Goal: Task Accomplishment & Management: Use online tool/utility

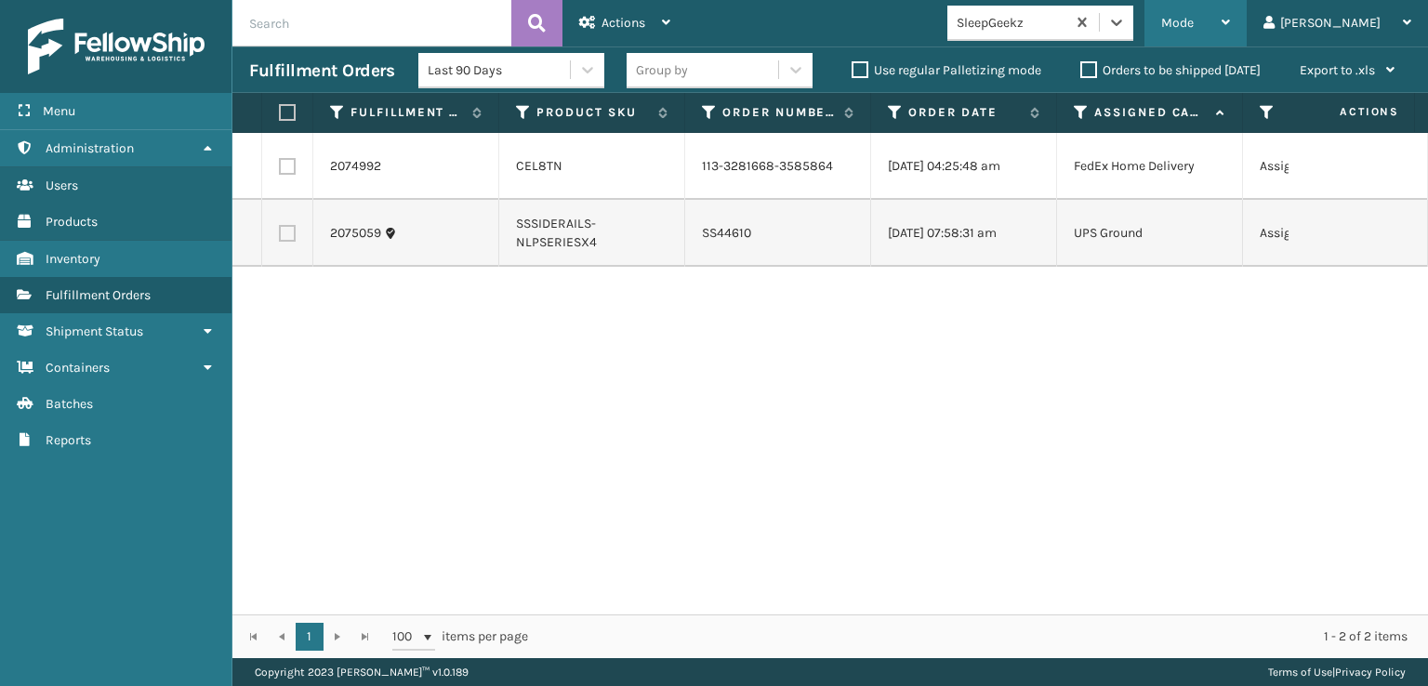
click at [1230, 12] on div "Mode" at bounding box center [1195, 23] width 69 height 46
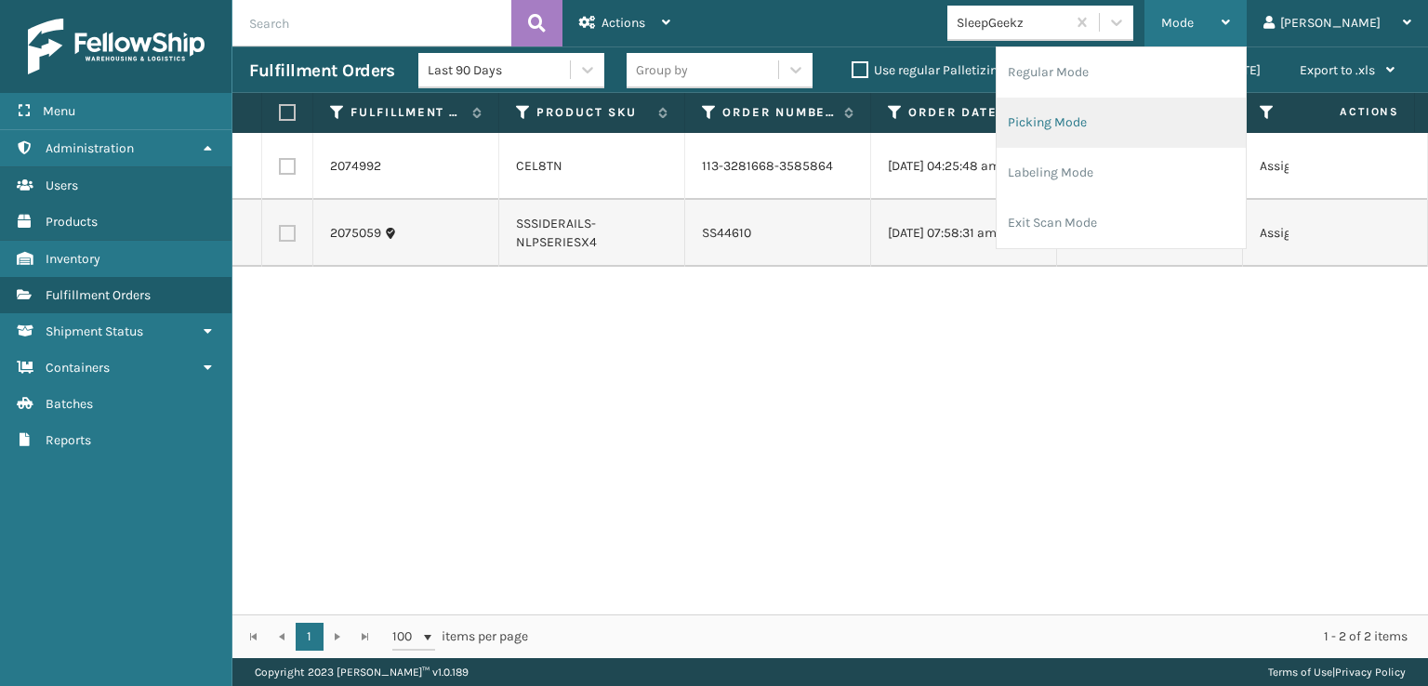
click at [1096, 122] on li "Picking Mode" at bounding box center [1121, 123] width 249 height 50
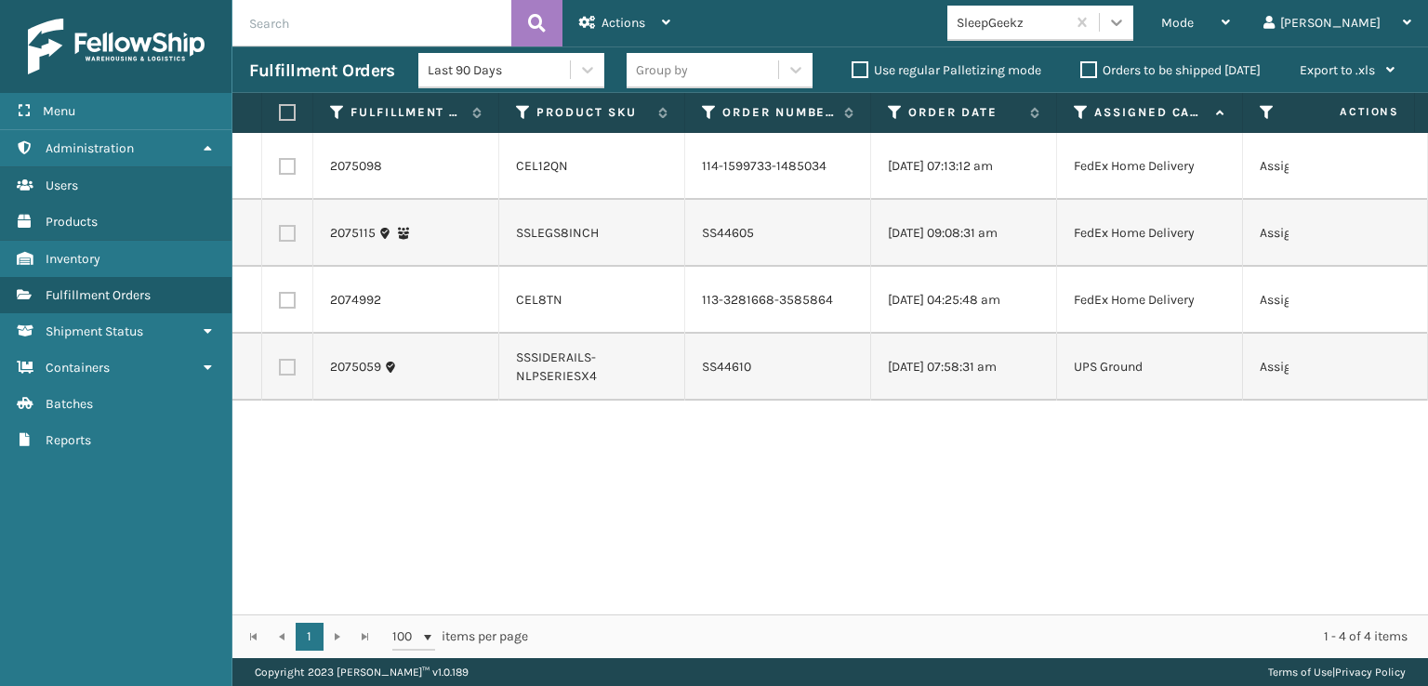
click at [1122, 24] on icon at bounding box center [1116, 23] width 11 height 7
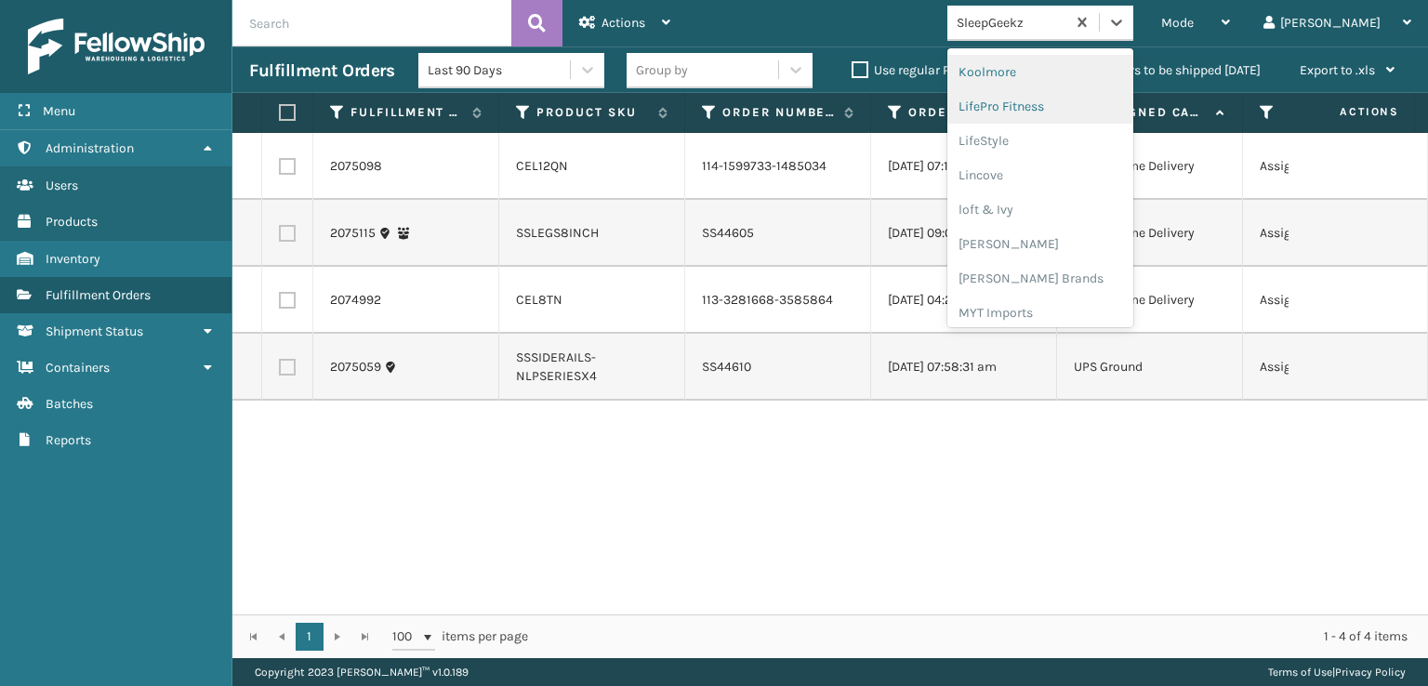
scroll to position [681, 0]
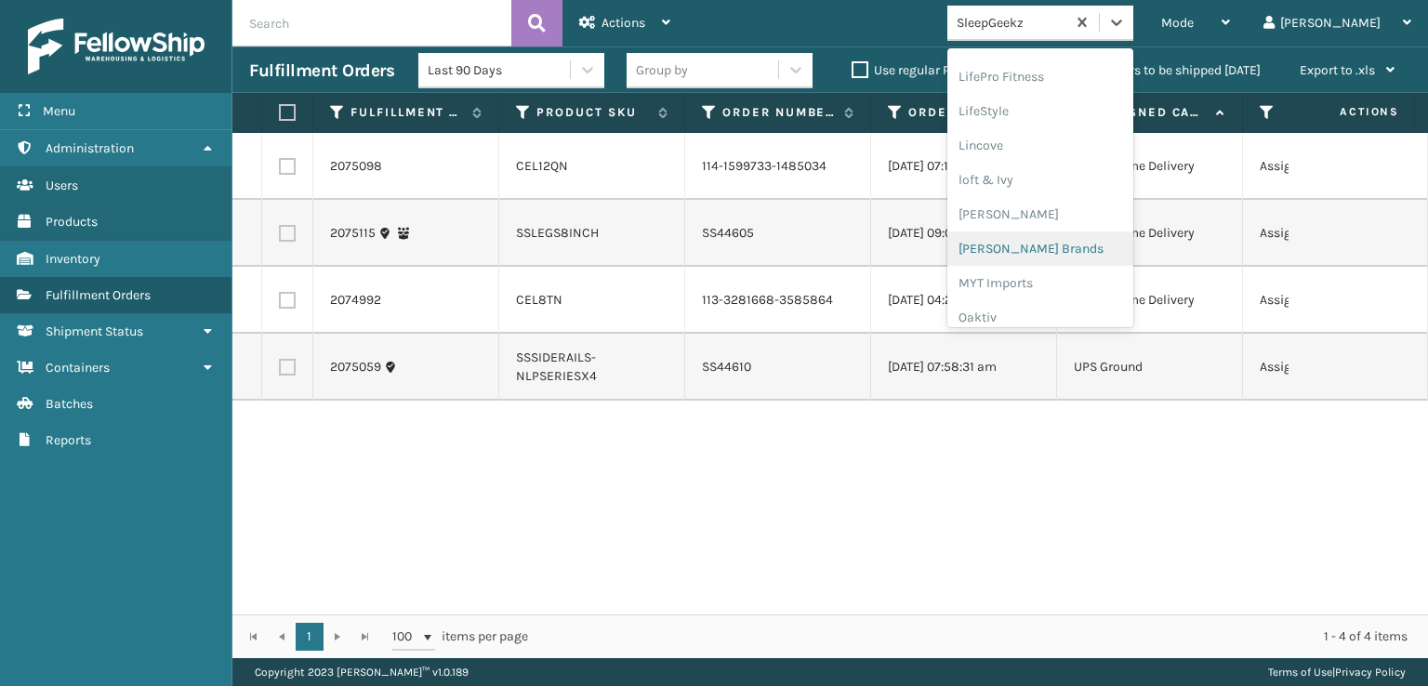
click at [1054, 238] on div "[PERSON_NAME] Brands" at bounding box center [1040, 249] width 186 height 34
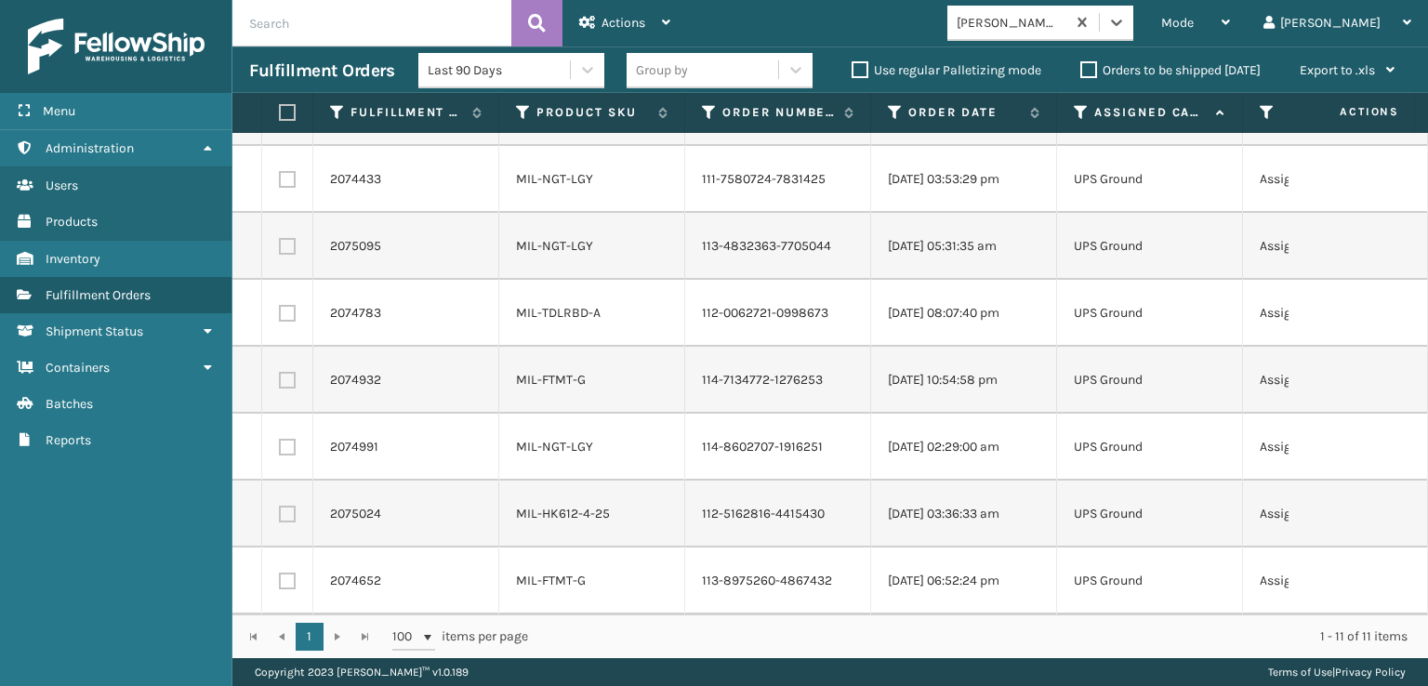
scroll to position [0, 0]
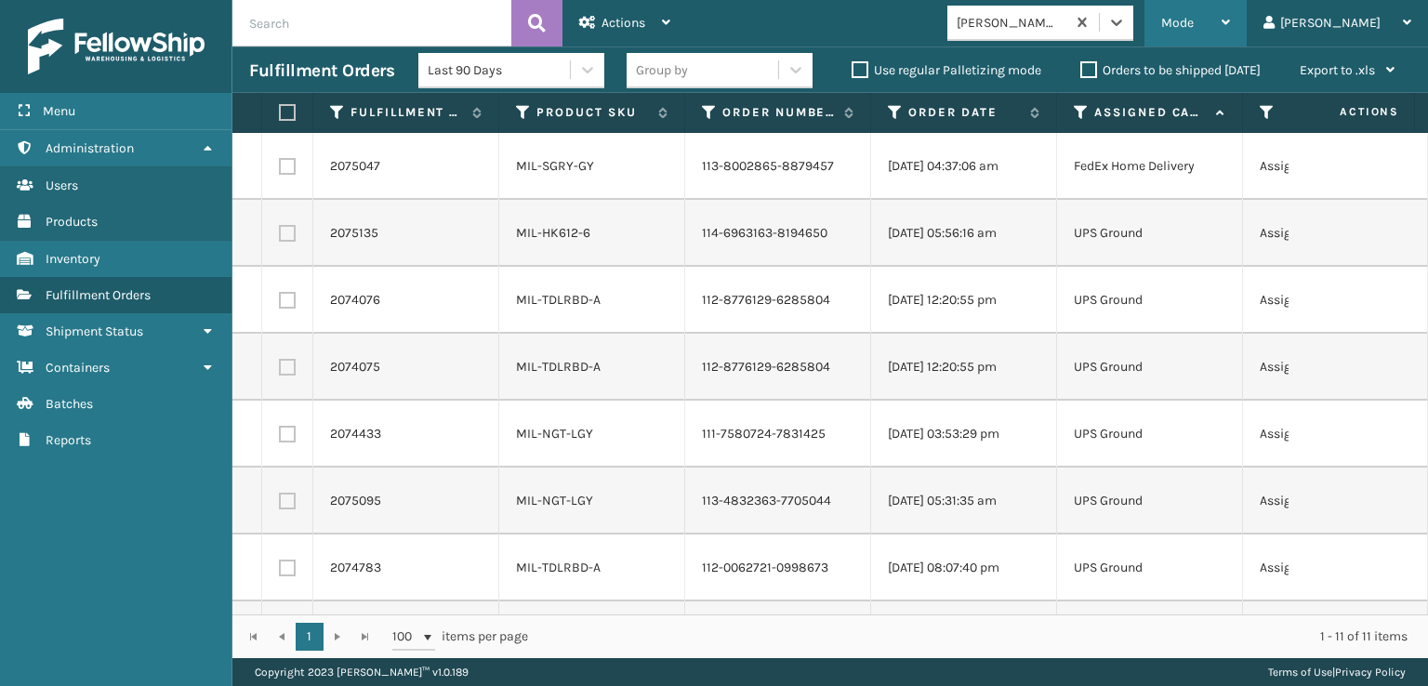
click at [1194, 26] on span "Mode" at bounding box center [1177, 23] width 33 height 16
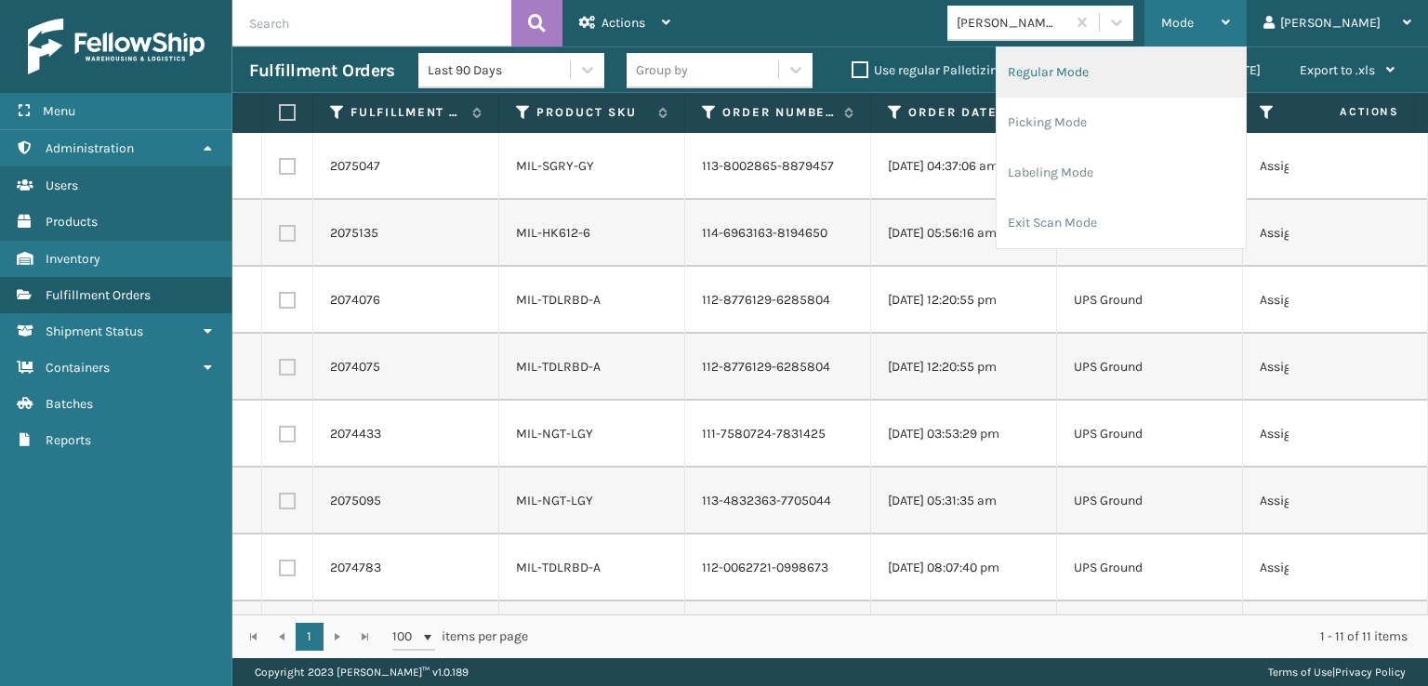
click at [1105, 69] on li "Regular Mode" at bounding box center [1121, 72] width 249 height 50
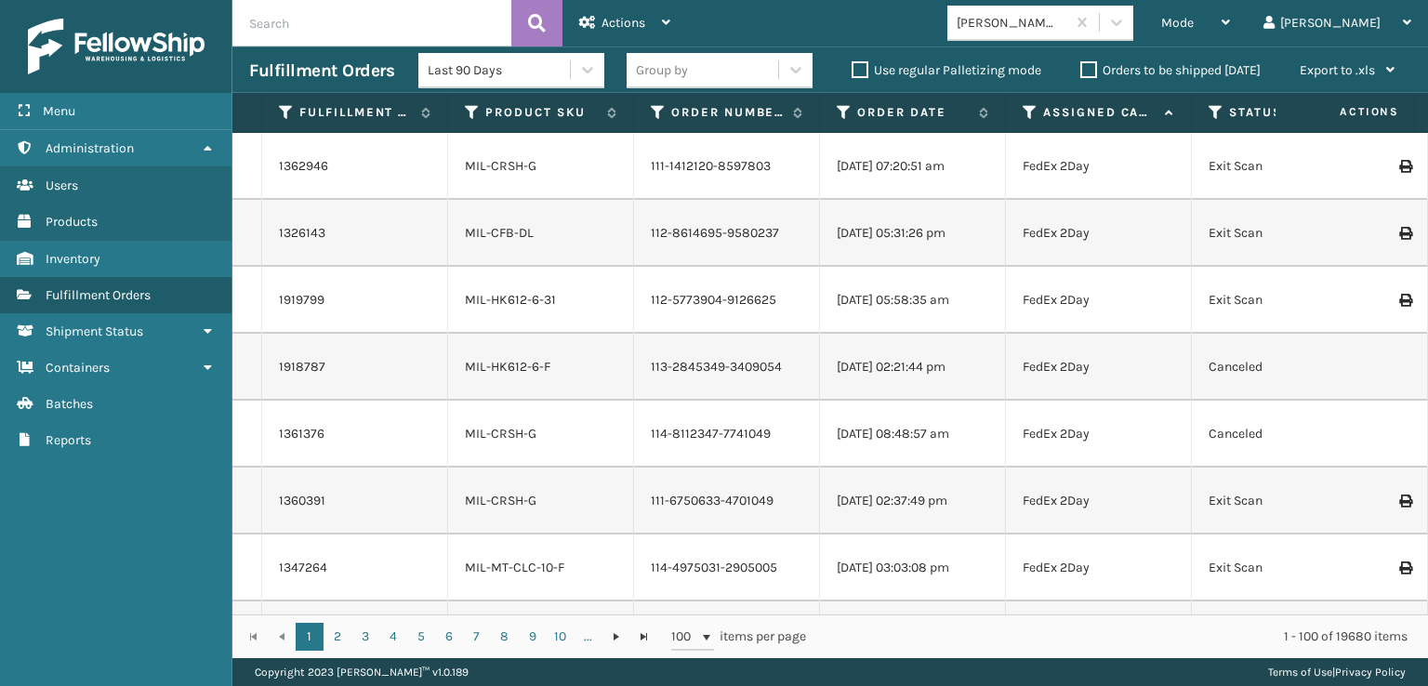
click at [1217, 104] on icon at bounding box center [1216, 112] width 15 height 17
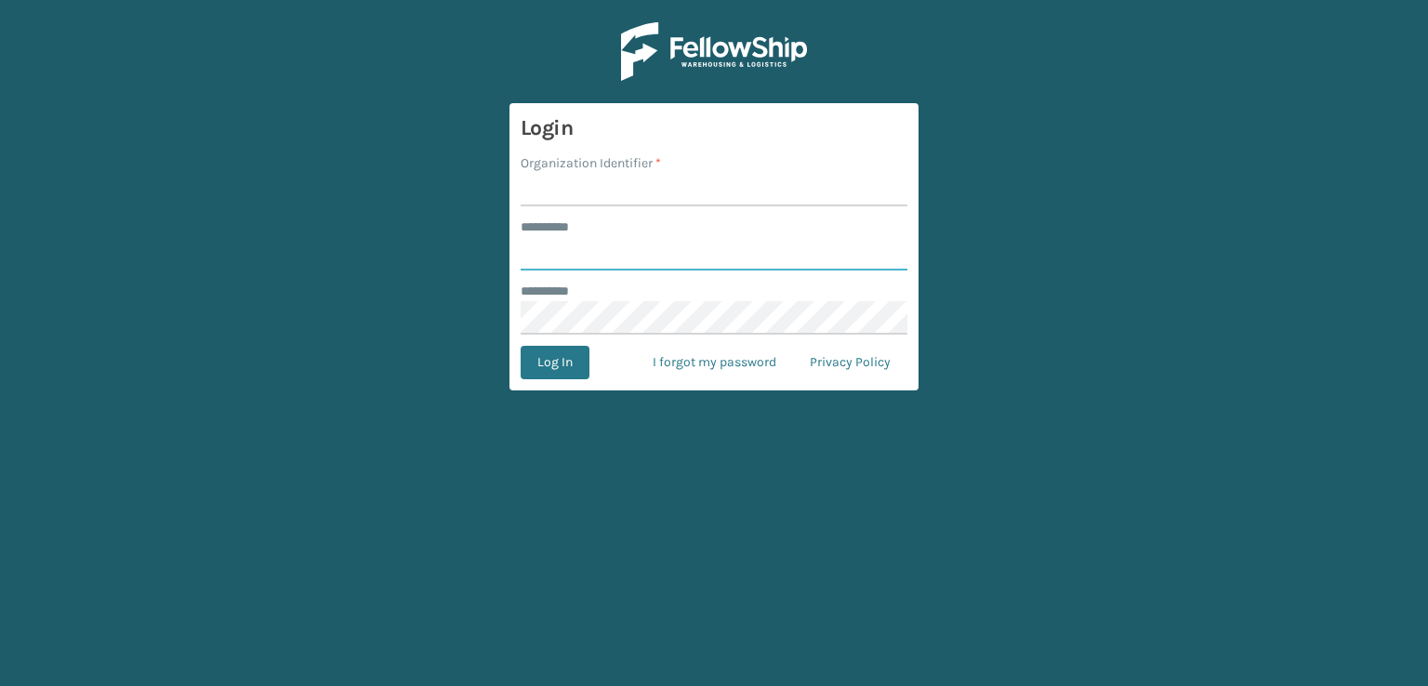
type input "***"
click at [583, 184] on input "Organization Identifier *" at bounding box center [714, 189] width 387 height 33
type input "sleepgeekz warehouse"
click at [547, 363] on button "Log In" at bounding box center [555, 362] width 69 height 33
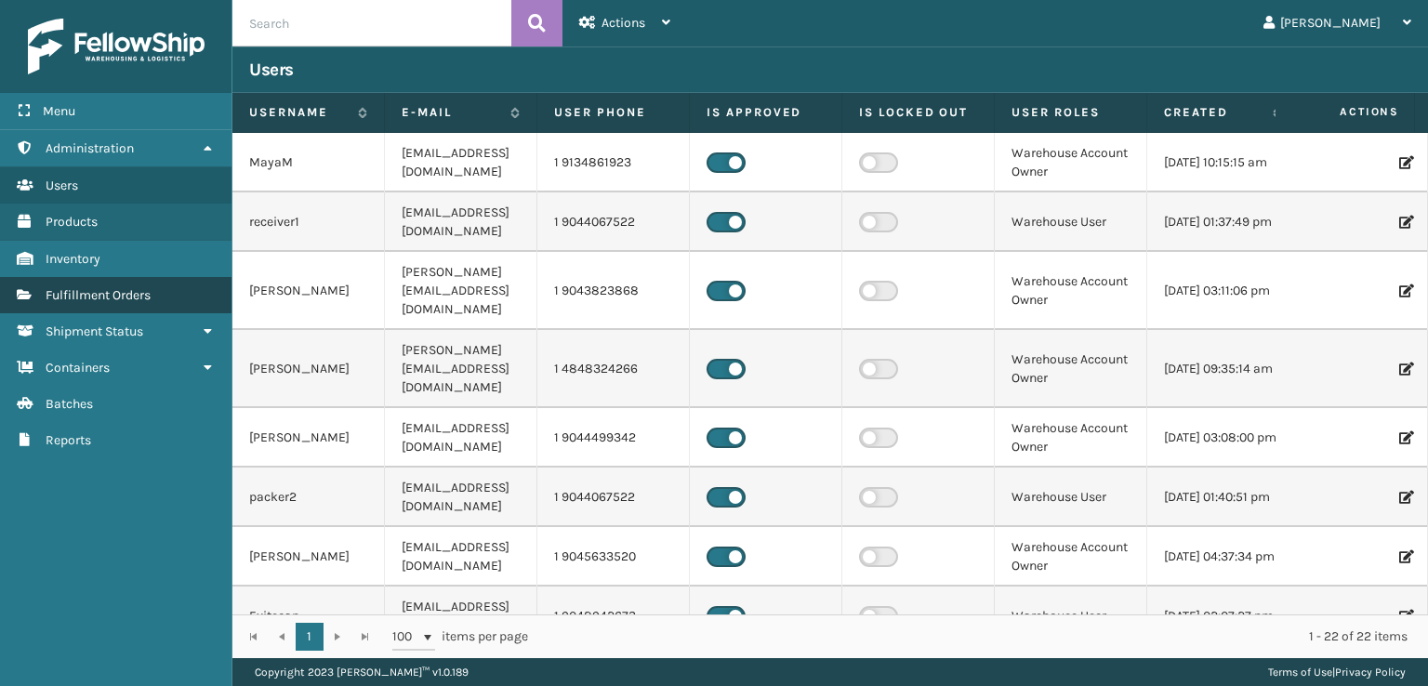
click at [92, 293] on span "Fulfillment Orders" at bounding box center [98, 295] width 105 height 16
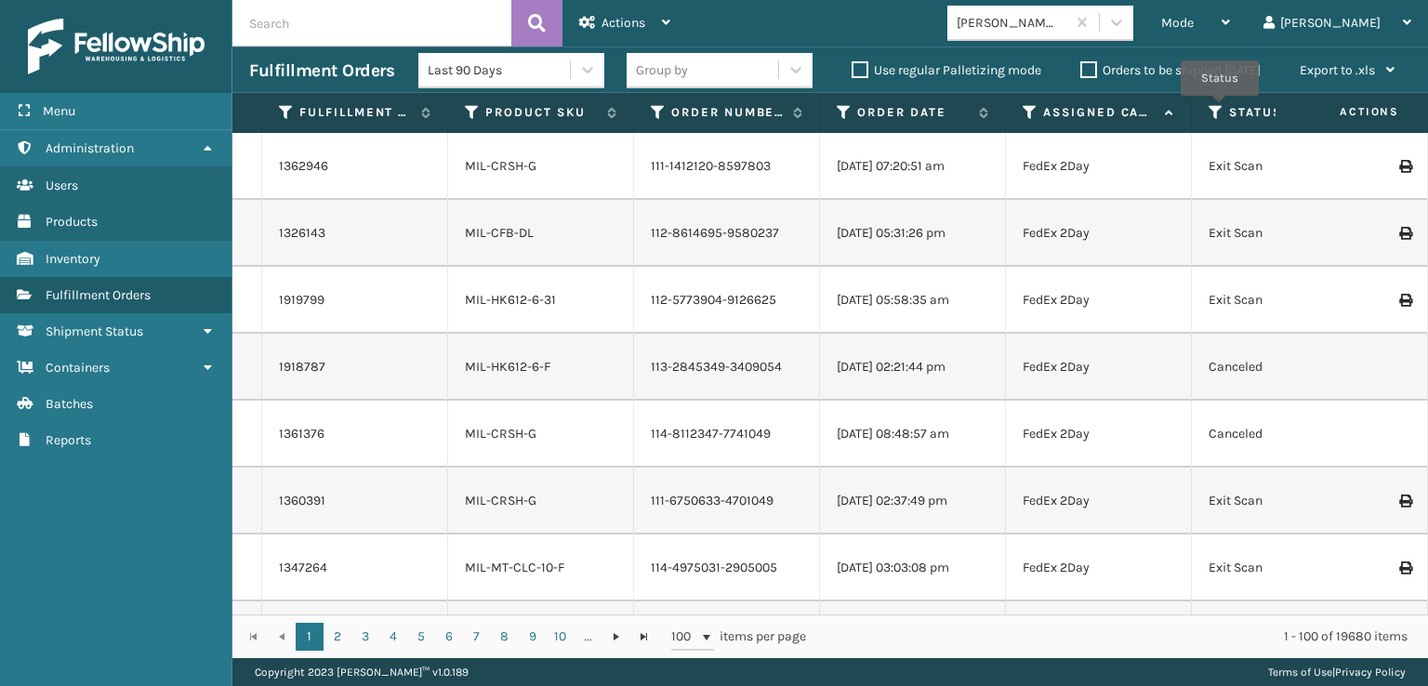
click at [1220, 109] on icon at bounding box center [1216, 112] width 15 height 17
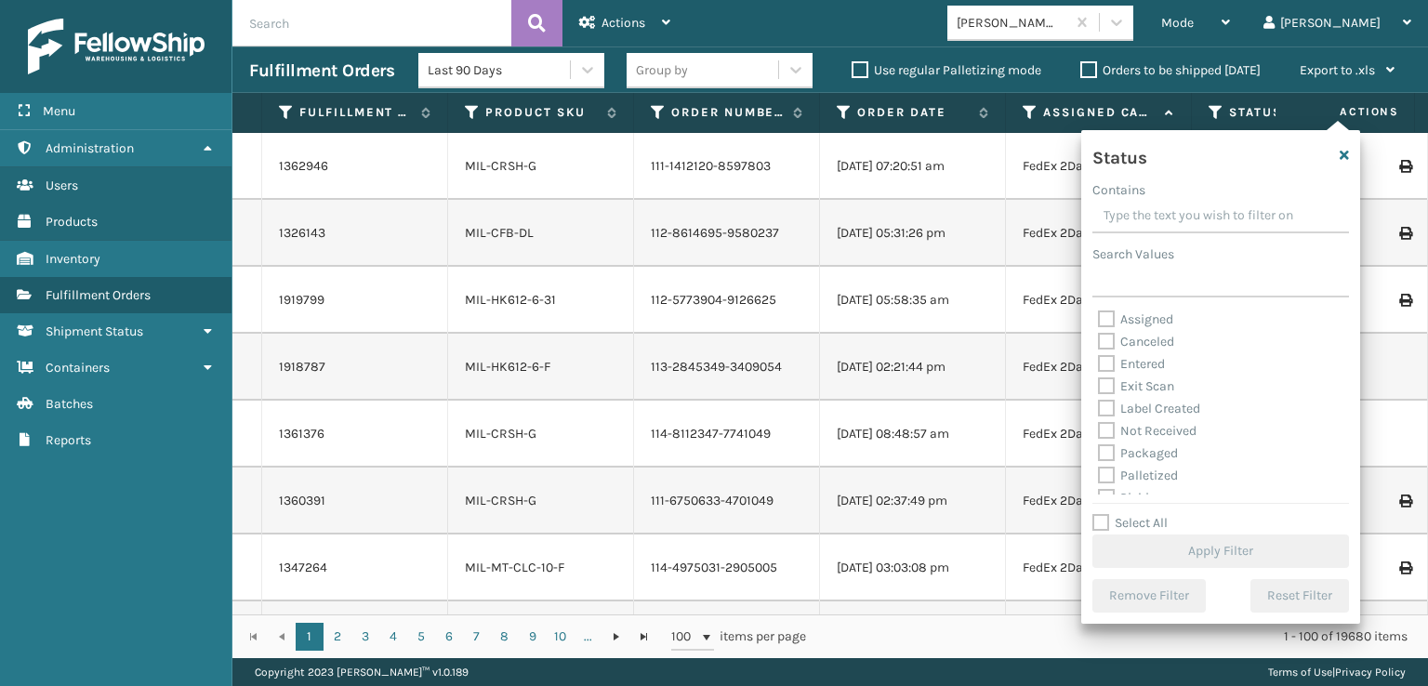
scroll to position [93, 0]
click at [1112, 401] on label "Picking" at bounding box center [1131, 405] width 66 height 16
click at [1099, 401] on input "Picking" at bounding box center [1098, 400] width 1 height 12
checkbox input "true"
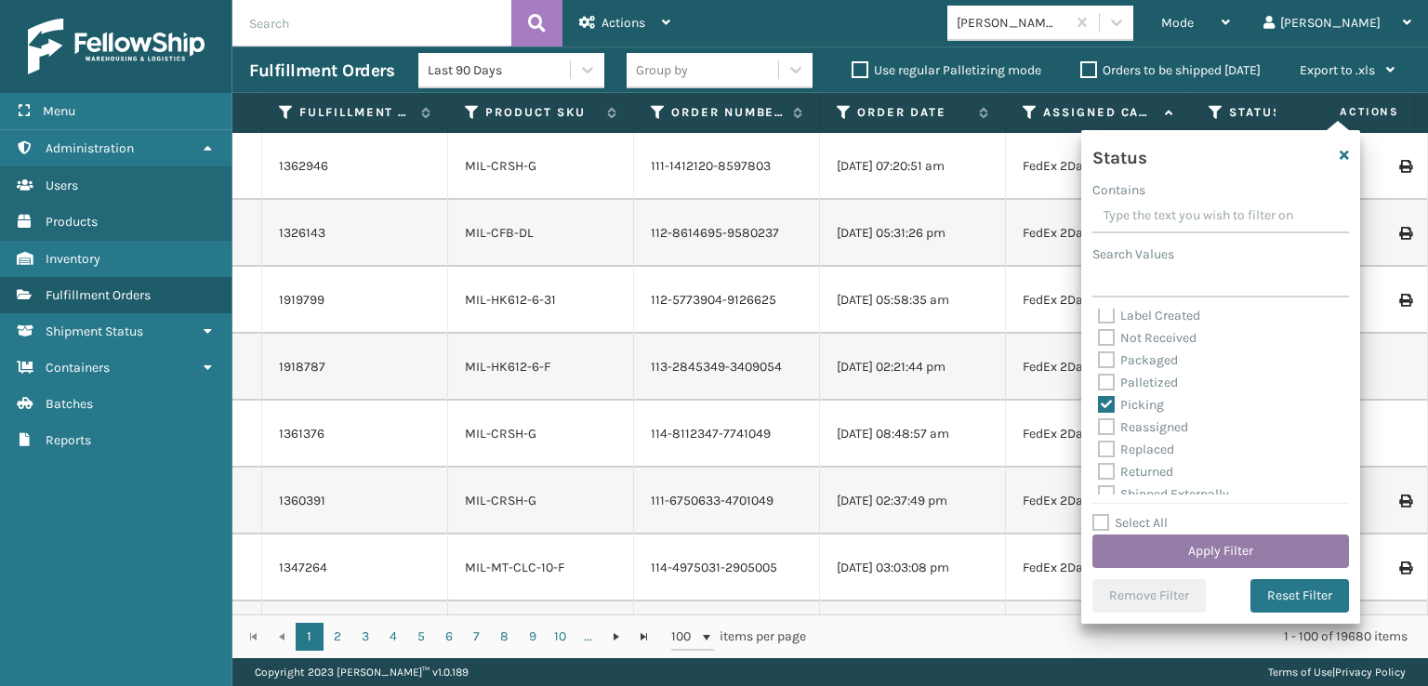
click at [1169, 562] on button "Apply Filter" at bounding box center [1220, 551] width 257 height 33
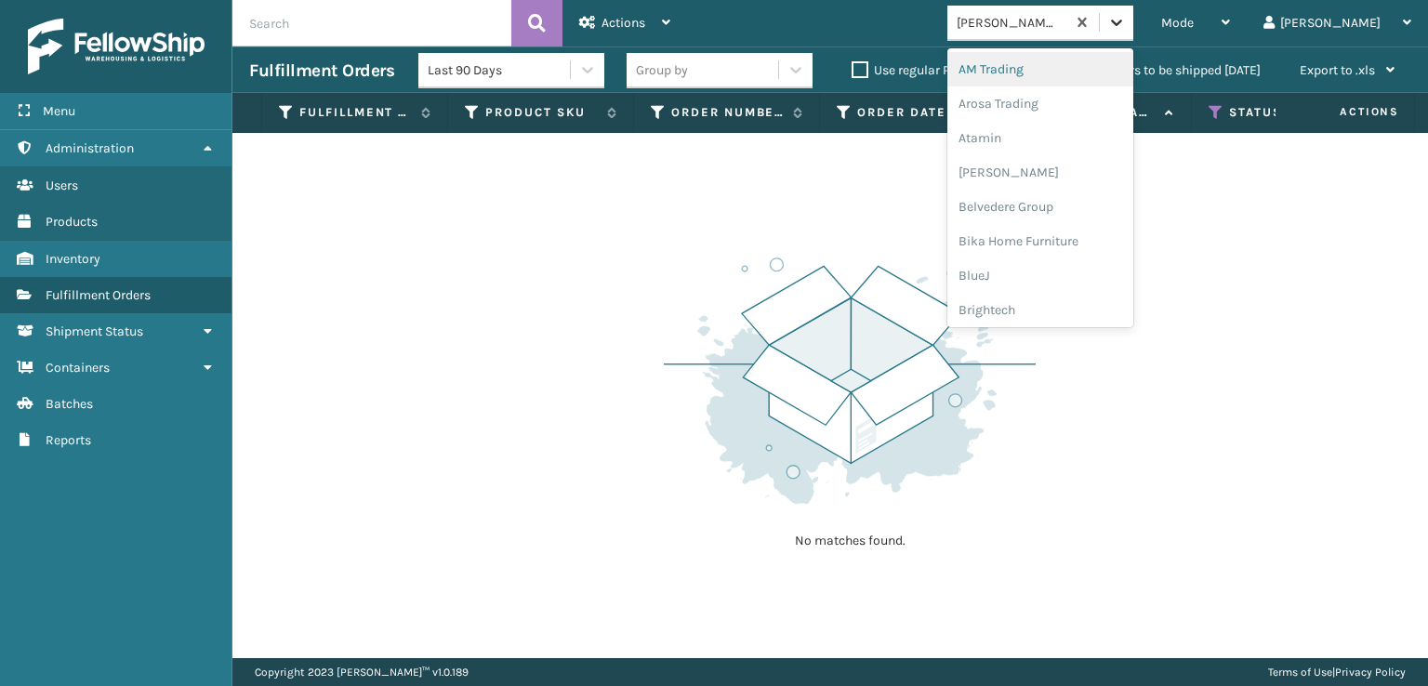
click at [1122, 20] on icon at bounding box center [1116, 23] width 11 height 7
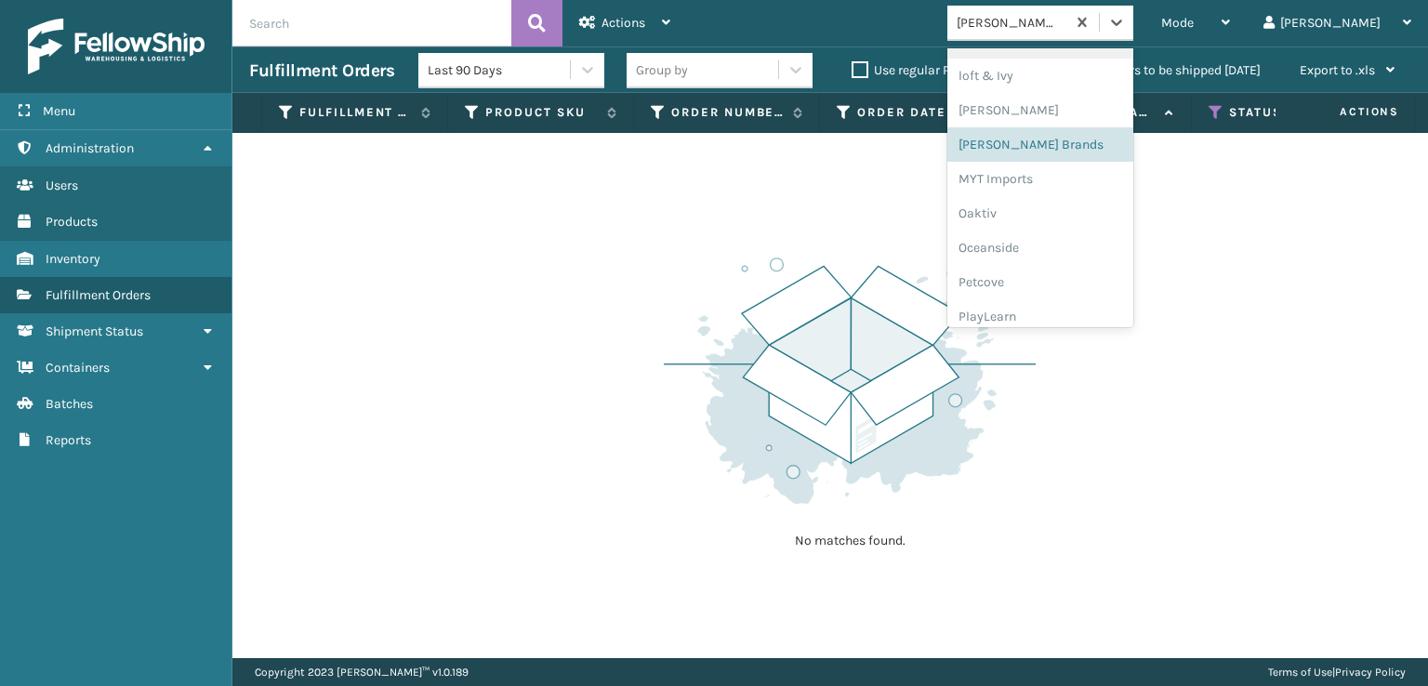
scroll to position [933, 0]
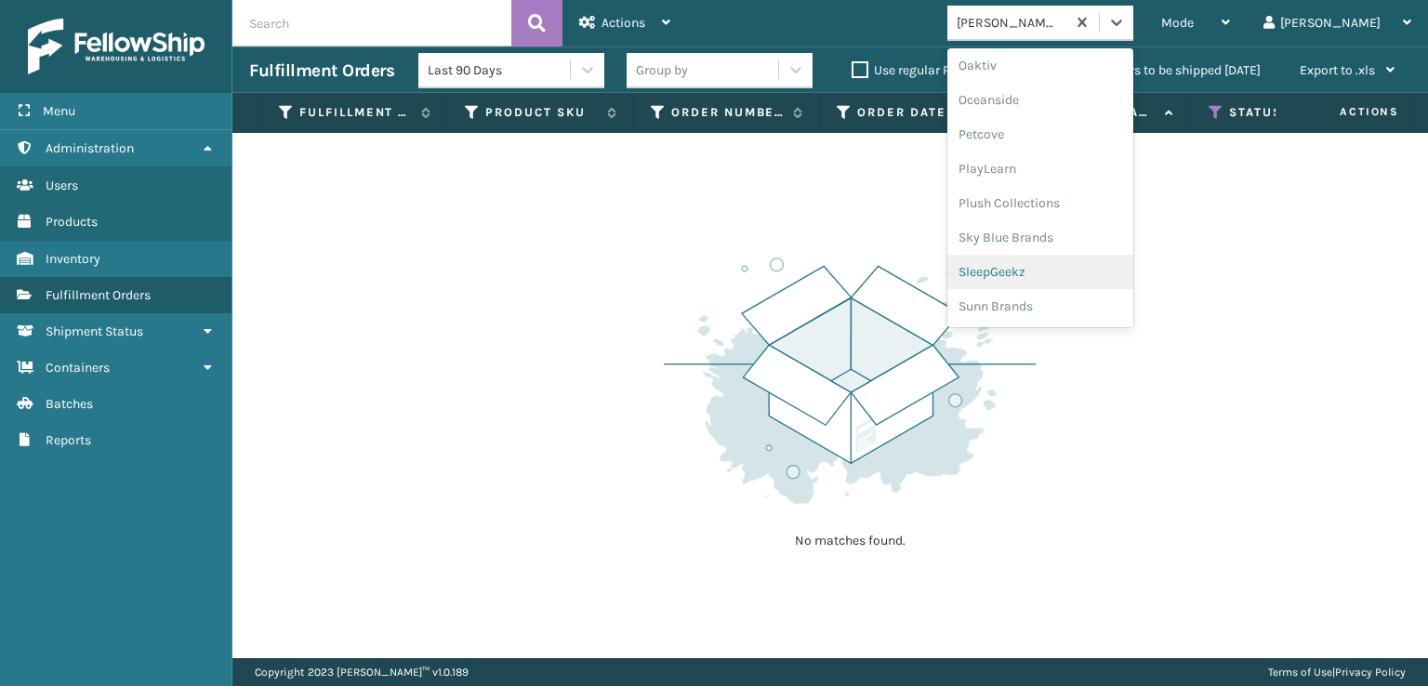
click at [1070, 265] on div "SleepGeekz" at bounding box center [1040, 272] width 186 height 34
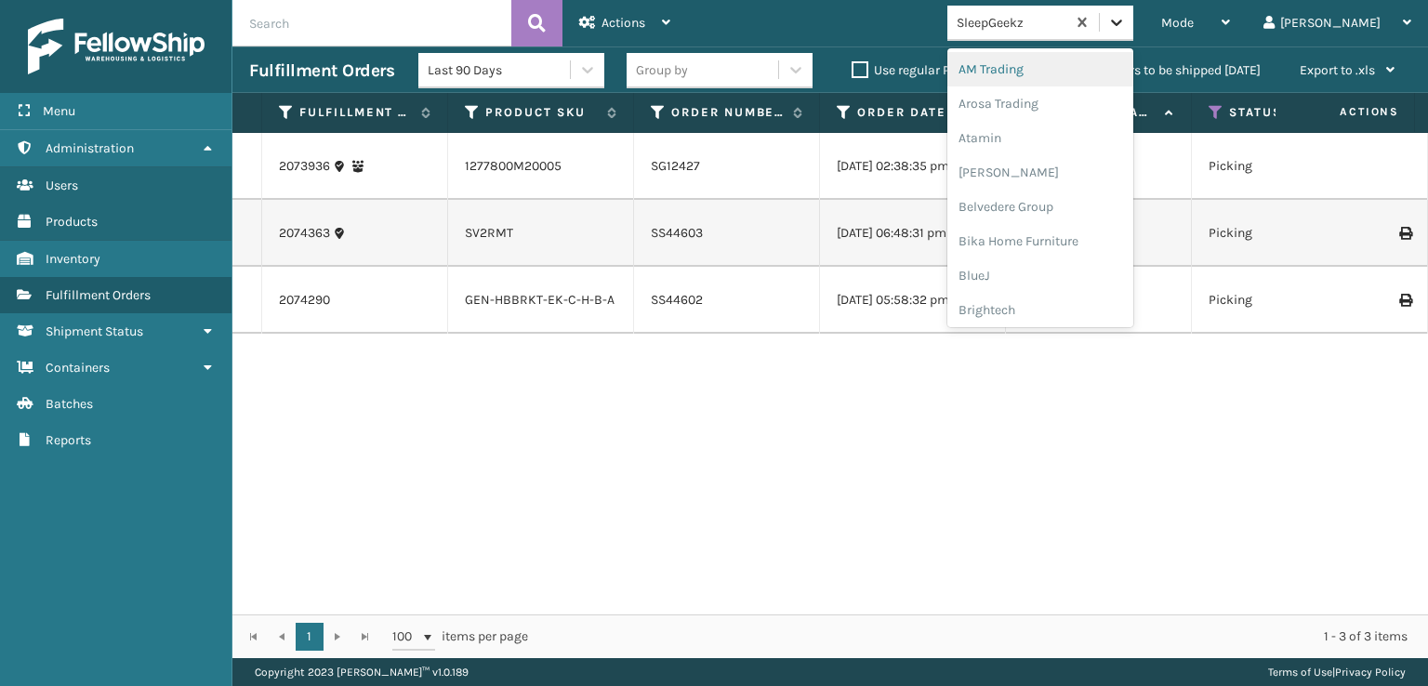
click at [1126, 31] on icon at bounding box center [1116, 22] width 19 height 19
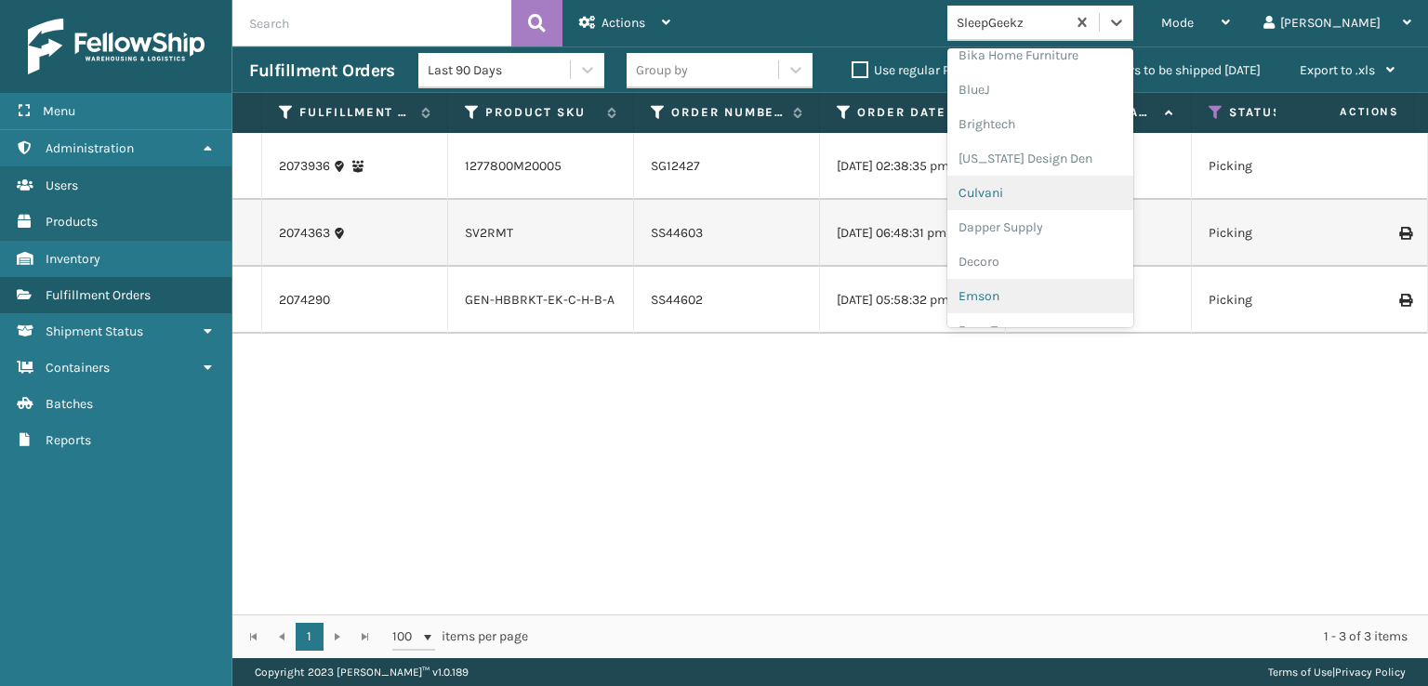
scroll to position [372, 0]
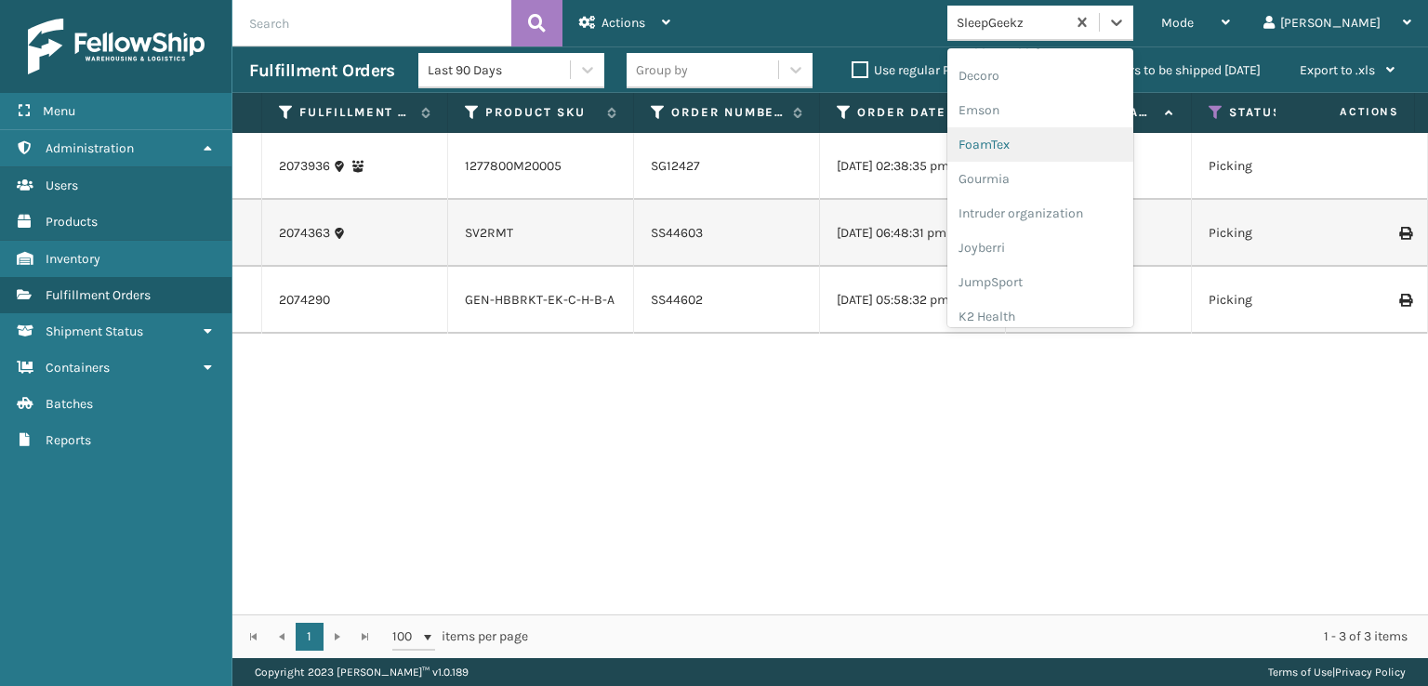
click at [1054, 146] on div "FoamTex" at bounding box center [1040, 144] width 186 height 34
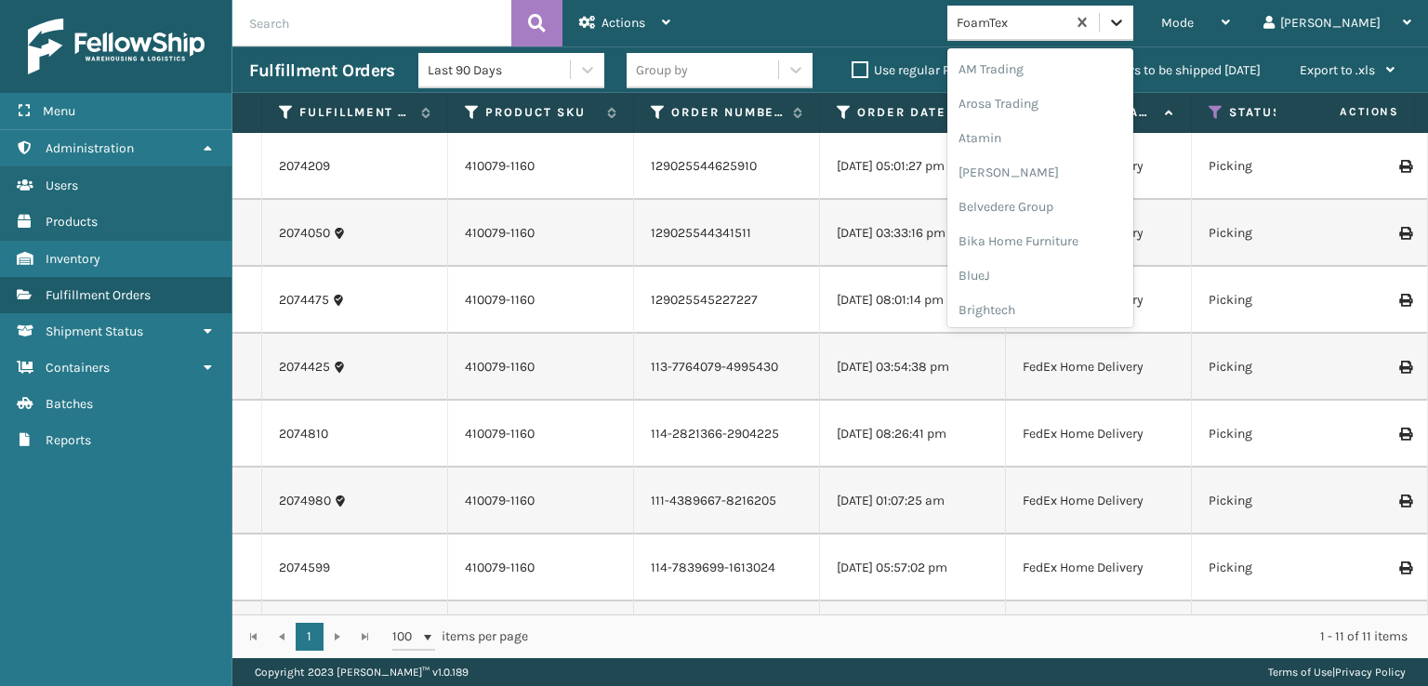
click at [1126, 20] on icon at bounding box center [1116, 22] width 19 height 19
click at [1061, 244] on div "[PERSON_NAME] Brands" at bounding box center [1040, 249] width 186 height 34
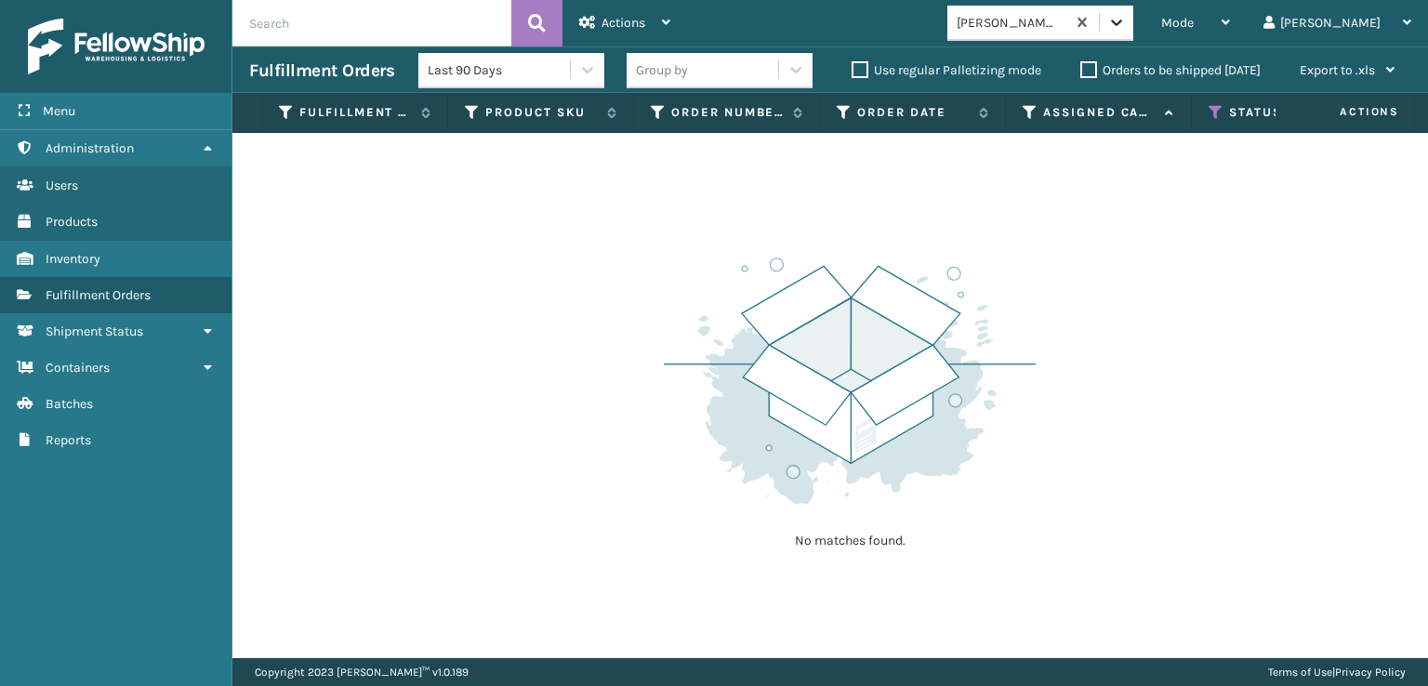
click at [1126, 25] on icon at bounding box center [1116, 22] width 19 height 19
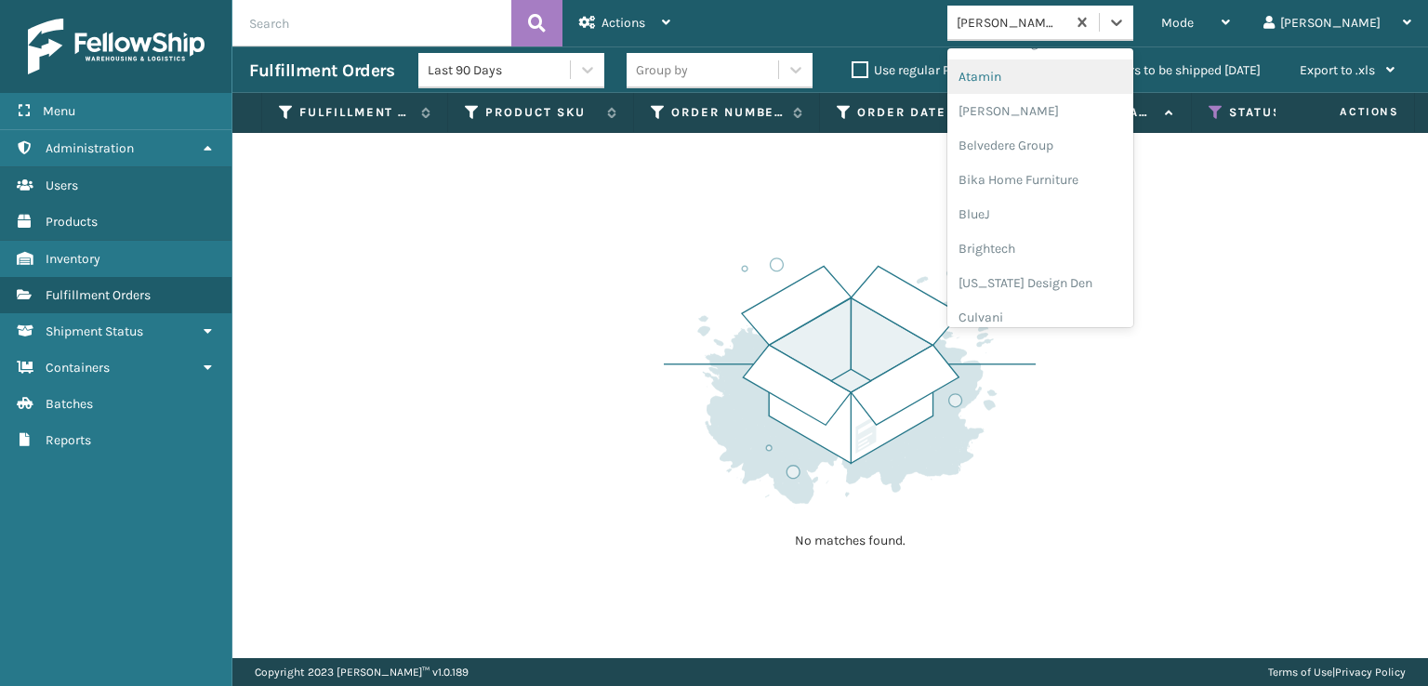
scroll to position [93, 0]
click at [569, 362] on div "No matches found." at bounding box center [830, 395] width 1196 height 525
click at [1126, 23] on icon at bounding box center [1116, 22] width 19 height 19
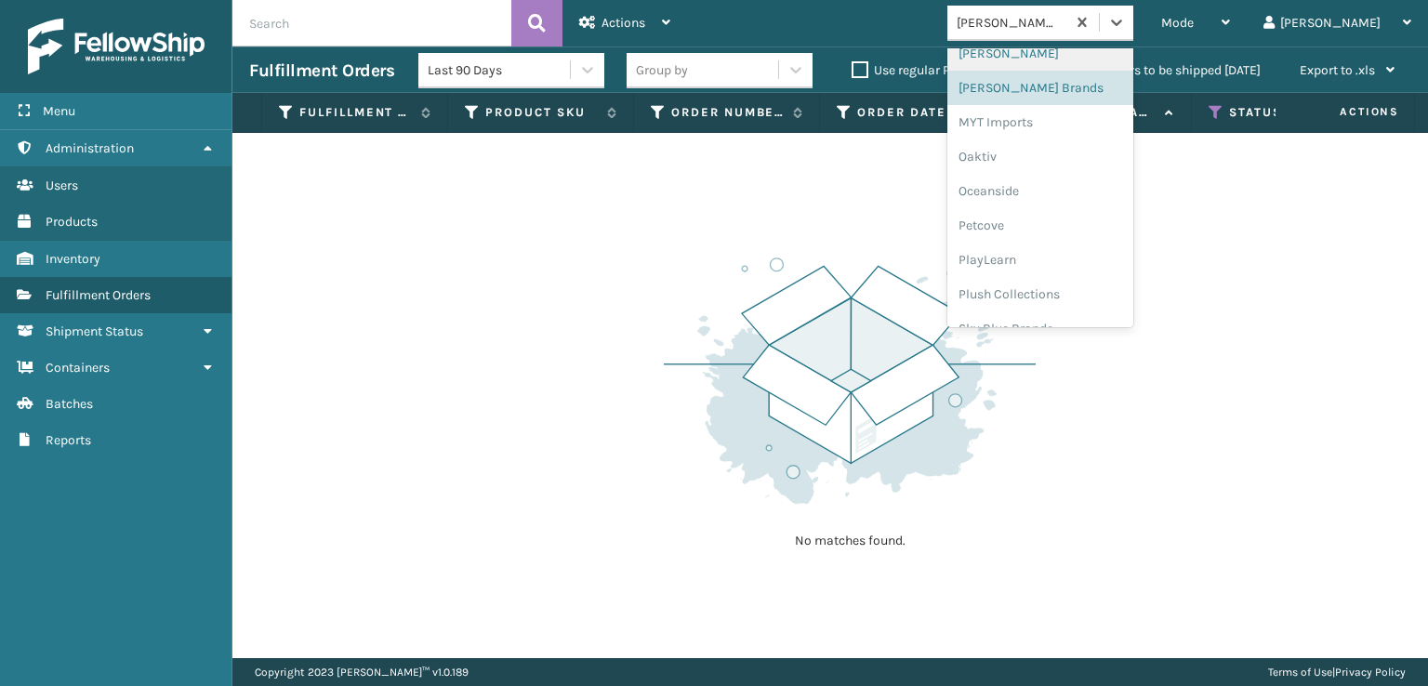
scroll to position [933, 0]
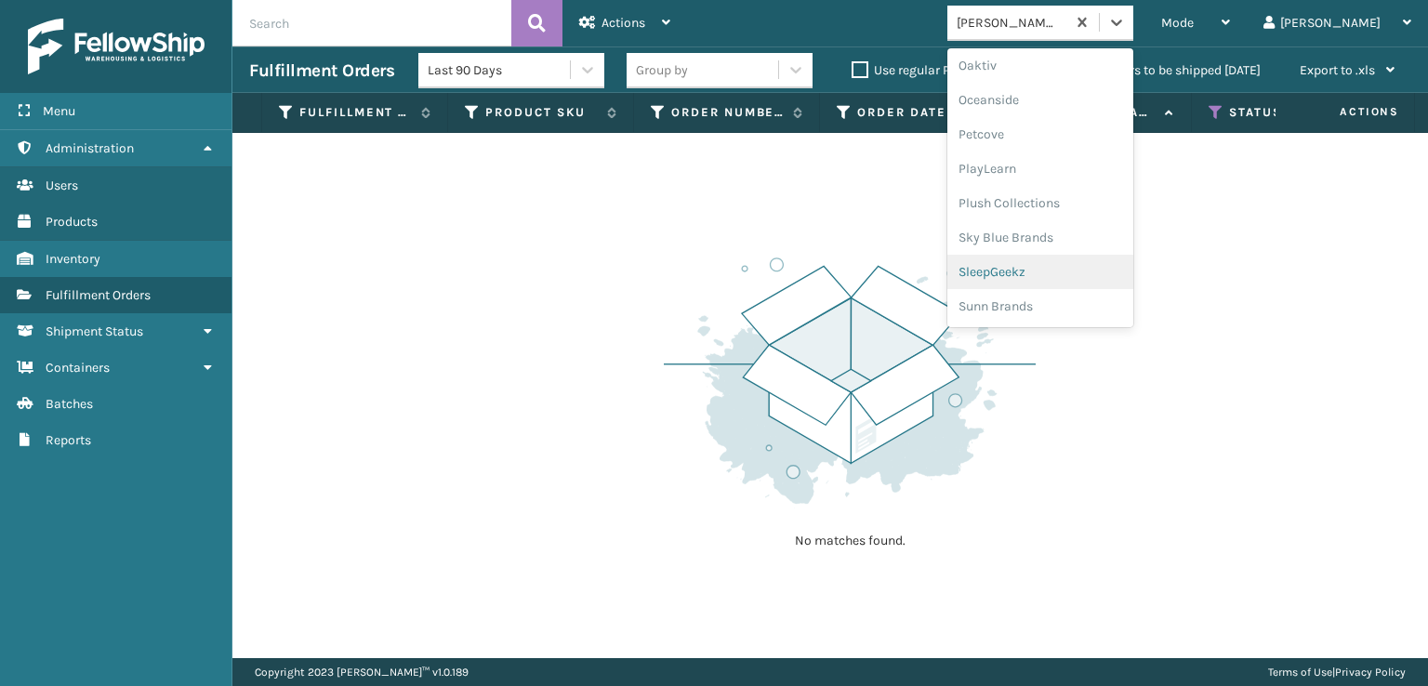
click at [1067, 262] on div "SleepGeekz" at bounding box center [1040, 272] width 186 height 34
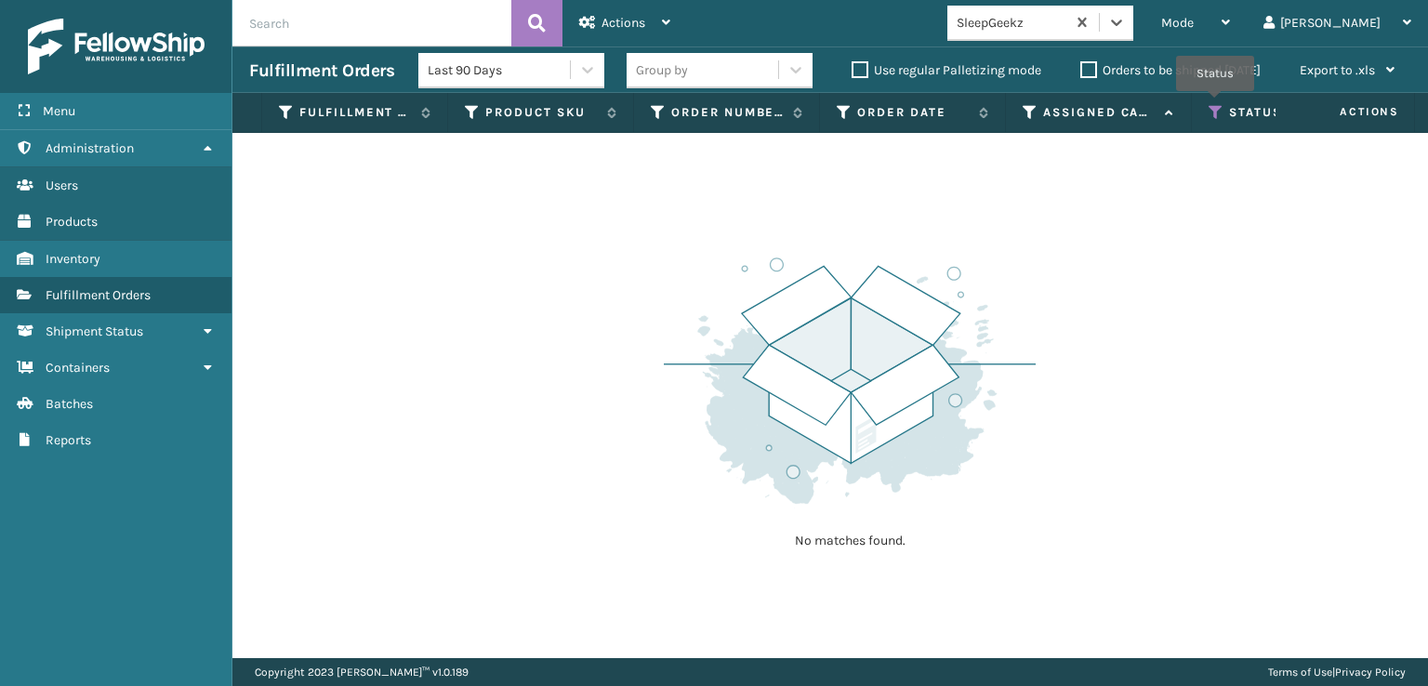
click at [1215, 104] on icon at bounding box center [1216, 112] width 15 height 17
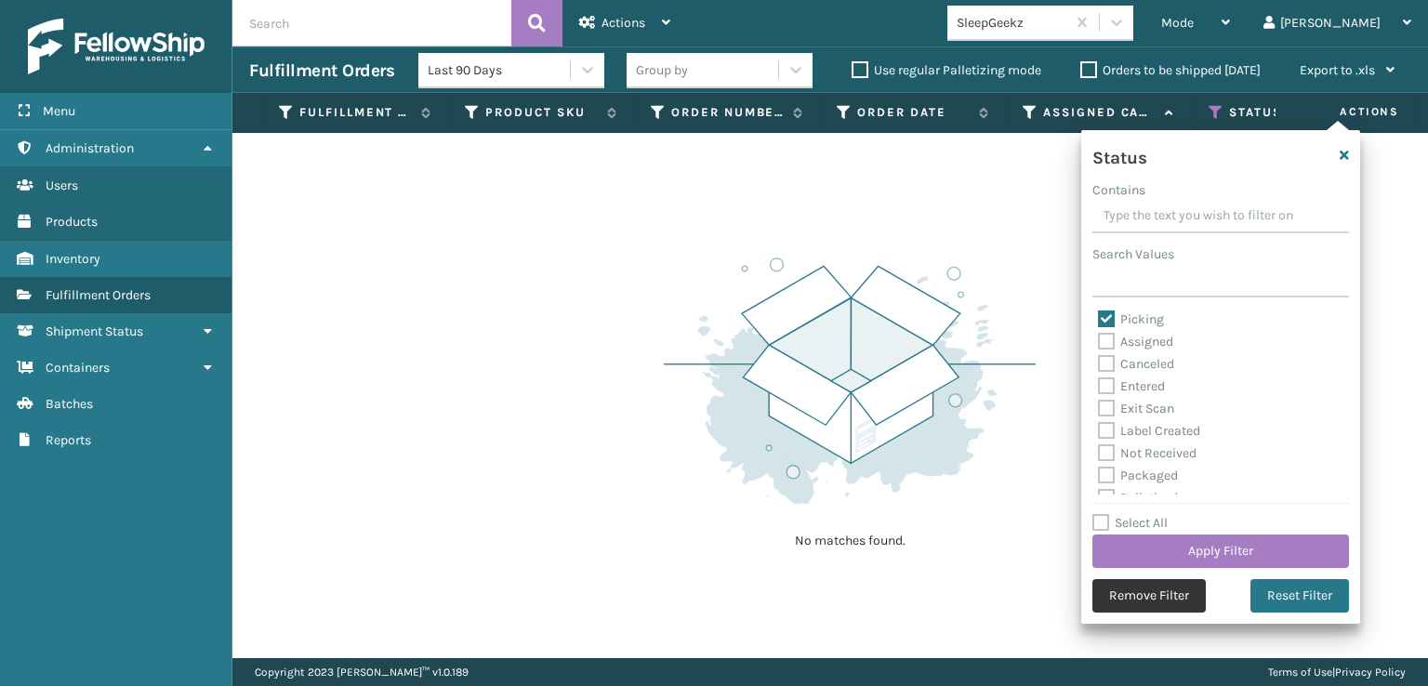
click at [1123, 598] on button "Remove Filter" at bounding box center [1148, 595] width 113 height 33
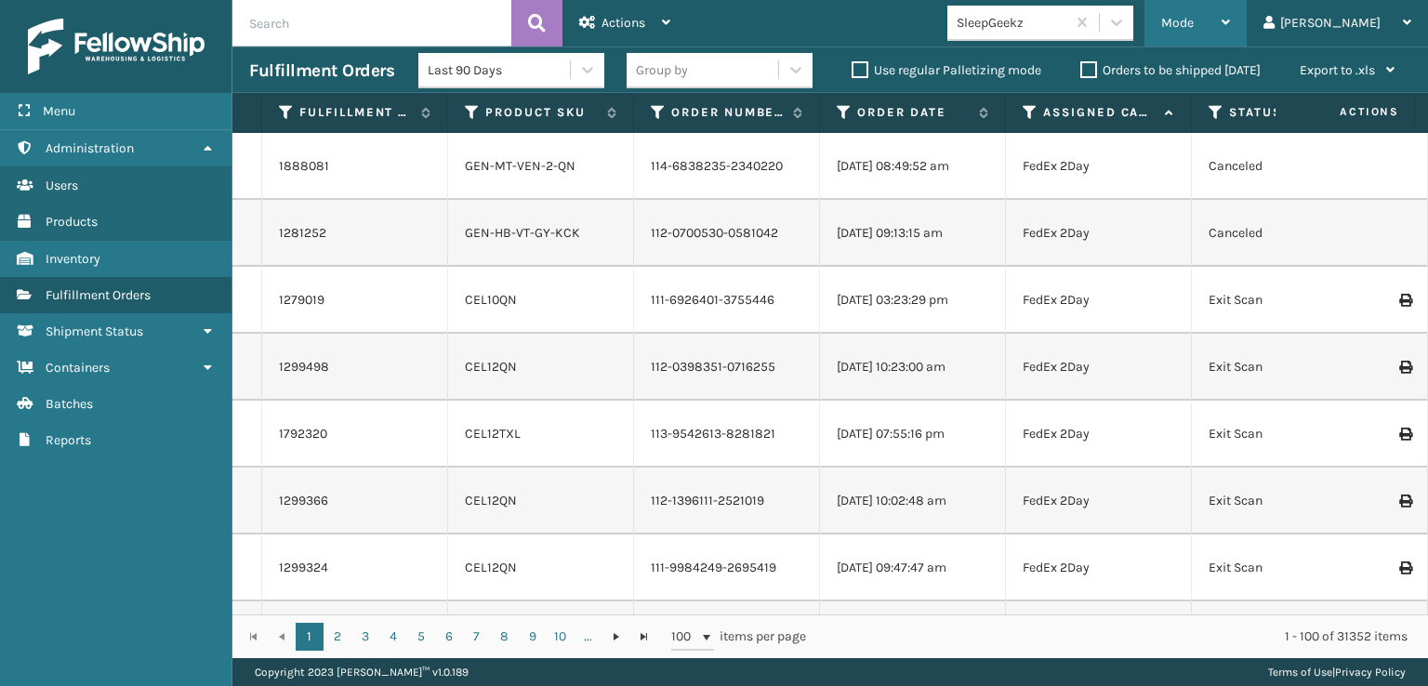
click at [1194, 23] on span "Mode" at bounding box center [1177, 23] width 33 height 16
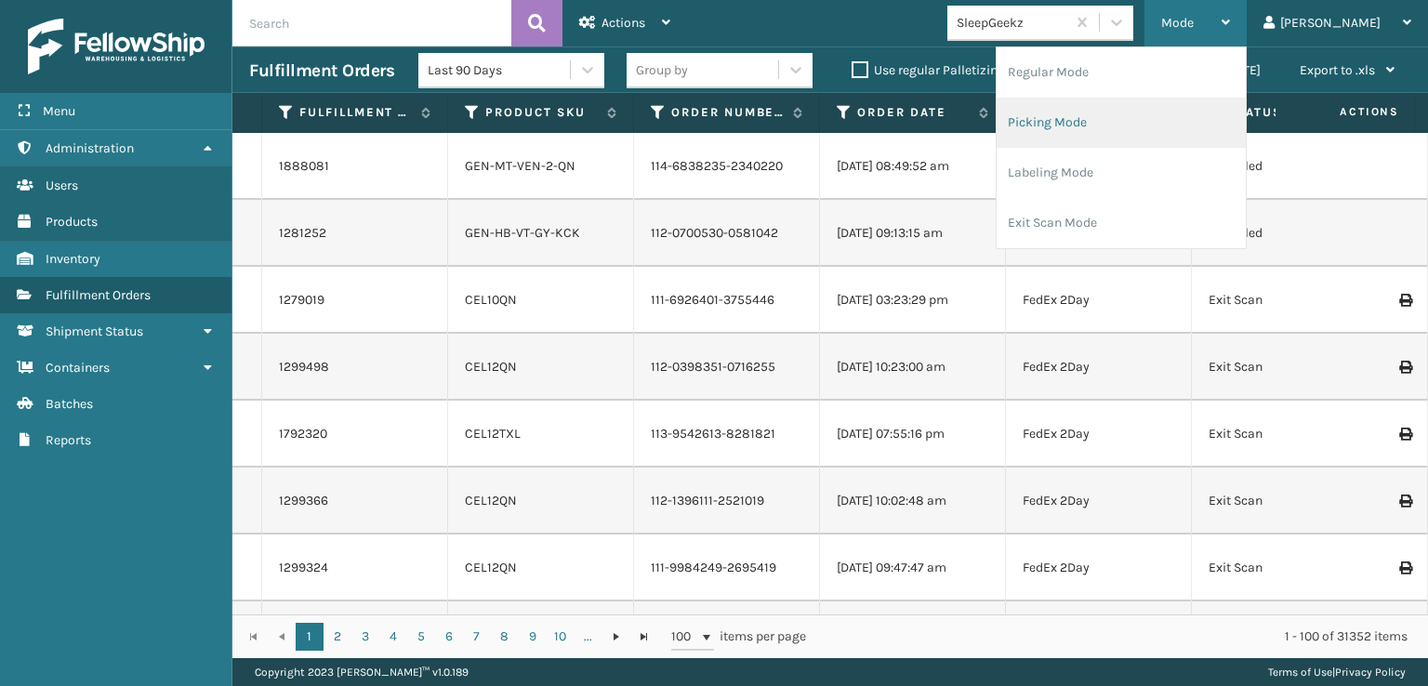
click at [1120, 116] on li "Picking Mode" at bounding box center [1121, 123] width 249 height 50
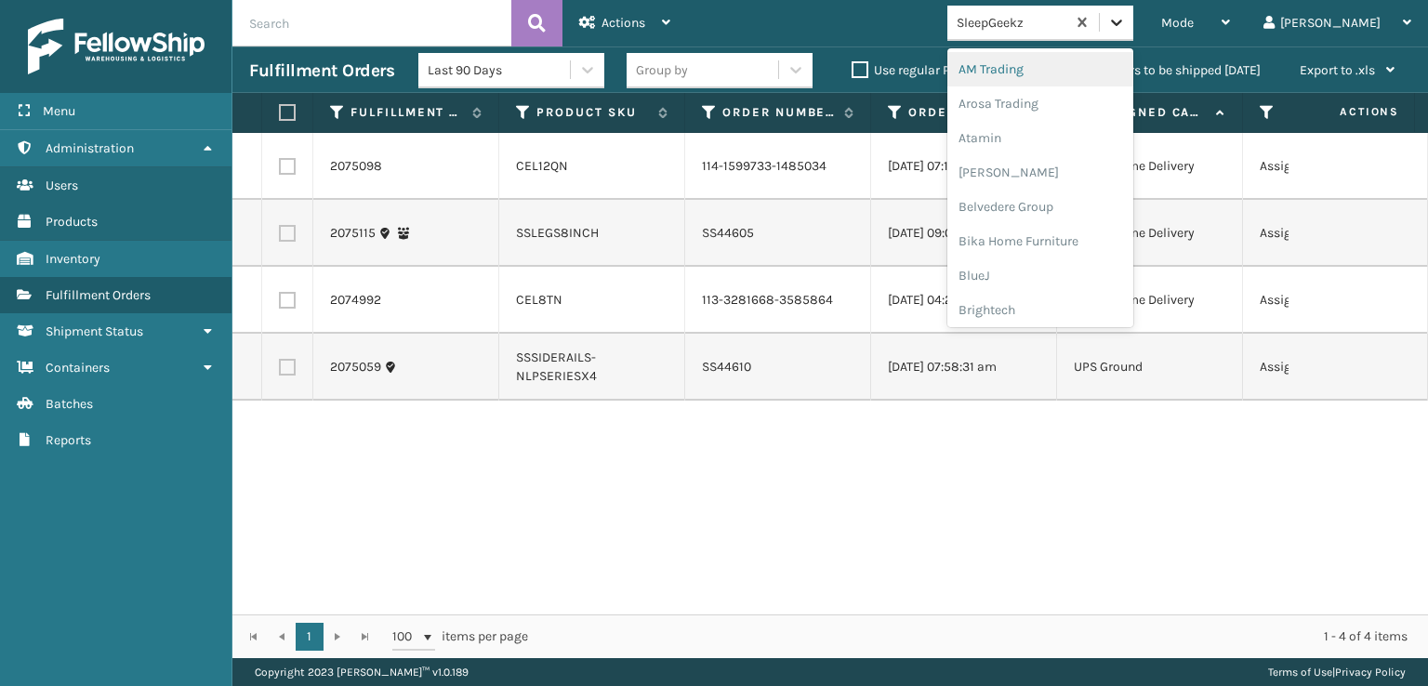
click at [1126, 17] on icon at bounding box center [1116, 22] width 19 height 19
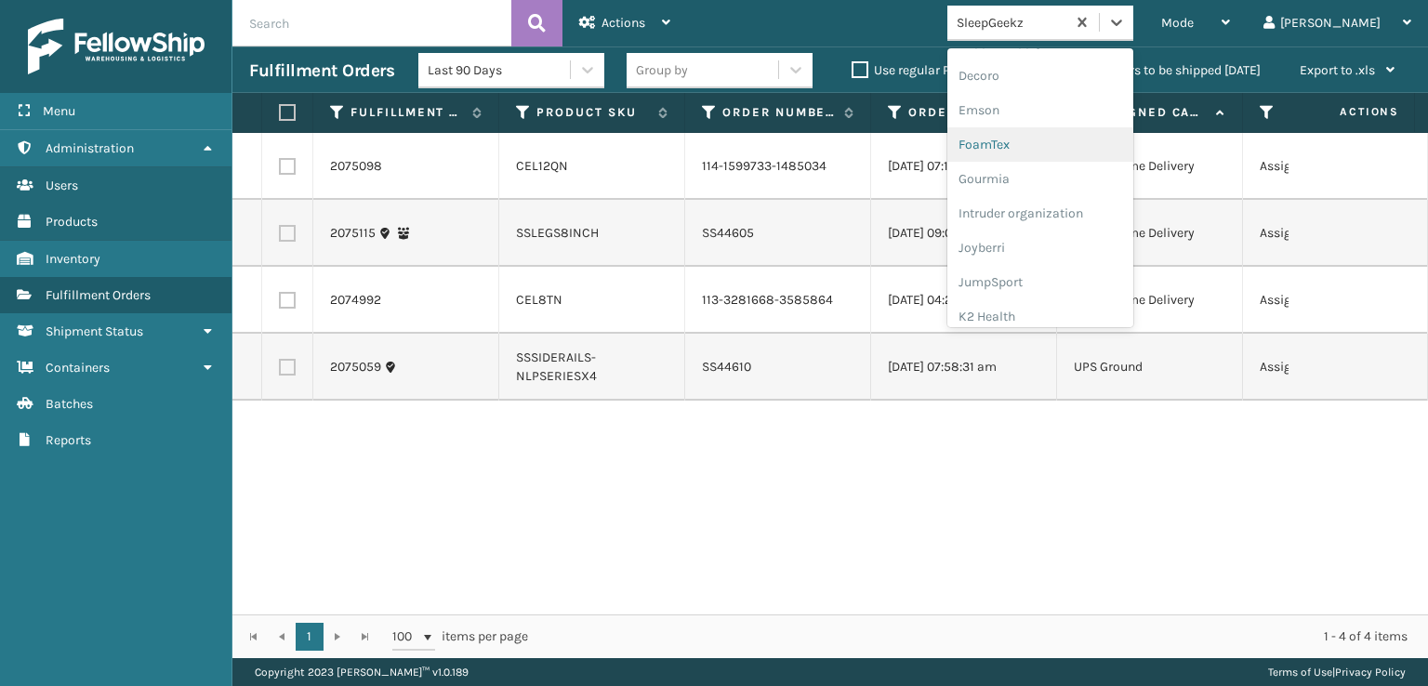
click at [1061, 141] on div "FoamTex" at bounding box center [1040, 144] width 186 height 34
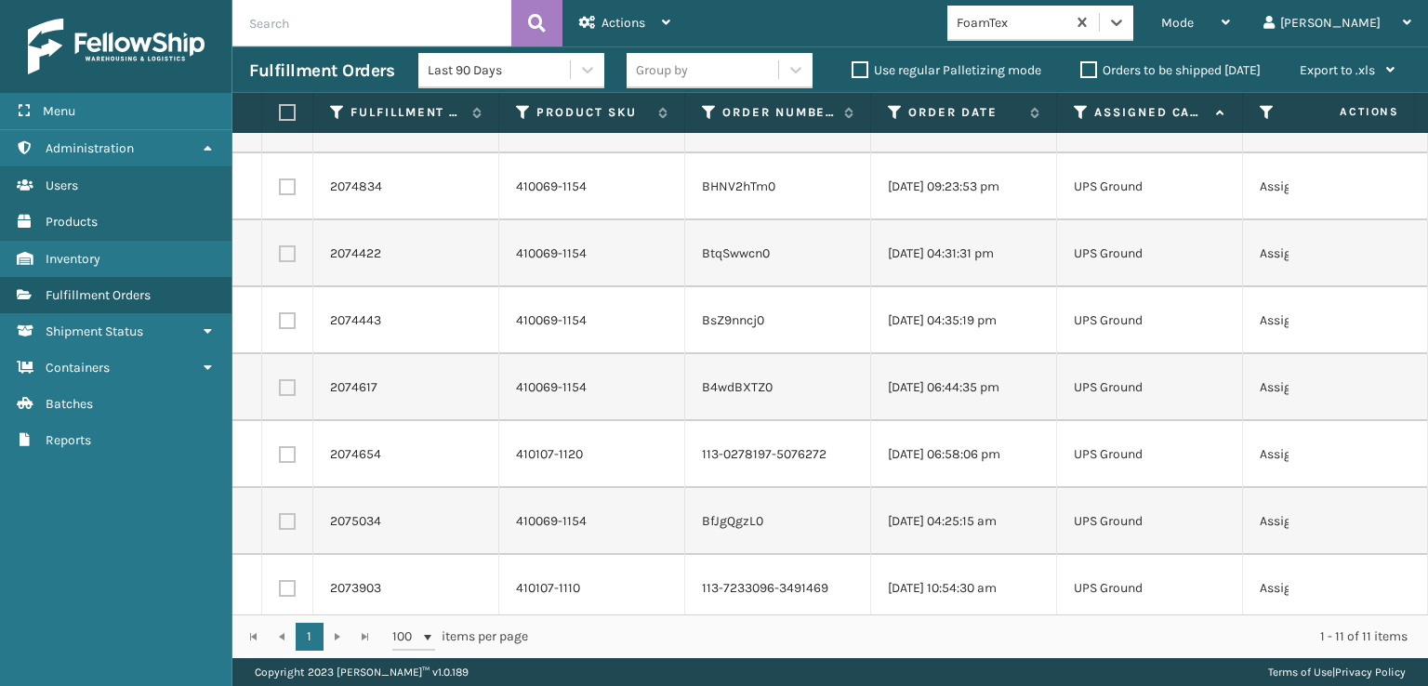
scroll to position [0, 0]
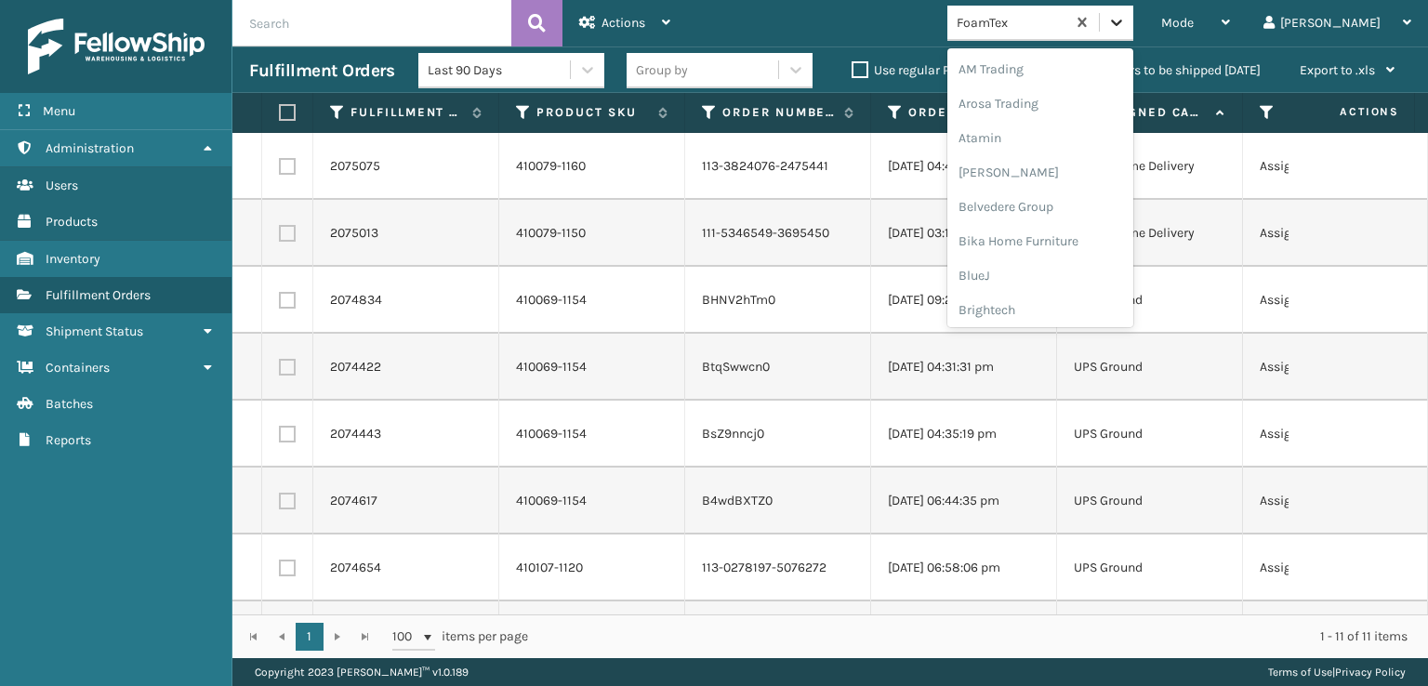
click at [1126, 20] on icon at bounding box center [1116, 22] width 19 height 19
click at [1079, 242] on div "[PERSON_NAME] Brands" at bounding box center [1040, 249] width 186 height 34
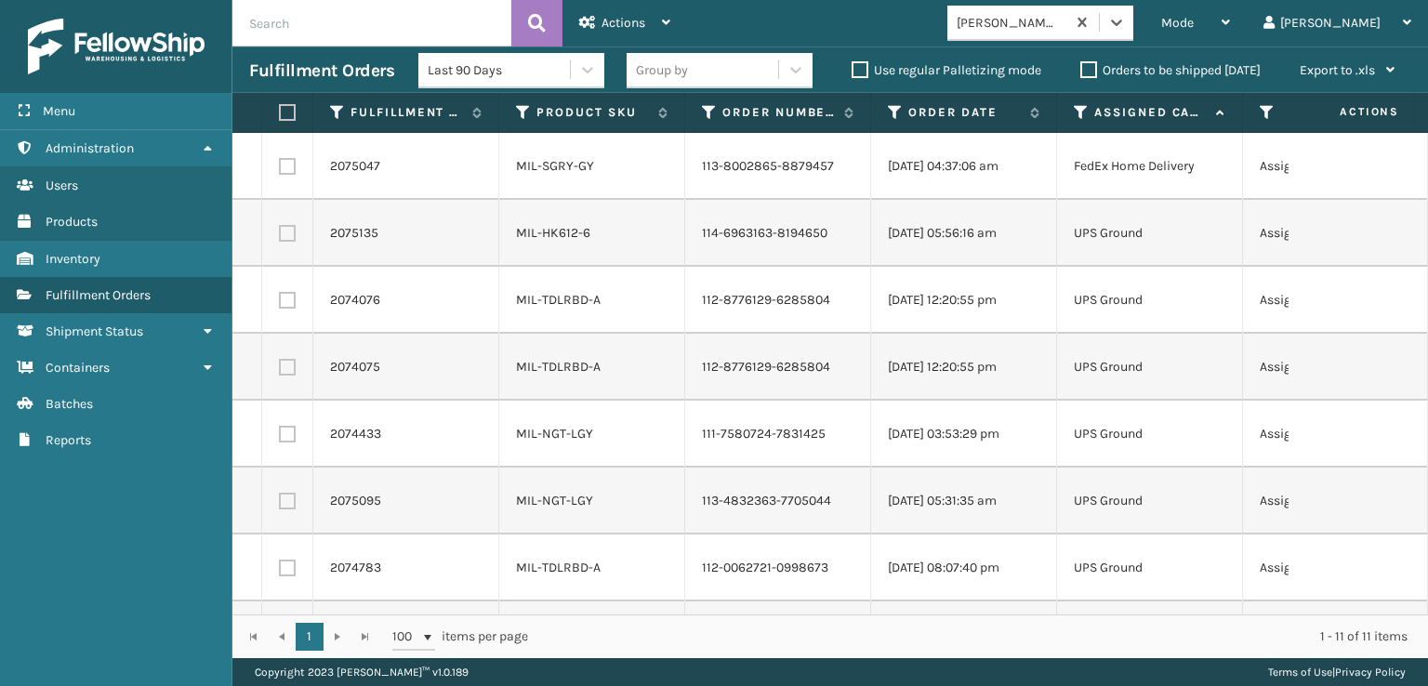
click at [286, 112] on label at bounding box center [284, 112] width 11 height 17
click at [280, 112] on input "checkbox" at bounding box center [279, 113] width 1 height 12
checkbox input "true"
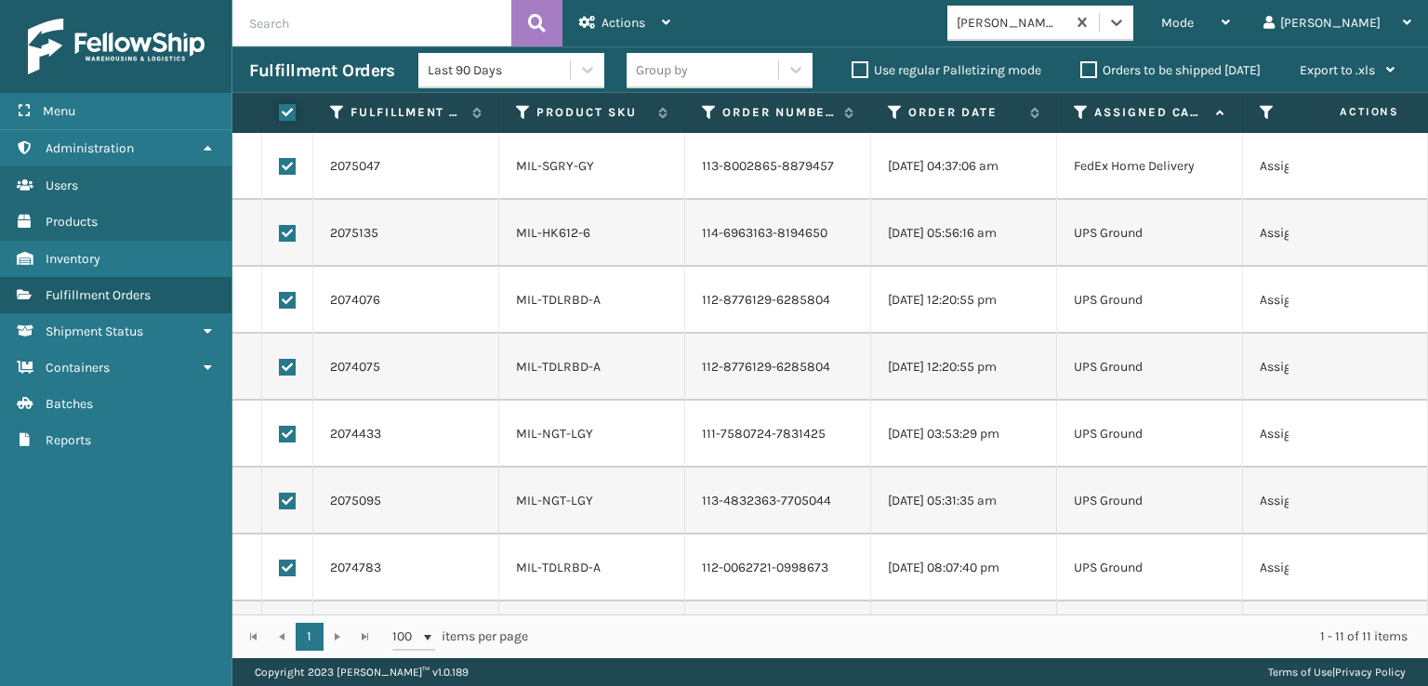
checkbox input "true"
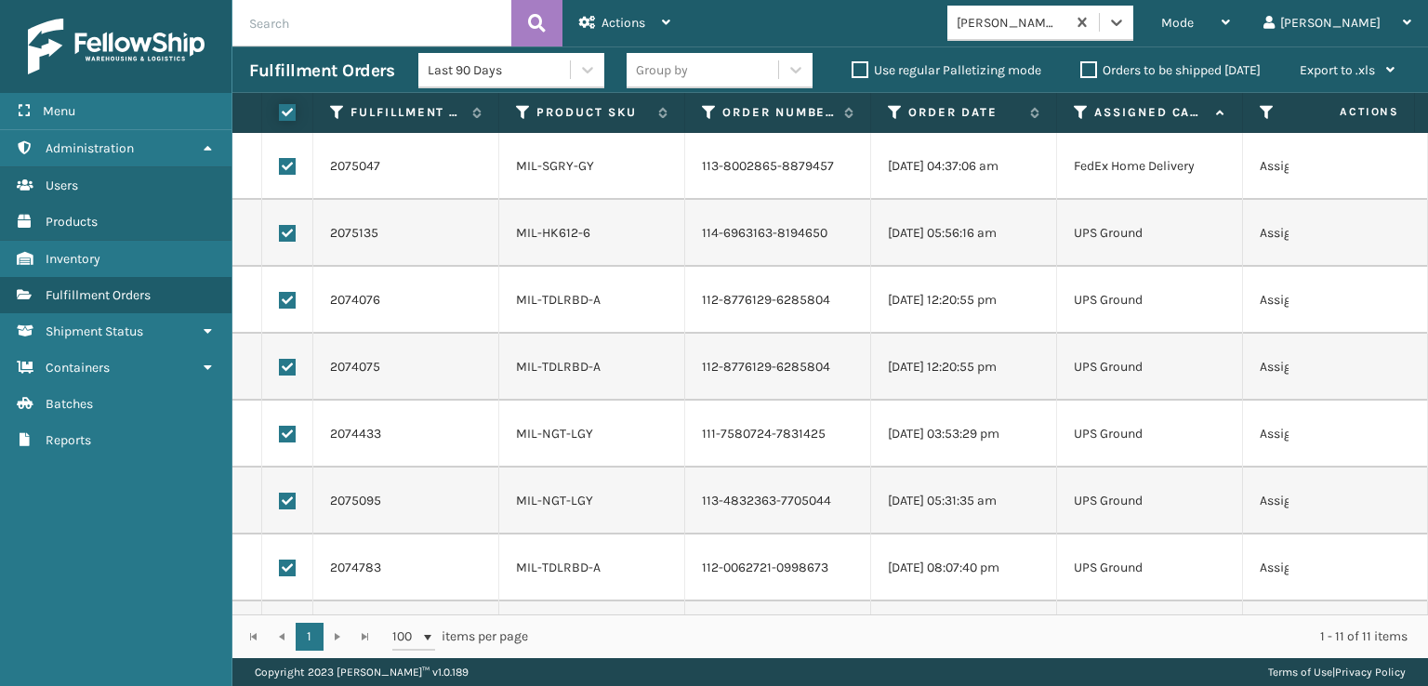
checkbox input "true"
click at [297, 161] on td at bounding box center [287, 166] width 51 height 67
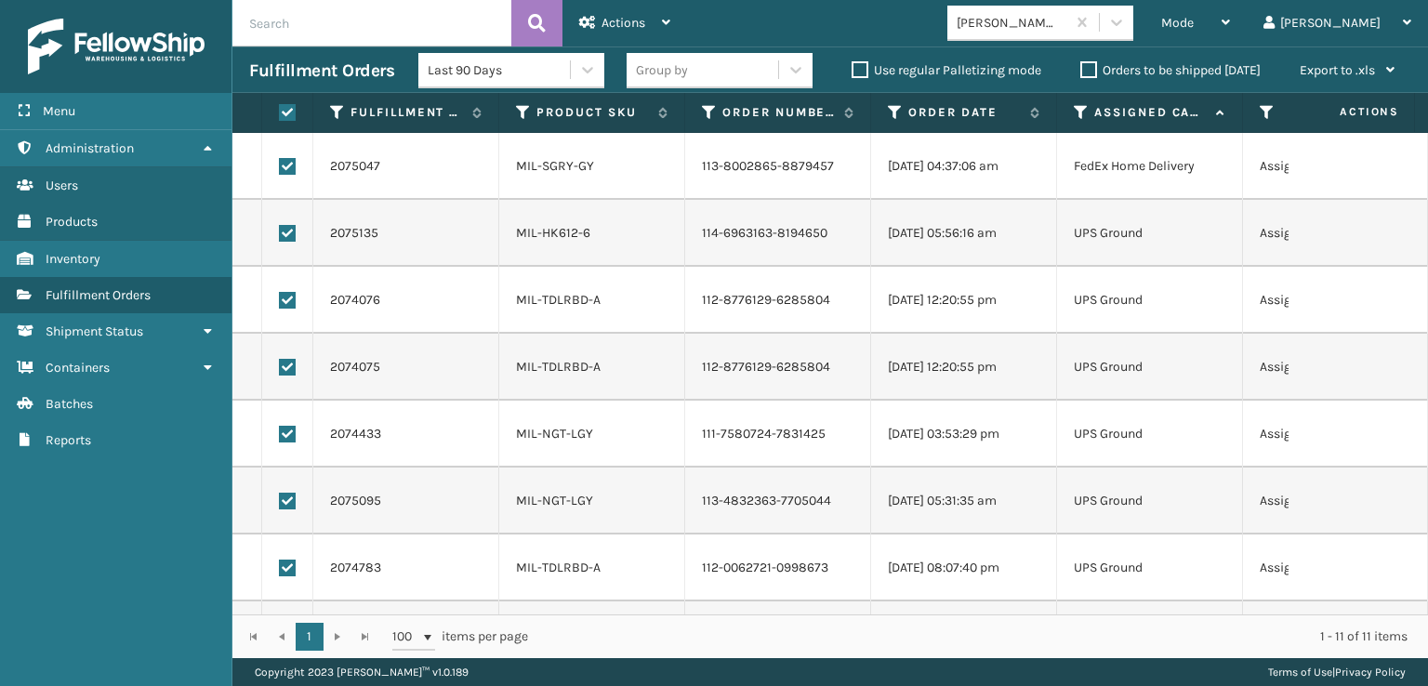
click at [288, 167] on label at bounding box center [287, 166] width 17 height 17
click at [280, 167] on input "checkbox" at bounding box center [279, 164] width 1 height 12
checkbox input "false"
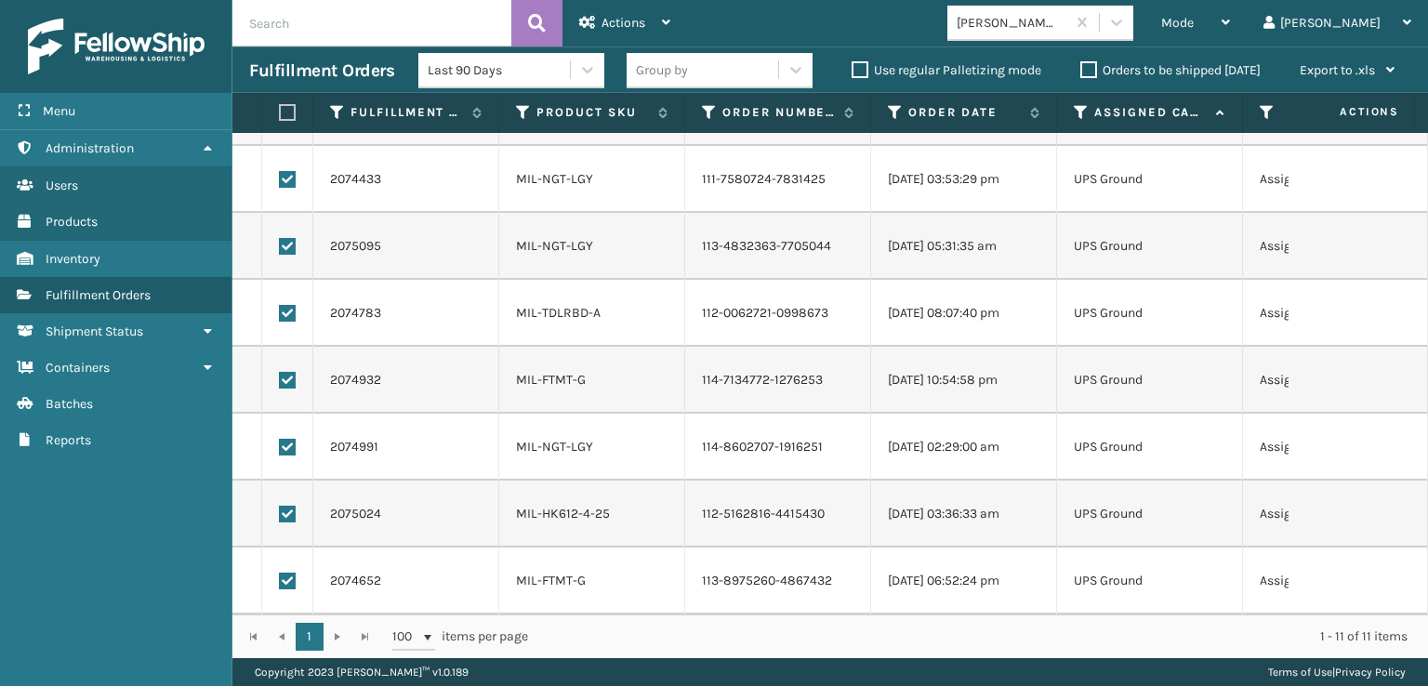
scroll to position [0, 0]
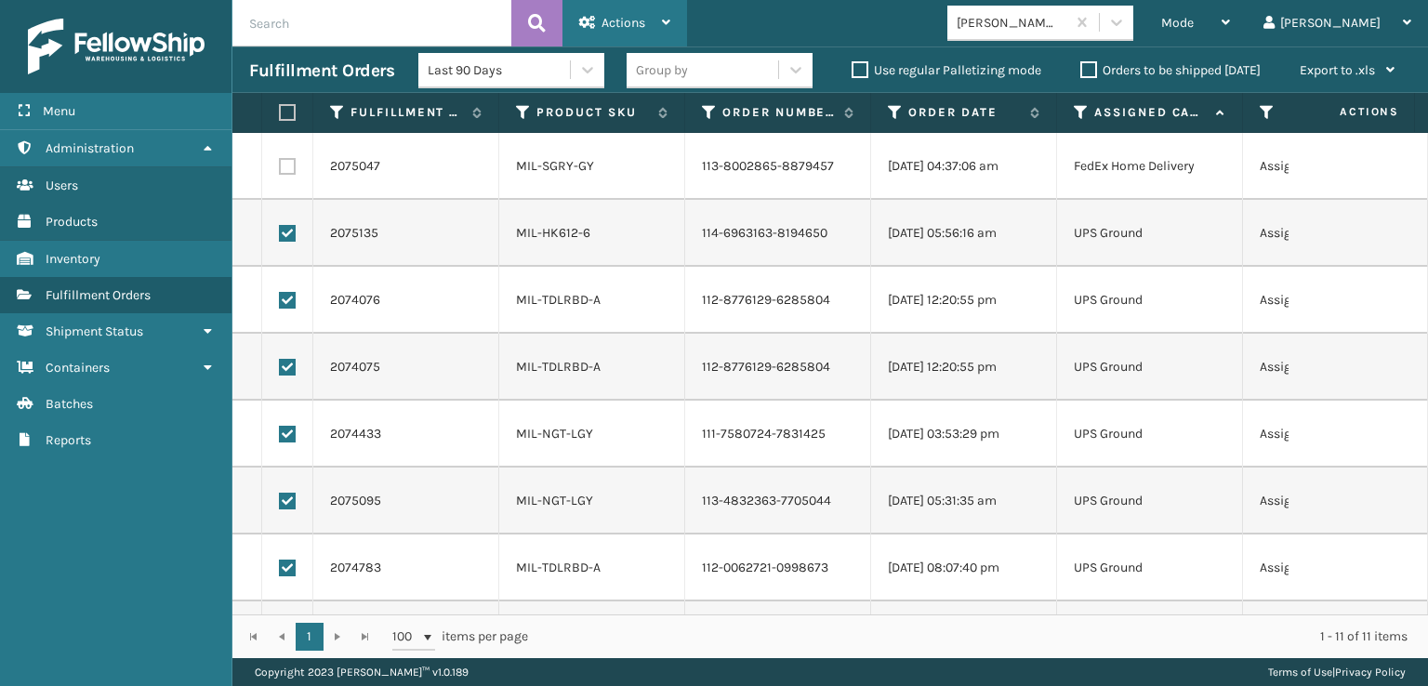
click at [629, 13] on div "Actions" at bounding box center [624, 23] width 91 height 46
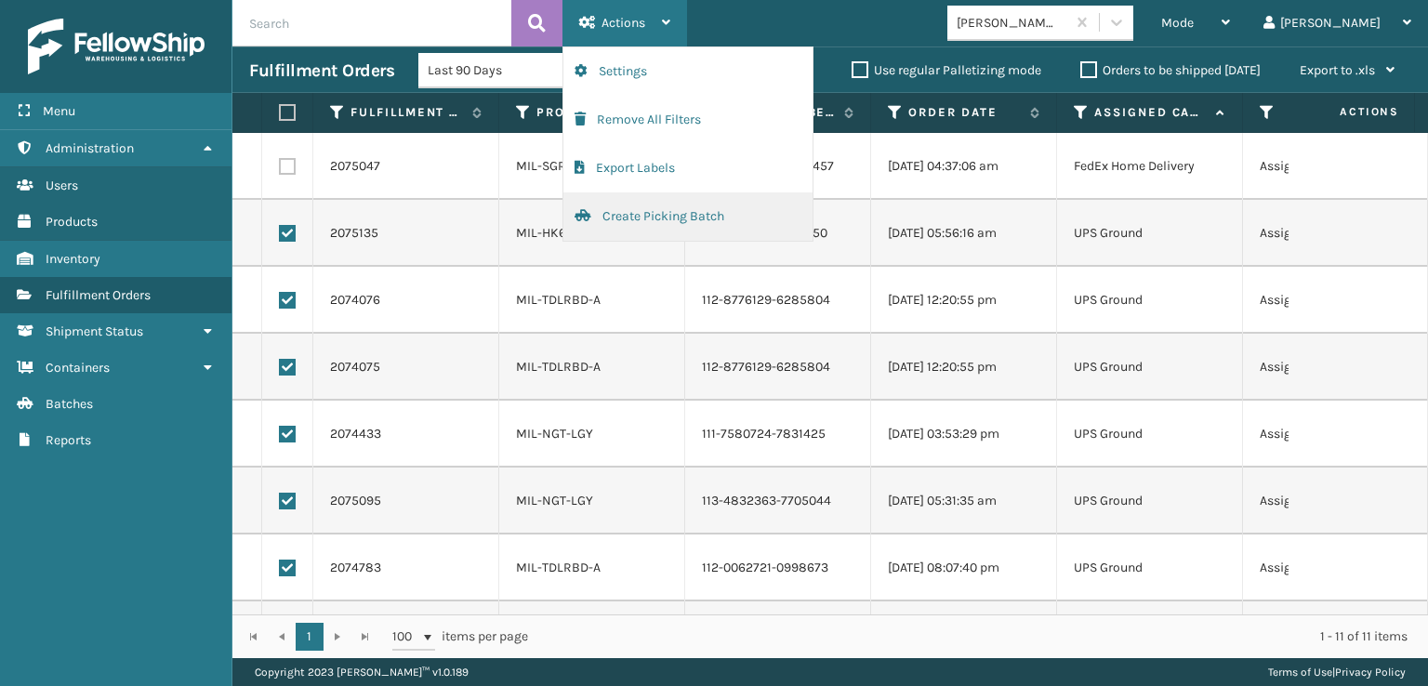
click at [630, 218] on button "Create Picking Batch" at bounding box center [687, 216] width 249 height 48
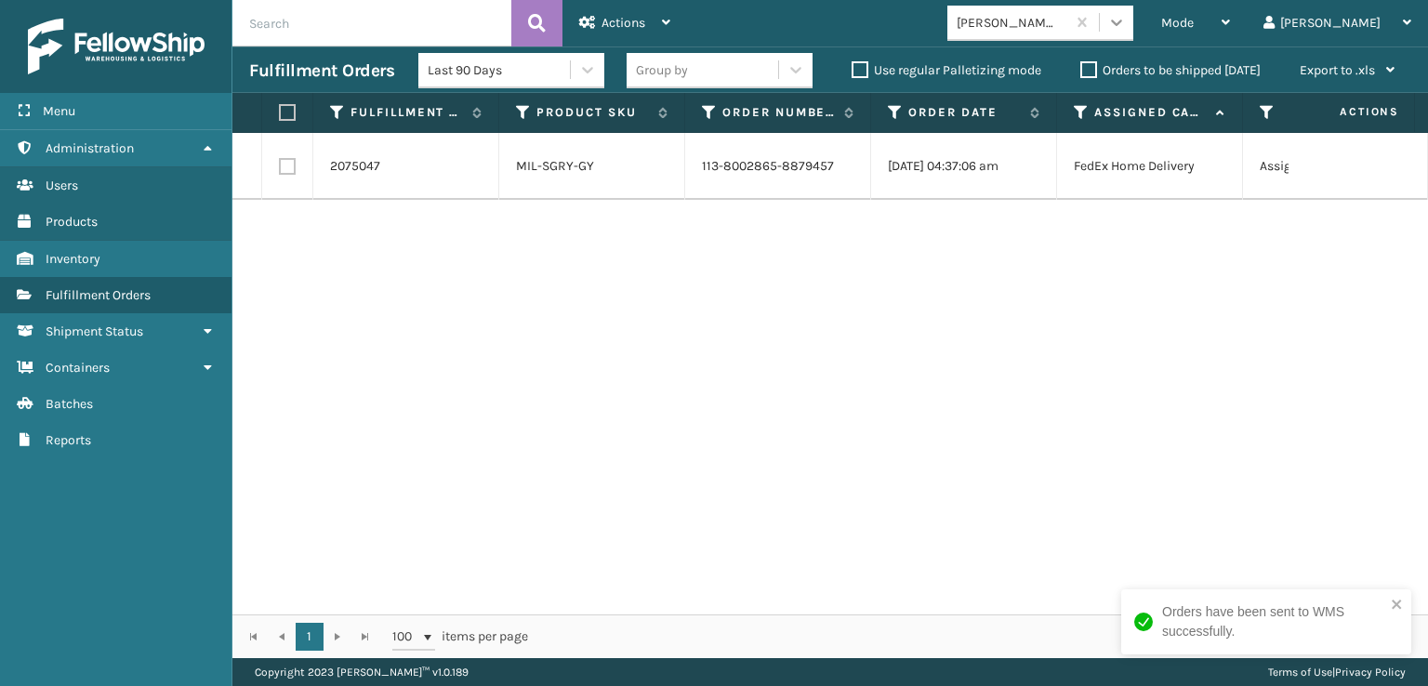
click at [1126, 19] on icon at bounding box center [1116, 22] width 19 height 19
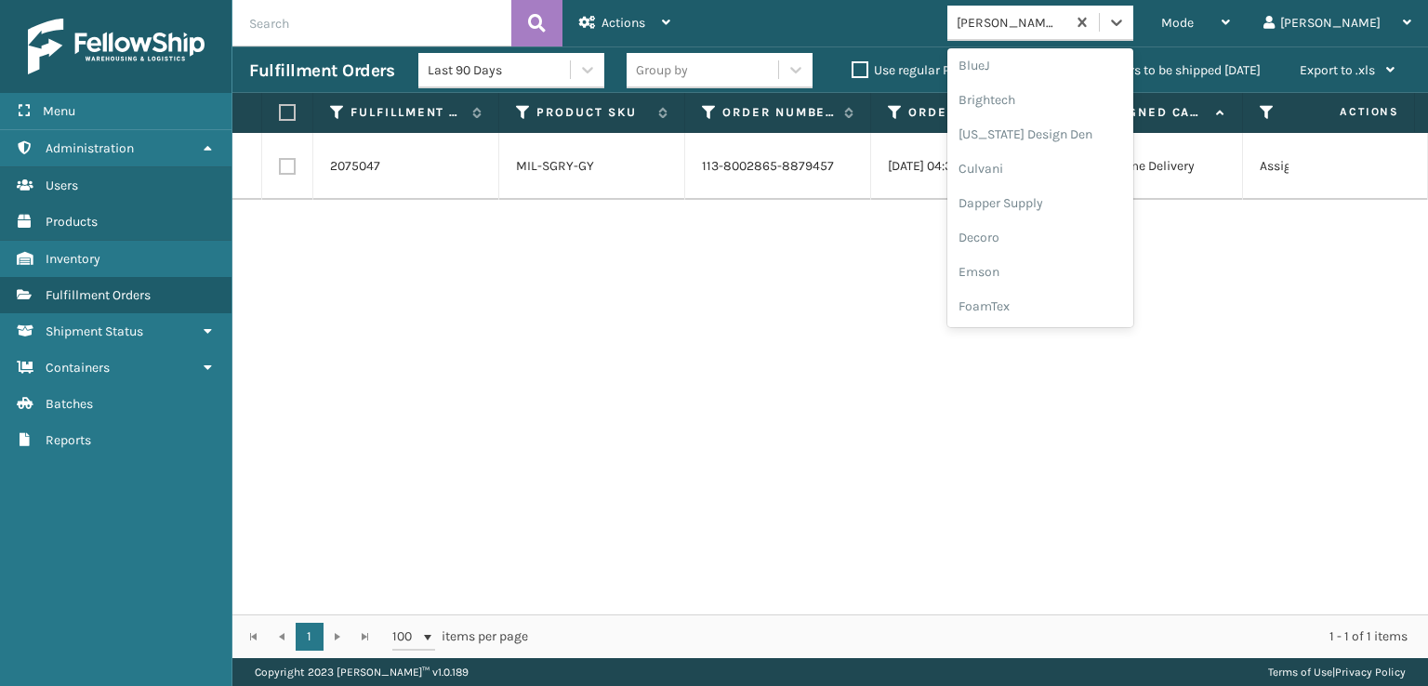
scroll to position [465, 0]
click at [1051, 58] on div "FoamTex" at bounding box center [1040, 51] width 186 height 34
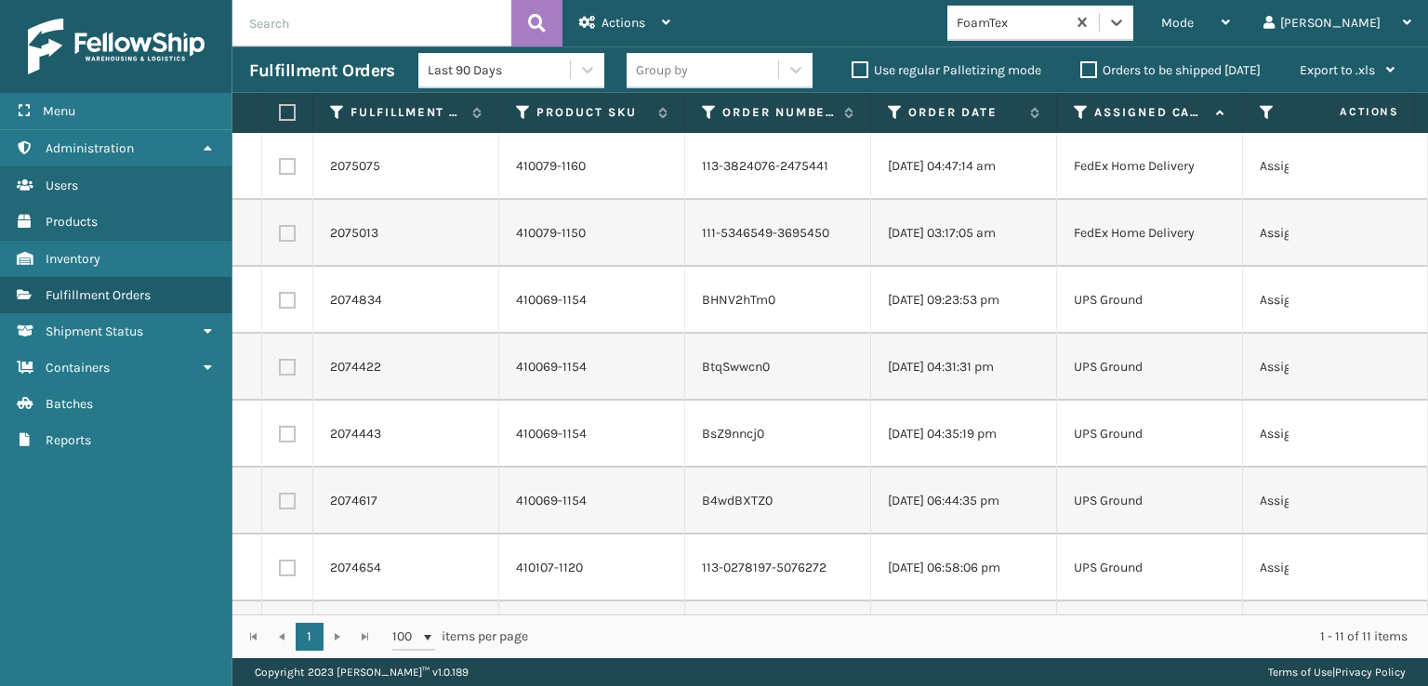
click at [290, 104] on label at bounding box center [284, 112] width 11 height 17
click at [280, 107] on input "checkbox" at bounding box center [279, 113] width 1 height 12
checkbox input "true"
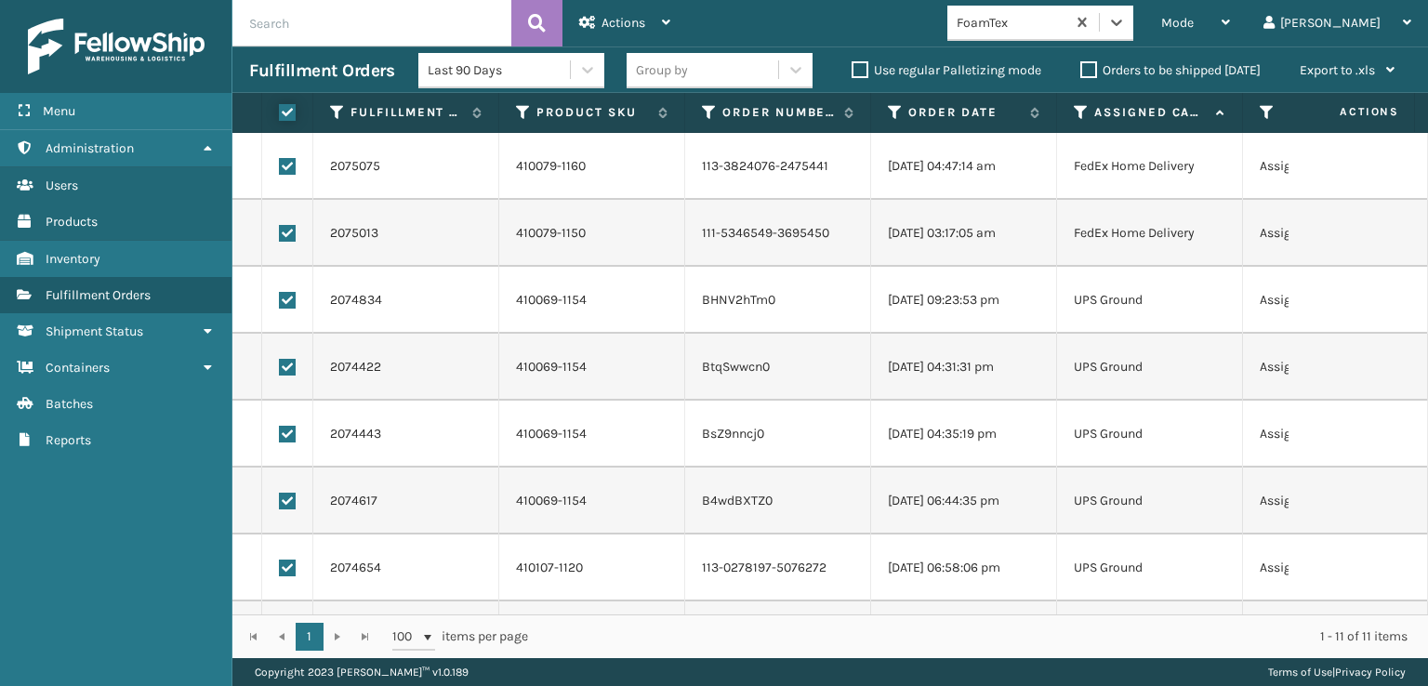
checkbox input "true"
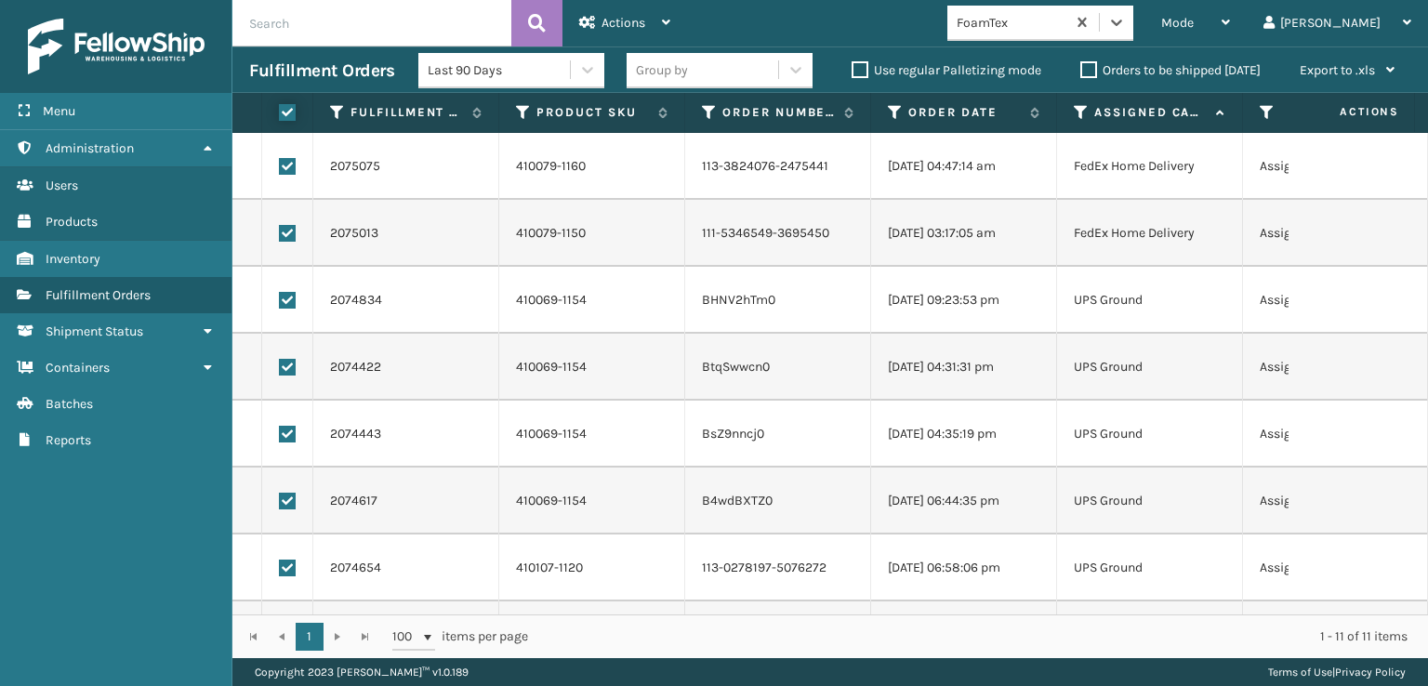
checkbox input "true"
click at [290, 233] on label at bounding box center [287, 233] width 17 height 17
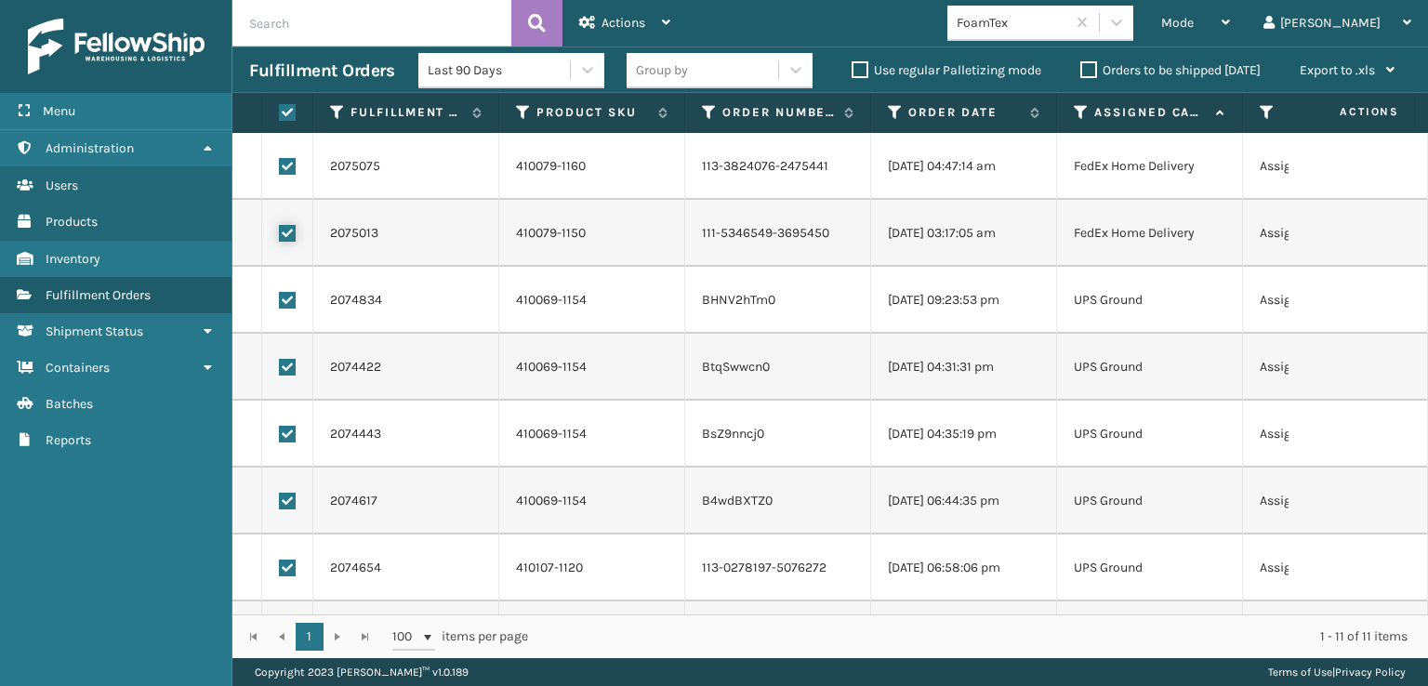
click at [280, 233] on input "checkbox" at bounding box center [279, 231] width 1 height 12
checkbox input "false"
click at [287, 161] on label at bounding box center [287, 166] width 17 height 17
click at [280, 161] on input "checkbox" at bounding box center [279, 164] width 1 height 12
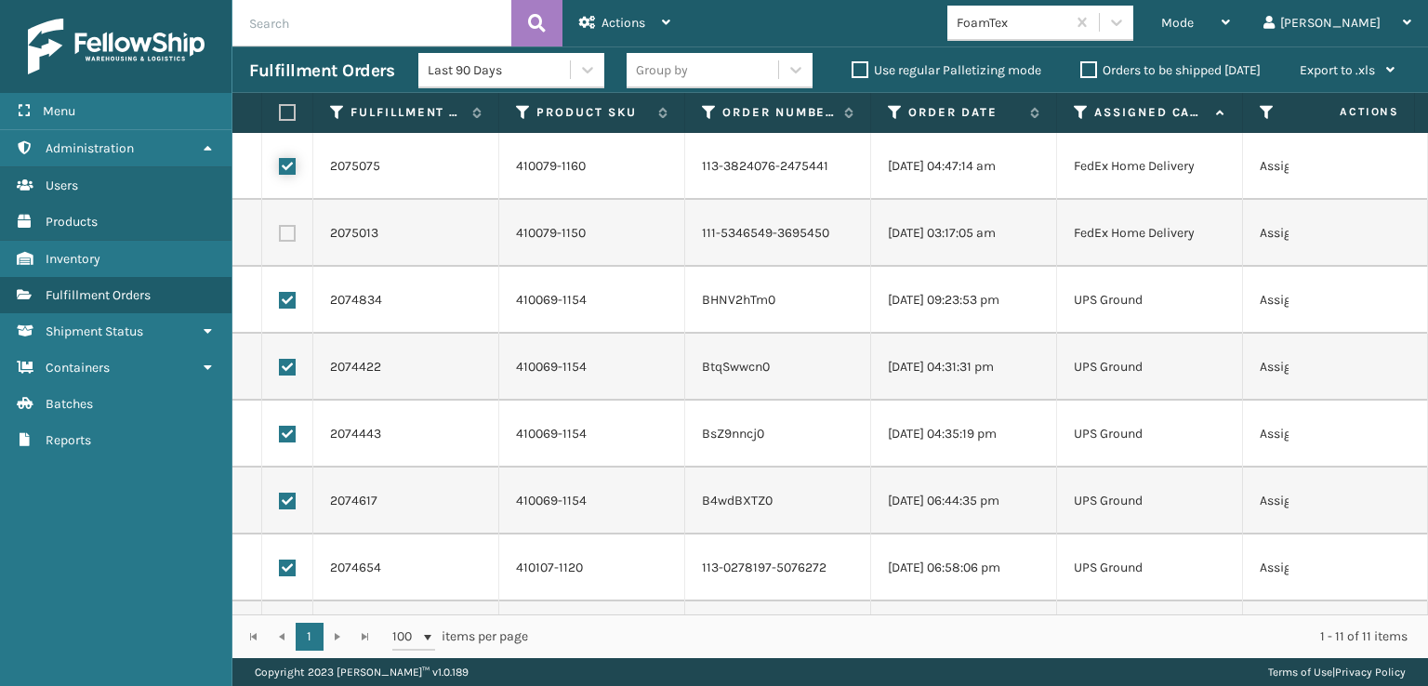
checkbox input "false"
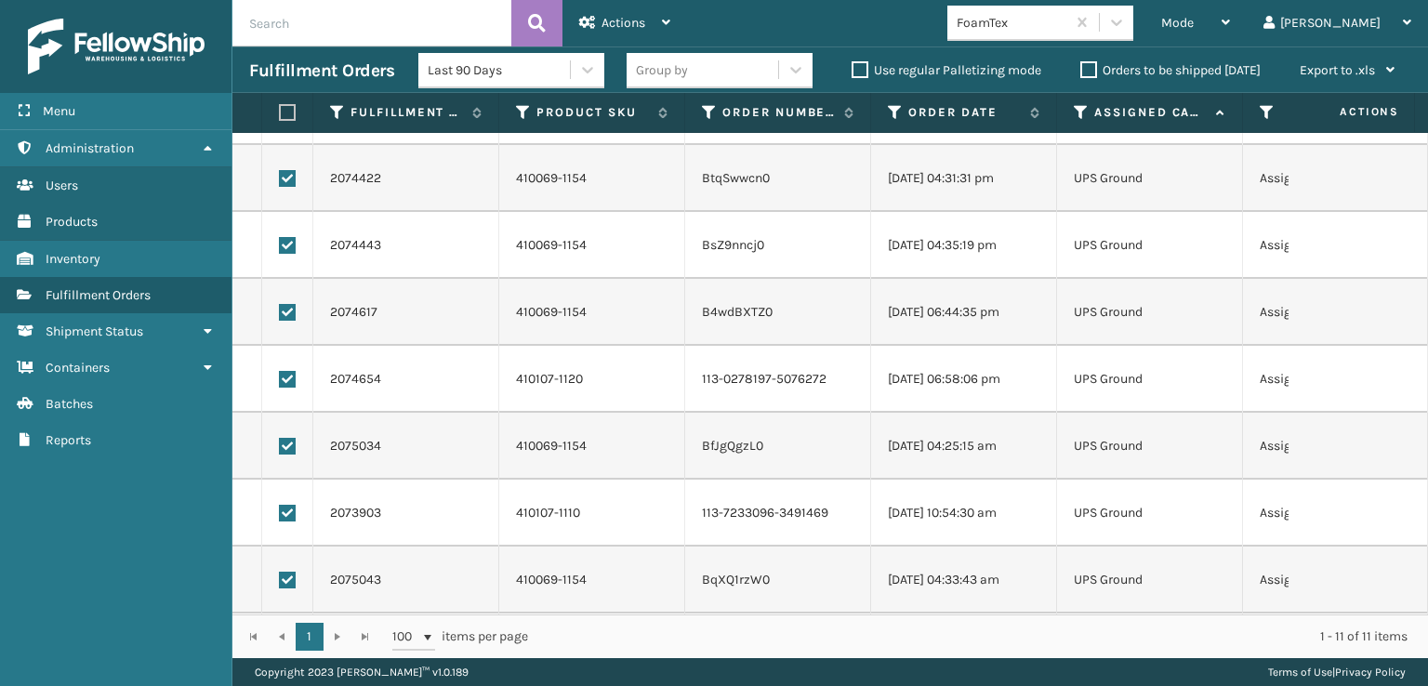
scroll to position [268, 0]
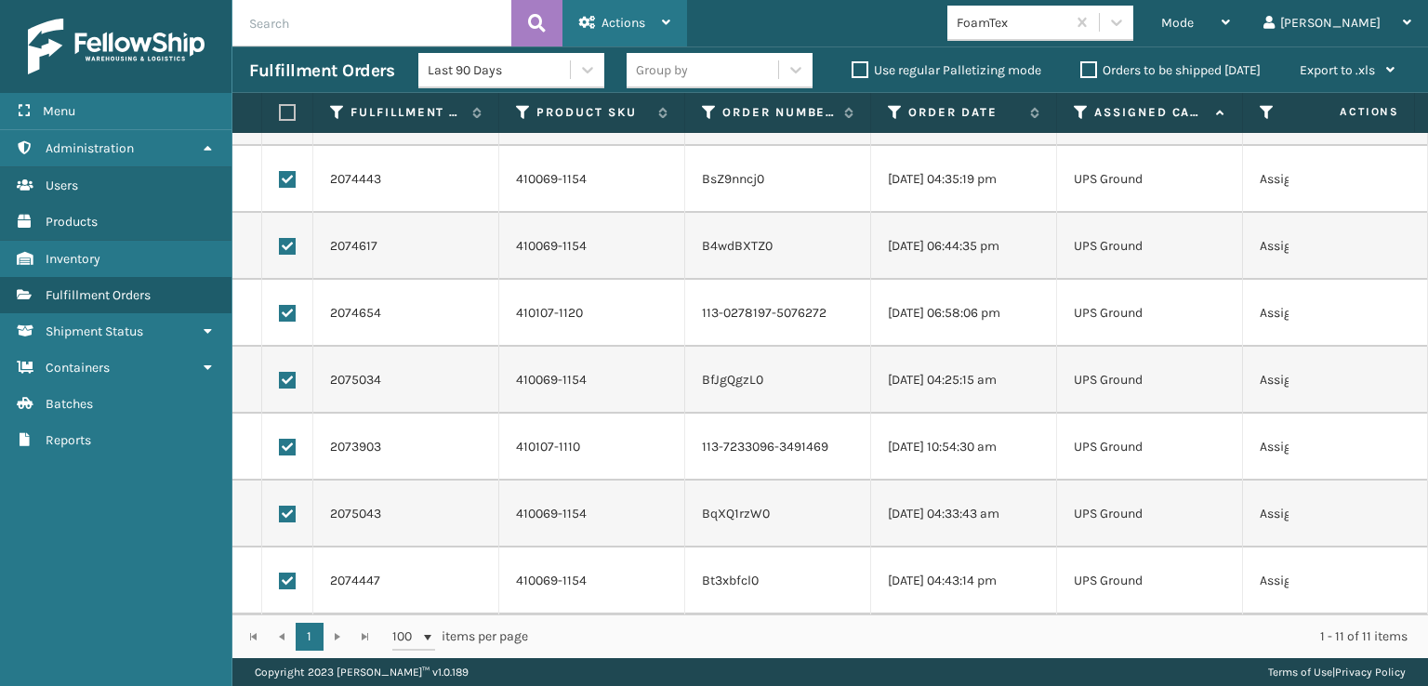
drag, startPoint x: 599, startPoint y: 12, endPoint x: 604, endPoint y: 43, distance: 31.2
click at [599, 11] on div "Actions" at bounding box center [624, 23] width 91 height 46
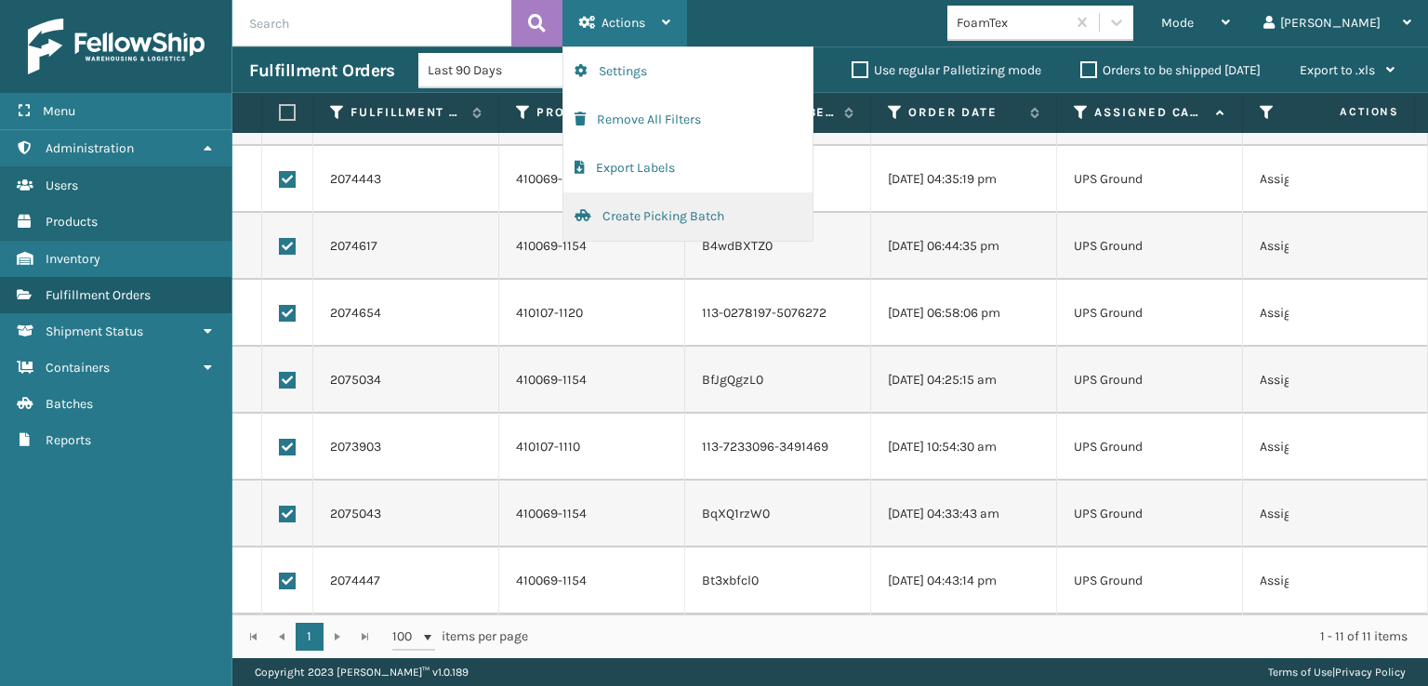
click at [649, 209] on button "Create Picking Batch" at bounding box center [687, 216] width 249 height 48
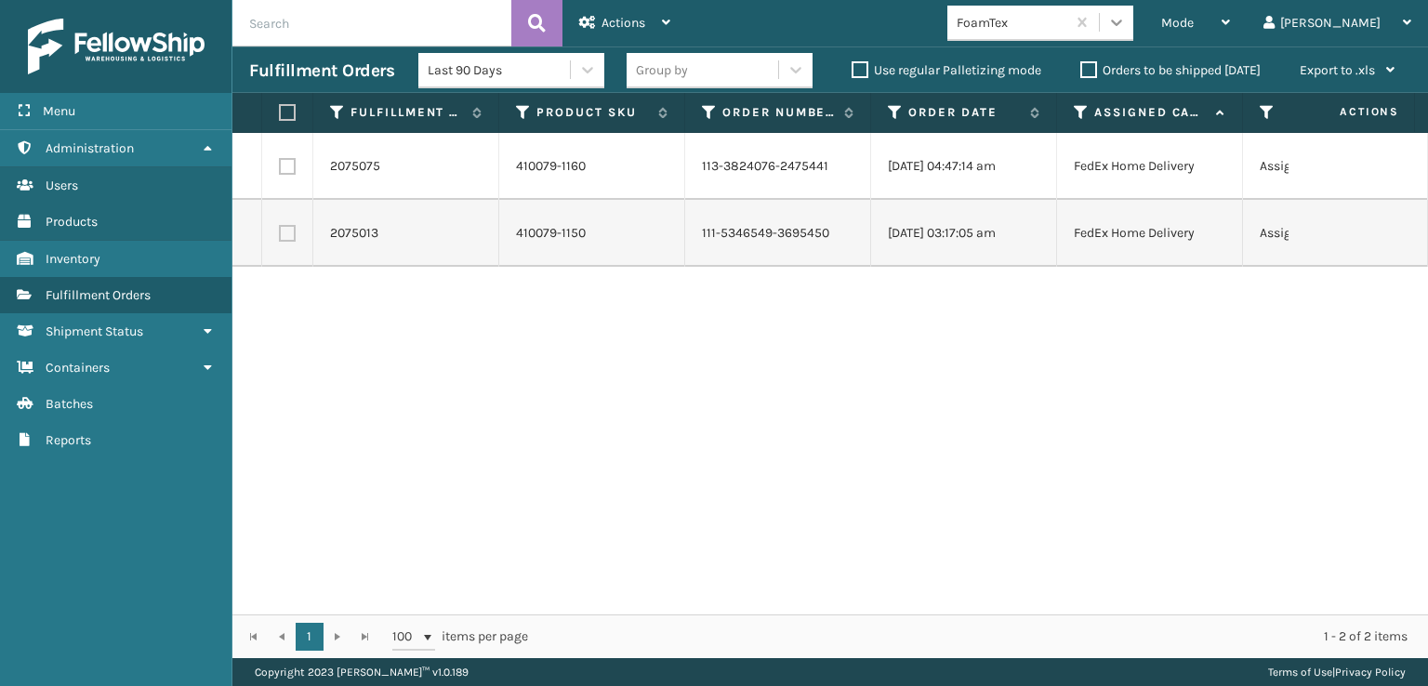
click at [1126, 20] on icon at bounding box center [1116, 22] width 19 height 19
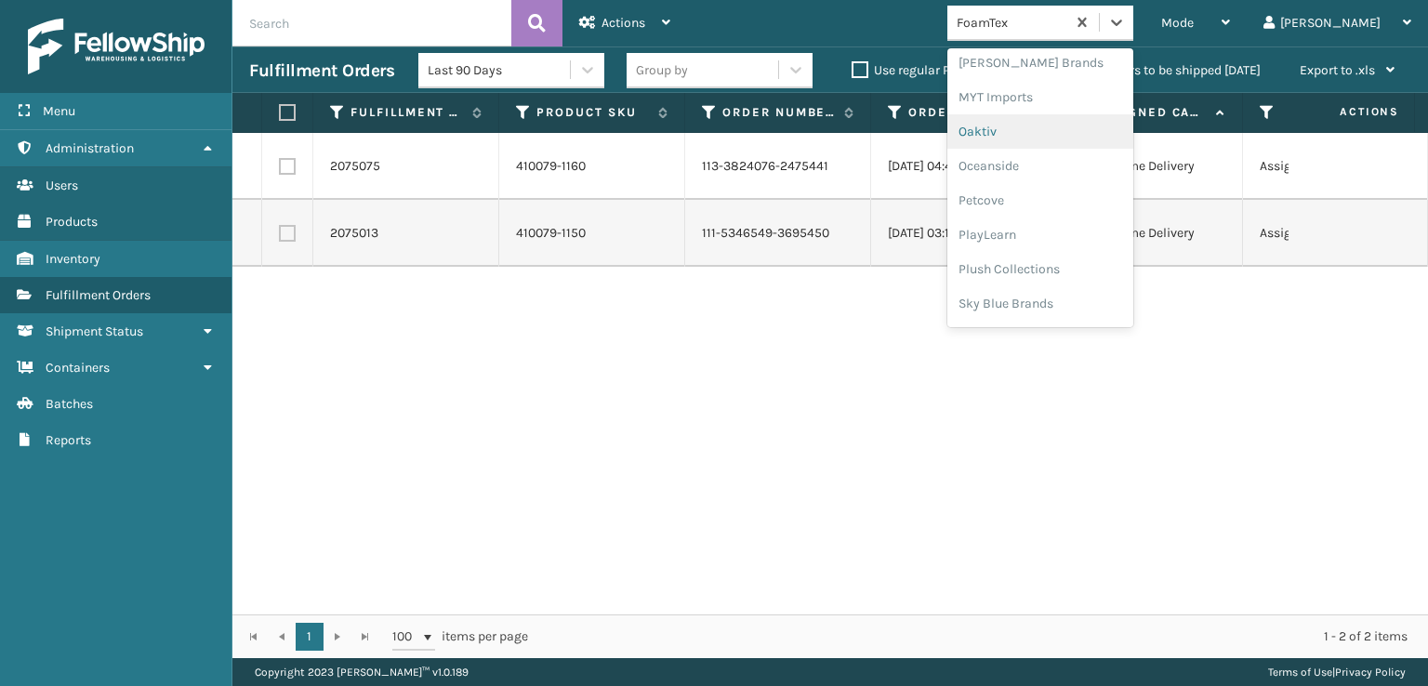
scroll to position [867, 0]
click at [1065, 267] on div "Plush Collections" at bounding box center [1040, 269] width 186 height 34
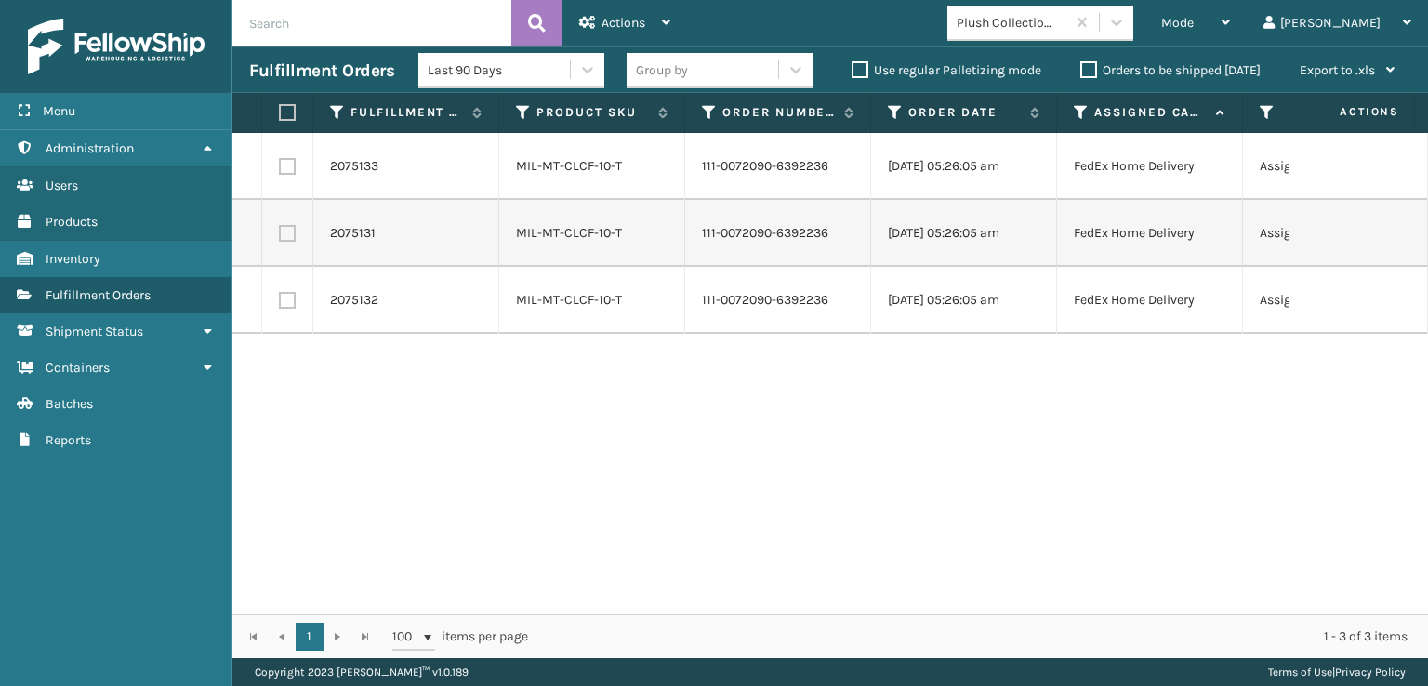
click at [285, 116] on label at bounding box center [284, 112] width 11 height 17
click at [280, 116] on input "checkbox" at bounding box center [279, 113] width 1 height 12
checkbox input "true"
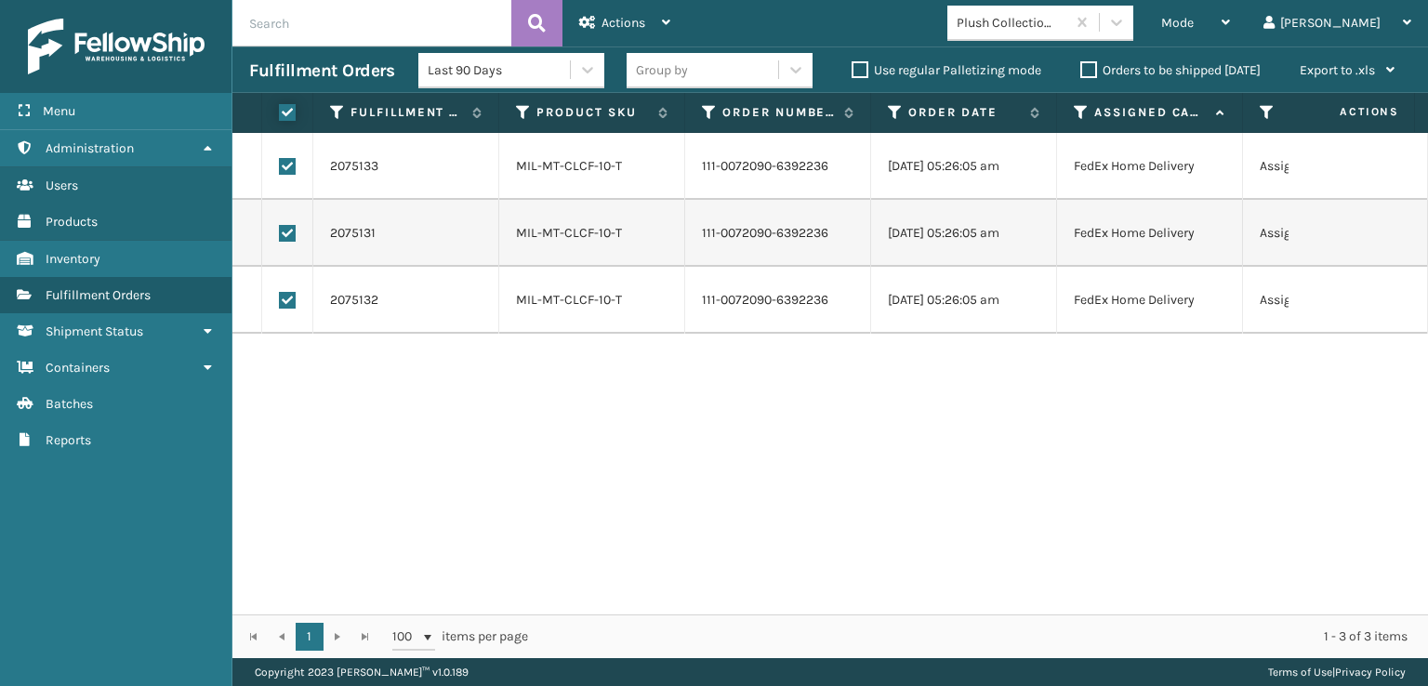
checkbox input "true"
drag, startPoint x: 614, startPoint y: 22, endPoint x: 625, endPoint y: 49, distance: 29.2
click at [615, 22] on span "Actions" at bounding box center [624, 23] width 44 height 16
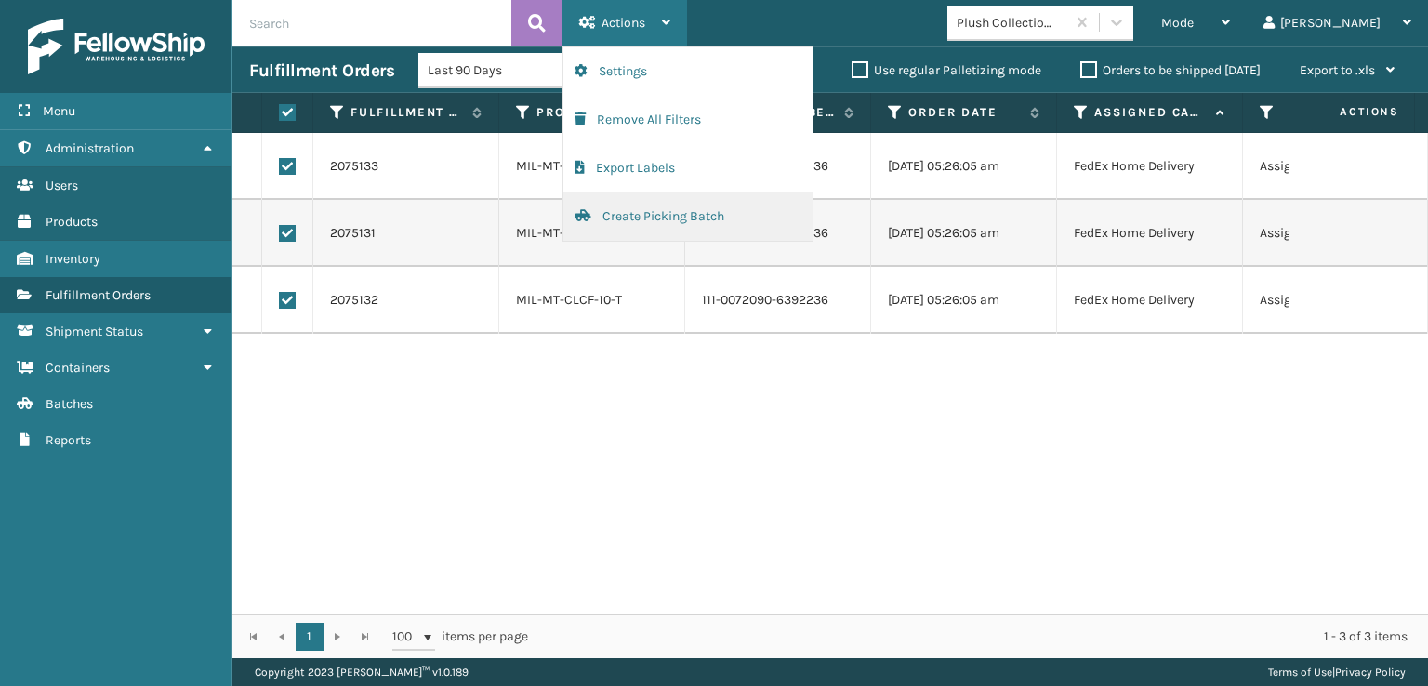
click at [666, 213] on button "Create Picking Batch" at bounding box center [687, 216] width 249 height 48
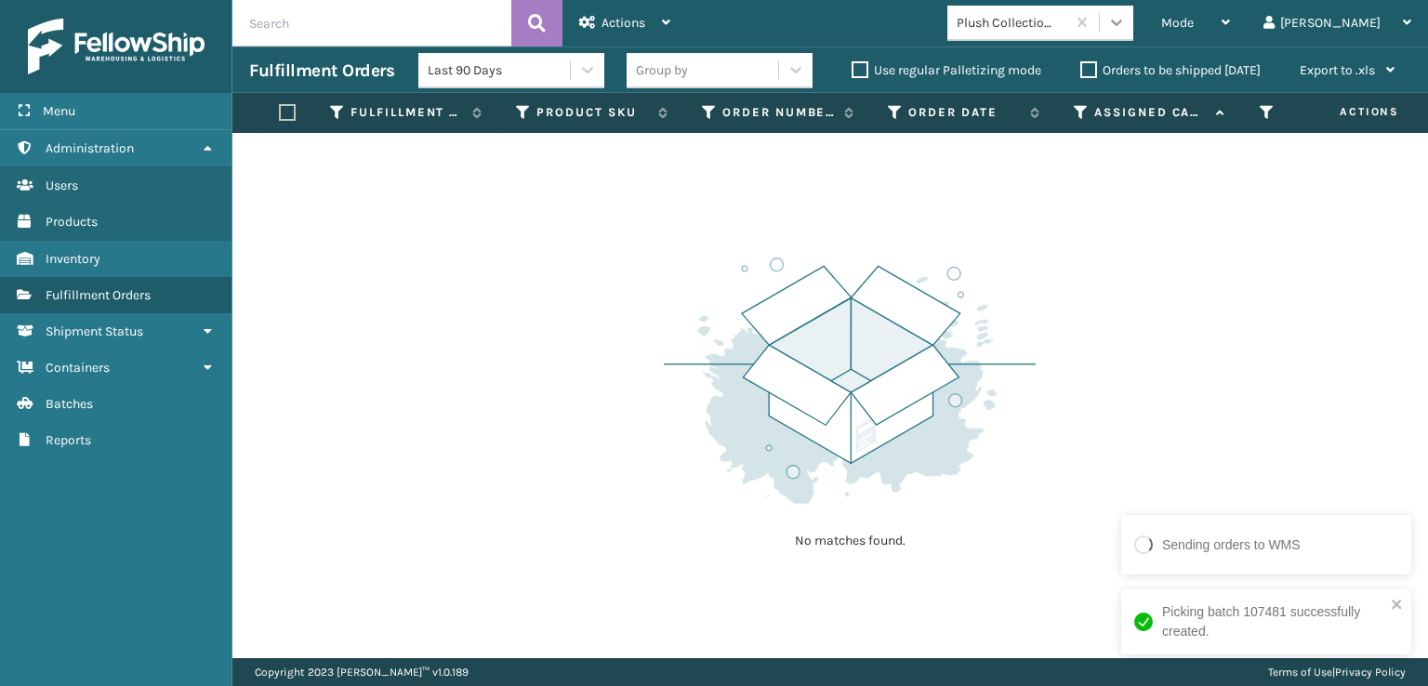
click at [1126, 27] on icon at bounding box center [1116, 22] width 19 height 19
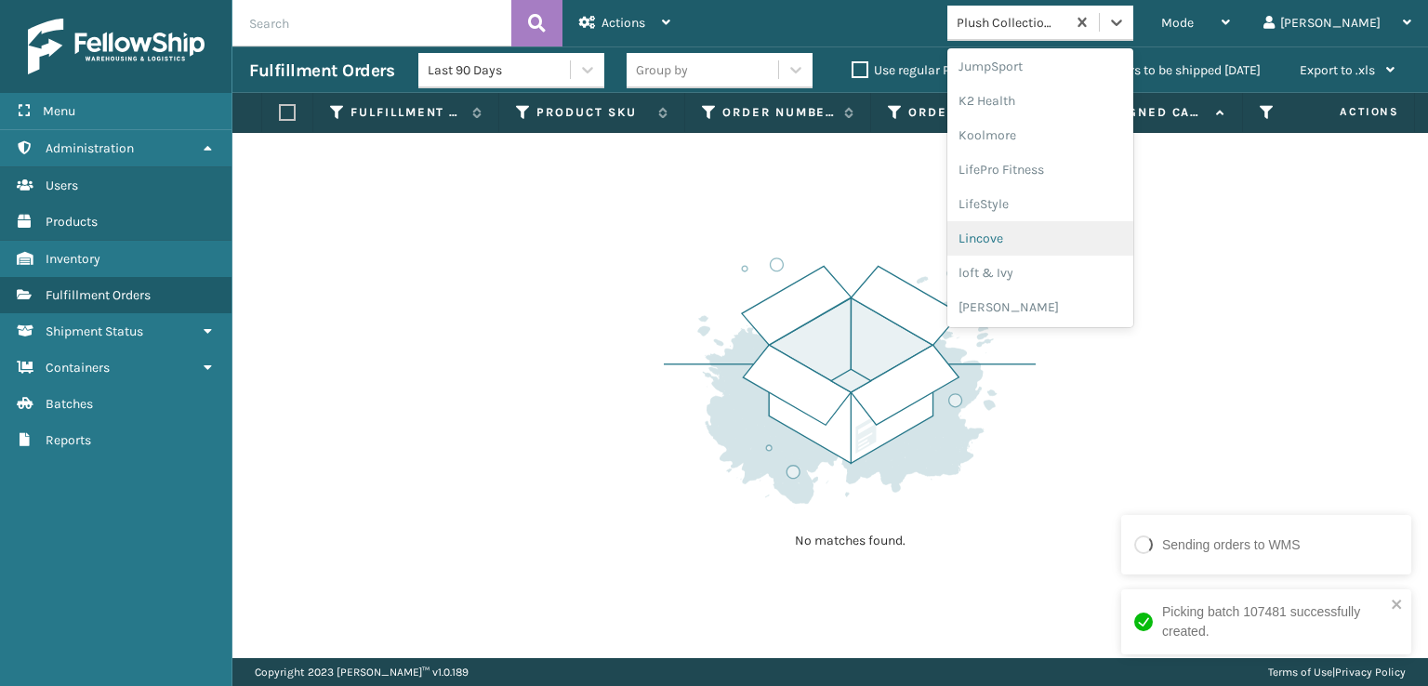
scroll to position [933, 0]
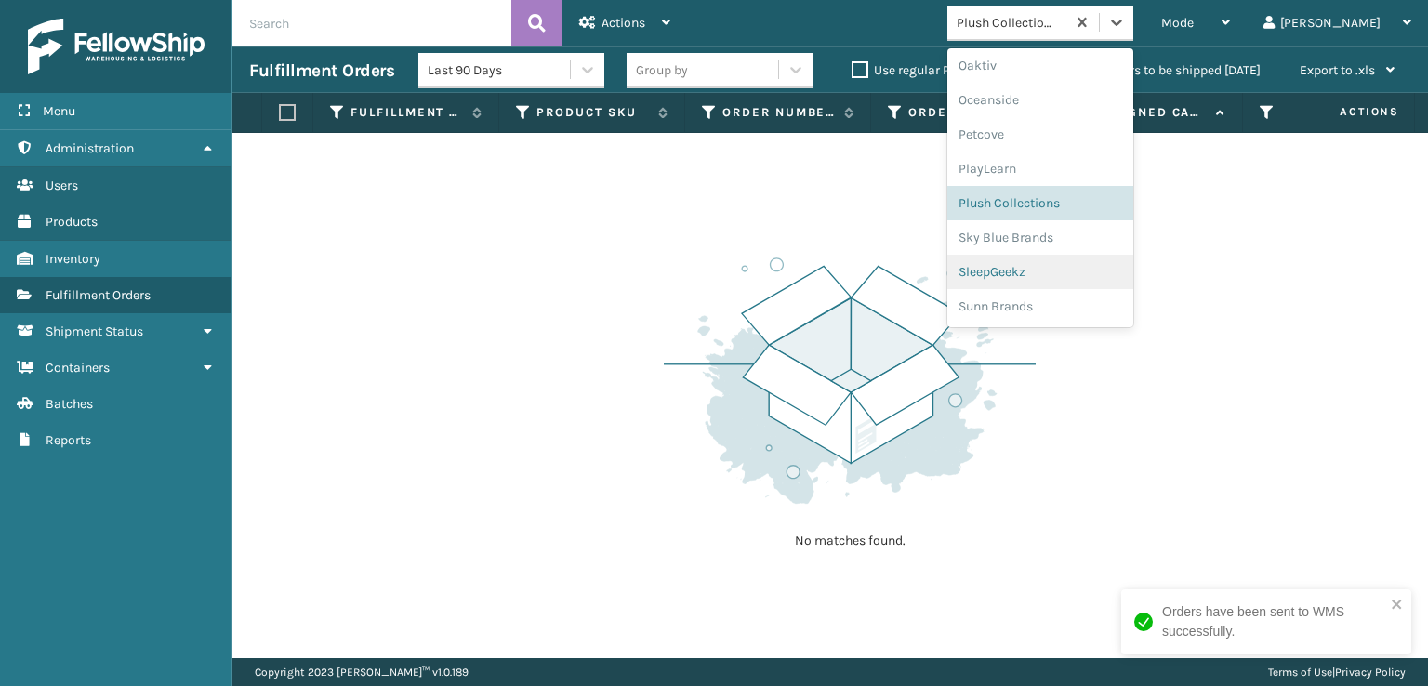
click at [1053, 263] on div "SleepGeekz" at bounding box center [1040, 272] width 186 height 34
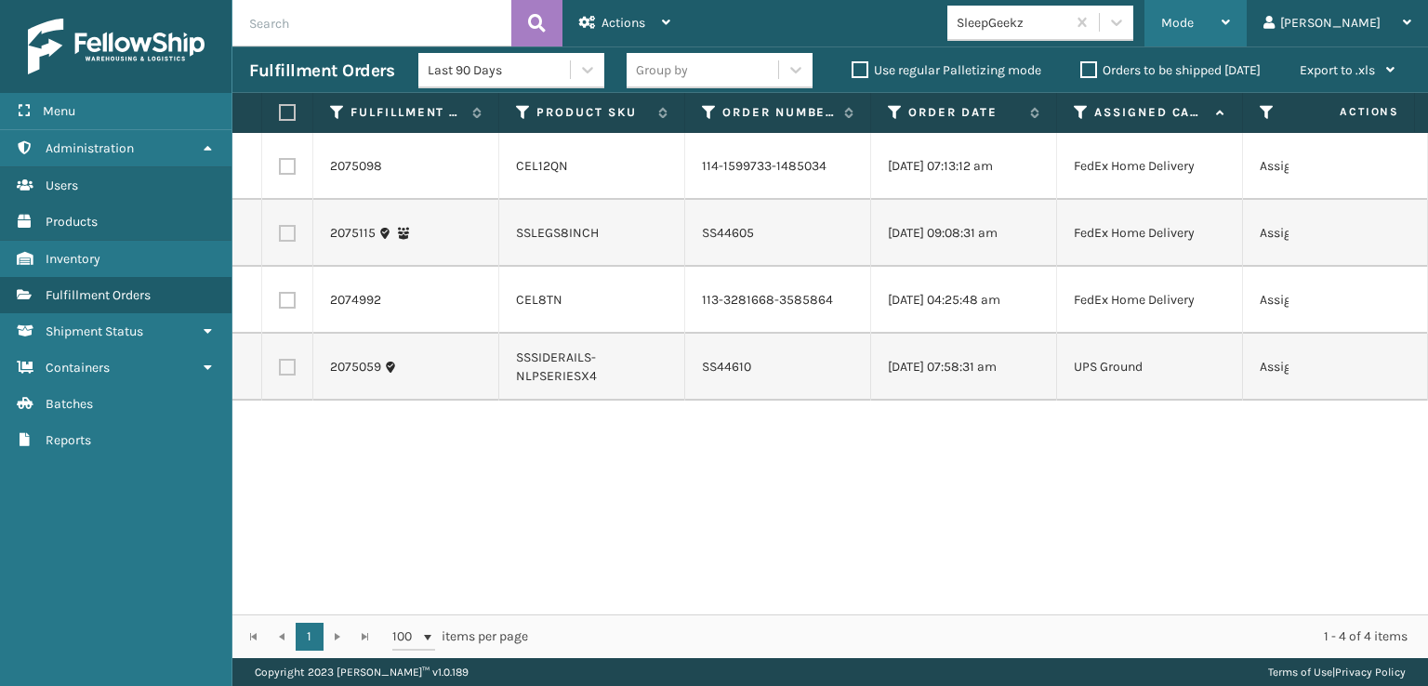
click at [1194, 19] on span "Mode" at bounding box center [1177, 23] width 33 height 16
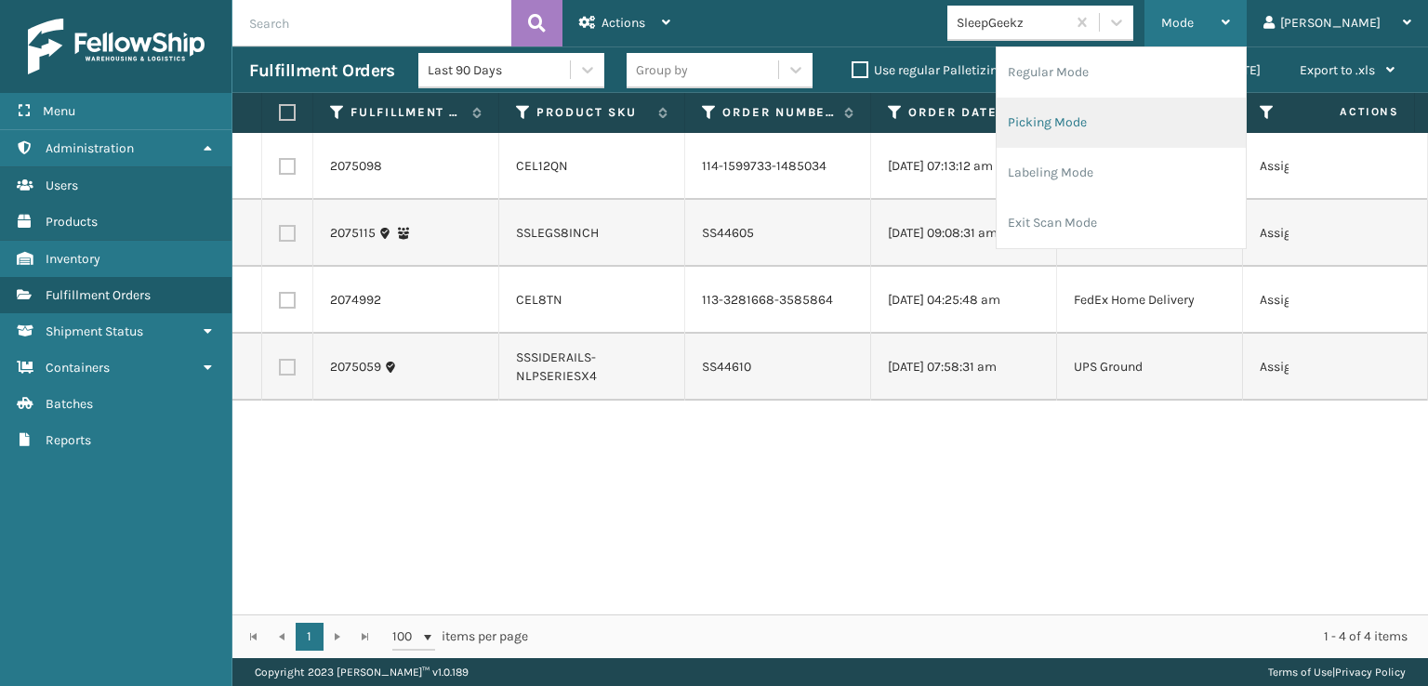
click at [1096, 123] on li "Picking Mode" at bounding box center [1121, 123] width 249 height 50
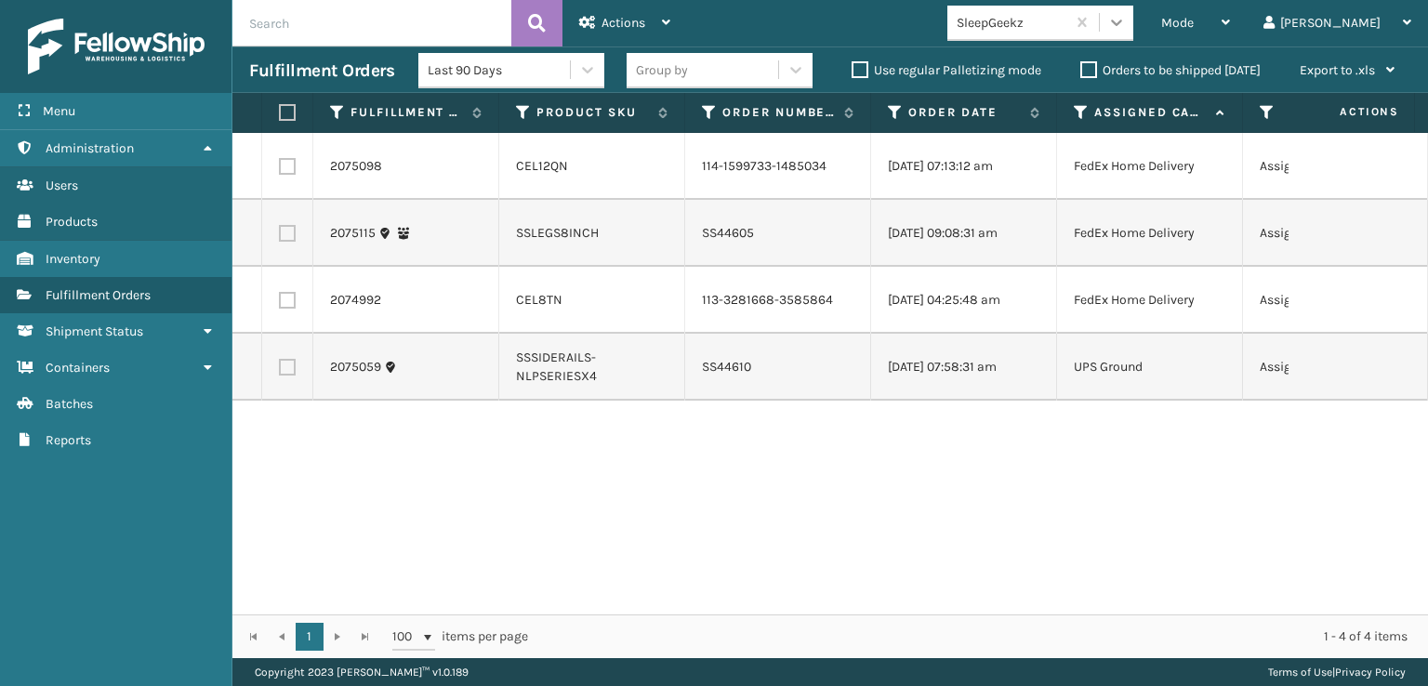
click at [1126, 27] on icon at bounding box center [1116, 22] width 19 height 19
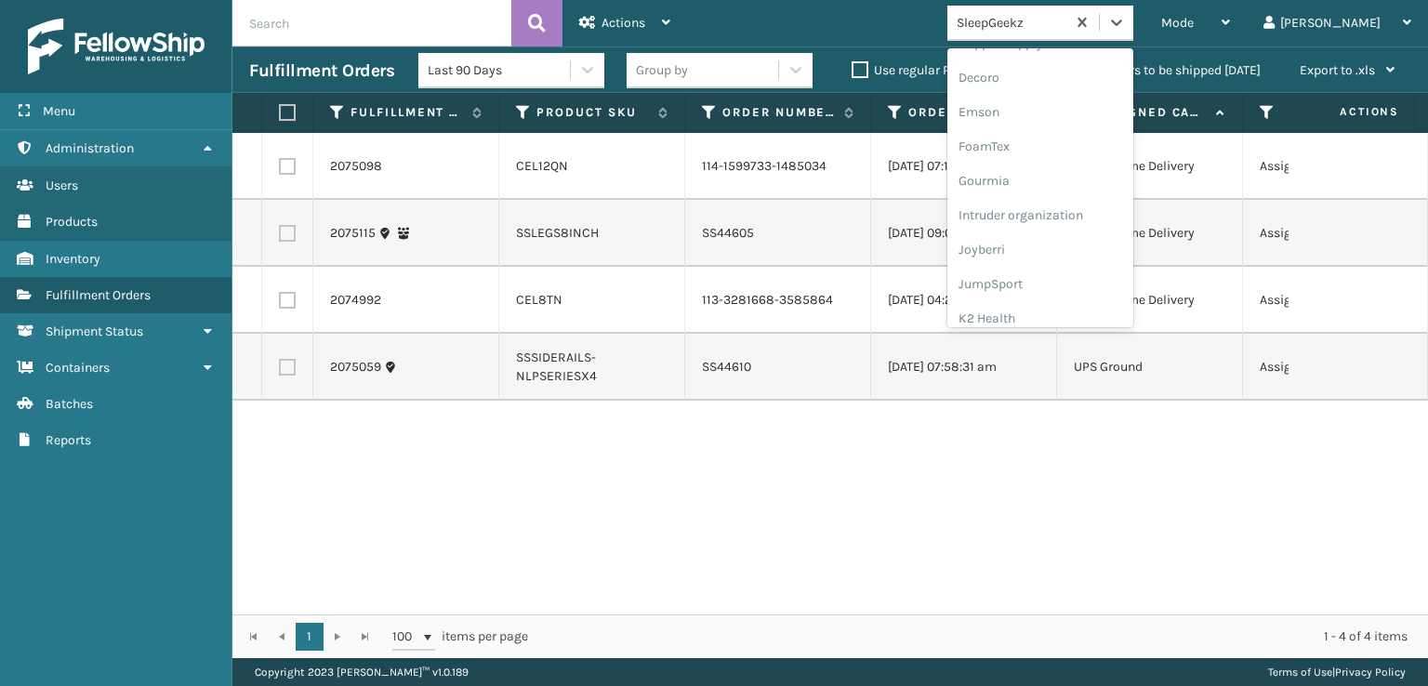
scroll to position [372, 0]
click at [1055, 145] on div "FoamTex" at bounding box center [1040, 144] width 186 height 34
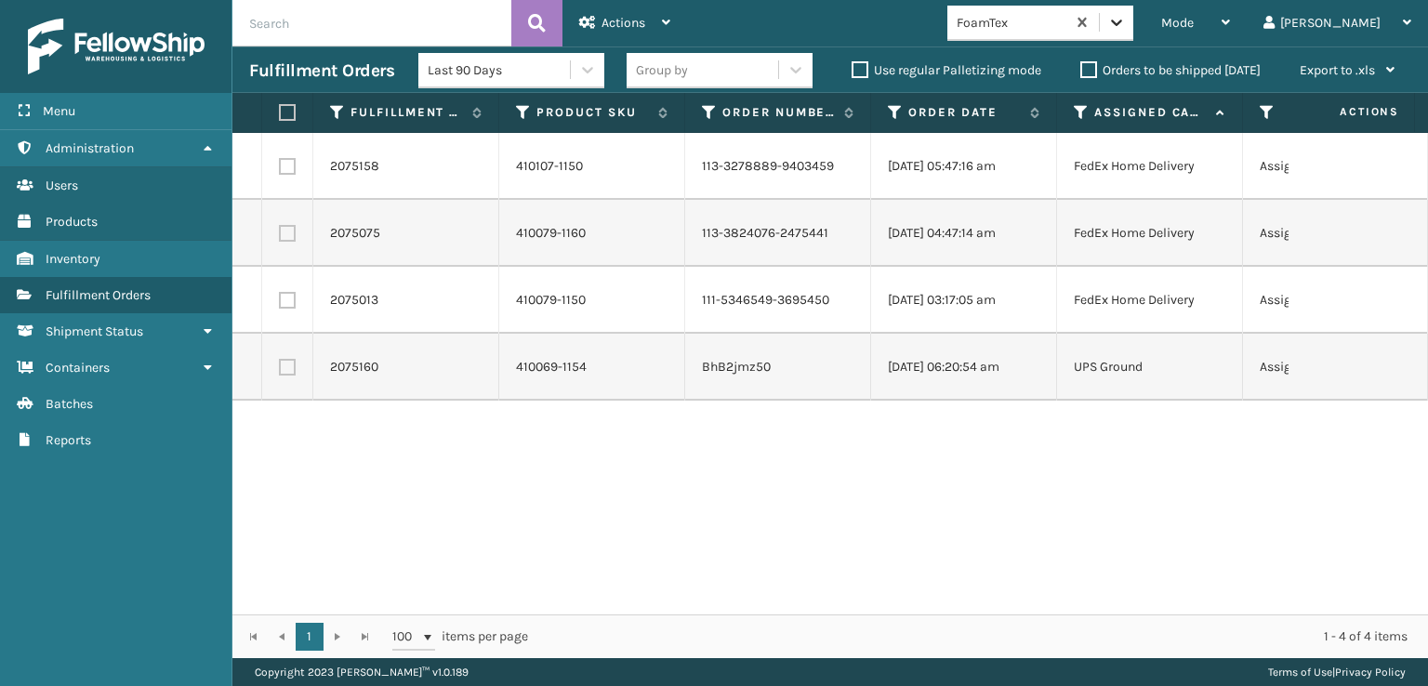
click at [1126, 26] on icon at bounding box center [1116, 22] width 19 height 19
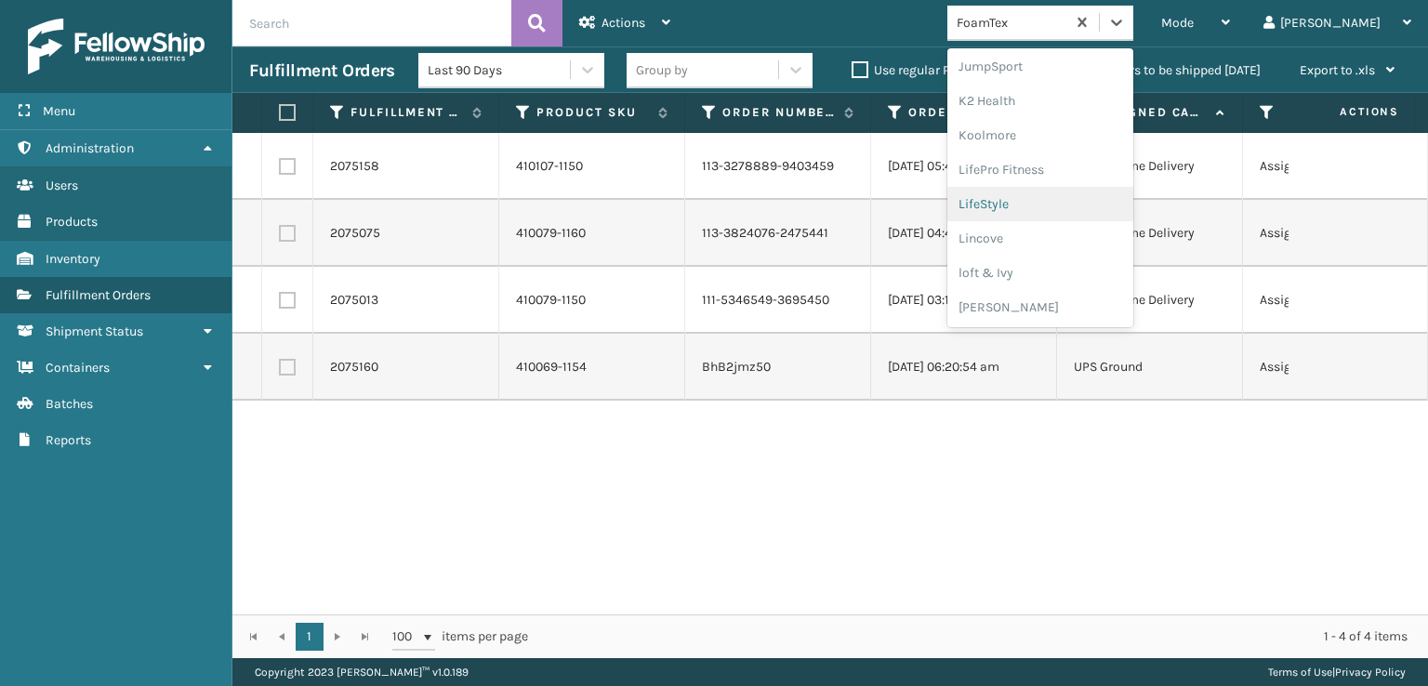
scroll to position [681, 0]
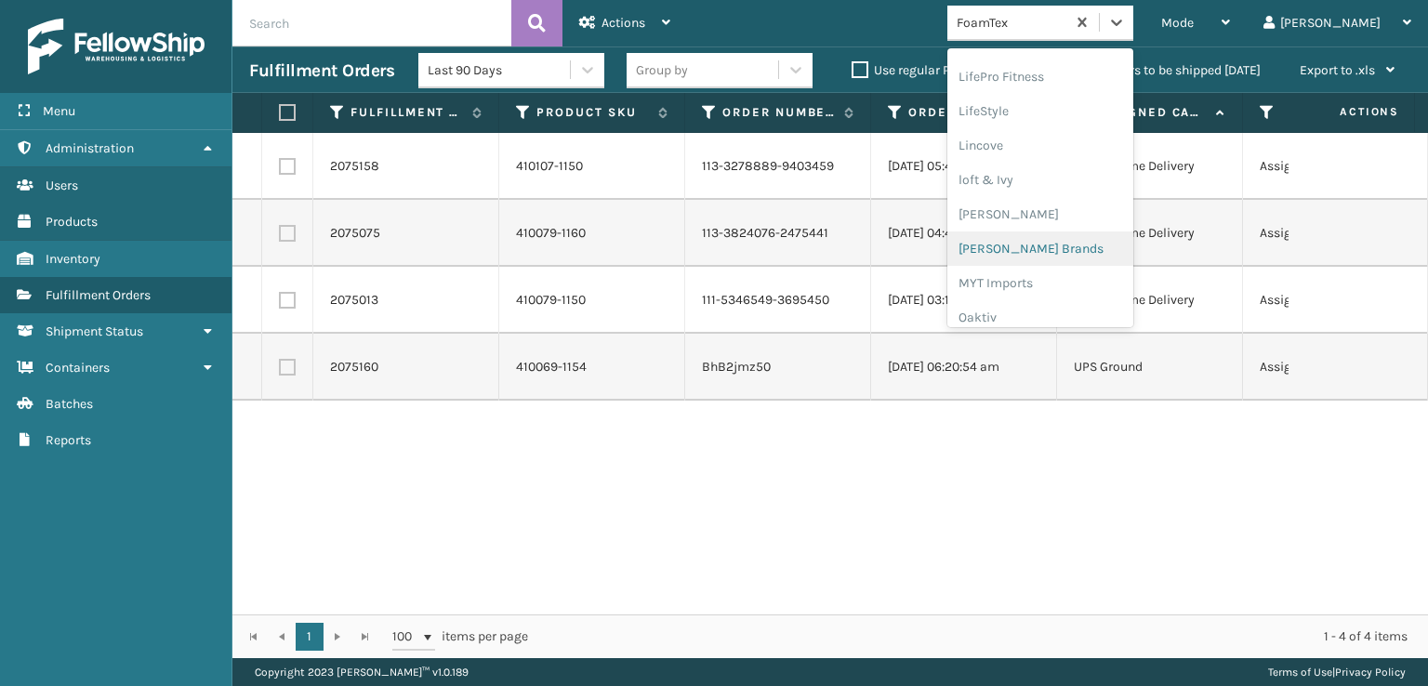
click at [1056, 248] on div "[PERSON_NAME] Brands" at bounding box center [1040, 249] width 186 height 34
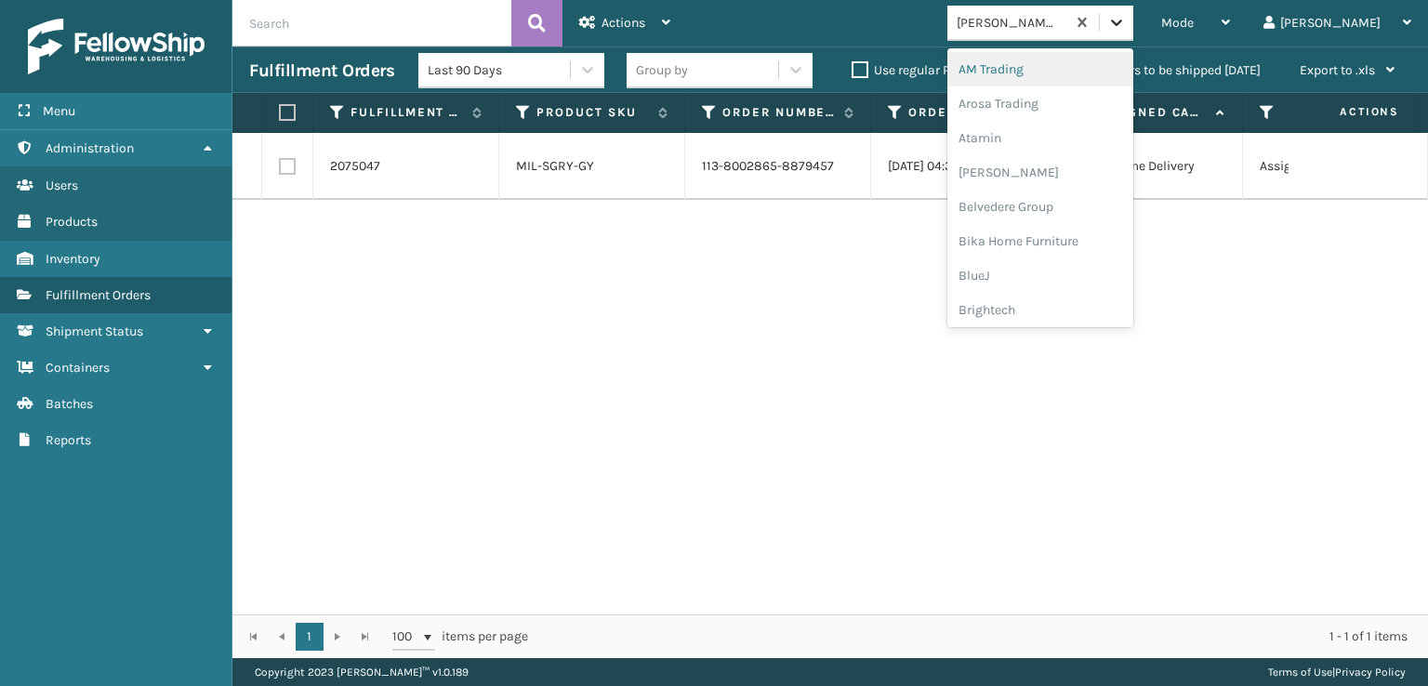
click at [1126, 21] on icon at bounding box center [1116, 22] width 19 height 19
click at [1060, 269] on div "SleepGeekz" at bounding box center [1040, 272] width 186 height 34
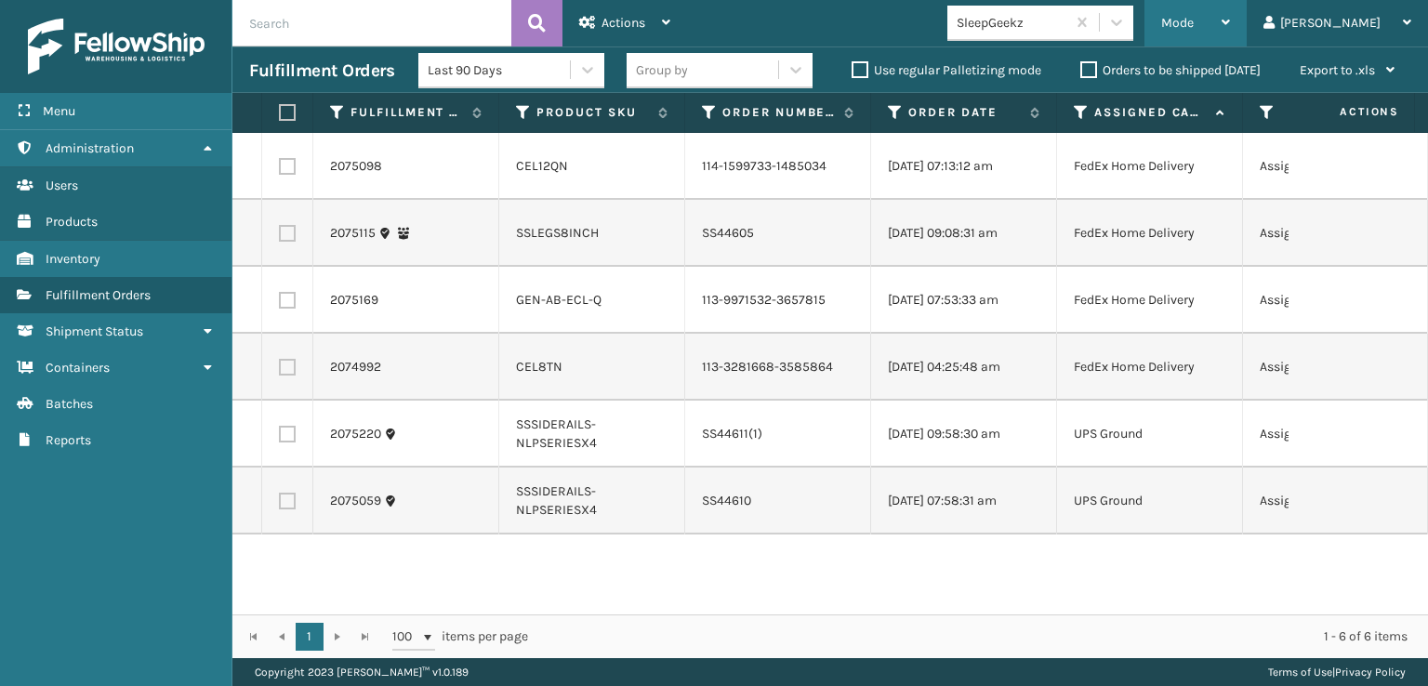
drag, startPoint x: 1279, startPoint y: 20, endPoint x: 1264, endPoint y: 46, distance: 30.0
click at [1230, 21] on div "Mode" at bounding box center [1195, 23] width 69 height 46
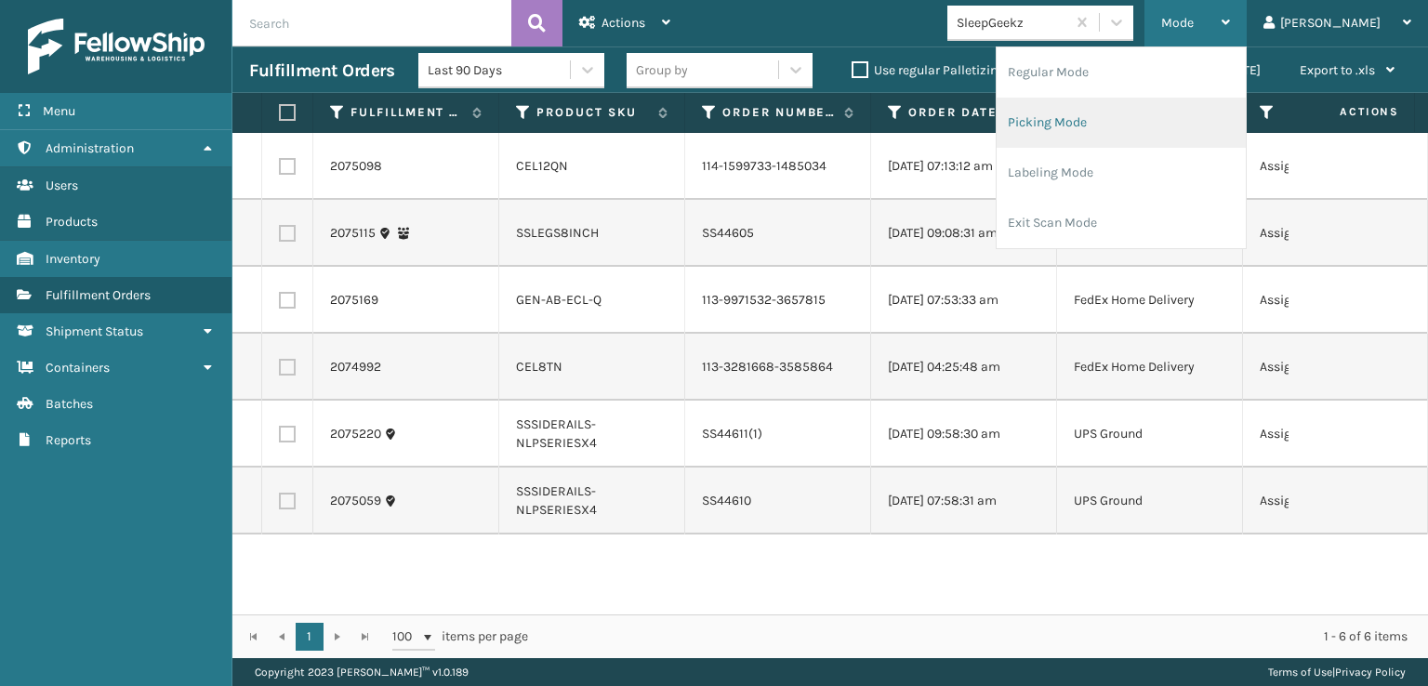
click at [1142, 119] on li "Picking Mode" at bounding box center [1121, 123] width 249 height 50
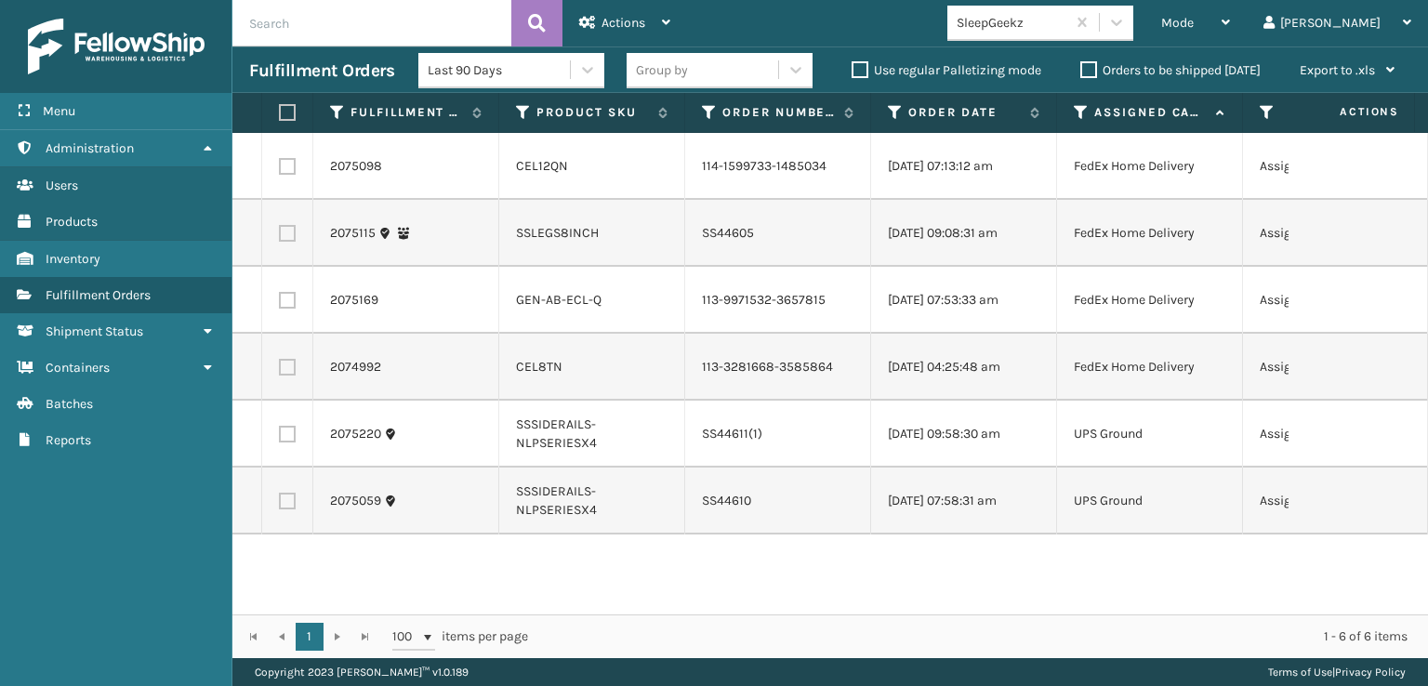
click at [287, 175] on label at bounding box center [287, 166] width 17 height 17
click at [280, 170] on input "checkbox" at bounding box center [279, 164] width 1 height 12
checkbox input "true"
click at [291, 309] on label at bounding box center [287, 300] width 17 height 17
click at [280, 304] on input "checkbox" at bounding box center [279, 298] width 1 height 12
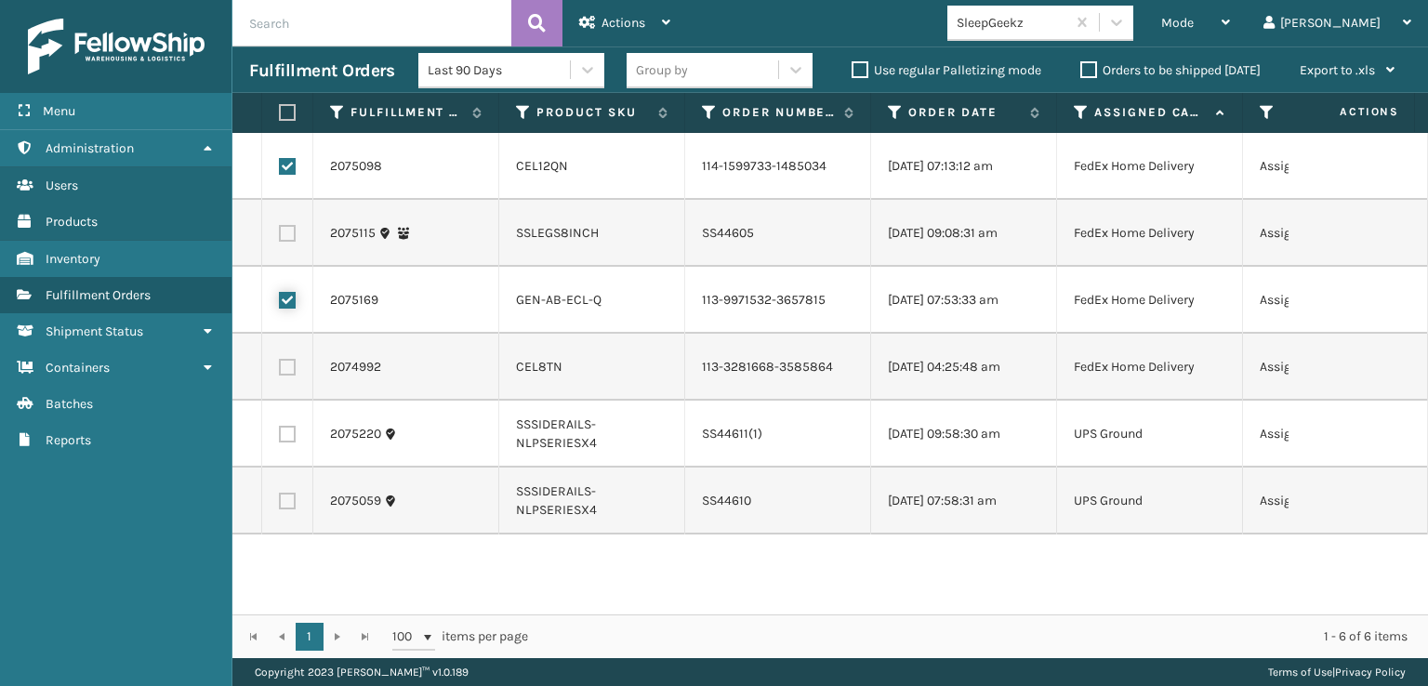
checkbox input "true"
click at [285, 376] on label at bounding box center [287, 367] width 17 height 17
click at [280, 371] on input "checkbox" at bounding box center [279, 365] width 1 height 12
checkbox input "true"
click at [286, 113] on label at bounding box center [284, 112] width 11 height 17
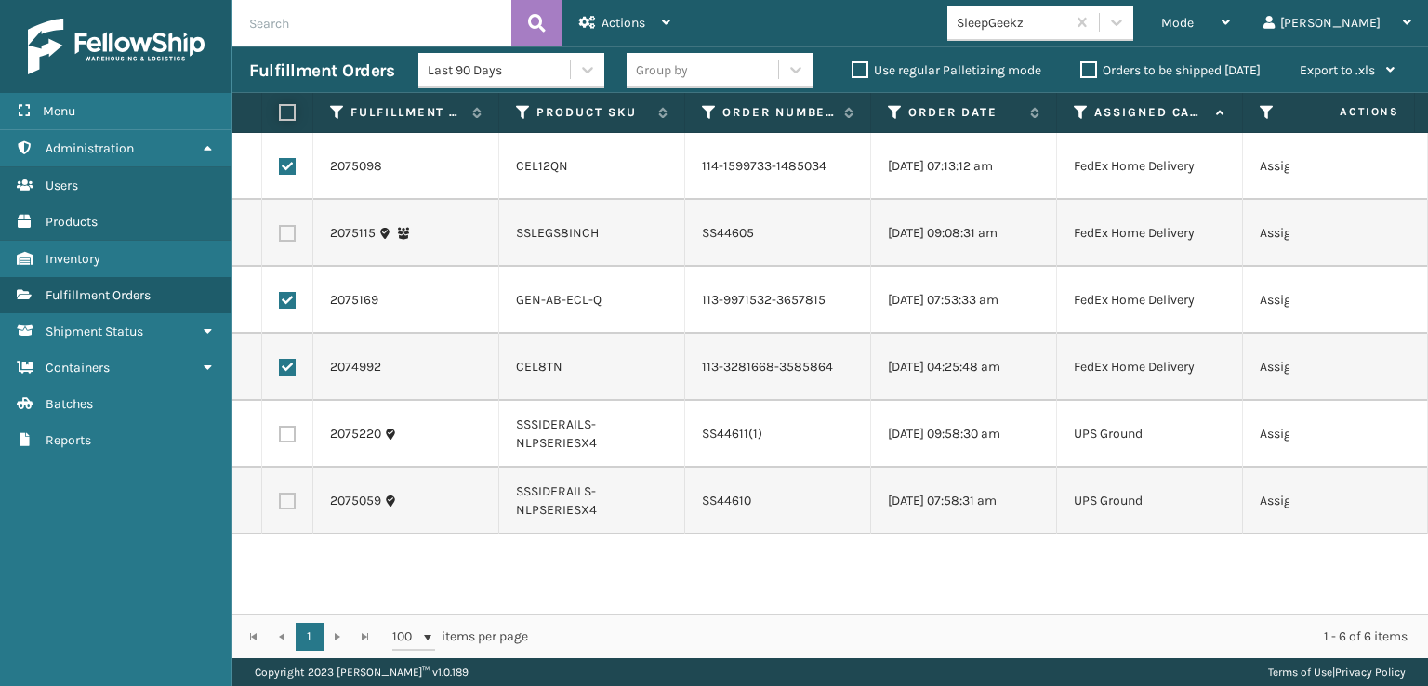
click at [280, 113] on input "checkbox" at bounding box center [279, 113] width 1 height 12
checkbox input "true"
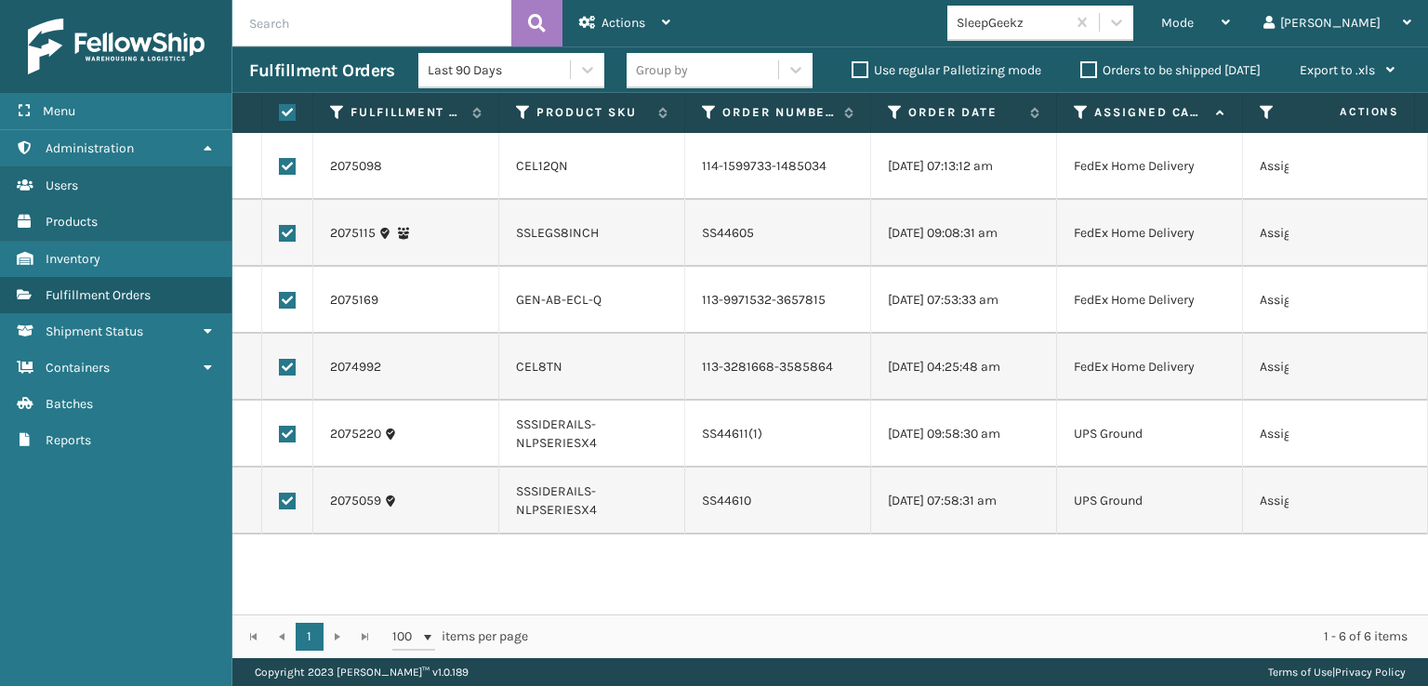
click at [286, 113] on label at bounding box center [284, 112] width 11 height 17
click at [280, 113] on input "checkbox" at bounding box center [279, 113] width 1 height 12
checkbox input "false"
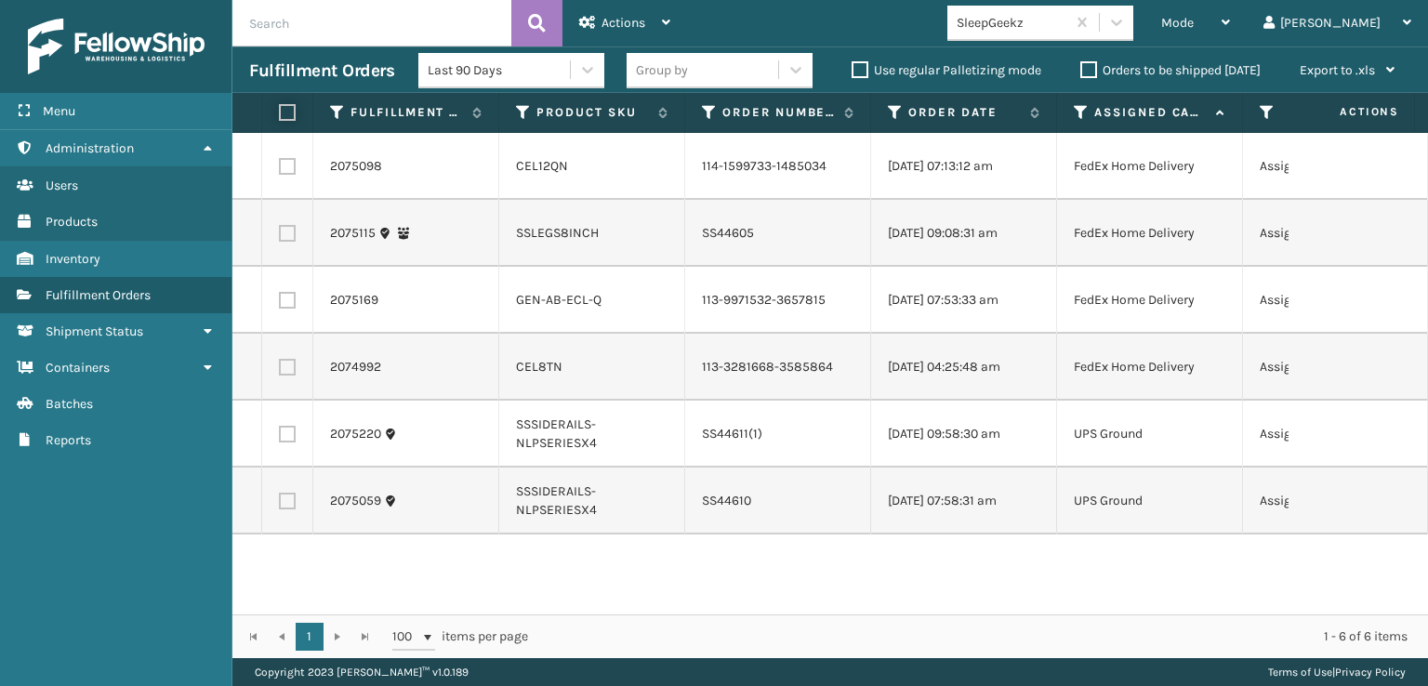
checkbox input "false"
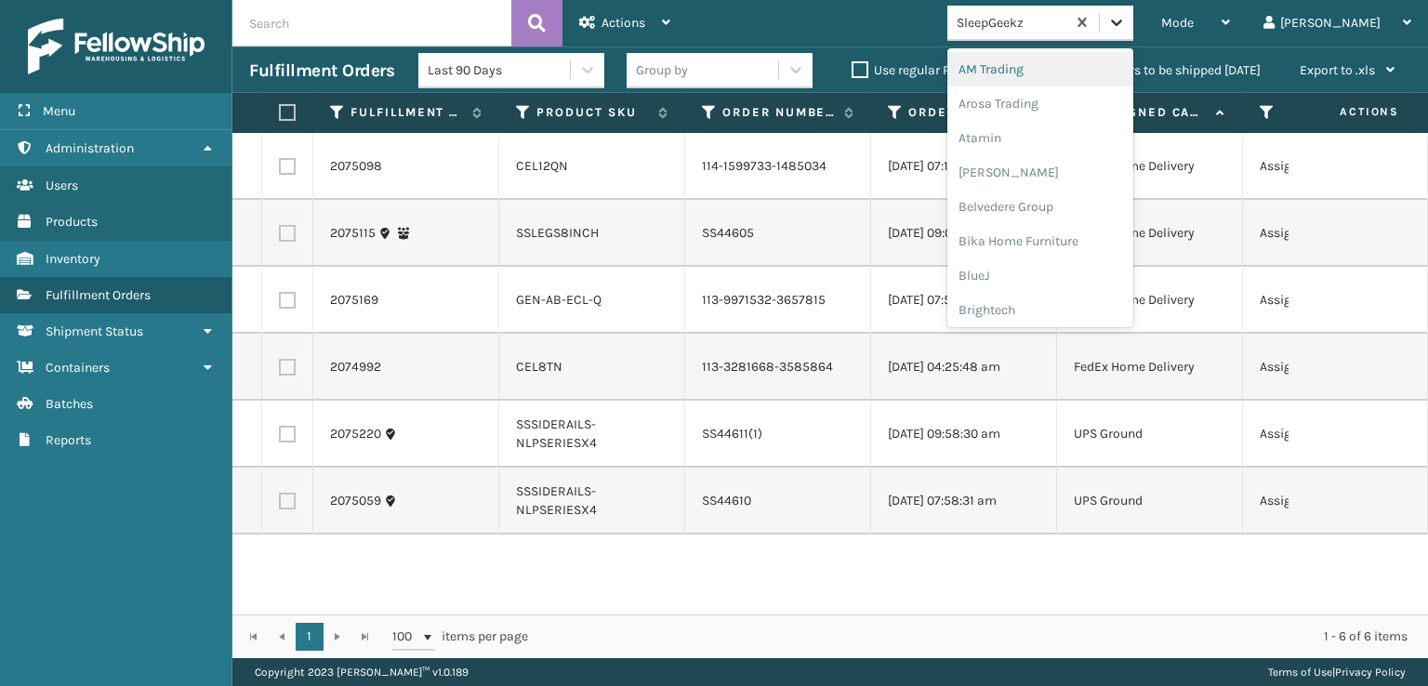
click at [1126, 23] on icon at bounding box center [1116, 22] width 19 height 19
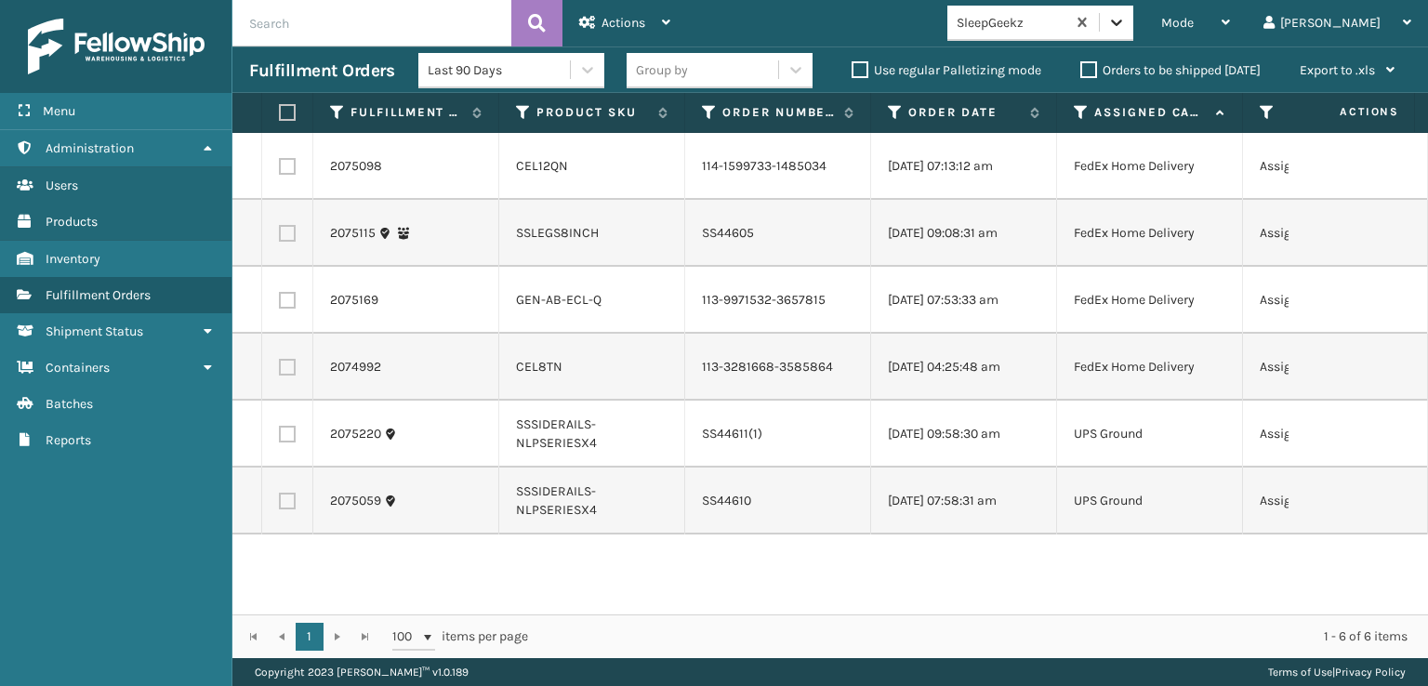
click at [1126, 16] on icon at bounding box center [1116, 22] width 19 height 19
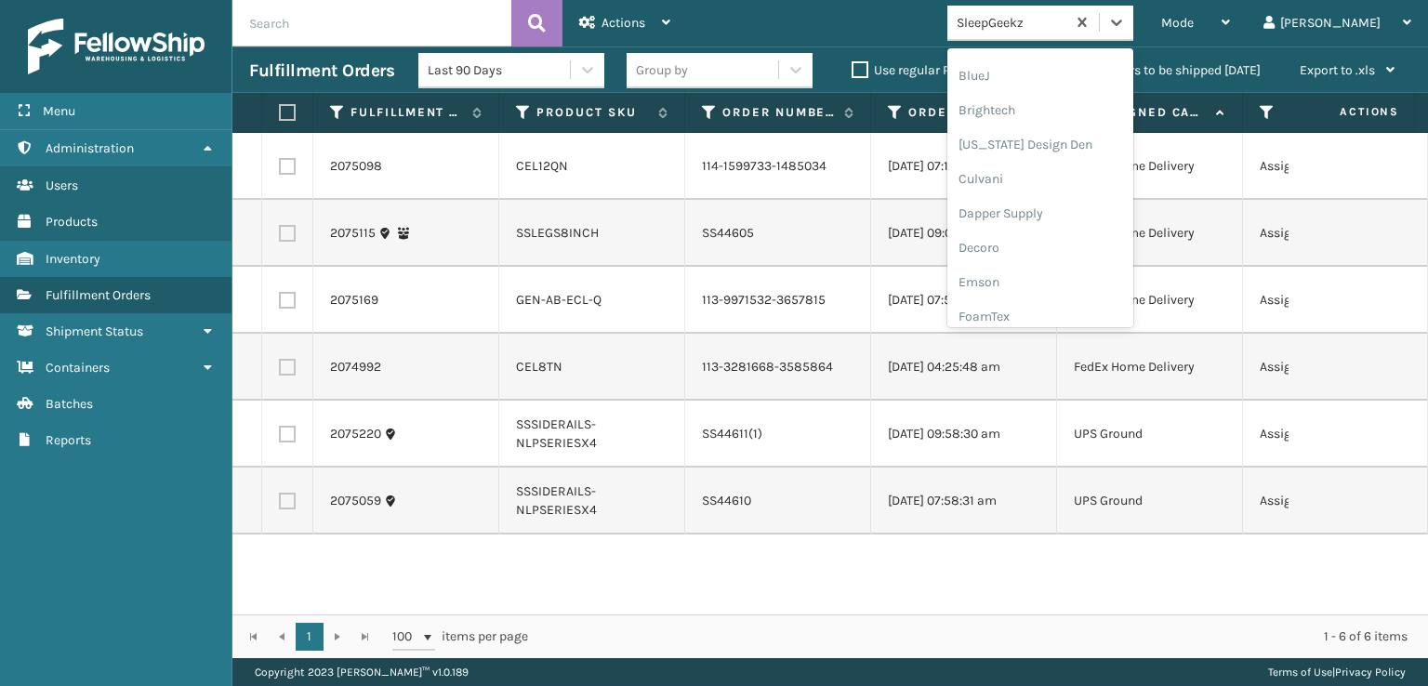
scroll to position [279, 0]
click at [1045, 239] on div "FoamTex" at bounding box center [1040, 237] width 186 height 34
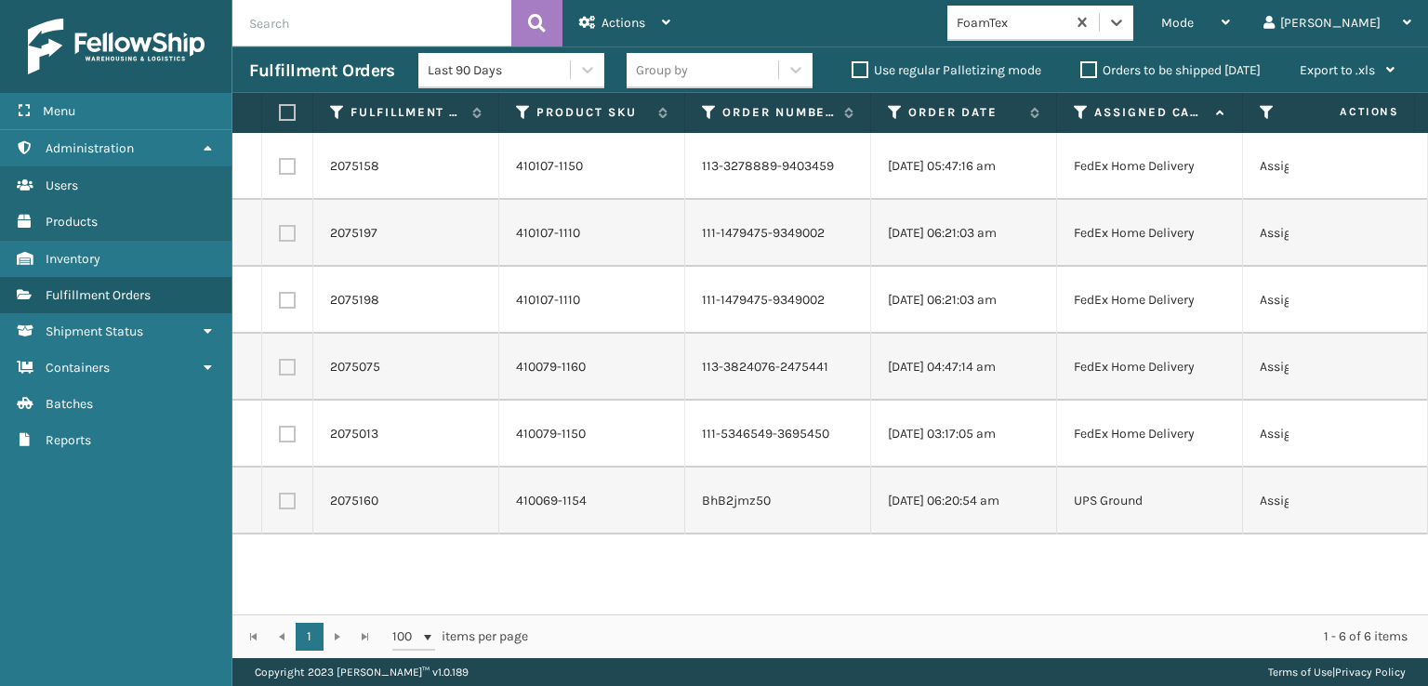
click at [290, 108] on label at bounding box center [284, 112] width 11 height 17
click at [280, 108] on input "checkbox" at bounding box center [279, 113] width 1 height 12
checkbox input "true"
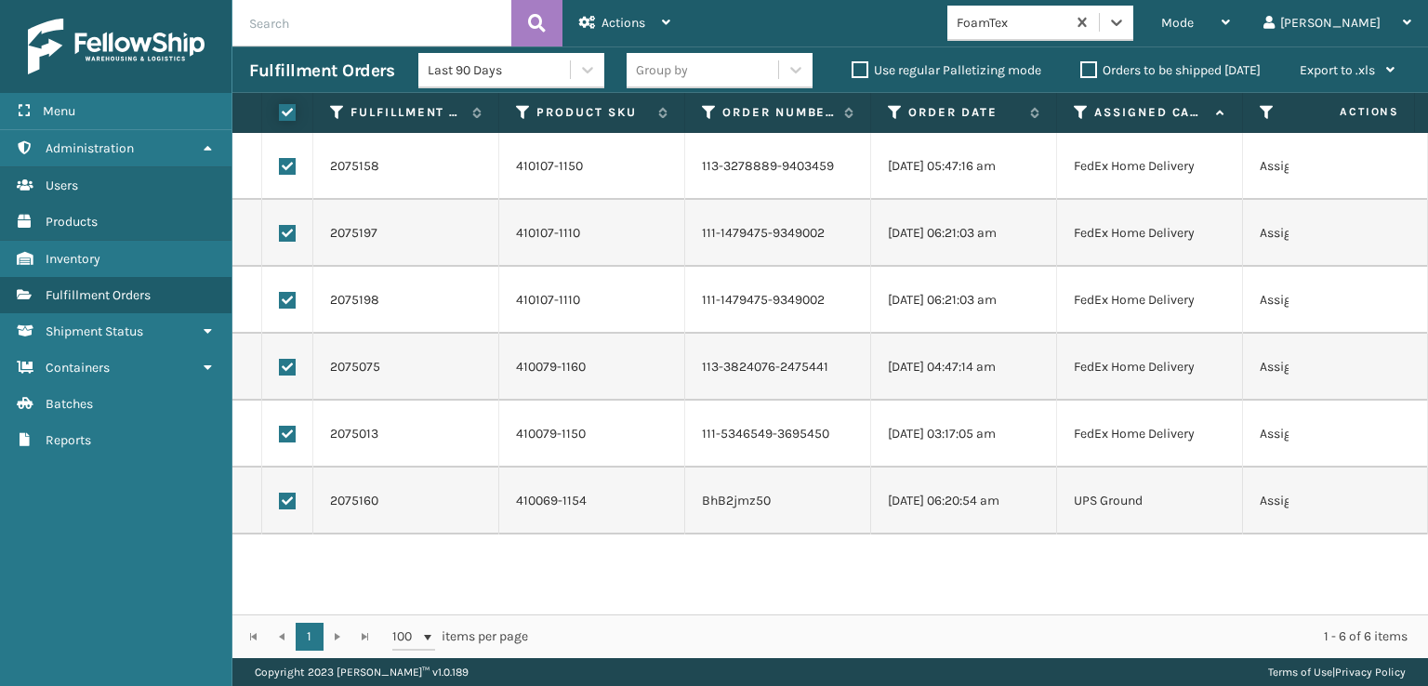
checkbox input "true"
click at [289, 503] on label at bounding box center [287, 501] width 17 height 17
click at [280, 503] on input "checkbox" at bounding box center [279, 499] width 1 height 12
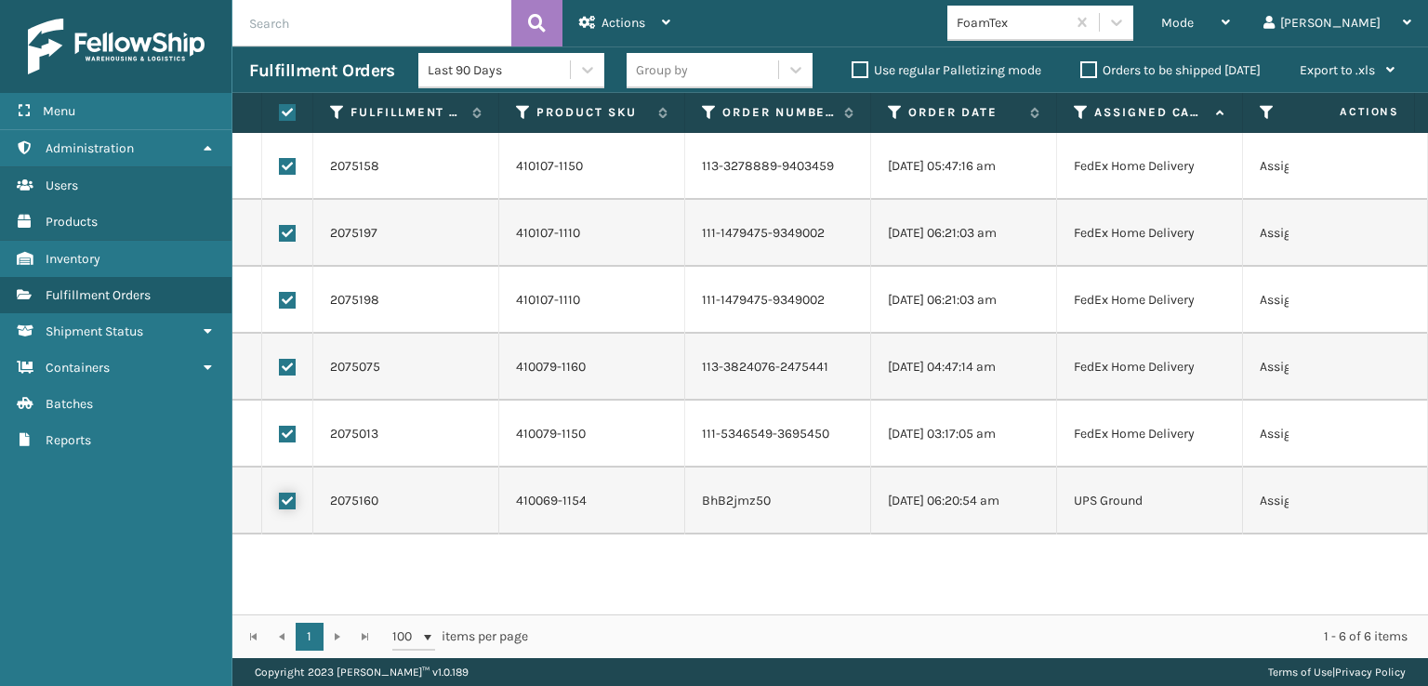
checkbox input "false"
click at [637, 7] on div "Actions" at bounding box center [624, 23] width 91 height 46
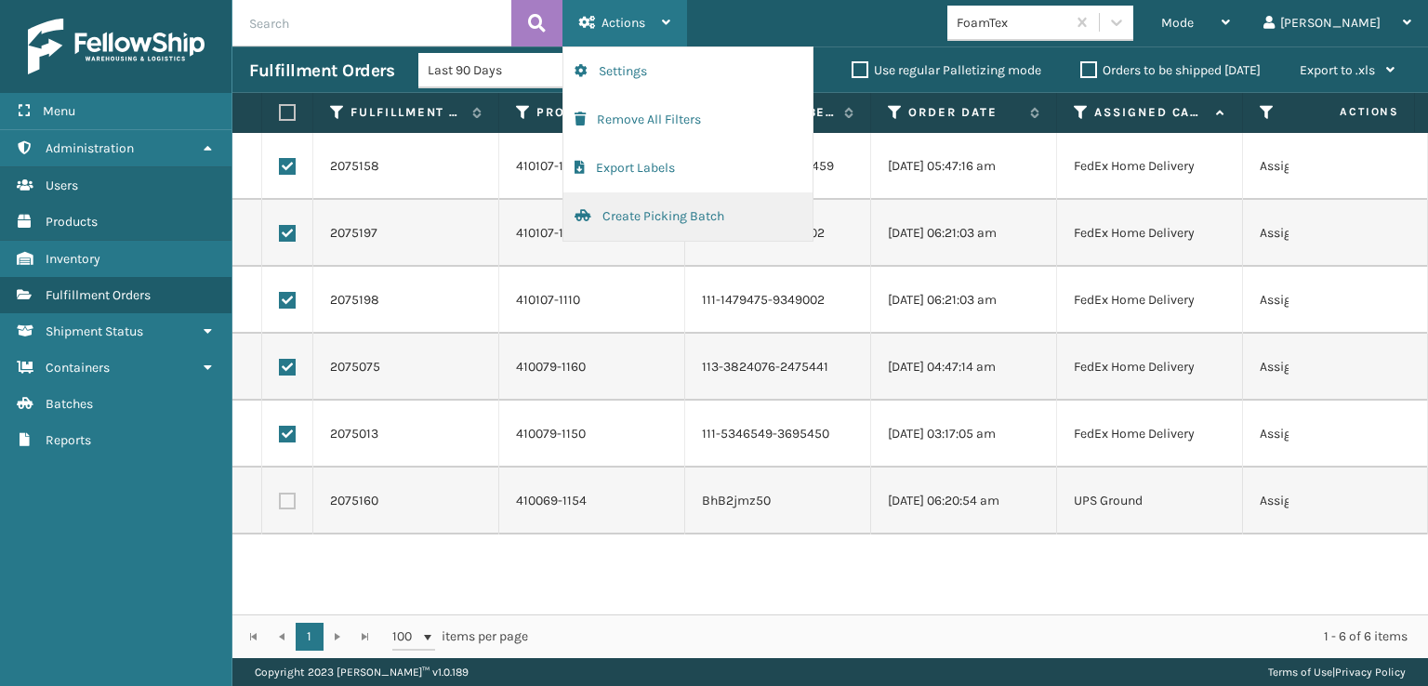
click at [639, 212] on button "Create Picking Batch" at bounding box center [687, 216] width 249 height 48
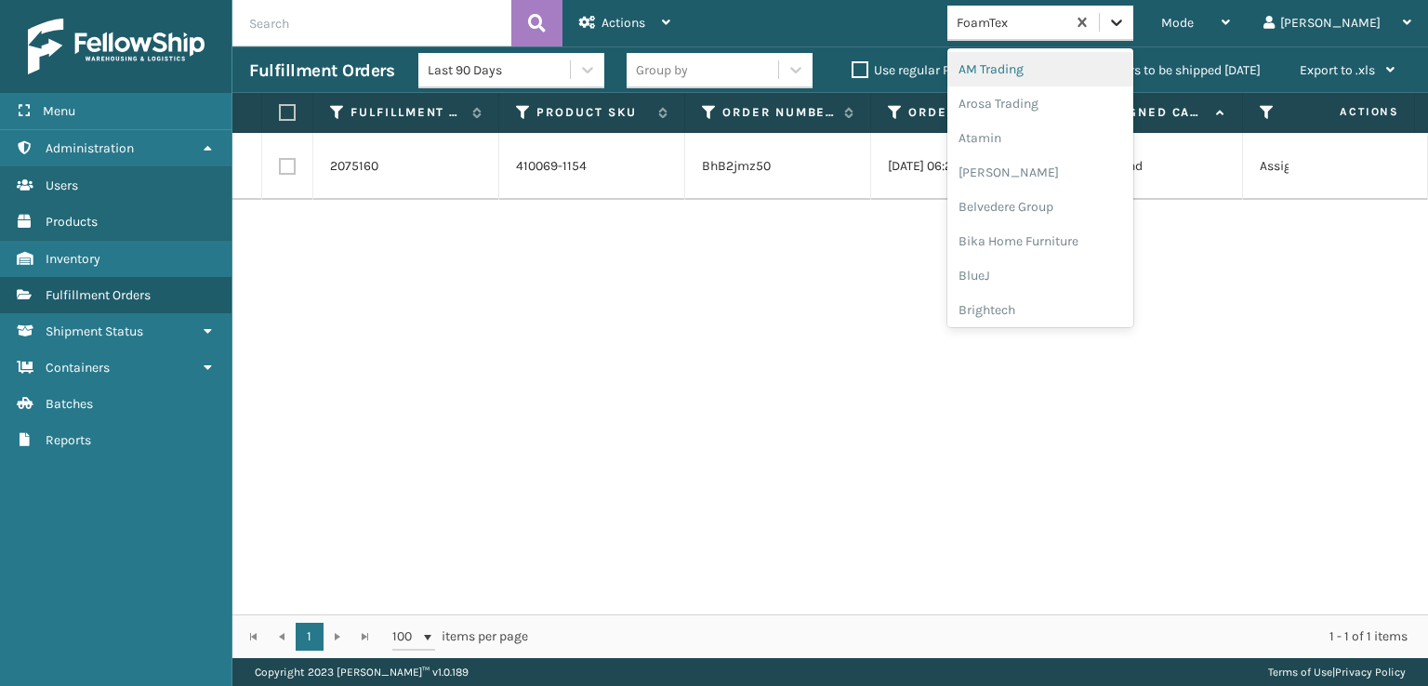
click at [1126, 26] on icon at bounding box center [1116, 22] width 19 height 19
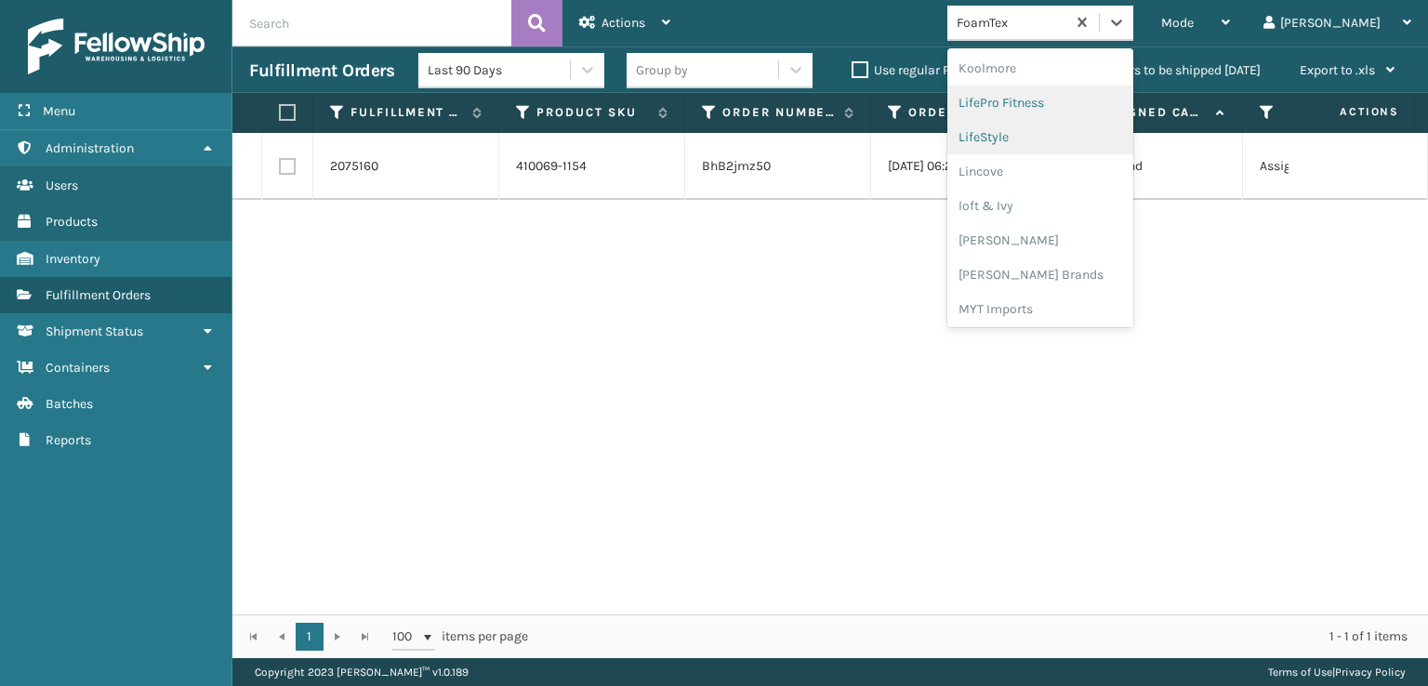
scroll to position [681, 0]
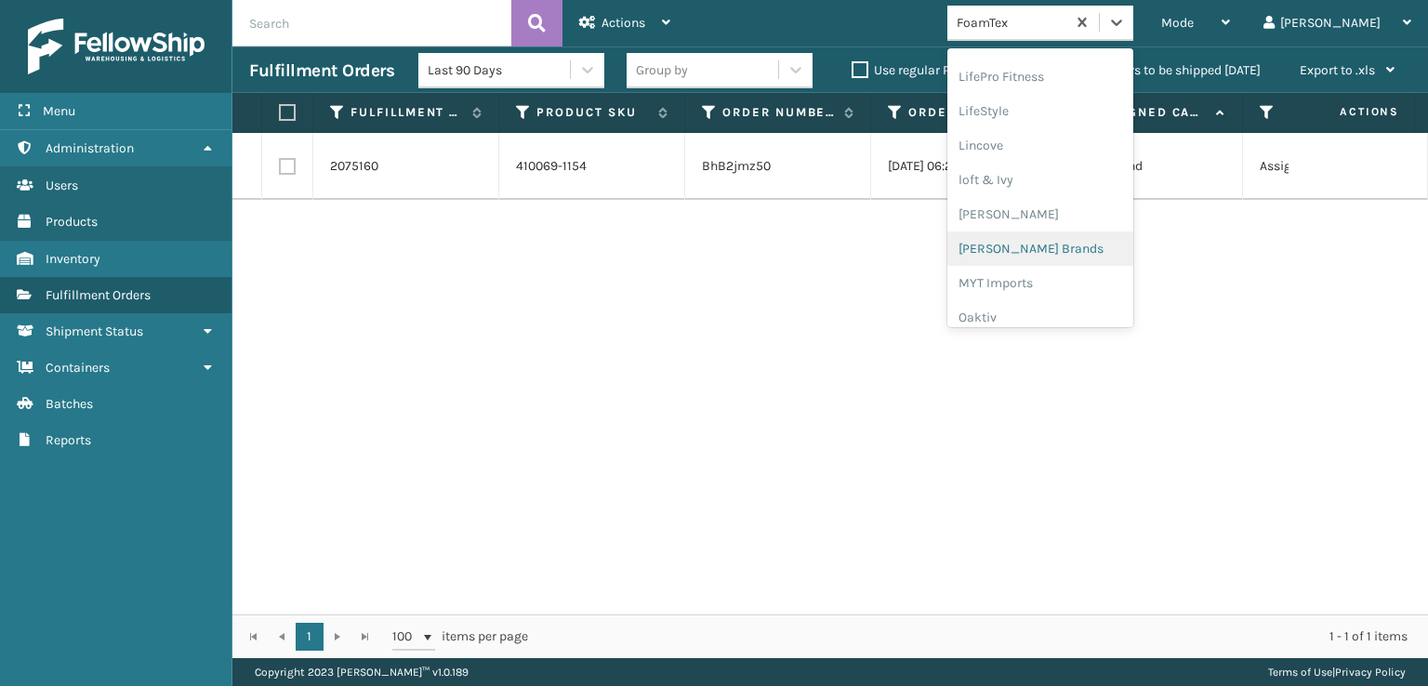
click at [1065, 245] on div "[PERSON_NAME] Brands" at bounding box center [1040, 249] width 186 height 34
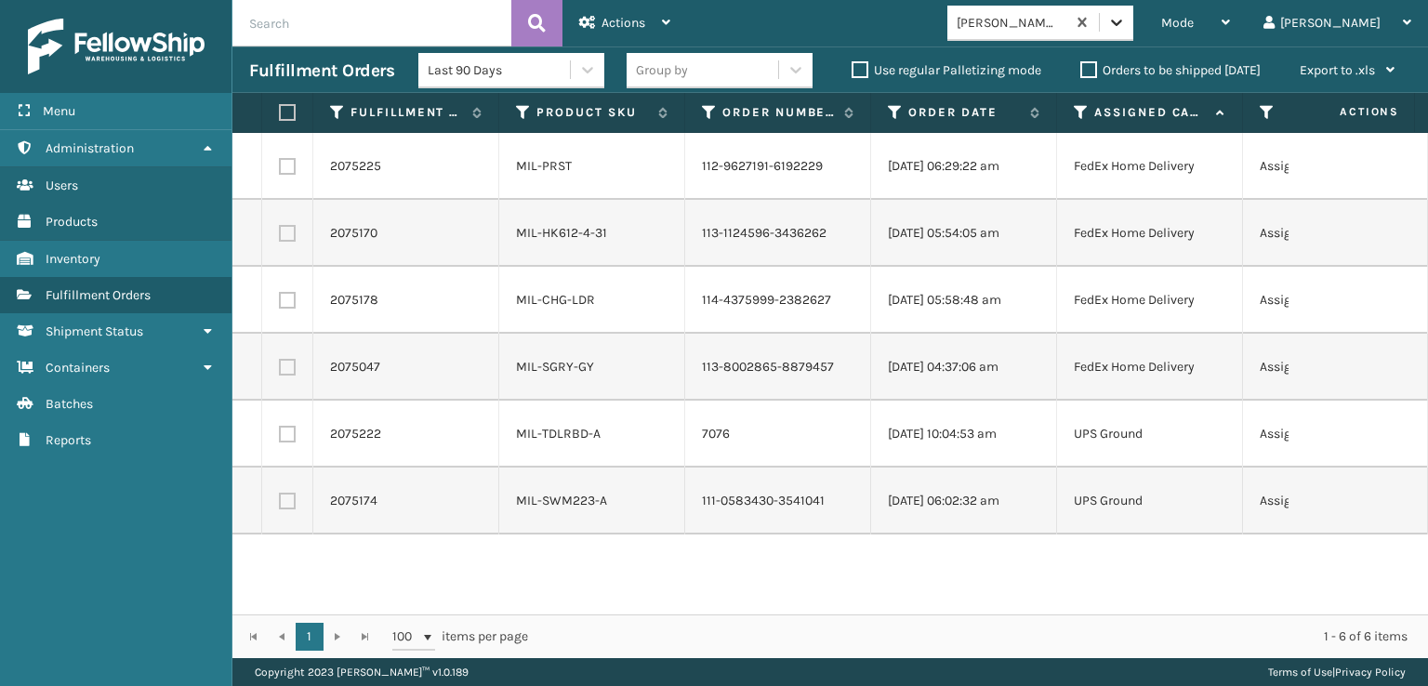
click at [1126, 23] on icon at bounding box center [1116, 22] width 19 height 19
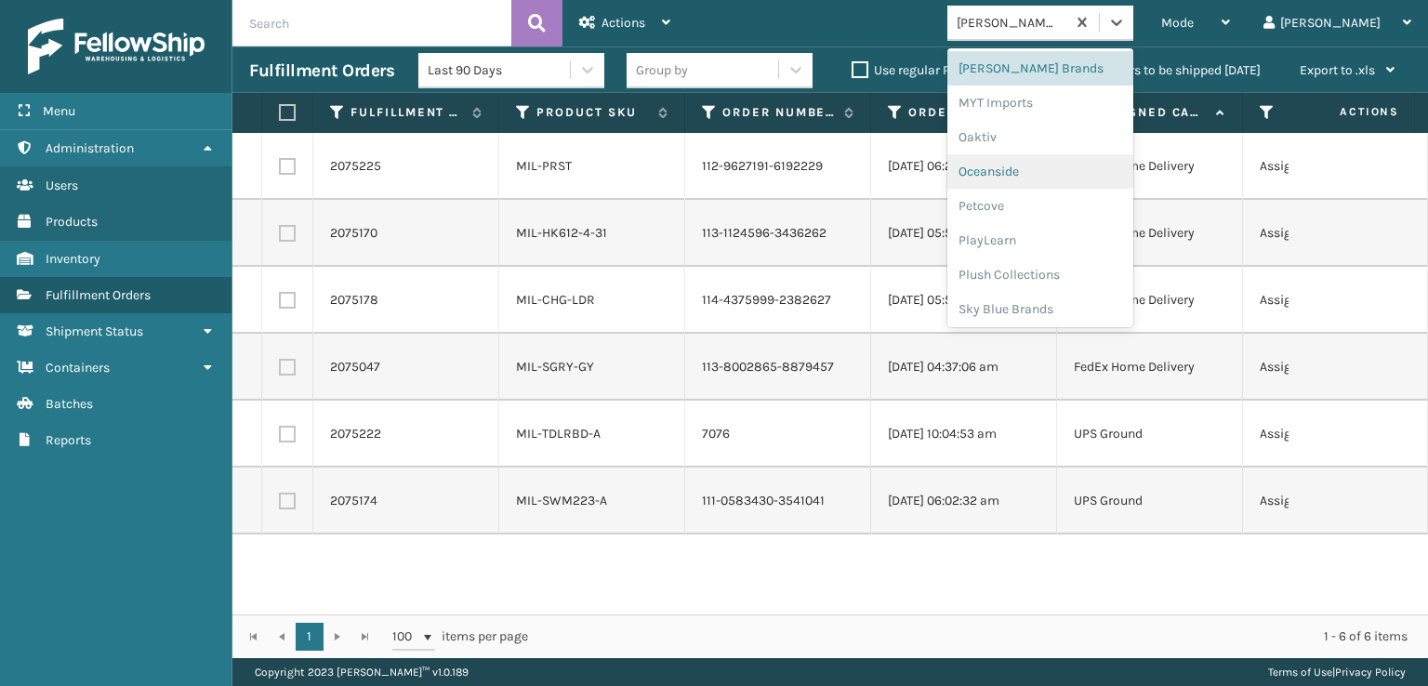
scroll to position [933, 0]
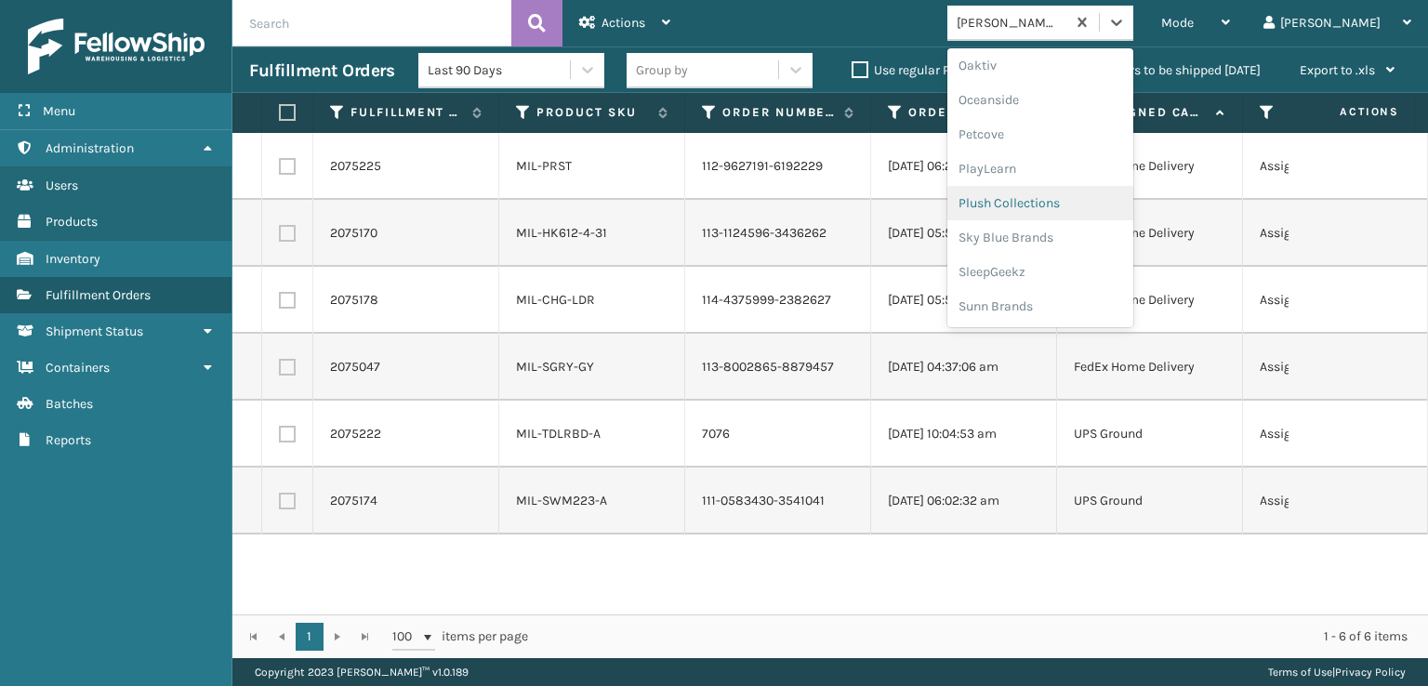
click at [1060, 203] on div "Plush Collections" at bounding box center [1040, 203] width 186 height 34
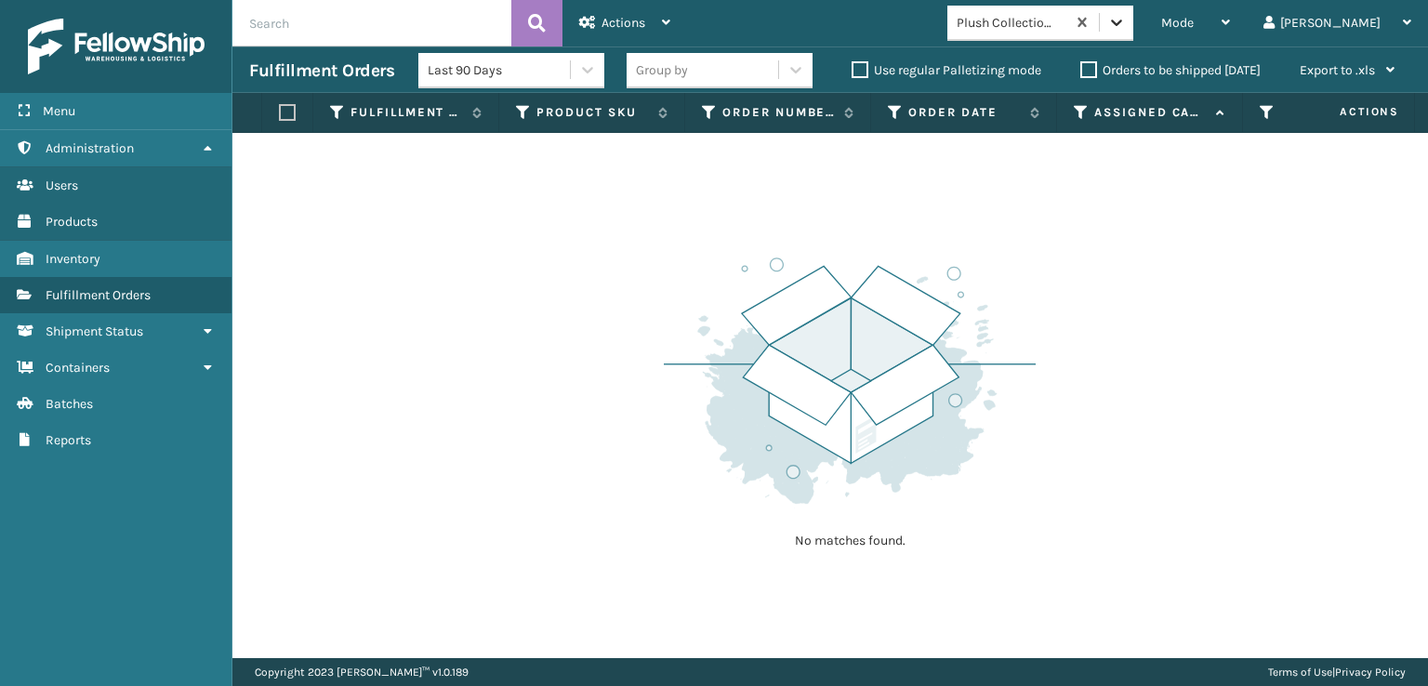
click at [1126, 16] on icon at bounding box center [1116, 22] width 19 height 19
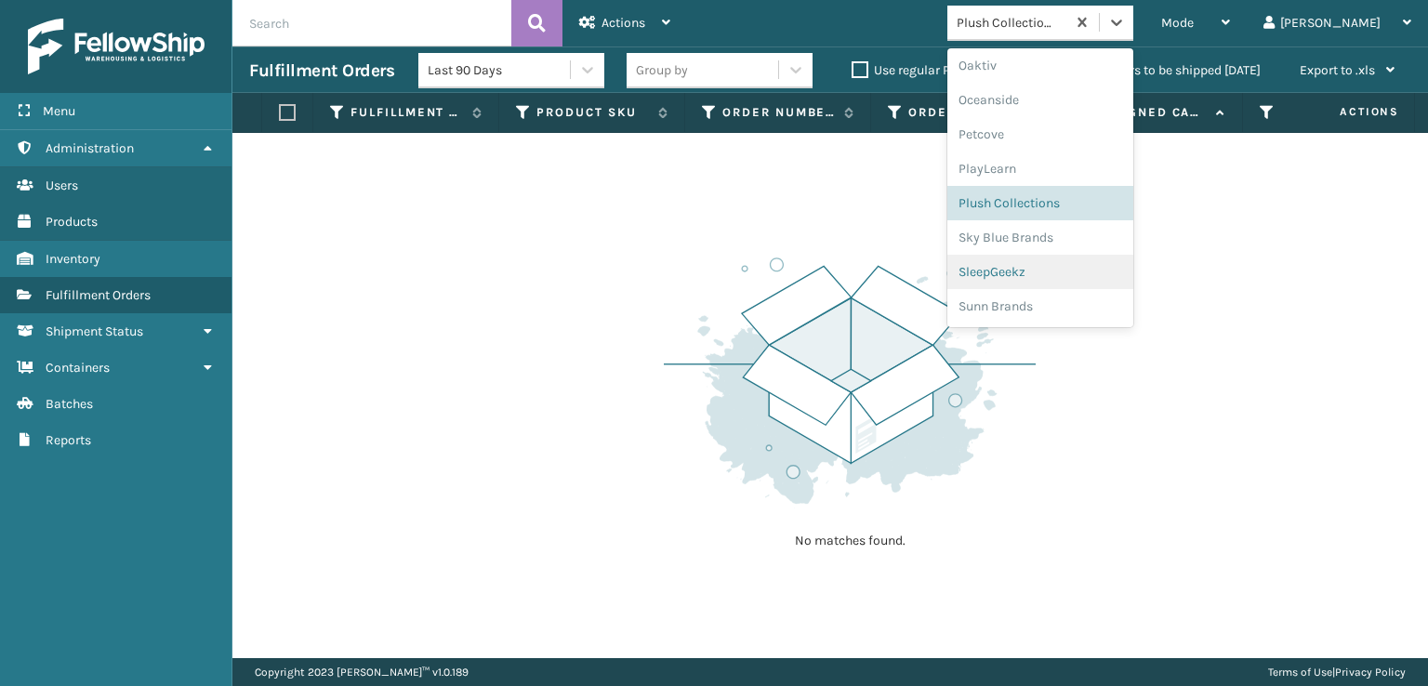
click at [1059, 271] on div "SleepGeekz" at bounding box center [1040, 272] width 186 height 34
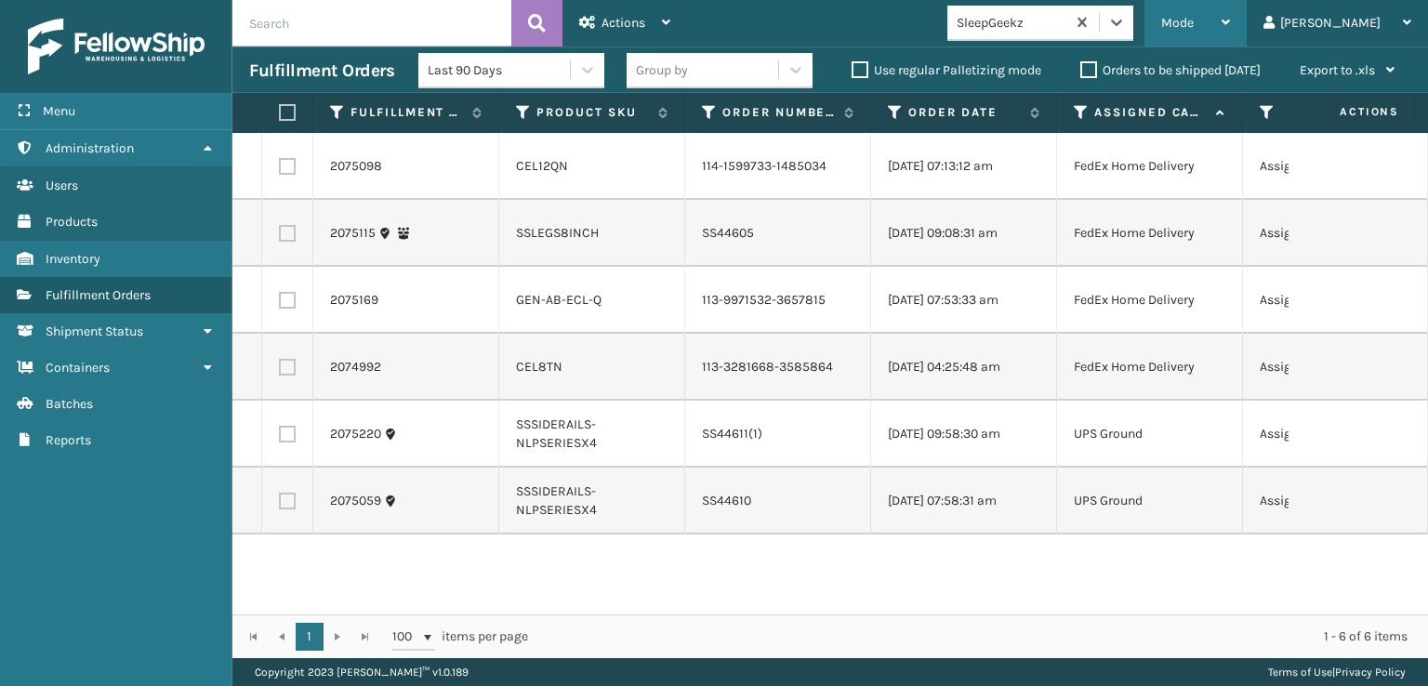
click at [1194, 24] on span "Mode" at bounding box center [1177, 23] width 33 height 16
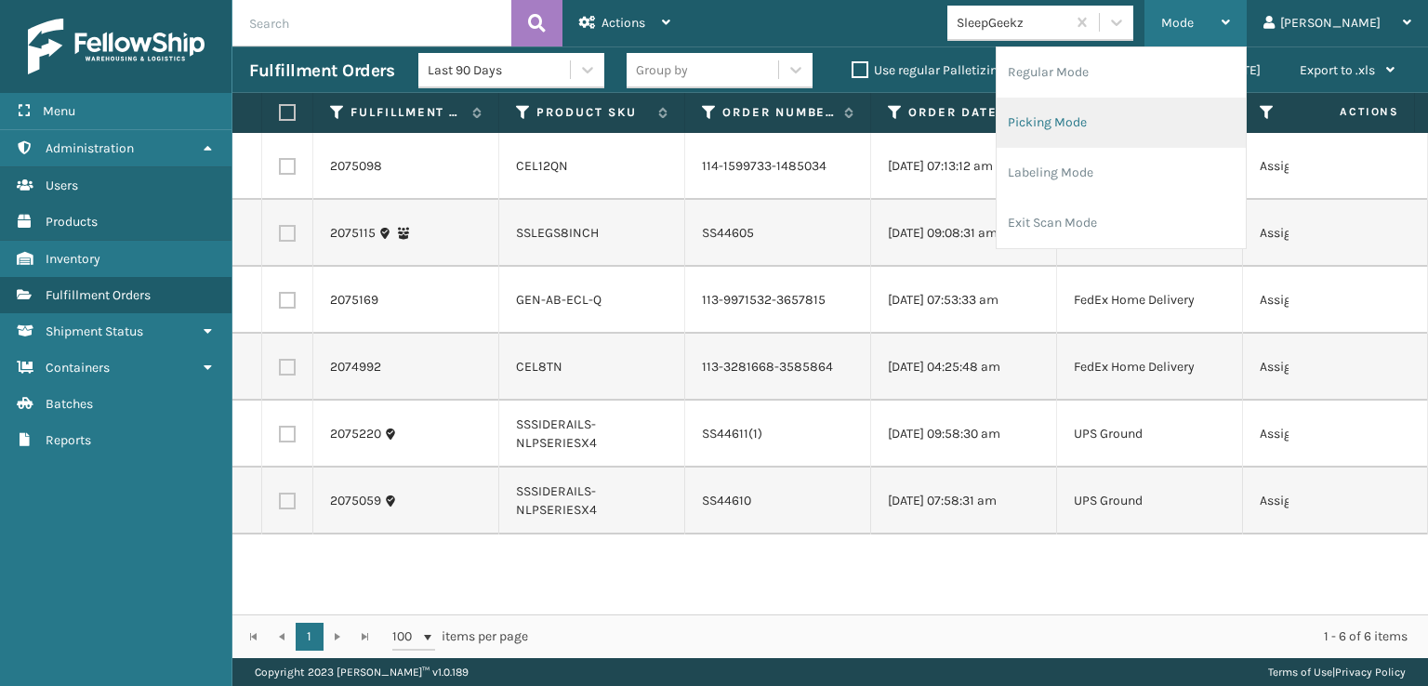
click at [1103, 116] on li "Picking Mode" at bounding box center [1121, 123] width 249 height 50
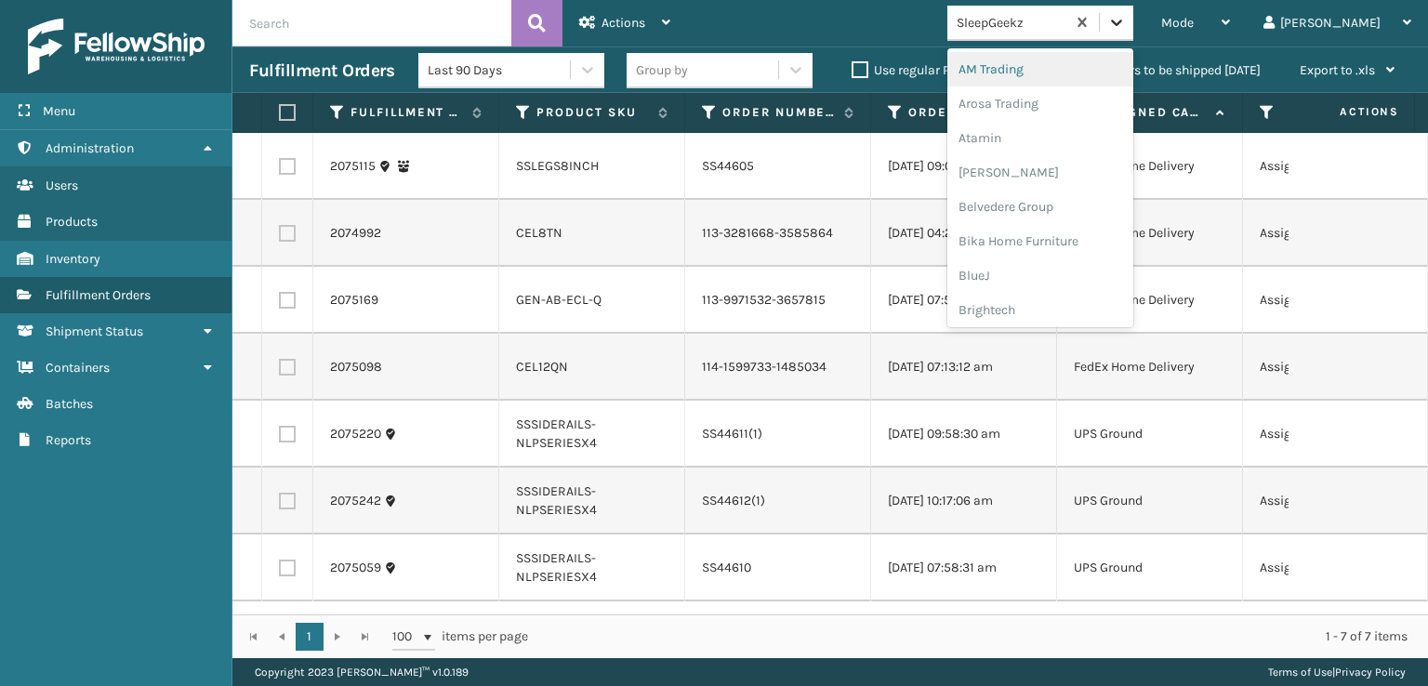
click at [1126, 22] on icon at bounding box center [1116, 22] width 19 height 19
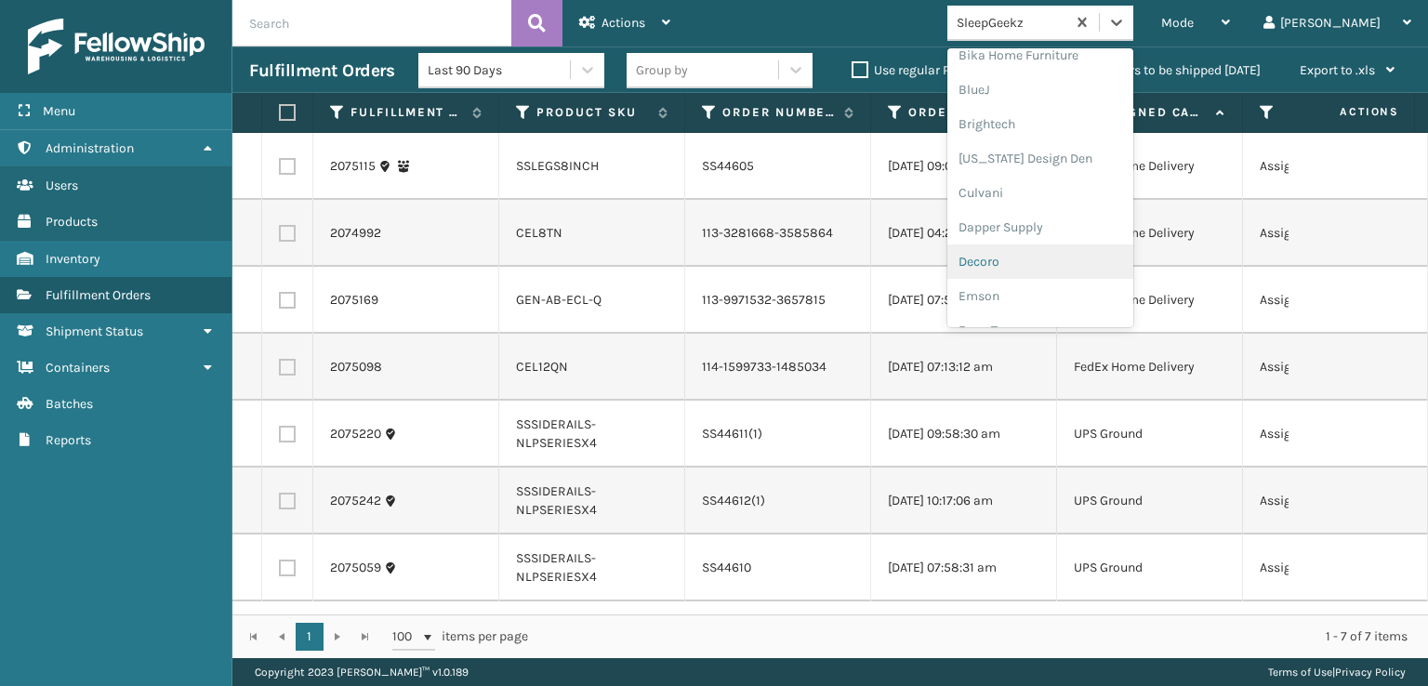
scroll to position [279, 0]
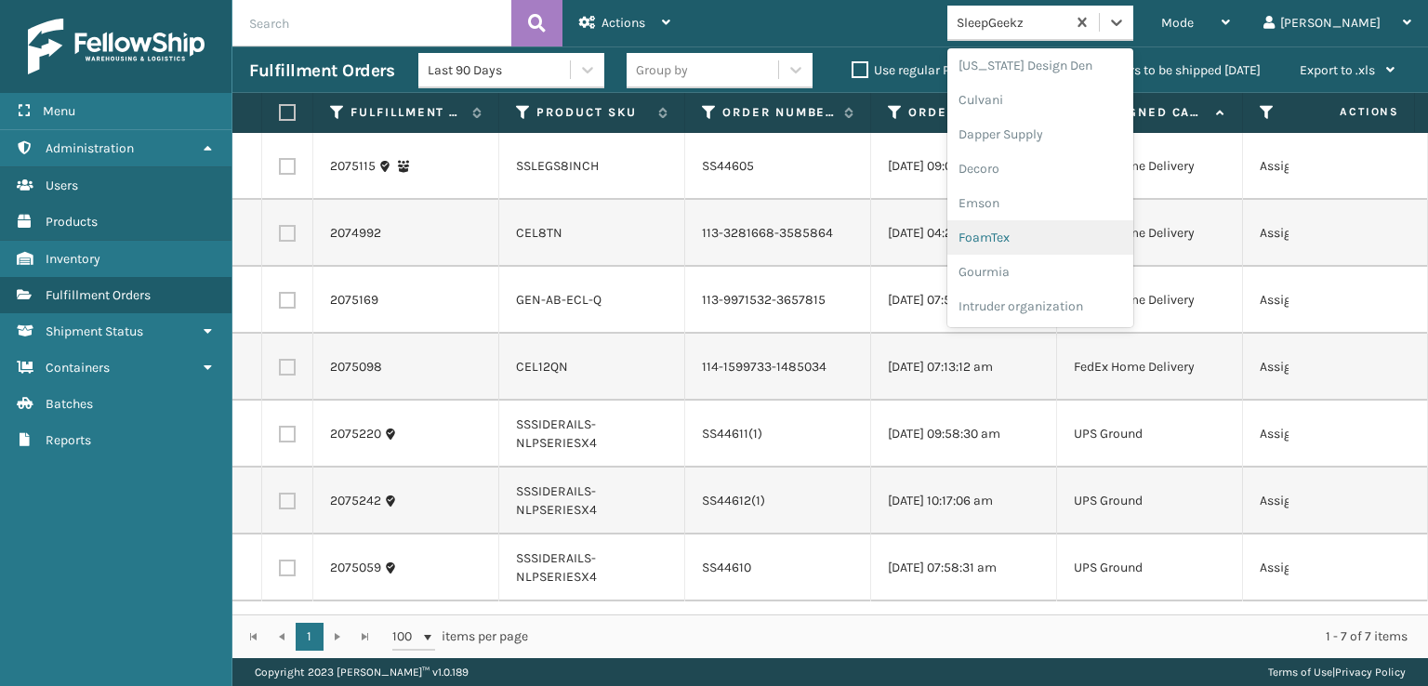
click at [1049, 232] on div "FoamTex" at bounding box center [1040, 237] width 186 height 34
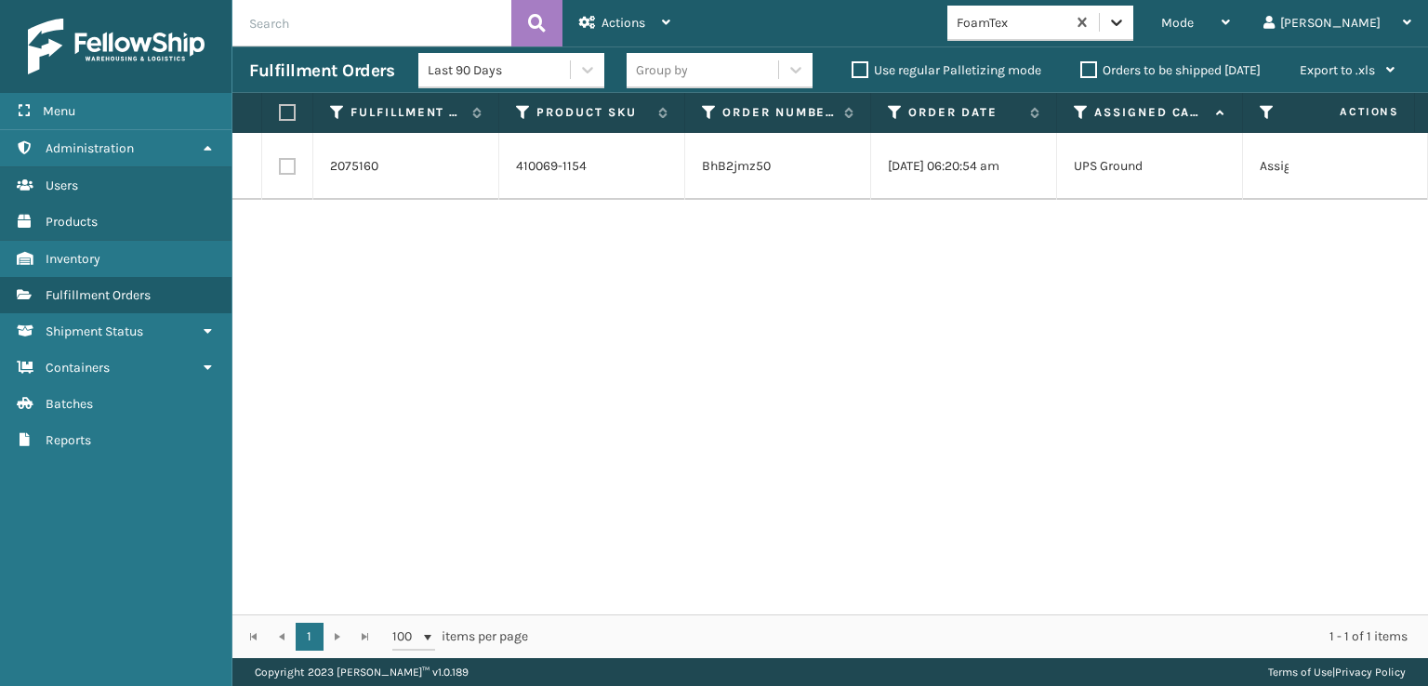
click at [1126, 27] on icon at bounding box center [1116, 22] width 19 height 19
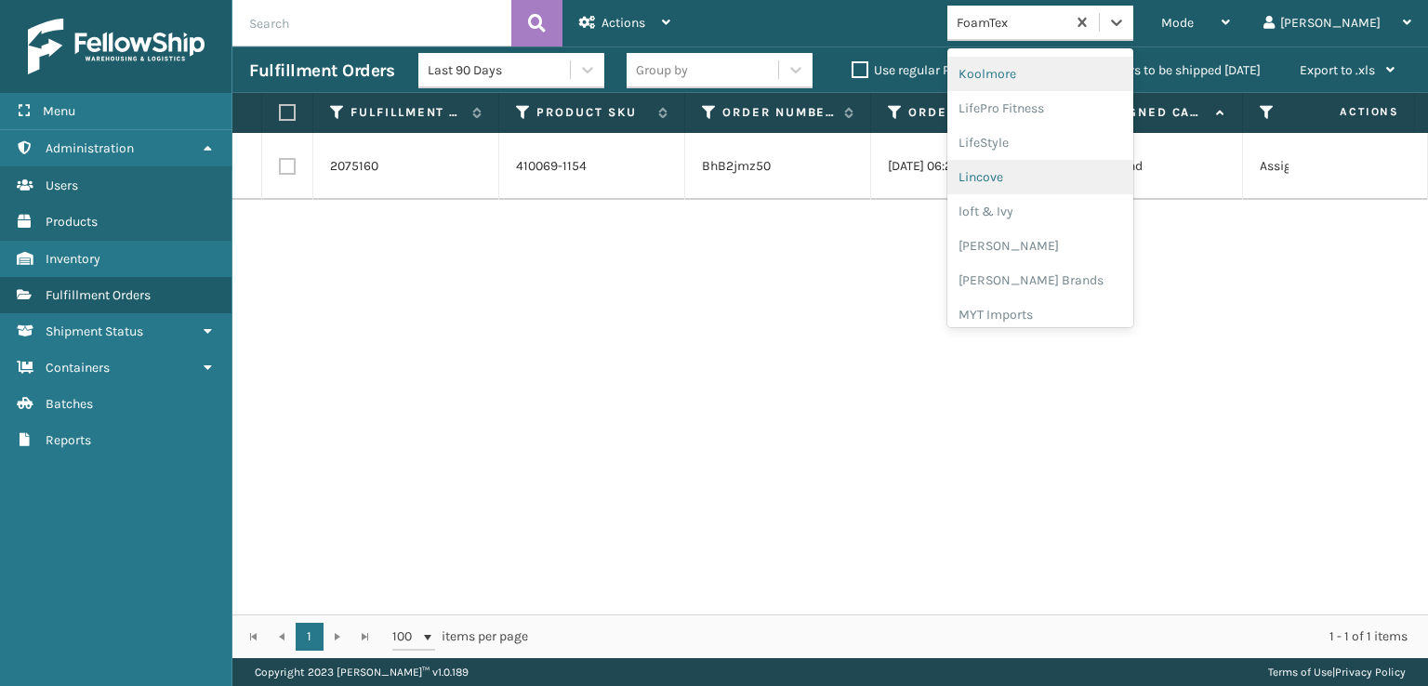
scroll to position [681, 0]
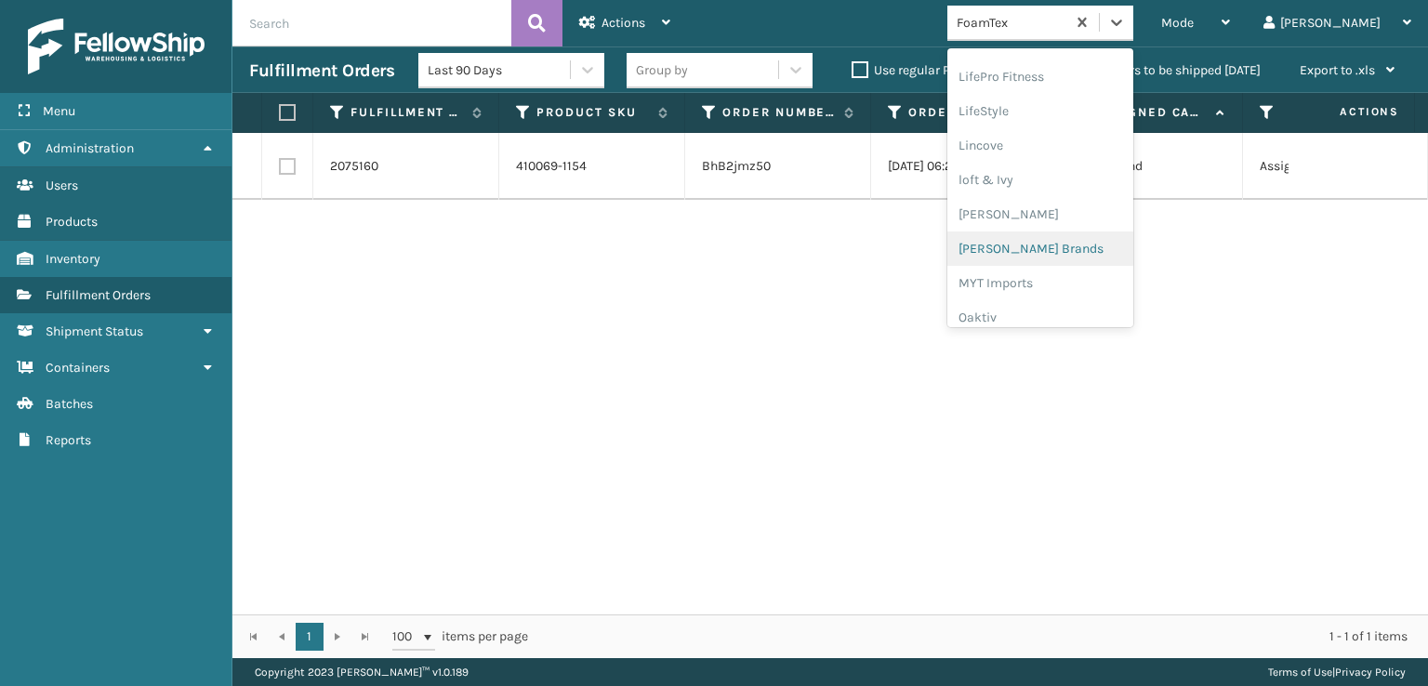
click at [1097, 244] on div "[PERSON_NAME] Brands" at bounding box center [1040, 249] width 186 height 34
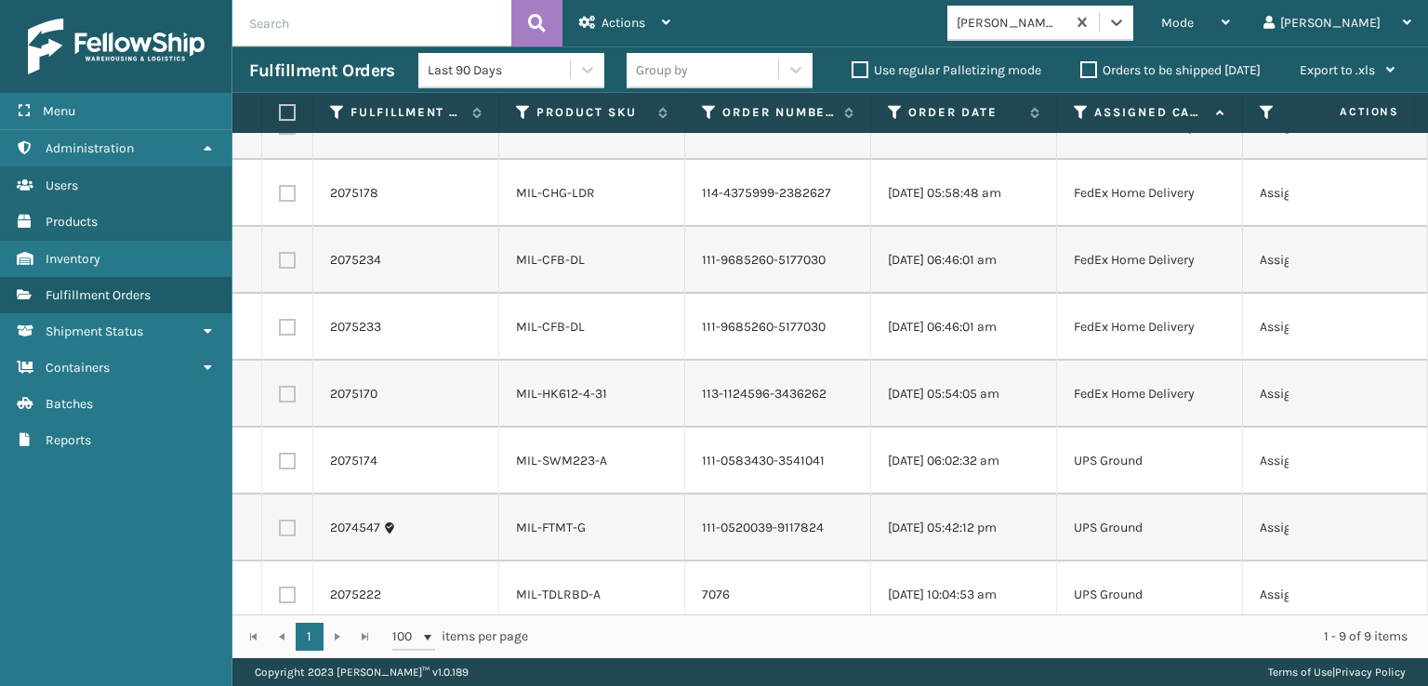
scroll to position [134, 0]
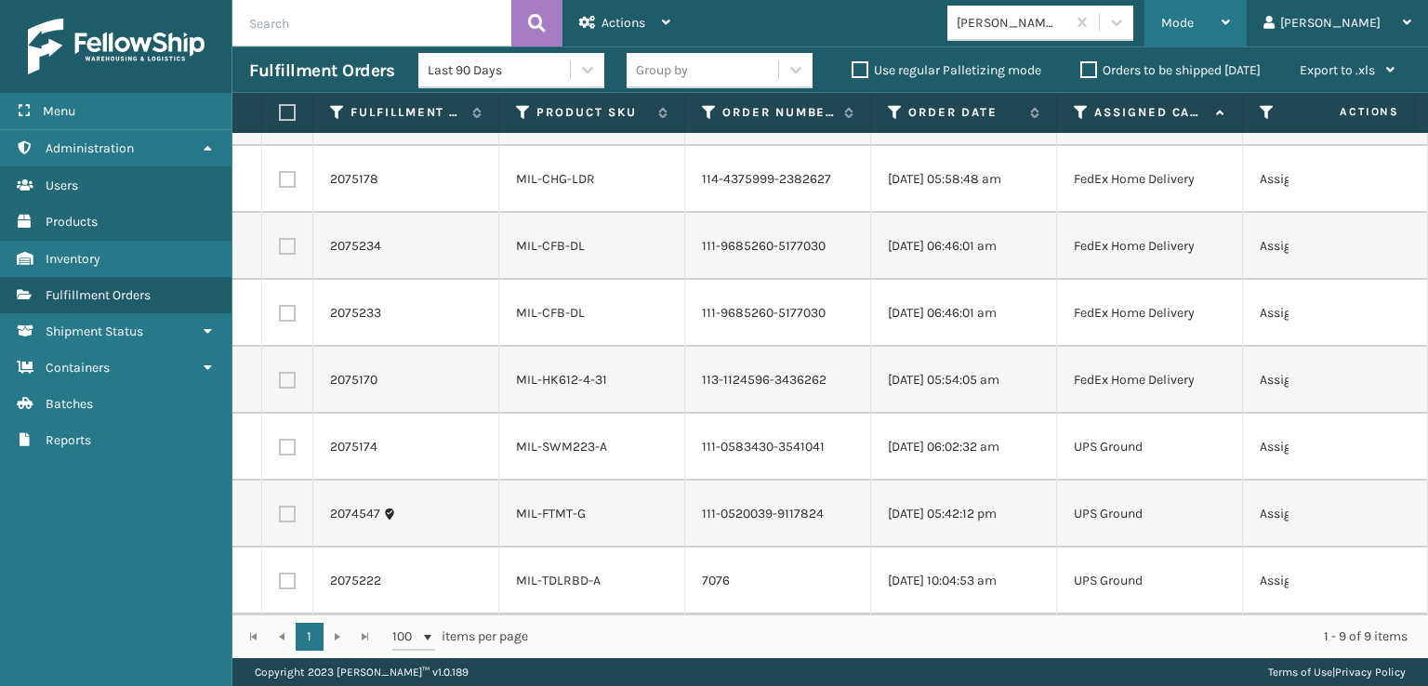
click at [1194, 21] on span "Mode" at bounding box center [1177, 23] width 33 height 16
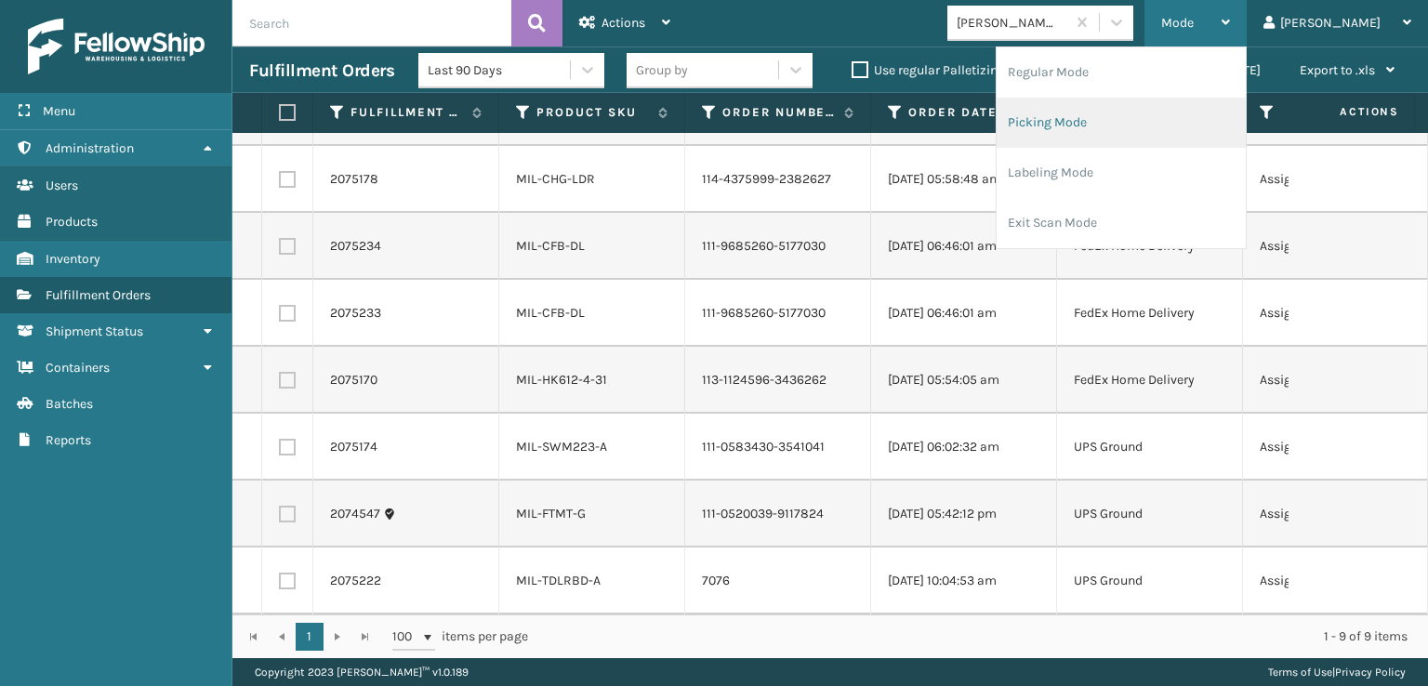
click at [1092, 121] on li "Picking Mode" at bounding box center [1121, 123] width 249 height 50
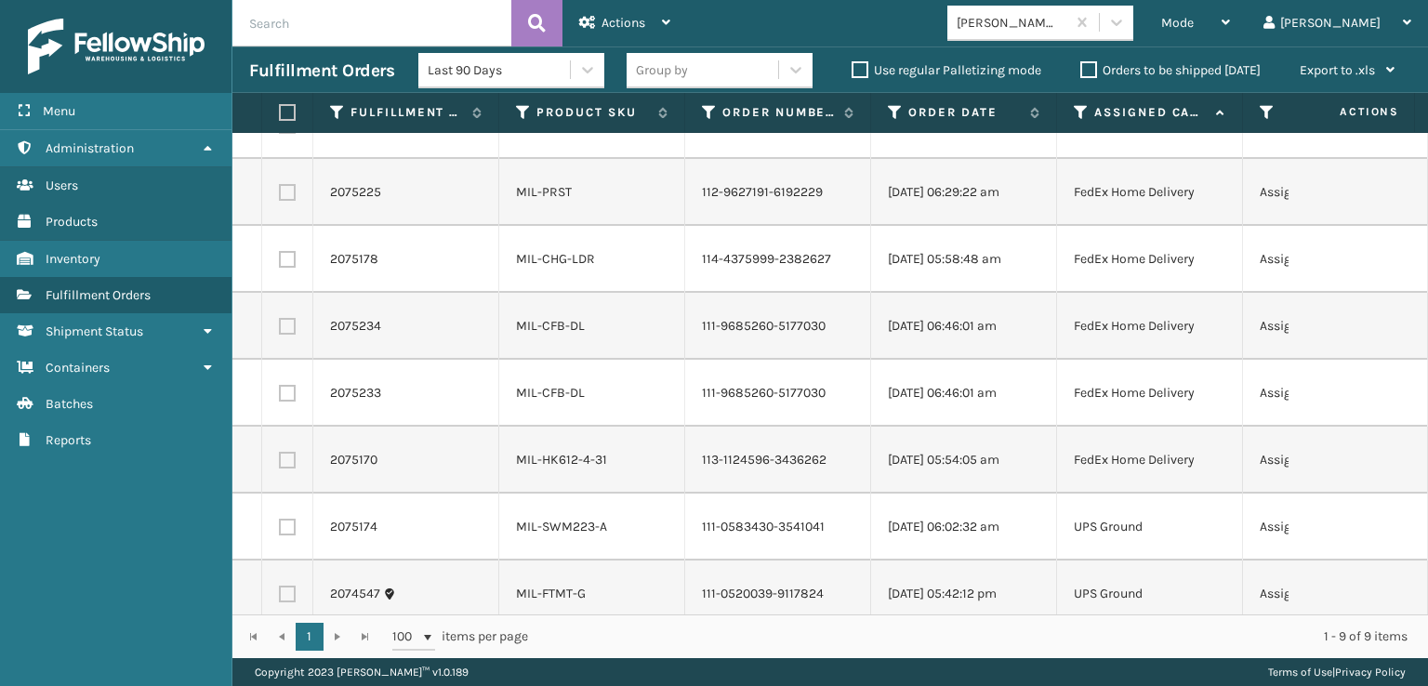
scroll to position [0, 0]
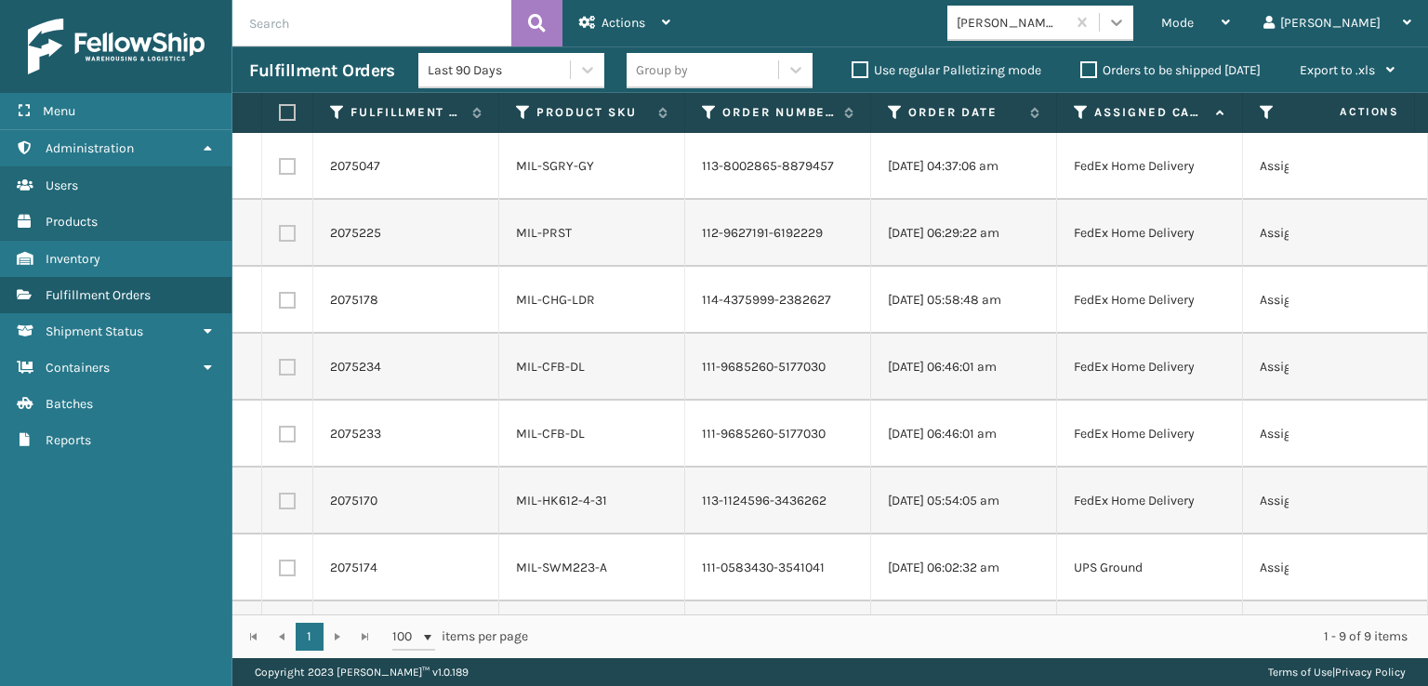
click at [1126, 20] on icon at bounding box center [1116, 22] width 19 height 19
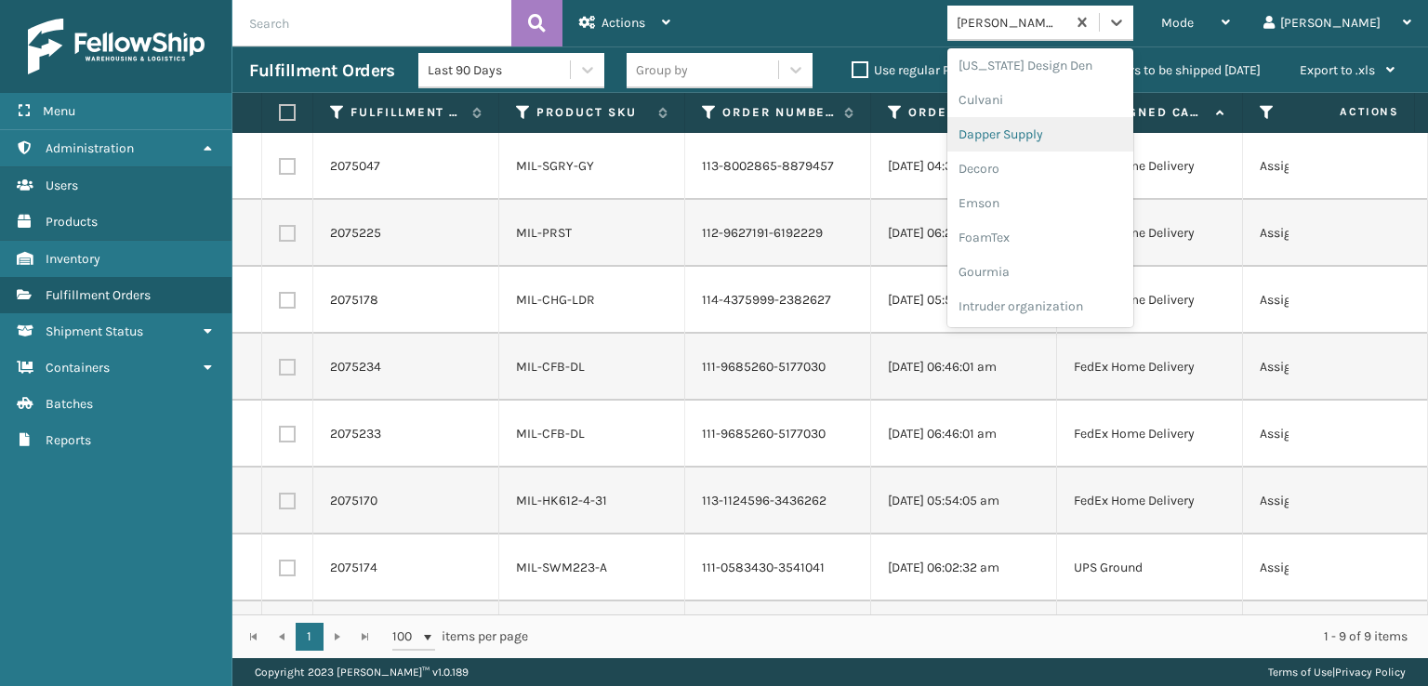
scroll to position [372, 0]
click at [1067, 148] on div "FoamTex" at bounding box center [1040, 144] width 186 height 34
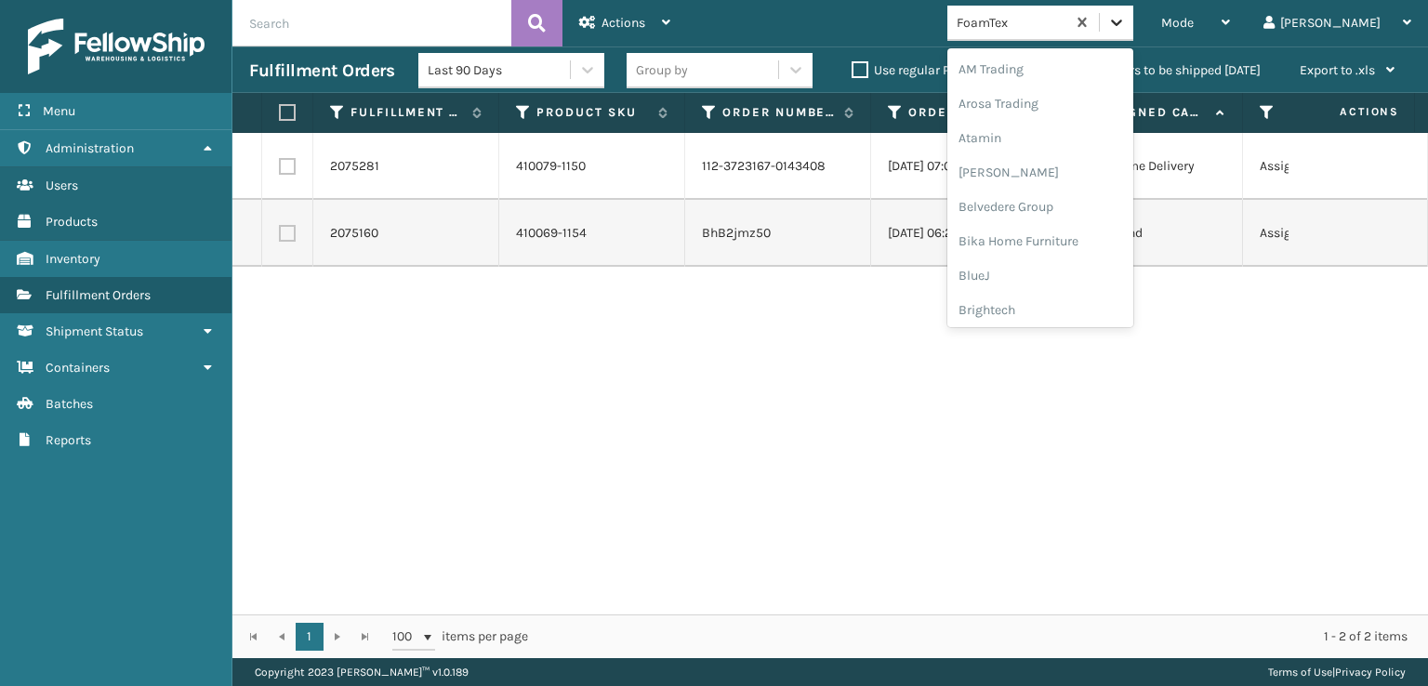
click at [1126, 21] on icon at bounding box center [1116, 22] width 19 height 19
click at [1047, 269] on div "SleepGeekz" at bounding box center [1040, 272] width 186 height 34
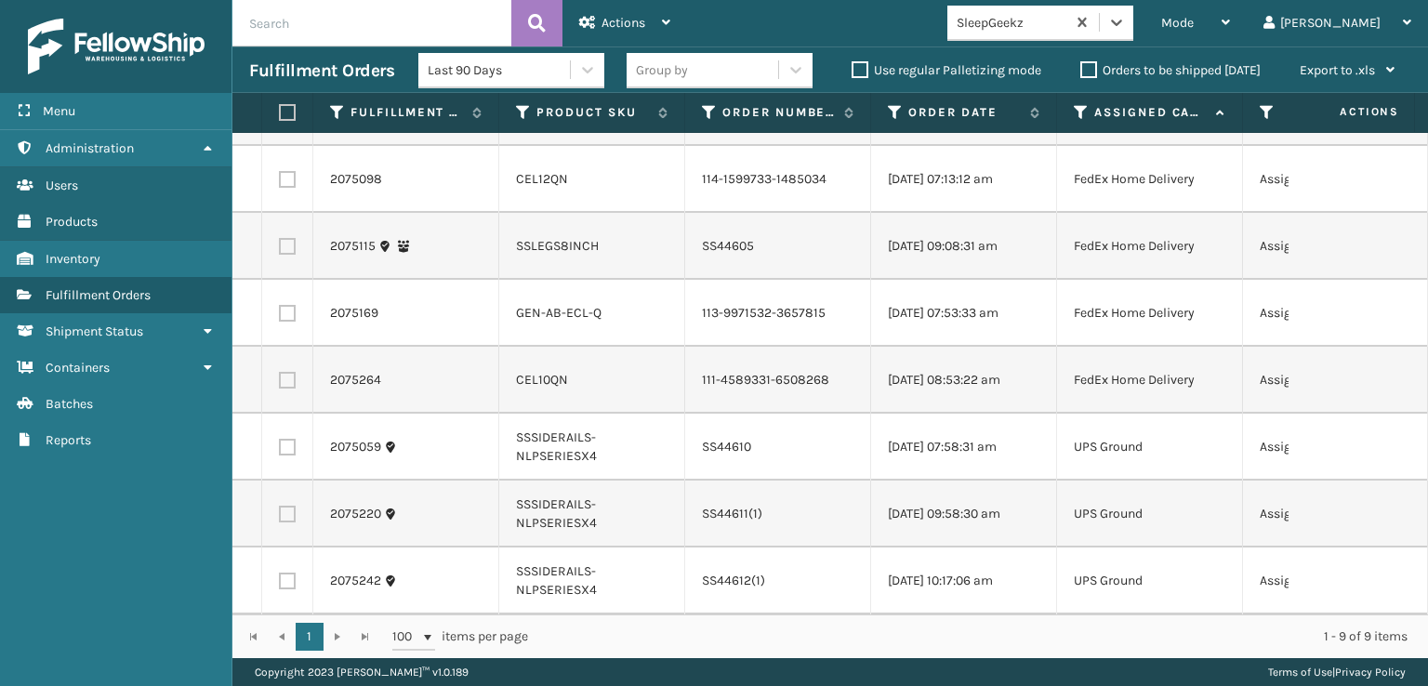
scroll to position [201, 0]
click at [1194, 25] on span "Mode" at bounding box center [1177, 23] width 33 height 16
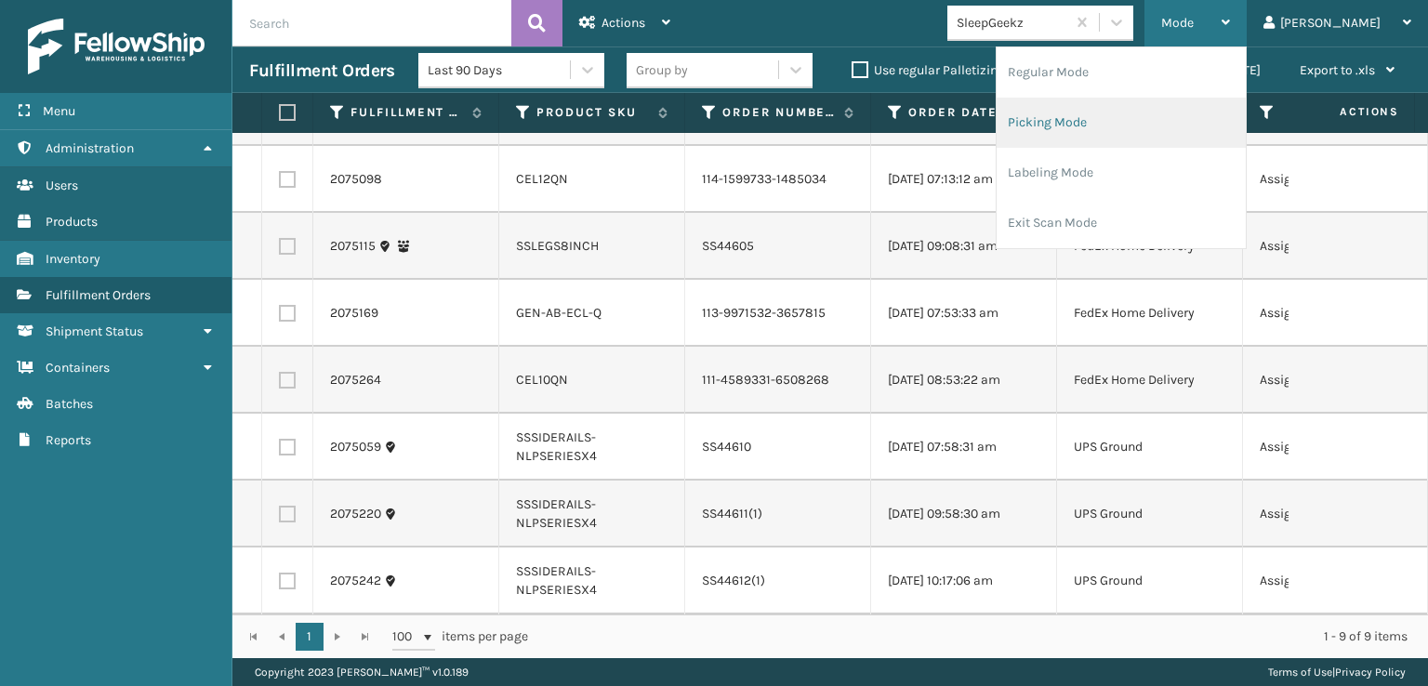
click at [1115, 119] on li "Picking Mode" at bounding box center [1121, 123] width 249 height 50
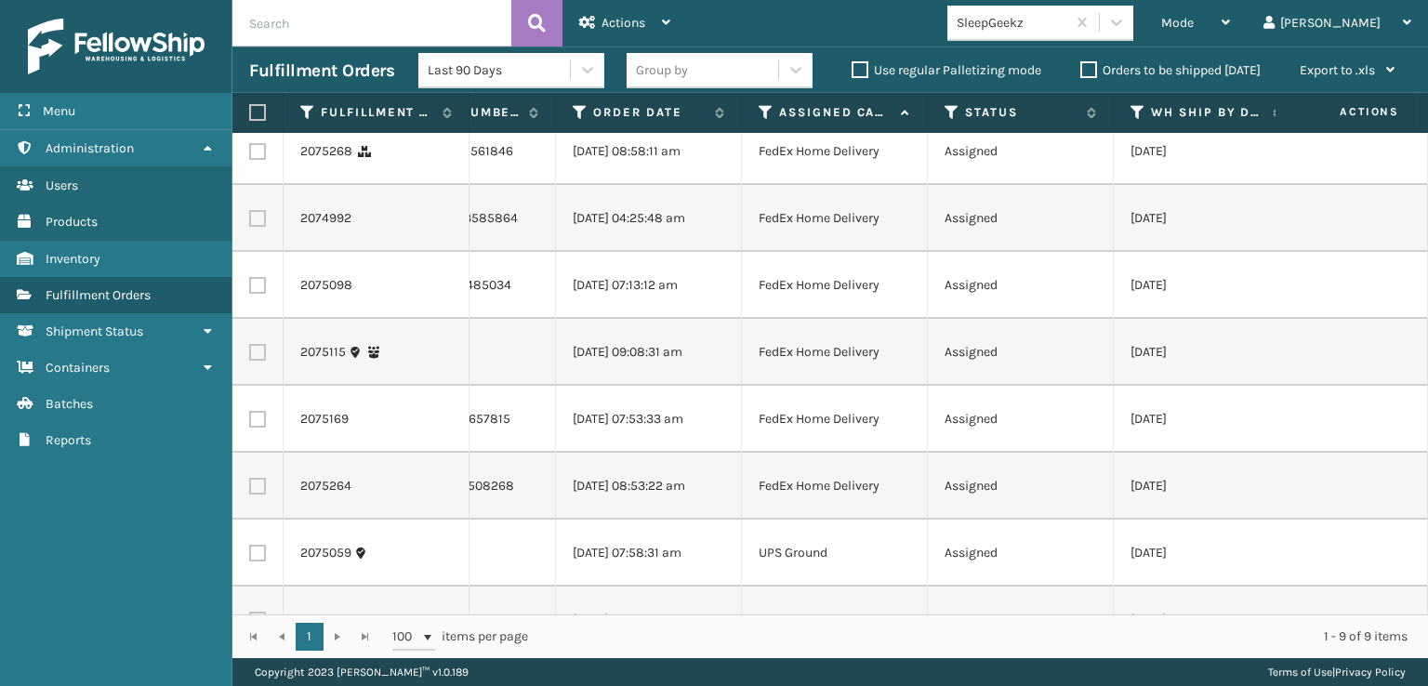
scroll to position [0, 0]
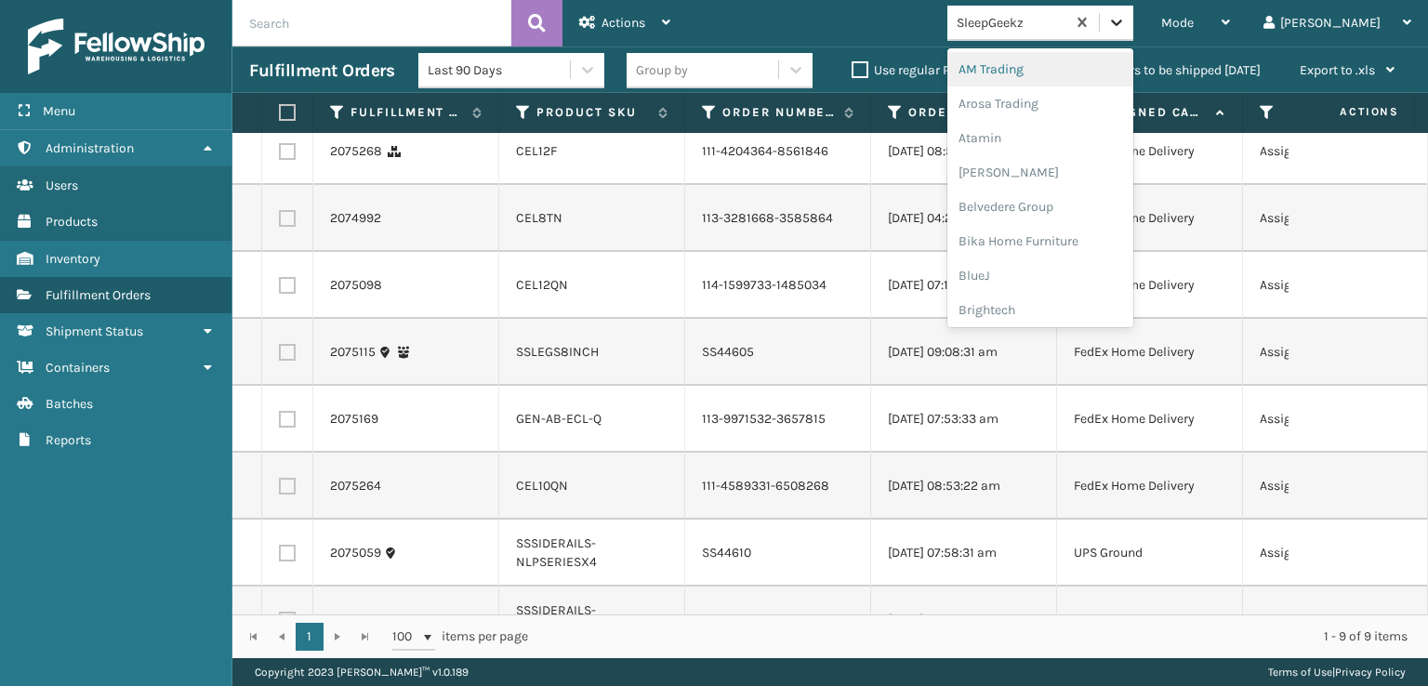
click at [1126, 27] on icon at bounding box center [1116, 22] width 19 height 19
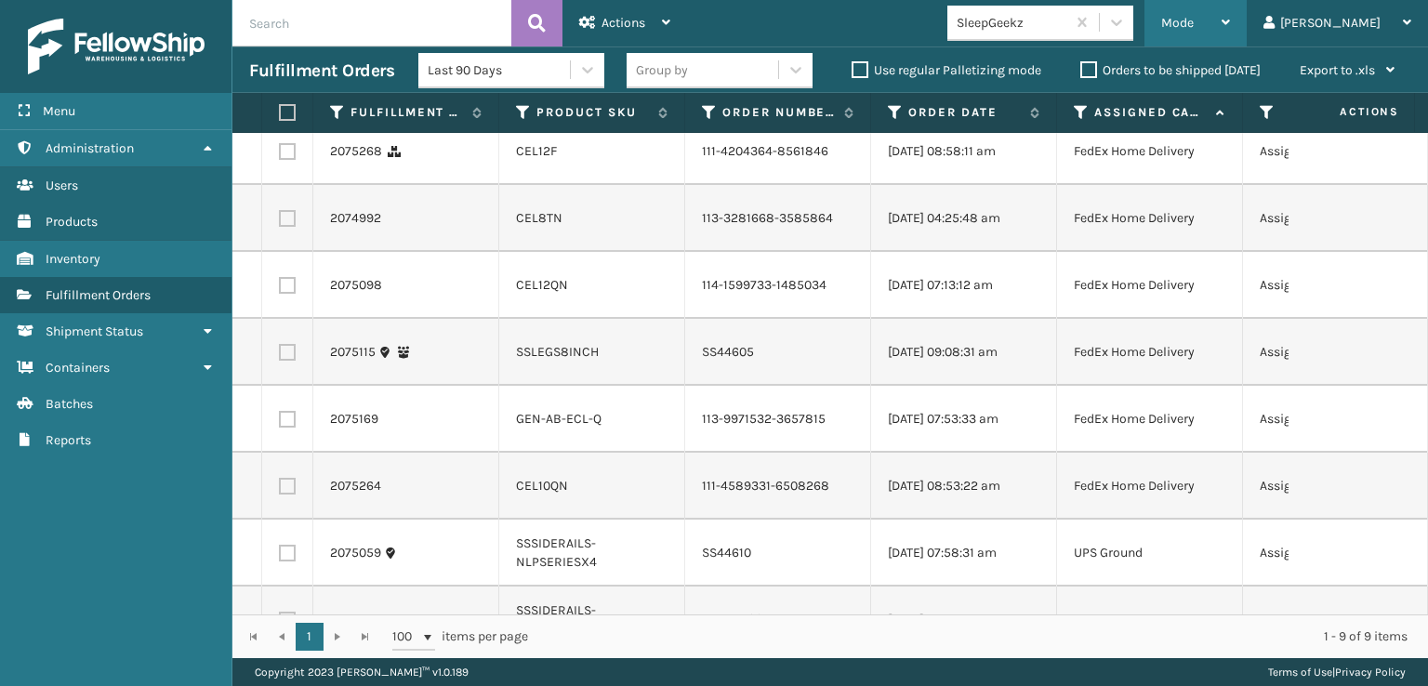
click at [1194, 23] on span "Mode" at bounding box center [1177, 23] width 33 height 16
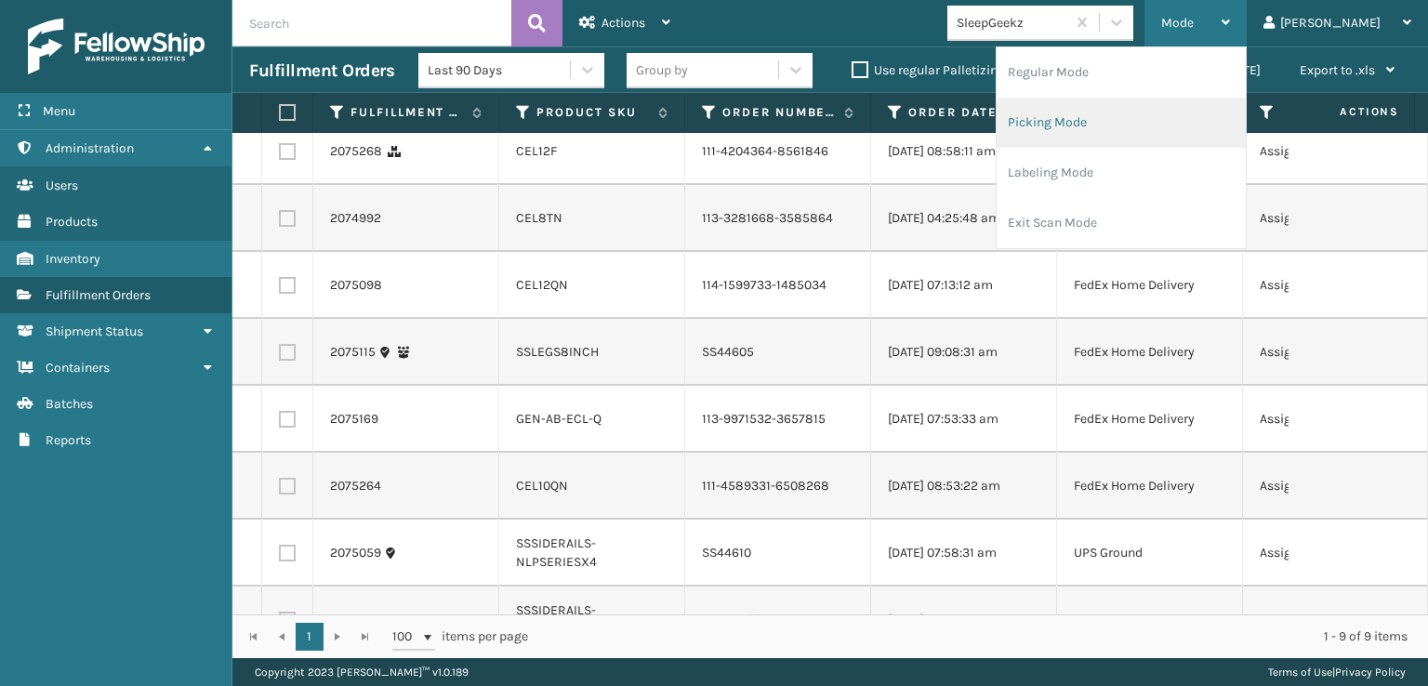
click at [1139, 120] on li "Picking Mode" at bounding box center [1121, 123] width 249 height 50
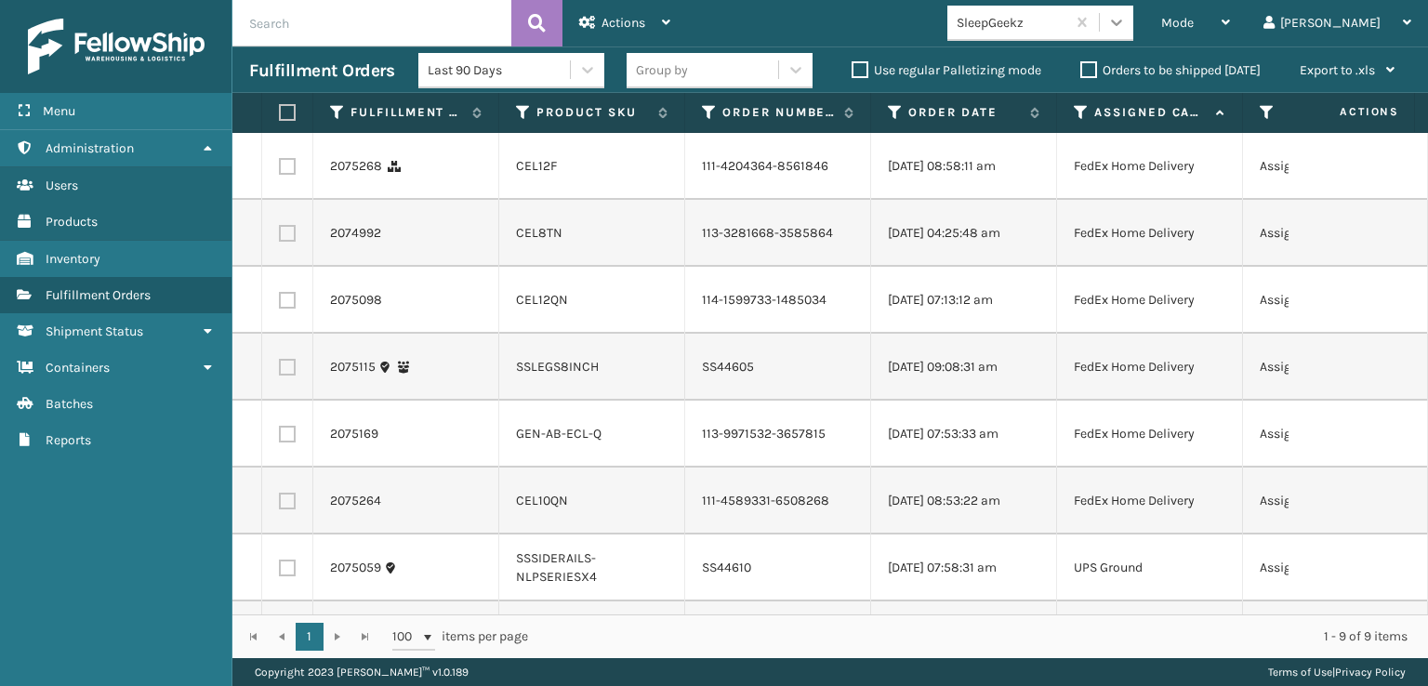
click at [1126, 16] on icon at bounding box center [1116, 22] width 19 height 19
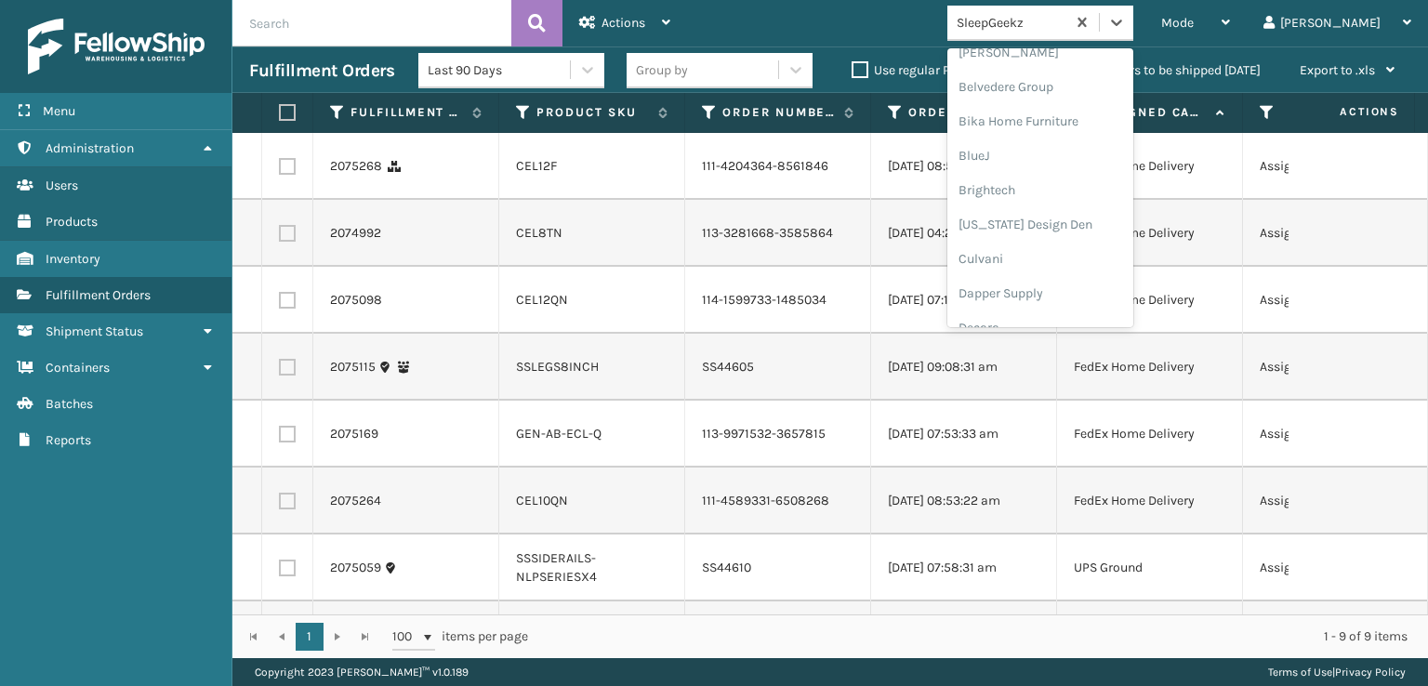
scroll to position [279, 0]
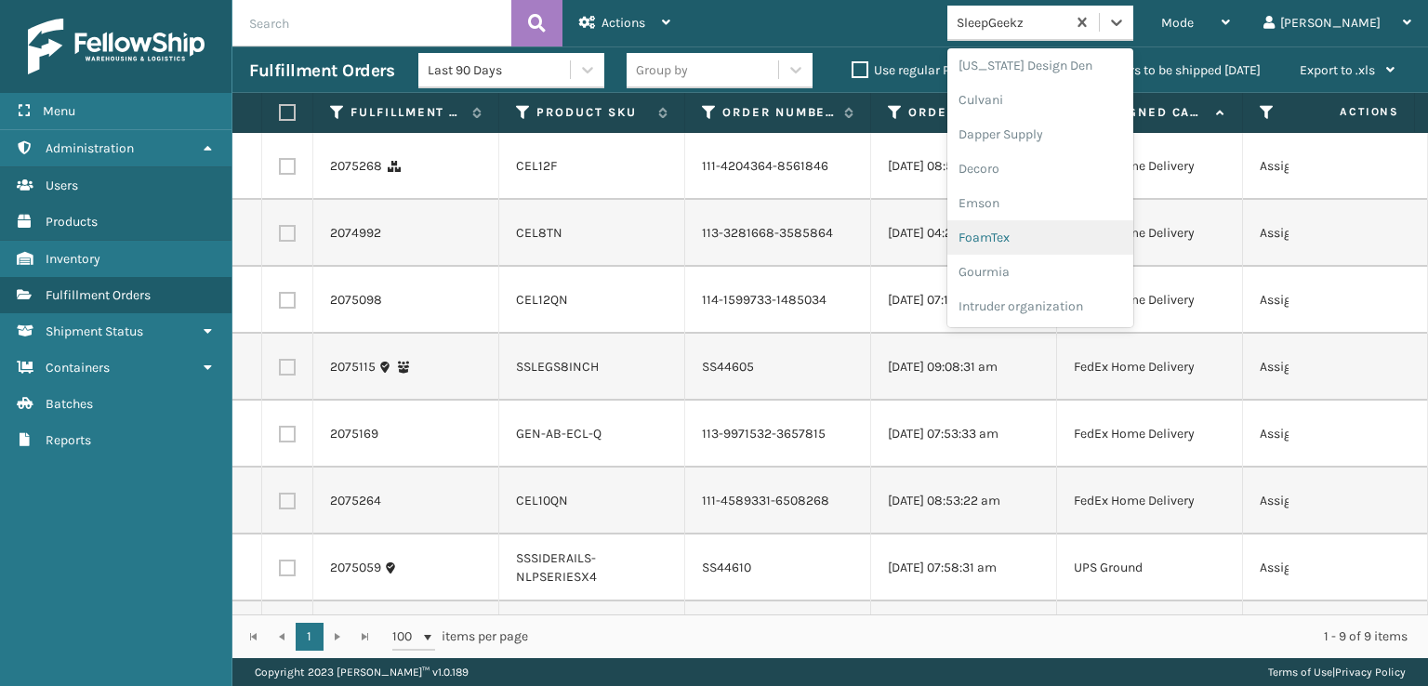
click at [1062, 239] on div "FoamTex" at bounding box center [1040, 237] width 186 height 34
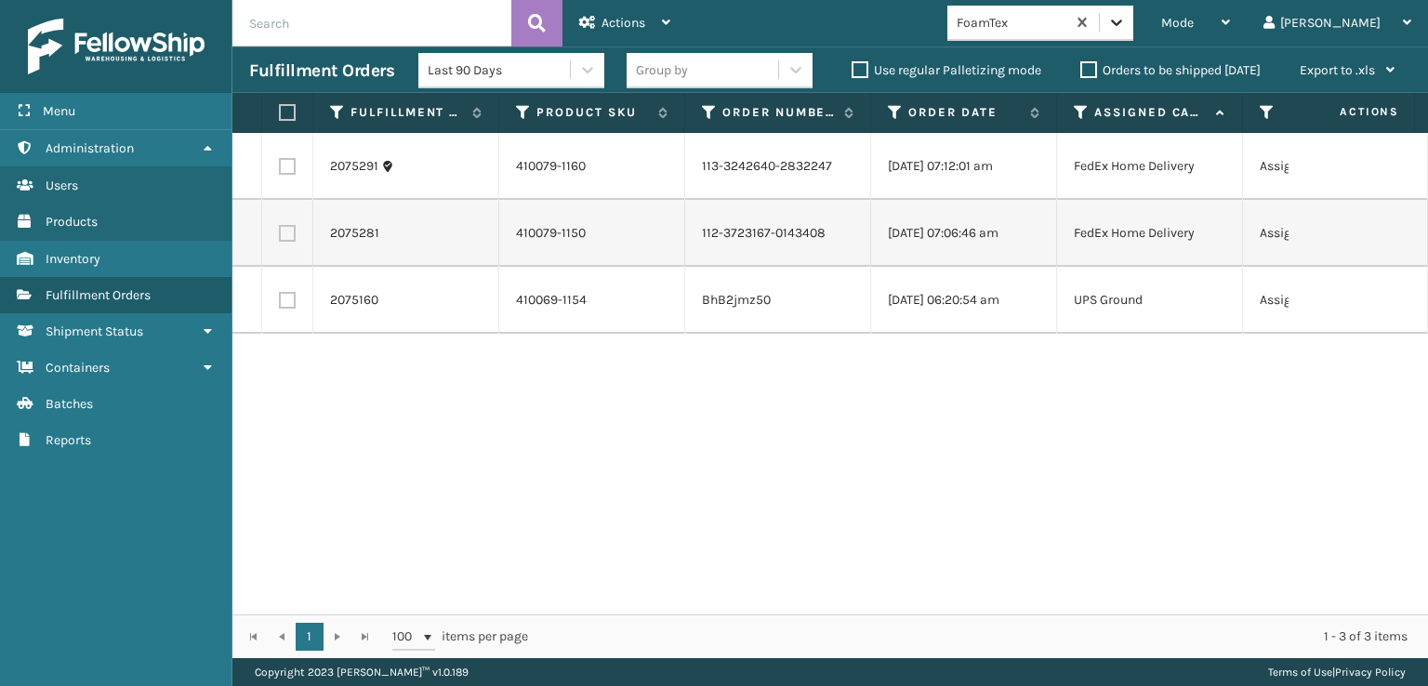
click at [1126, 16] on icon at bounding box center [1116, 22] width 19 height 19
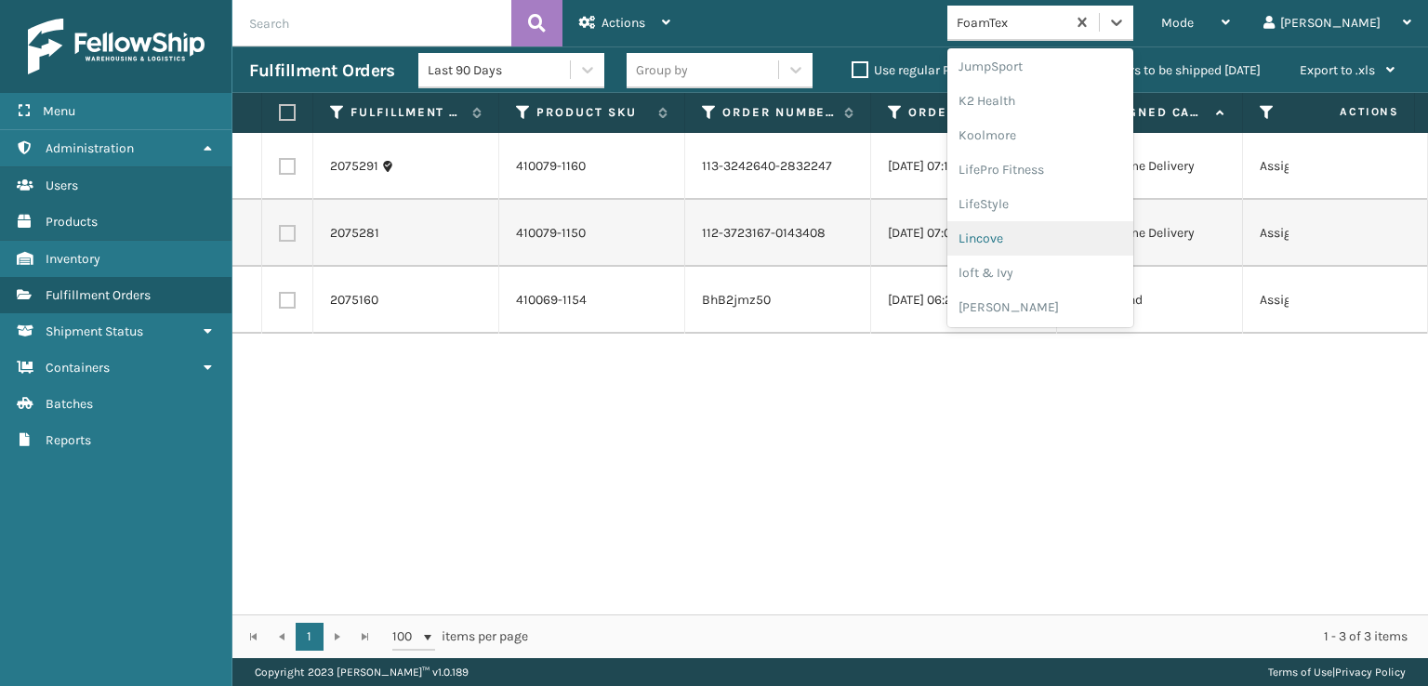
scroll to position [681, 0]
click at [1060, 249] on div "[PERSON_NAME] Brands" at bounding box center [1040, 249] width 186 height 34
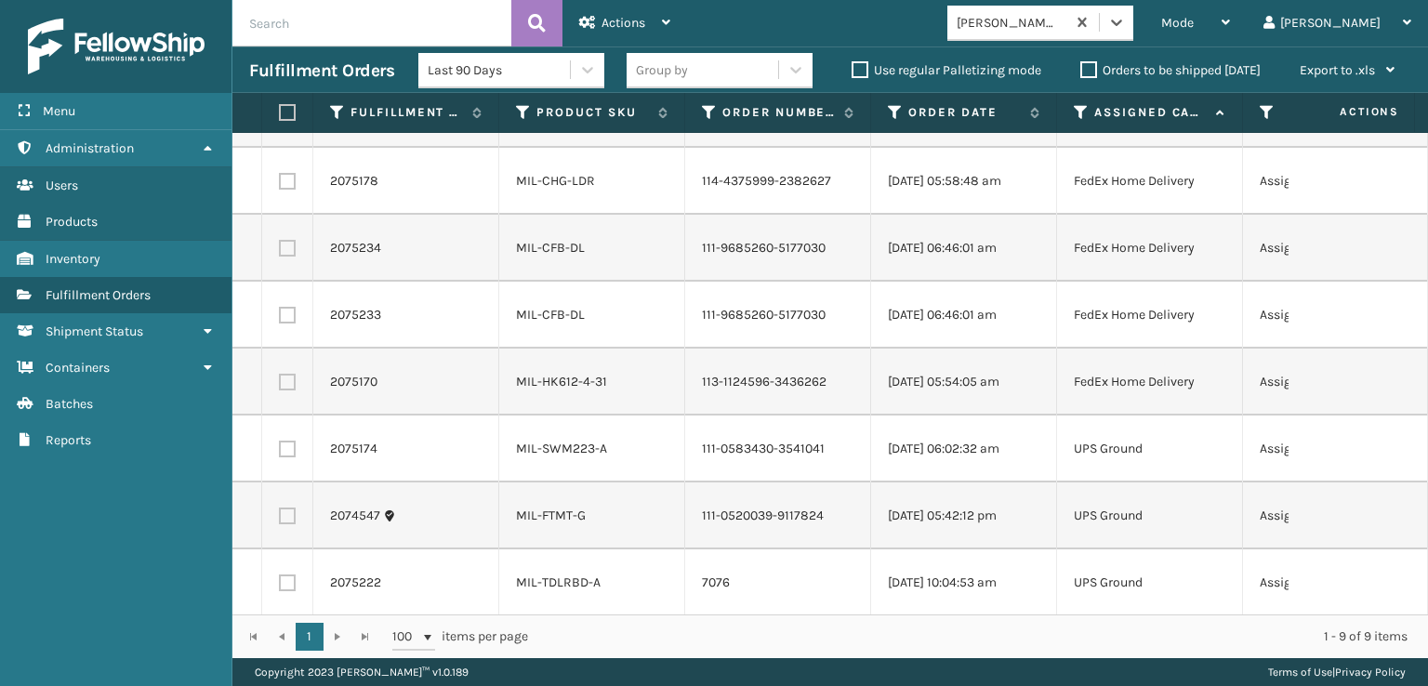
scroll to position [134, 0]
click at [1122, 20] on icon at bounding box center [1116, 23] width 11 height 7
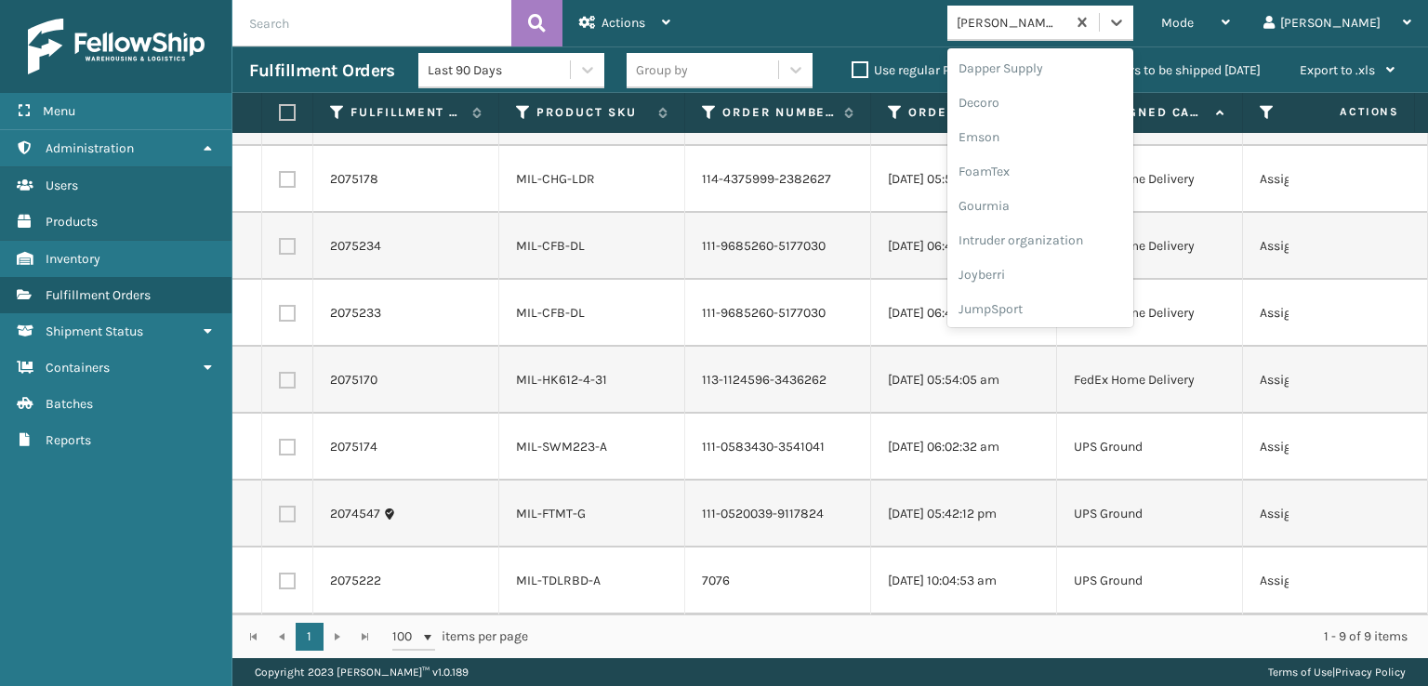
scroll to position [465, 0]
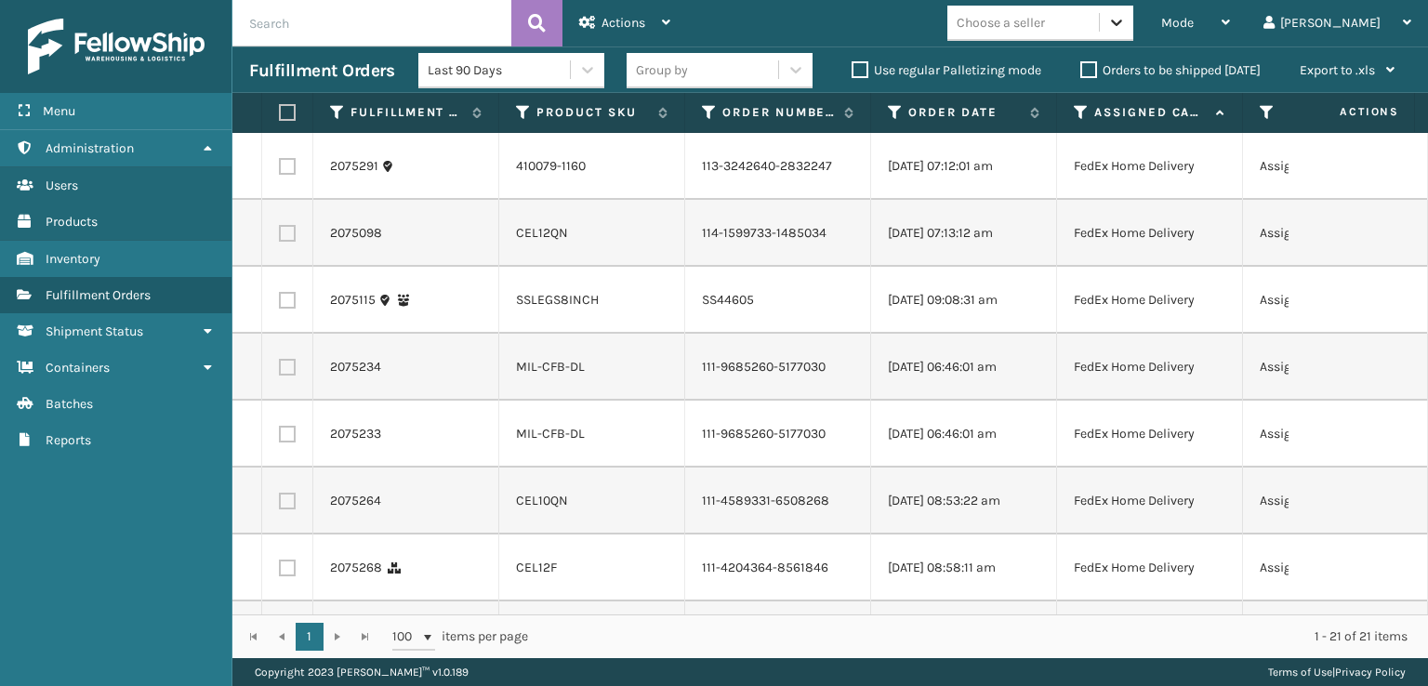
click at [1133, 19] on div at bounding box center [1116, 22] width 33 height 33
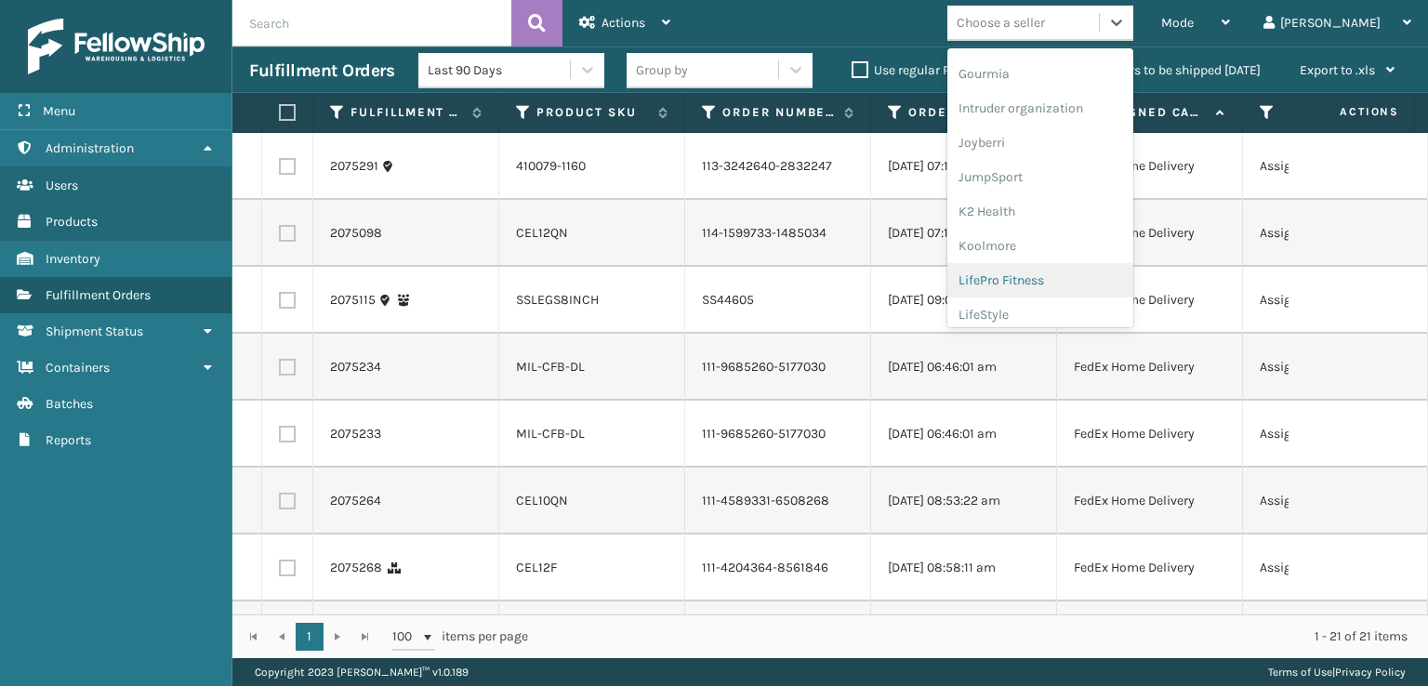
scroll to position [402, 0]
click at [1064, 112] on div "FoamTex" at bounding box center [1040, 115] width 186 height 34
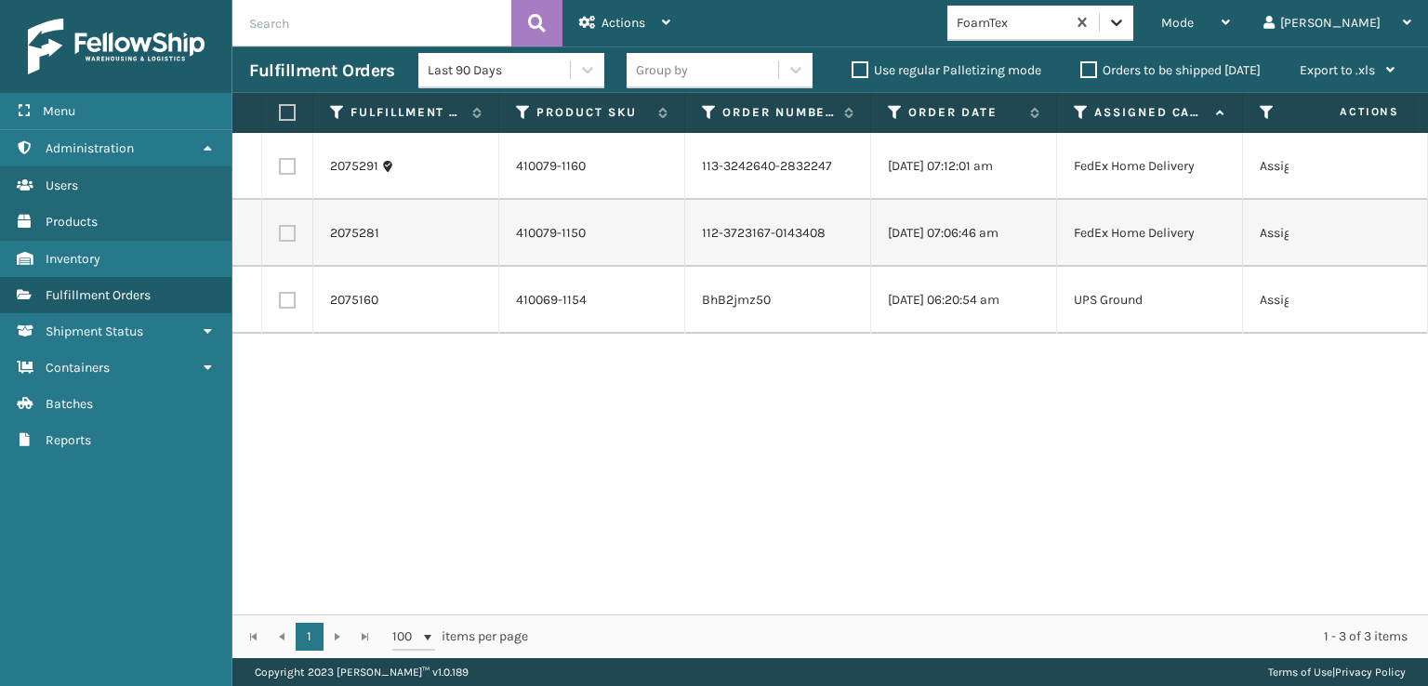
click at [1126, 20] on icon at bounding box center [1116, 22] width 19 height 19
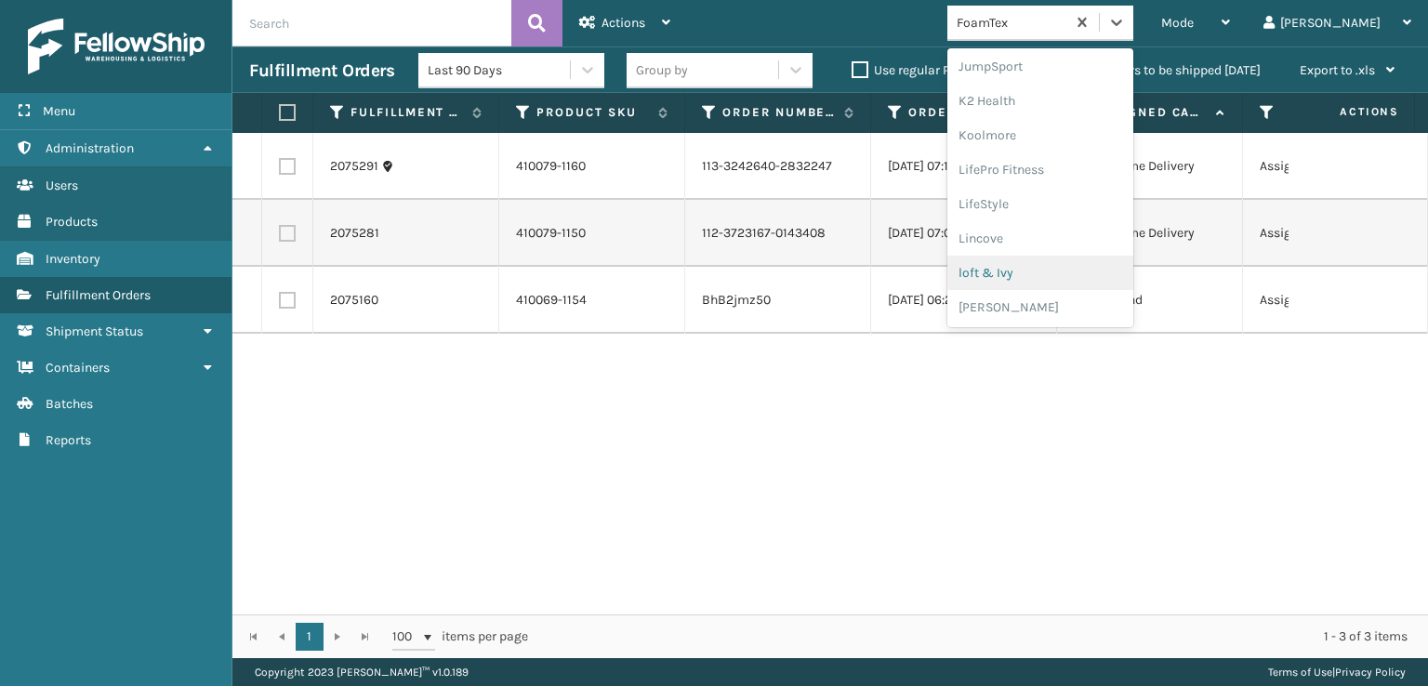
scroll to position [774, 0]
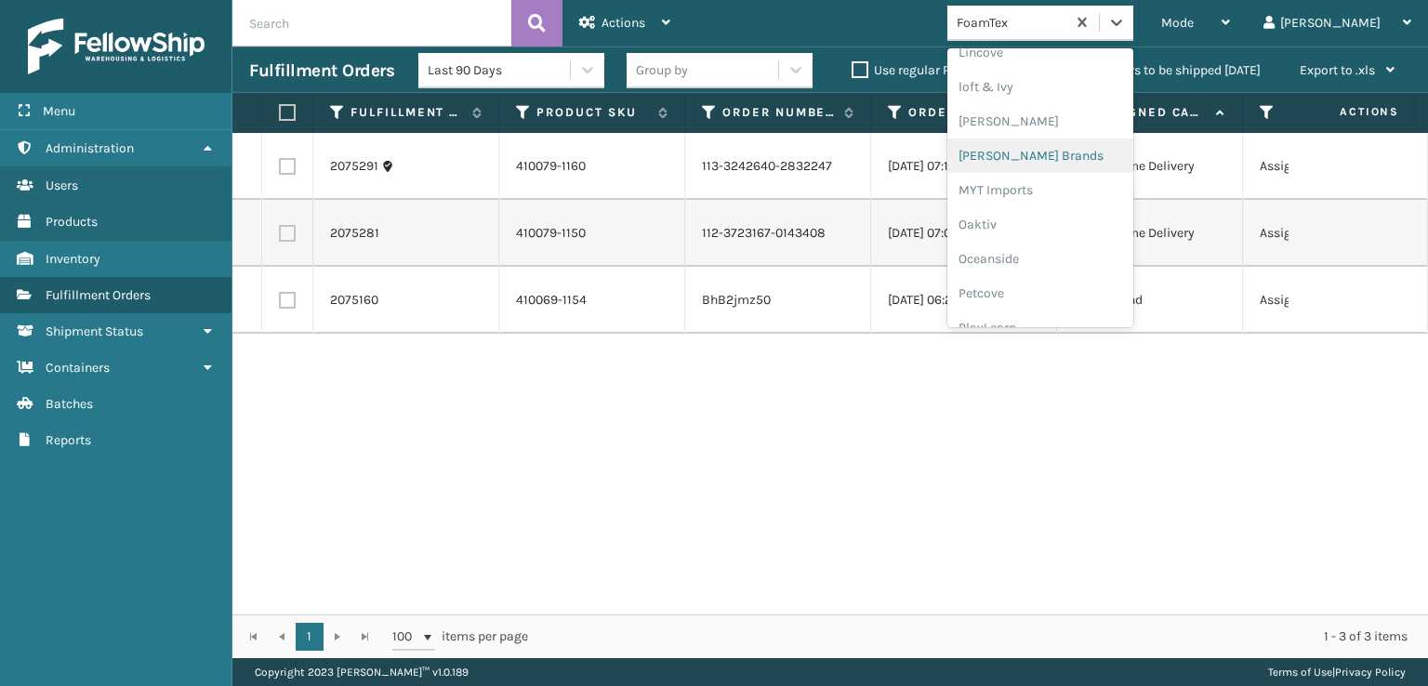
click at [1050, 152] on div "[PERSON_NAME] Brands" at bounding box center [1040, 156] width 186 height 34
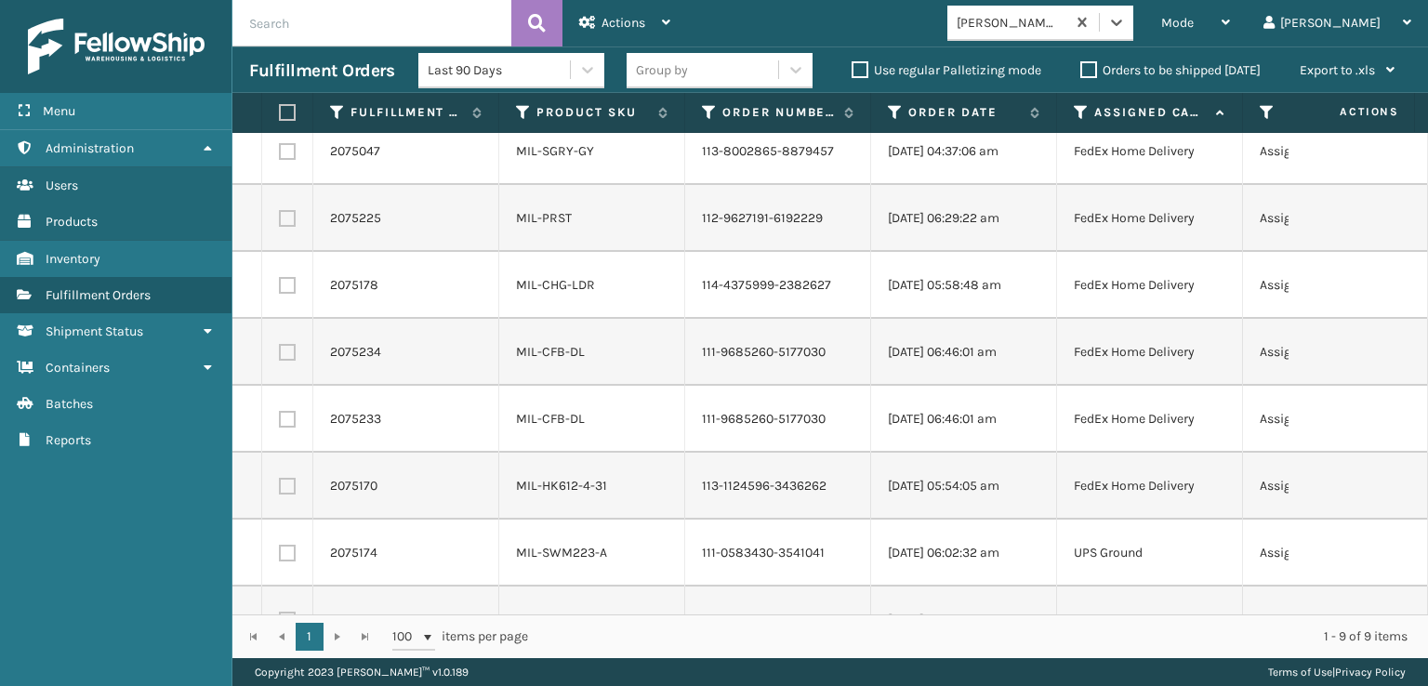
scroll to position [0, 0]
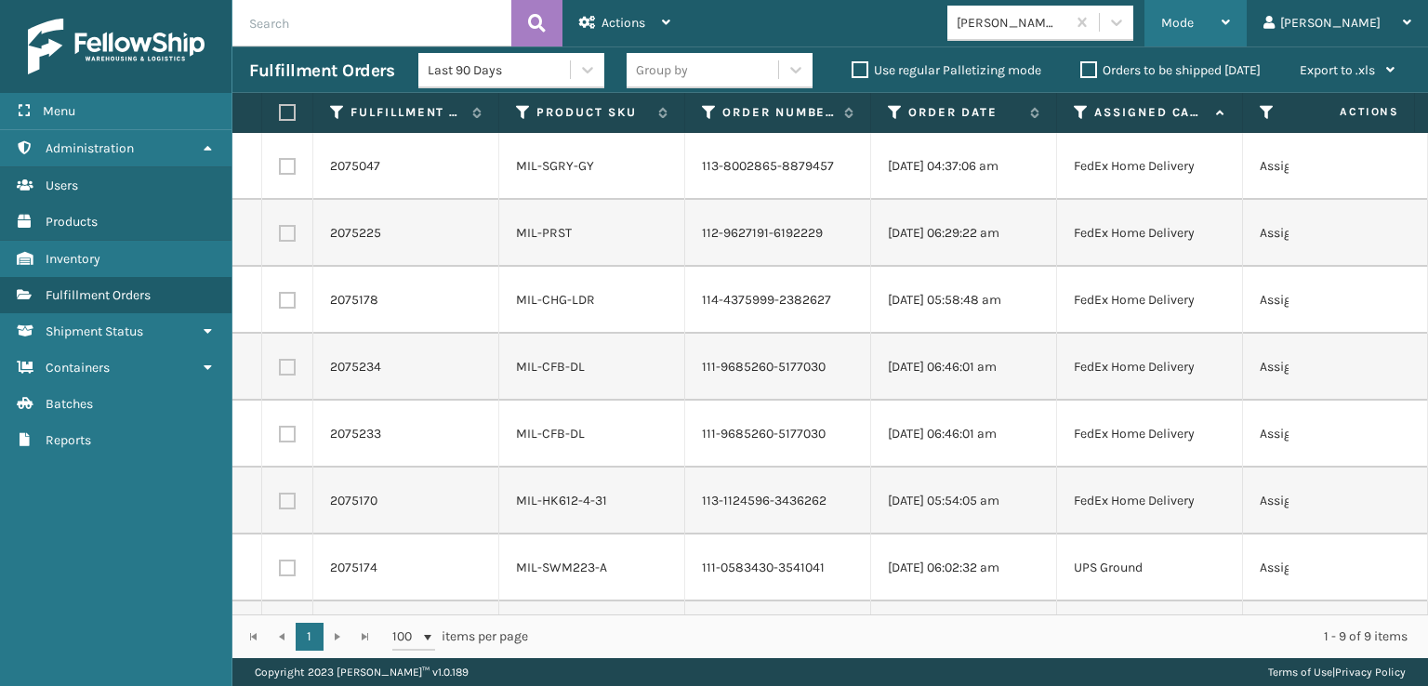
click at [1230, 14] on div "Mode" at bounding box center [1195, 23] width 69 height 46
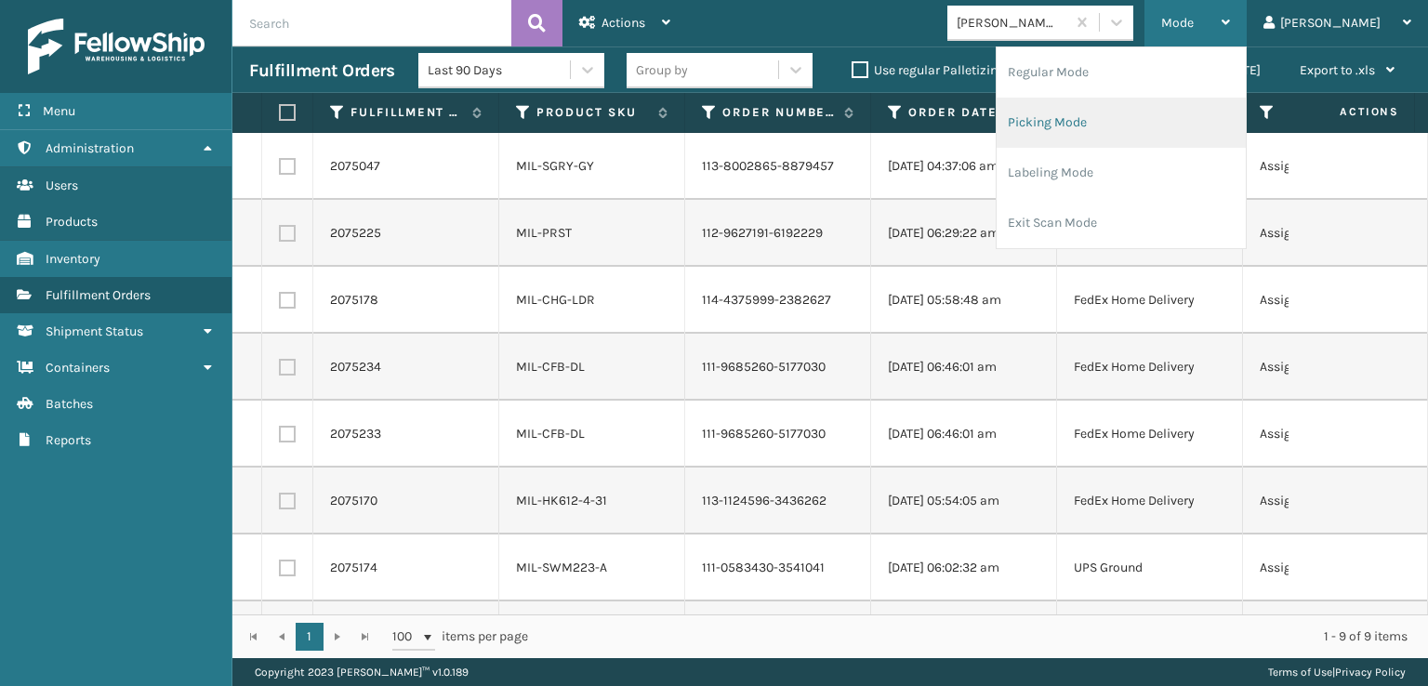
click at [1126, 121] on li "Picking Mode" at bounding box center [1121, 123] width 249 height 50
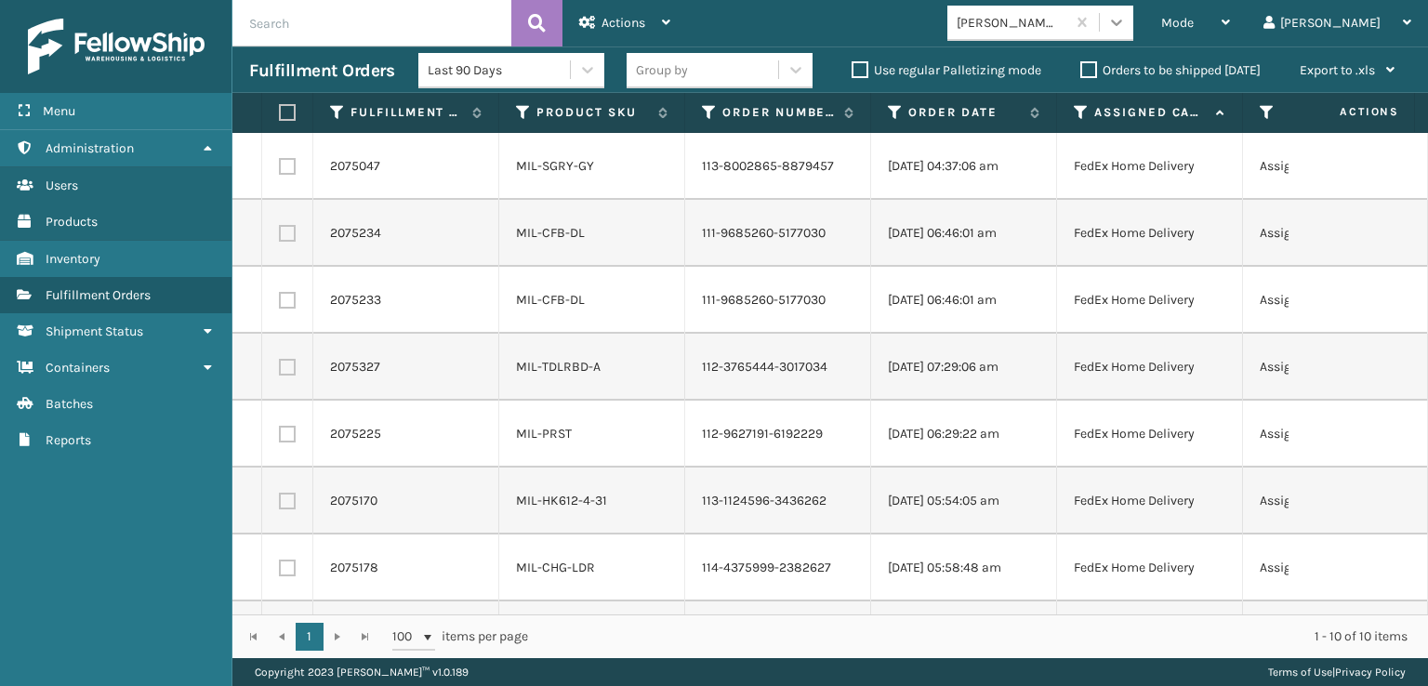
click at [1122, 22] on icon at bounding box center [1116, 23] width 11 height 7
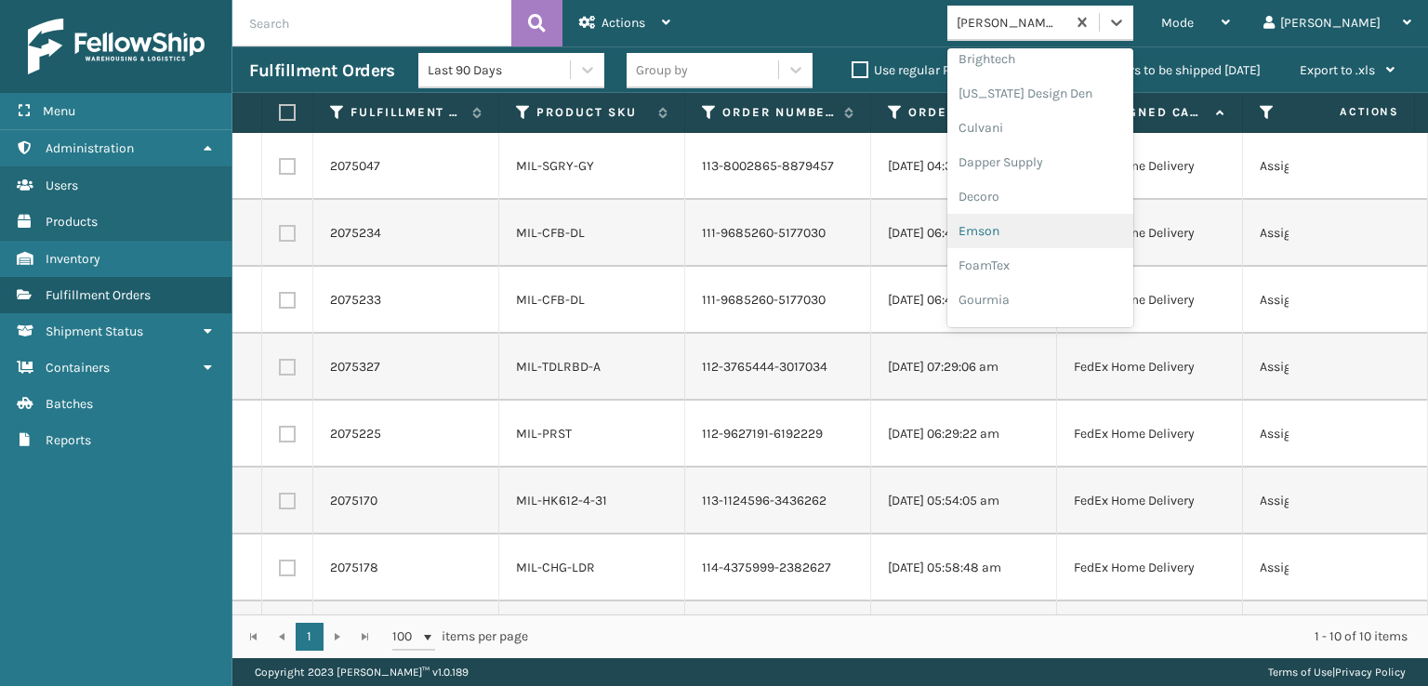
scroll to position [279, 0]
click at [1064, 235] on div "FoamTex" at bounding box center [1040, 237] width 186 height 34
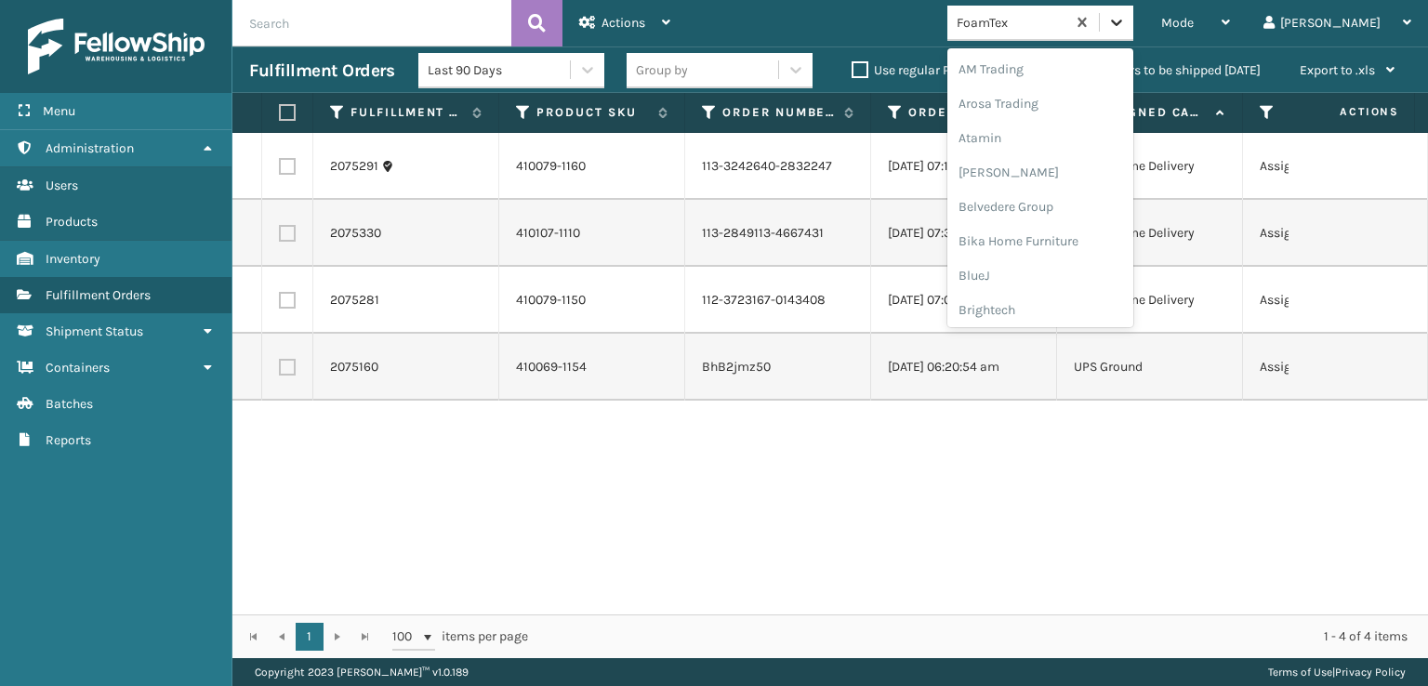
click at [1126, 16] on icon at bounding box center [1116, 22] width 19 height 19
click at [1073, 275] on div "SleepGeekz" at bounding box center [1040, 272] width 186 height 34
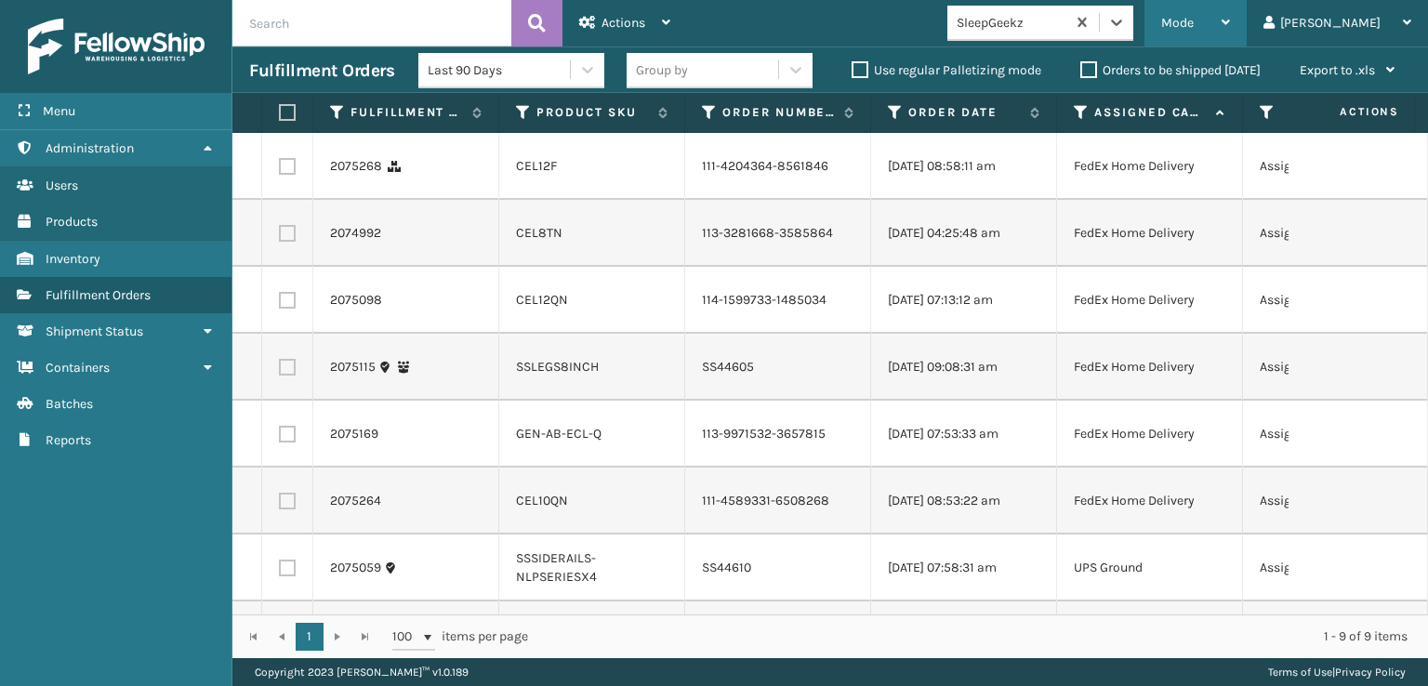
click at [1194, 27] on span "Mode" at bounding box center [1177, 23] width 33 height 16
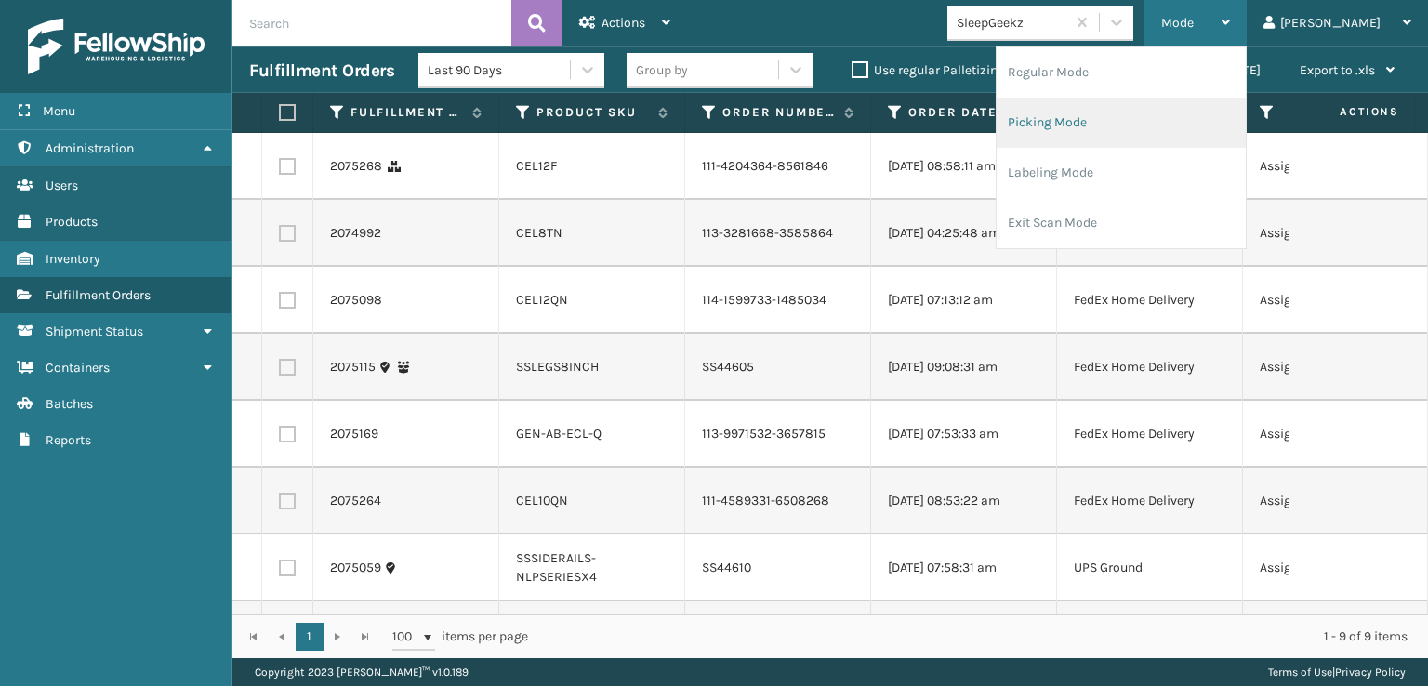
click at [1101, 118] on li "Picking Mode" at bounding box center [1121, 123] width 249 height 50
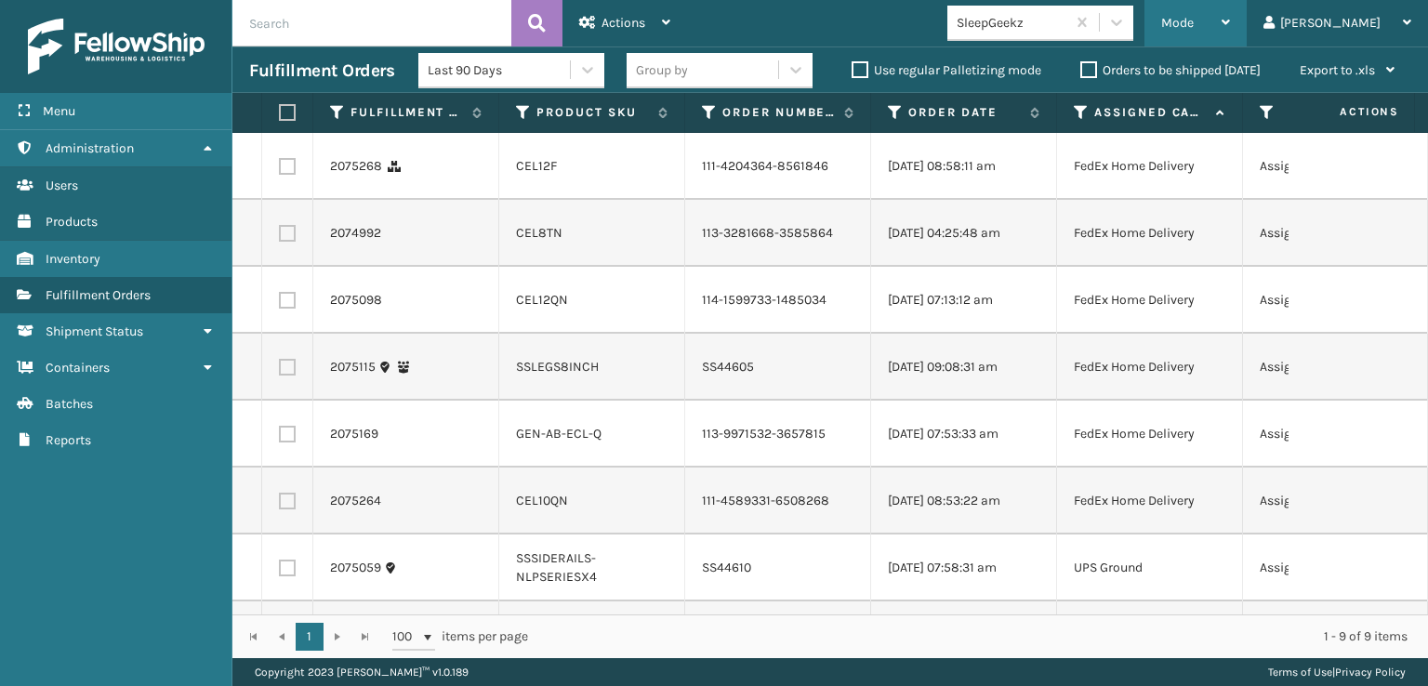
click at [1194, 21] on span "Mode" at bounding box center [1177, 23] width 33 height 16
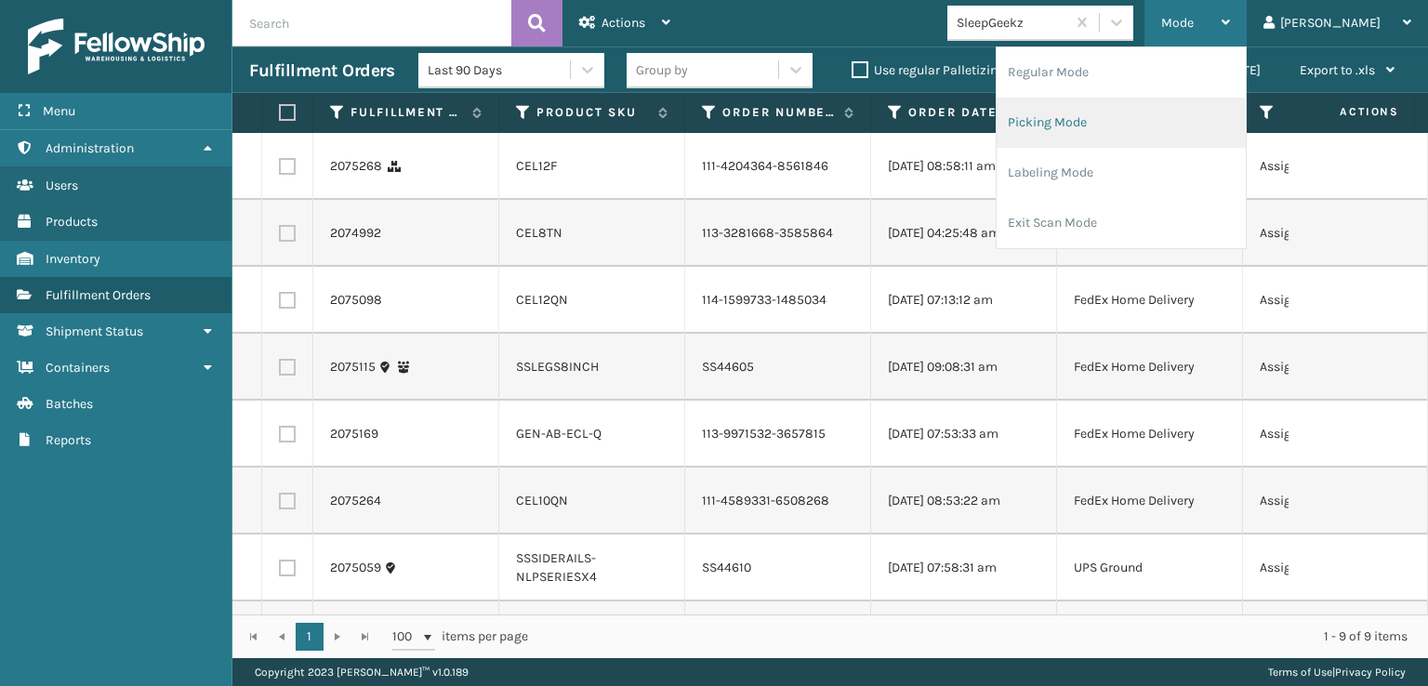
click at [1097, 116] on li "Picking Mode" at bounding box center [1121, 123] width 249 height 50
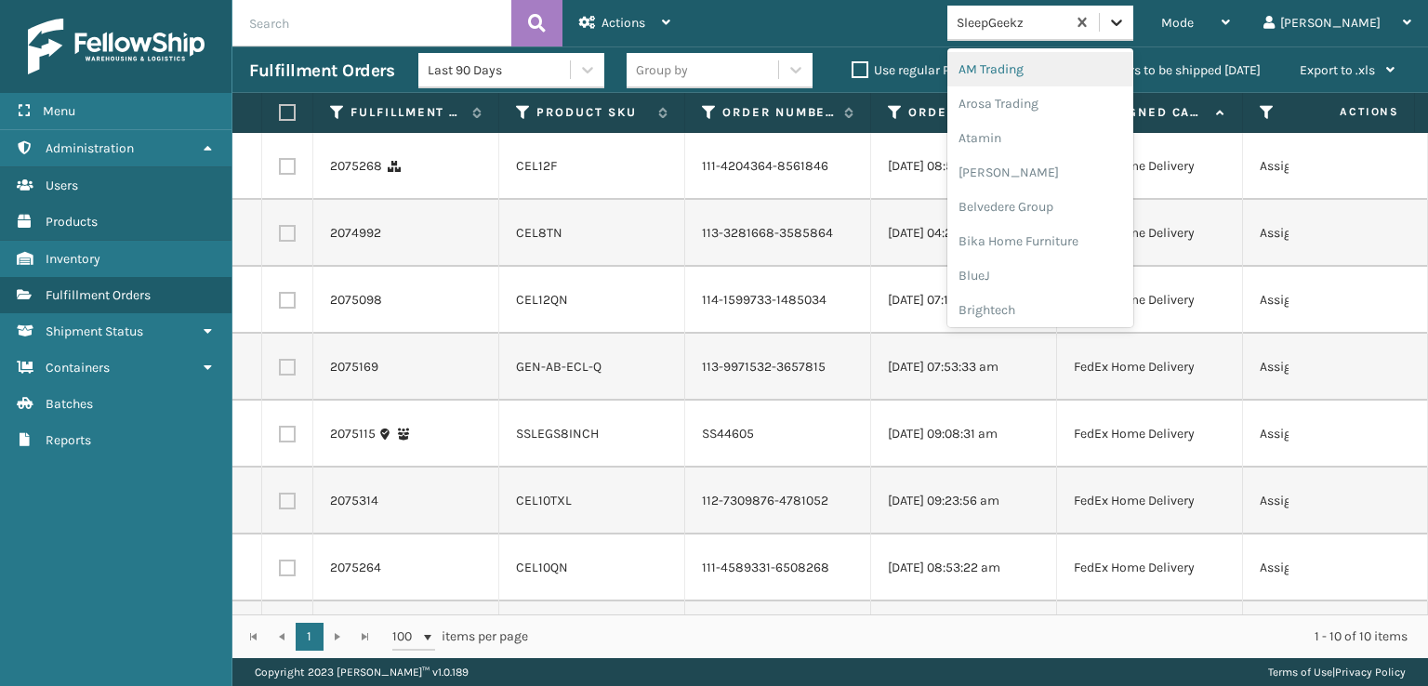
click at [1122, 23] on icon at bounding box center [1116, 23] width 11 height 7
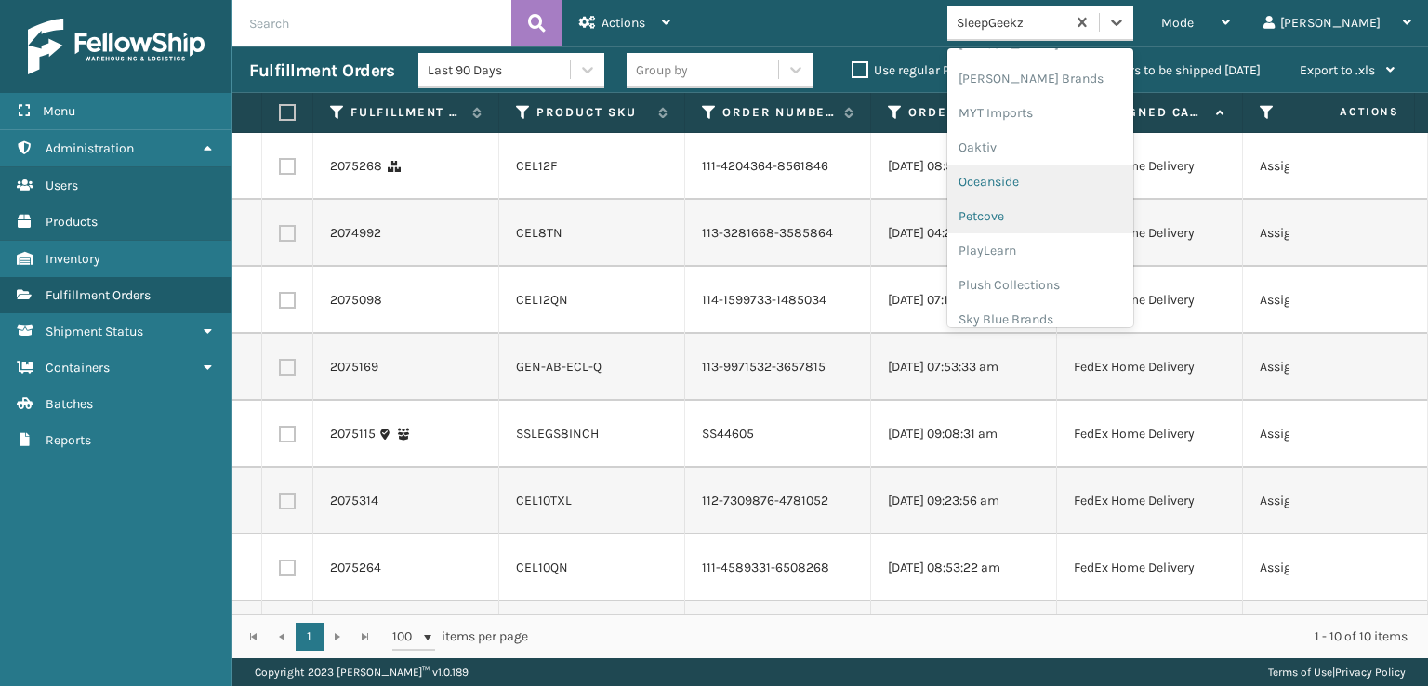
scroll to position [867, 0]
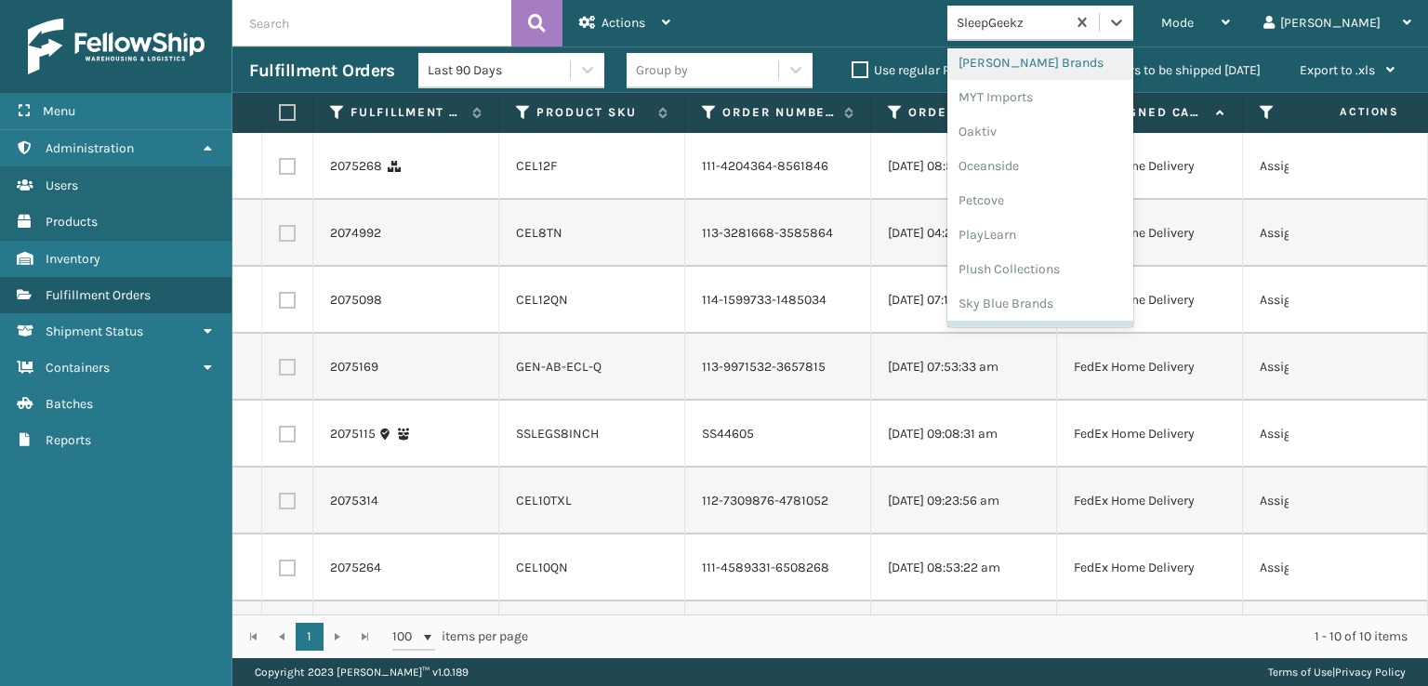
click at [1052, 56] on div "[PERSON_NAME] Brands" at bounding box center [1040, 63] width 186 height 34
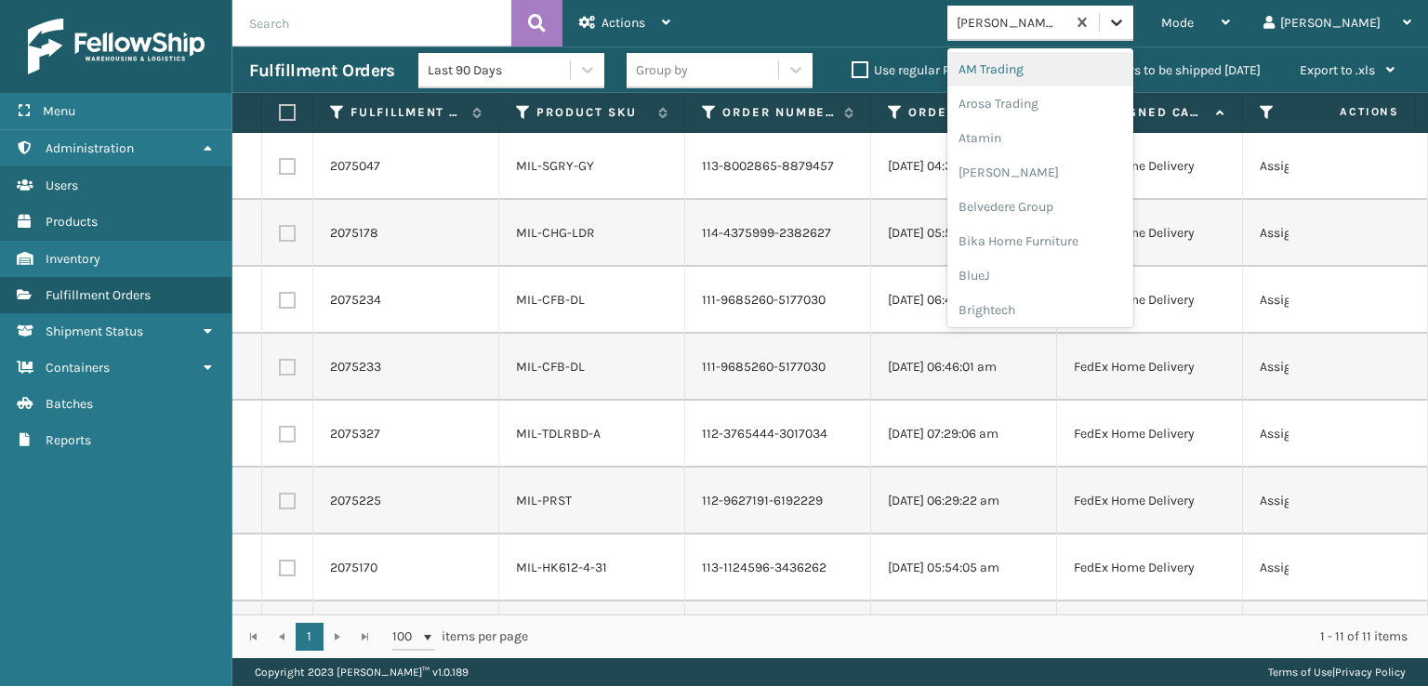
click at [1126, 24] on icon at bounding box center [1116, 22] width 19 height 19
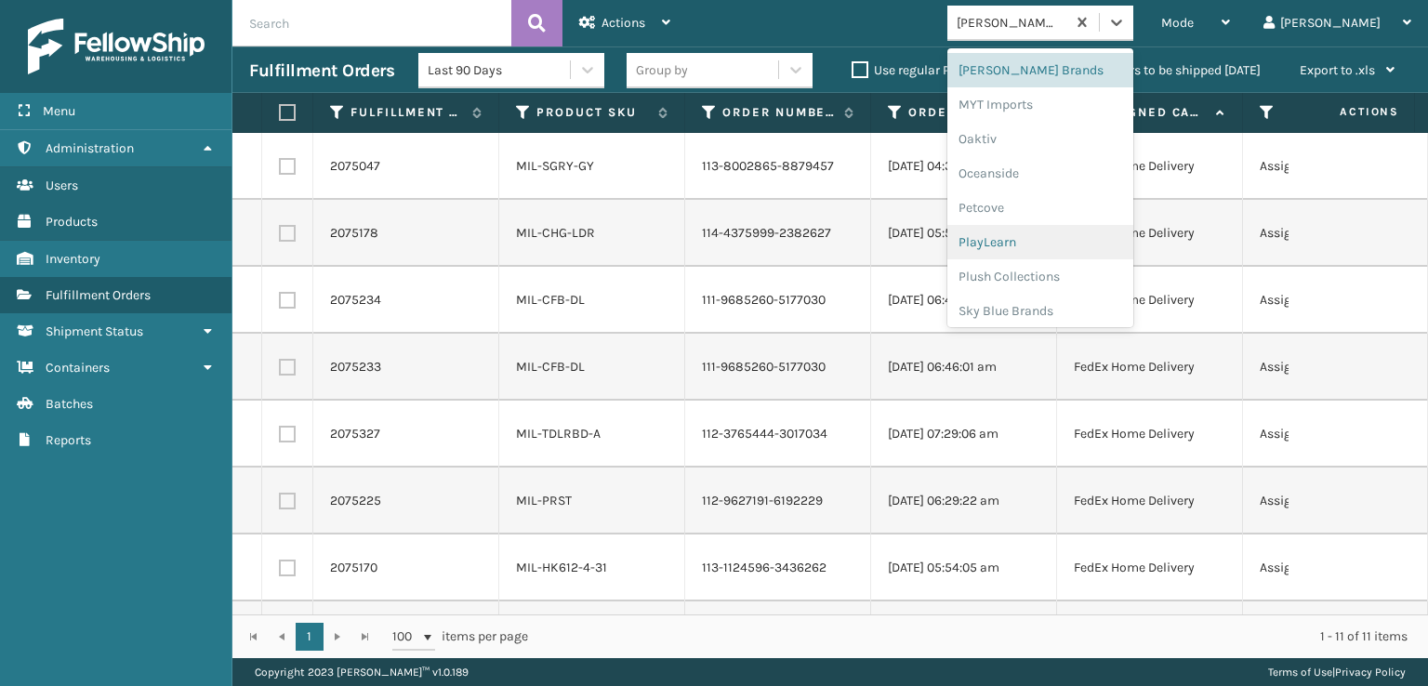
scroll to position [933, 0]
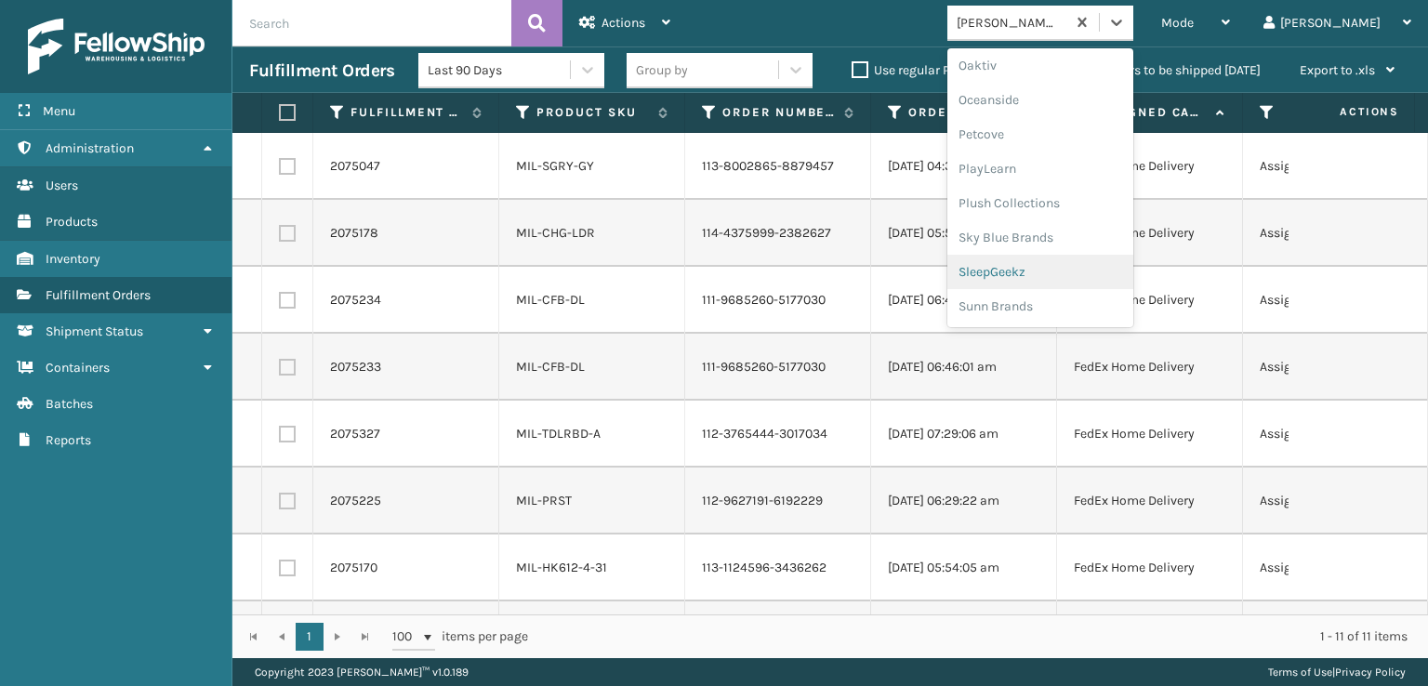
click at [1050, 271] on div "SleepGeekz" at bounding box center [1040, 272] width 186 height 34
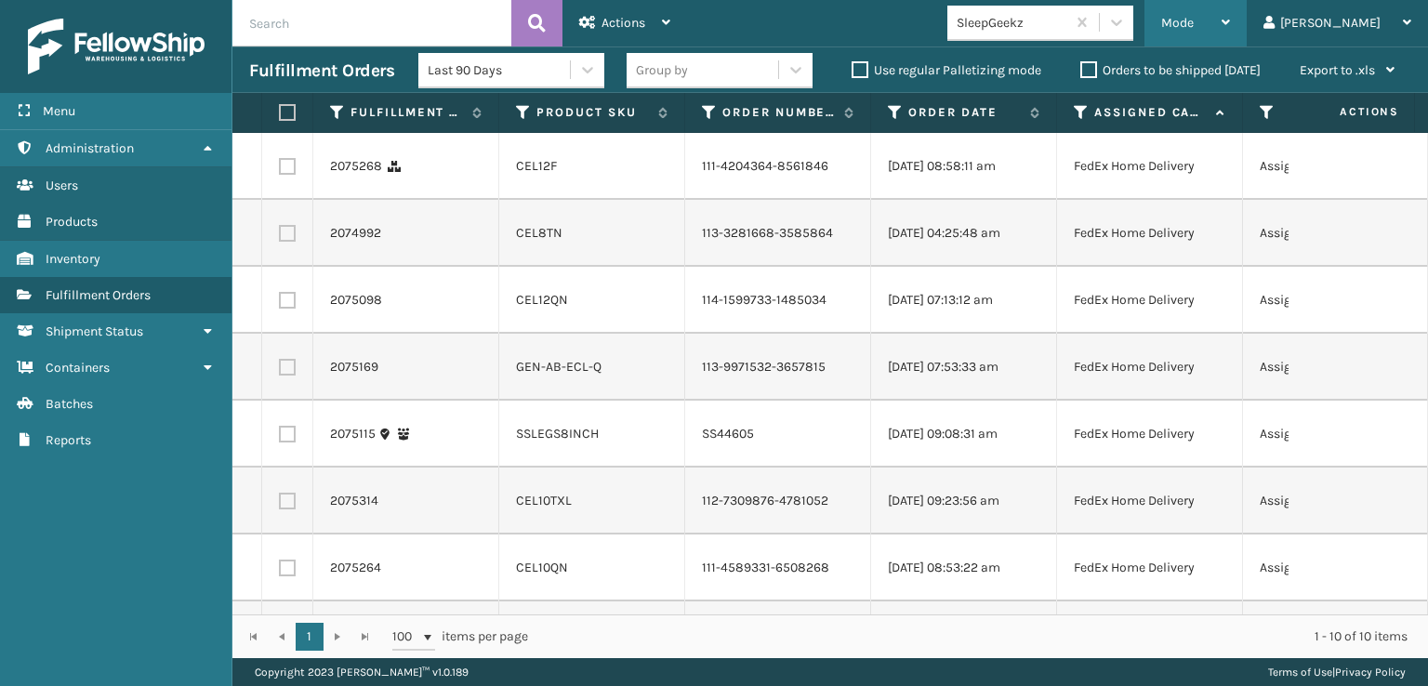
click at [1194, 26] on span "Mode" at bounding box center [1177, 23] width 33 height 16
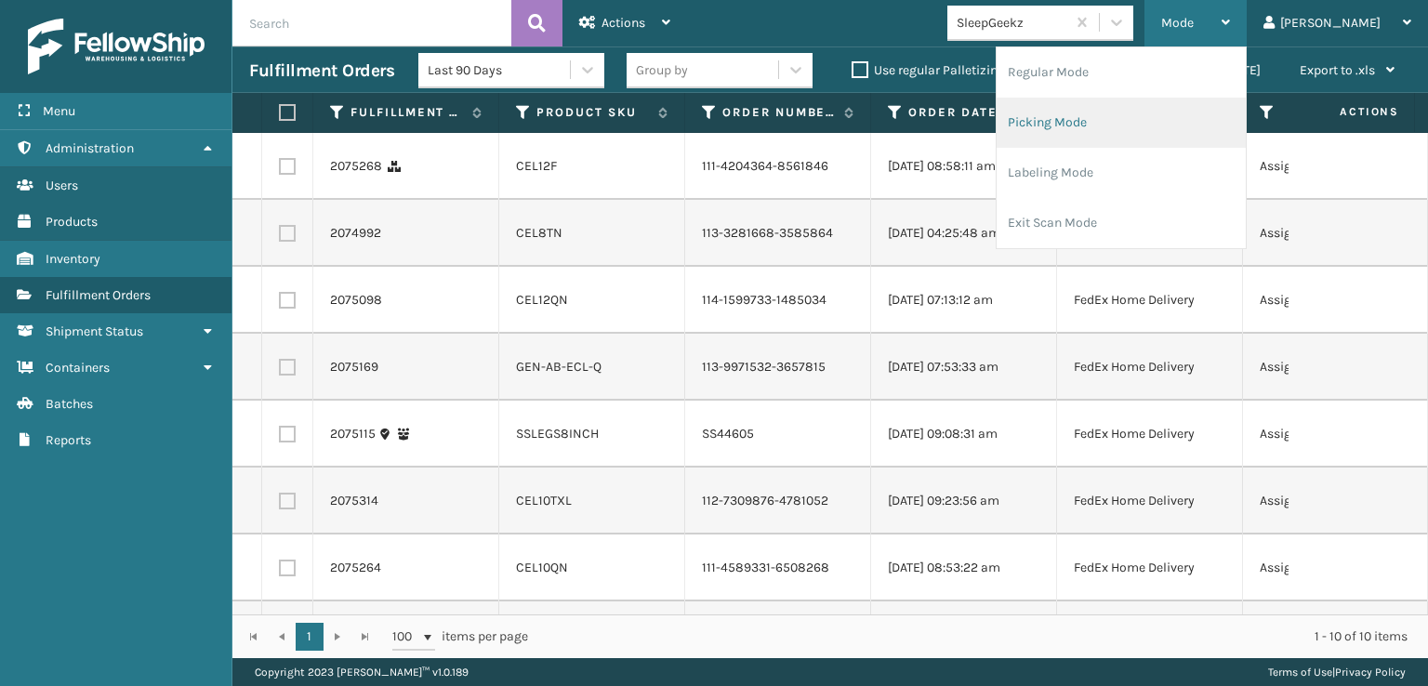
click at [1103, 119] on li "Picking Mode" at bounding box center [1121, 123] width 249 height 50
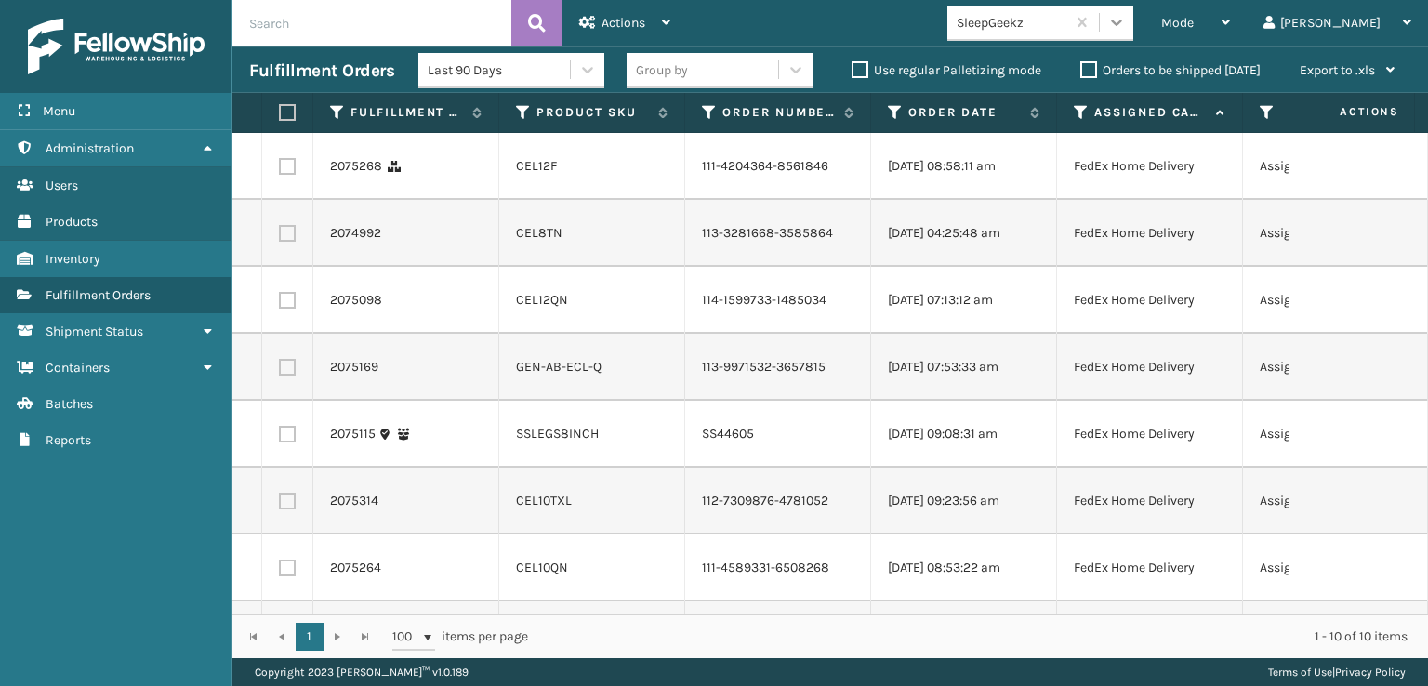
click at [1133, 33] on div at bounding box center [1116, 22] width 33 height 33
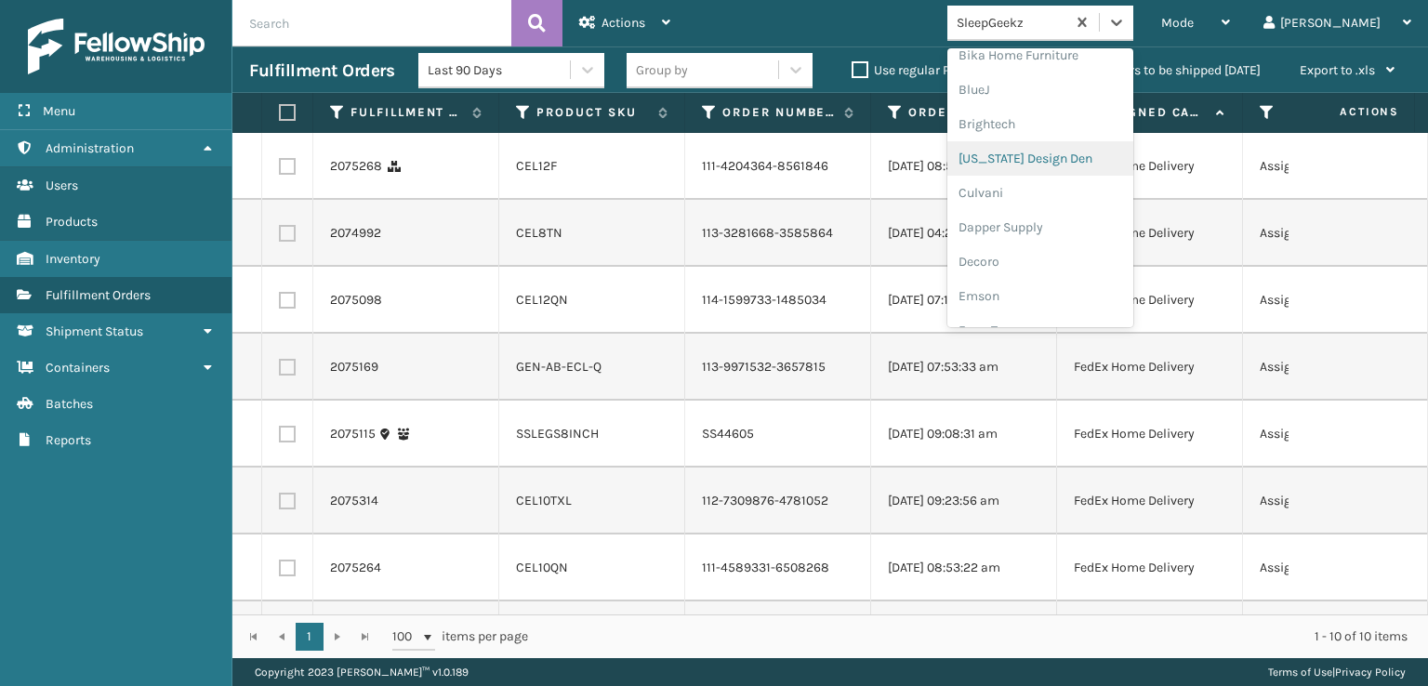
scroll to position [279, 0]
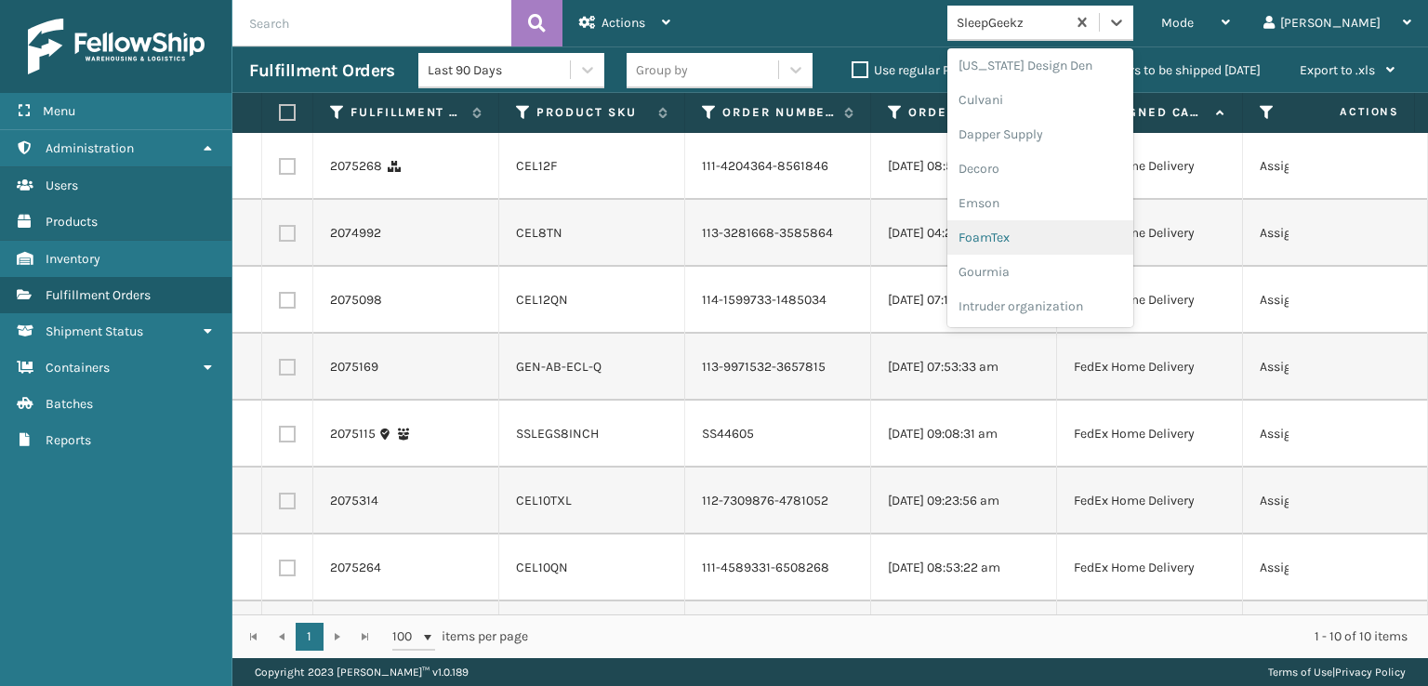
click at [1064, 239] on div "FoamTex" at bounding box center [1040, 237] width 186 height 34
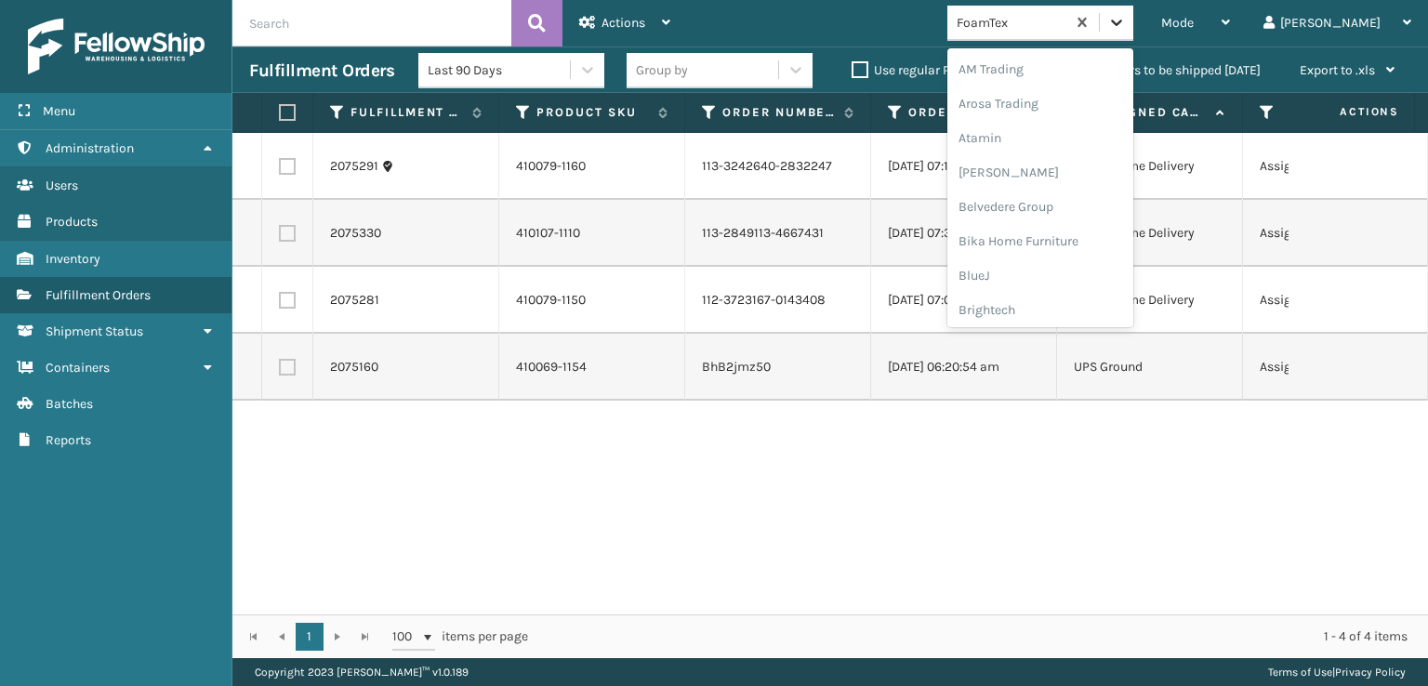
click at [1133, 33] on div at bounding box center [1116, 22] width 33 height 33
click at [1072, 246] on div "[PERSON_NAME] Brands" at bounding box center [1040, 249] width 186 height 34
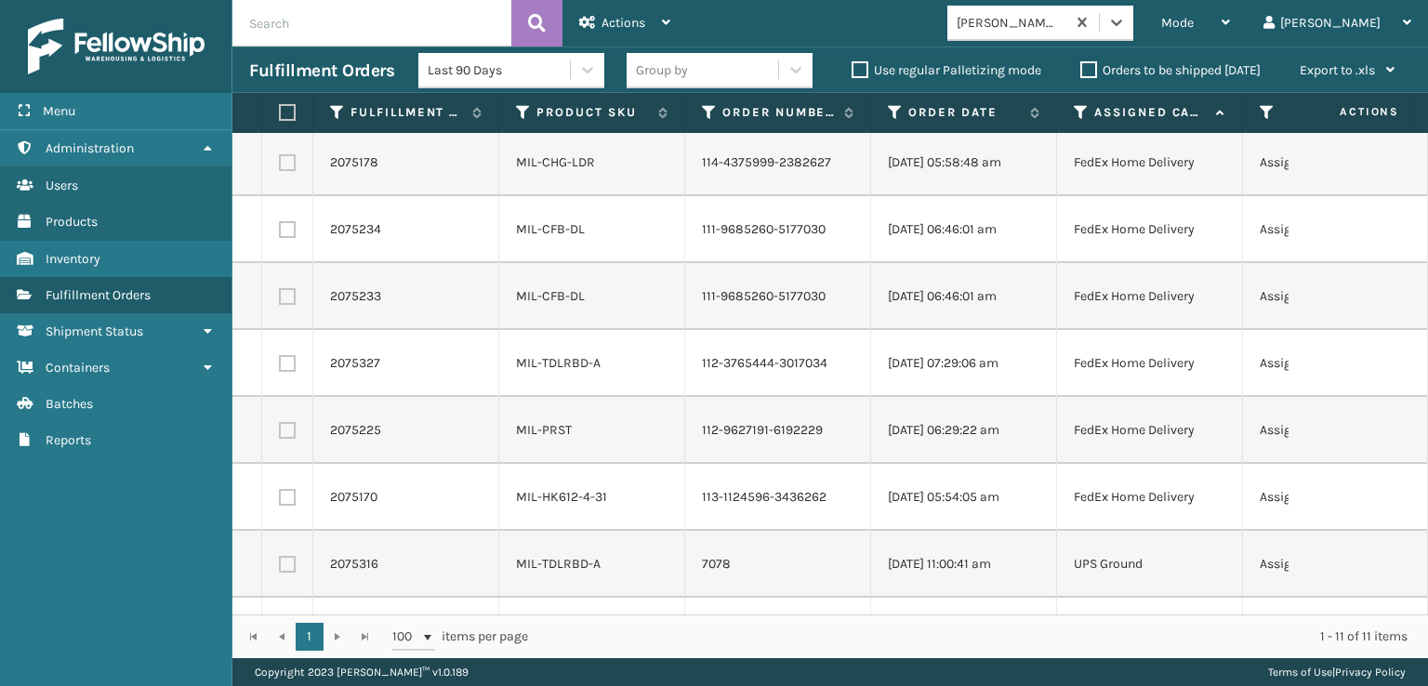
scroll to position [0, 0]
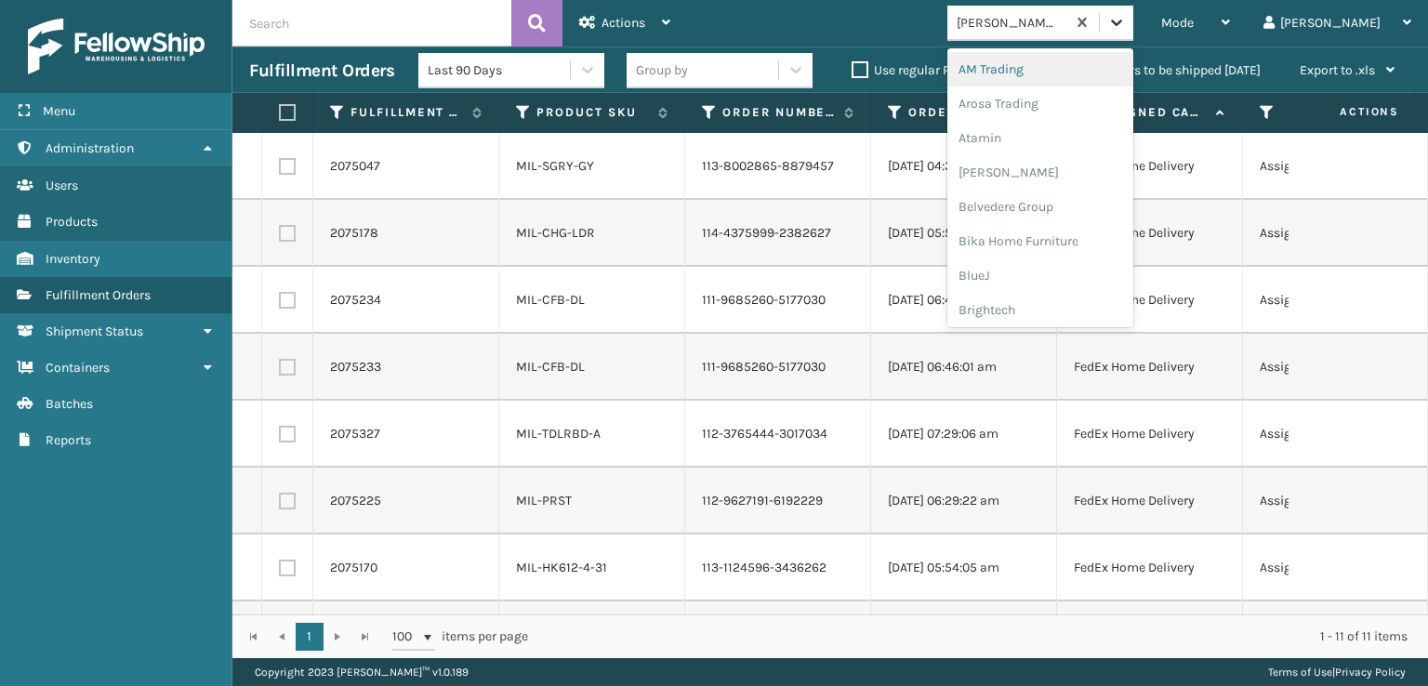
click at [1126, 20] on icon at bounding box center [1116, 22] width 19 height 19
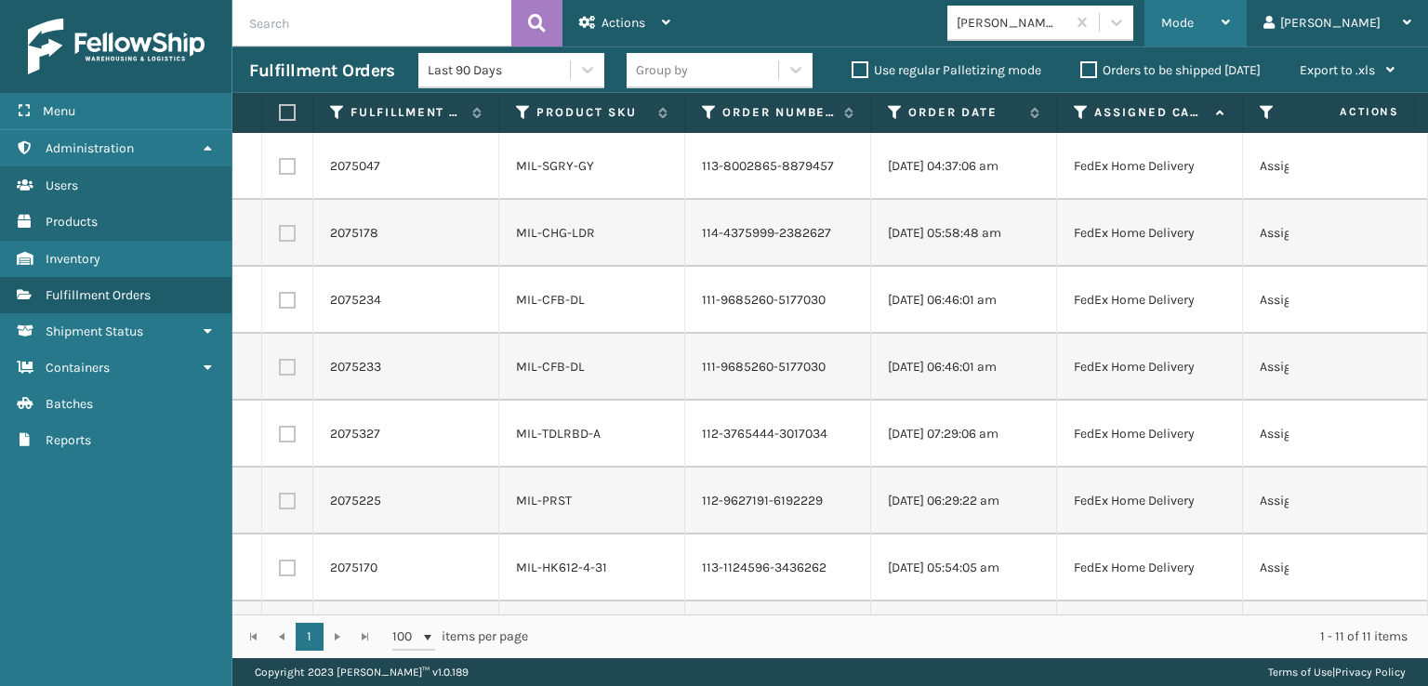
click at [1194, 25] on span "Mode" at bounding box center [1177, 23] width 33 height 16
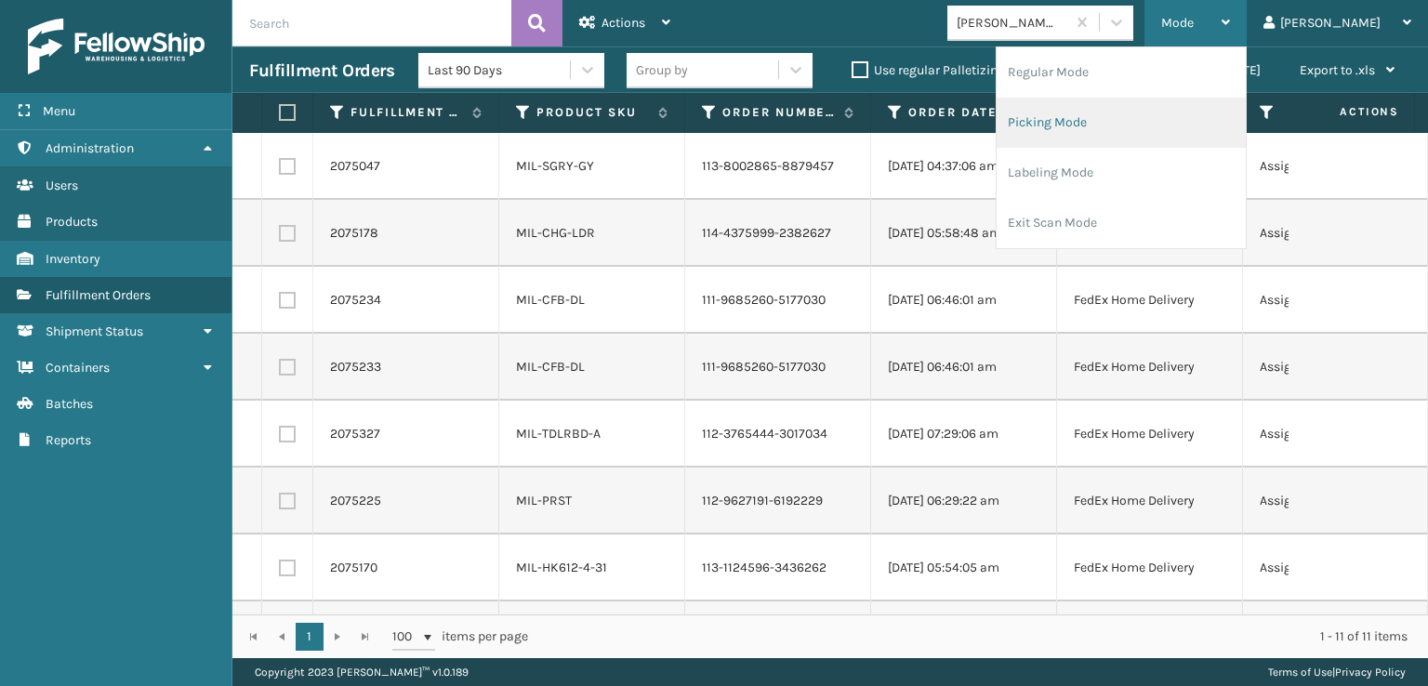
click at [1105, 117] on li "Picking Mode" at bounding box center [1121, 123] width 249 height 50
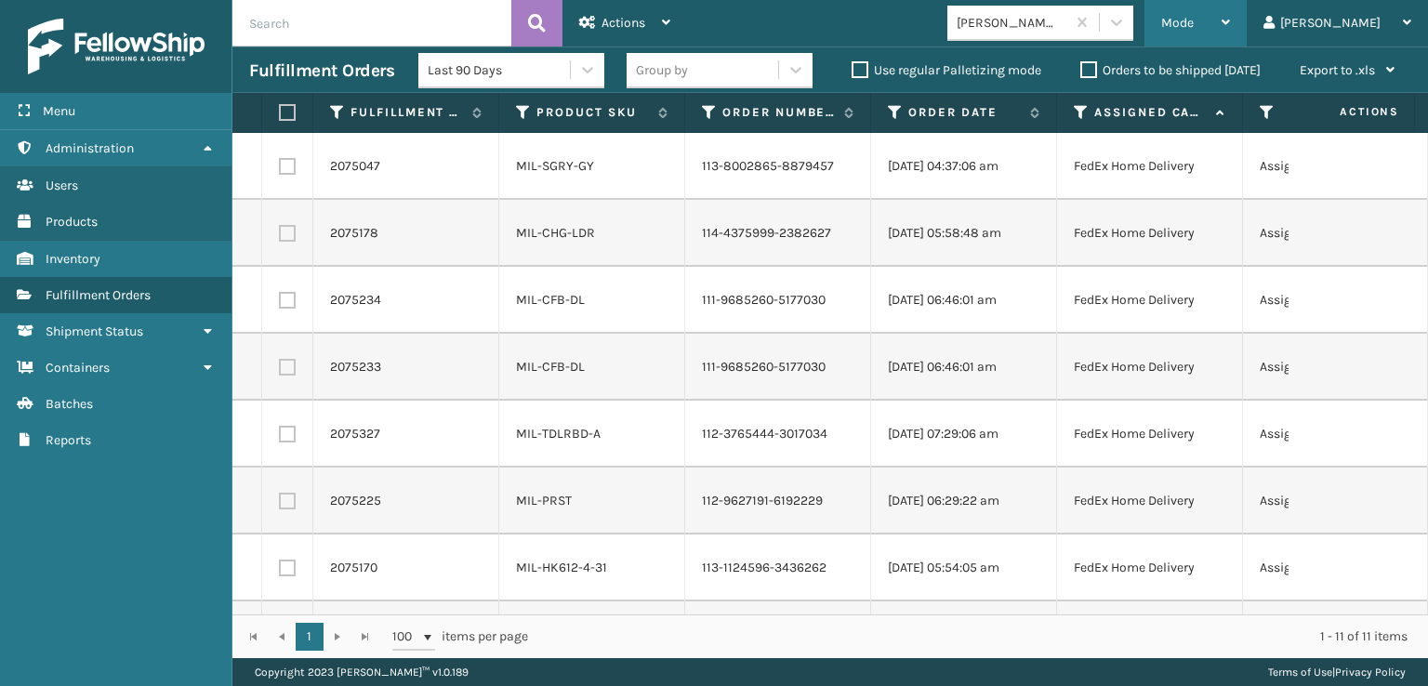
click at [1194, 20] on span "Mode" at bounding box center [1177, 23] width 33 height 16
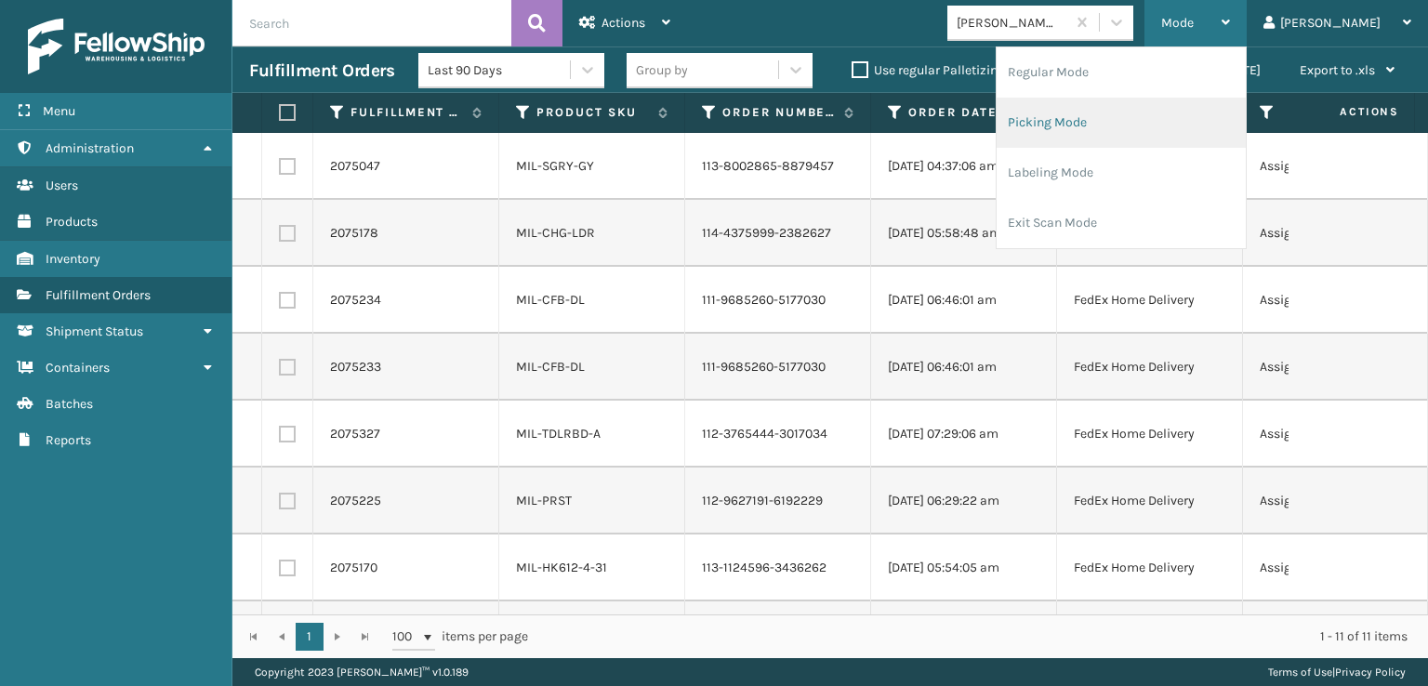
click at [1113, 115] on li "Picking Mode" at bounding box center [1121, 123] width 249 height 50
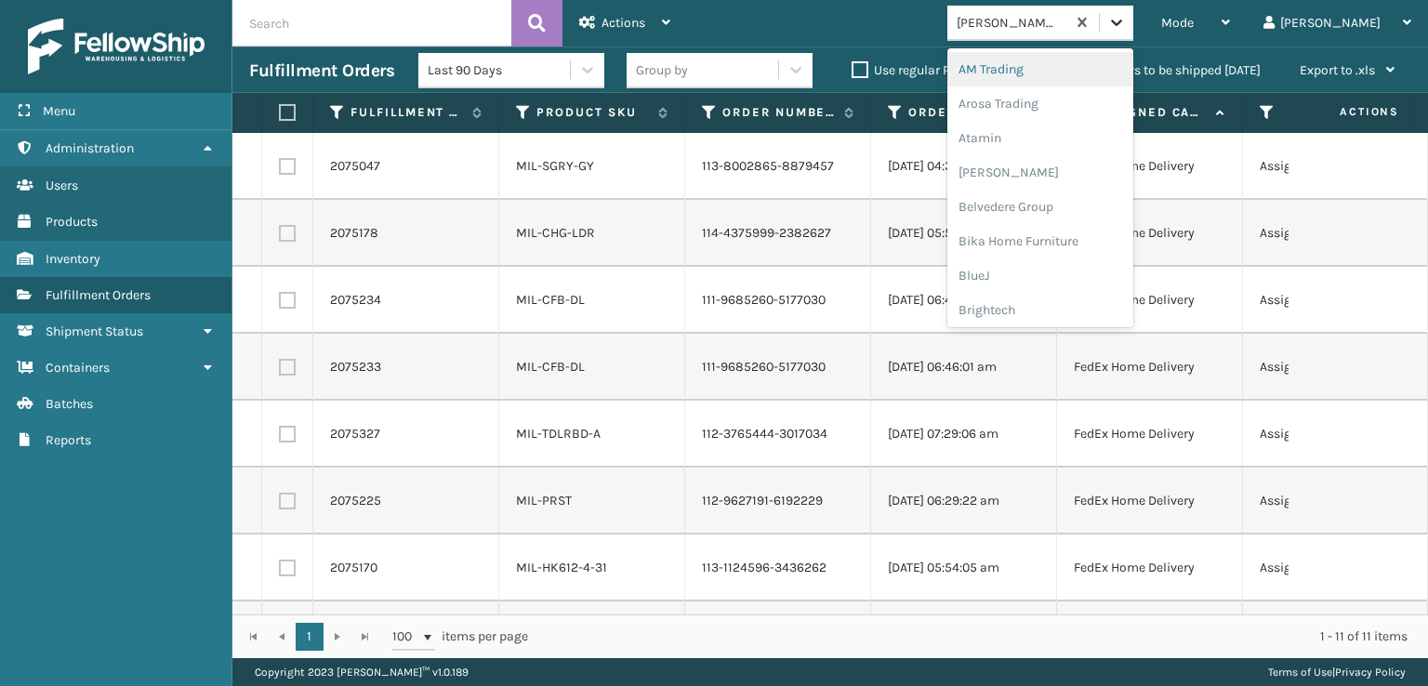
click at [1126, 17] on icon at bounding box center [1116, 22] width 19 height 19
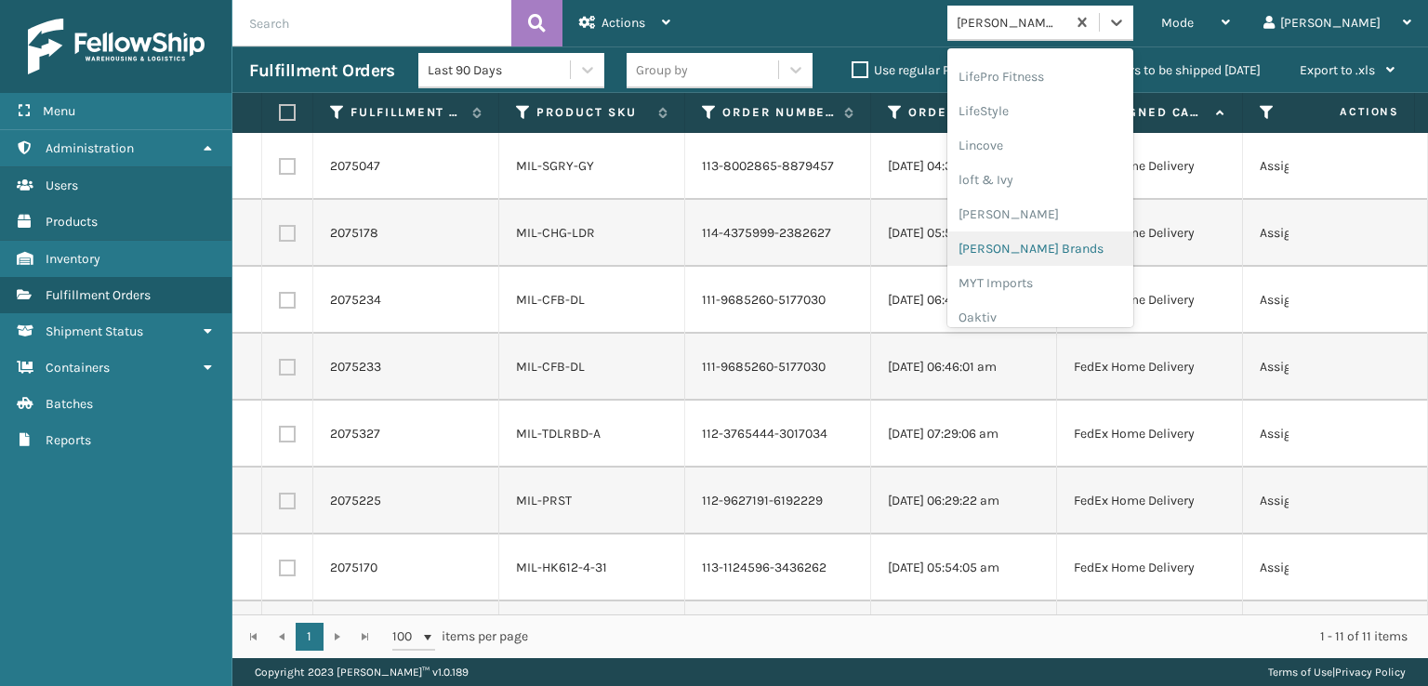
click at [1056, 242] on div "[PERSON_NAME] Brands" at bounding box center [1040, 249] width 186 height 34
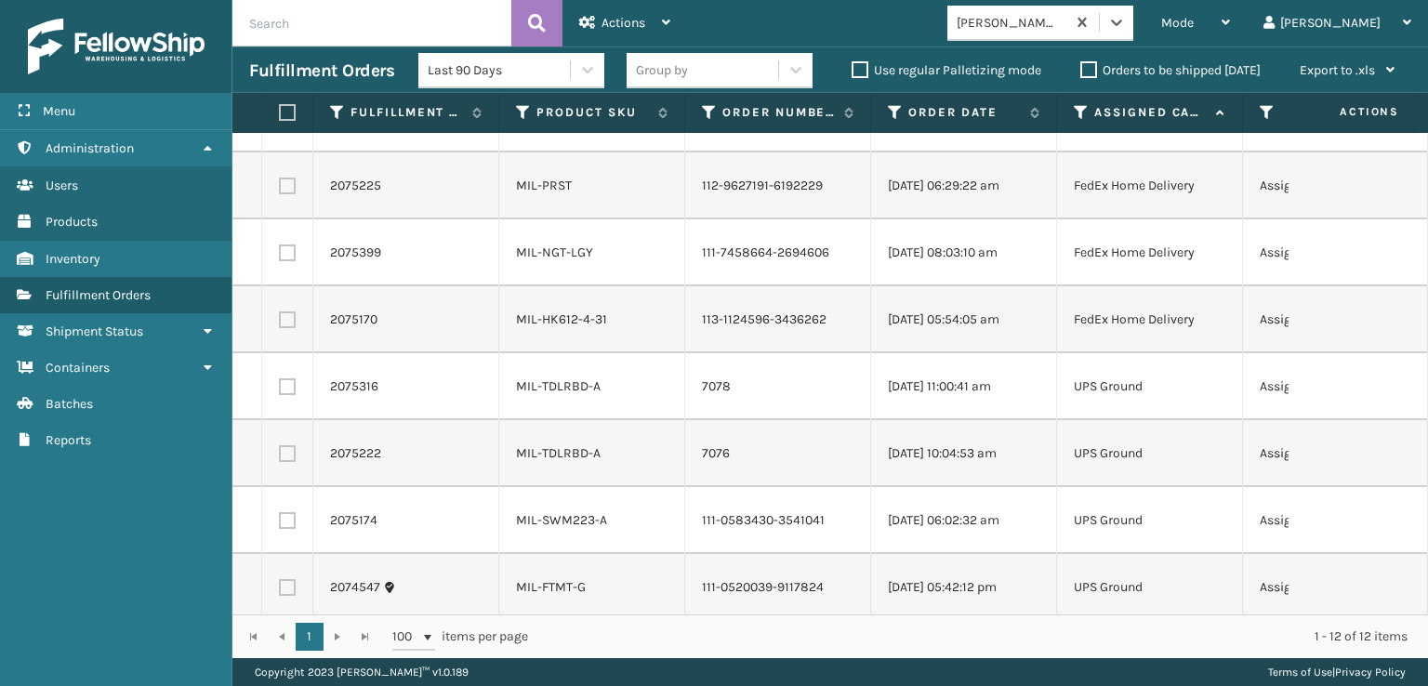
scroll to position [335, 0]
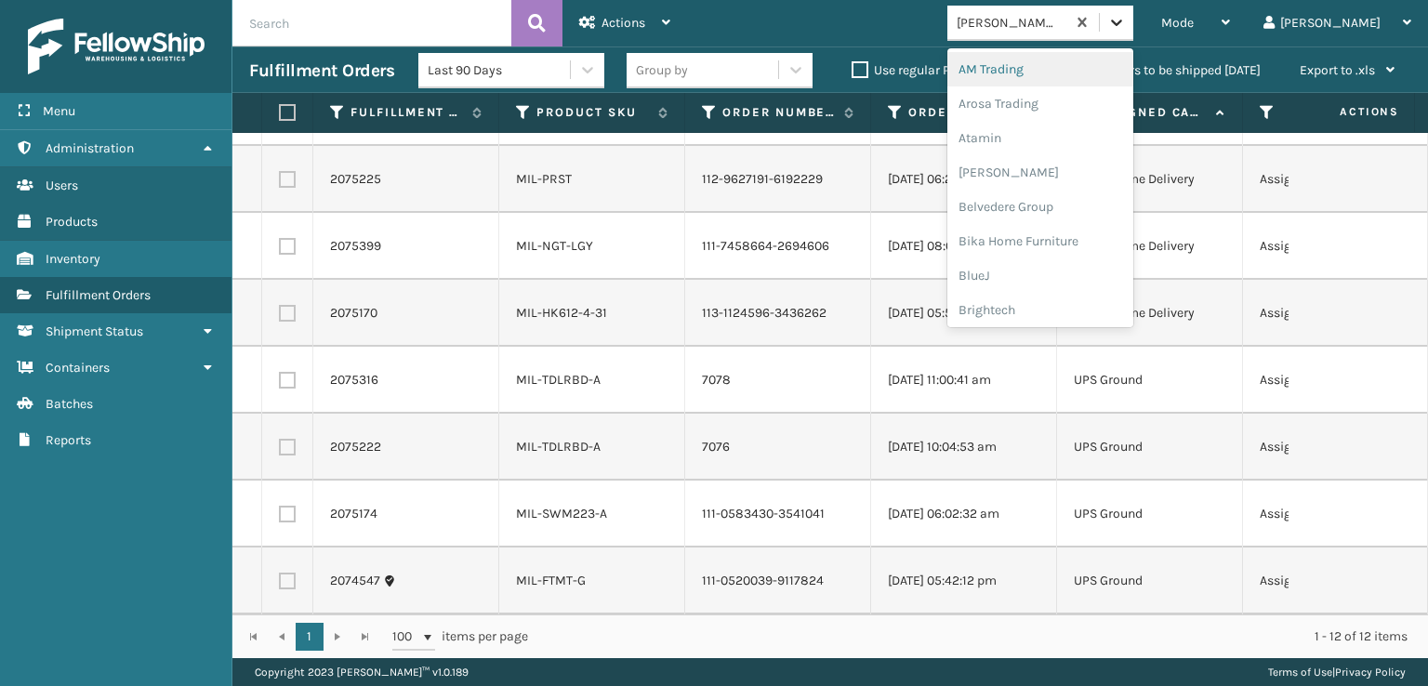
click at [1126, 22] on icon at bounding box center [1116, 22] width 19 height 19
click at [1079, 268] on div "SleepGeekz" at bounding box center [1040, 272] width 186 height 34
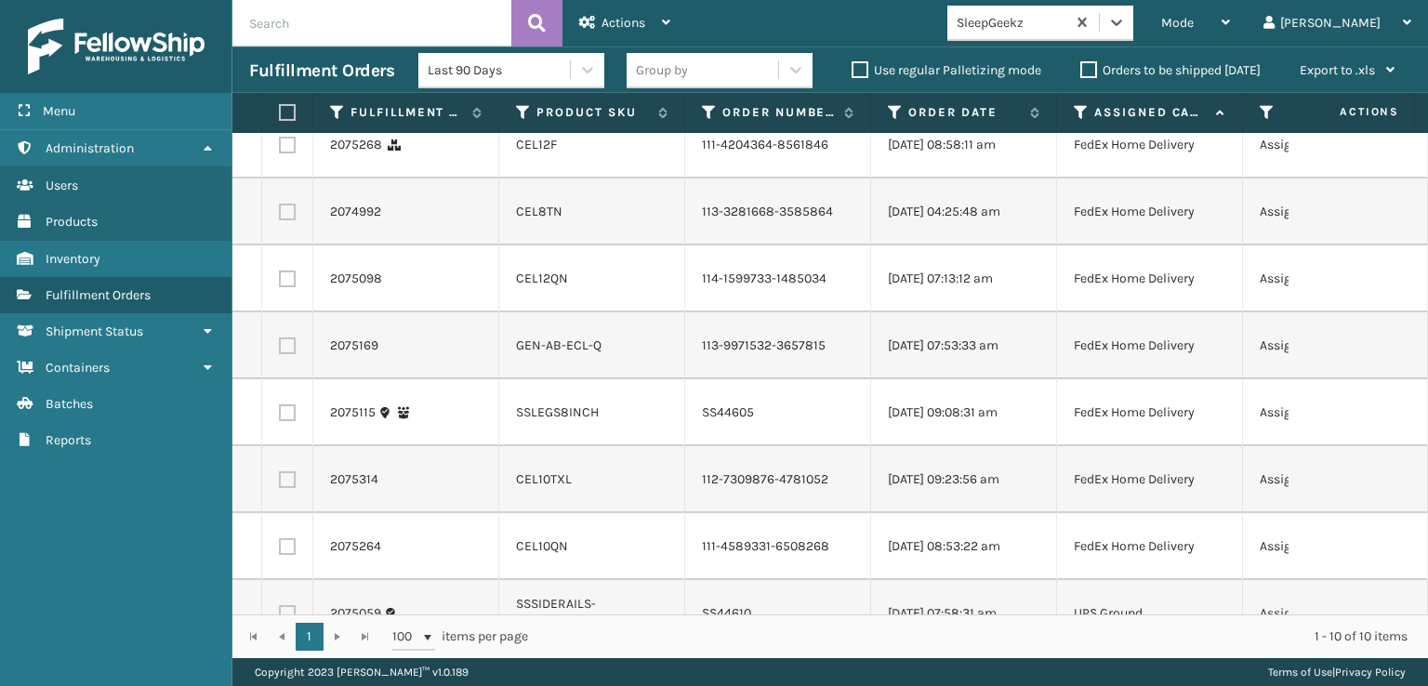
scroll to position [0, 0]
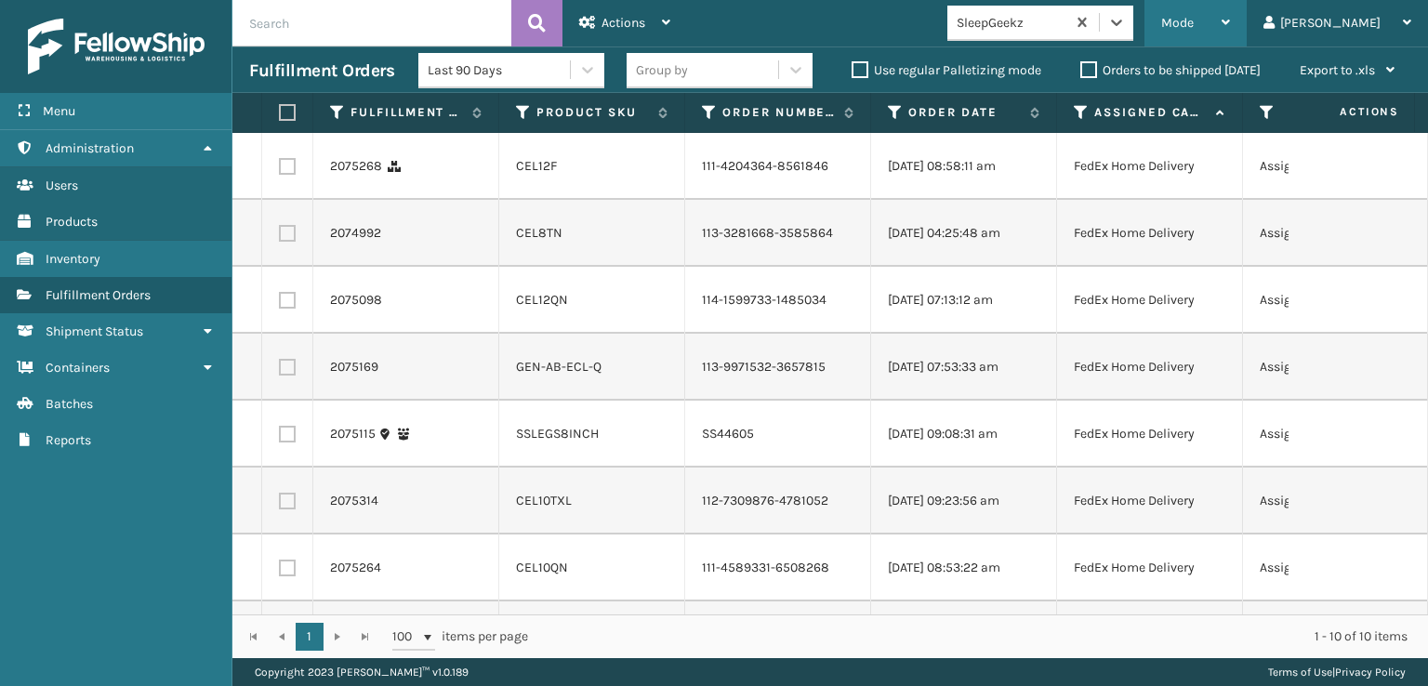
click at [1194, 18] on span "Mode" at bounding box center [1177, 23] width 33 height 16
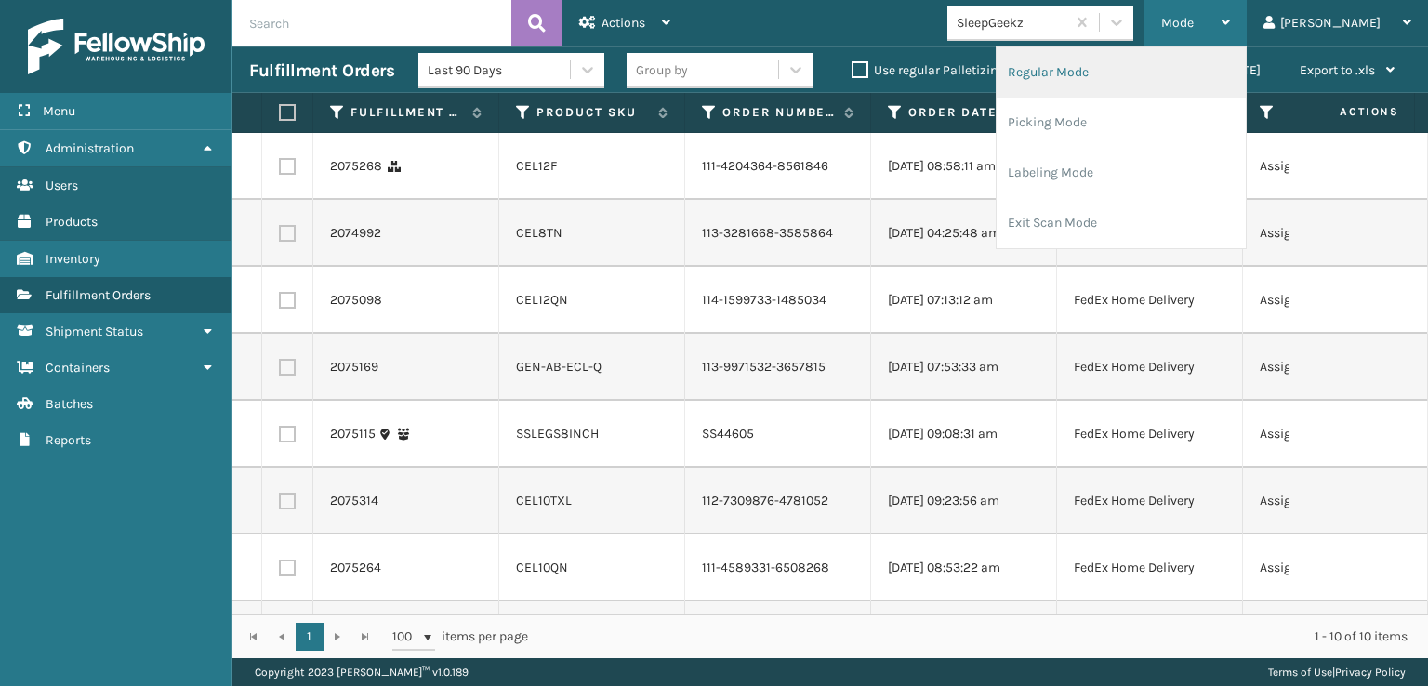
click at [1113, 67] on li "Regular Mode" at bounding box center [1121, 72] width 249 height 50
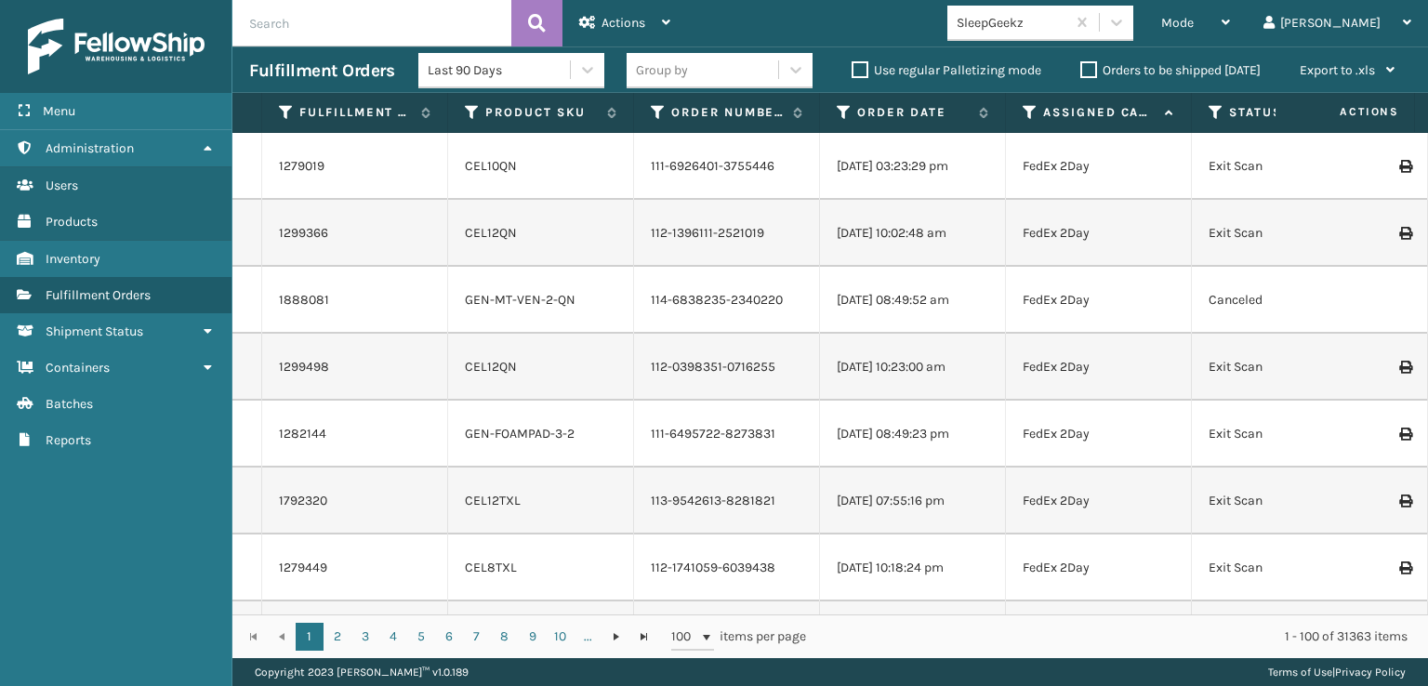
click at [1215, 106] on icon at bounding box center [1216, 112] width 15 height 17
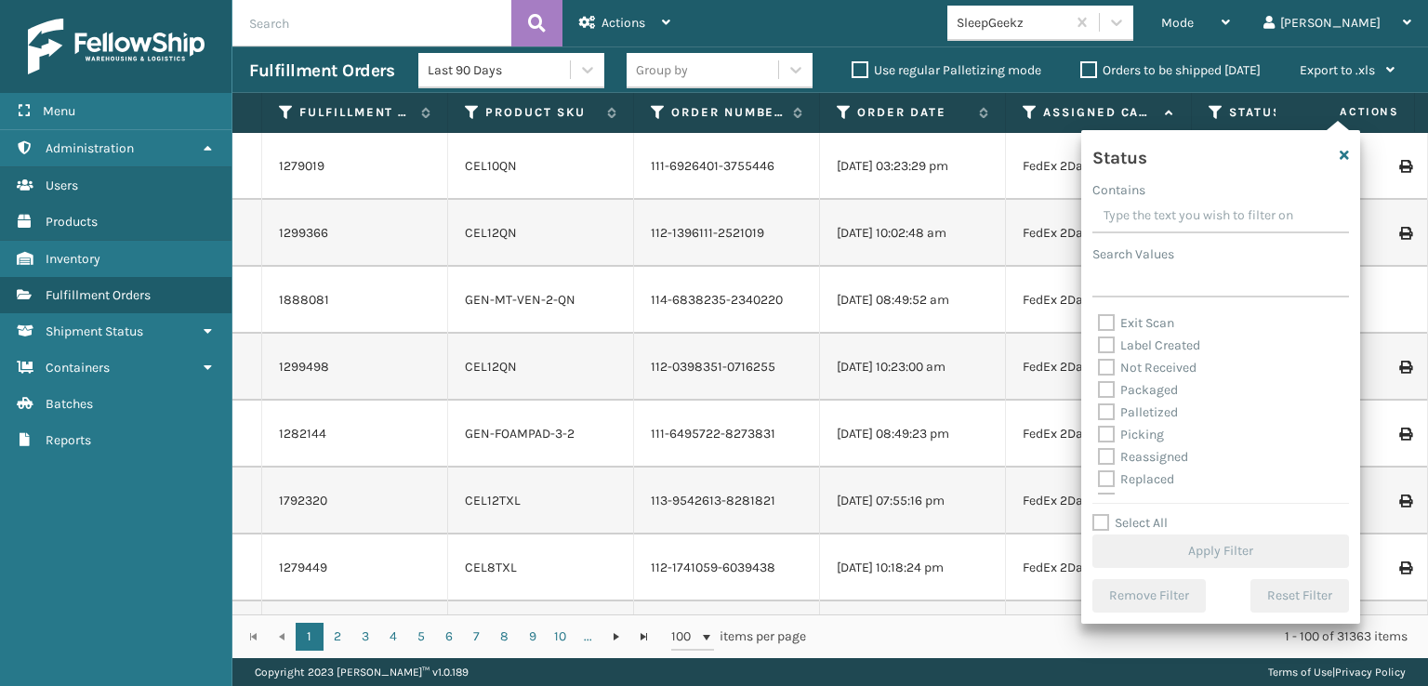
scroll to position [93, 0]
click at [1109, 404] on label "Picking" at bounding box center [1131, 405] width 66 height 16
click at [1099, 404] on input "Picking" at bounding box center [1098, 400] width 1 height 12
checkbox input "true"
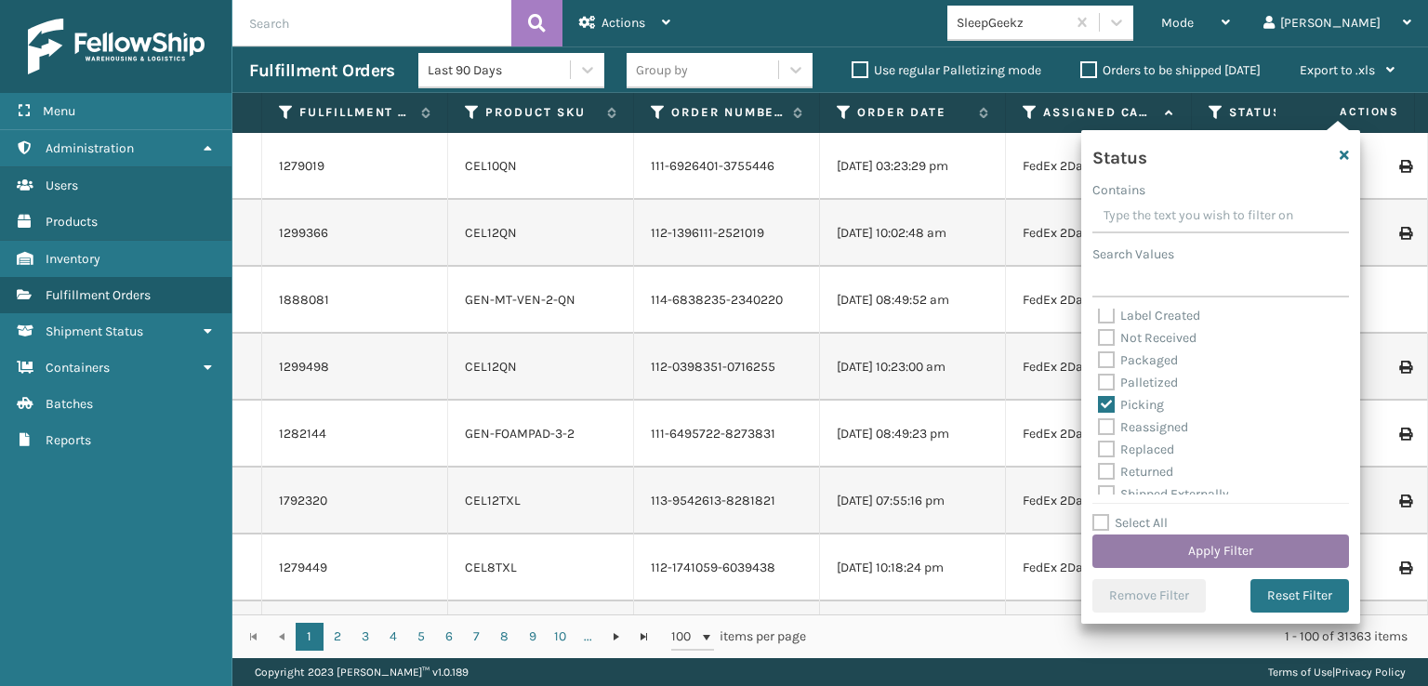
click at [1170, 549] on button "Apply Filter" at bounding box center [1220, 551] width 257 height 33
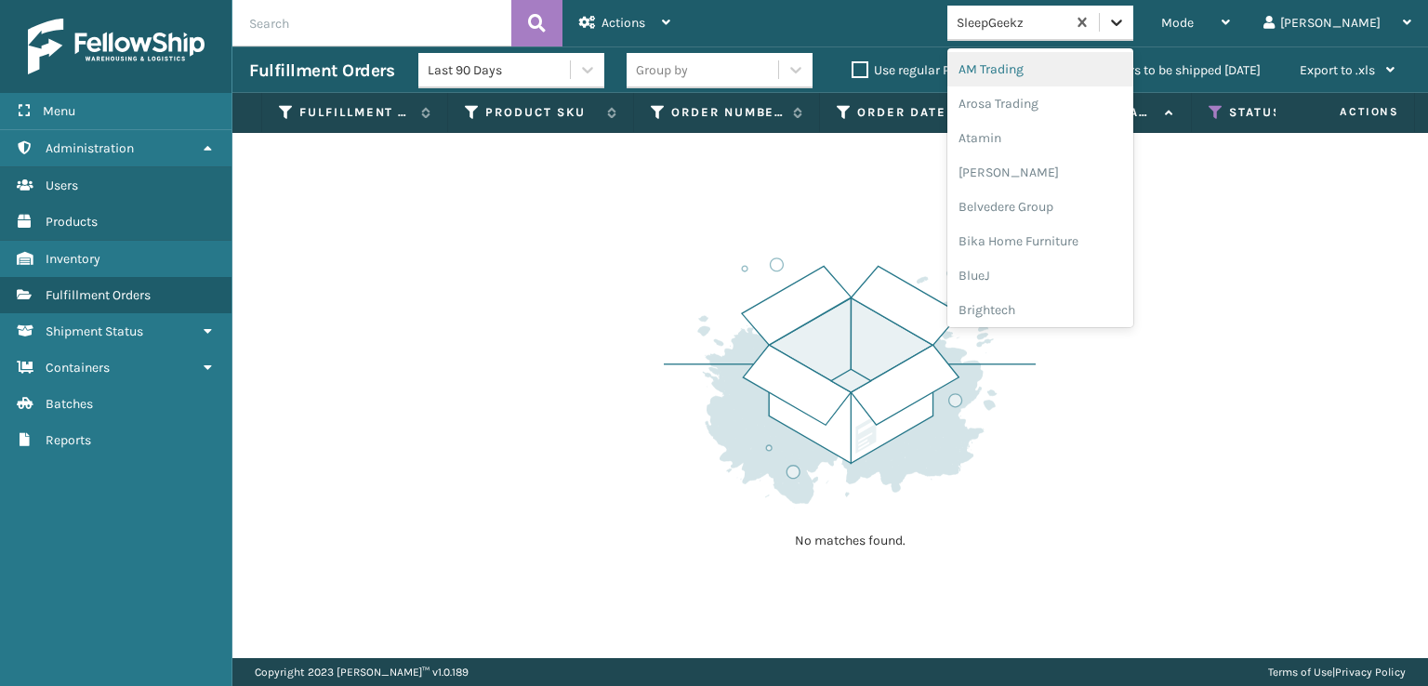
click at [1126, 26] on icon at bounding box center [1116, 22] width 19 height 19
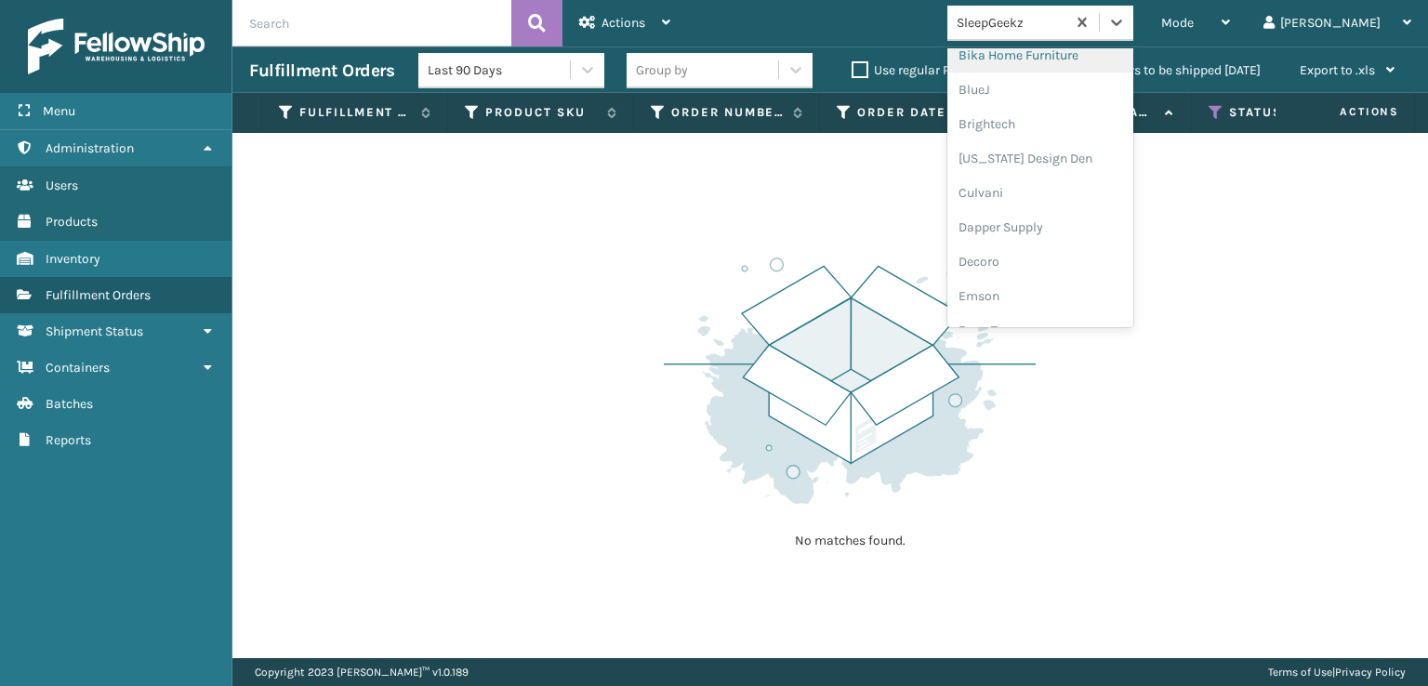
scroll to position [279, 0]
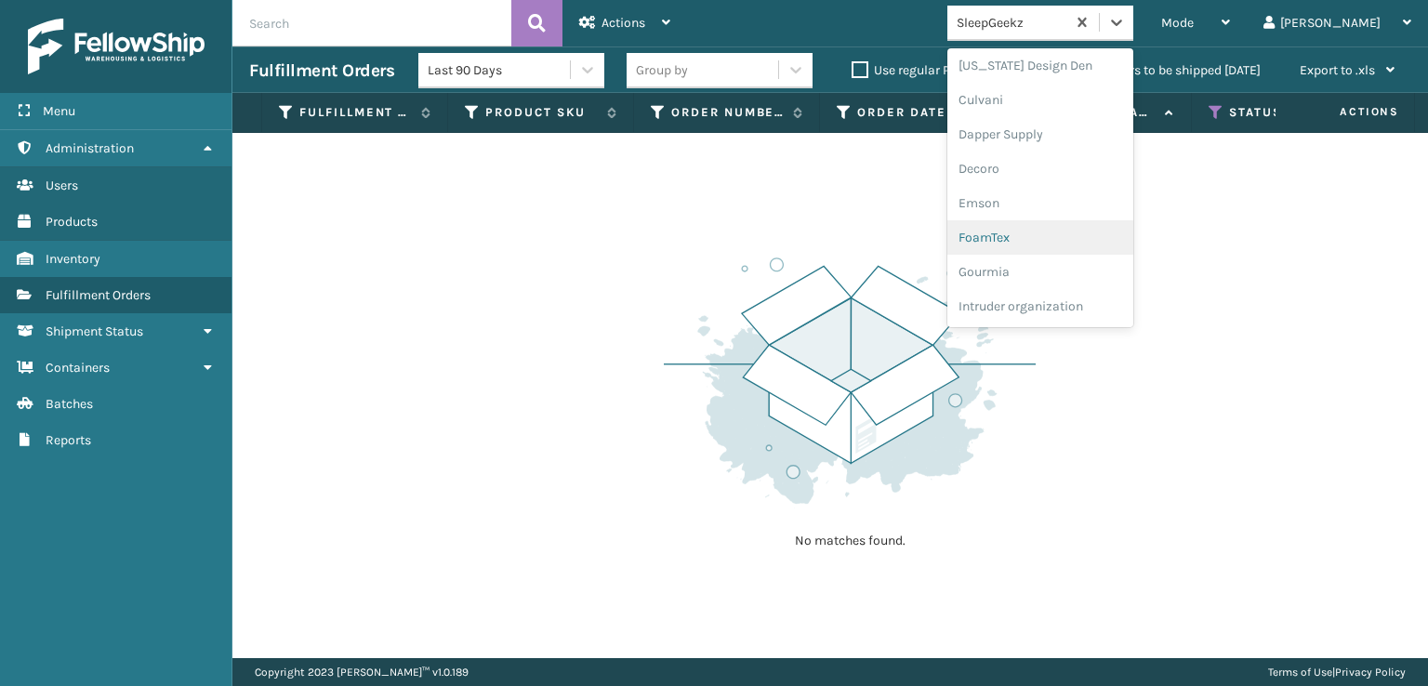
click at [1042, 238] on div "FoamTex" at bounding box center [1040, 237] width 186 height 34
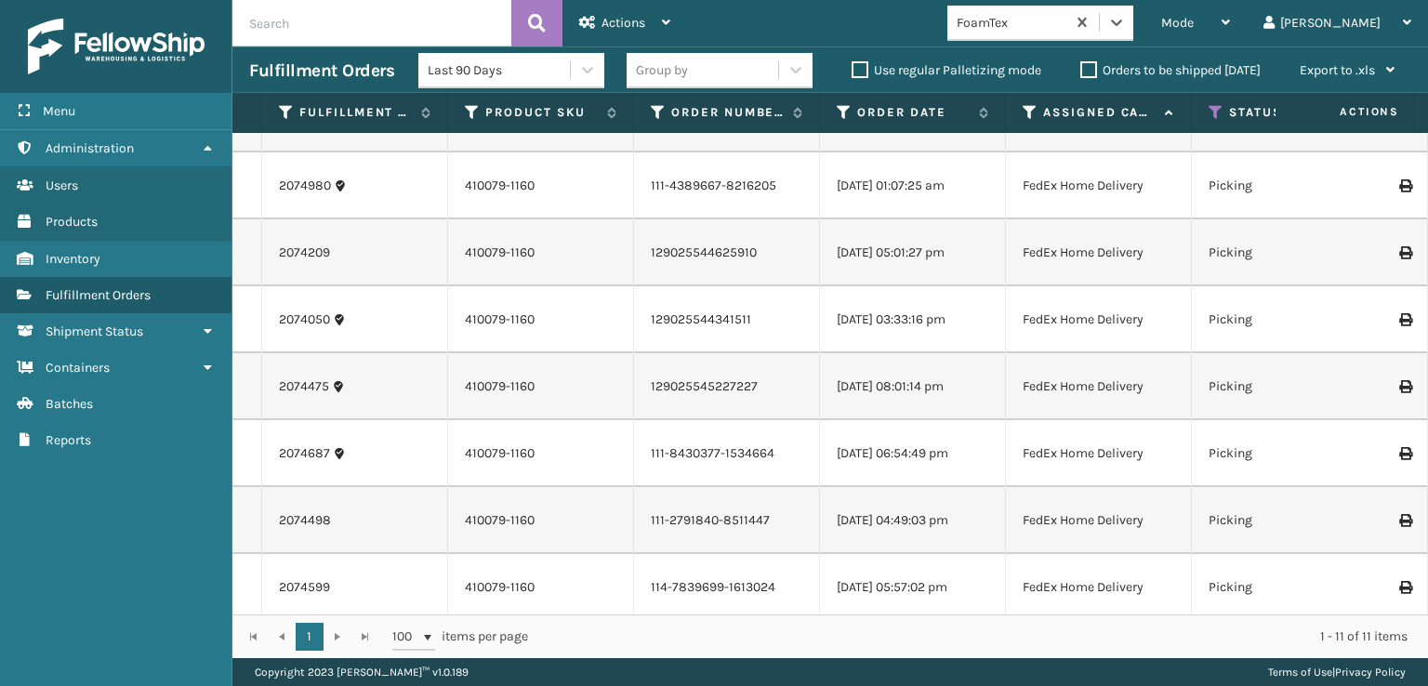
scroll to position [0, 0]
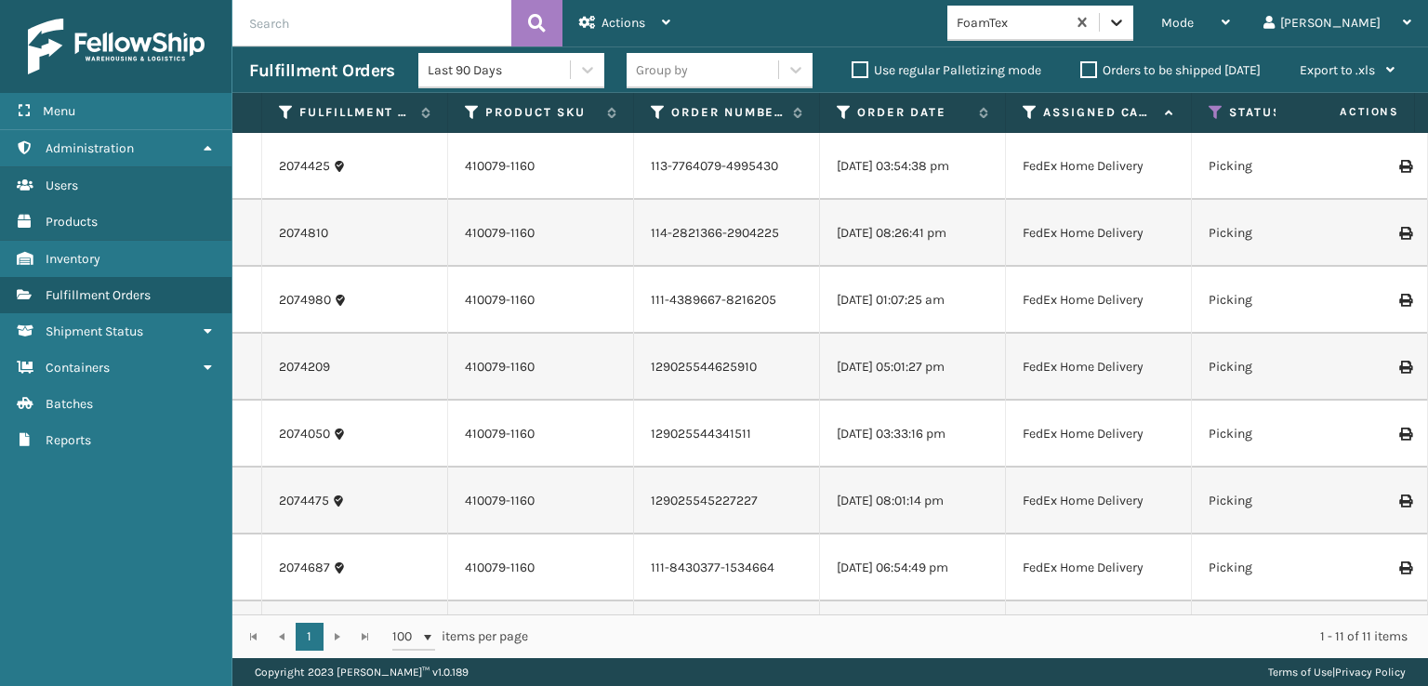
click at [1126, 20] on icon at bounding box center [1116, 22] width 19 height 19
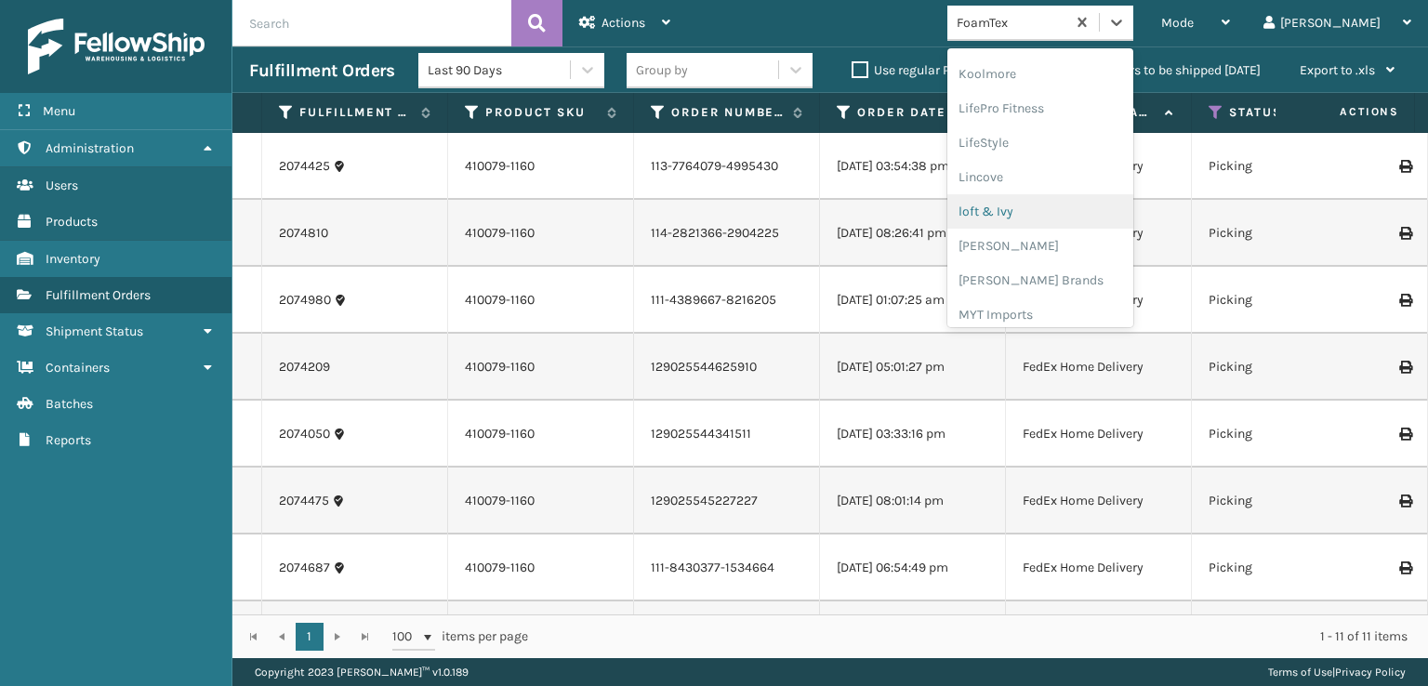
scroll to position [681, 0]
click at [1070, 247] on div "[PERSON_NAME] Brands" at bounding box center [1040, 249] width 186 height 34
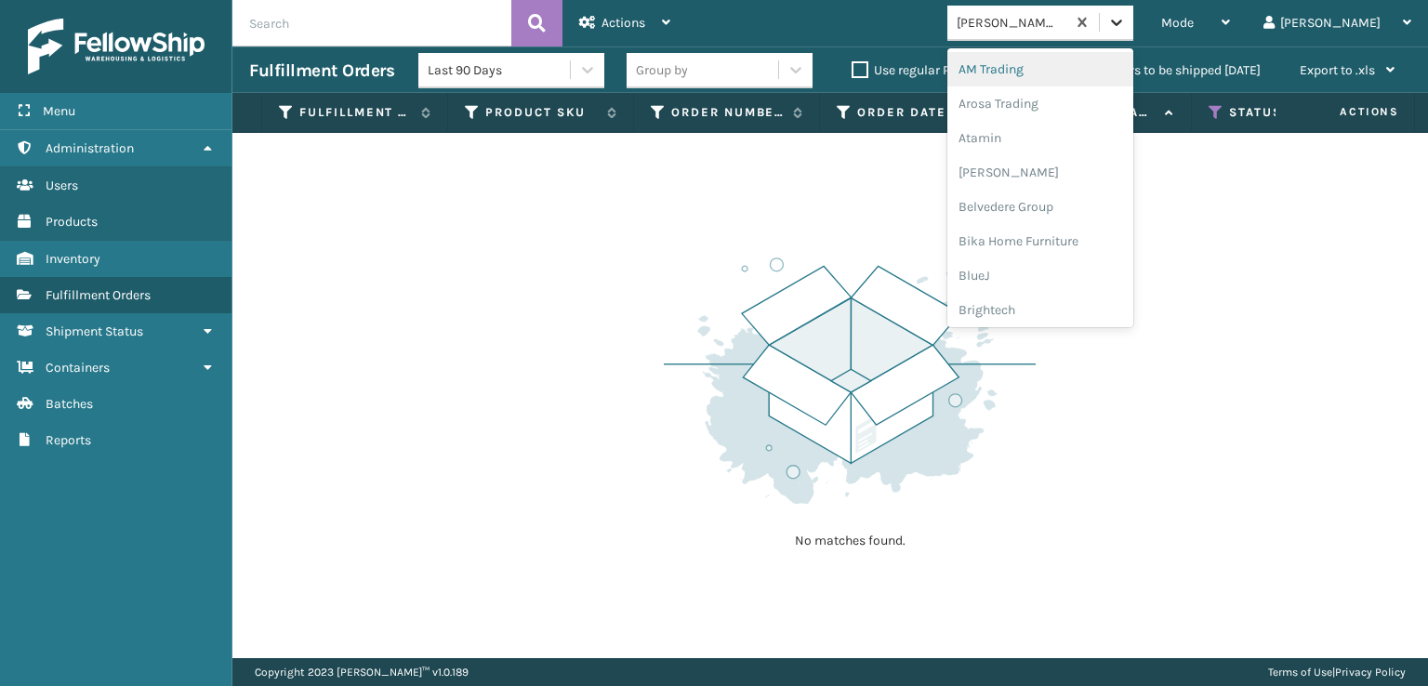
click at [1122, 25] on icon at bounding box center [1116, 23] width 11 height 7
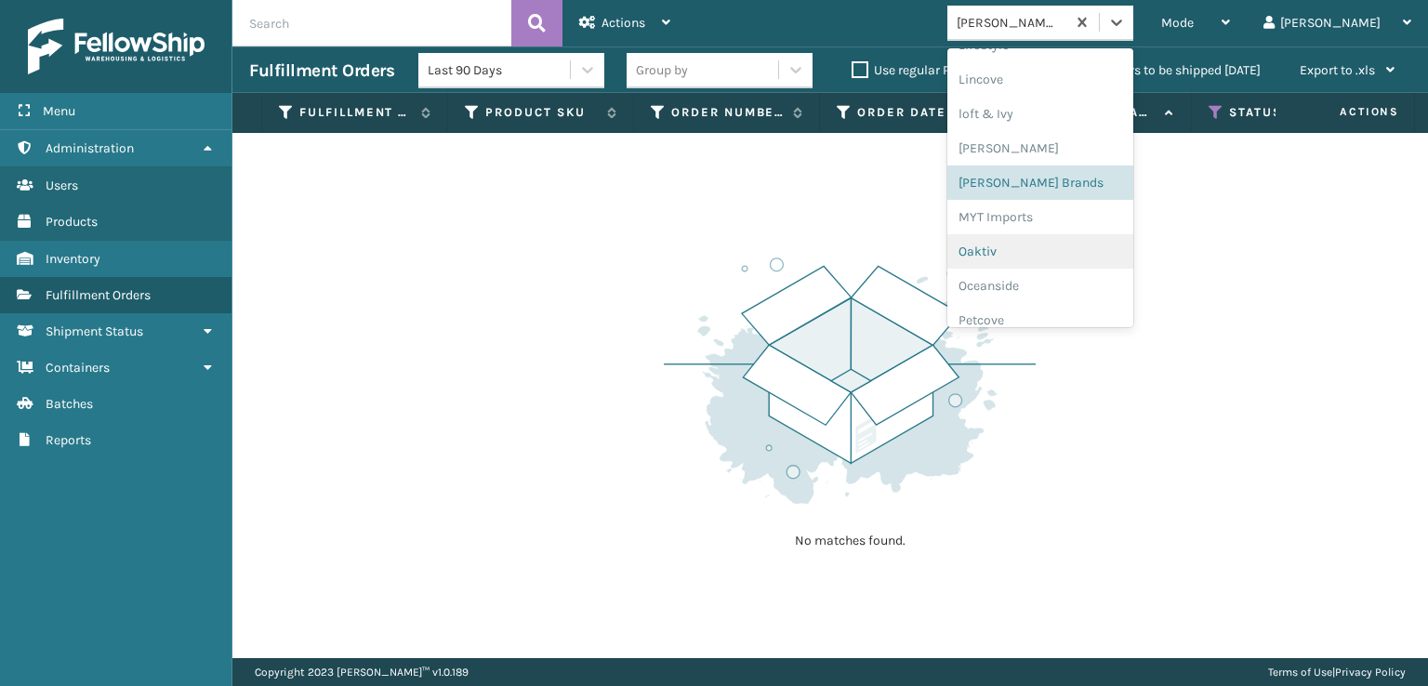
scroll to position [933, 0]
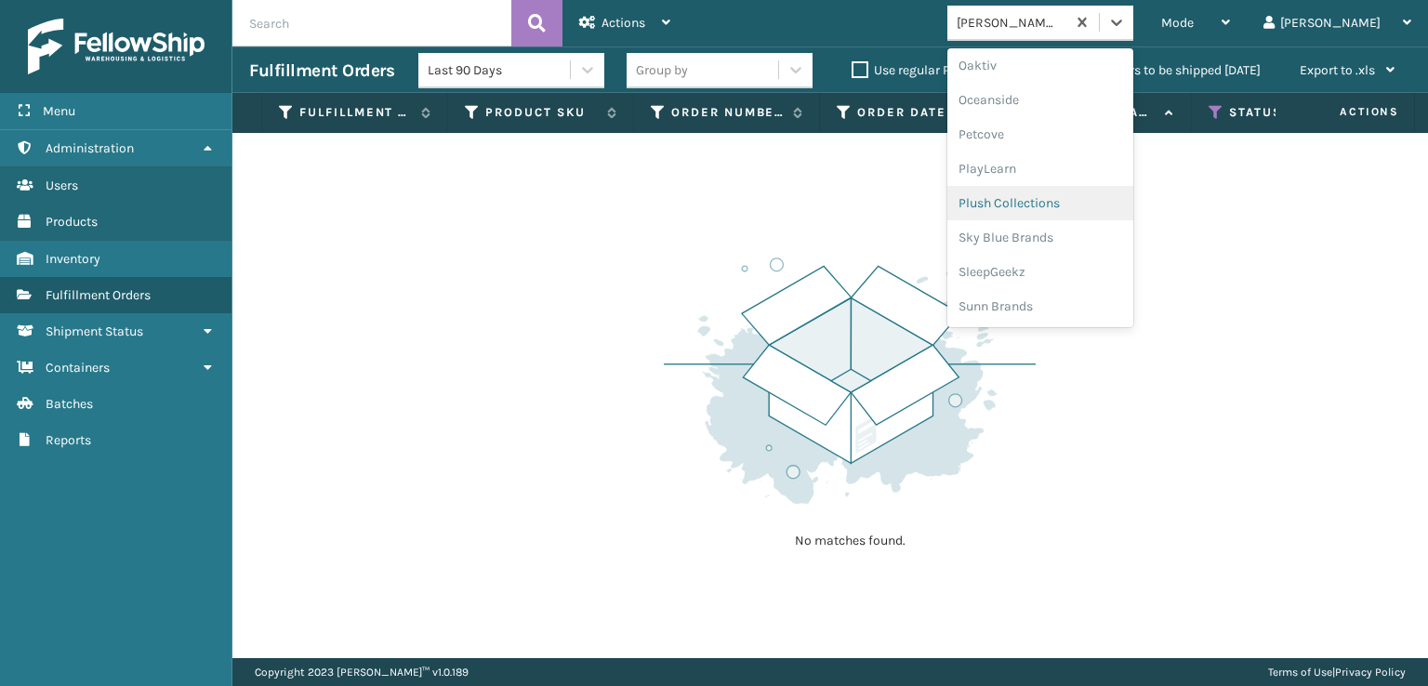
click at [1061, 205] on div "Plush Collections" at bounding box center [1040, 203] width 186 height 34
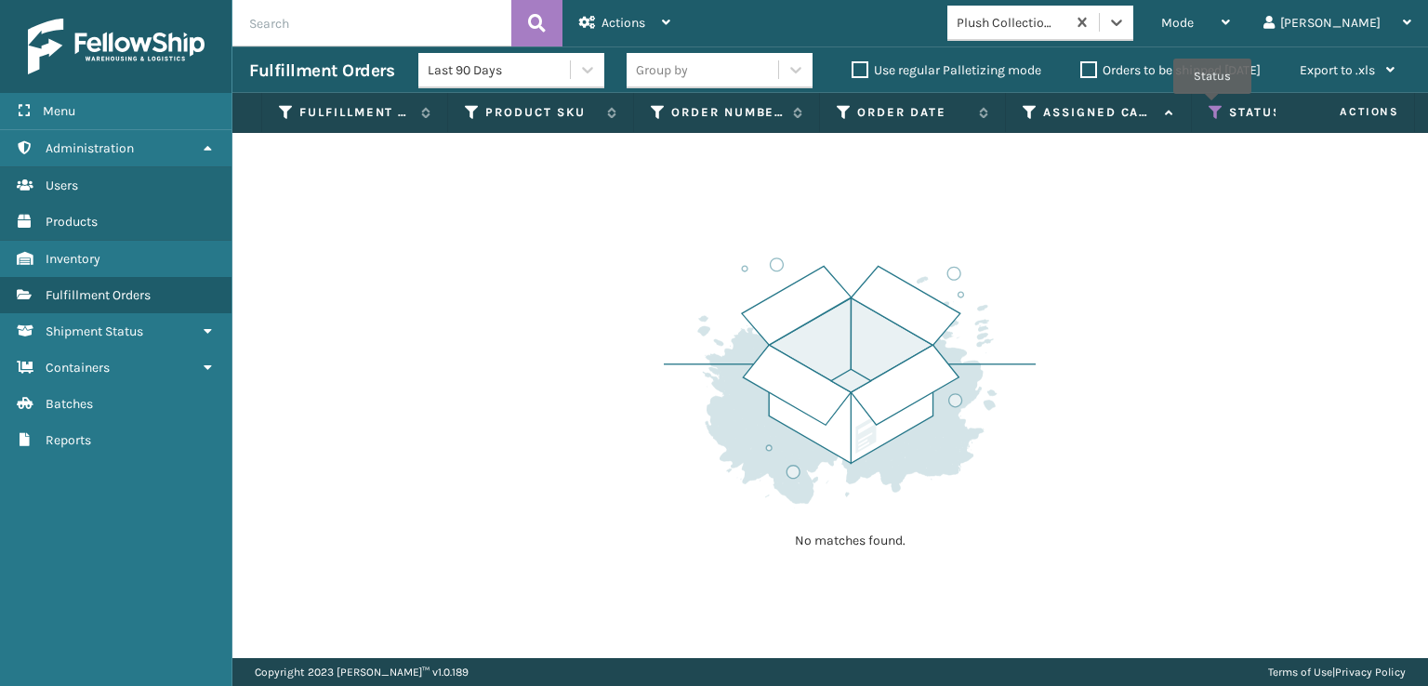
click at [1213, 107] on icon at bounding box center [1216, 112] width 15 height 17
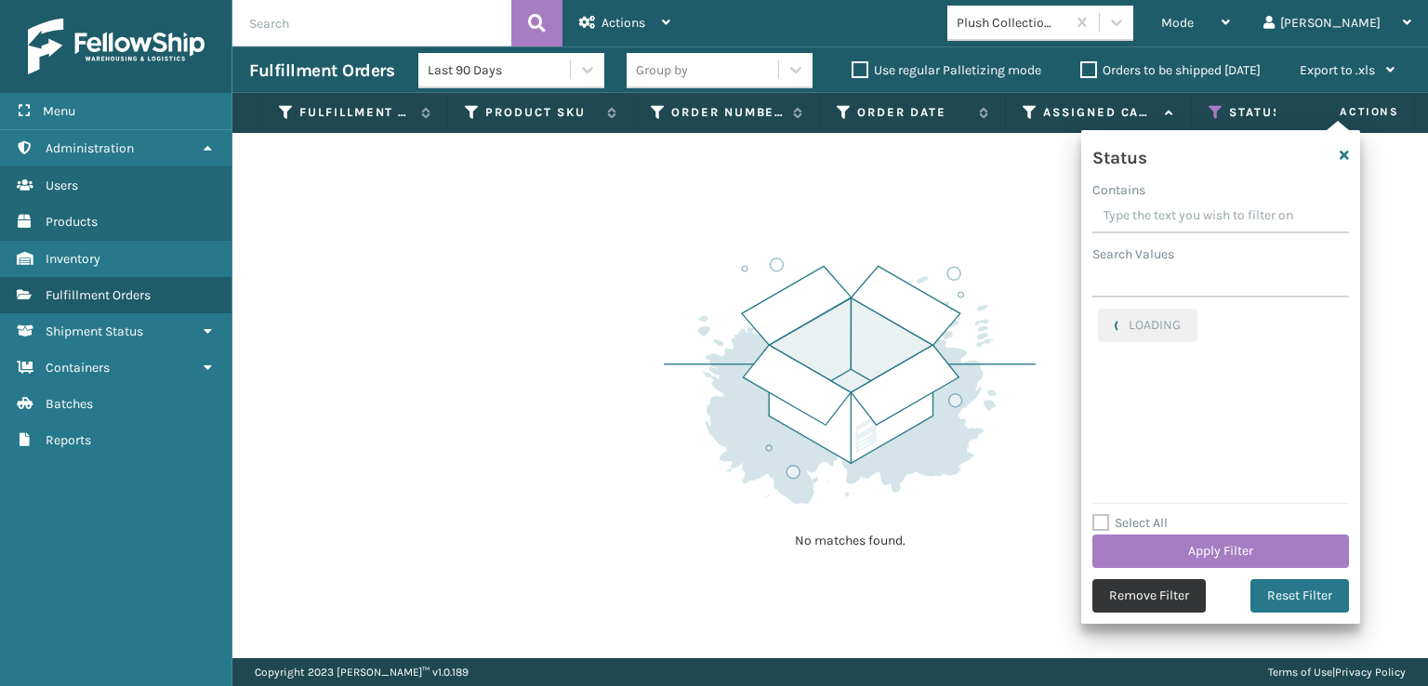
click at [1164, 597] on button "Remove Filter" at bounding box center [1148, 595] width 113 height 33
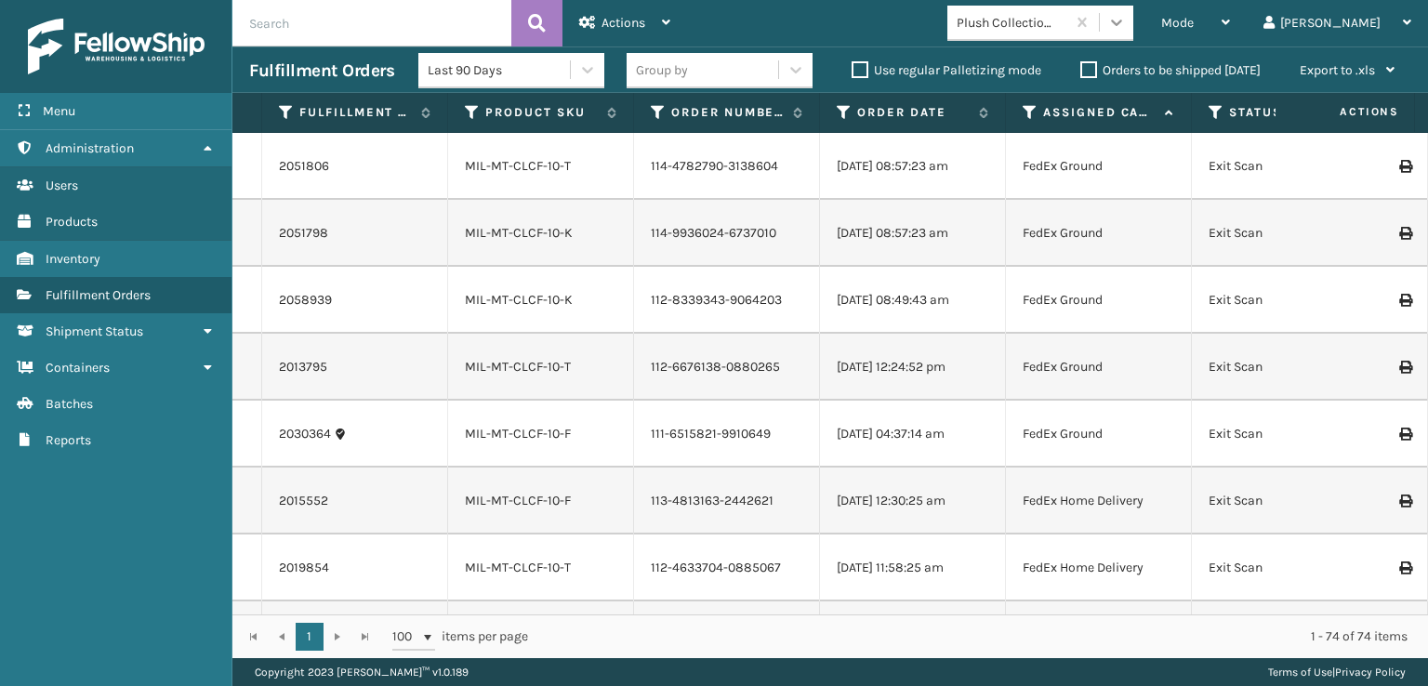
click at [1126, 20] on icon at bounding box center [1116, 22] width 19 height 19
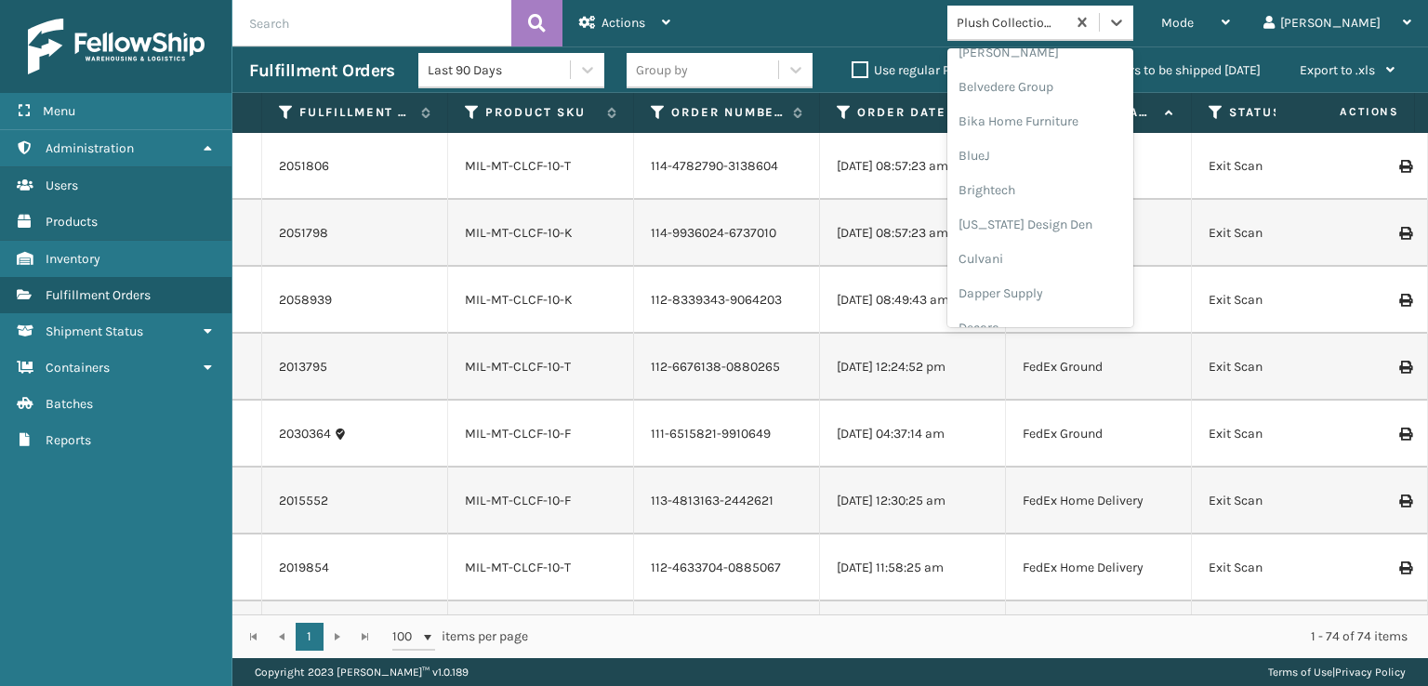
scroll to position [372, 0]
click at [1049, 146] on div "FoamTex" at bounding box center [1040, 144] width 186 height 34
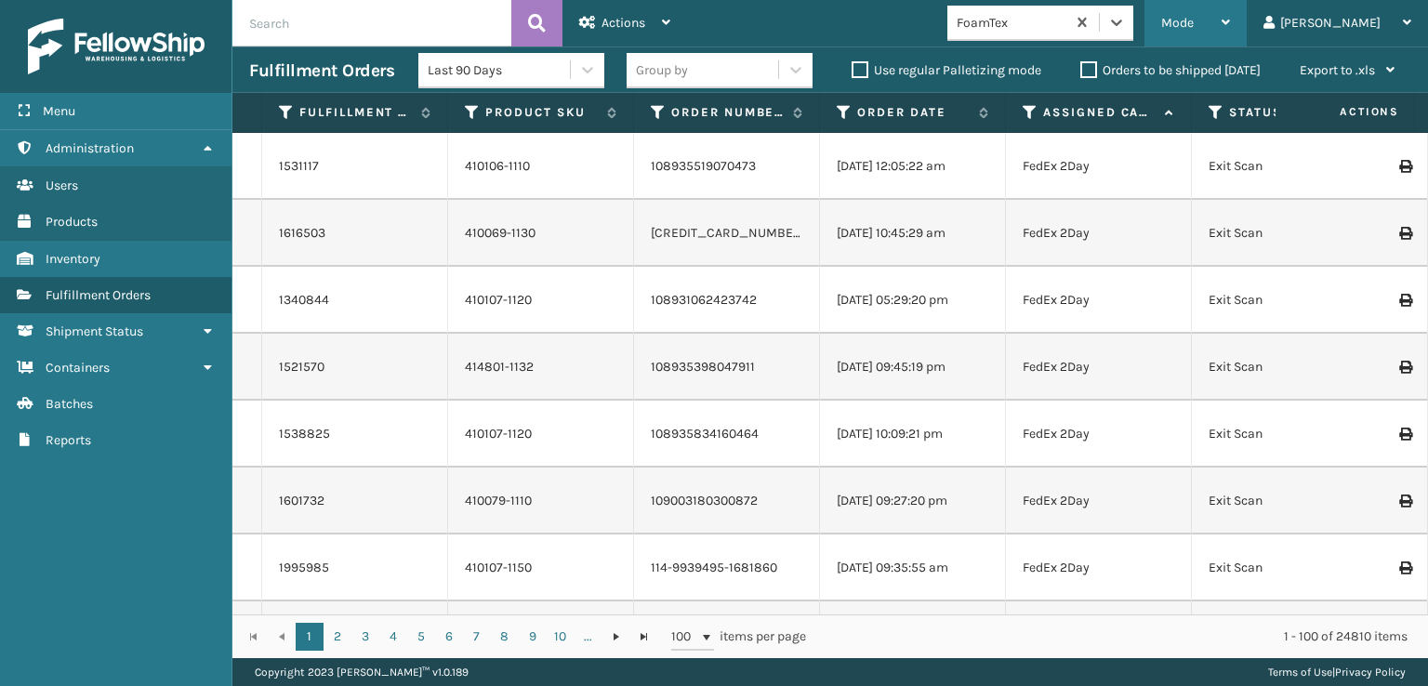
click at [1194, 21] on span "Mode" at bounding box center [1177, 23] width 33 height 16
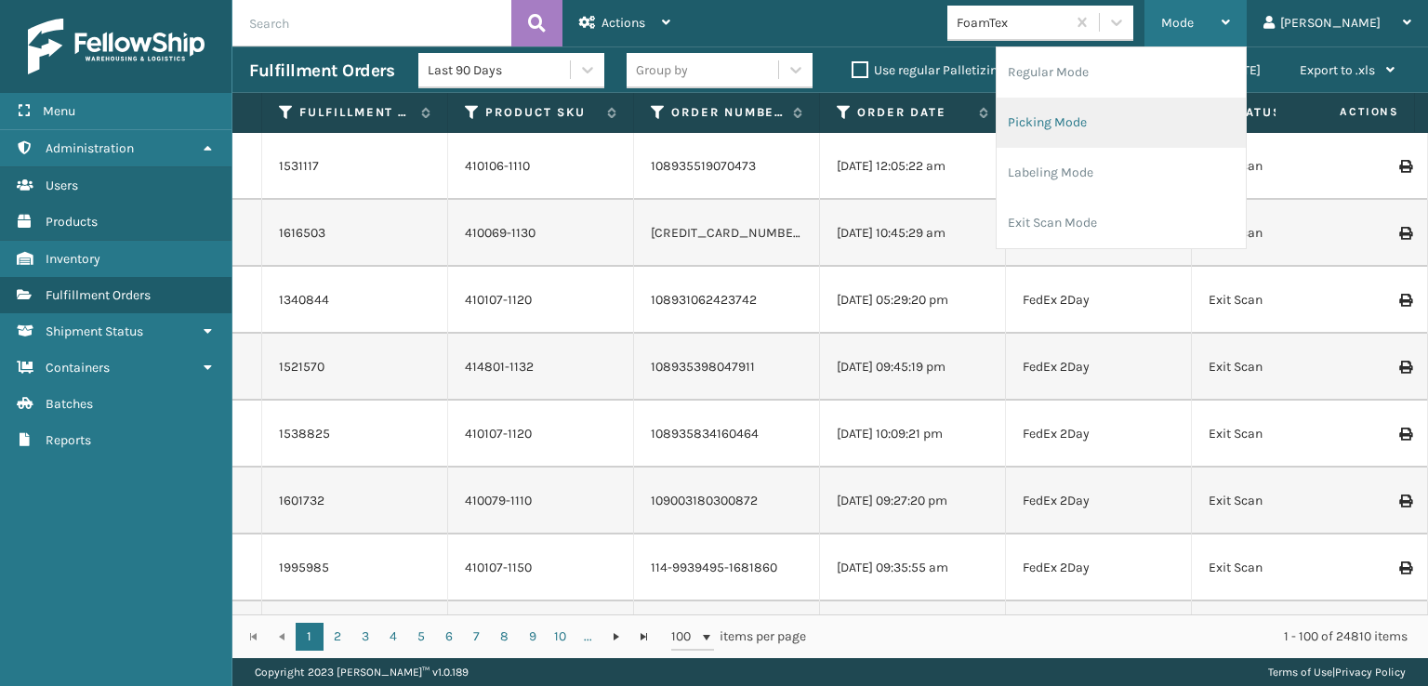
click at [1121, 115] on li "Picking Mode" at bounding box center [1121, 123] width 249 height 50
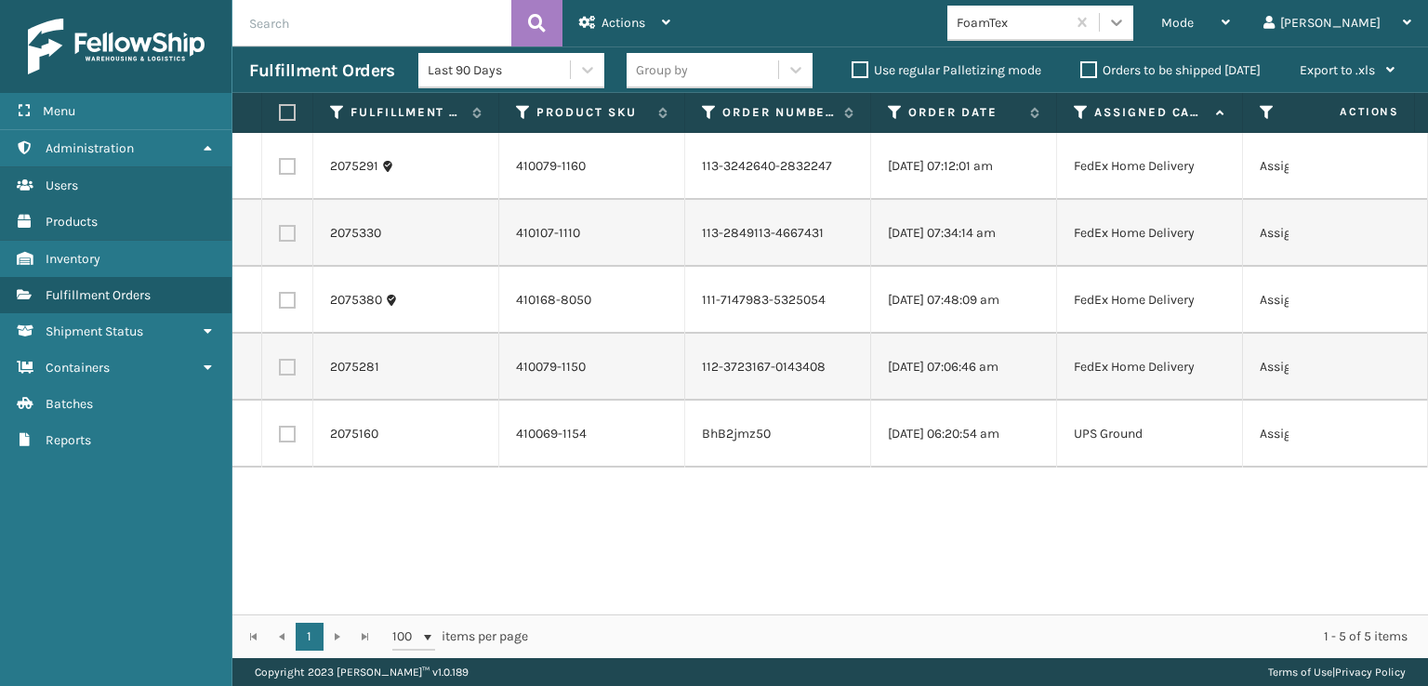
click at [1126, 30] on icon at bounding box center [1116, 22] width 19 height 19
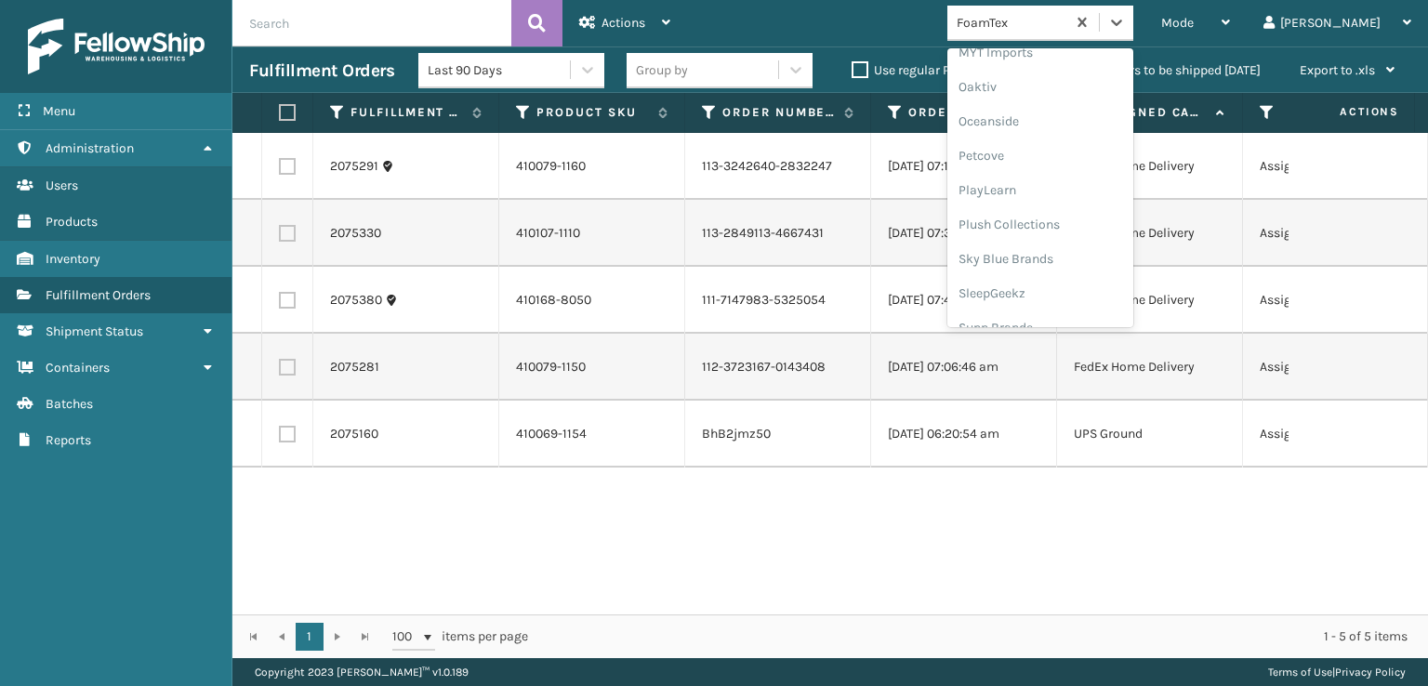
scroll to position [933, 0]
click at [1079, 268] on div "SleepGeekz" at bounding box center [1040, 272] width 186 height 34
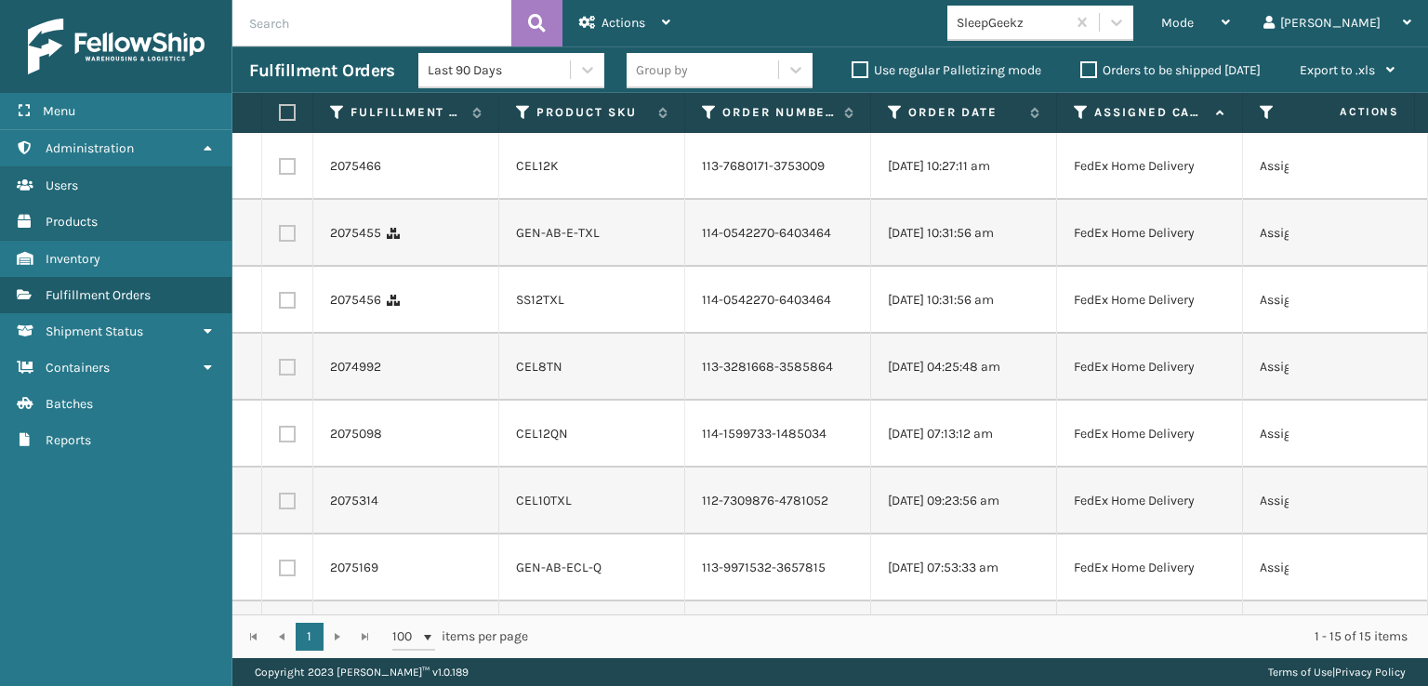
click at [290, 112] on label at bounding box center [284, 112] width 11 height 17
click at [280, 112] on input "checkbox" at bounding box center [279, 113] width 1 height 12
checkbox input "true"
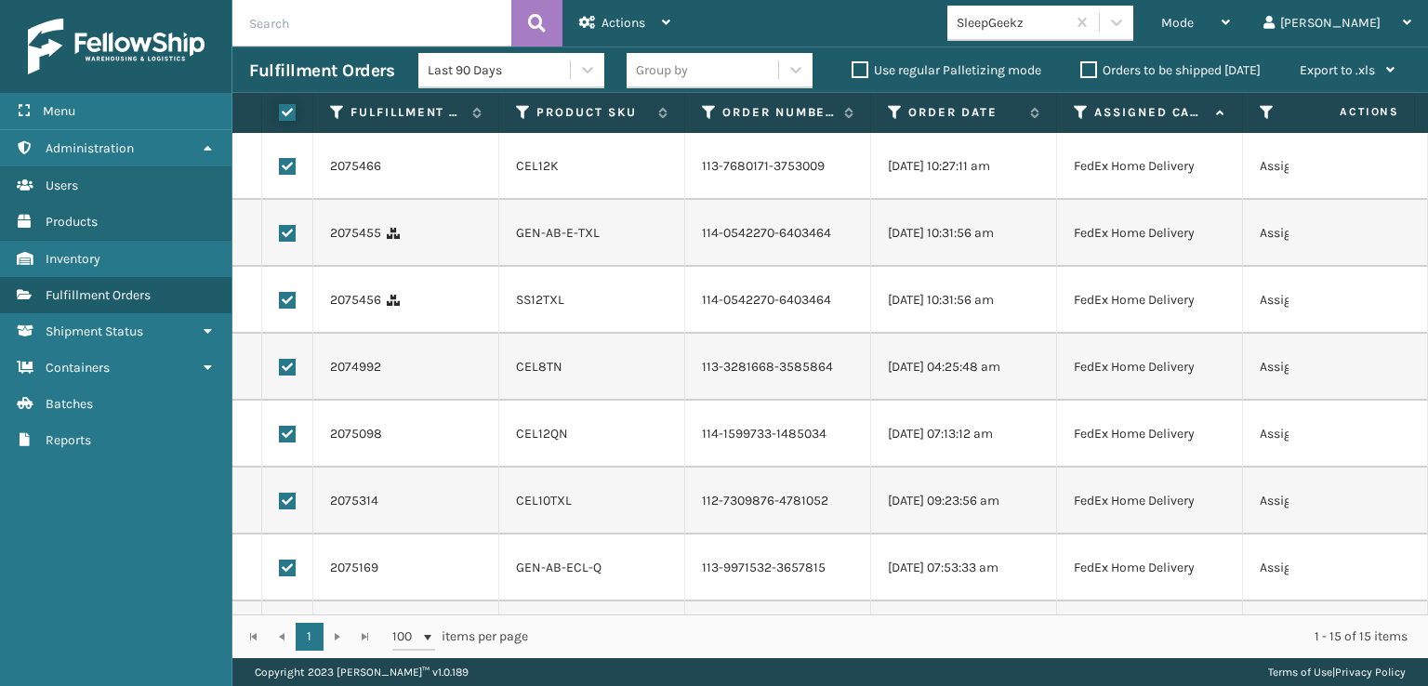
checkbox input "true"
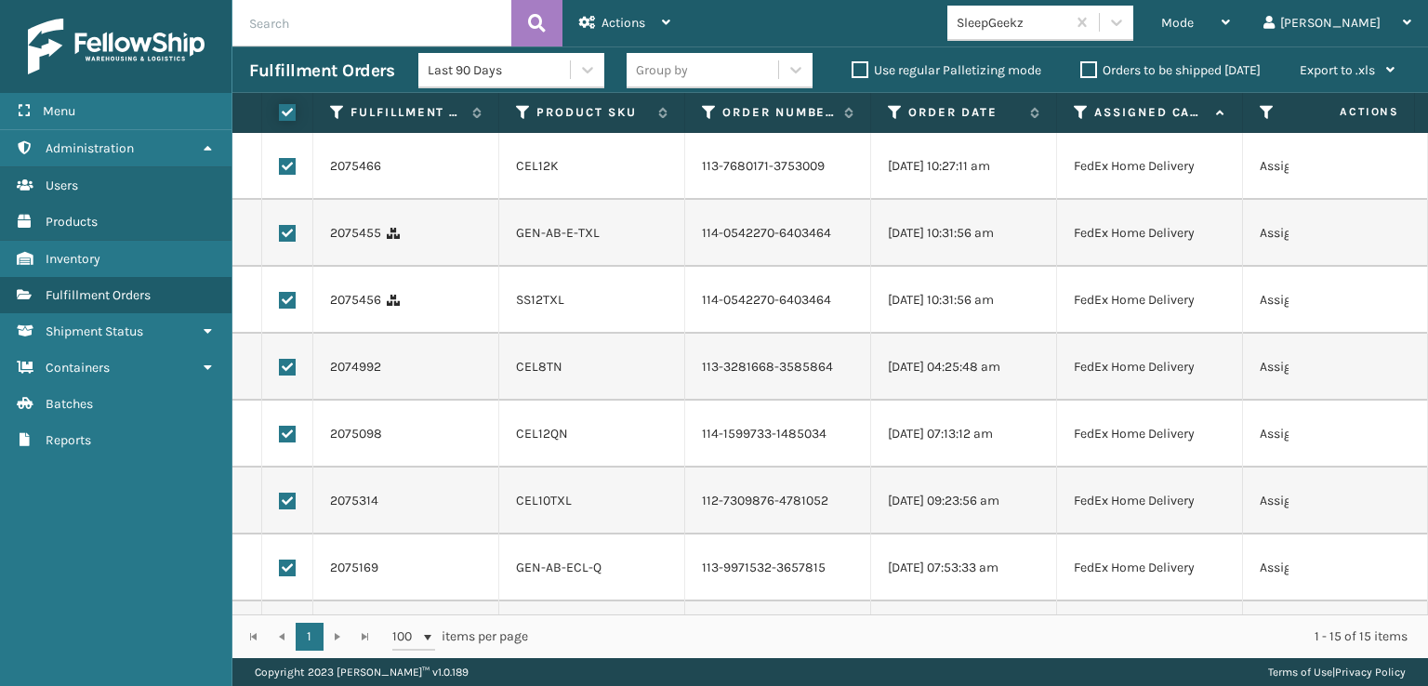
checkbox input "true"
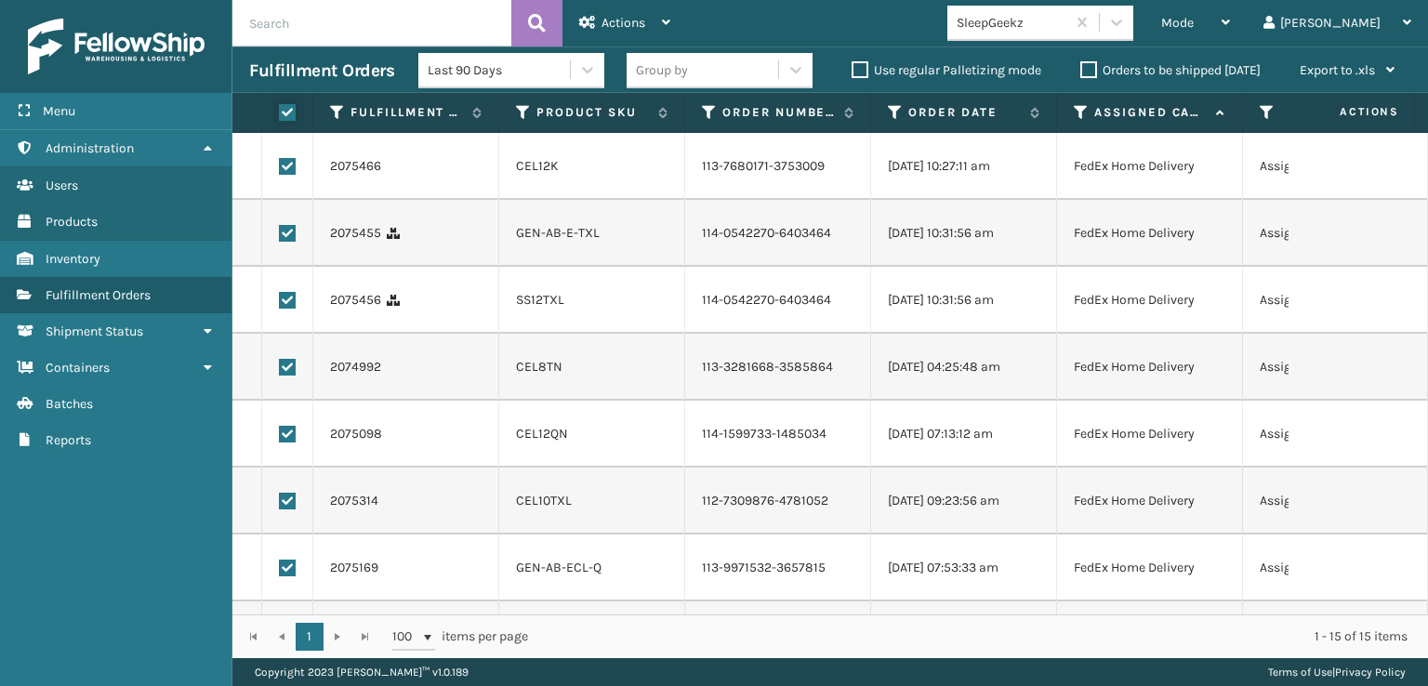
checkbox input "true"
click at [621, 26] on span "Actions" at bounding box center [624, 23] width 44 height 16
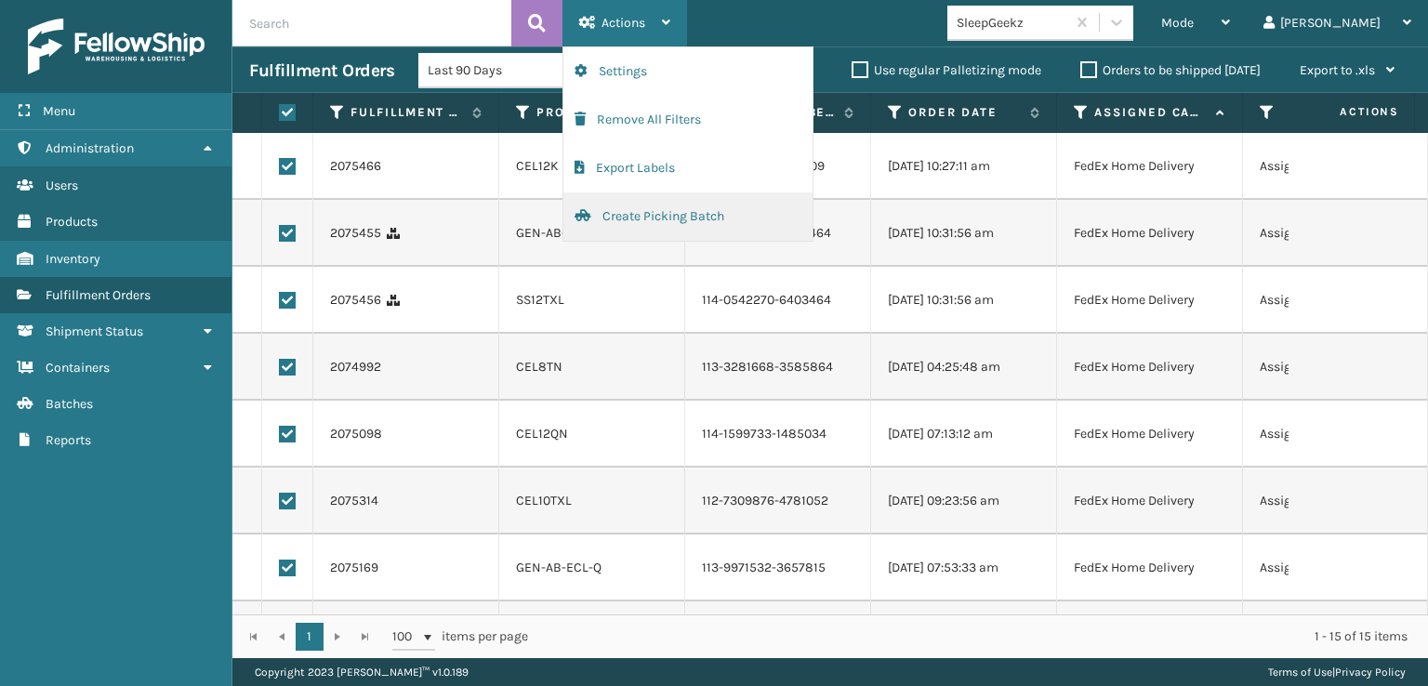
click at [646, 215] on button "Create Picking Batch" at bounding box center [687, 216] width 249 height 48
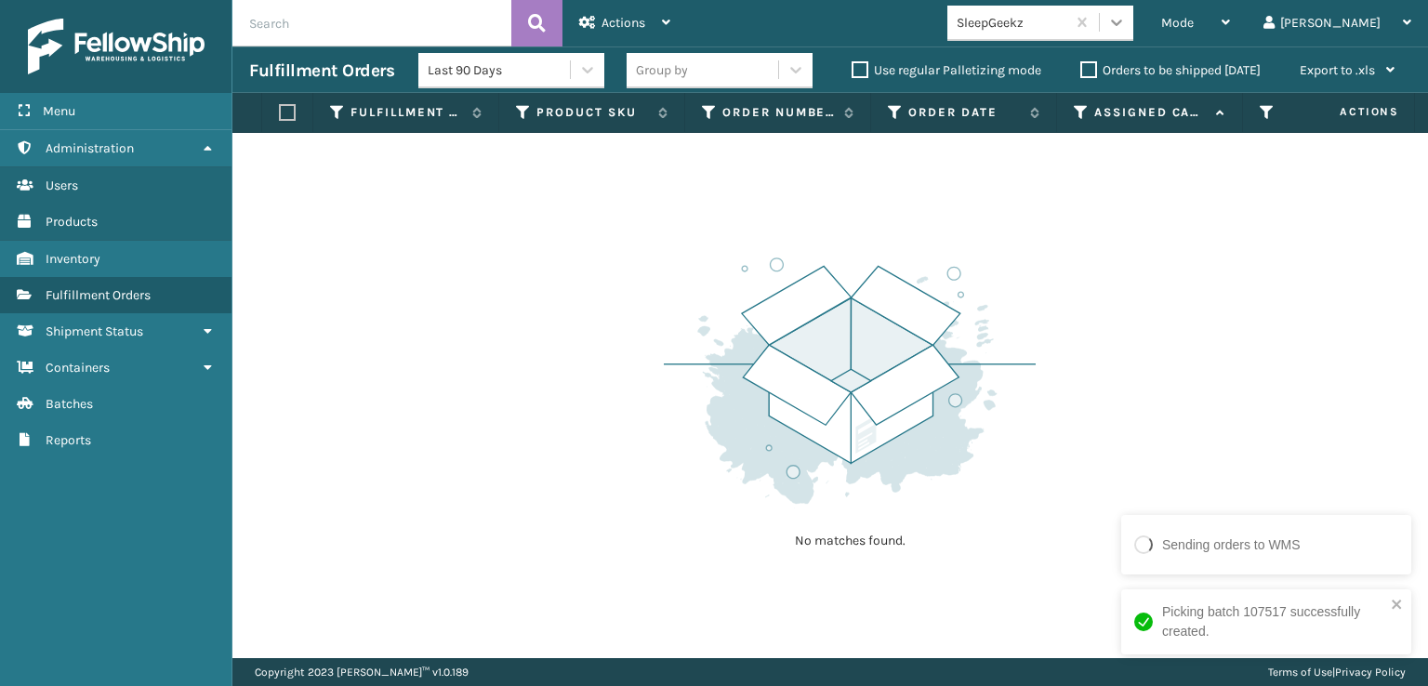
click at [1126, 21] on icon at bounding box center [1116, 22] width 19 height 19
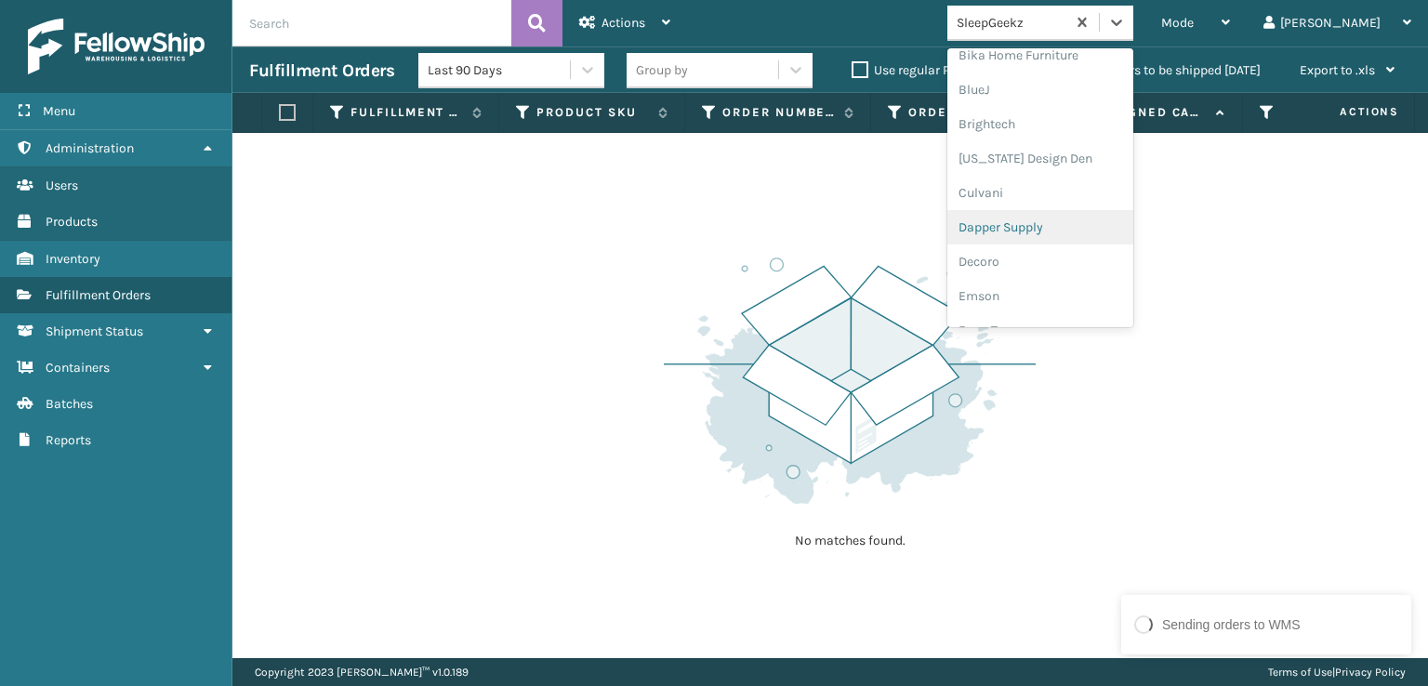
scroll to position [279, 0]
click at [1064, 239] on div "FoamTex" at bounding box center [1040, 237] width 186 height 34
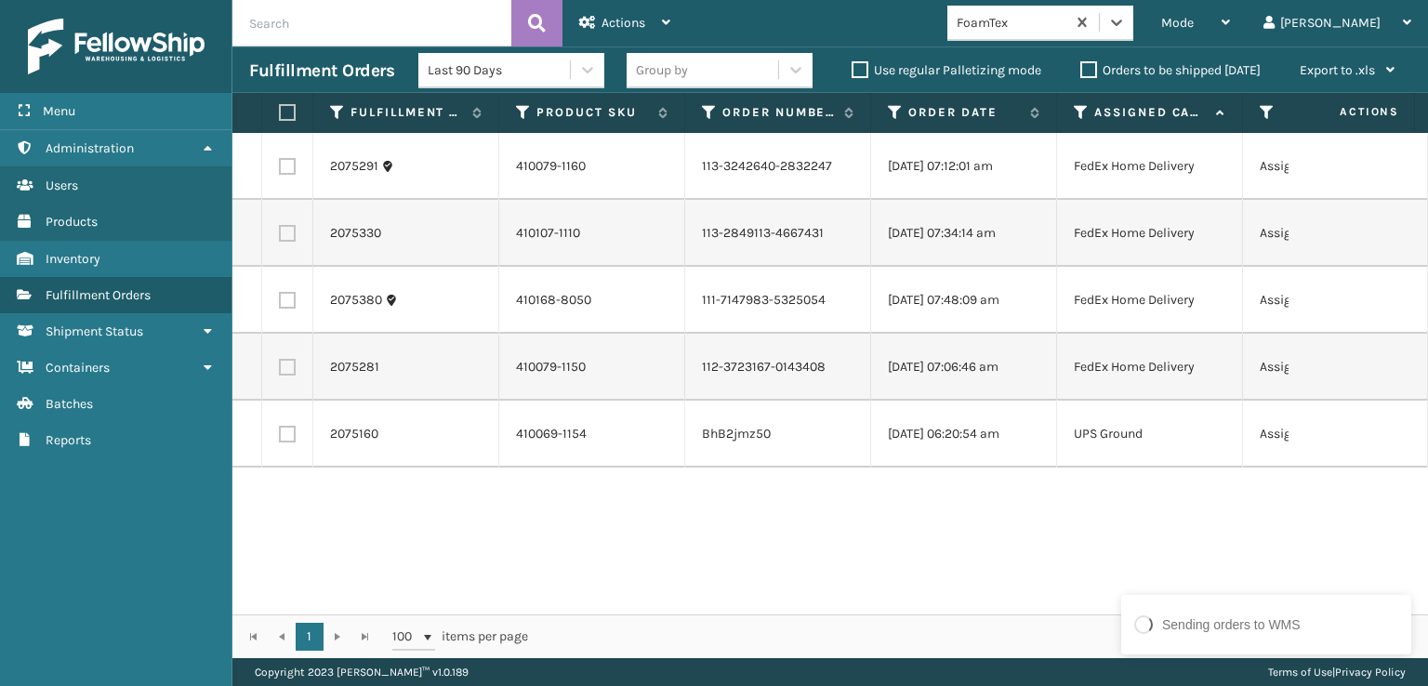
click at [286, 111] on label at bounding box center [284, 112] width 11 height 17
click at [280, 111] on input "checkbox" at bounding box center [279, 113] width 1 height 12
checkbox input "true"
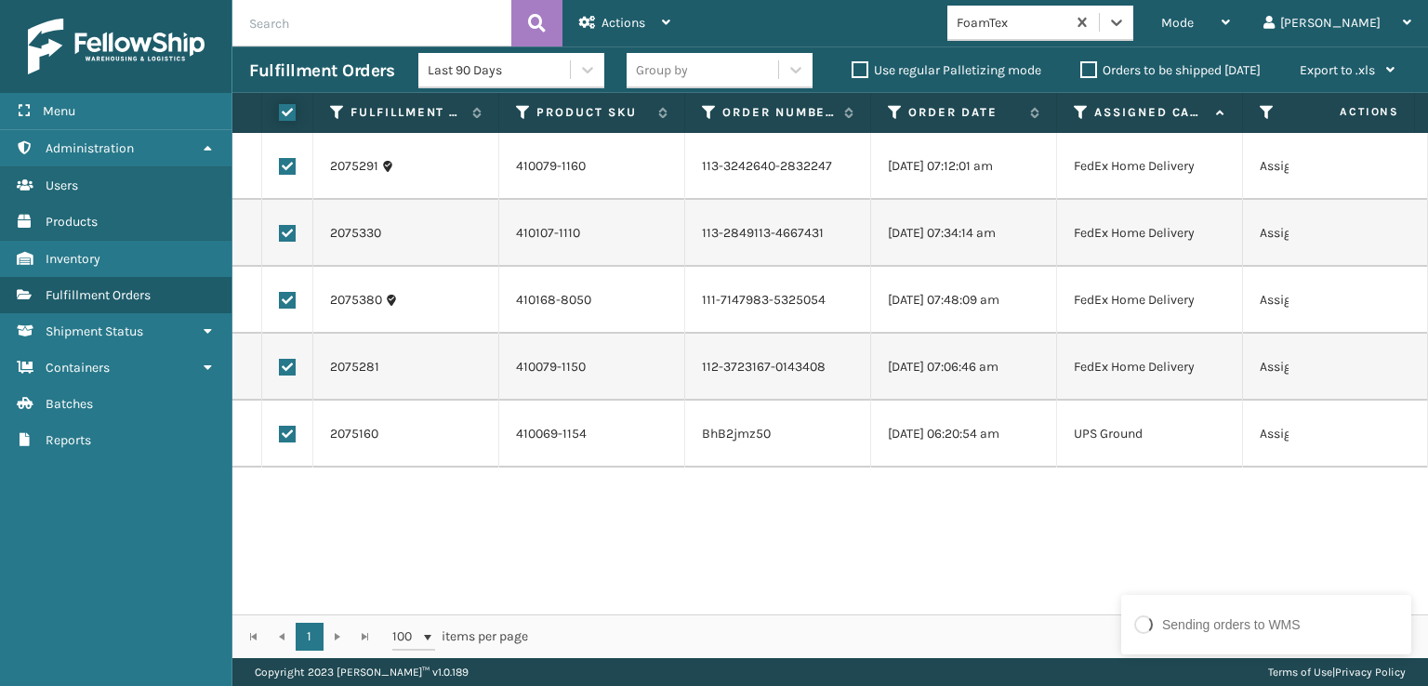
checkbox input "true"
click at [615, 21] on span "Actions" at bounding box center [624, 23] width 44 height 16
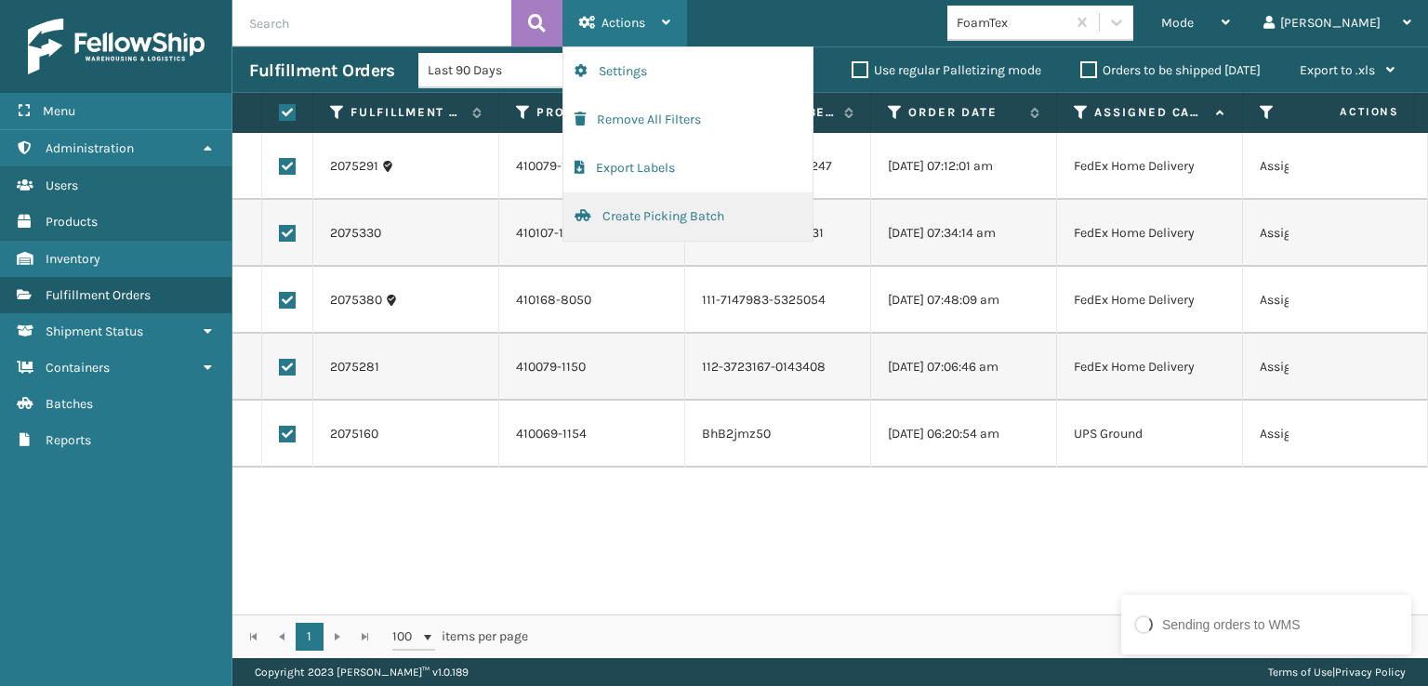
click at [631, 205] on button "Create Picking Batch" at bounding box center [687, 216] width 249 height 48
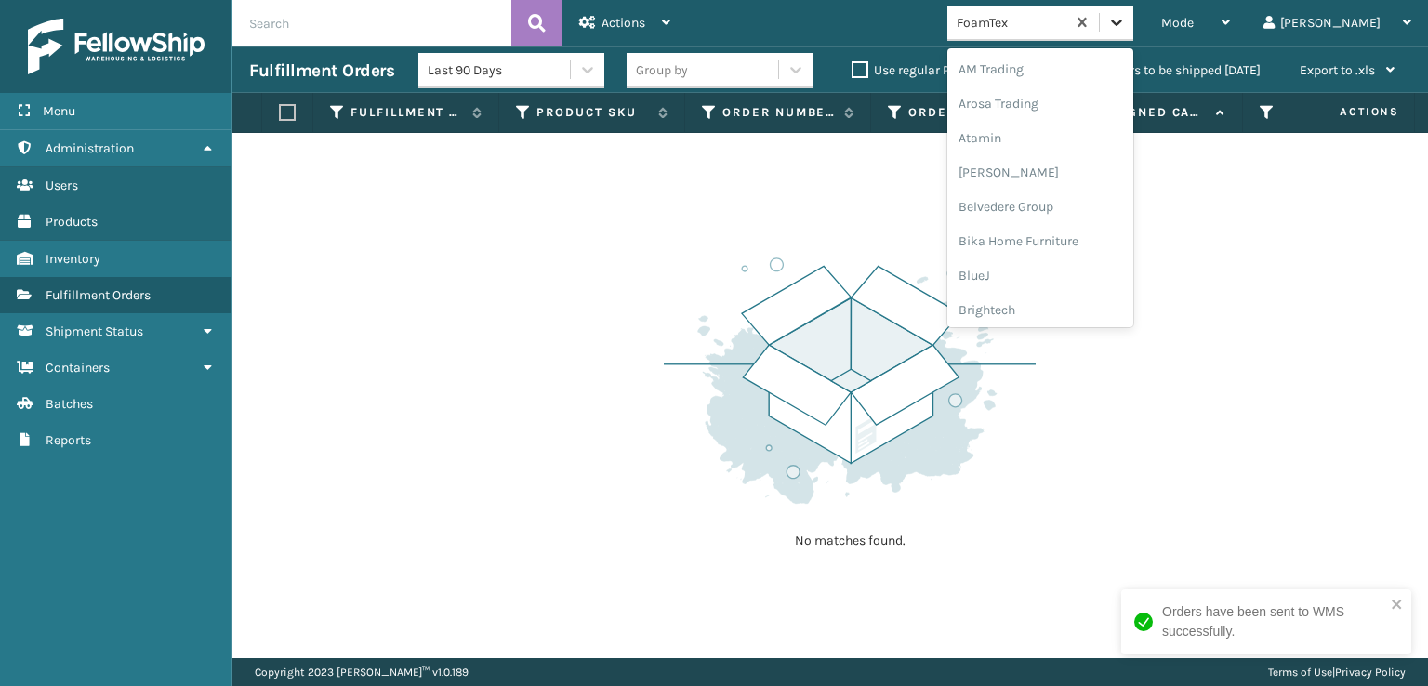
click at [1126, 20] on icon at bounding box center [1116, 22] width 19 height 19
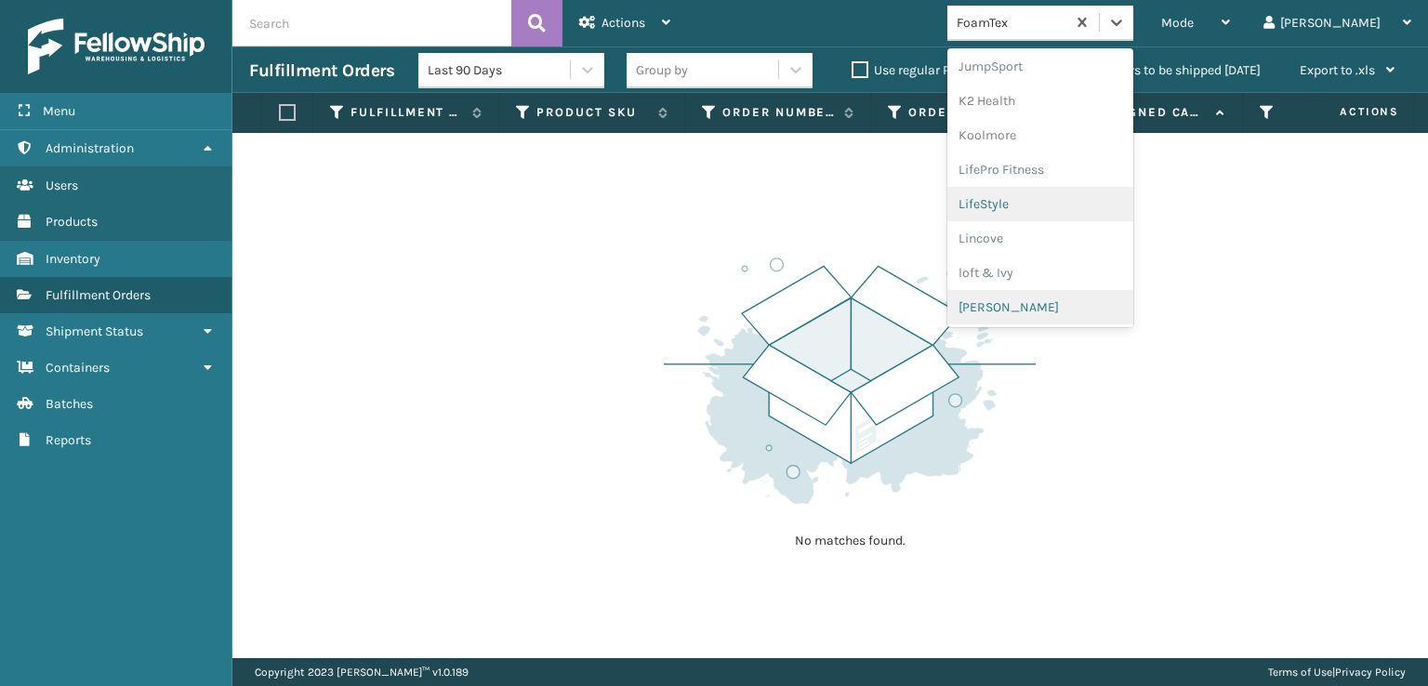
scroll to position [774, 0]
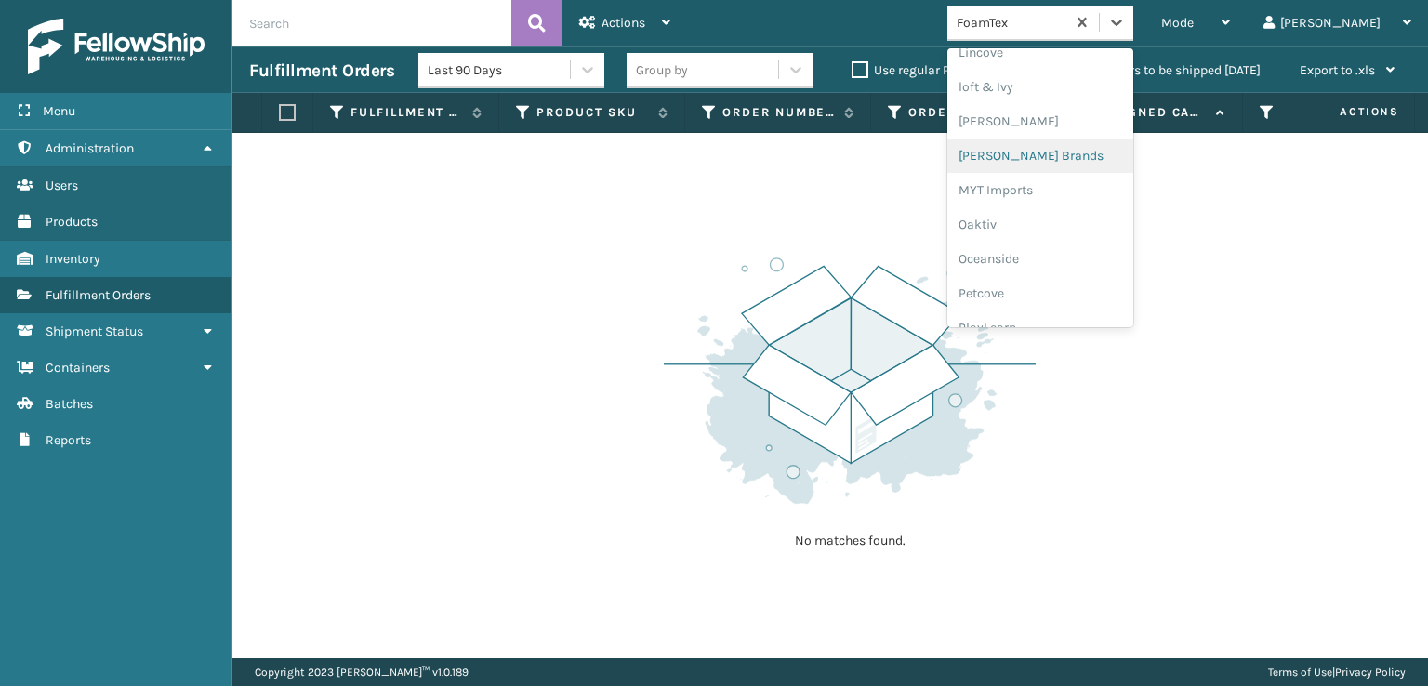
click at [1056, 150] on div "[PERSON_NAME] Brands" at bounding box center [1040, 156] width 186 height 34
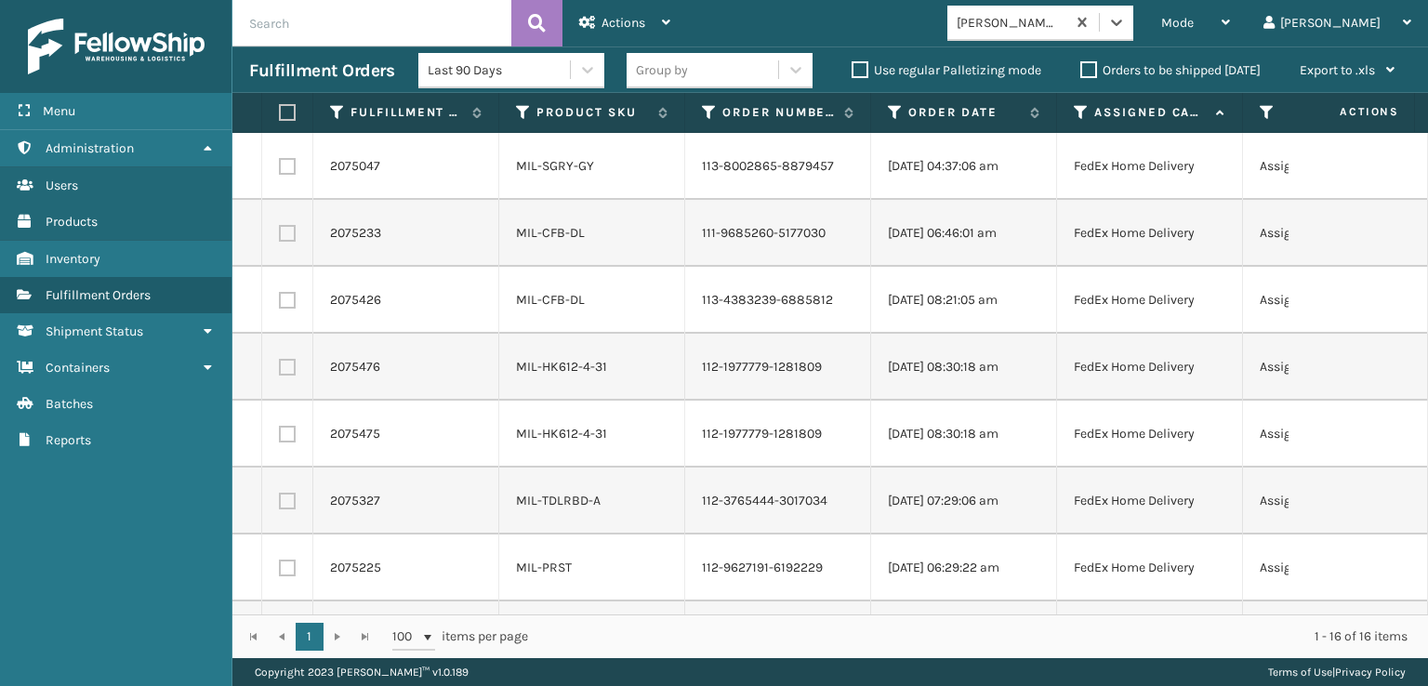
click at [285, 112] on label at bounding box center [284, 112] width 11 height 17
click at [280, 112] on input "checkbox" at bounding box center [279, 113] width 1 height 12
checkbox input "true"
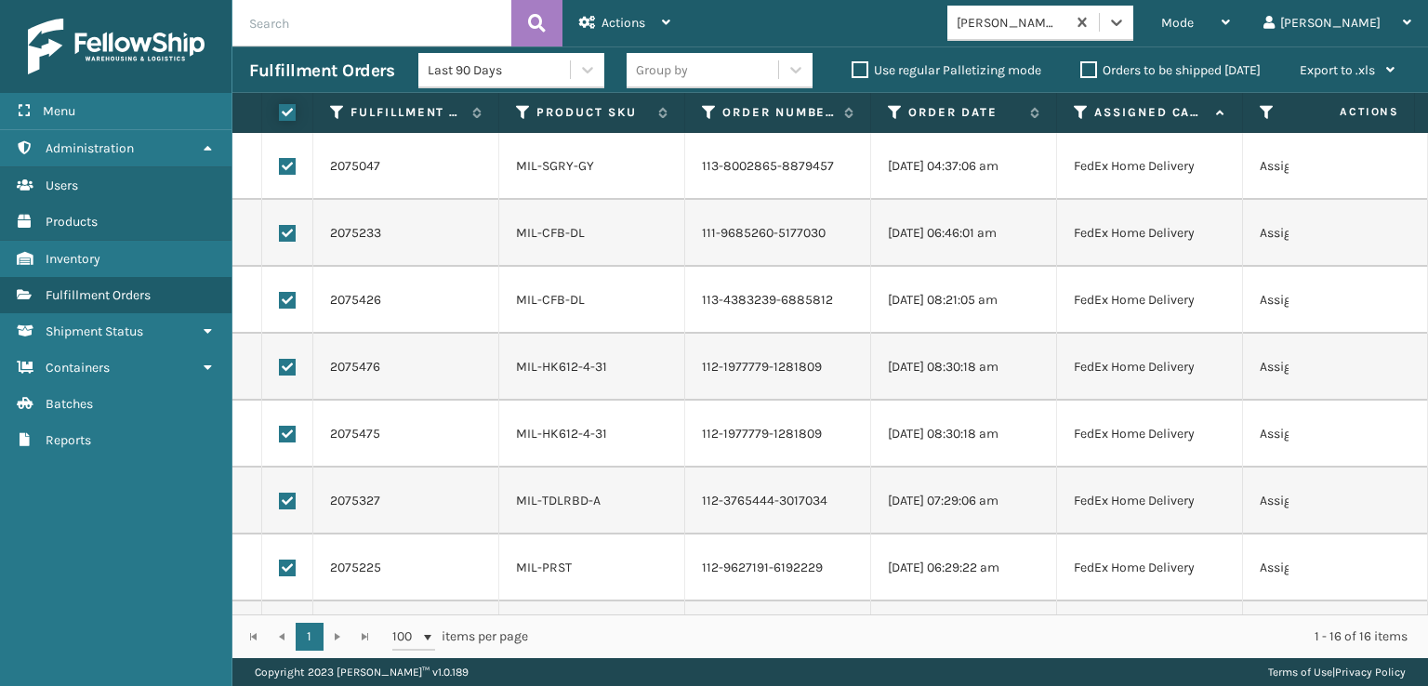
checkbox input "true"
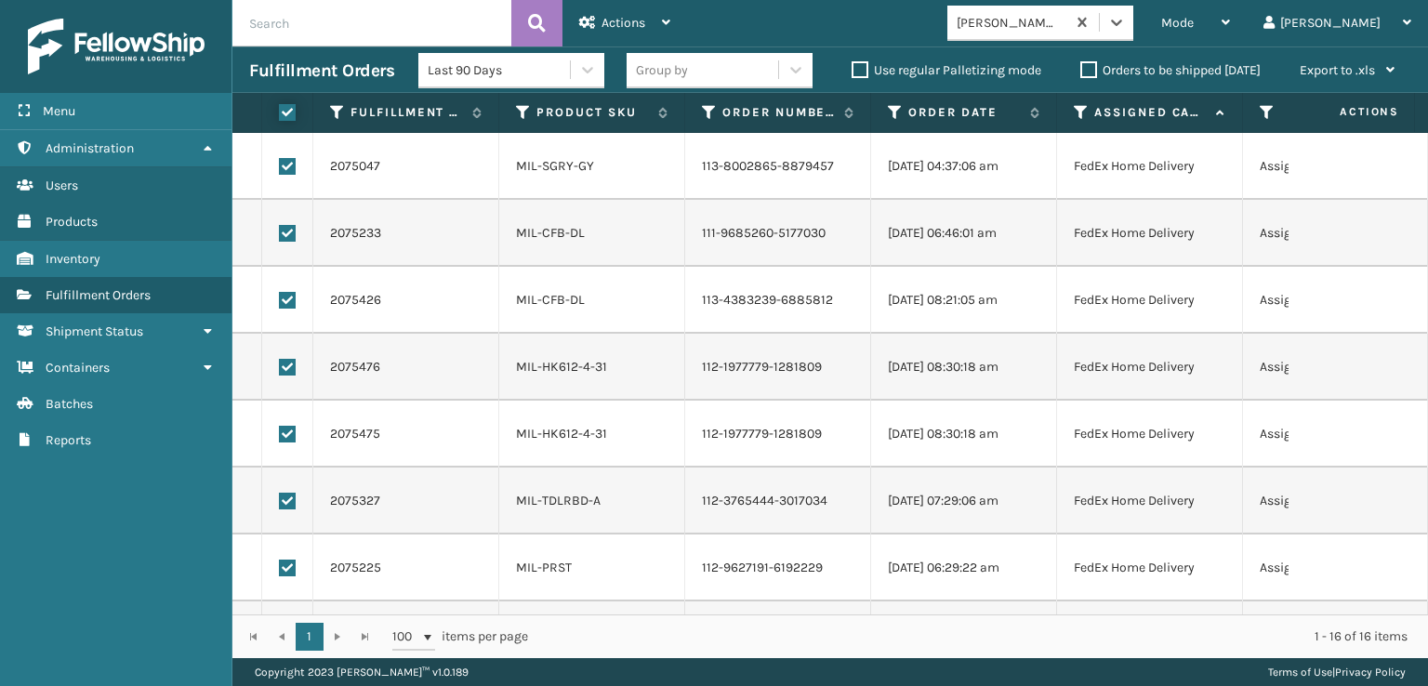
checkbox input "true"
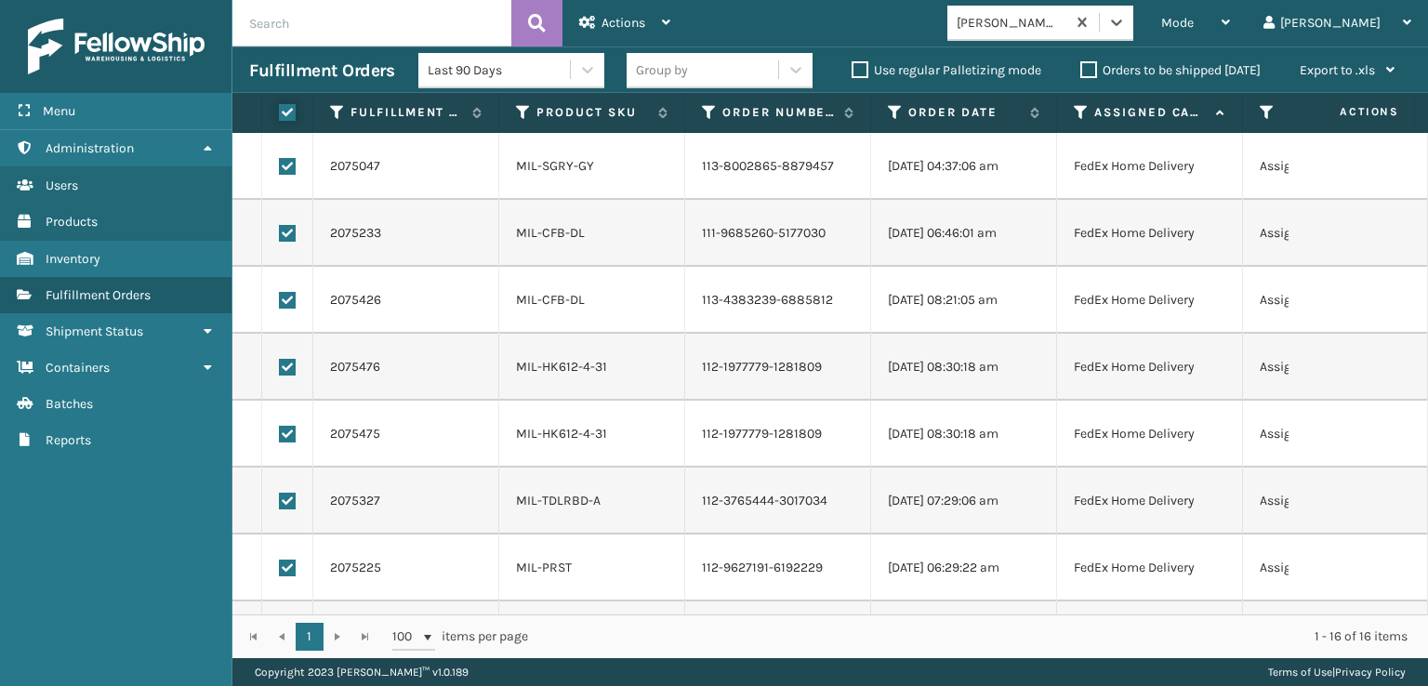
checkbox input "true"
click at [645, 11] on div "Actions" at bounding box center [624, 23] width 91 height 46
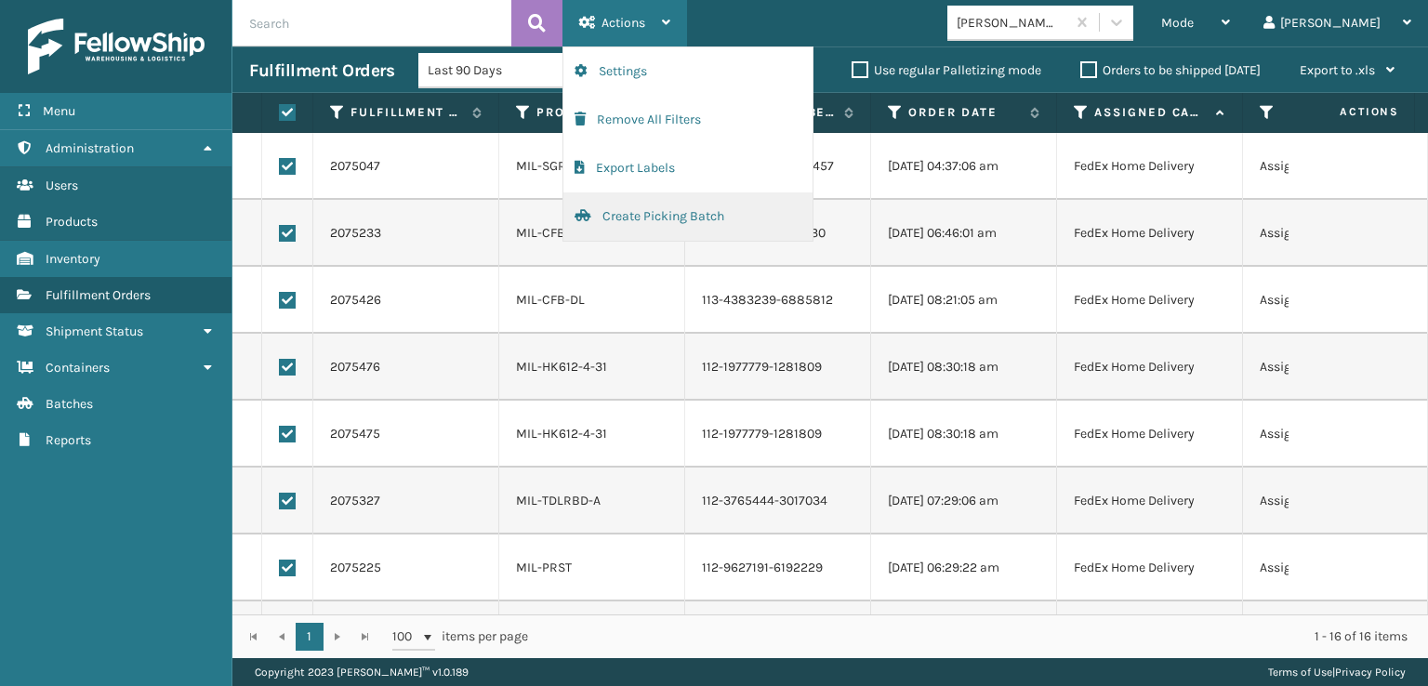
click at [655, 215] on button "Create Picking Batch" at bounding box center [687, 216] width 249 height 48
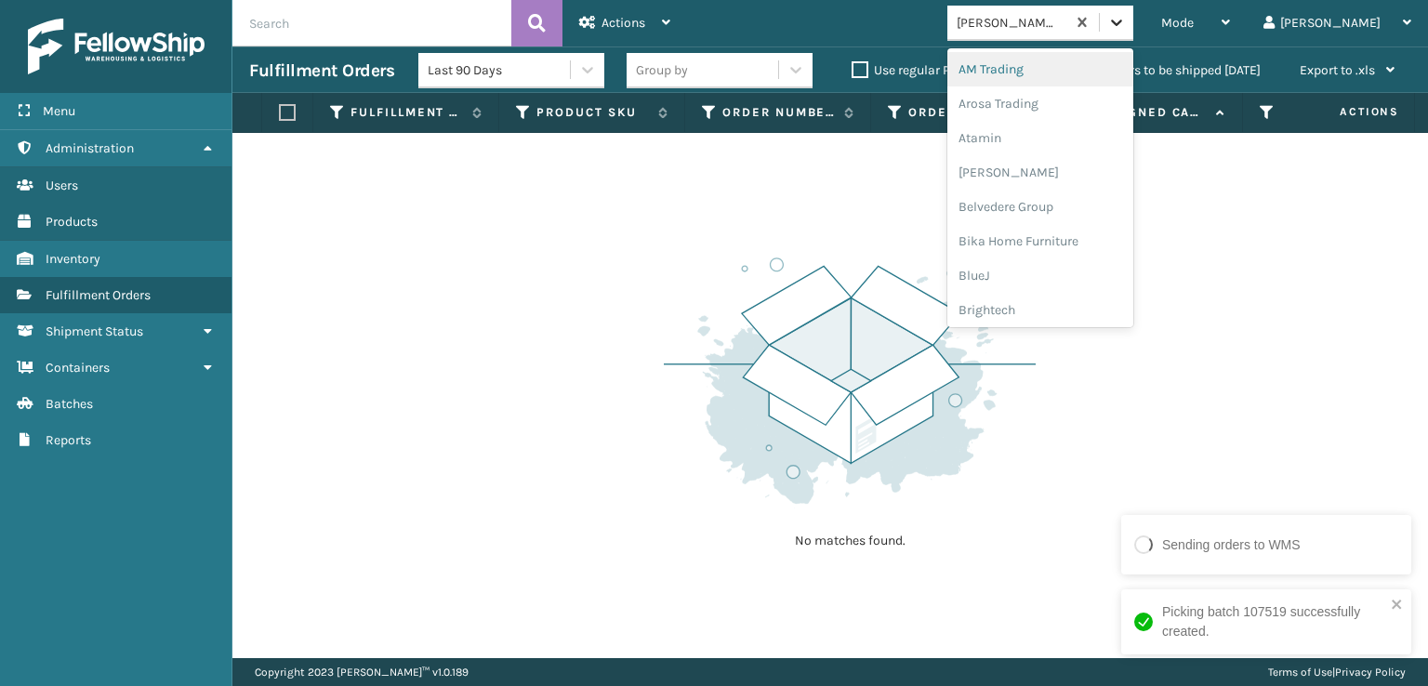
click at [1126, 20] on icon at bounding box center [1116, 22] width 19 height 19
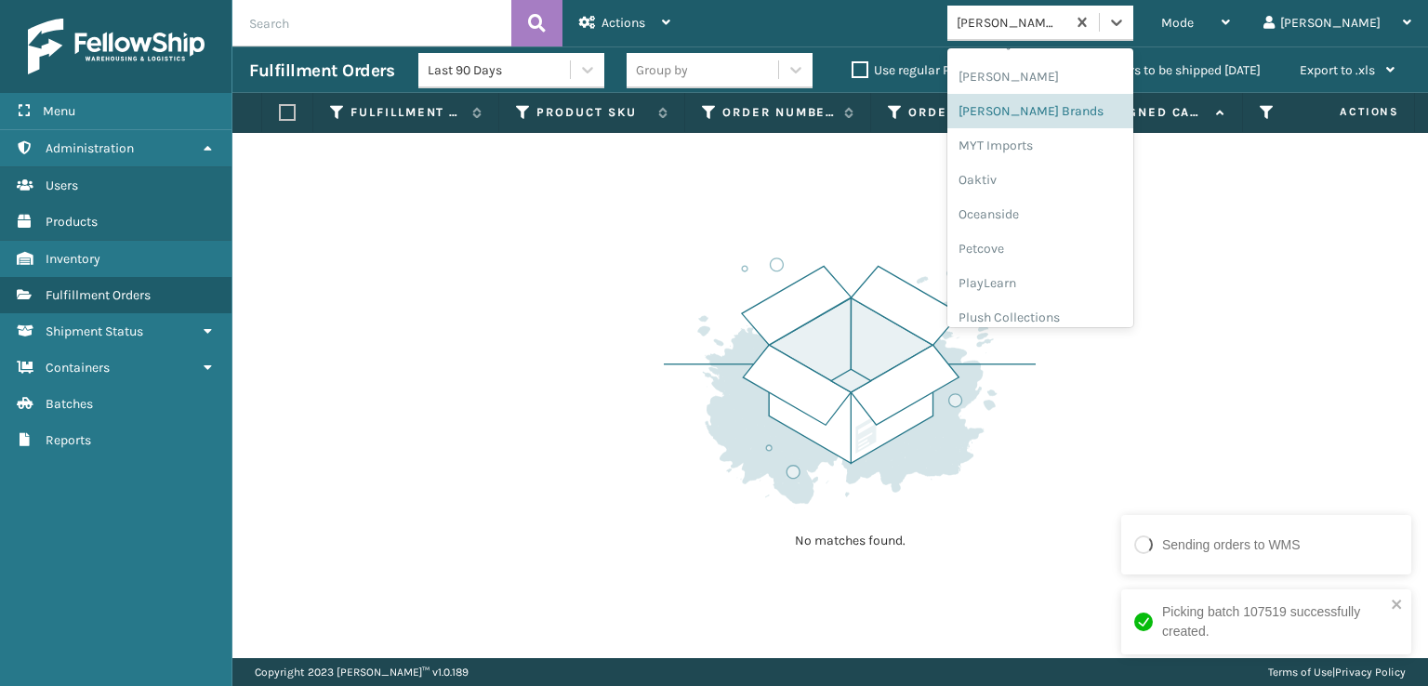
scroll to position [867, 0]
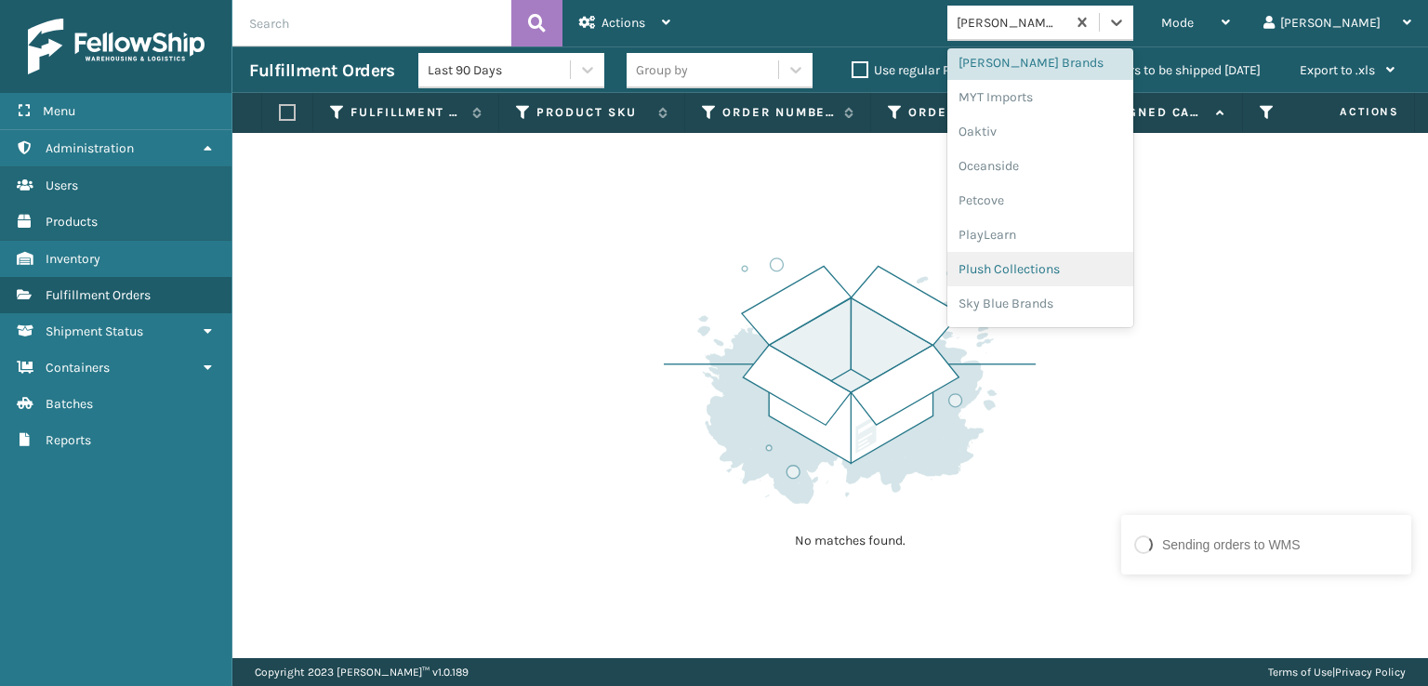
click at [1079, 262] on div "Plush Collections" at bounding box center [1040, 269] width 186 height 34
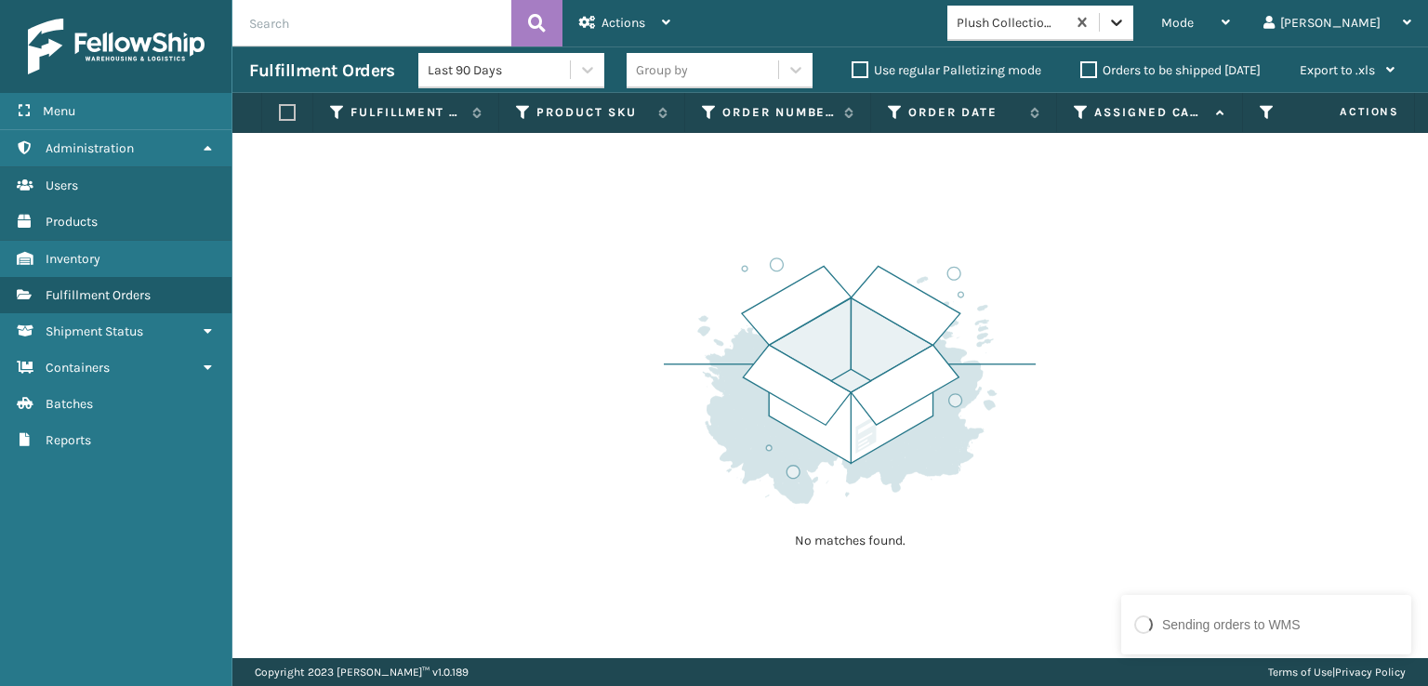
click at [1126, 24] on icon at bounding box center [1116, 22] width 19 height 19
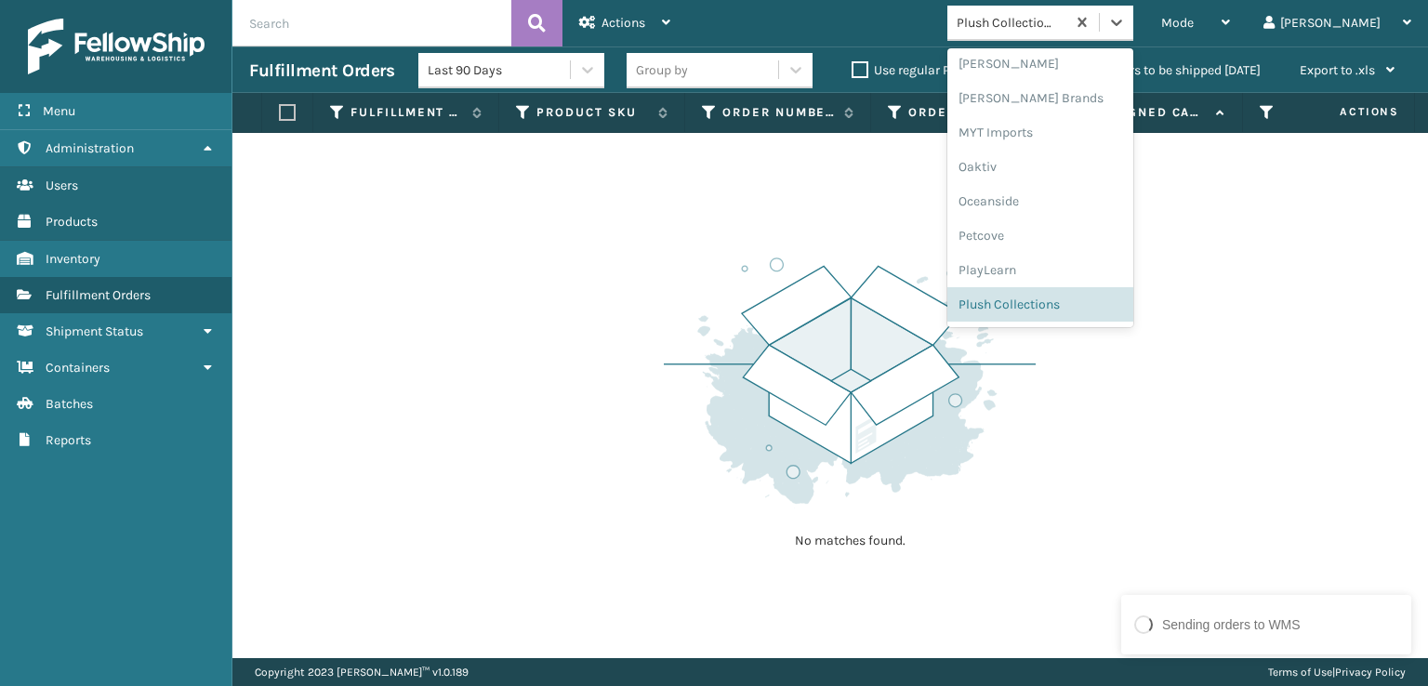
scroll to position [933, 0]
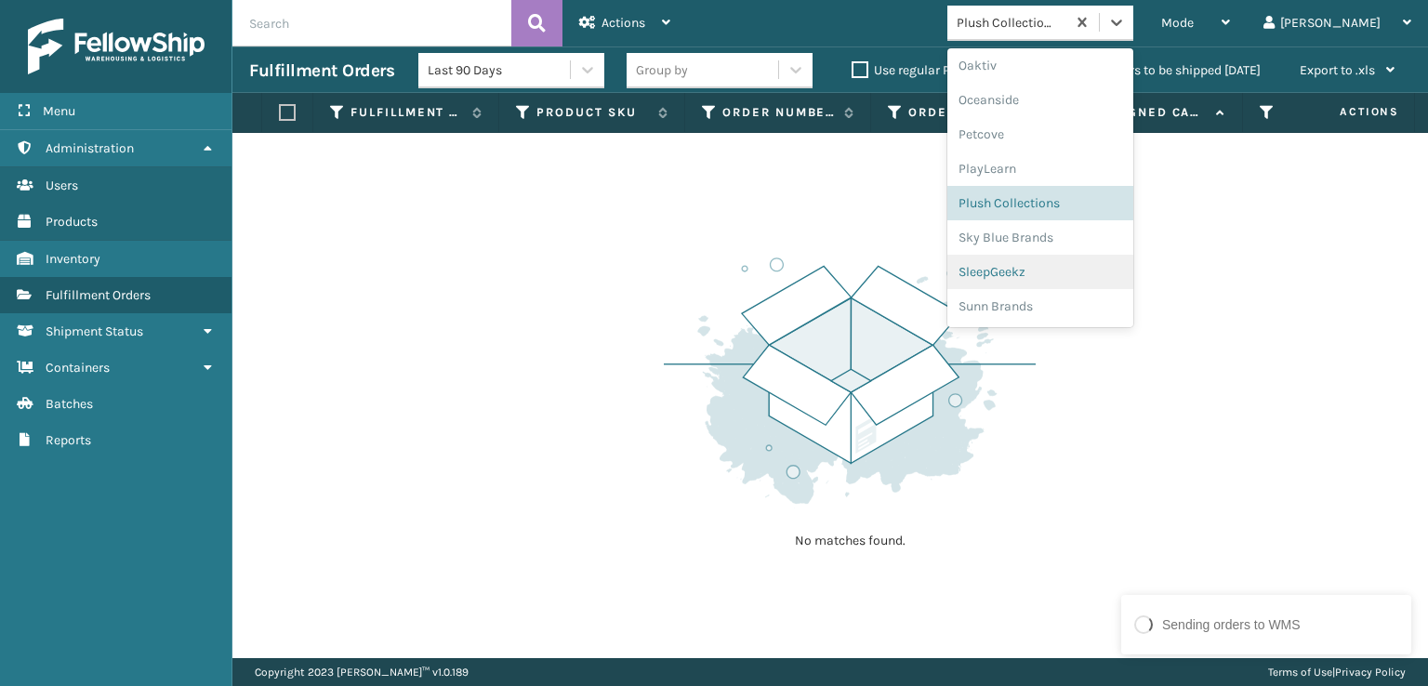
click at [1085, 272] on div "SleepGeekz" at bounding box center [1040, 272] width 186 height 34
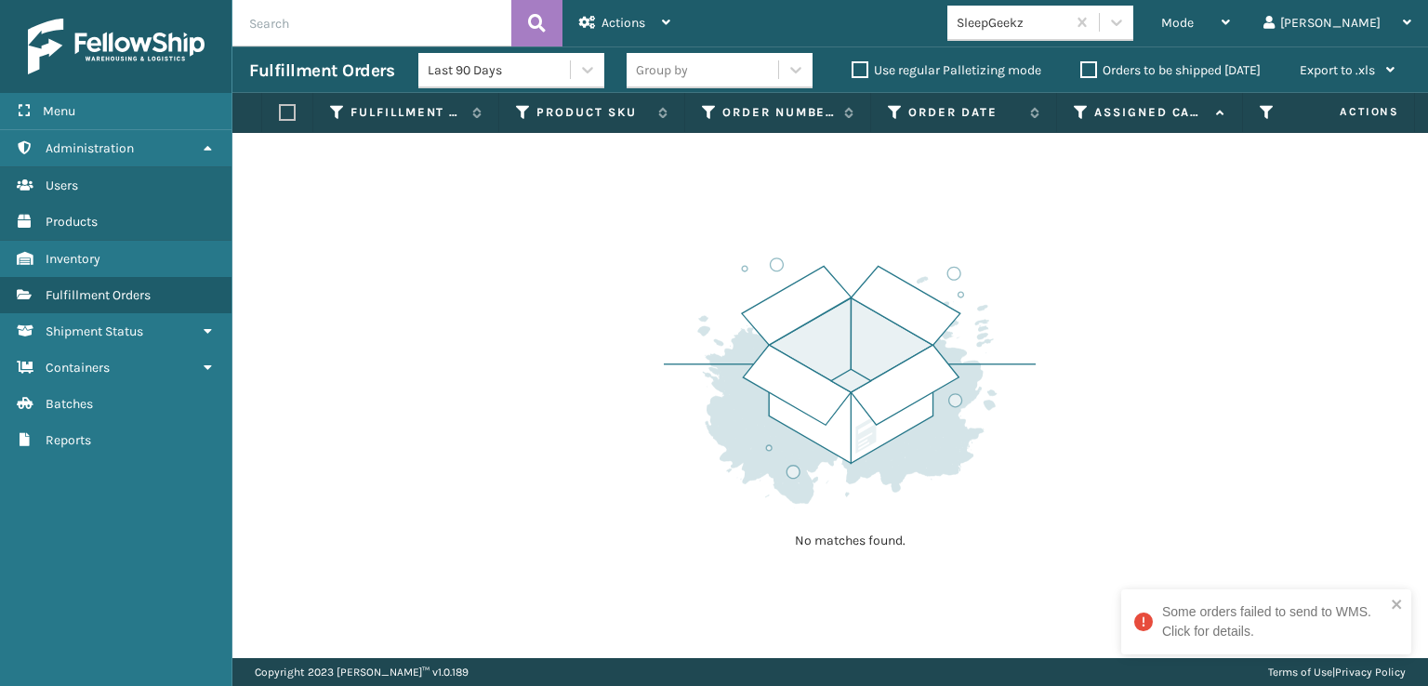
click at [1240, 615] on div "Some orders failed to send to WMS. Click for details." at bounding box center [1273, 621] width 223 height 39
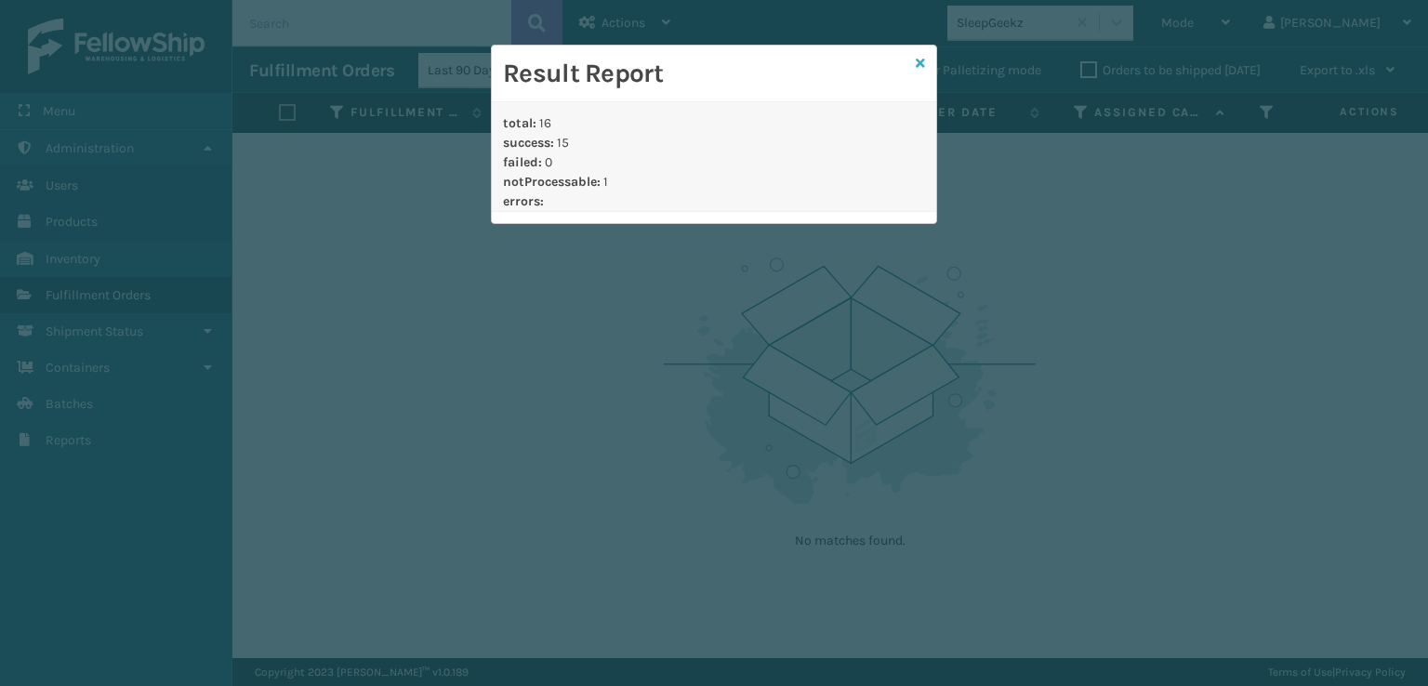
click at [920, 62] on icon at bounding box center [920, 63] width 9 height 13
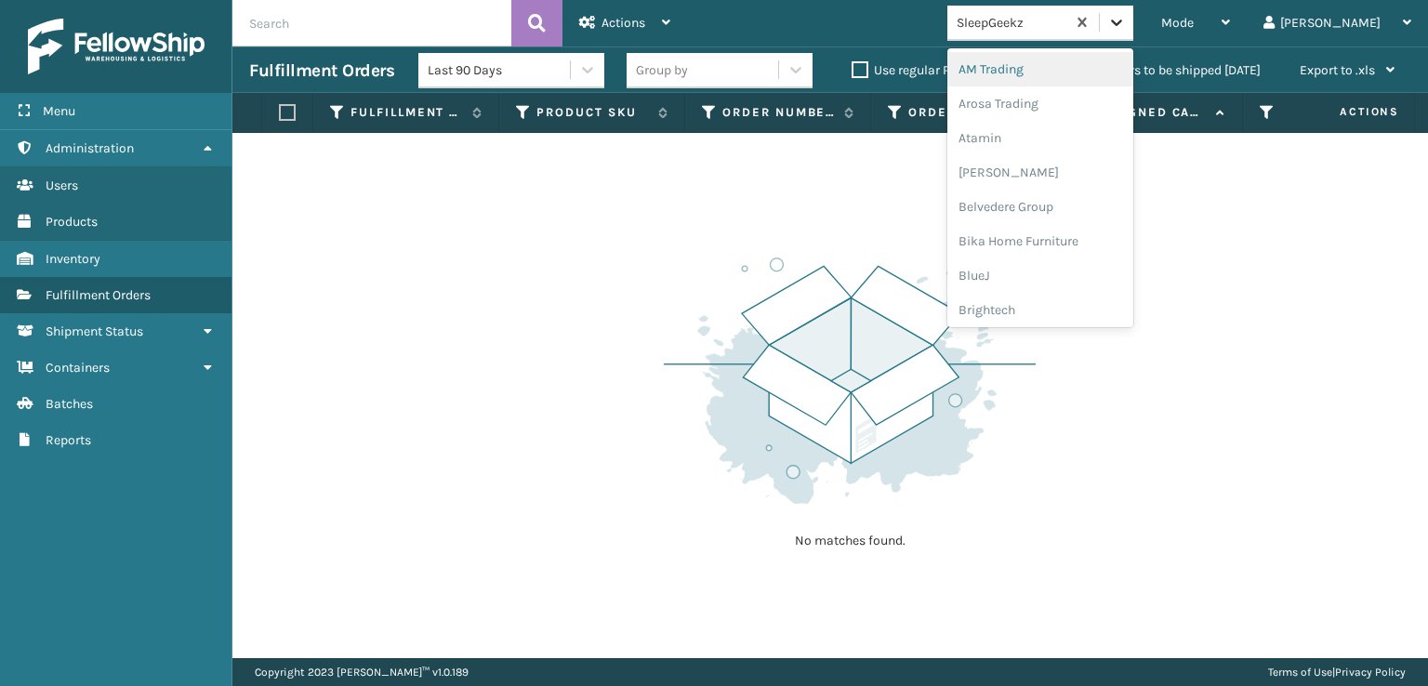
click at [1126, 17] on icon at bounding box center [1116, 22] width 19 height 19
click at [1071, 235] on div "FoamTex" at bounding box center [1040, 237] width 186 height 34
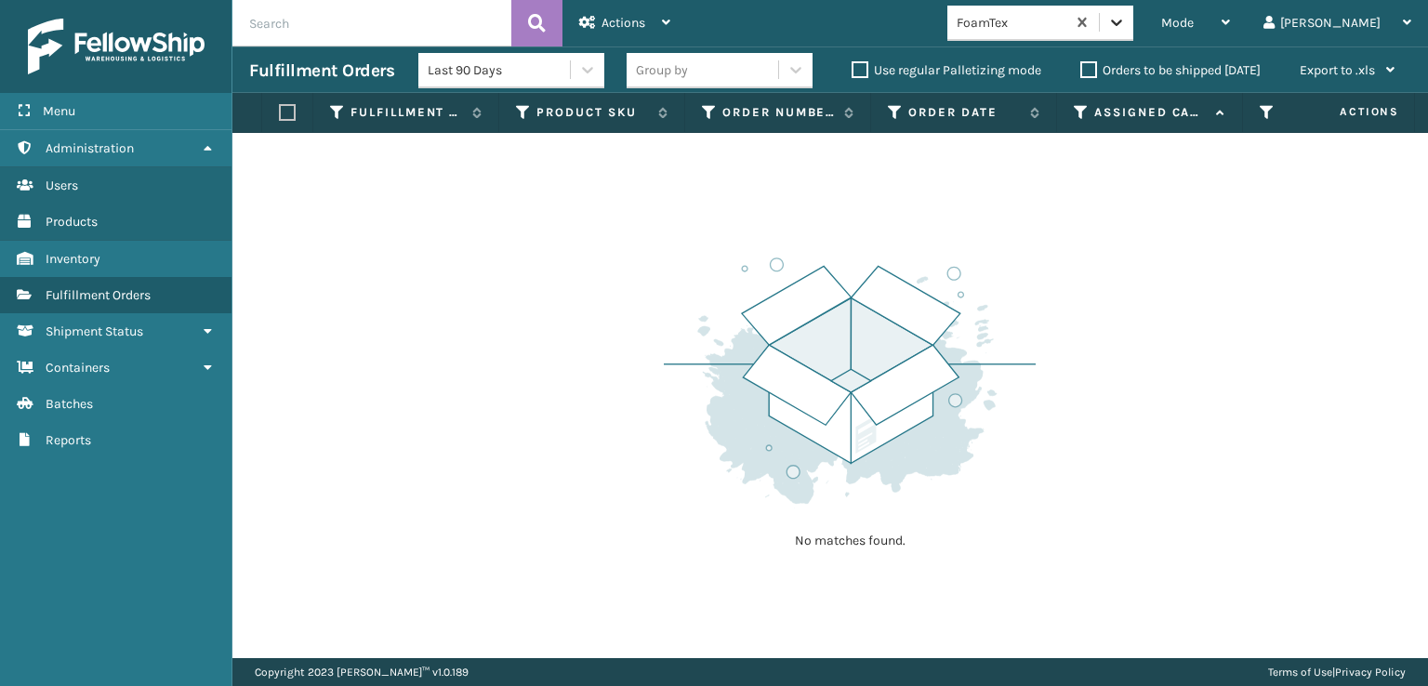
click at [1133, 33] on div at bounding box center [1116, 22] width 33 height 33
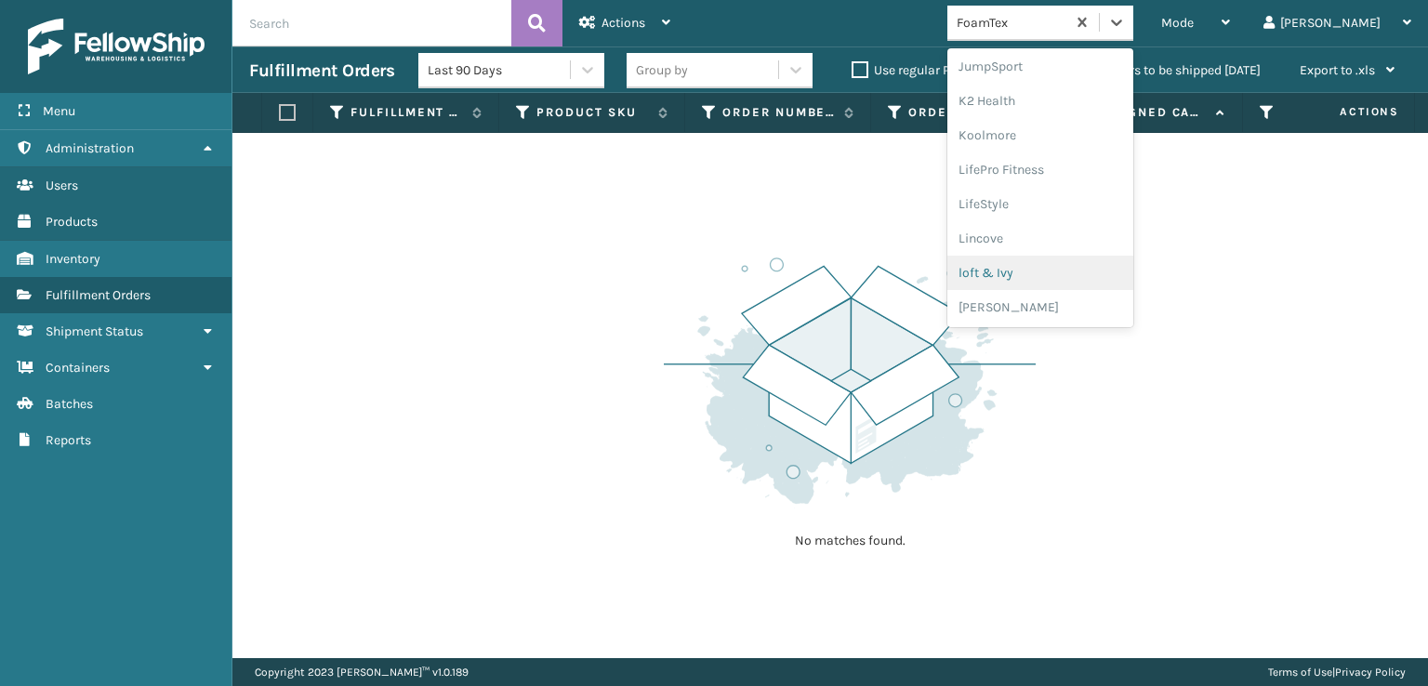
scroll to position [774, 0]
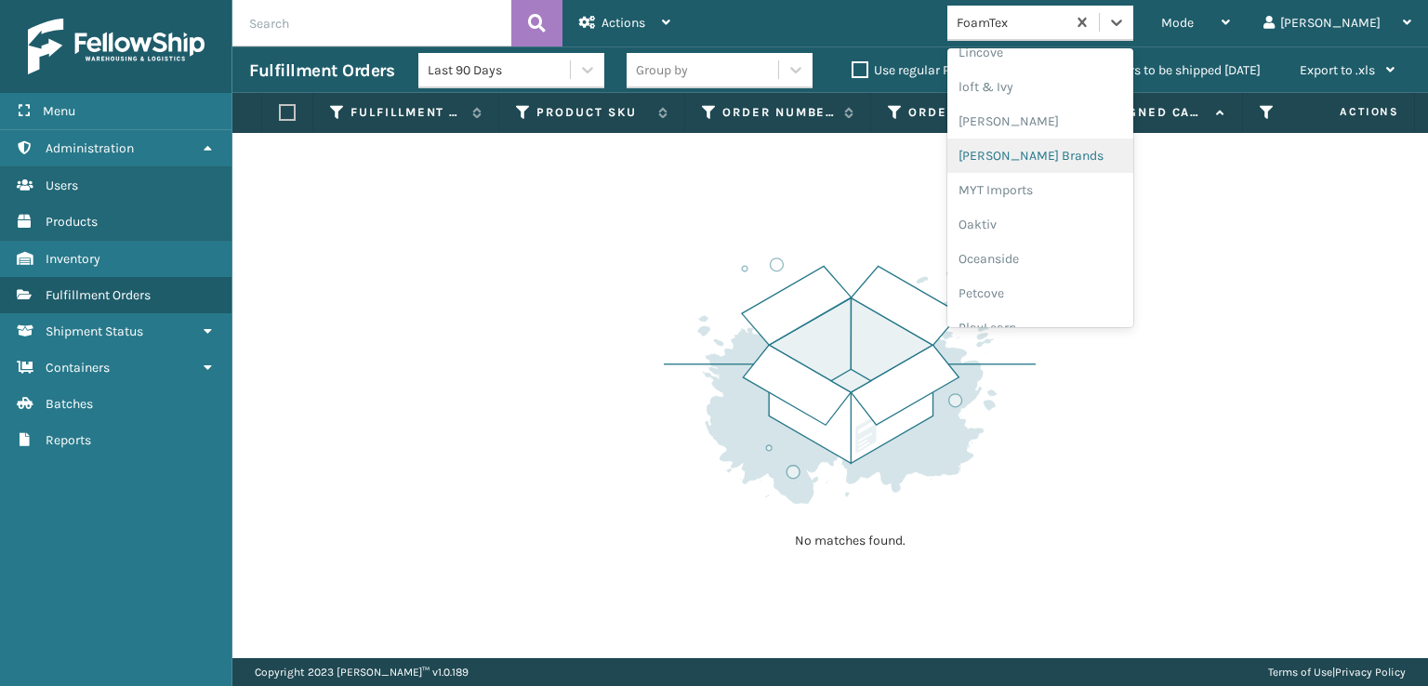
click at [1044, 151] on div "[PERSON_NAME] Brands" at bounding box center [1040, 156] width 186 height 34
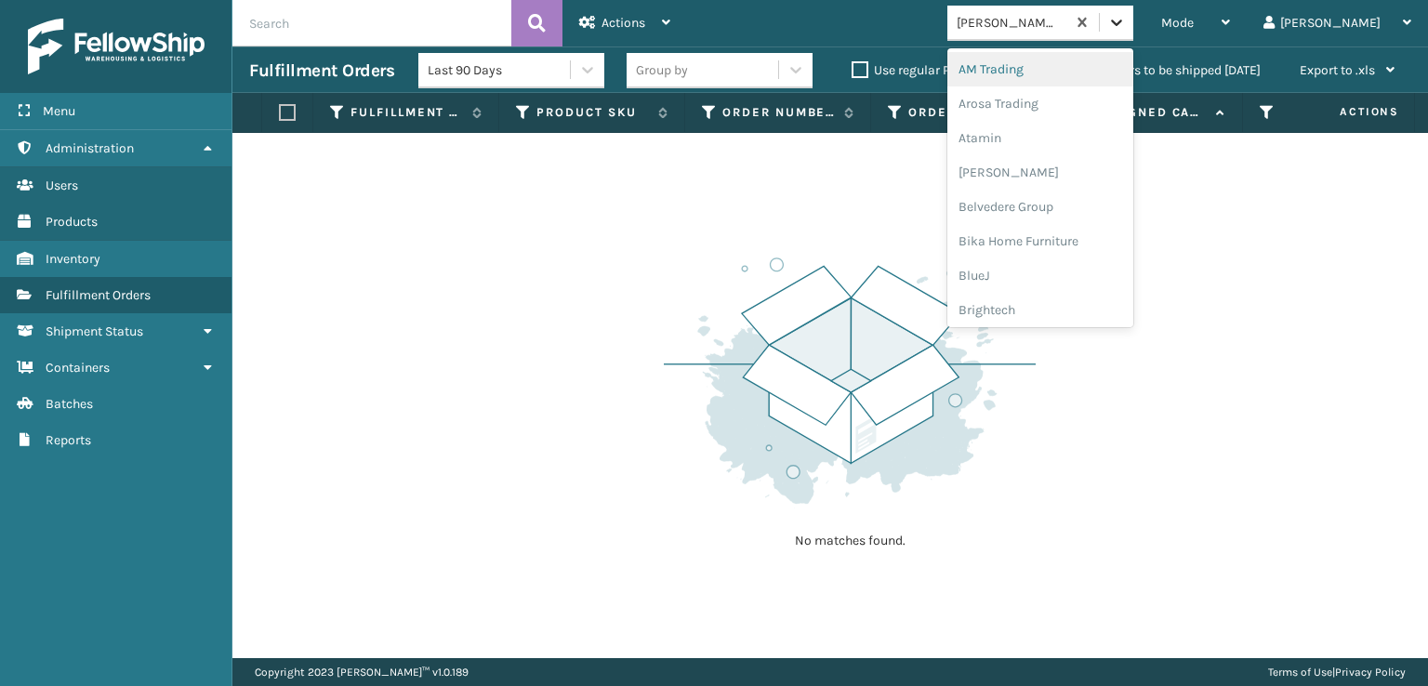
click at [1126, 23] on icon at bounding box center [1116, 22] width 19 height 19
click at [1062, 235] on div "FoamTex" at bounding box center [1040, 237] width 186 height 34
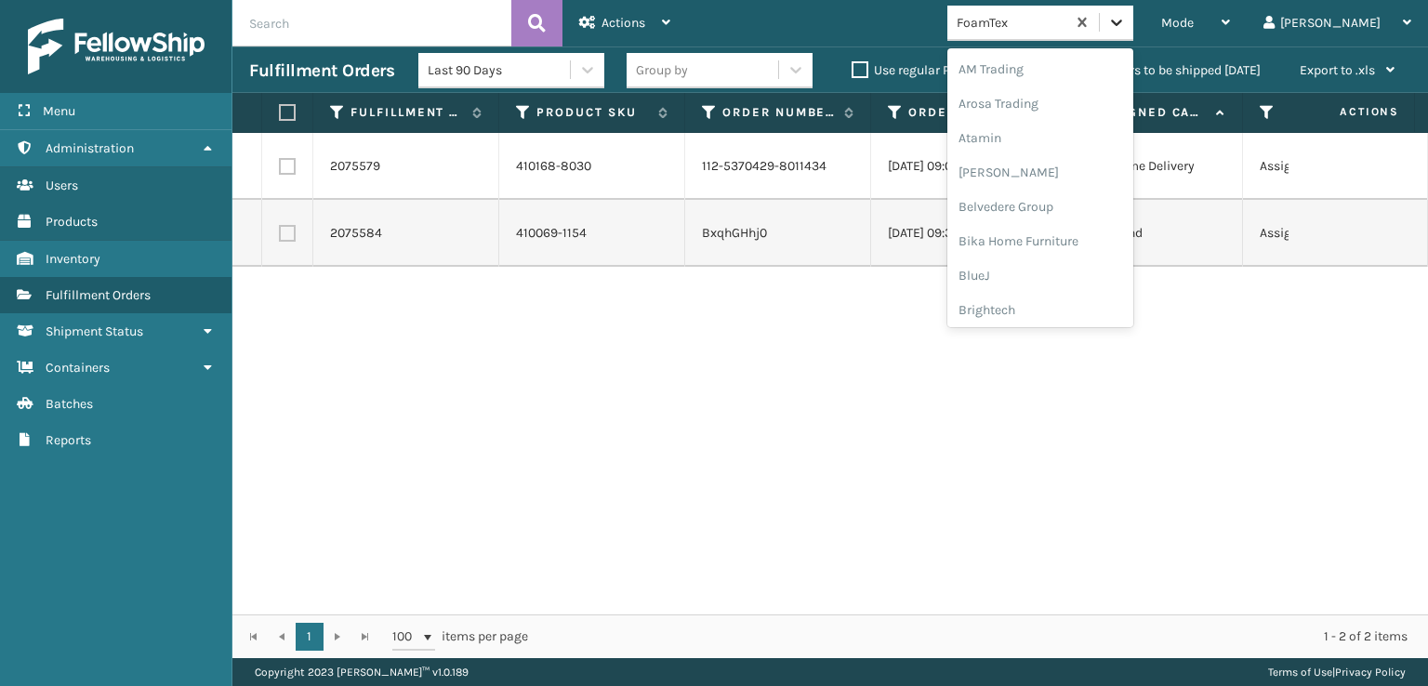
click at [1126, 28] on icon at bounding box center [1116, 22] width 19 height 19
click at [1054, 245] on div "[PERSON_NAME] Brands" at bounding box center [1040, 249] width 186 height 34
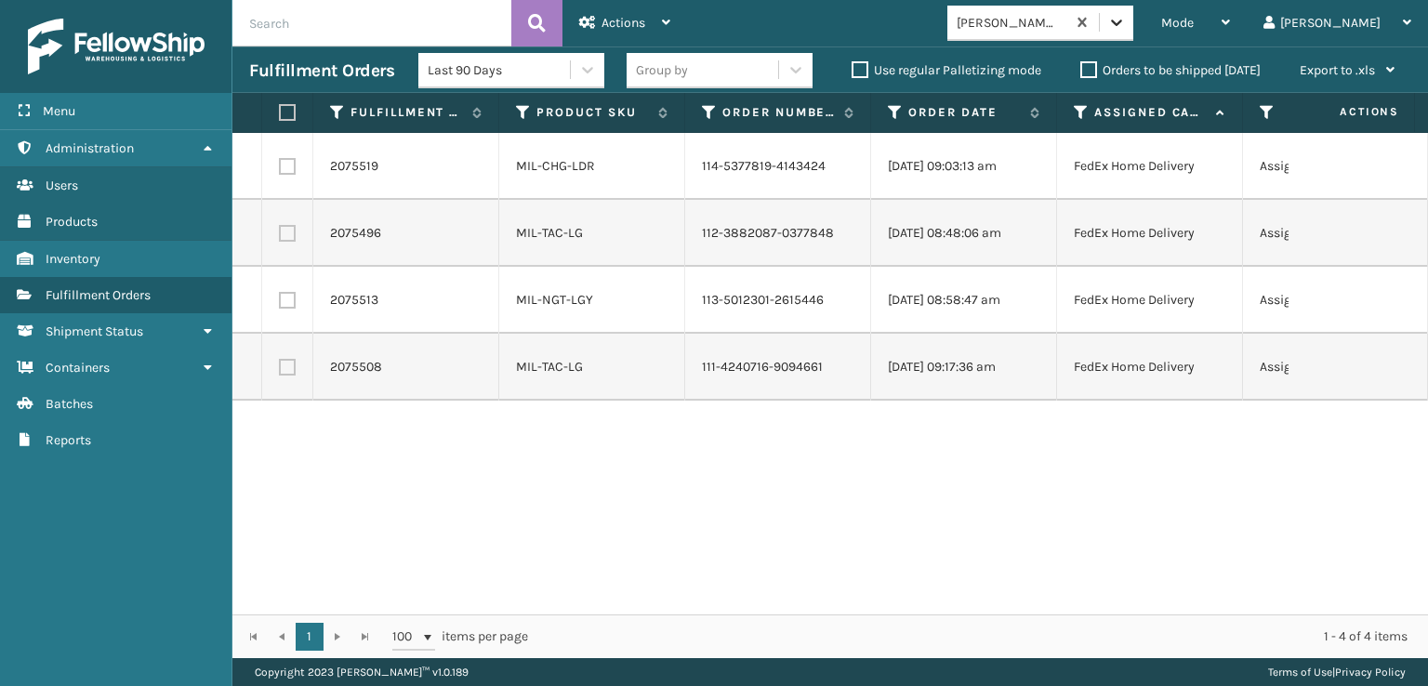
click at [1126, 21] on icon at bounding box center [1116, 22] width 19 height 19
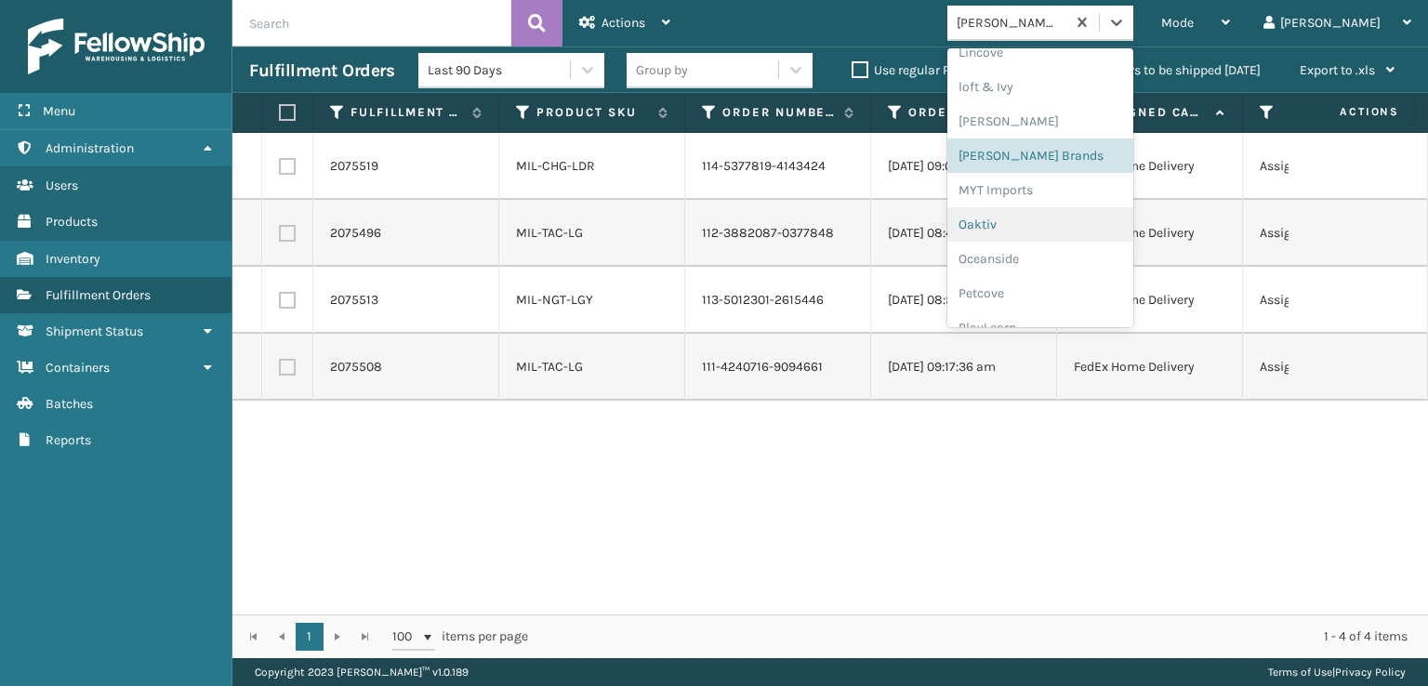
scroll to position [933, 0]
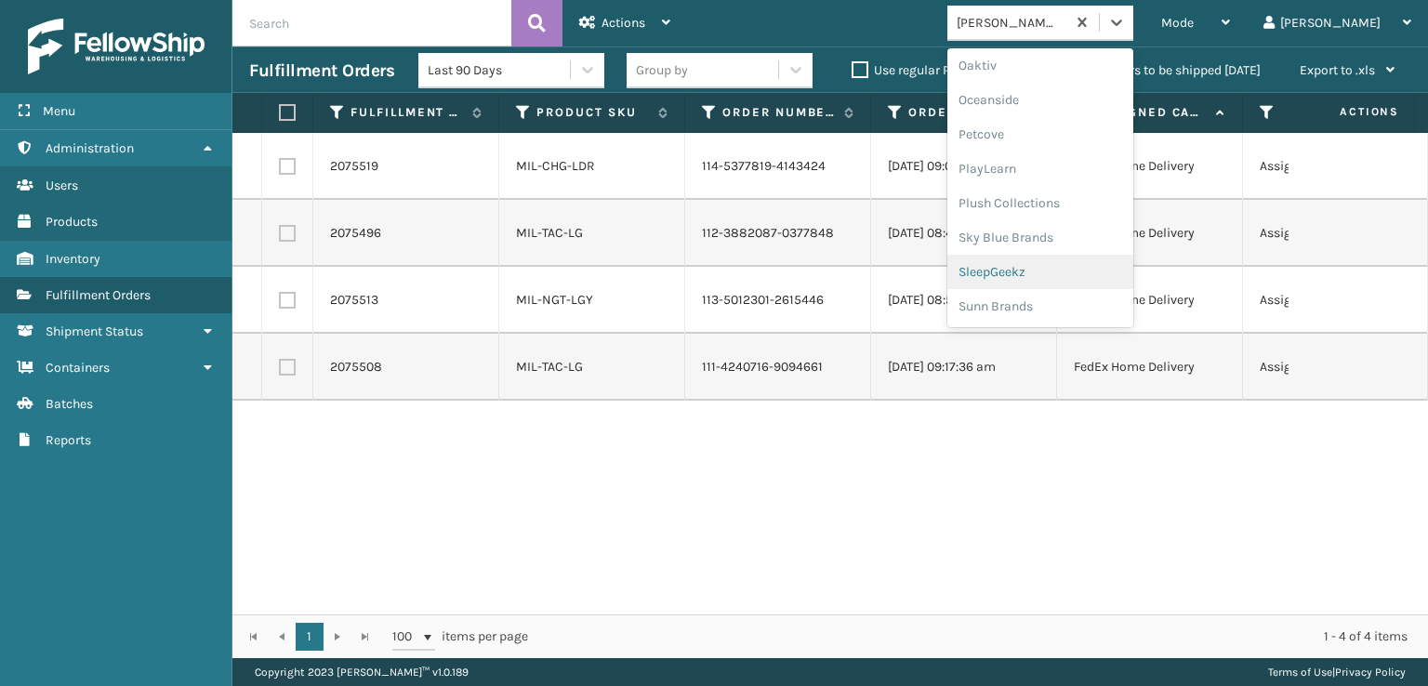
click at [1063, 272] on div "SleepGeekz" at bounding box center [1040, 272] width 186 height 34
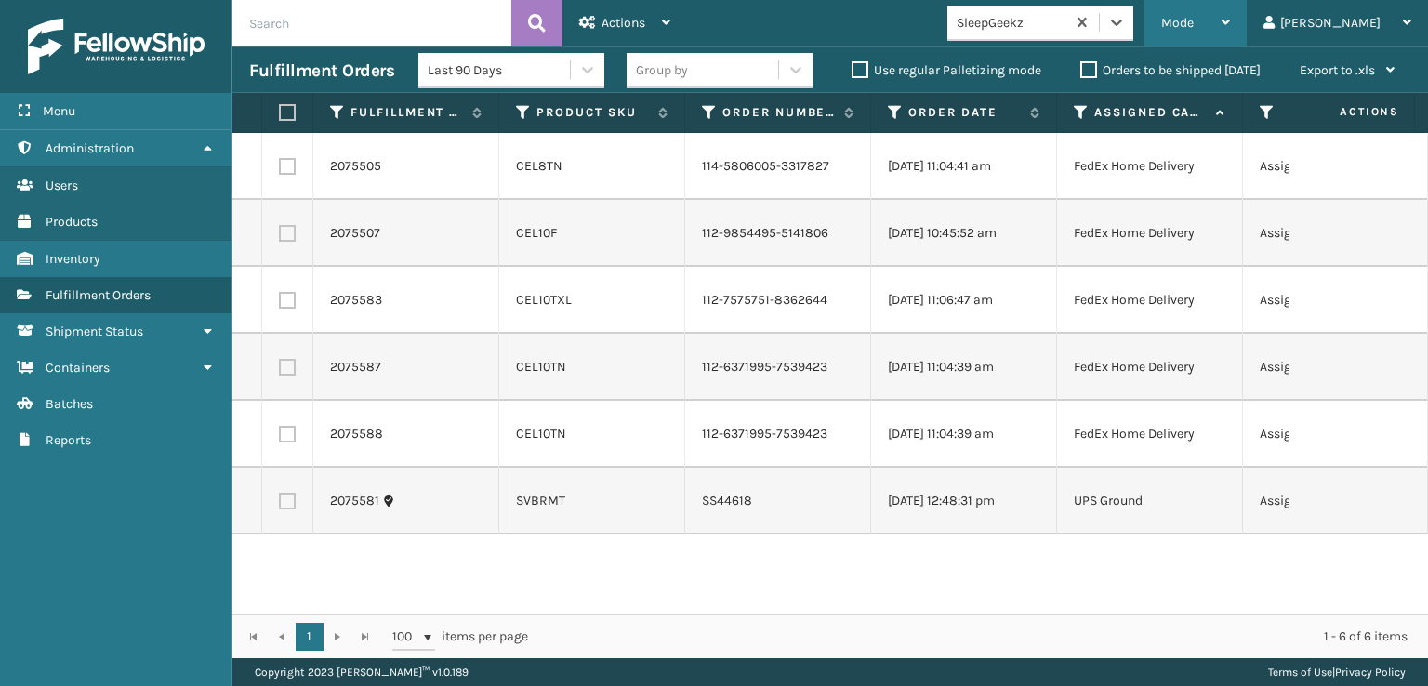
click at [1230, 13] on div "Mode" at bounding box center [1195, 23] width 69 height 46
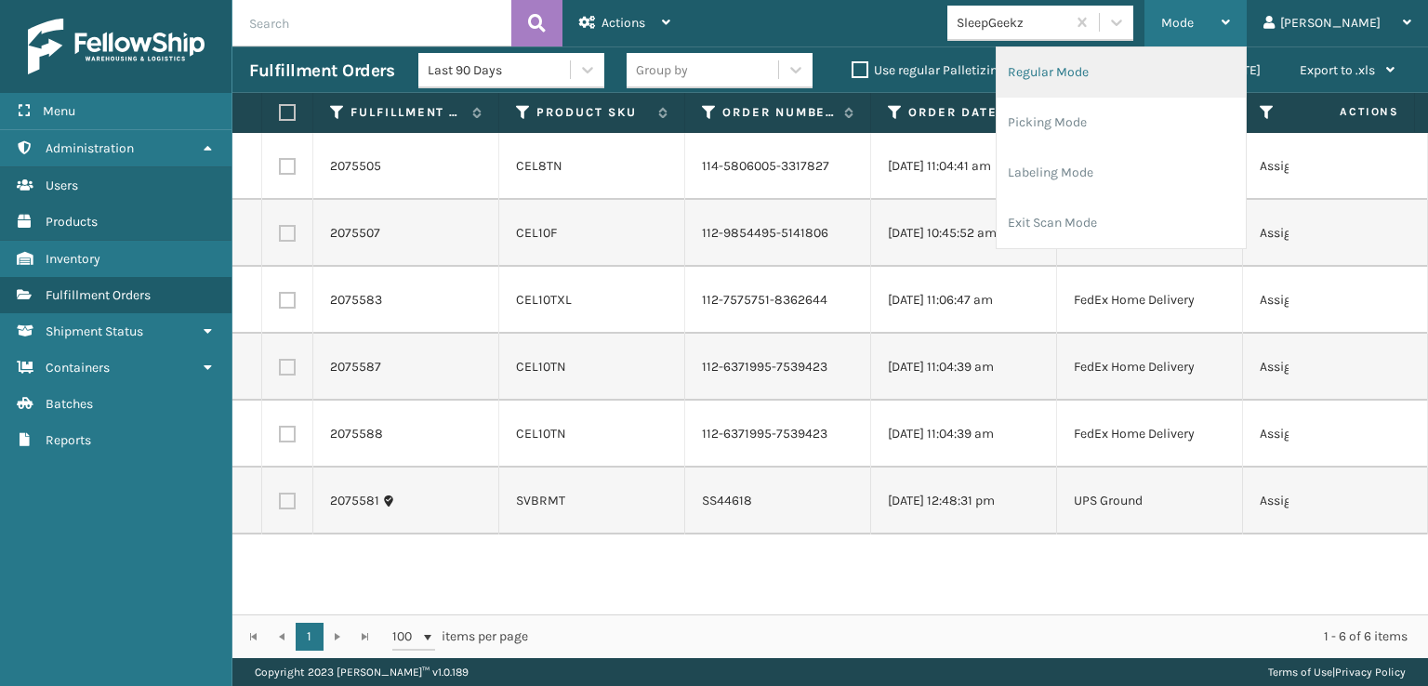
click at [1098, 75] on li "Regular Mode" at bounding box center [1121, 72] width 249 height 50
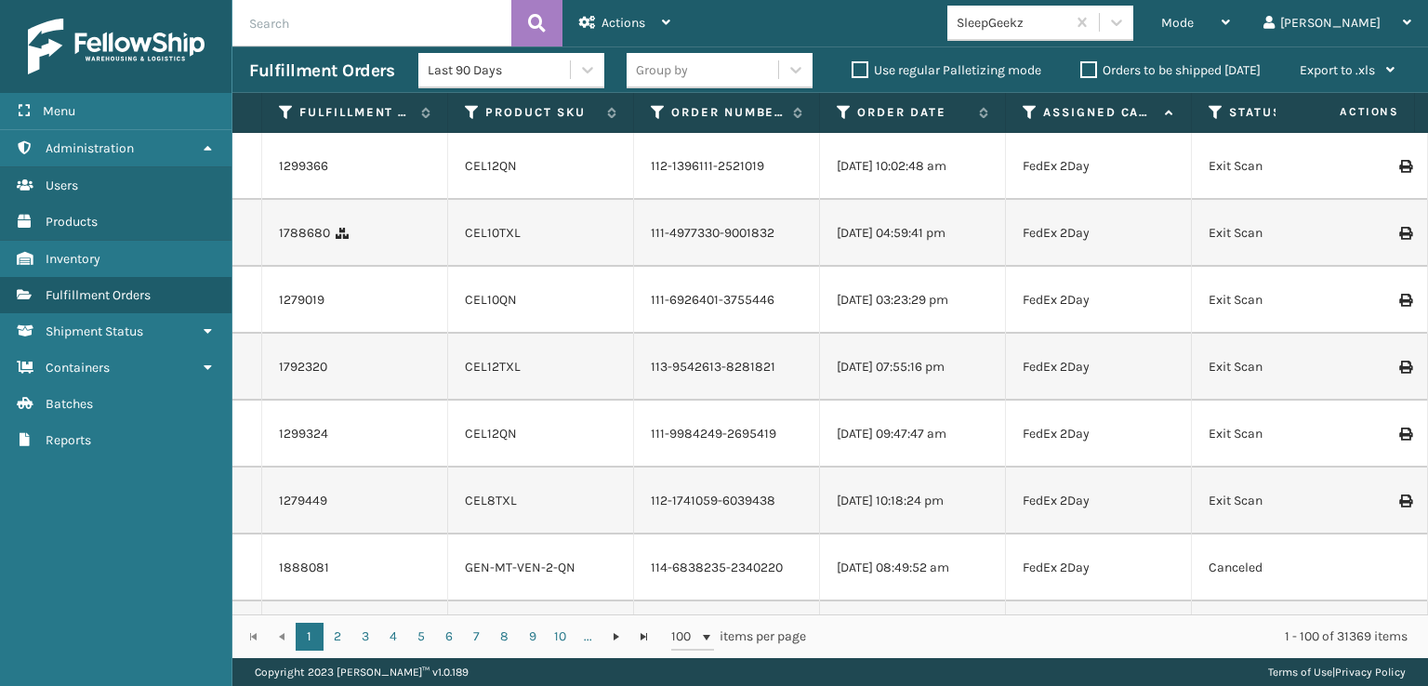
click at [1216, 112] on icon at bounding box center [1216, 112] width 15 height 17
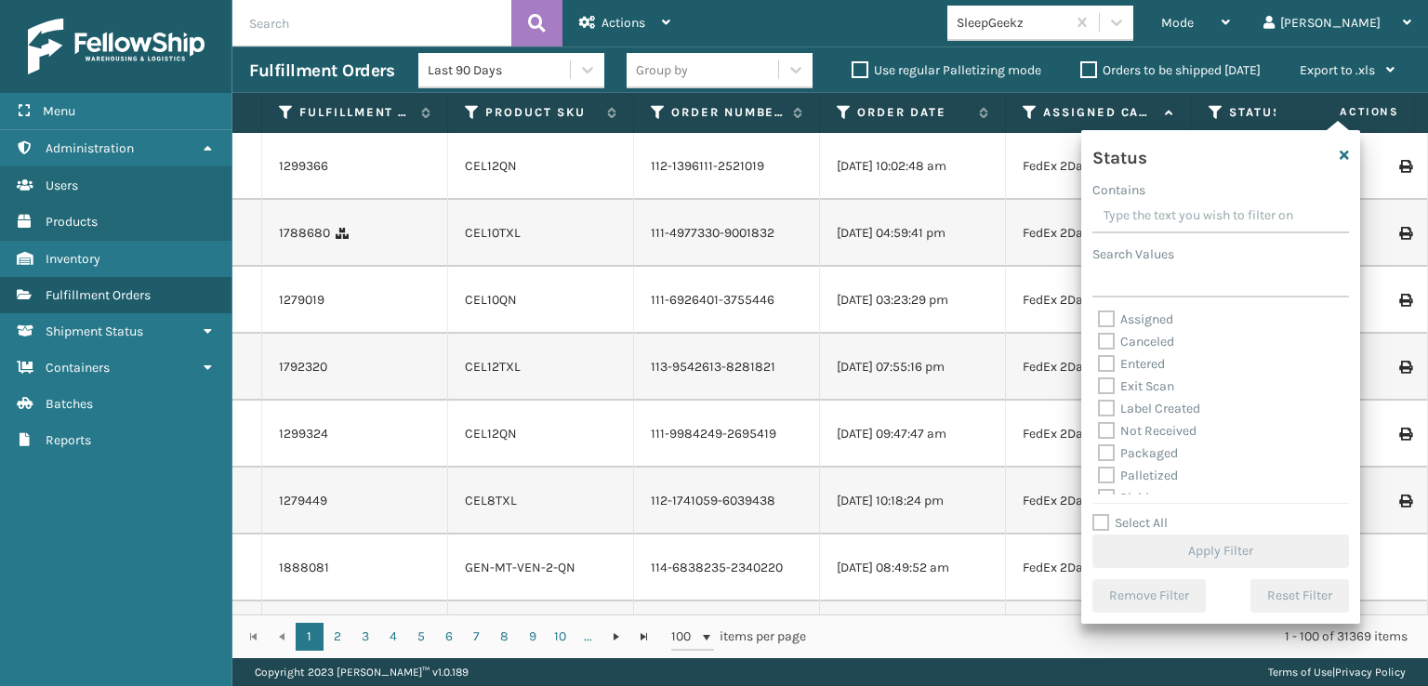
scroll to position [93, 0]
click at [1106, 410] on label "Picking" at bounding box center [1131, 405] width 66 height 16
click at [1099, 406] on input "Picking" at bounding box center [1098, 400] width 1 height 12
checkbox input "true"
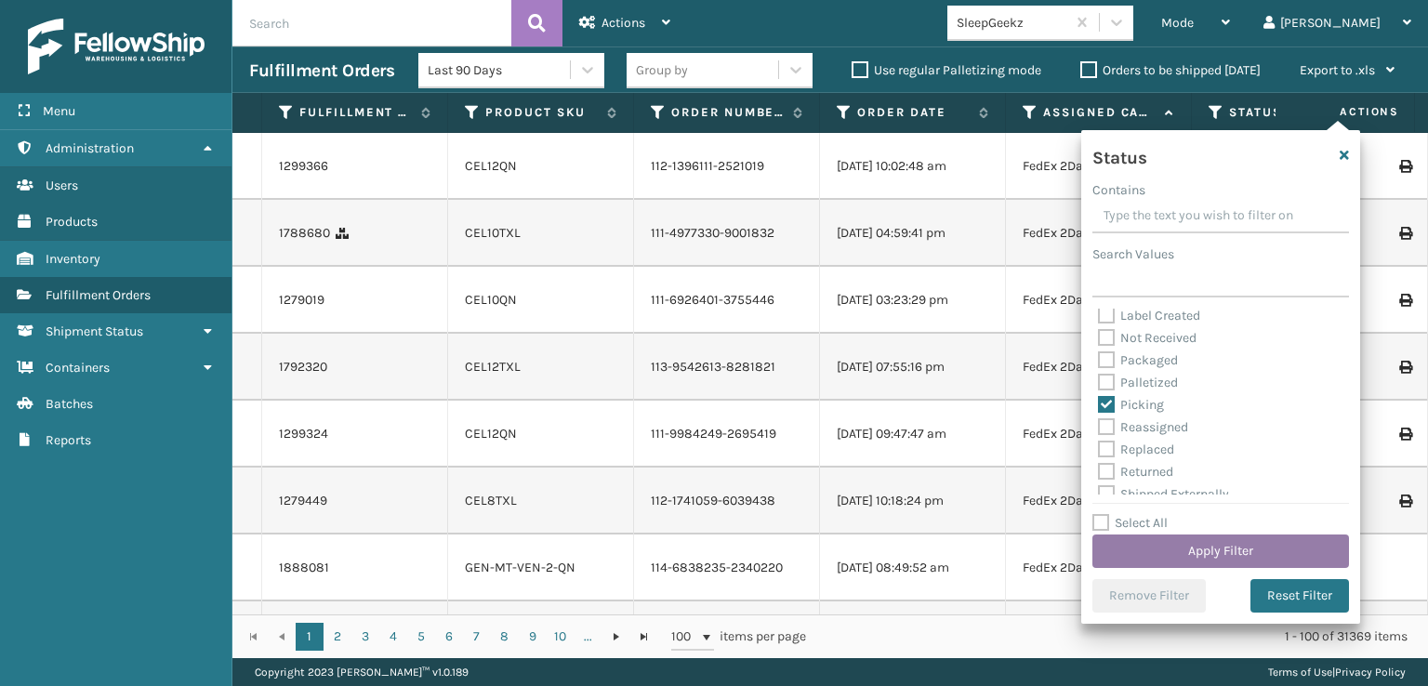
click at [1169, 549] on button "Apply Filter" at bounding box center [1220, 551] width 257 height 33
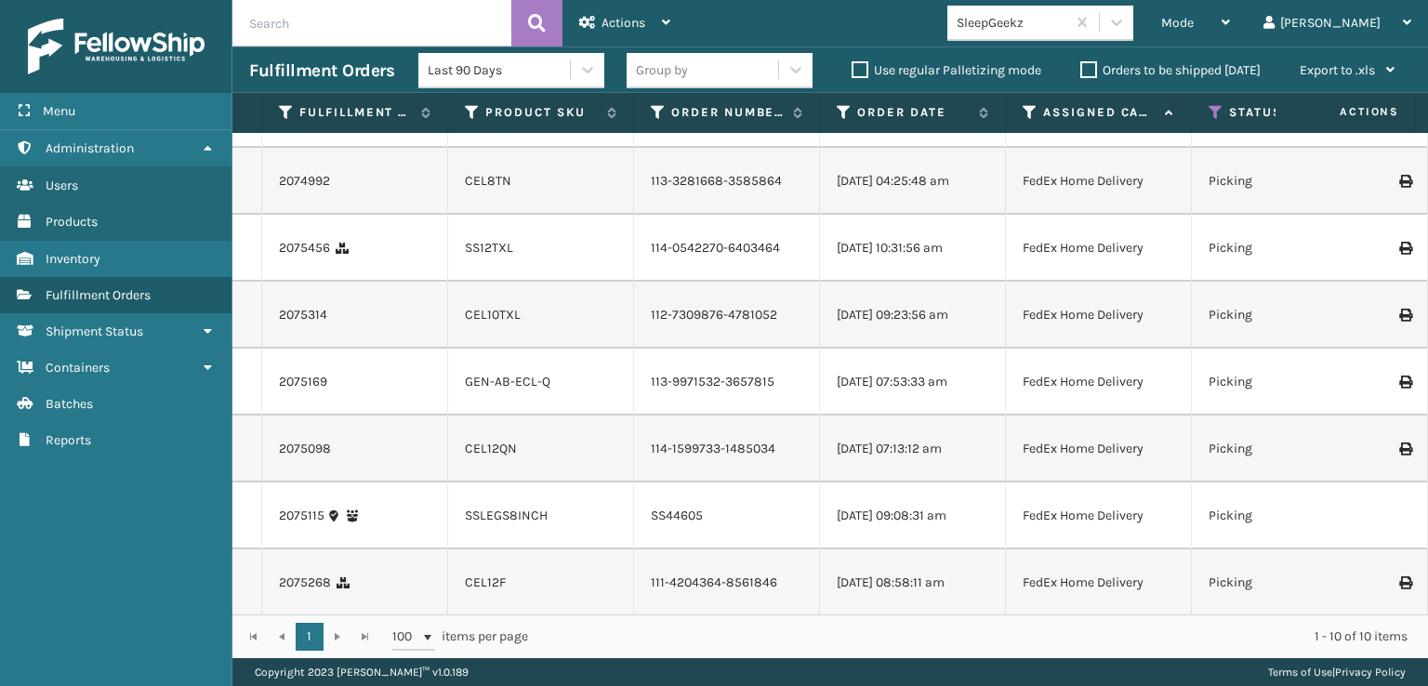
scroll to position [0, 0]
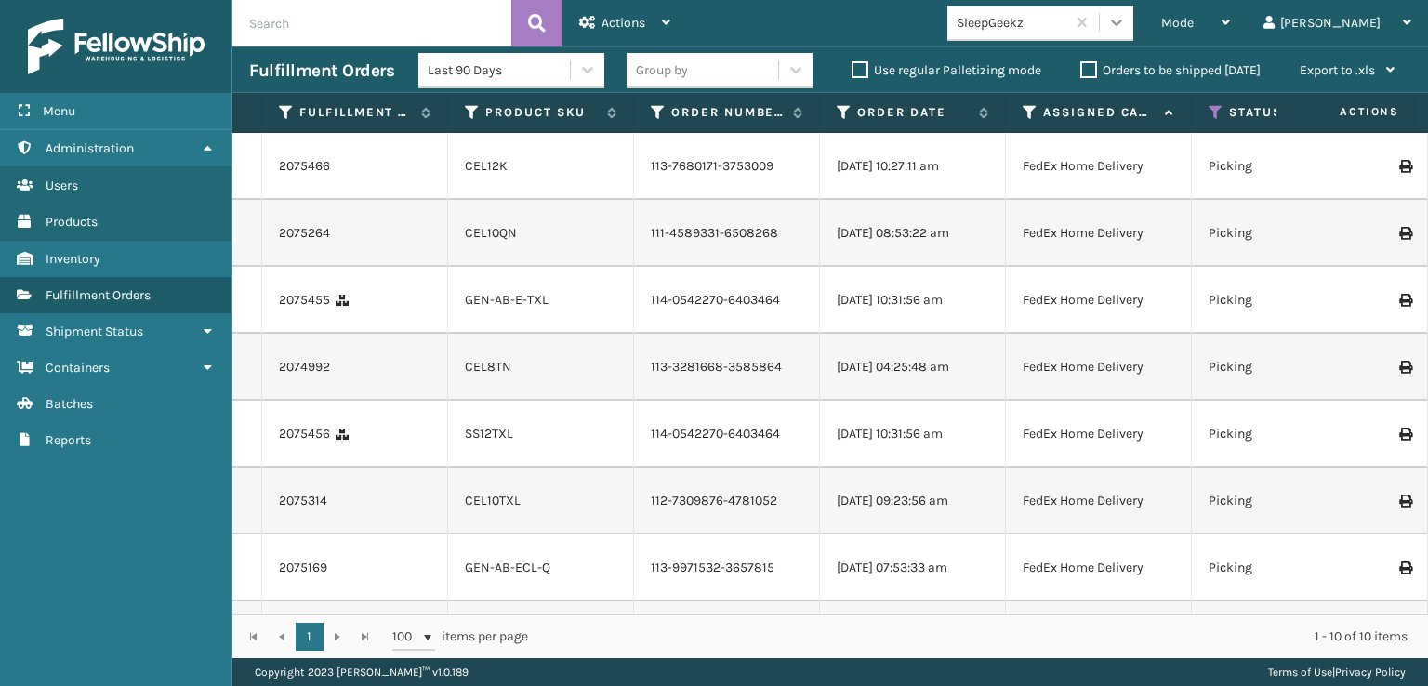
click at [1122, 22] on icon at bounding box center [1116, 23] width 11 height 7
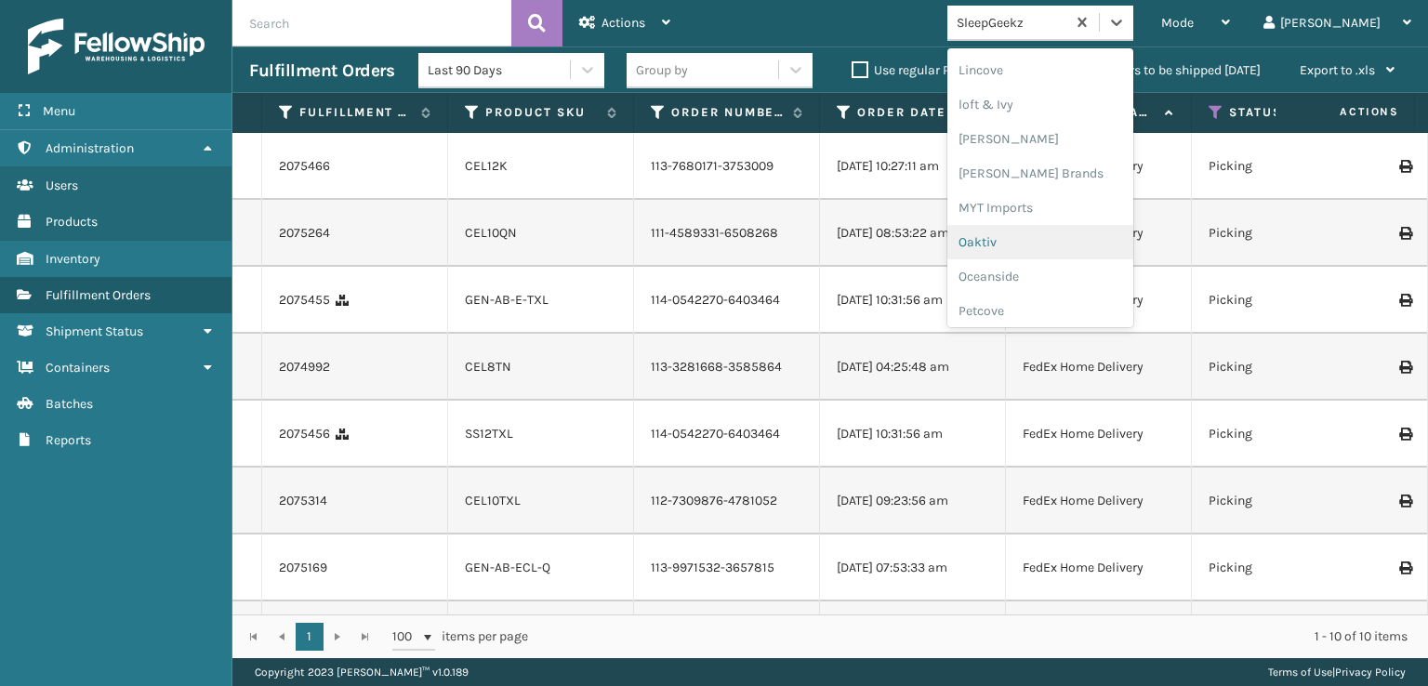
scroll to position [774, 0]
click at [1049, 152] on div "[PERSON_NAME] Brands" at bounding box center [1040, 156] width 186 height 34
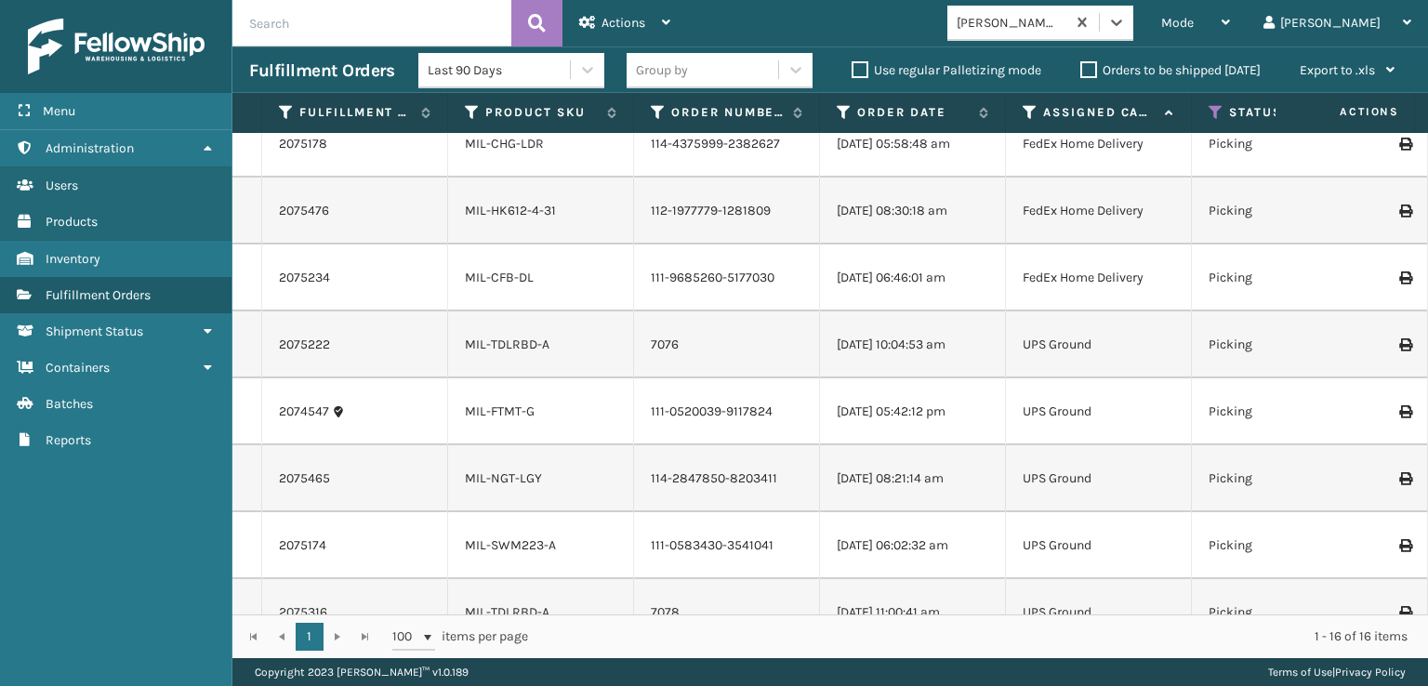
scroll to position [602, 0]
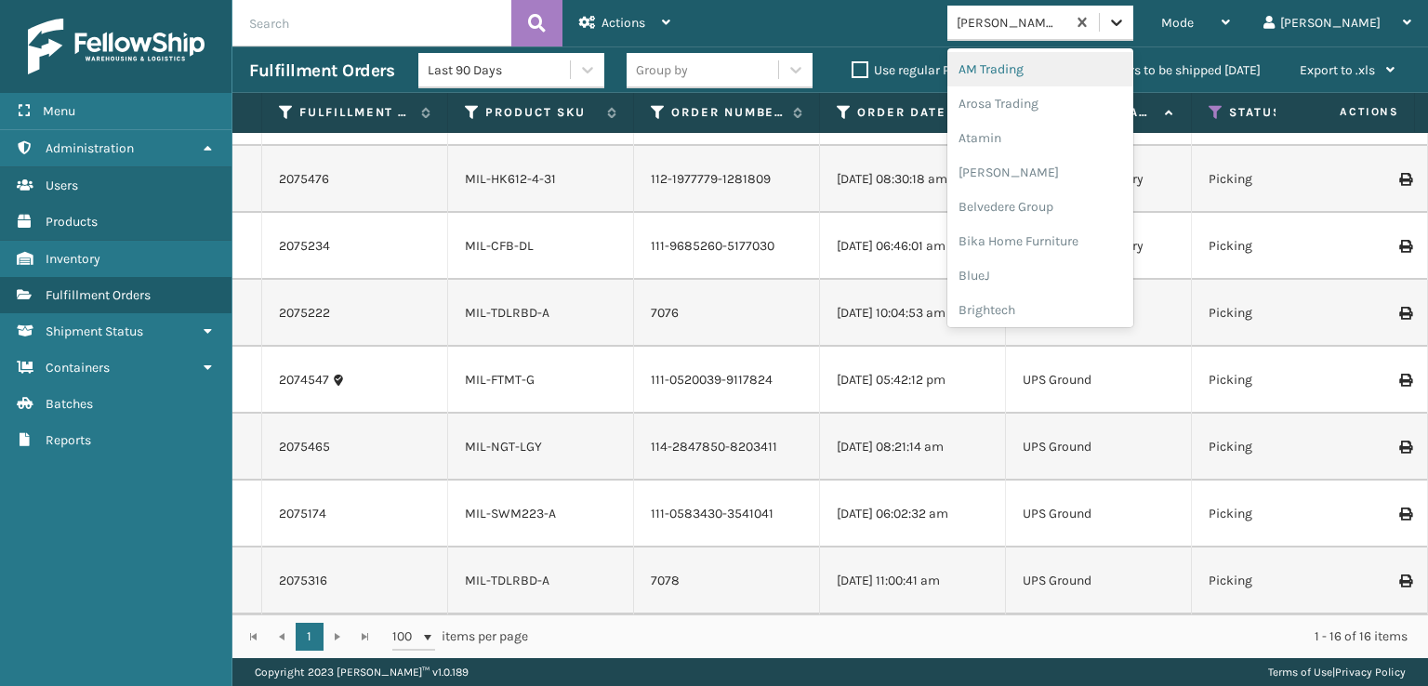
click at [1126, 27] on icon at bounding box center [1116, 22] width 19 height 19
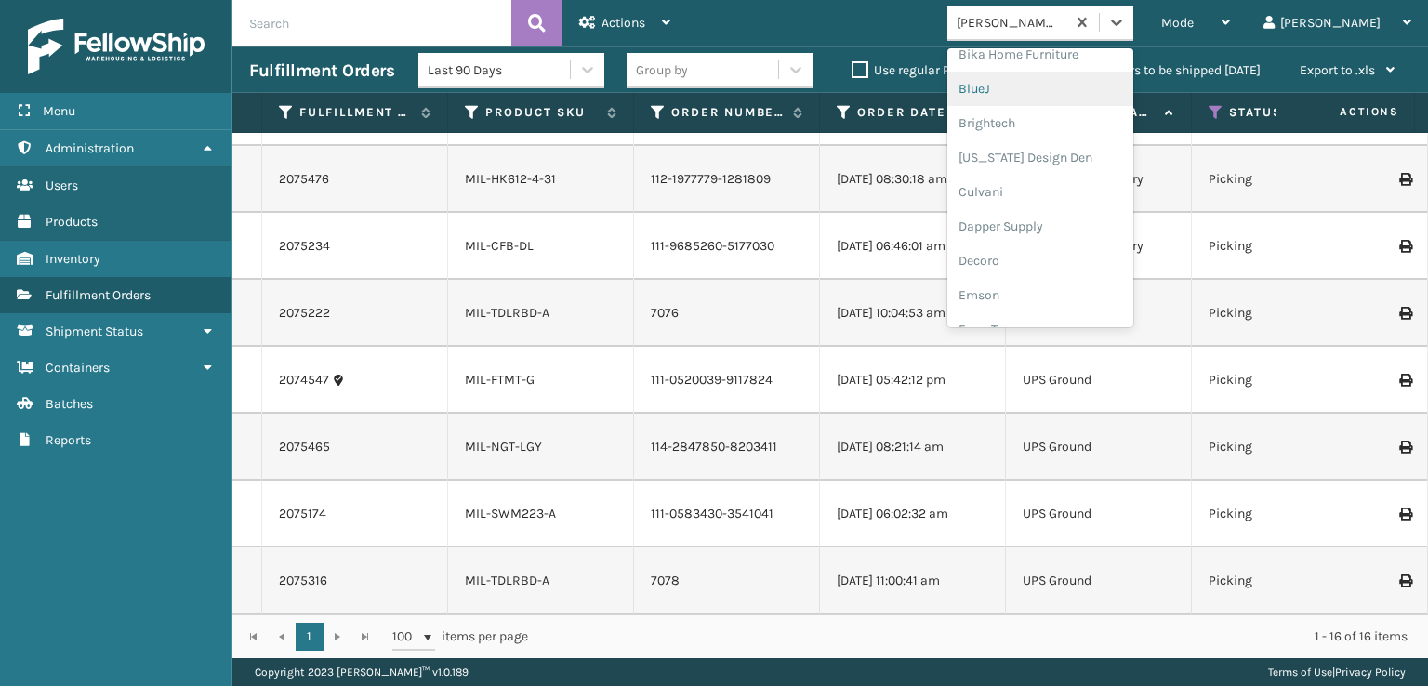
scroll to position [279, 0]
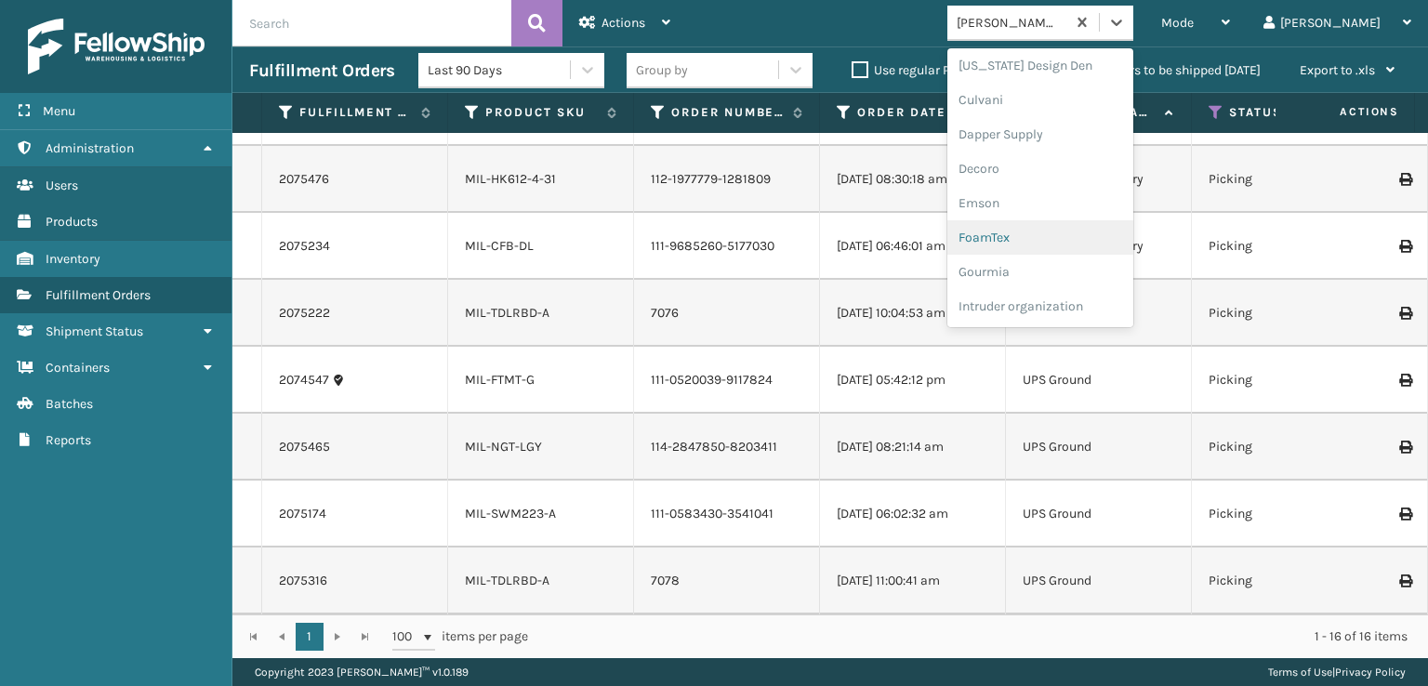
click at [1068, 232] on div "FoamTex" at bounding box center [1040, 237] width 186 height 34
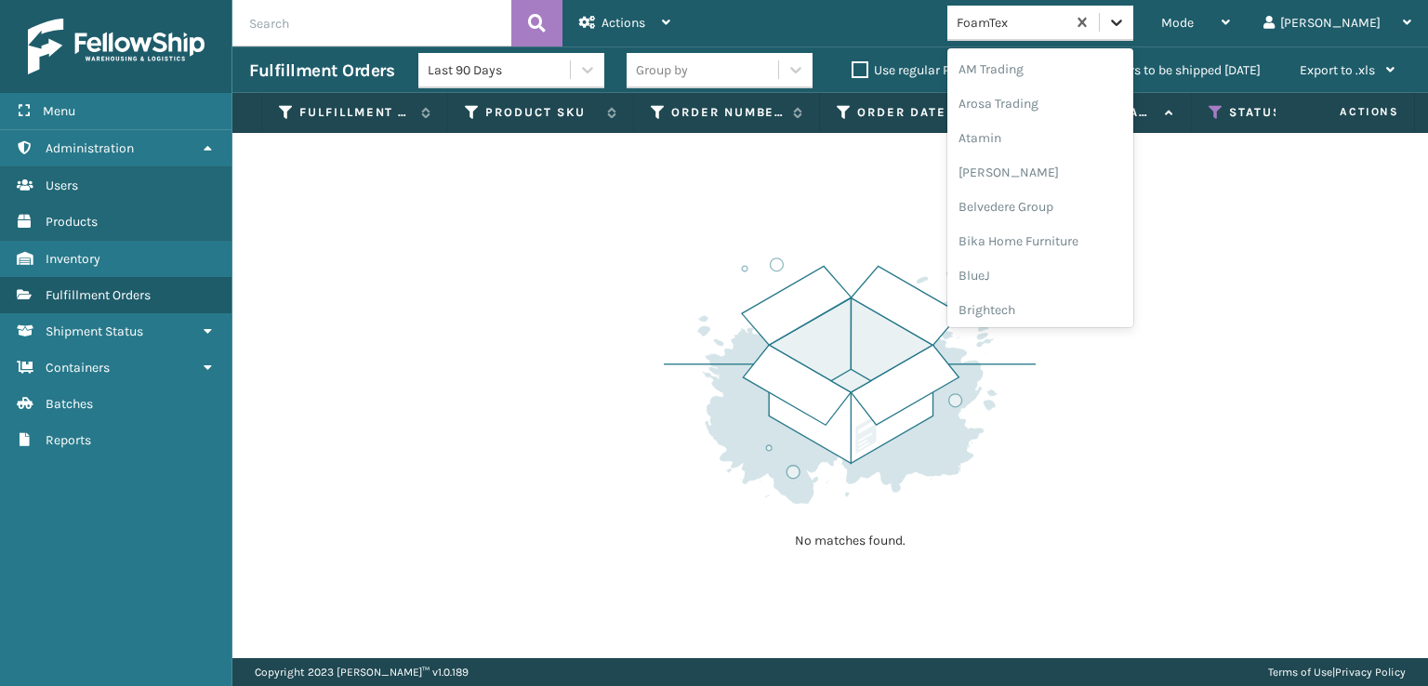
click at [1126, 16] on icon at bounding box center [1116, 22] width 19 height 19
click at [1076, 271] on div "SleepGeekz" at bounding box center [1040, 272] width 186 height 34
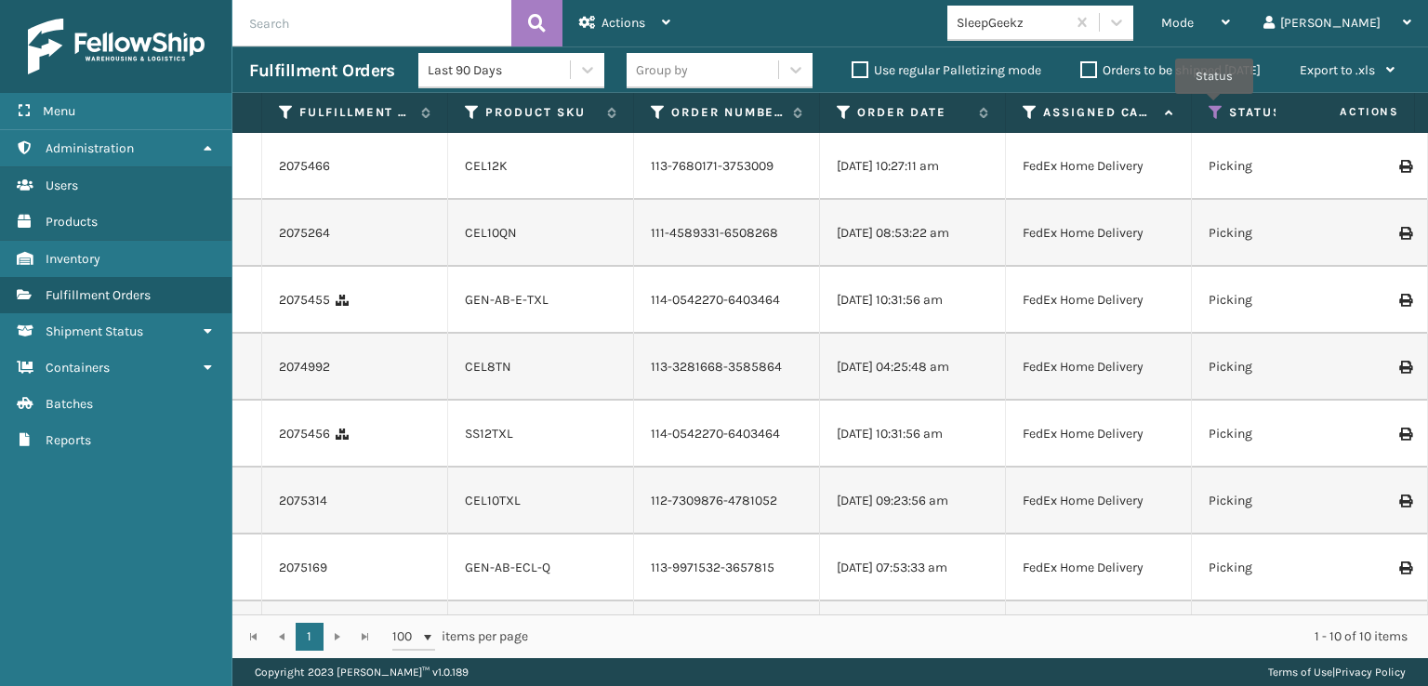
click at [1214, 107] on icon at bounding box center [1216, 112] width 15 height 17
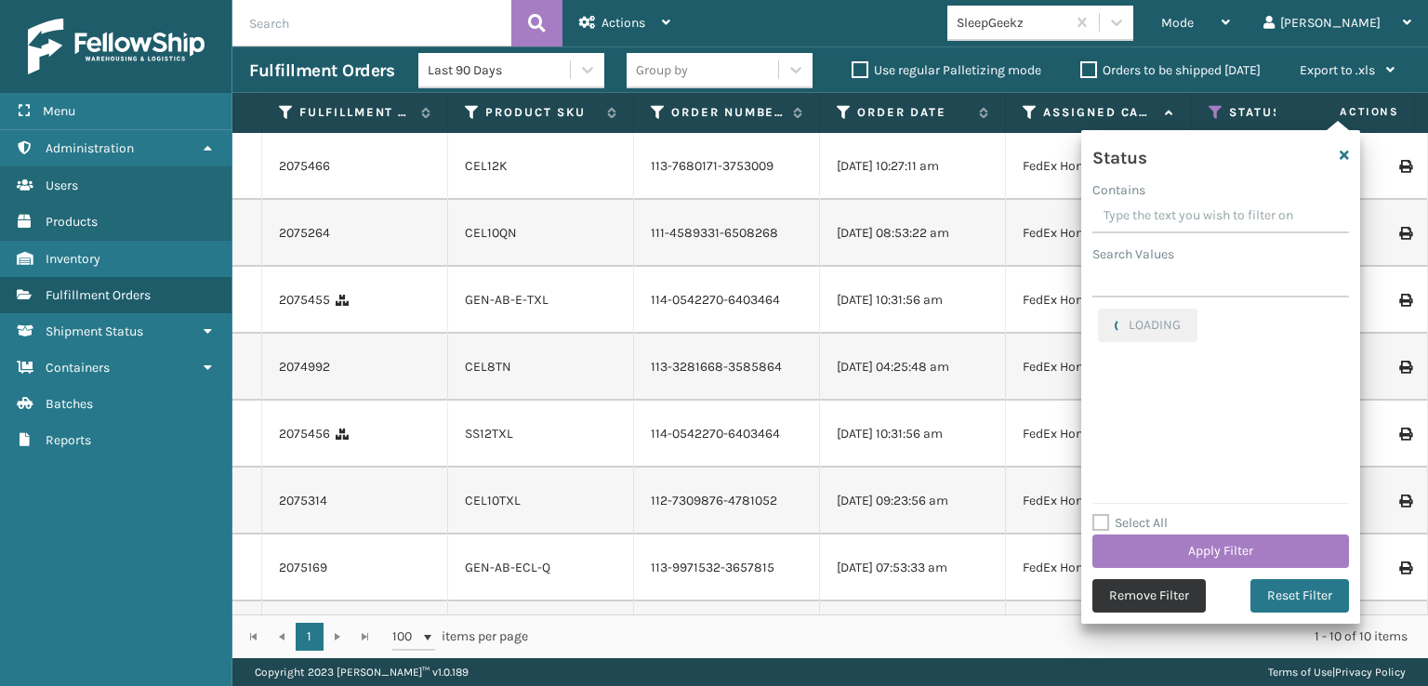
click at [1156, 605] on button "Remove Filter" at bounding box center [1148, 595] width 113 height 33
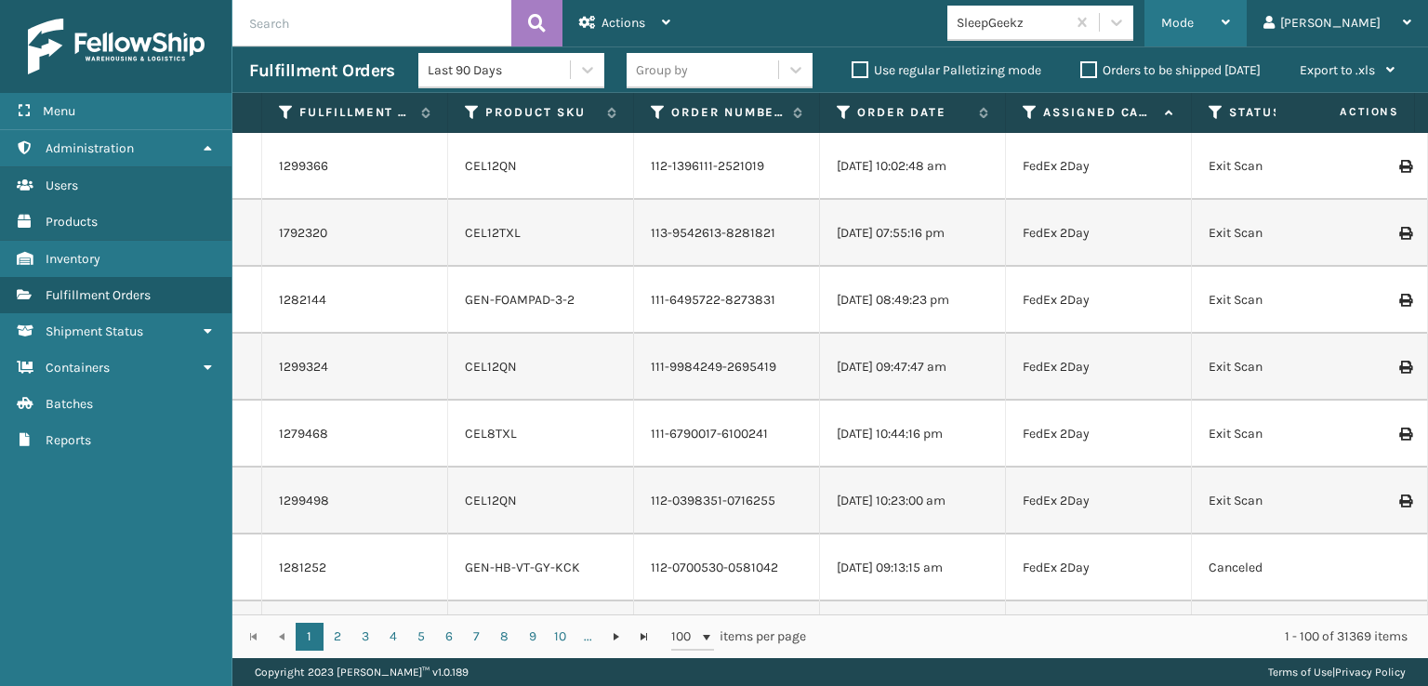
drag, startPoint x: 1247, startPoint y: 20, endPoint x: 1247, endPoint y: 33, distance: 13.0
click at [1194, 20] on span "Mode" at bounding box center [1177, 23] width 33 height 16
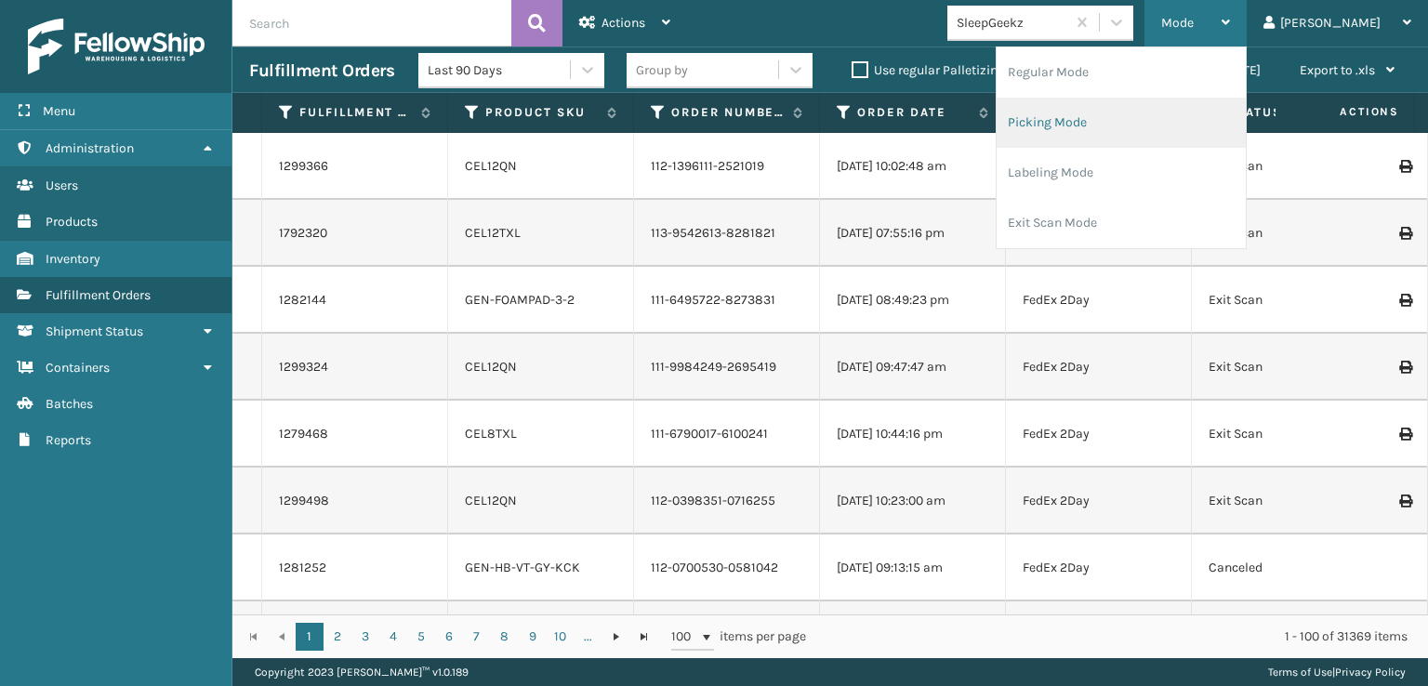
click at [1107, 117] on li "Picking Mode" at bounding box center [1121, 123] width 249 height 50
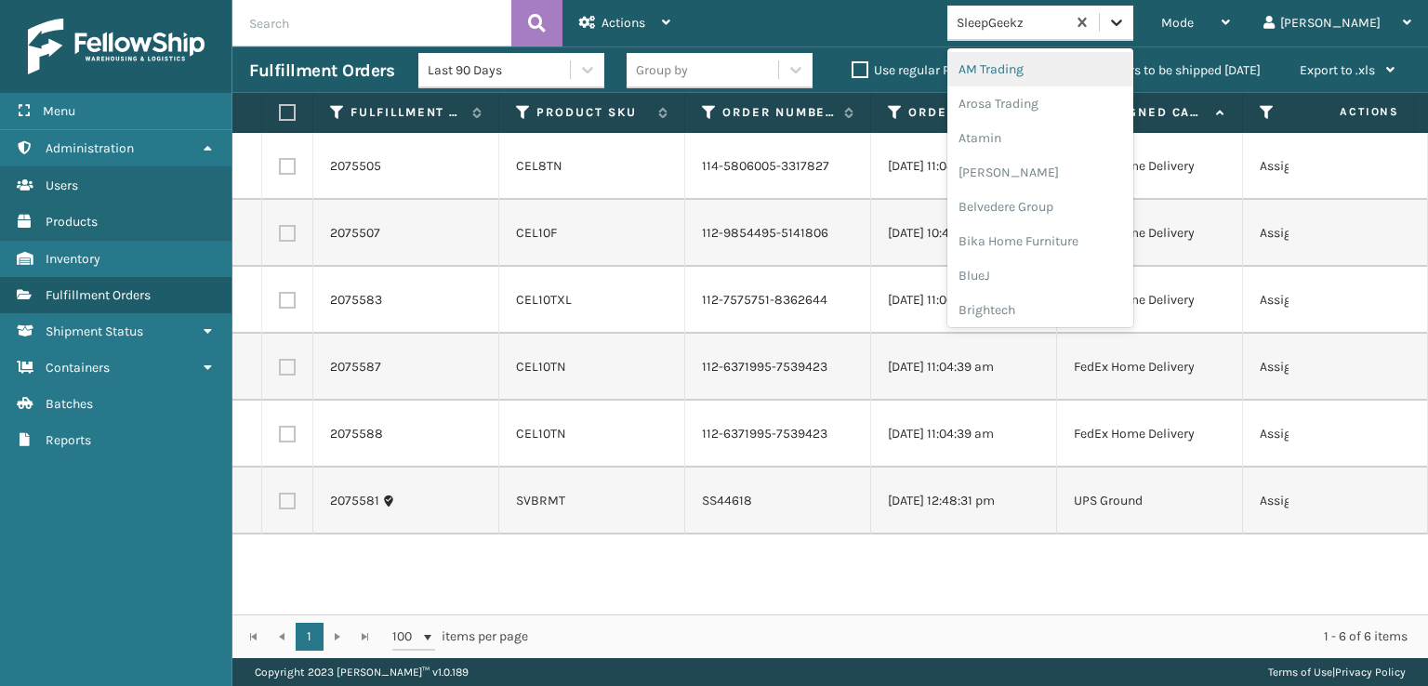
click at [1126, 31] on icon at bounding box center [1116, 22] width 19 height 19
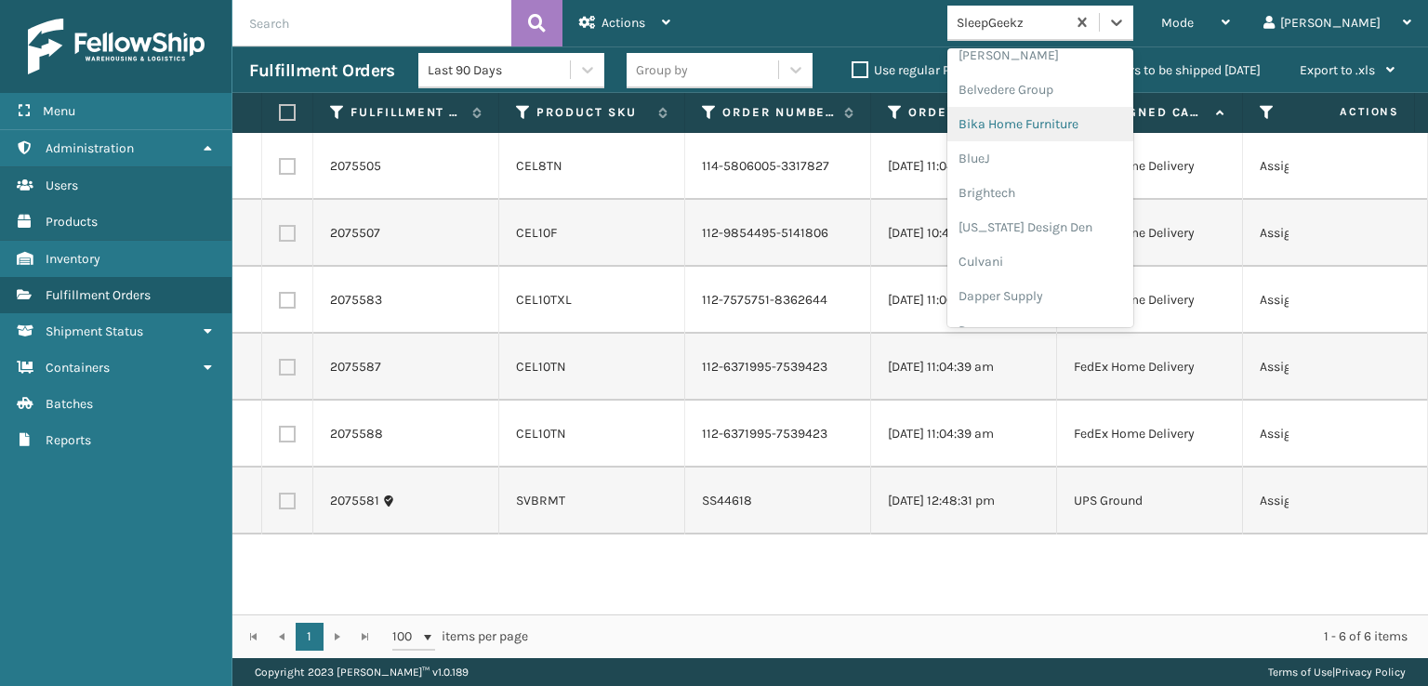
scroll to position [93, 0]
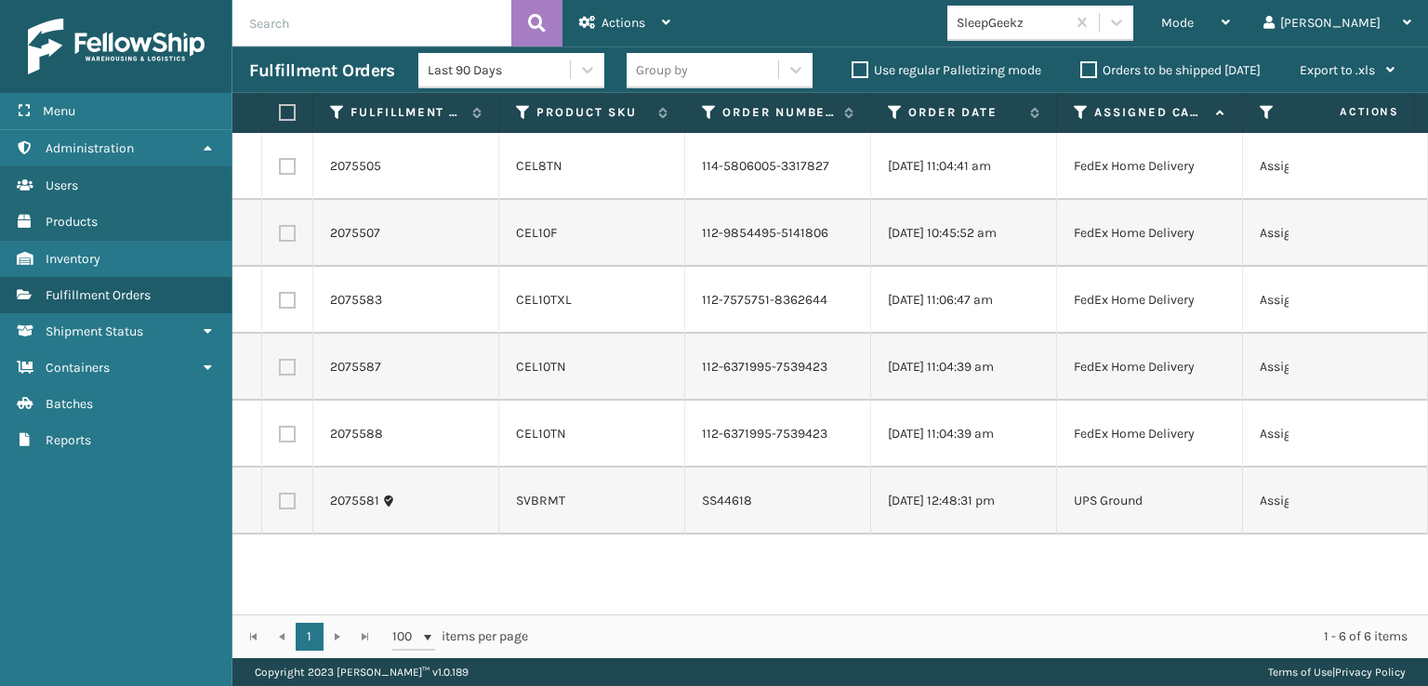
click at [1356, 318] on td at bounding box center [1358, 300] width 139 height 67
drag, startPoint x: 866, startPoint y: 116, endPoint x: 855, endPoint y: 139, distance: 24.5
click at [855, 139] on div "Fulfillment Order Id Product SKU Order Number Order Date Assigned Carrier Servi…" at bounding box center [830, 375] width 1196 height 565
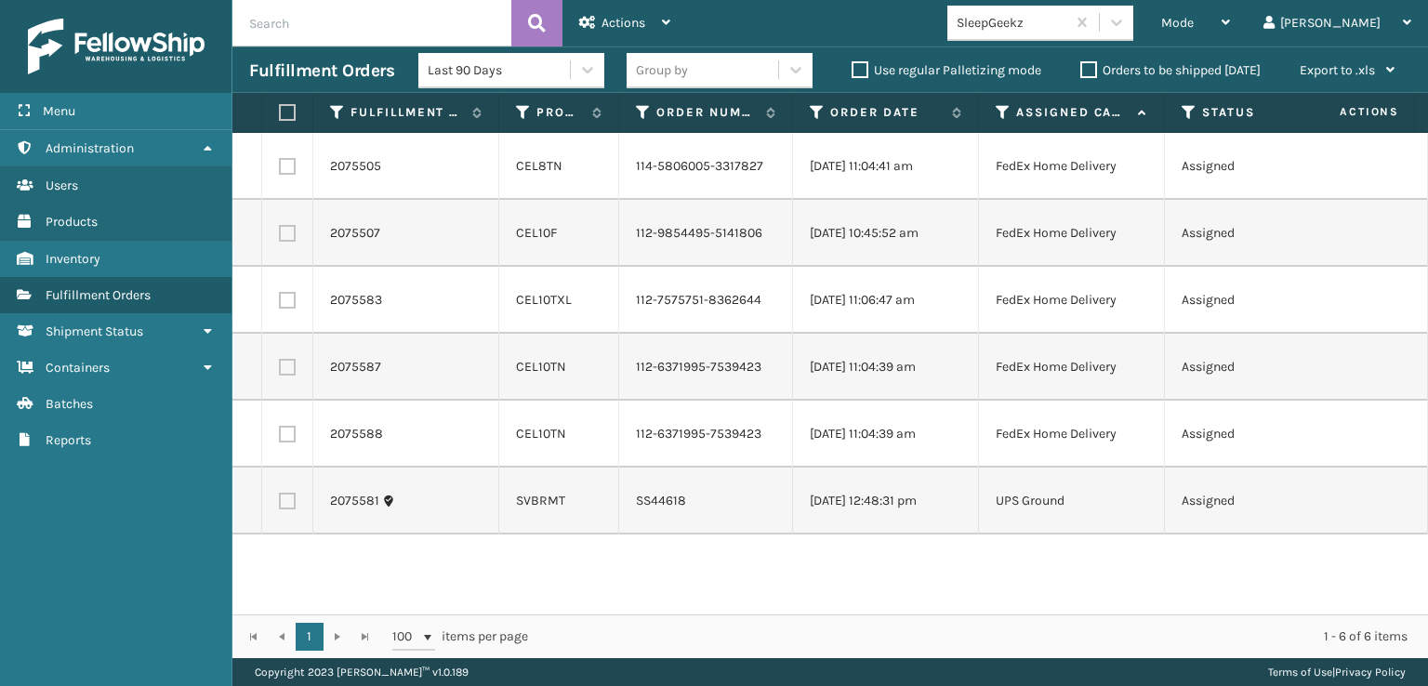
drag, startPoint x: 681, startPoint y: 125, endPoint x: 615, endPoint y: 140, distance: 67.9
click at [615, 140] on div "Fulfillment Order Id Product SKU Order Number Order Date Assigned Carrier Servi…" at bounding box center [830, 375] width 1196 height 565
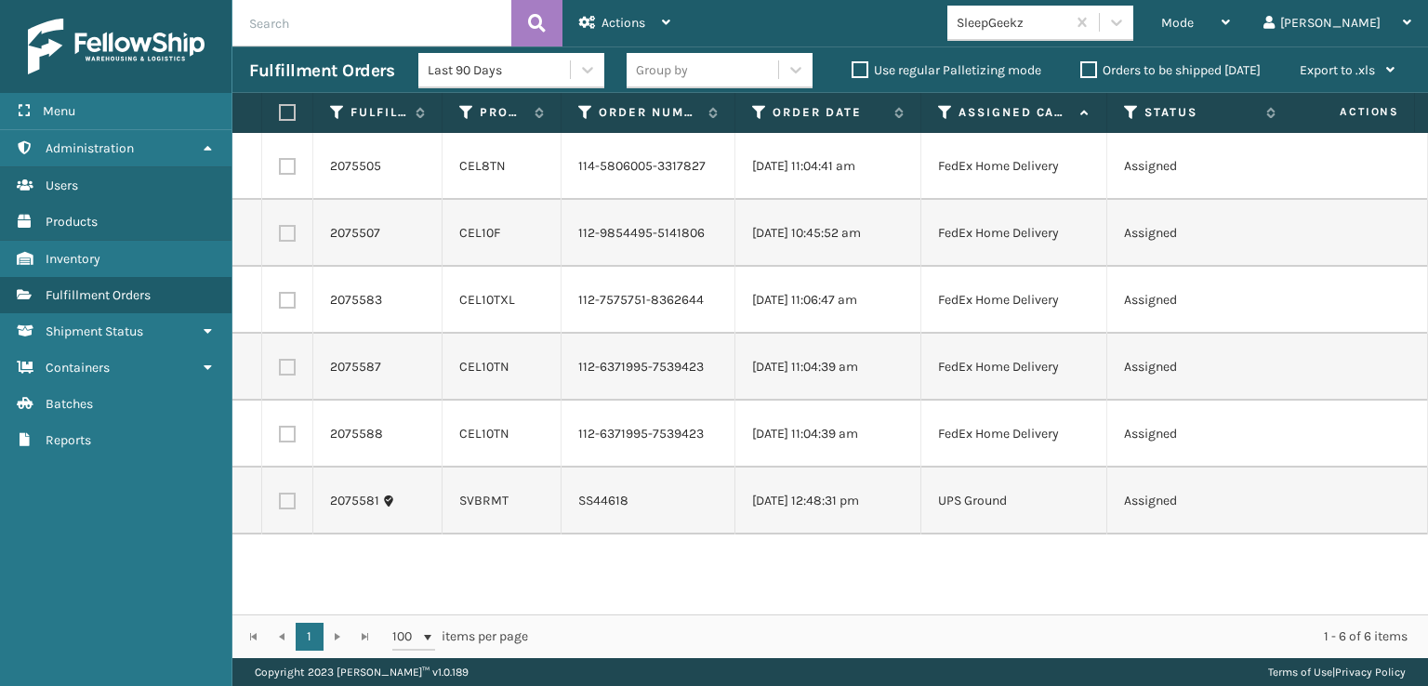
drag, startPoint x: 495, startPoint y: 122, endPoint x: 439, endPoint y: 129, distance: 56.3
click at [439, 129] on span at bounding box center [439, 288] width 6 height 390
click at [1126, 25] on icon at bounding box center [1116, 22] width 19 height 19
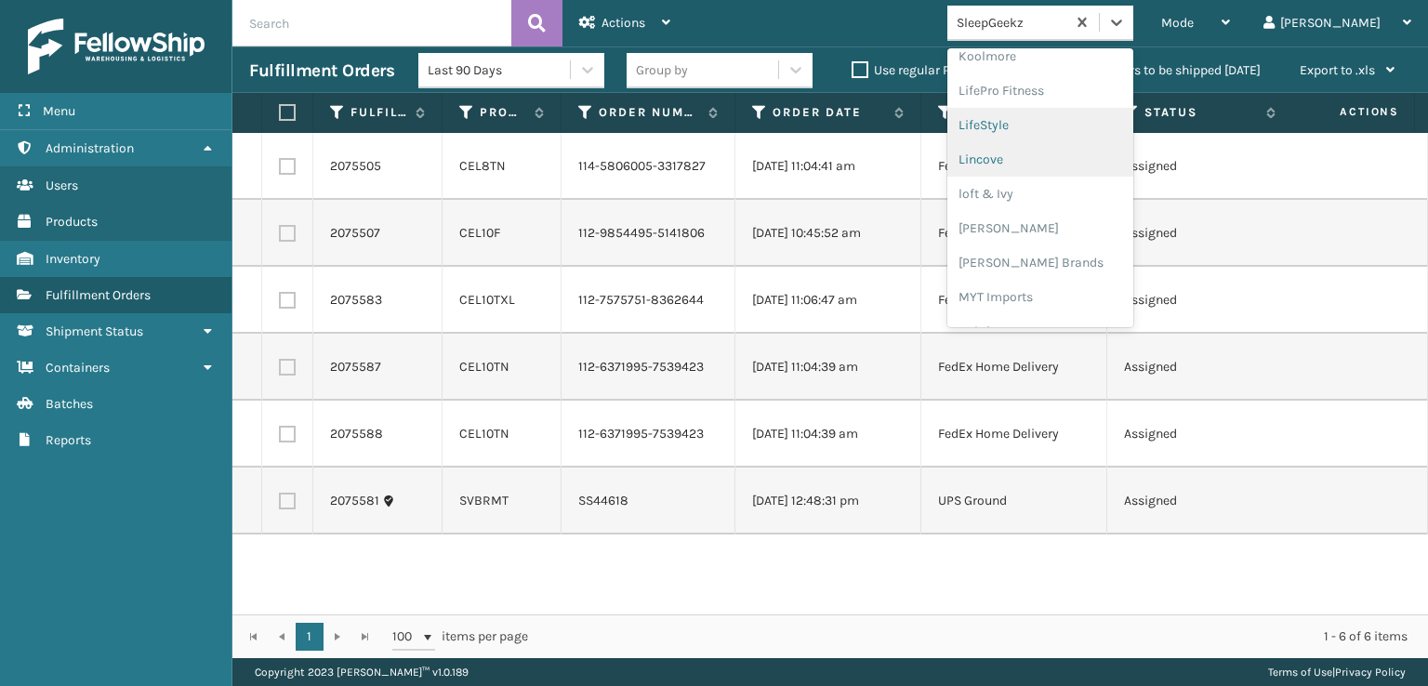
scroll to position [774, 0]
click at [1066, 151] on div "[PERSON_NAME] Brands" at bounding box center [1040, 156] width 186 height 34
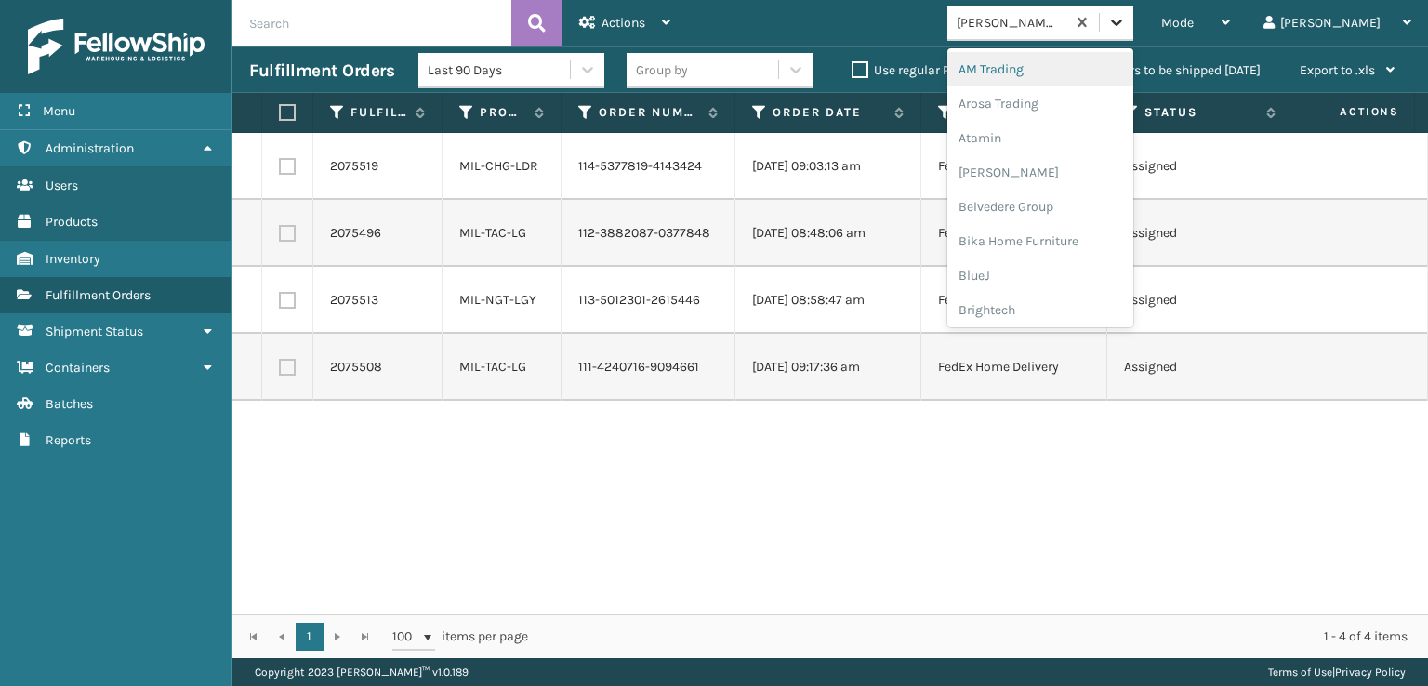
click at [1126, 27] on icon at bounding box center [1116, 22] width 19 height 19
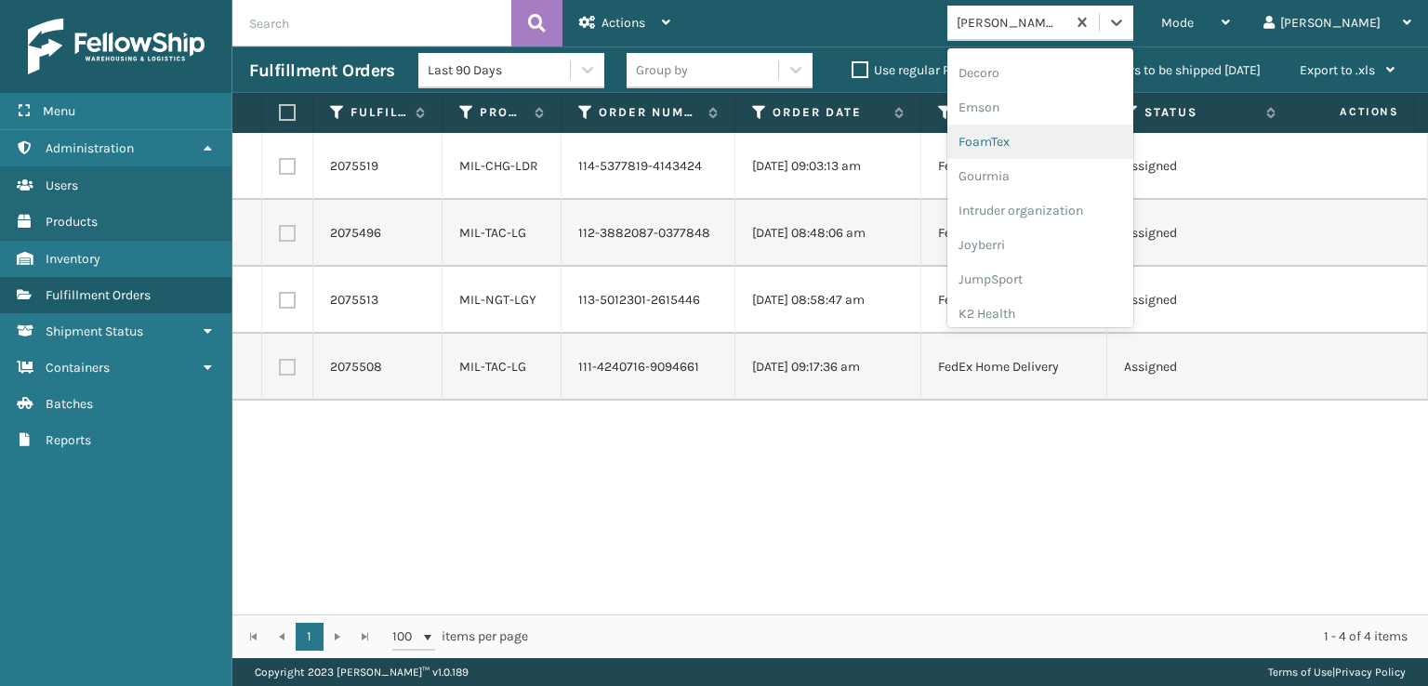
click at [1052, 142] on div "FoamTex" at bounding box center [1040, 142] width 186 height 34
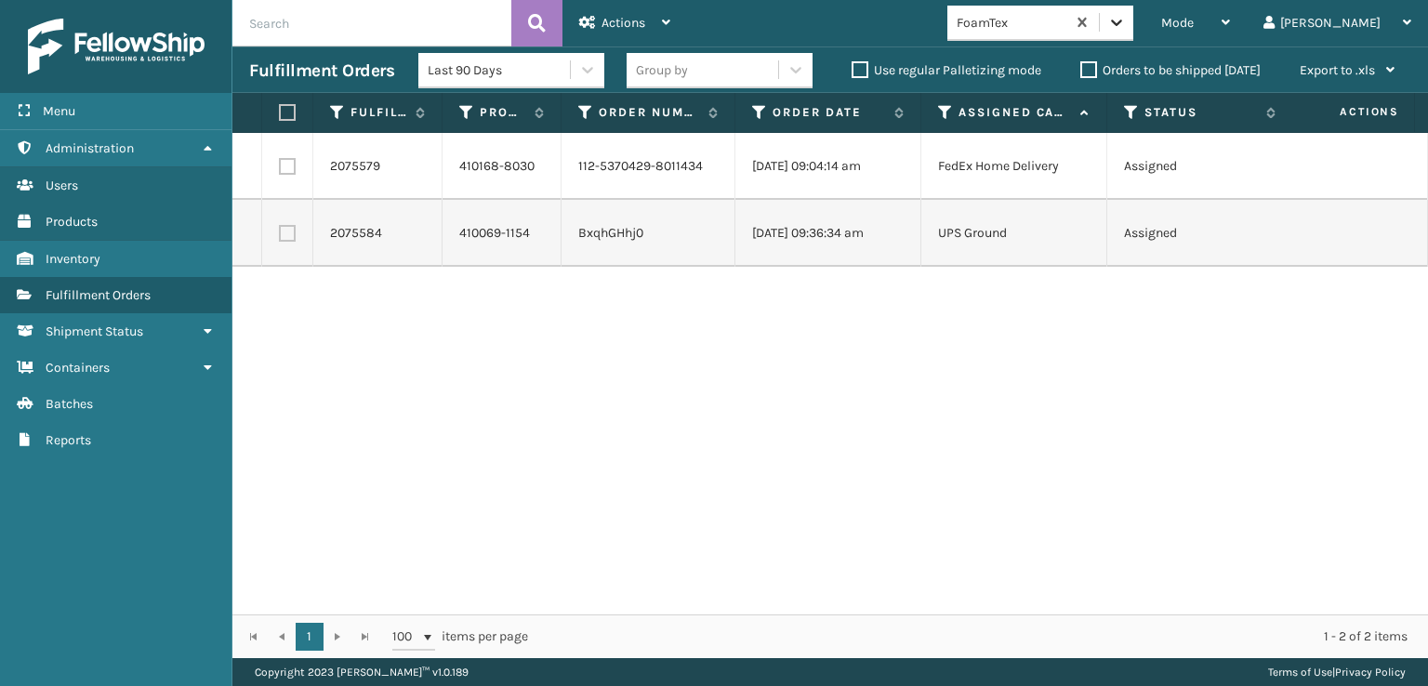
click at [1133, 20] on div at bounding box center [1116, 22] width 33 height 33
click at [897, 396] on div "2075579 410168-8030 112-5370429-8011434 09/12/2025 09:04:14 am FedEx Home Deliv…" at bounding box center [830, 374] width 1196 height 482
click at [1194, 23] on span "Mode" at bounding box center [1177, 23] width 33 height 16
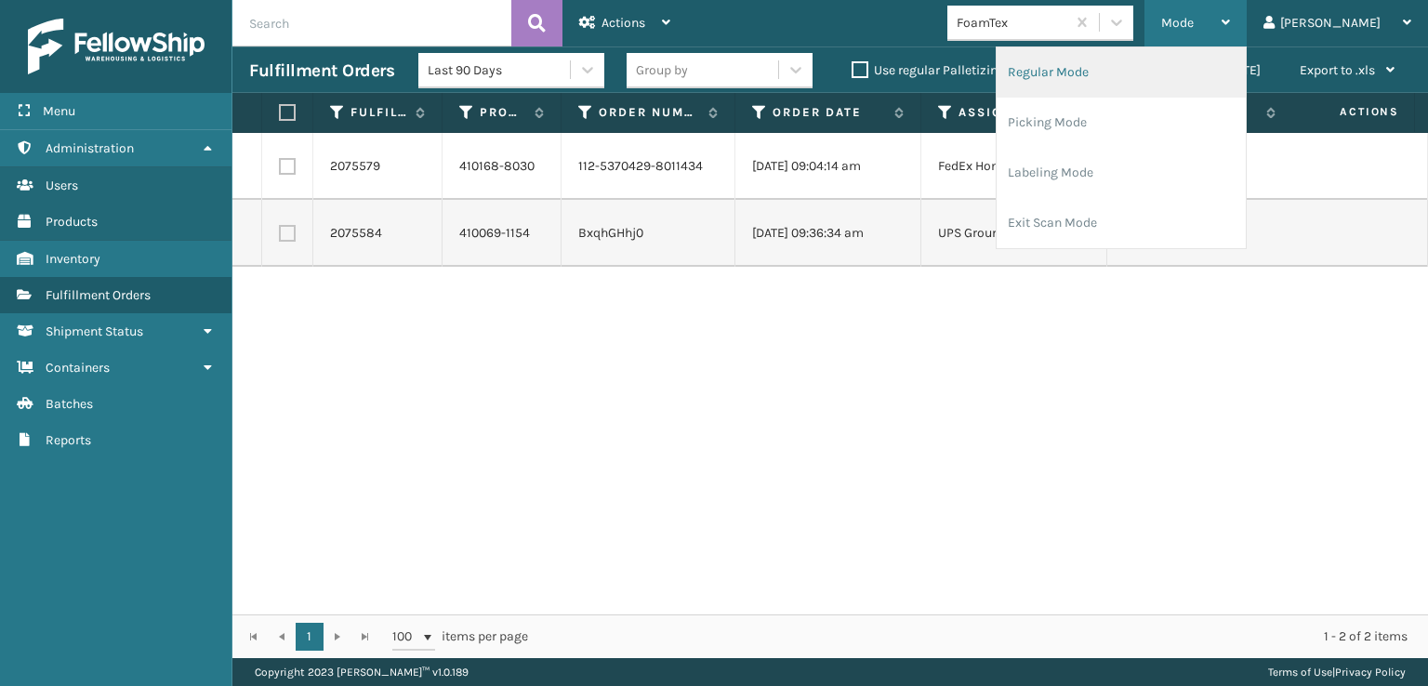
click at [1102, 65] on li "Regular Mode" at bounding box center [1121, 72] width 249 height 50
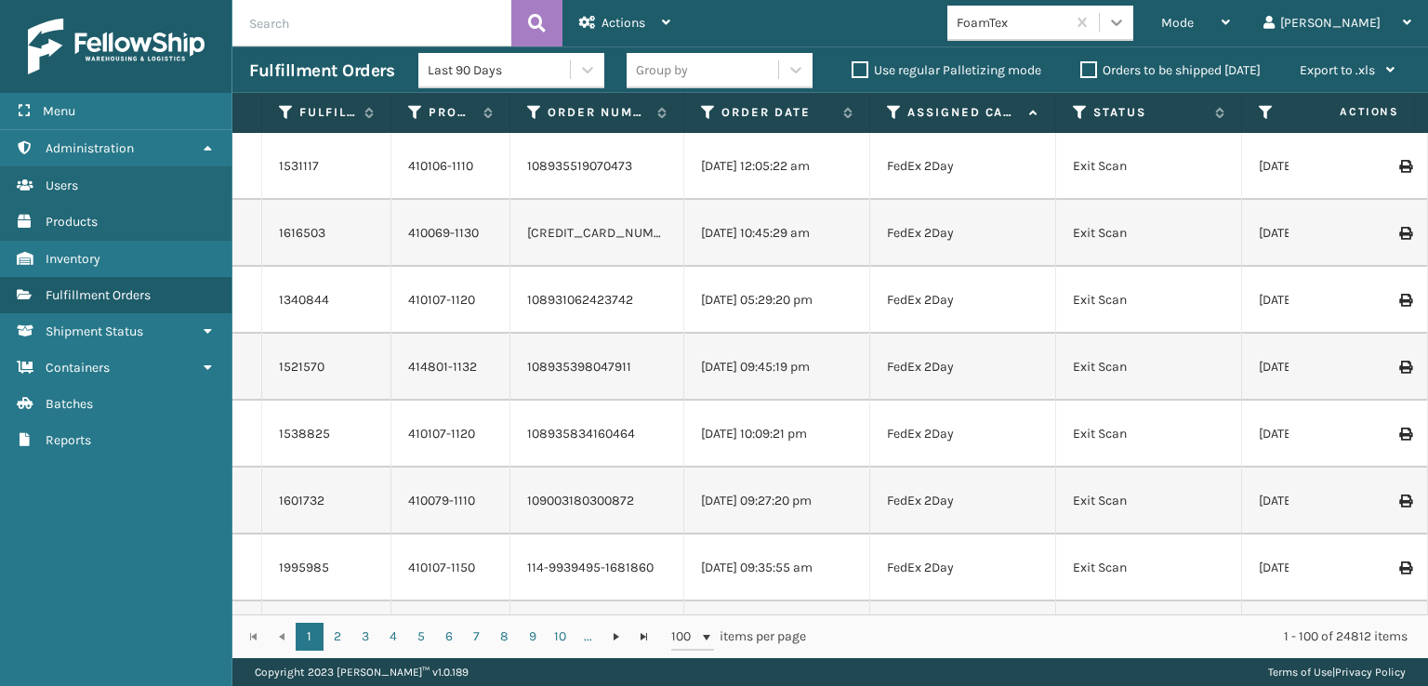
click at [1126, 30] on icon at bounding box center [1116, 22] width 19 height 19
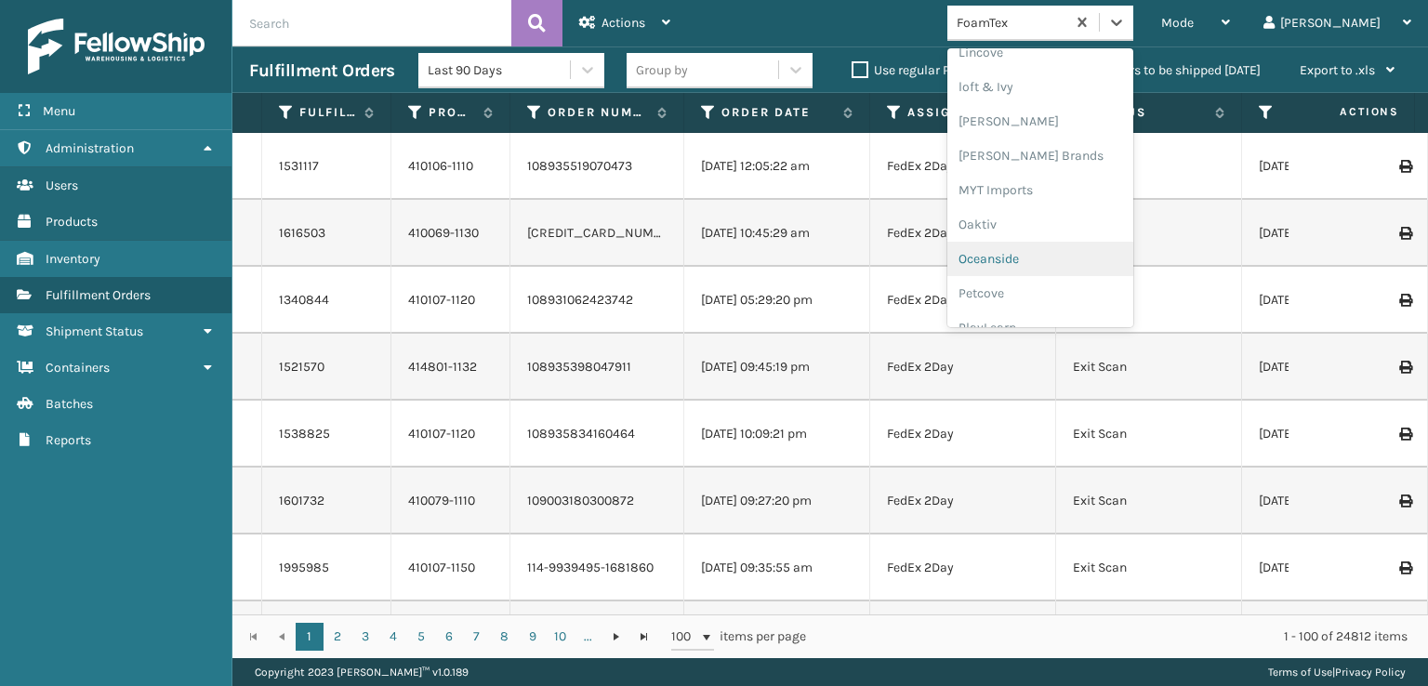
scroll to position [774, 0]
click at [1057, 151] on div "[PERSON_NAME] Brands" at bounding box center [1040, 156] width 186 height 34
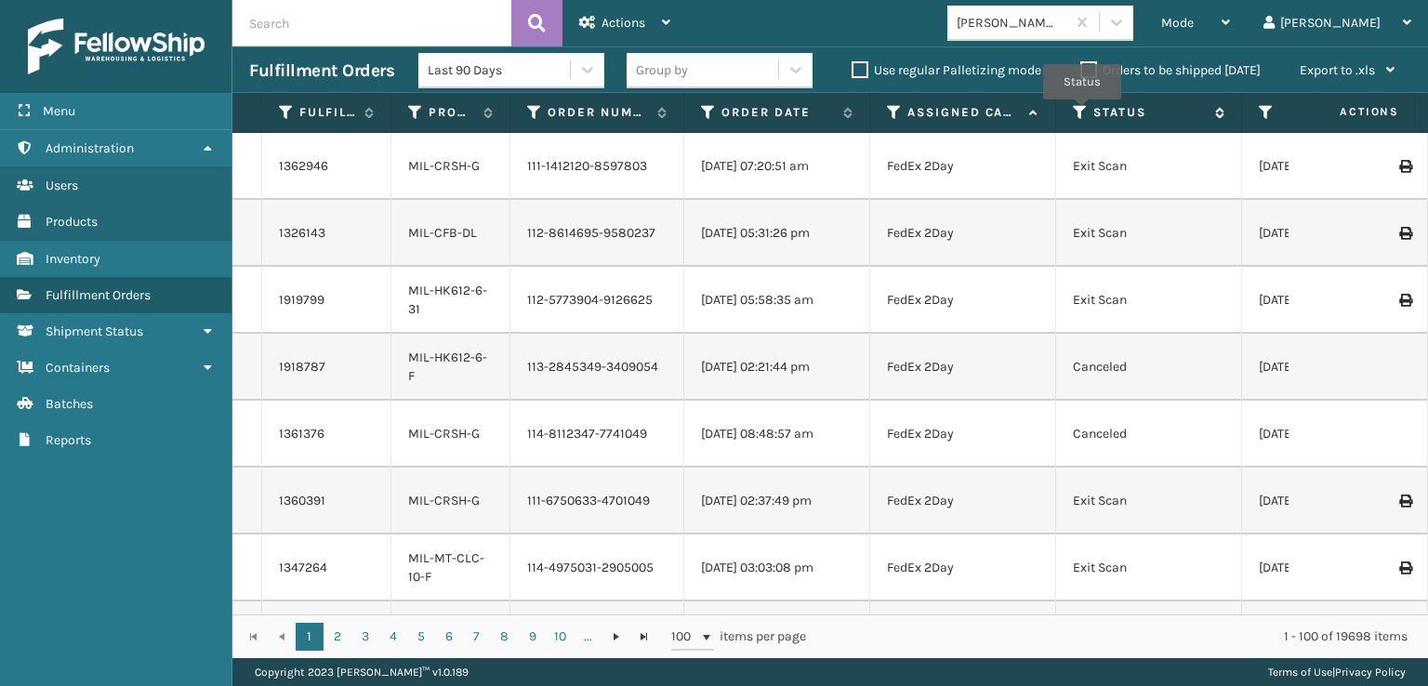
click at [1082, 112] on icon at bounding box center [1080, 112] width 15 height 17
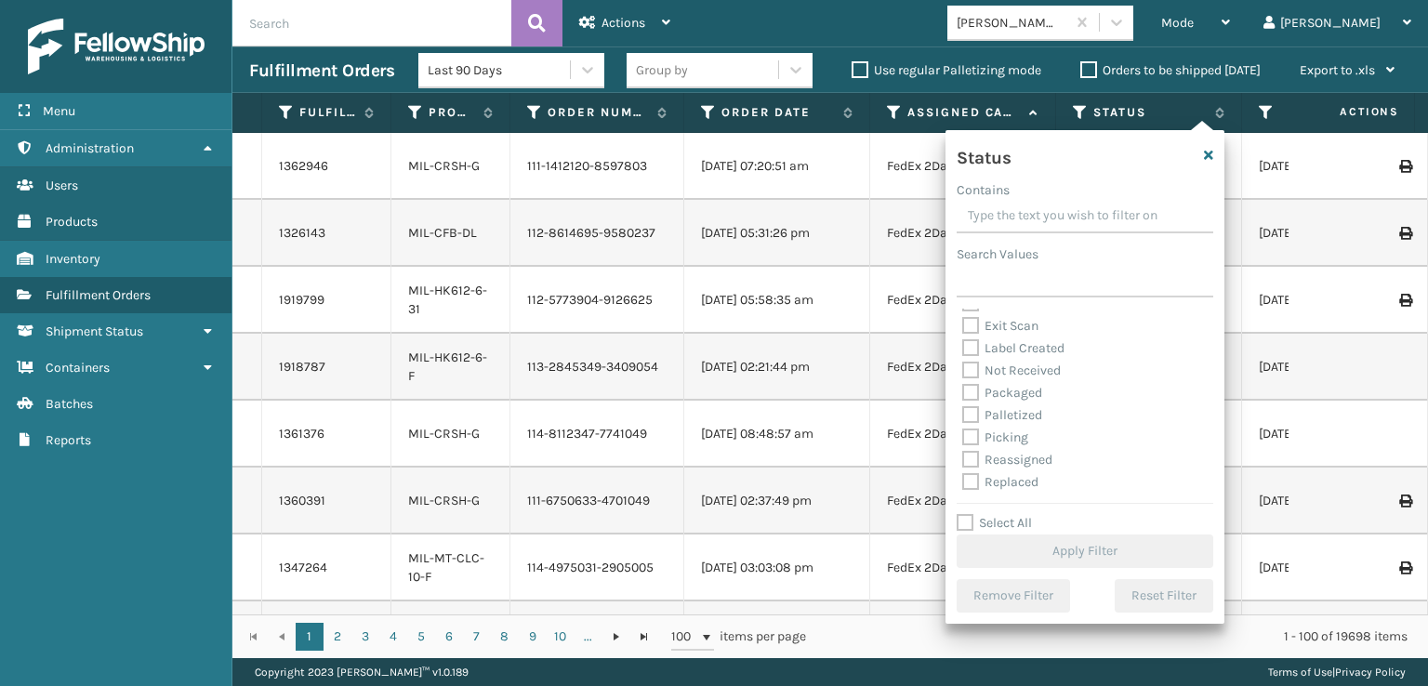
scroll to position [93, 0]
click at [967, 405] on label "Picking" at bounding box center [995, 405] width 66 height 16
click at [963, 405] on input "Picking" at bounding box center [962, 400] width 1 height 12
checkbox input "true"
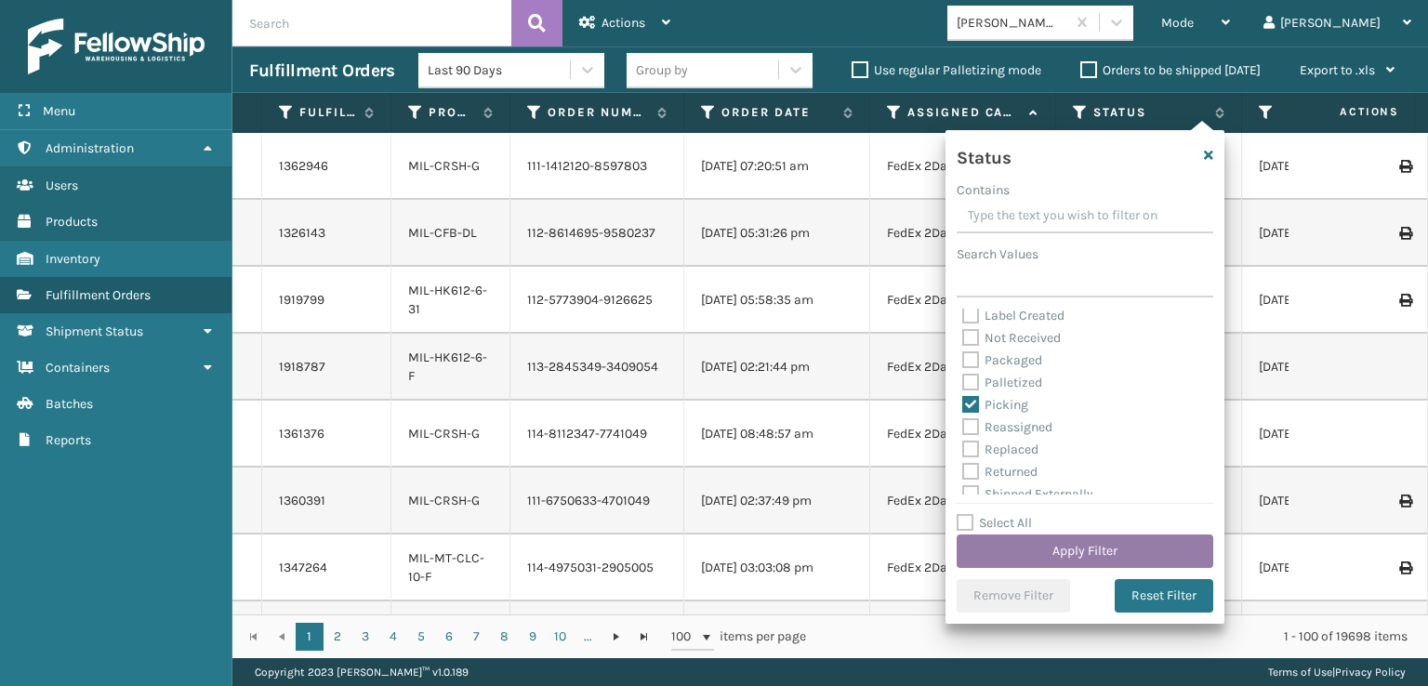
click at [1064, 545] on button "Apply Filter" at bounding box center [1085, 551] width 257 height 33
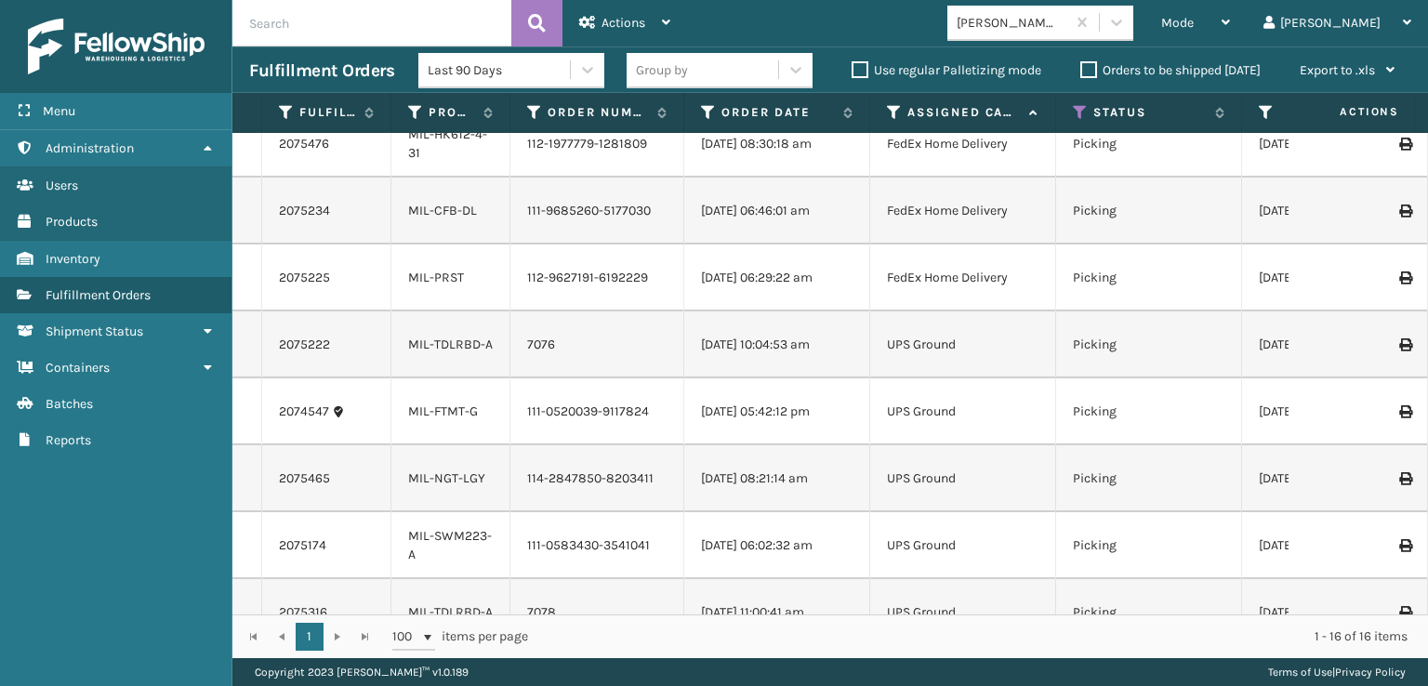
scroll to position [602, 0]
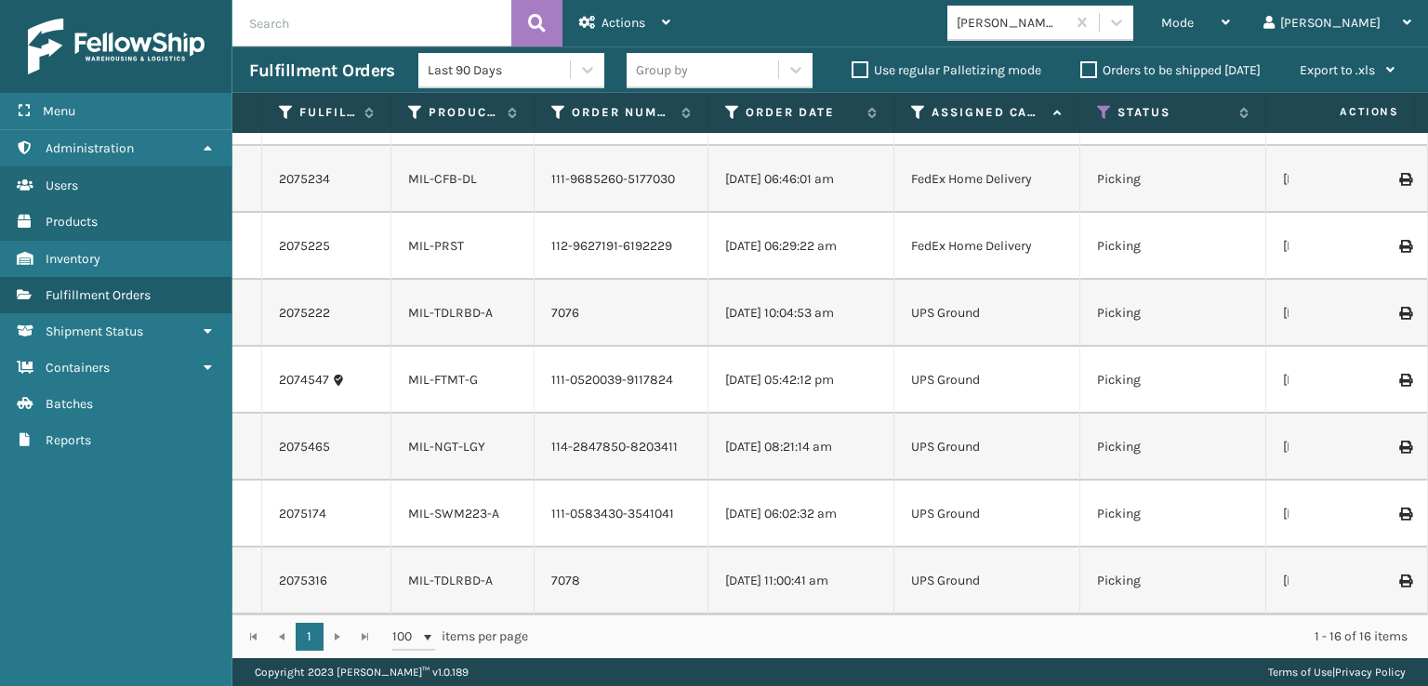
drag, startPoint x: 503, startPoint y: 116, endPoint x: 532, endPoint y: 124, distance: 29.8
click at [532, 124] on span at bounding box center [531, 288] width 6 height 390
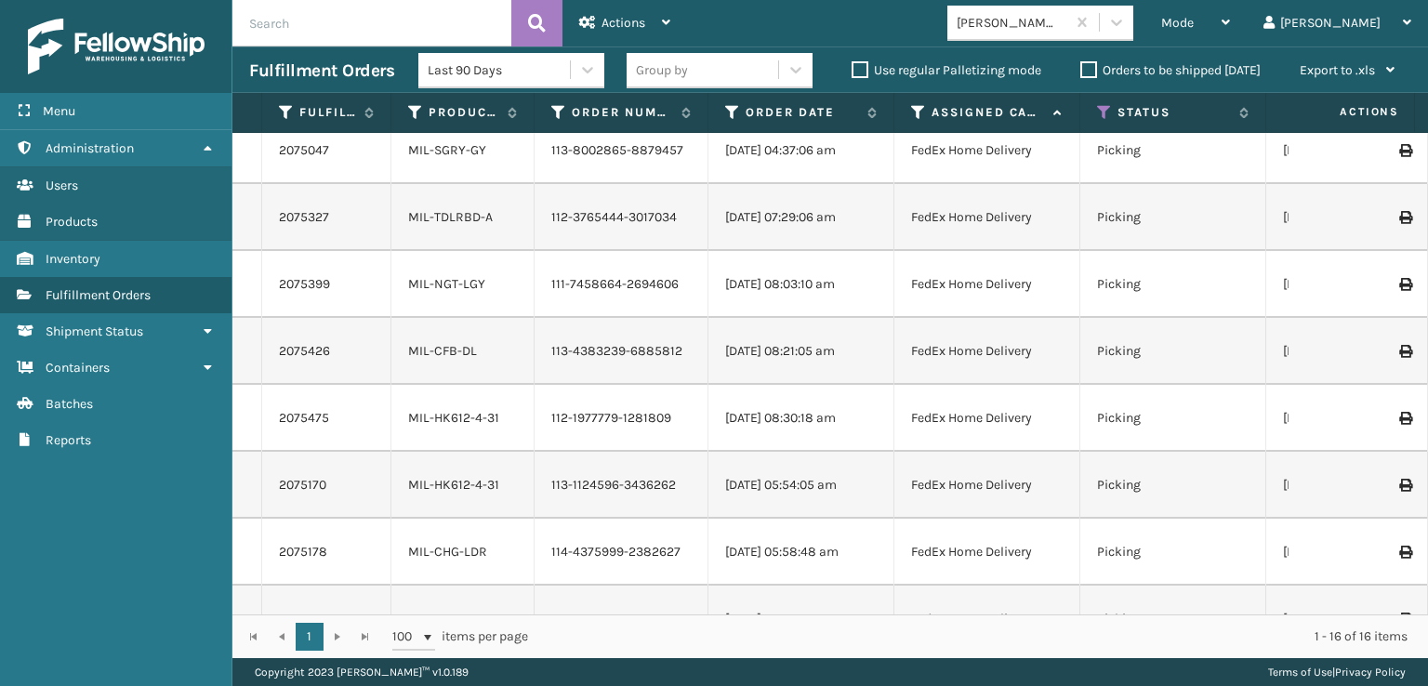
scroll to position [0, 0]
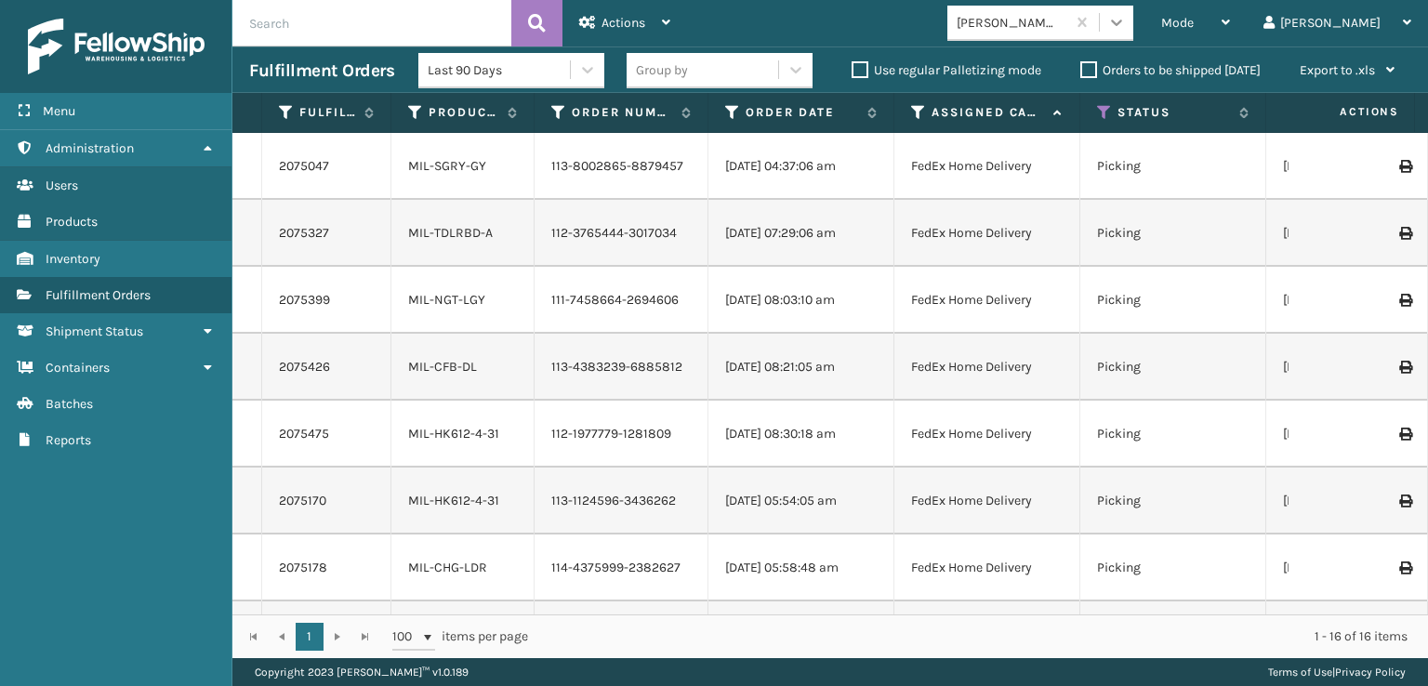
click at [1126, 27] on icon at bounding box center [1116, 22] width 19 height 19
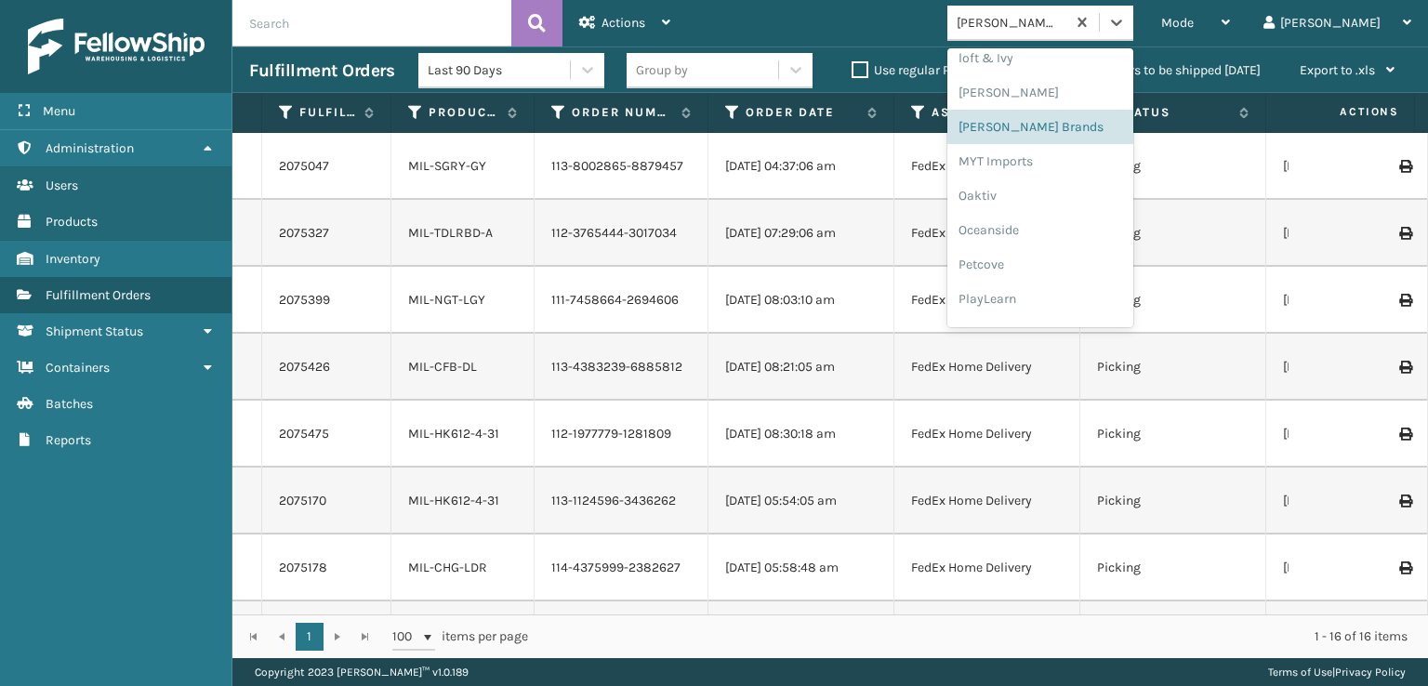
scroll to position [933, 0]
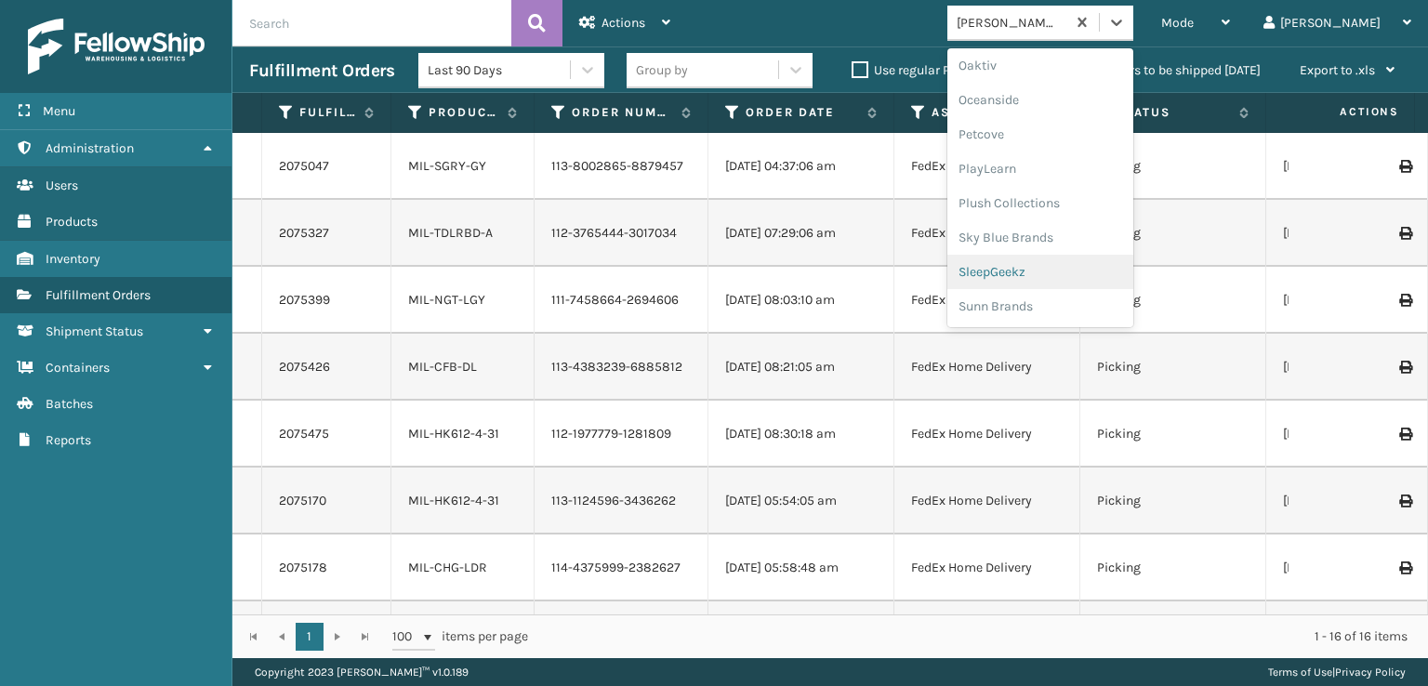
click at [1058, 268] on div "SleepGeekz" at bounding box center [1040, 272] width 186 height 34
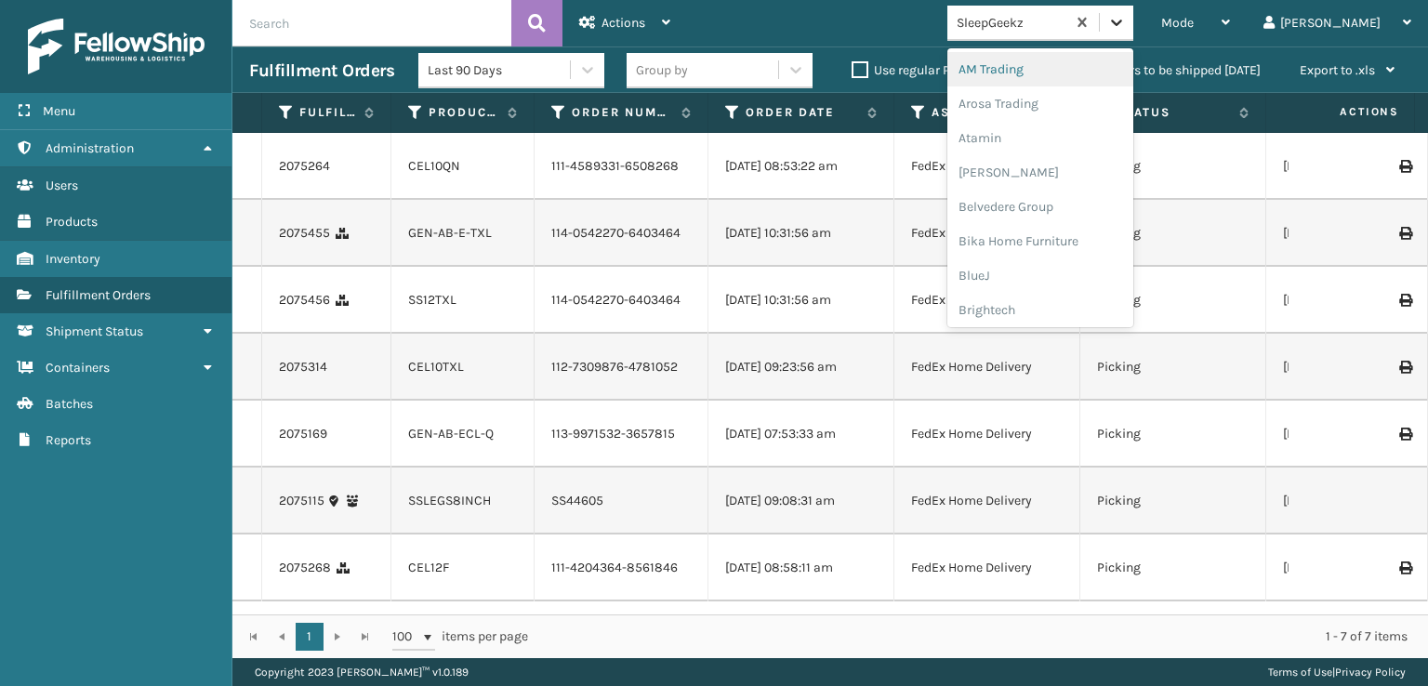
click at [1122, 21] on icon at bounding box center [1116, 23] width 11 height 7
click at [1056, 272] on div "SleepGeekz" at bounding box center [1040, 272] width 186 height 34
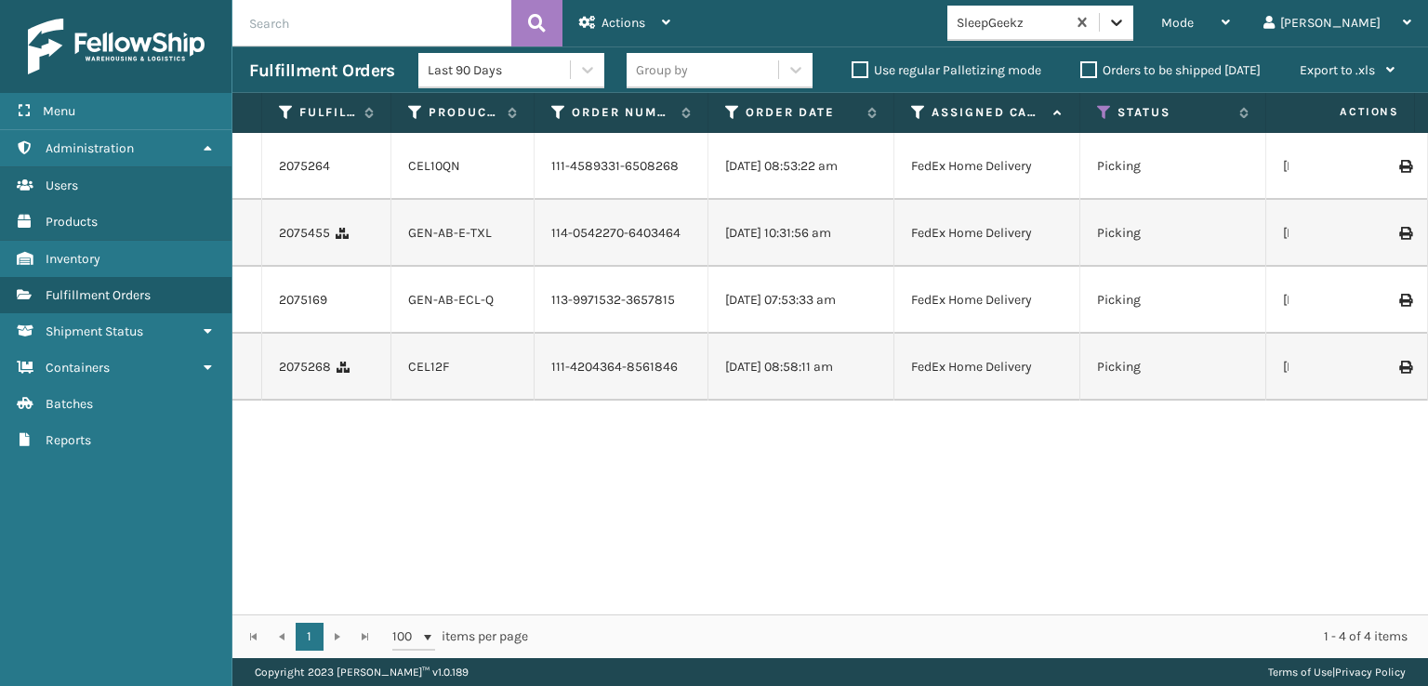
click at [1126, 23] on icon at bounding box center [1116, 22] width 19 height 19
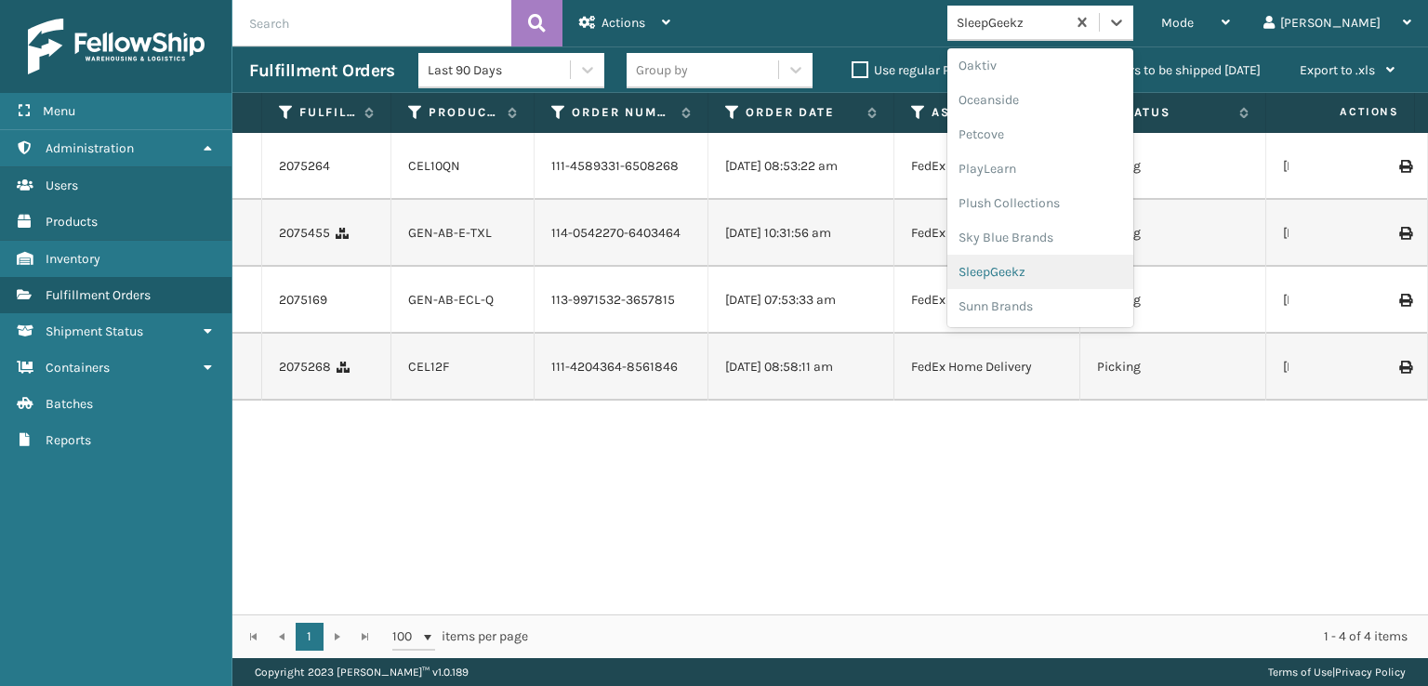
click at [1066, 265] on div "SleepGeekz" at bounding box center [1040, 272] width 186 height 34
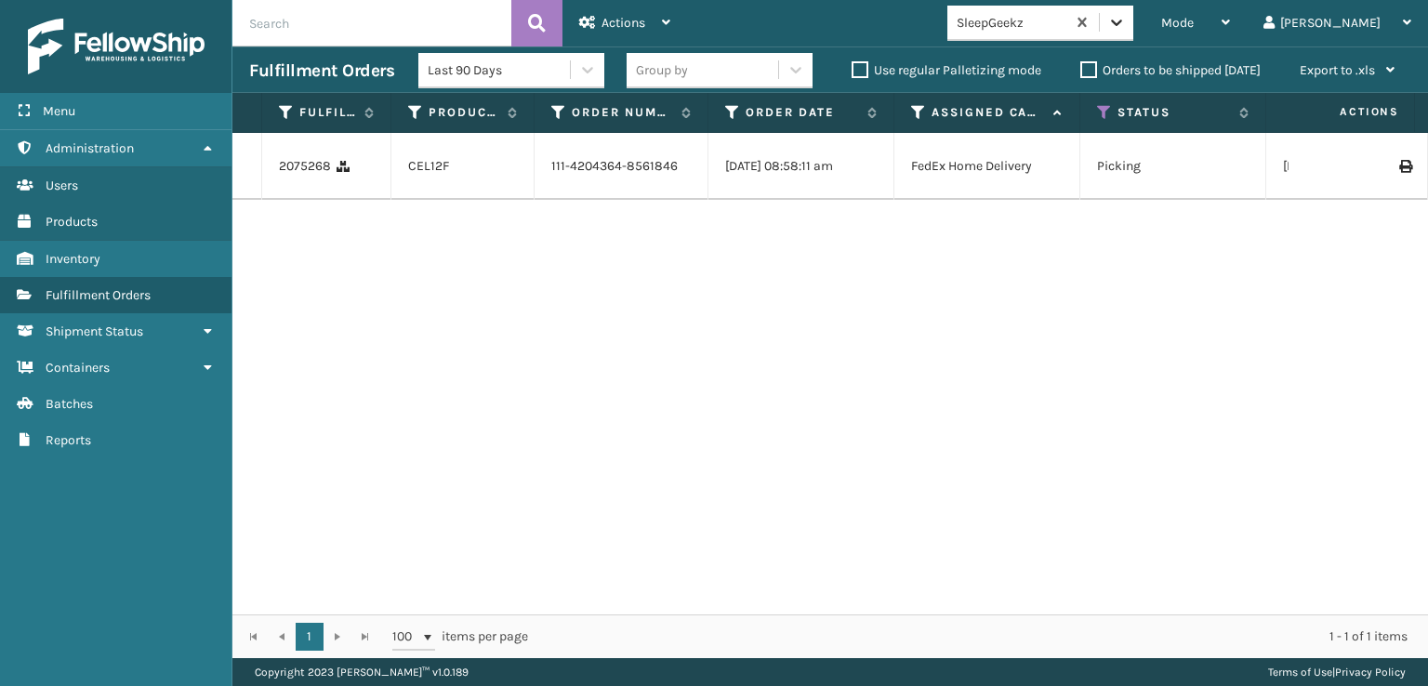
click at [1126, 27] on icon at bounding box center [1116, 22] width 19 height 19
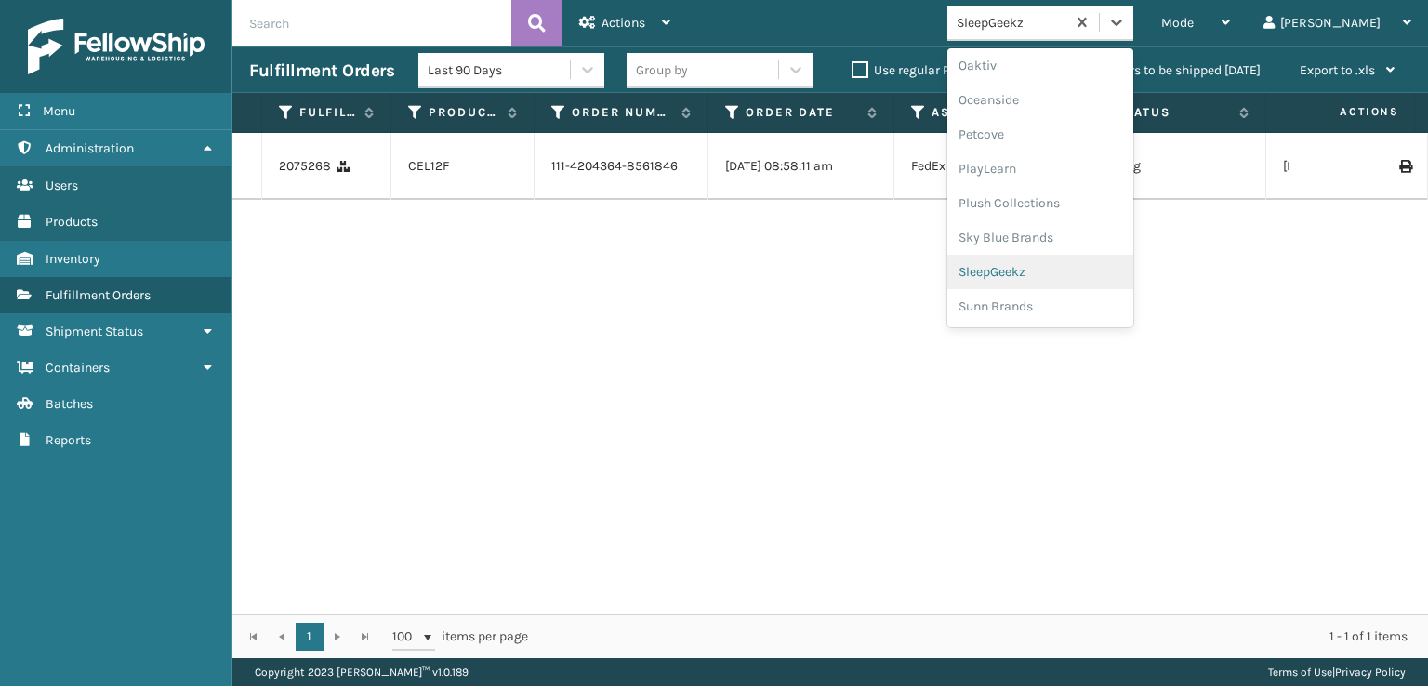
click at [1056, 271] on div "SleepGeekz" at bounding box center [1040, 272] width 186 height 34
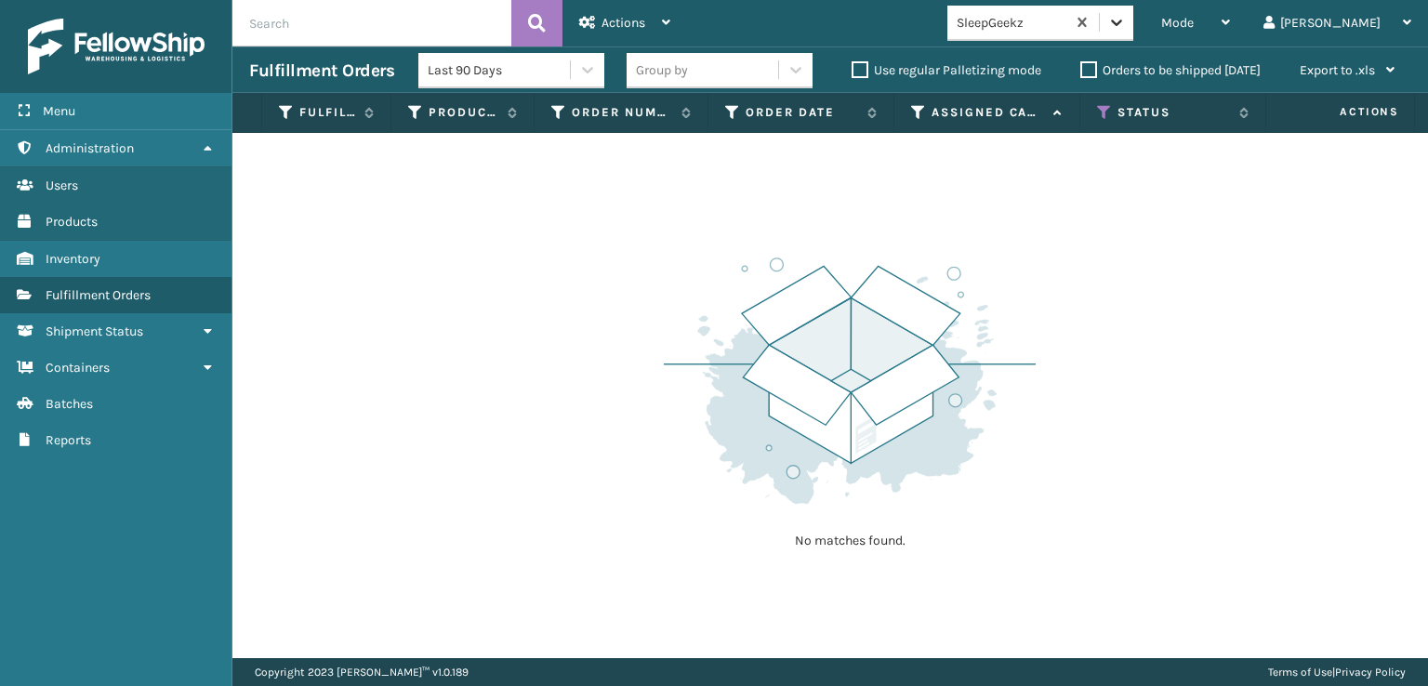
click at [1126, 25] on icon at bounding box center [1116, 22] width 19 height 19
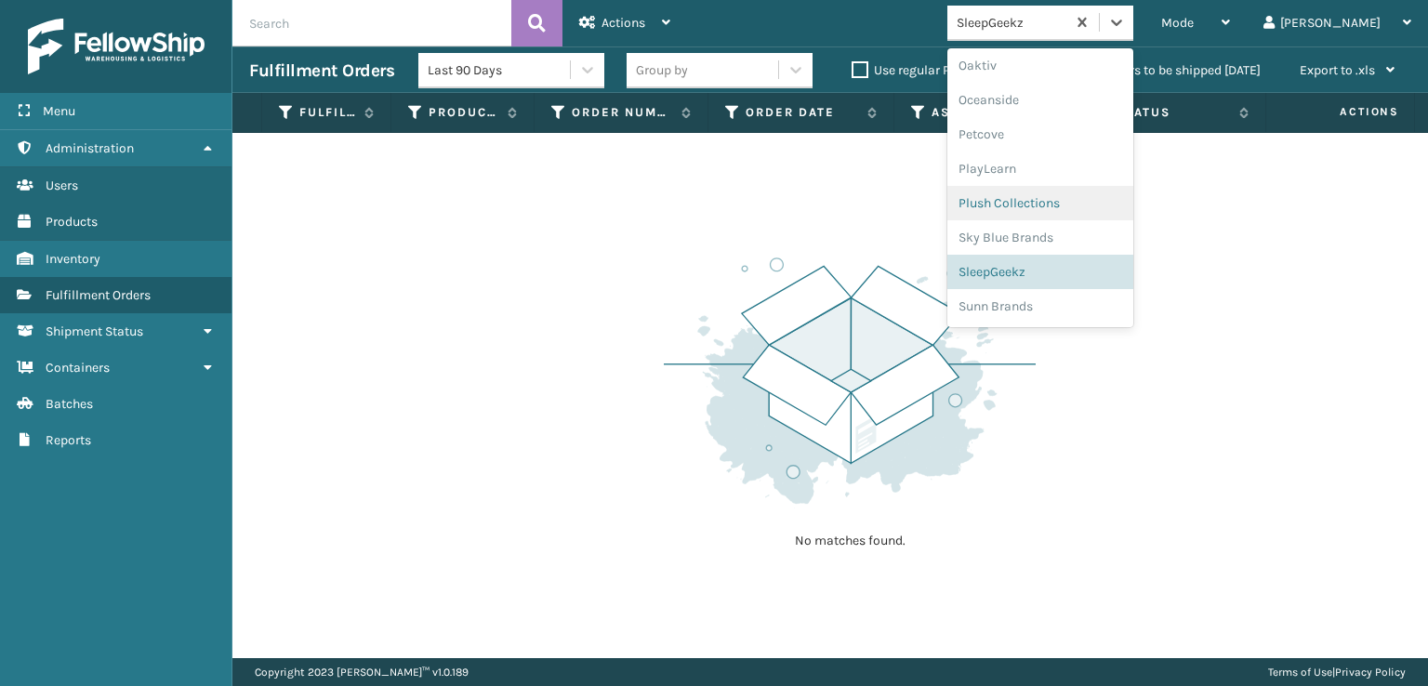
click at [1073, 276] on div "SleepGeekz" at bounding box center [1040, 272] width 186 height 34
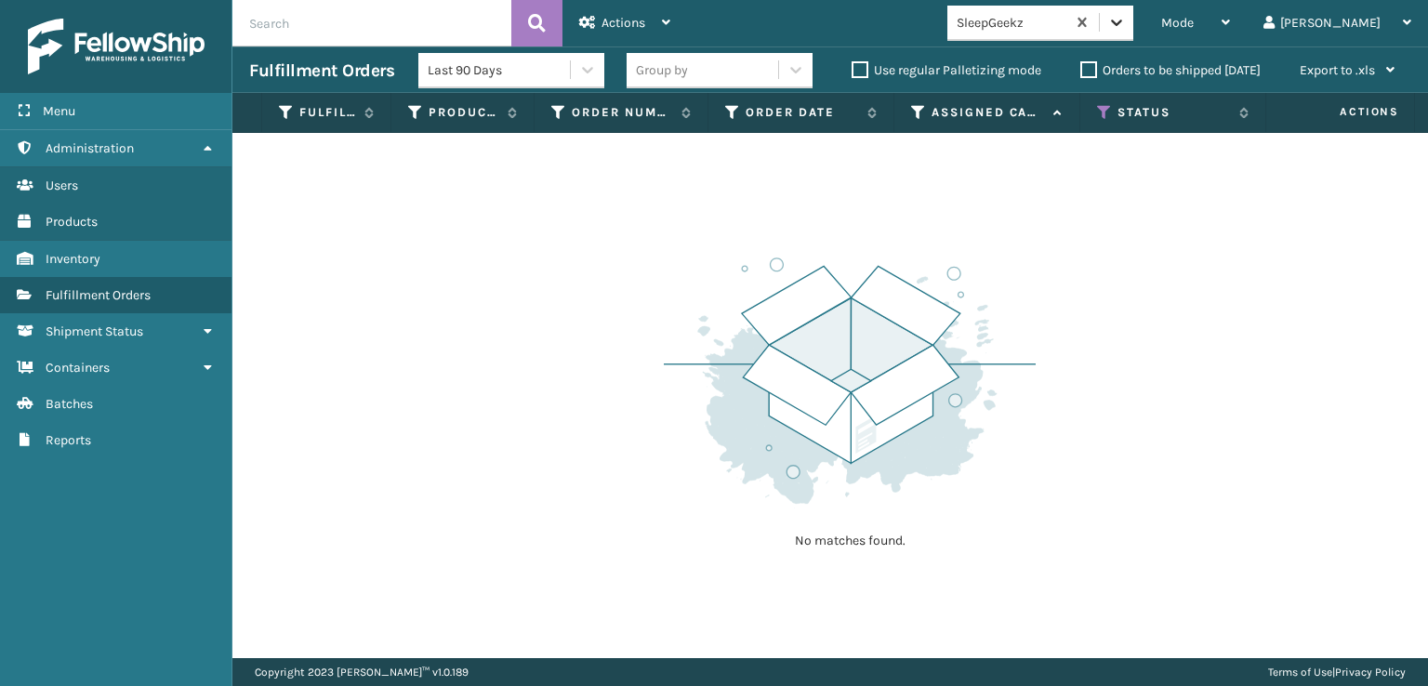
click at [1126, 31] on icon at bounding box center [1116, 22] width 19 height 19
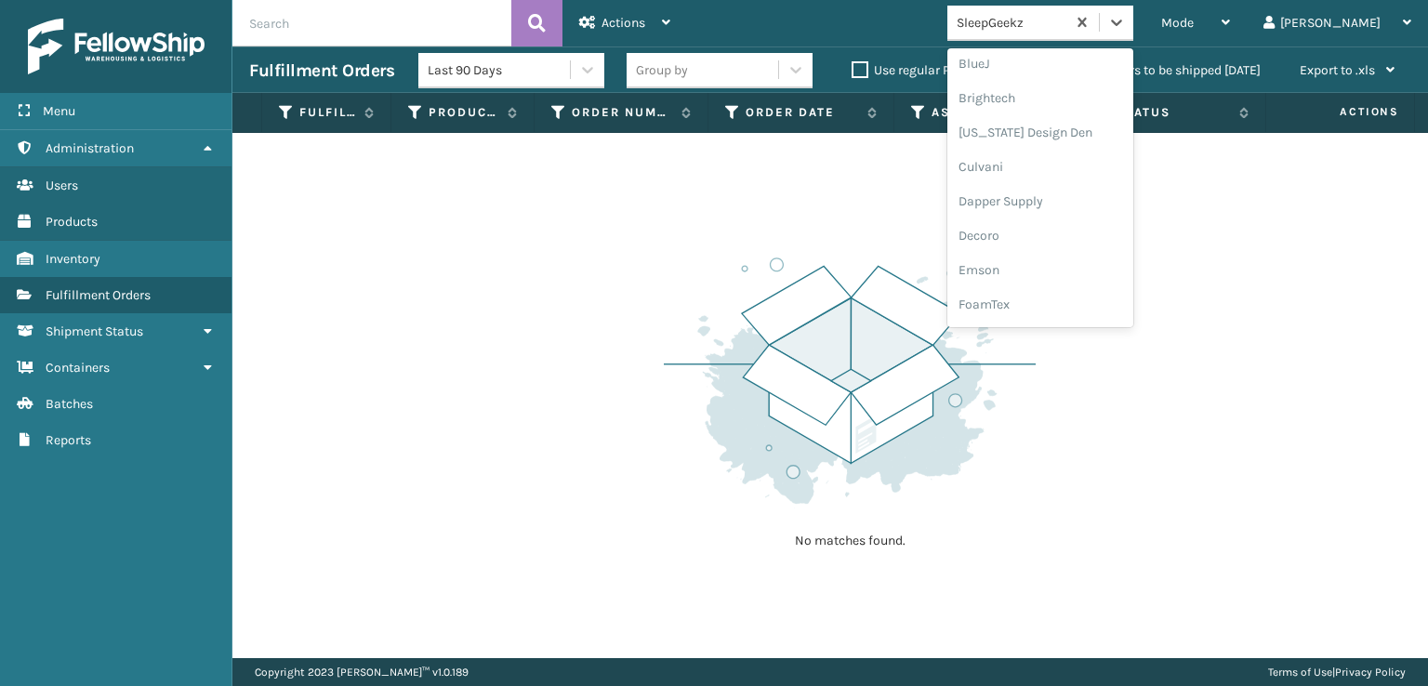
scroll to position [279, 0]
click at [1060, 237] on div "FoamTex" at bounding box center [1040, 237] width 186 height 34
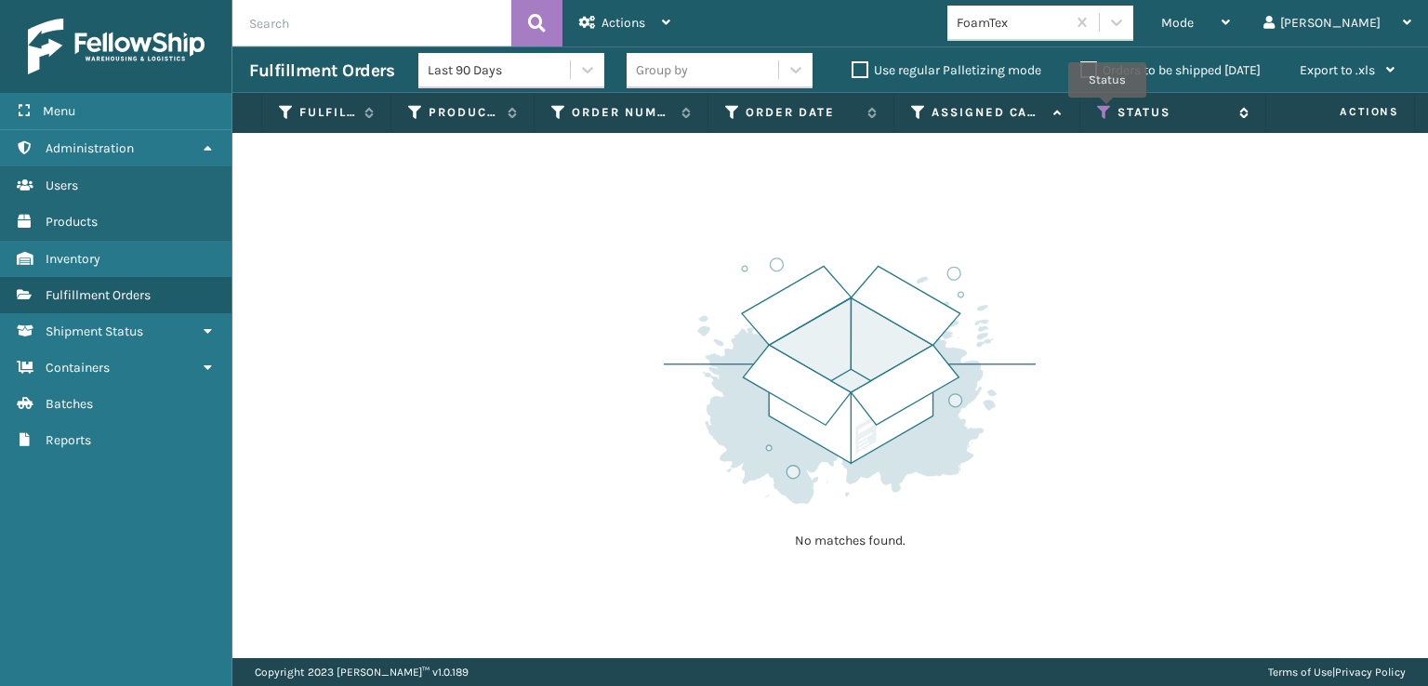
click at [1107, 111] on icon at bounding box center [1104, 112] width 15 height 17
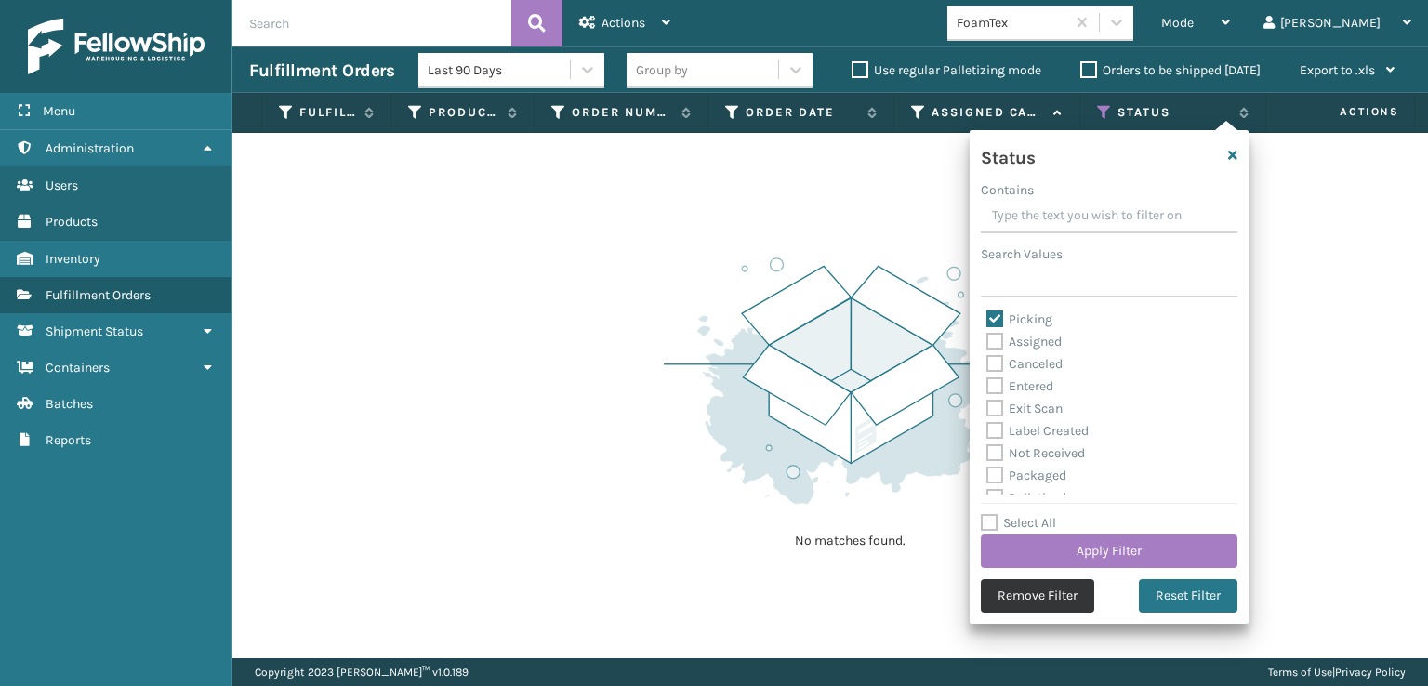
click at [1042, 596] on button "Remove Filter" at bounding box center [1037, 595] width 113 height 33
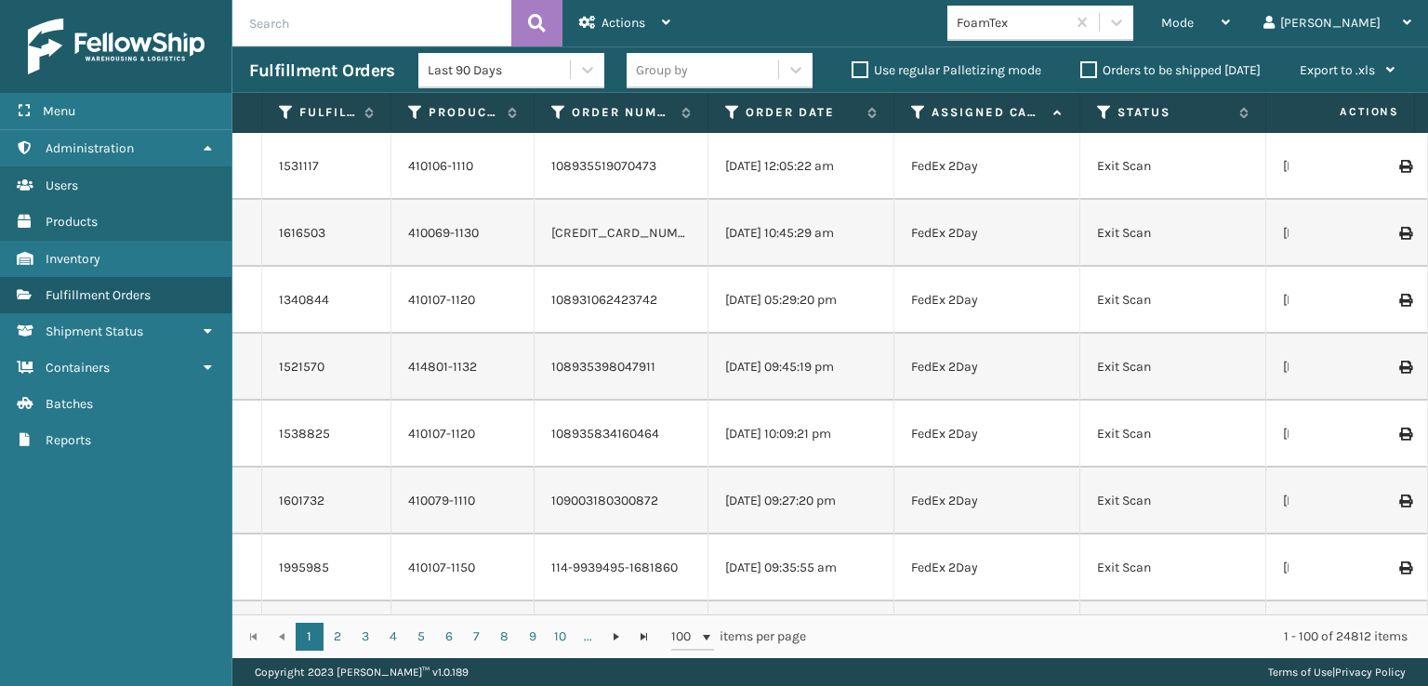
click at [1096, 104] on th "Status" at bounding box center [1173, 113] width 186 height 40
click at [1103, 112] on icon at bounding box center [1104, 112] width 15 height 17
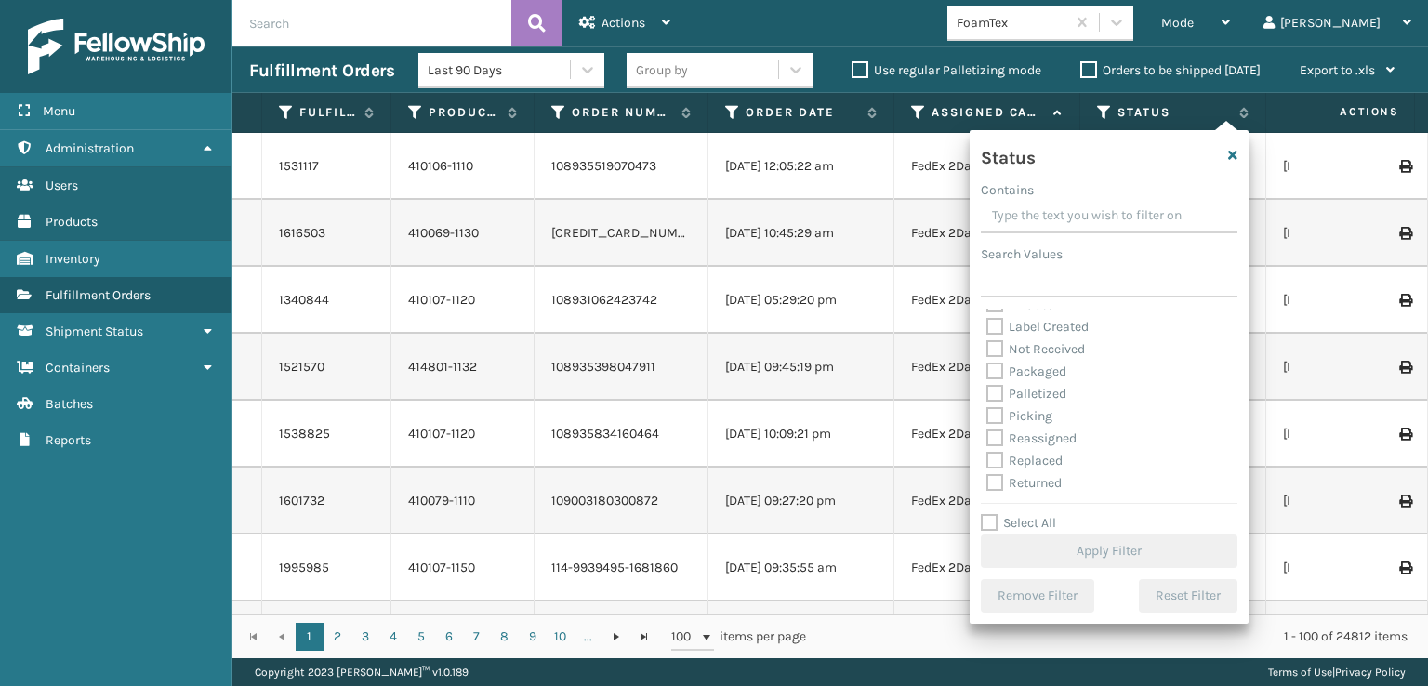
scroll to position [104, 0]
click at [992, 401] on label "Picking" at bounding box center [1019, 394] width 66 height 16
click at [994, 393] on label "Picking" at bounding box center [1019, 394] width 66 height 16
click at [987, 393] on input "Picking" at bounding box center [986, 389] width 1 height 12
checkbox input "true"
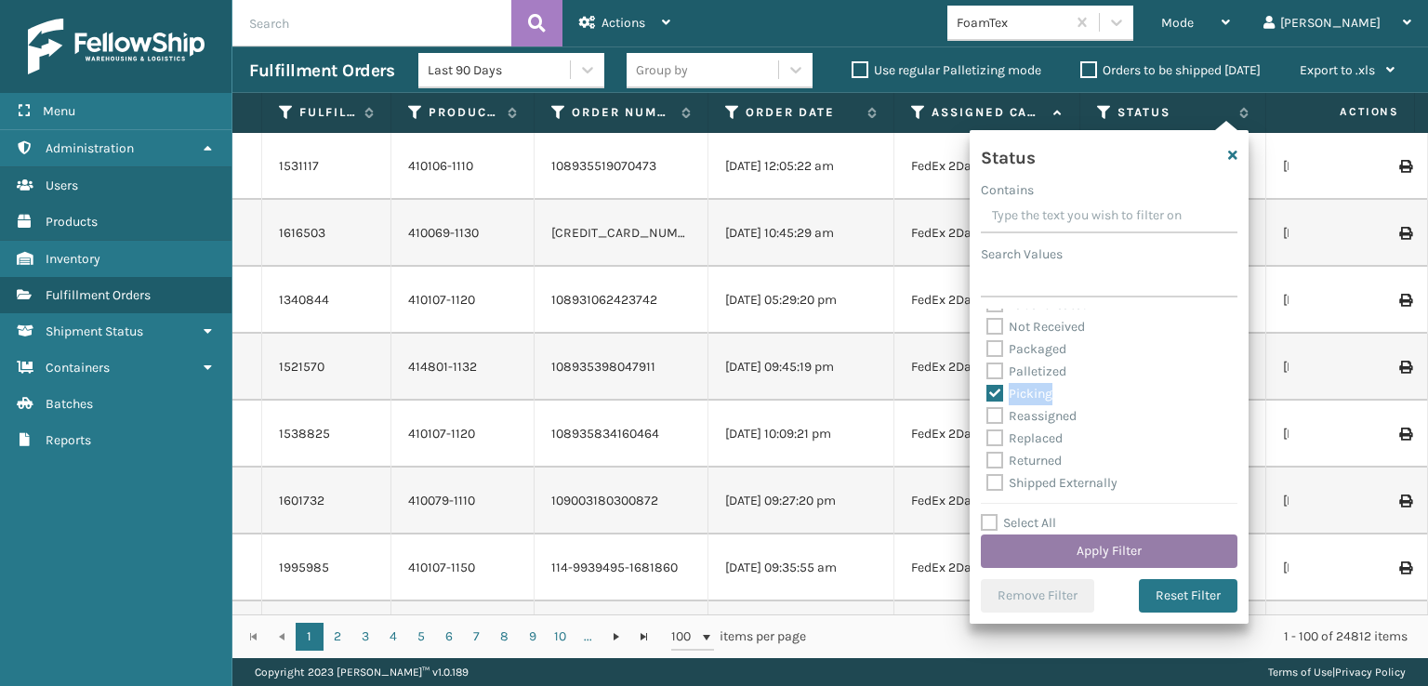
click at [1102, 550] on button "Apply Filter" at bounding box center [1109, 551] width 257 height 33
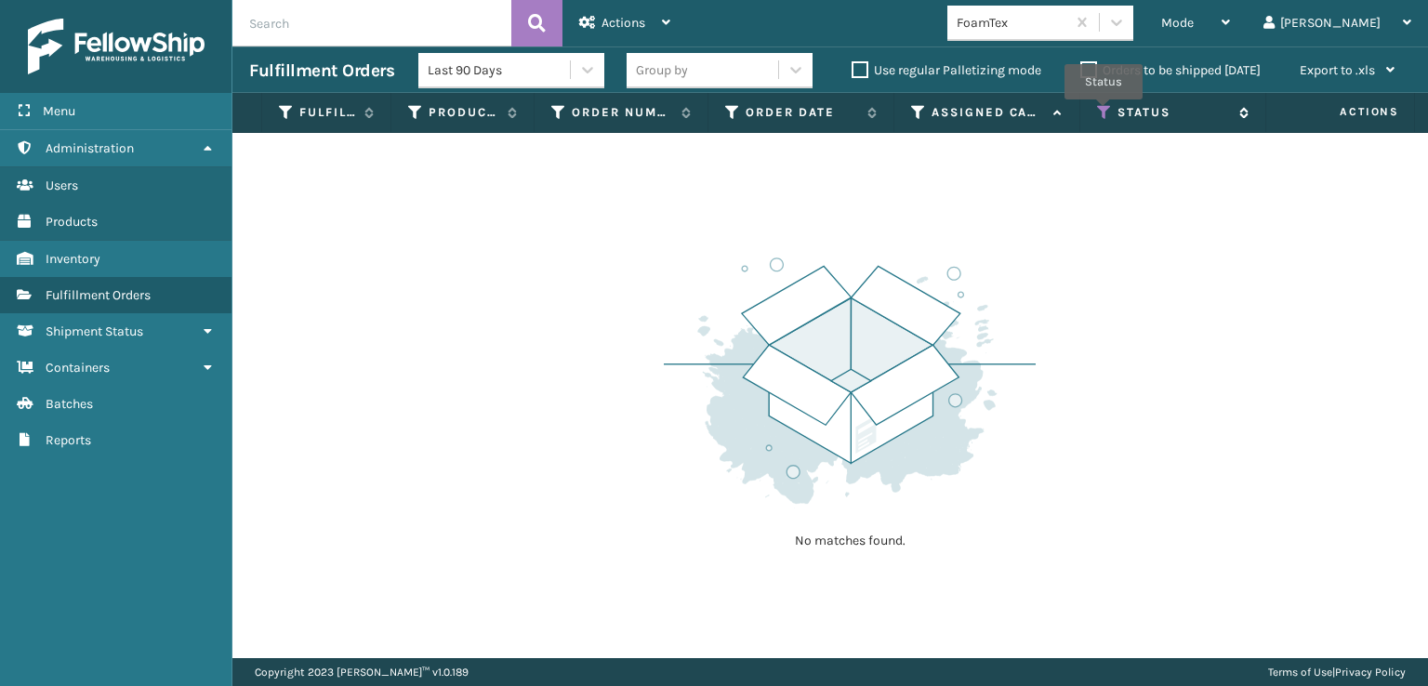
click at [1104, 112] on icon at bounding box center [1104, 112] width 15 height 17
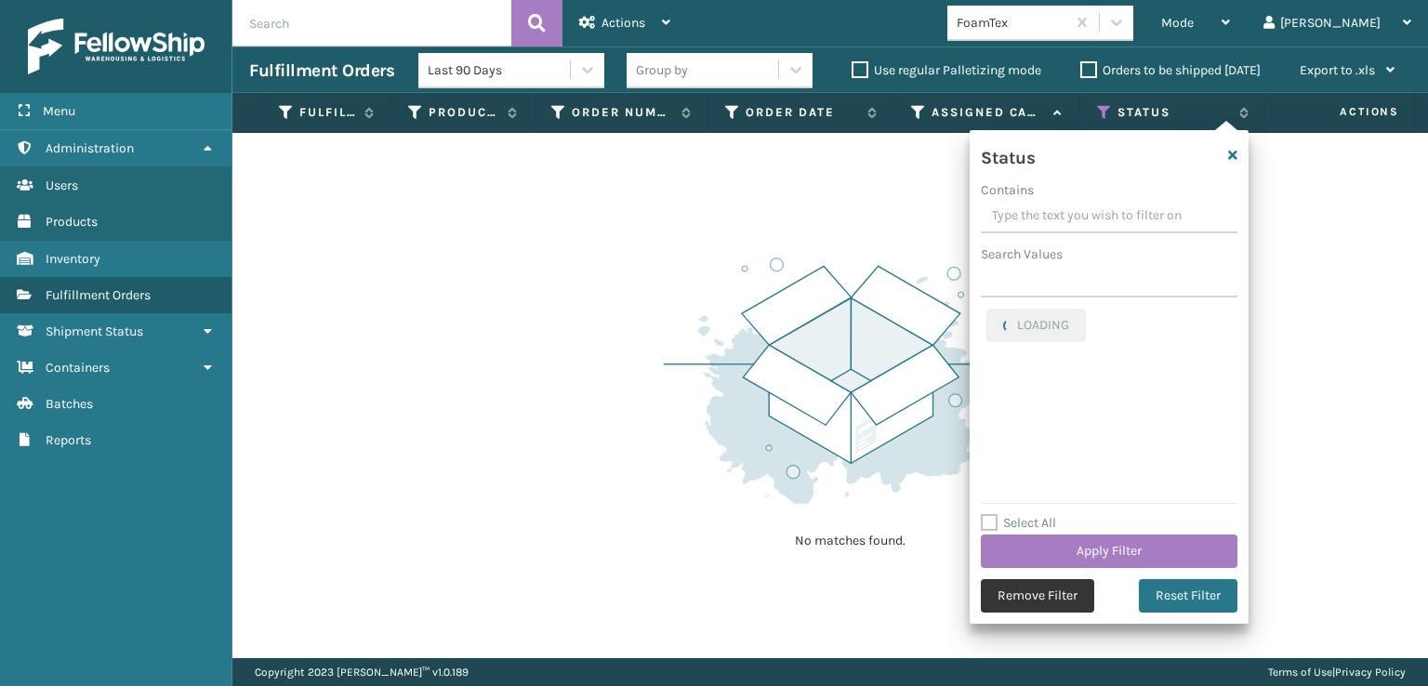
click at [1077, 590] on button "Remove Filter" at bounding box center [1037, 595] width 113 height 33
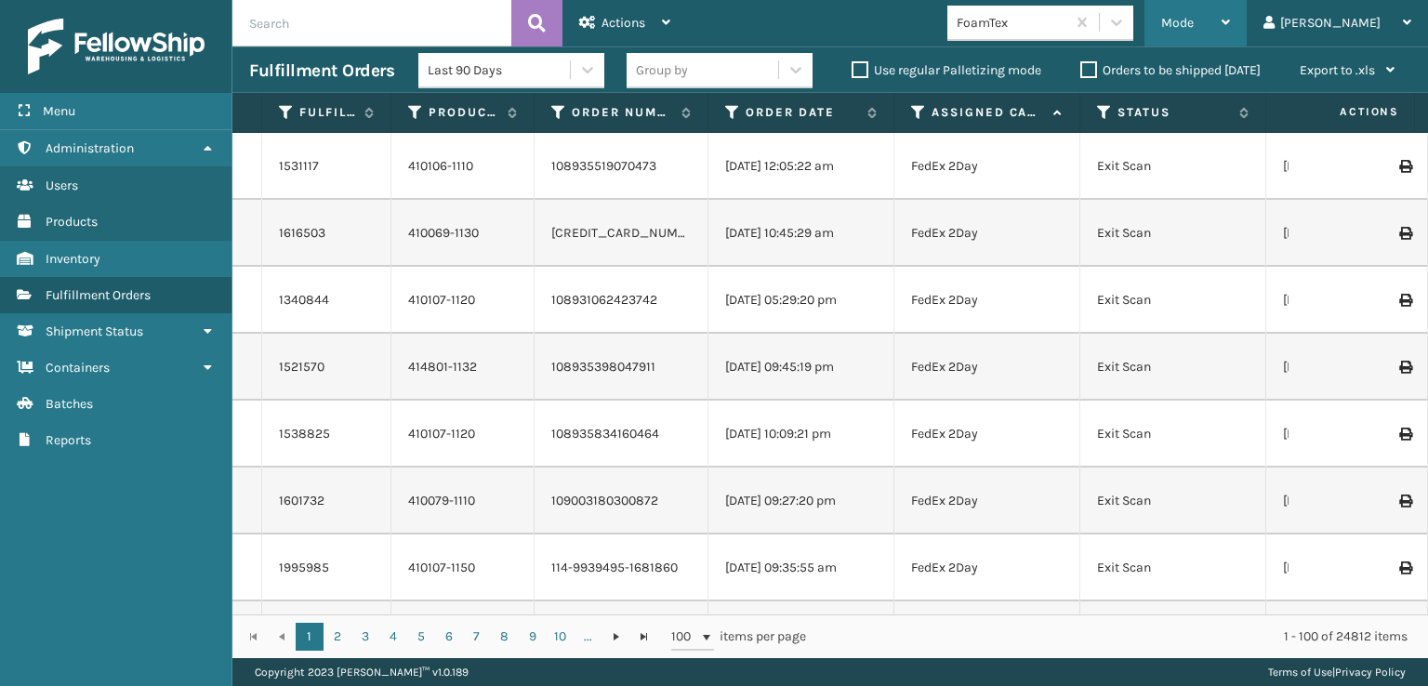
click at [1194, 15] on span "Mode" at bounding box center [1177, 23] width 33 height 16
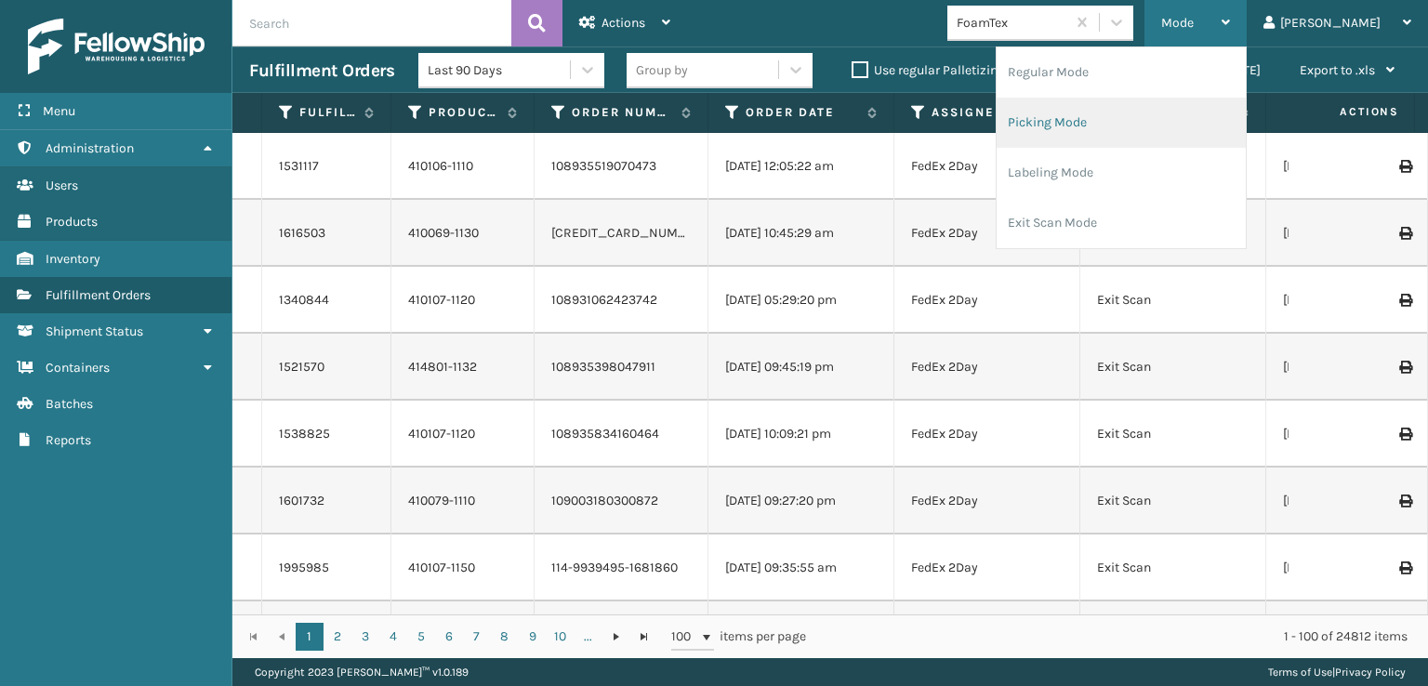
click at [1131, 127] on li "Picking Mode" at bounding box center [1121, 123] width 249 height 50
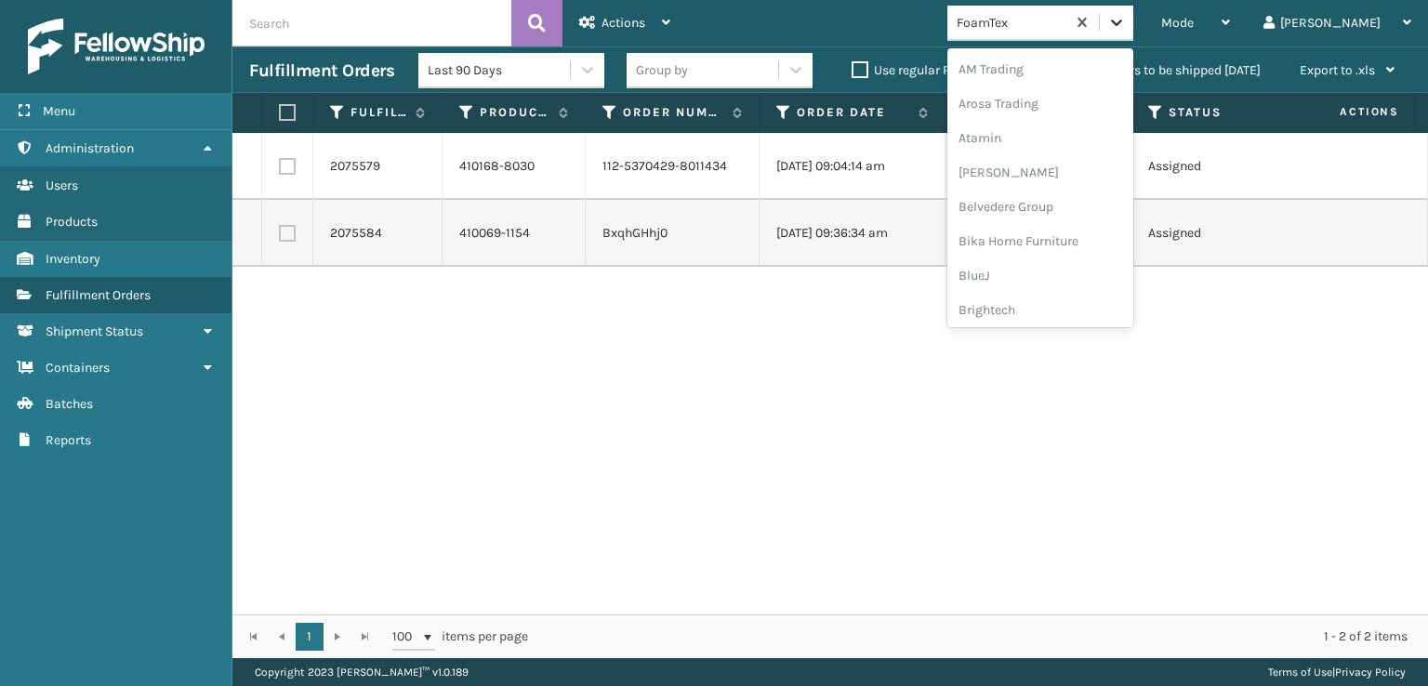
click at [1126, 25] on icon at bounding box center [1116, 22] width 19 height 19
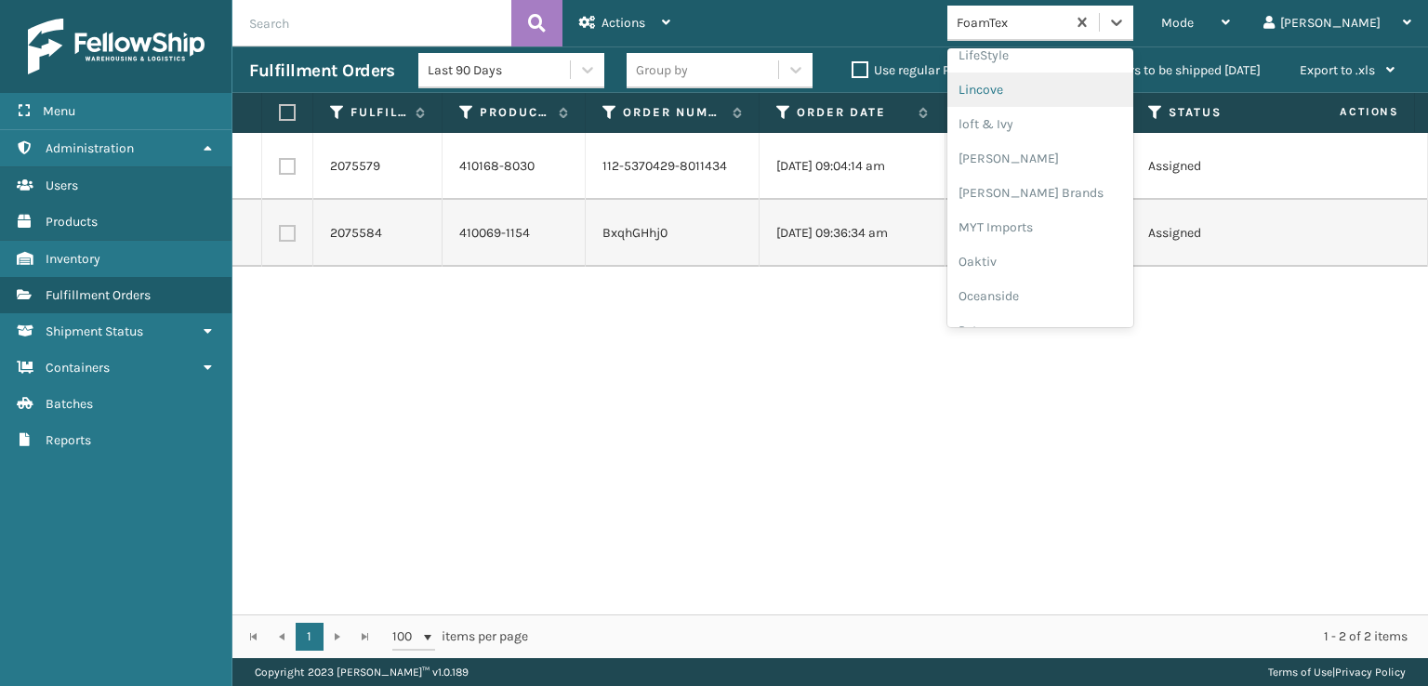
scroll to position [933, 0]
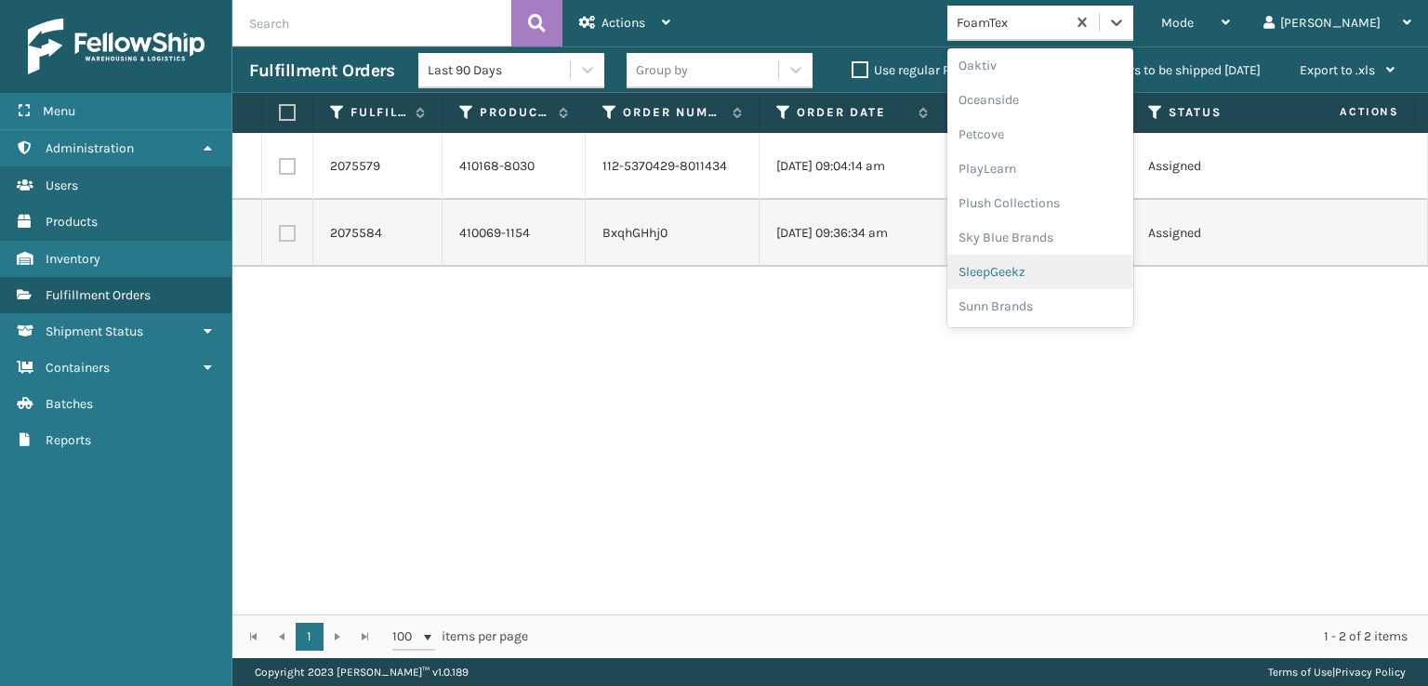
click at [1062, 263] on div "SleepGeekz" at bounding box center [1040, 272] width 186 height 34
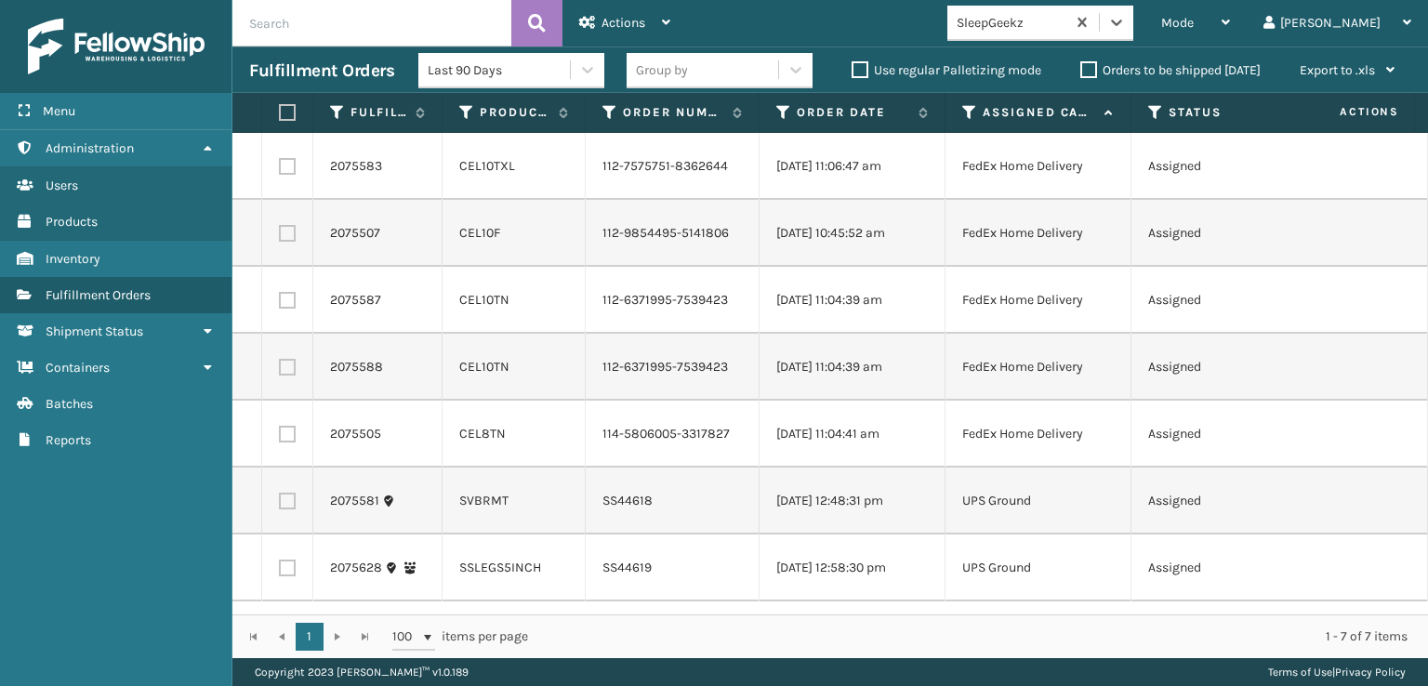
scroll to position [0, 0]
click at [288, 443] on label at bounding box center [287, 434] width 17 height 17
click at [280, 438] on input "checkbox" at bounding box center [279, 432] width 1 height 12
checkbox input "true"
click at [285, 376] on label at bounding box center [287, 367] width 17 height 17
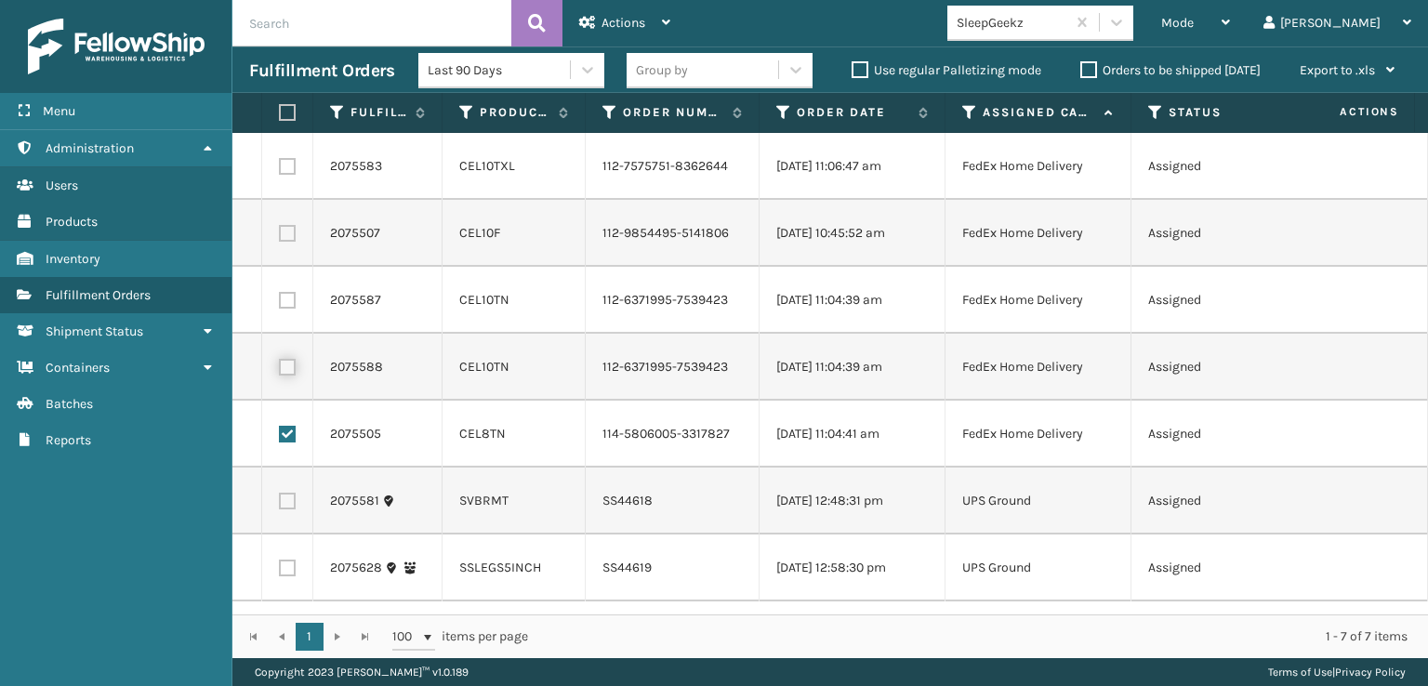
click at [280, 371] on input "checkbox" at bounding box center [279, 365] width 1 height 12
checkbox input "true"
click at [285, 309] on label at bounding box center [287, 300] width 17 height 17
click at [280, 304] on input "checkbox" at bounding box center [279, 298] width 1 height 12
checkbox input "true"
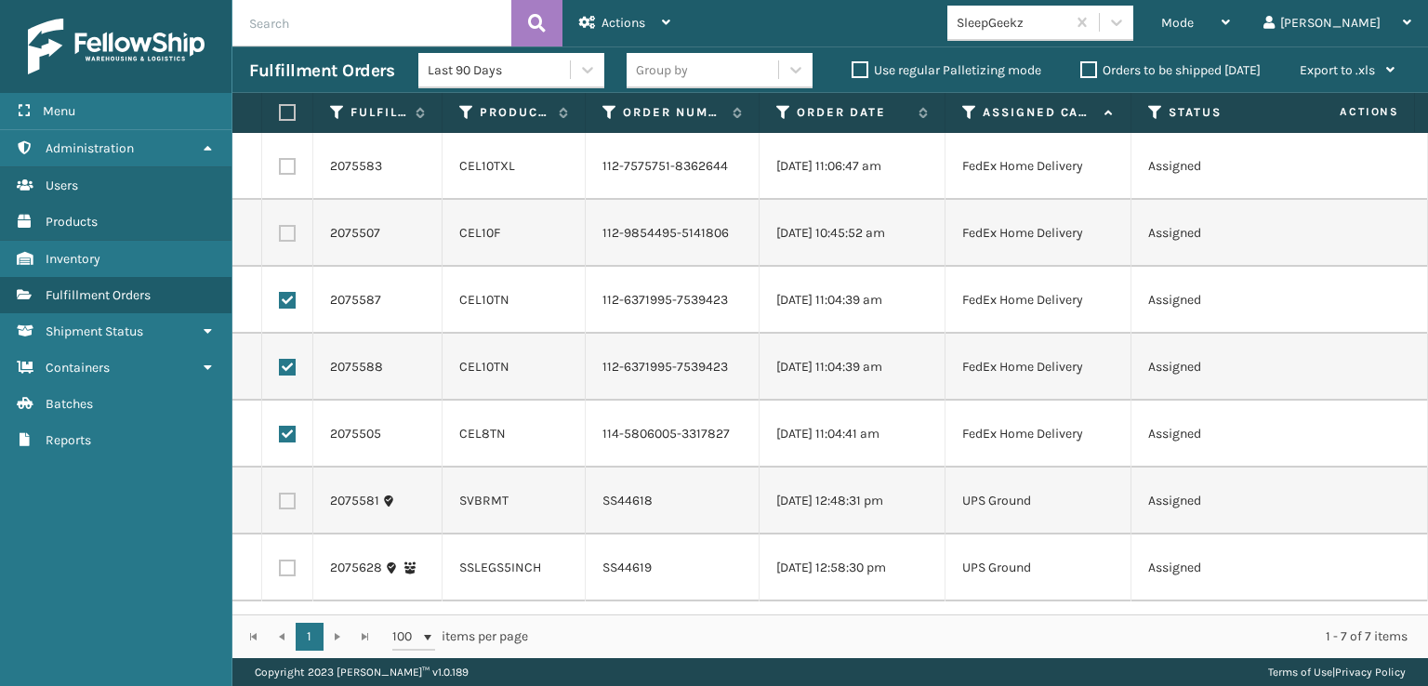
click at [285, 242] on label at bounding box center [287, 233] width 17 height 17
click at [280, 237] on input "checkbox" at bounding box center [279, 231] width 1 height 12
checkbox input "true"
click at [285, 168] on label at bounding box center [287, 166] width 17 height 17
click at [280, 168] on input "checkbox" at bounding box center [279, 164] width 1 height 12
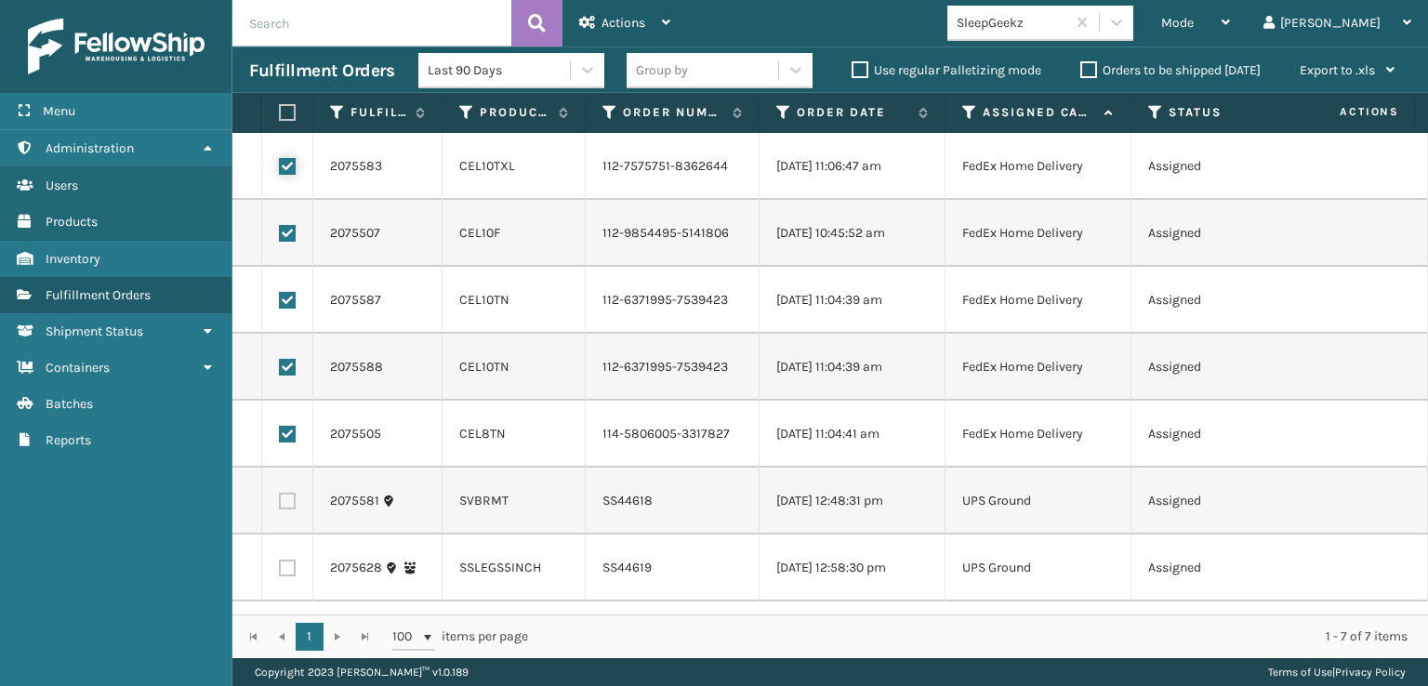
checkbox input "true"
click at [604, 16] on span "Actions" at bounding box center [624, 23] width 44 height 16
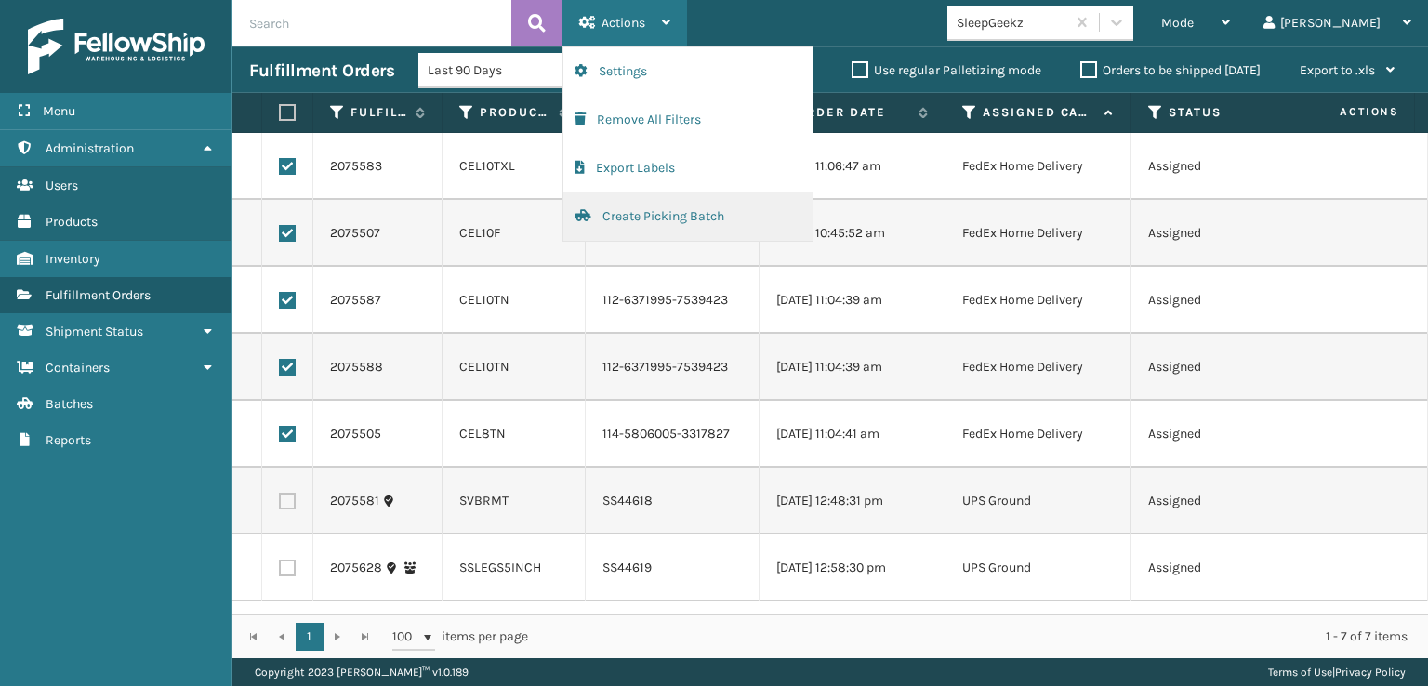
click at [655, 210] on button "Create Picking Batch" at bounding box center [687, 216] width 249 height 48
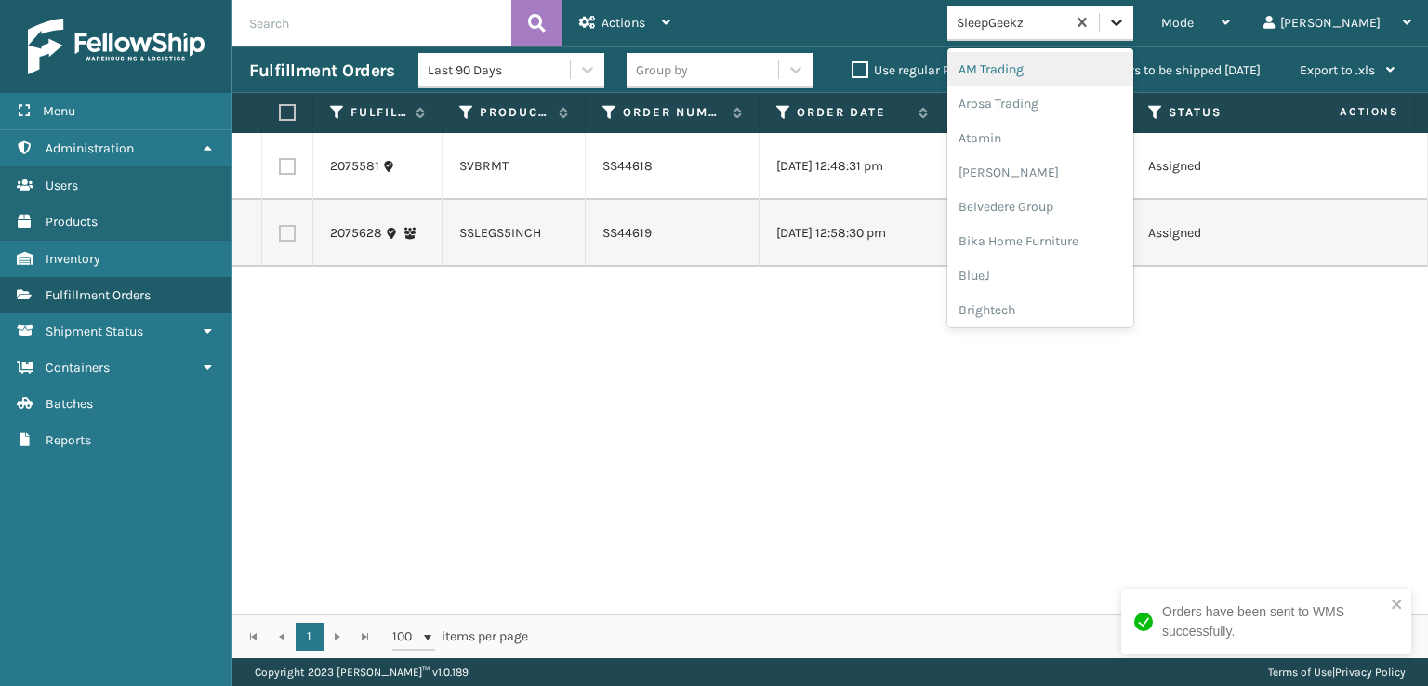
click at [1126, 19] on icon at bounding box center [1116, 22] width 19 height 19
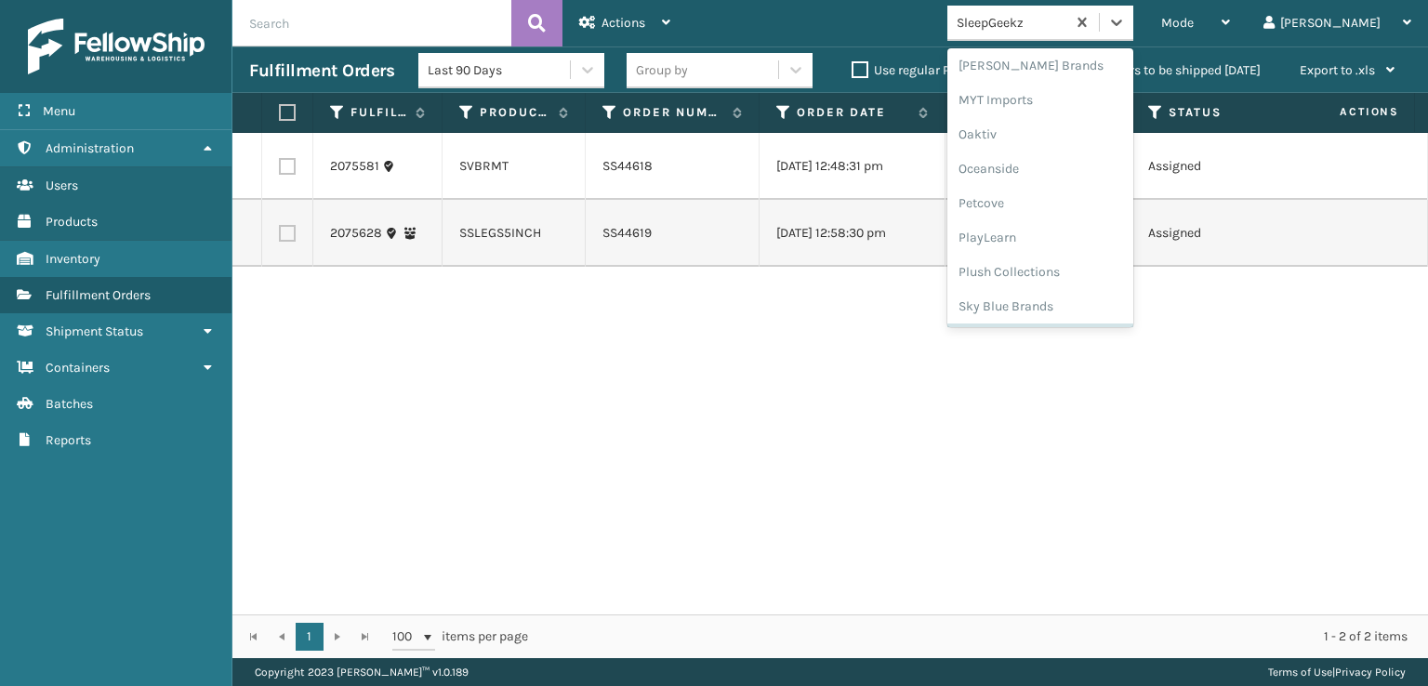
scroll to position [867, 0]
click at [1061, 59] on div "[PERSON_NAME] Brands" at bounding box center [1040, 63] width 186 height 34
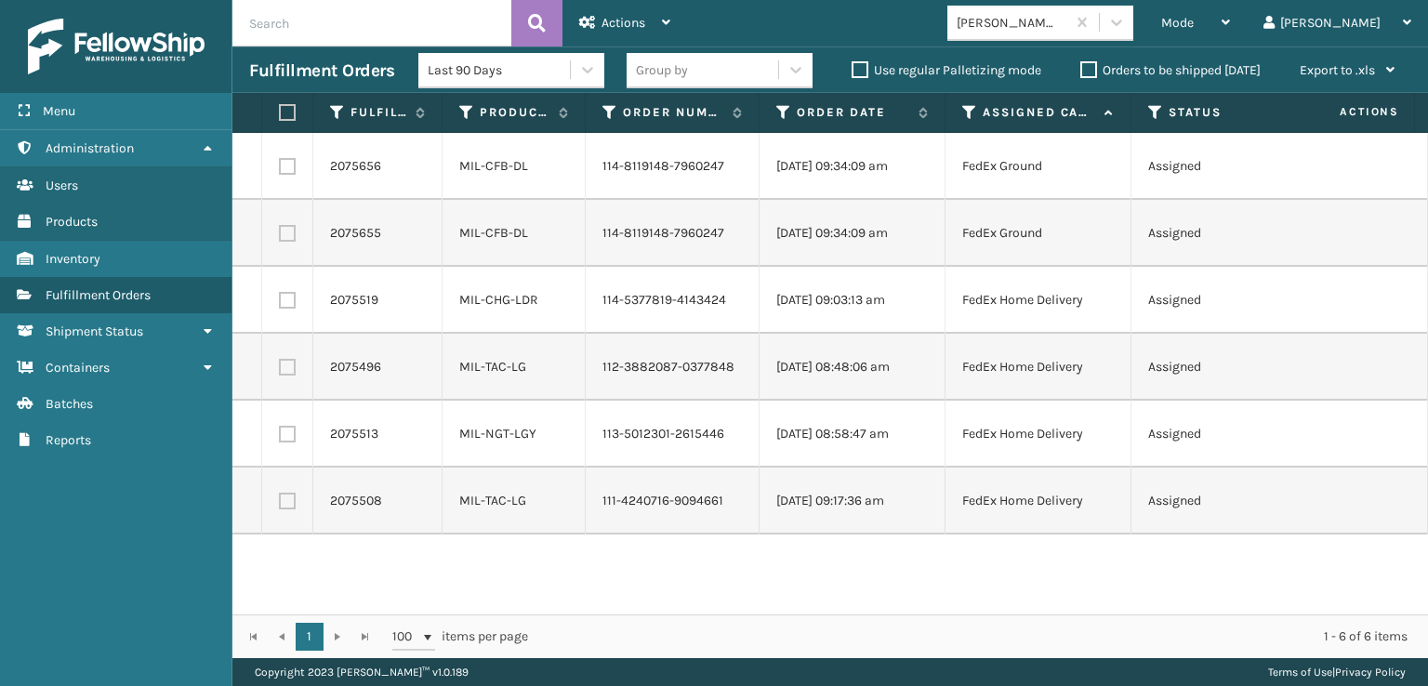
click at [290, 107] on label at bounding box center [284, 112] width 11 height 17
click at [280, 107] on input "checkbox" at bounding box center [279, 113] width 1 height 12
checkbox input "true"
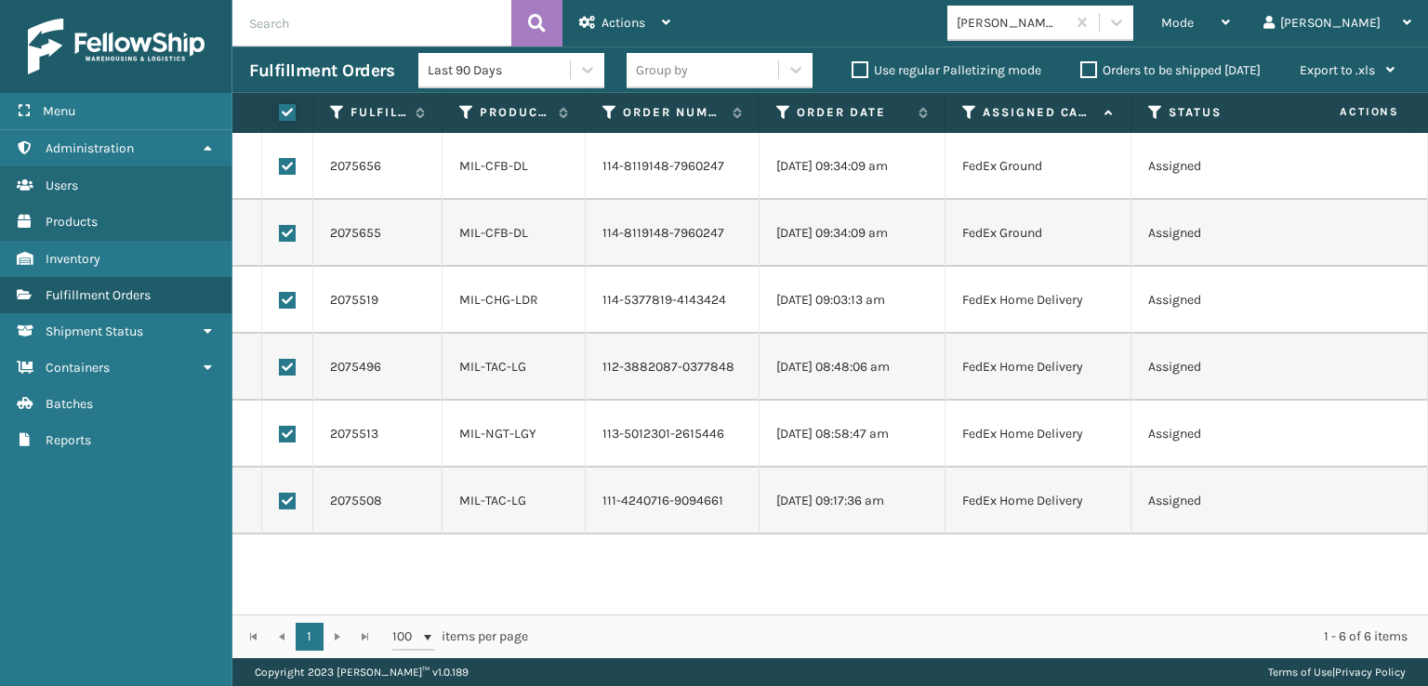
checkbox input "true"
click at [624, 19] on span "Actions" at bounding box center [624, 23] width 44 height 16
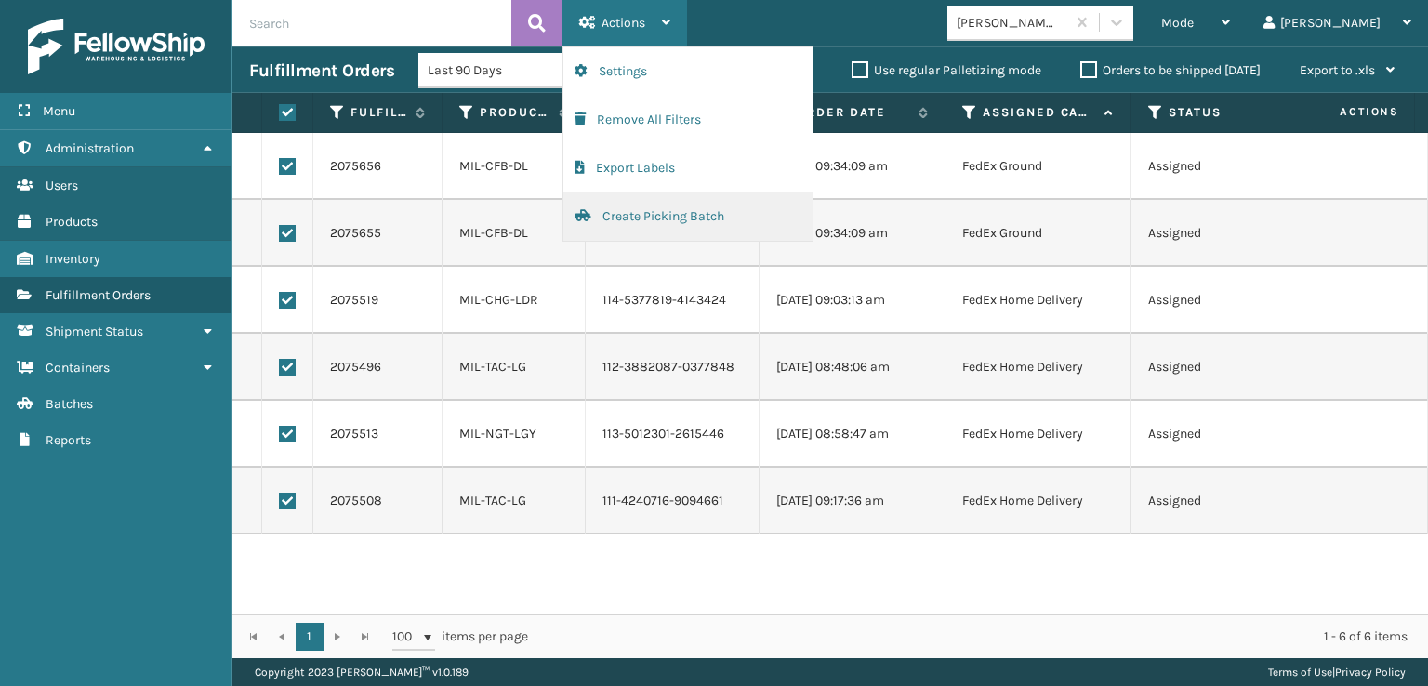
click at [639, 217] on button "Create Picking Batch" at bounding box center [687, 216] width 249 height 48
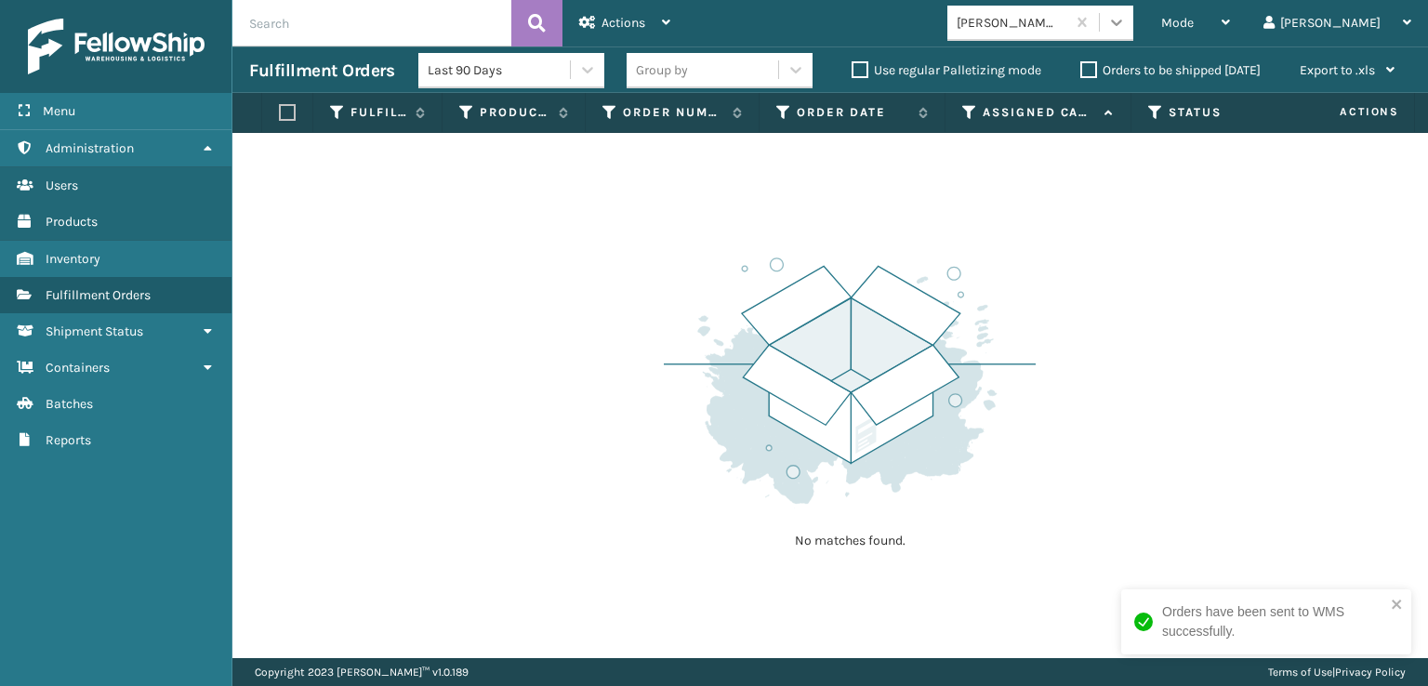
click at [1126, 17] on icon at bounding box center [1116, 22] width 19 height 19
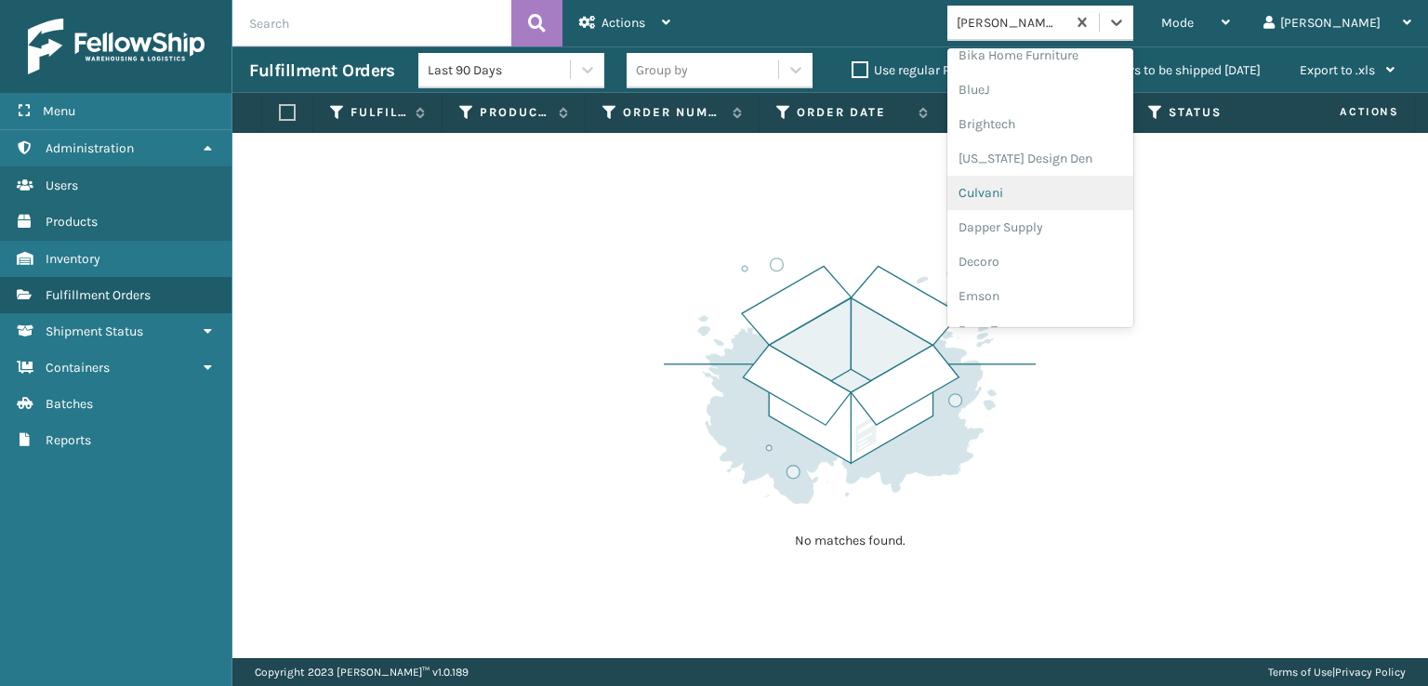
scroll to position [279, 0]
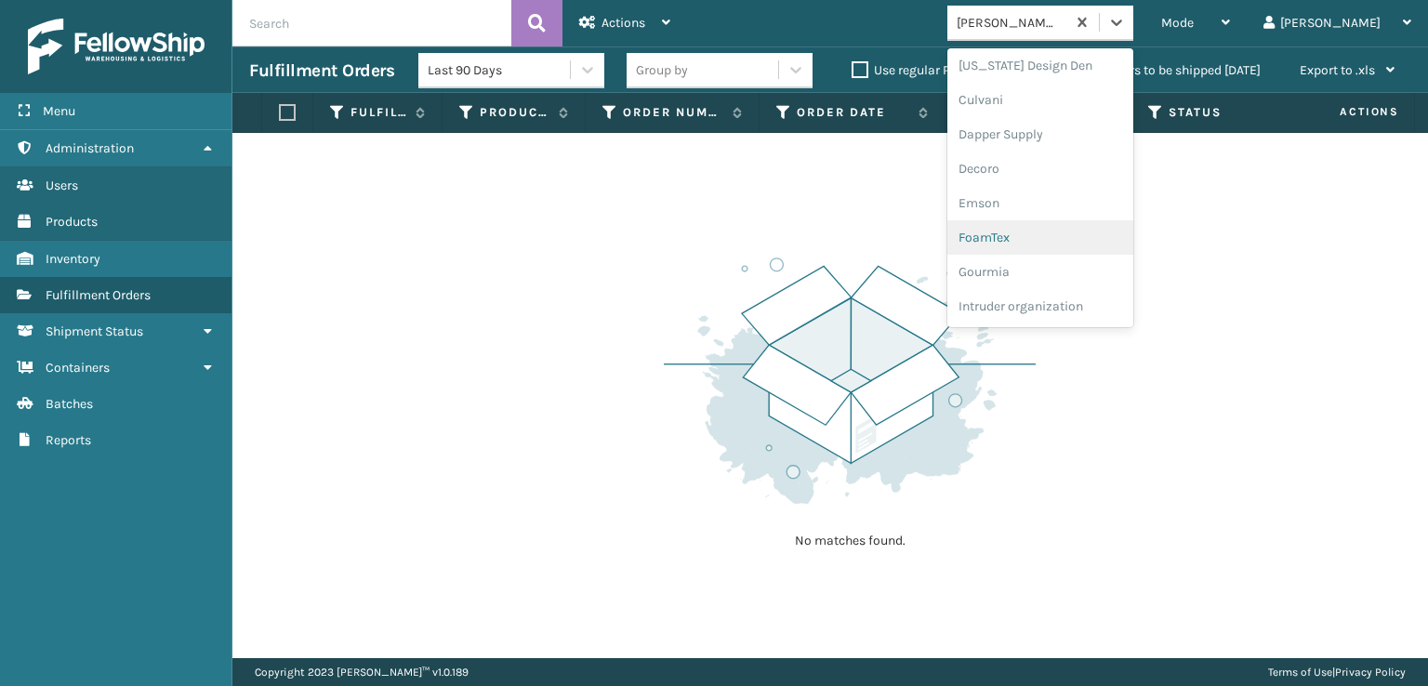
click at [1056, 235] on div "FoamTex" at bounding box center [1040, 237] width 186 height 34
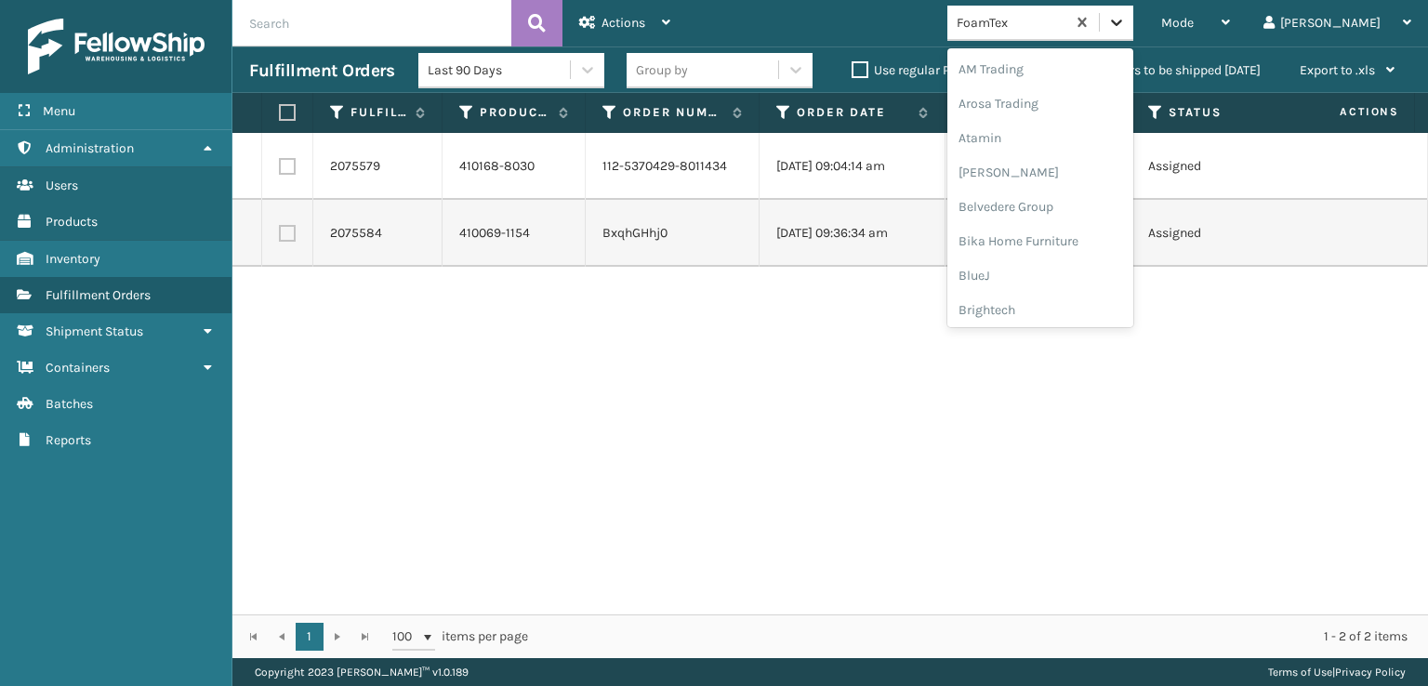
click at [1133, 34] on div at bounding box center [1116, 22] width 33 height 33
click at [1047, 271] on div "SleepGeekz" at bounding box center [1040, 272] width 186 height 34
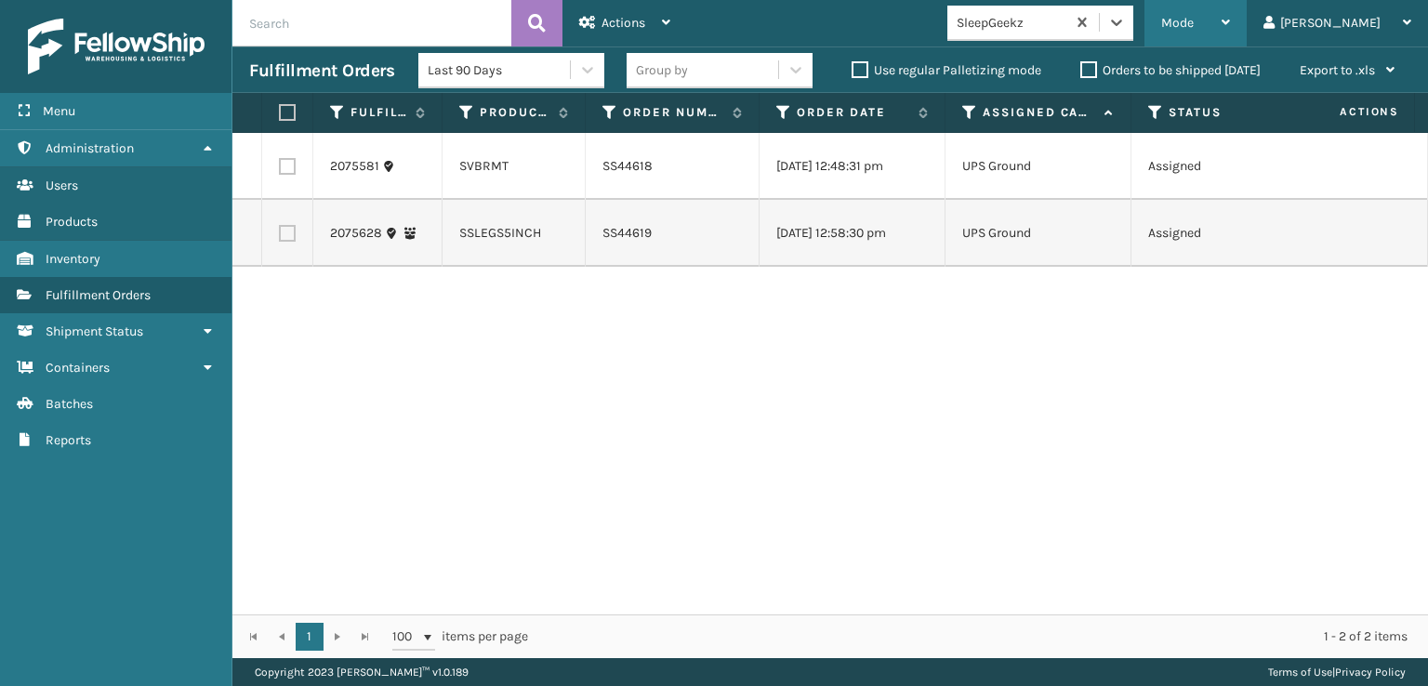
click at [1194, 18] on span "Mode" at bounding box center [1177, 23] width 33 height 16
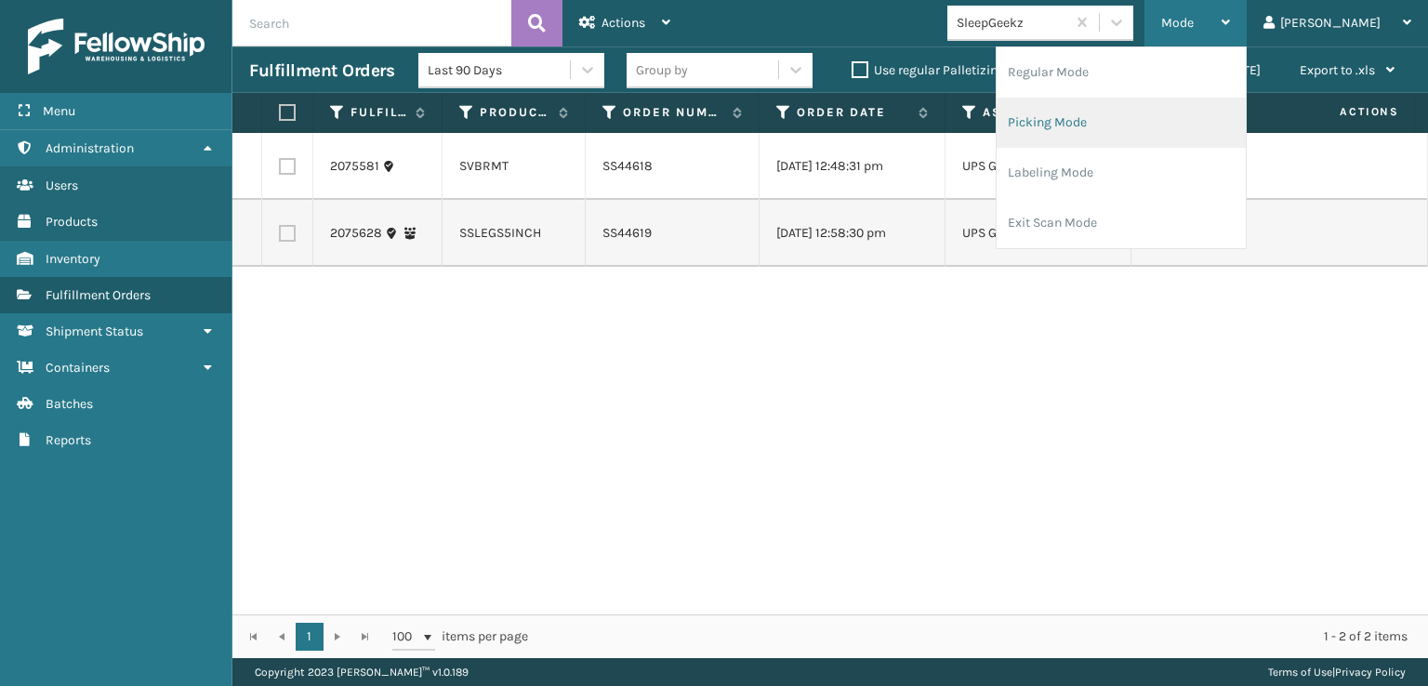
click at [1129, 118] on li "Picking Mode" at bounding box center [1121, 123] width 249 height 50
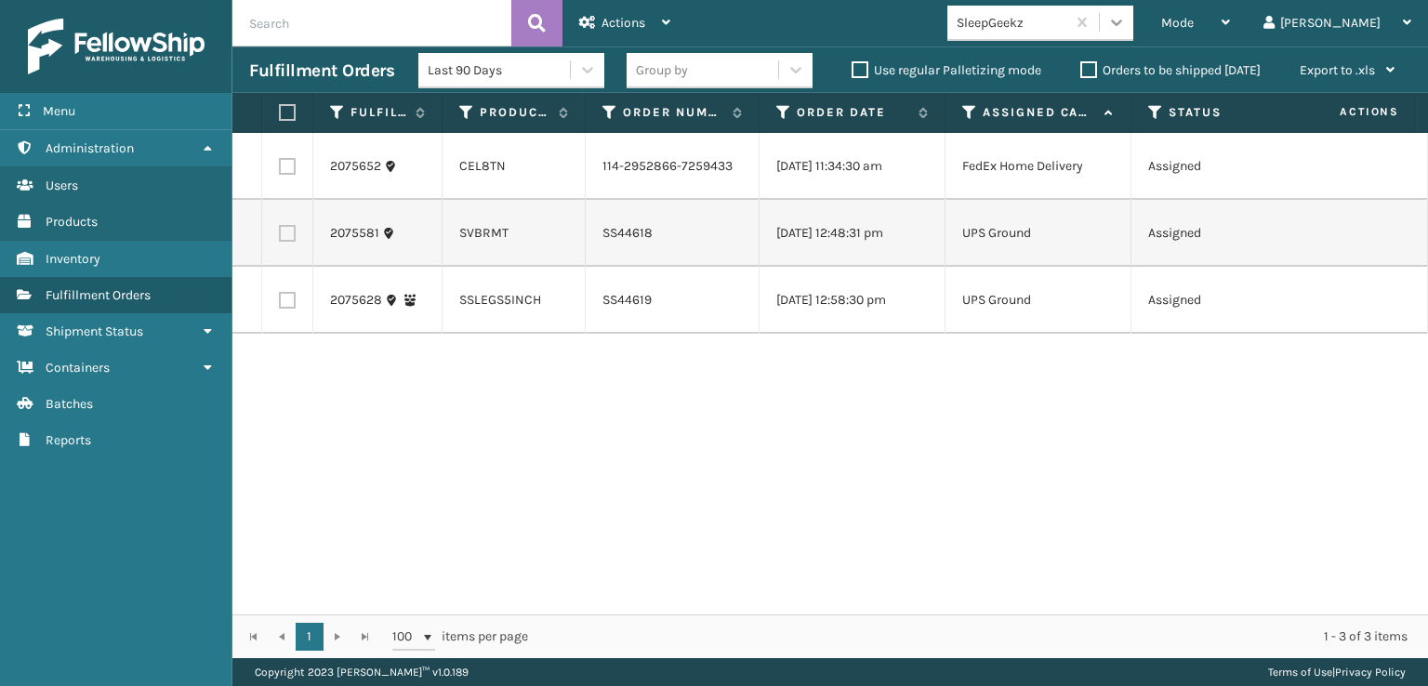
click at [1126, 24] on icon at bounding box center [1116, 22] width 19 height 19
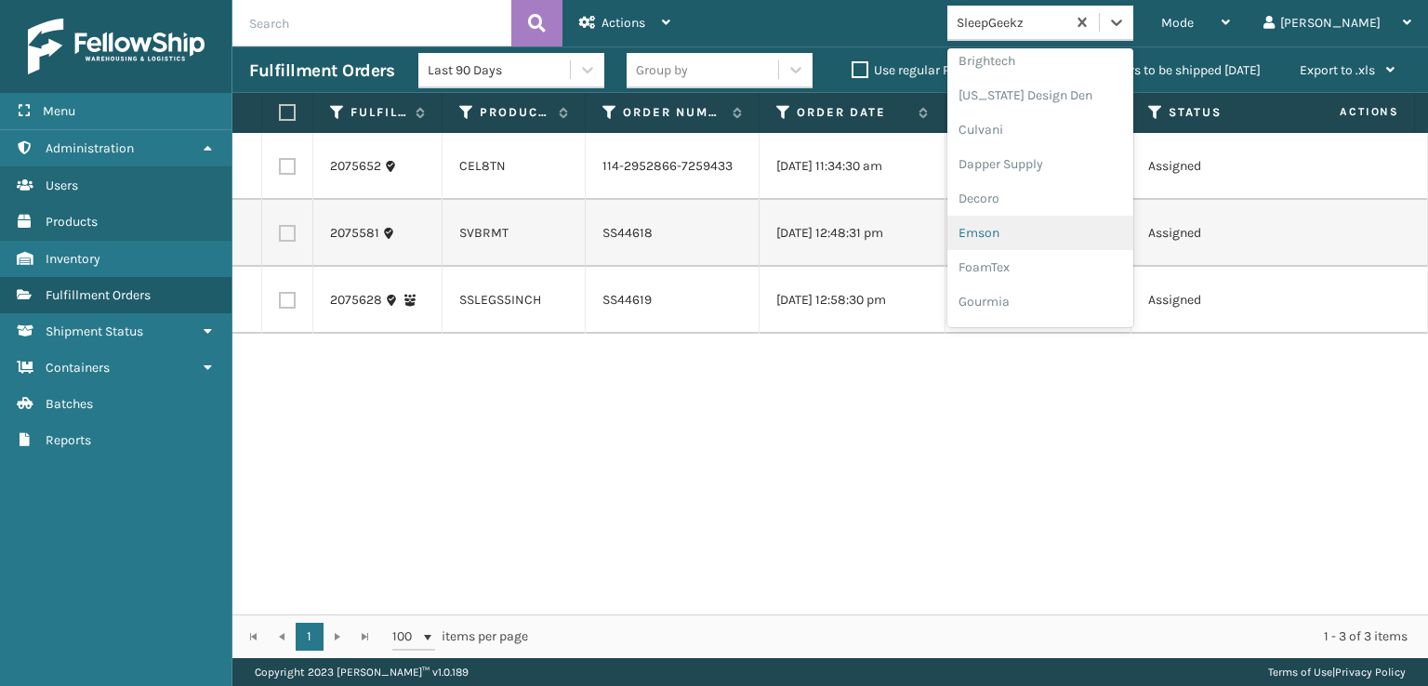
scroll to position [279, 0]
click at [1053, 236] on div "FoamTex" at bounding box center [1040, 237] width 186 height 34
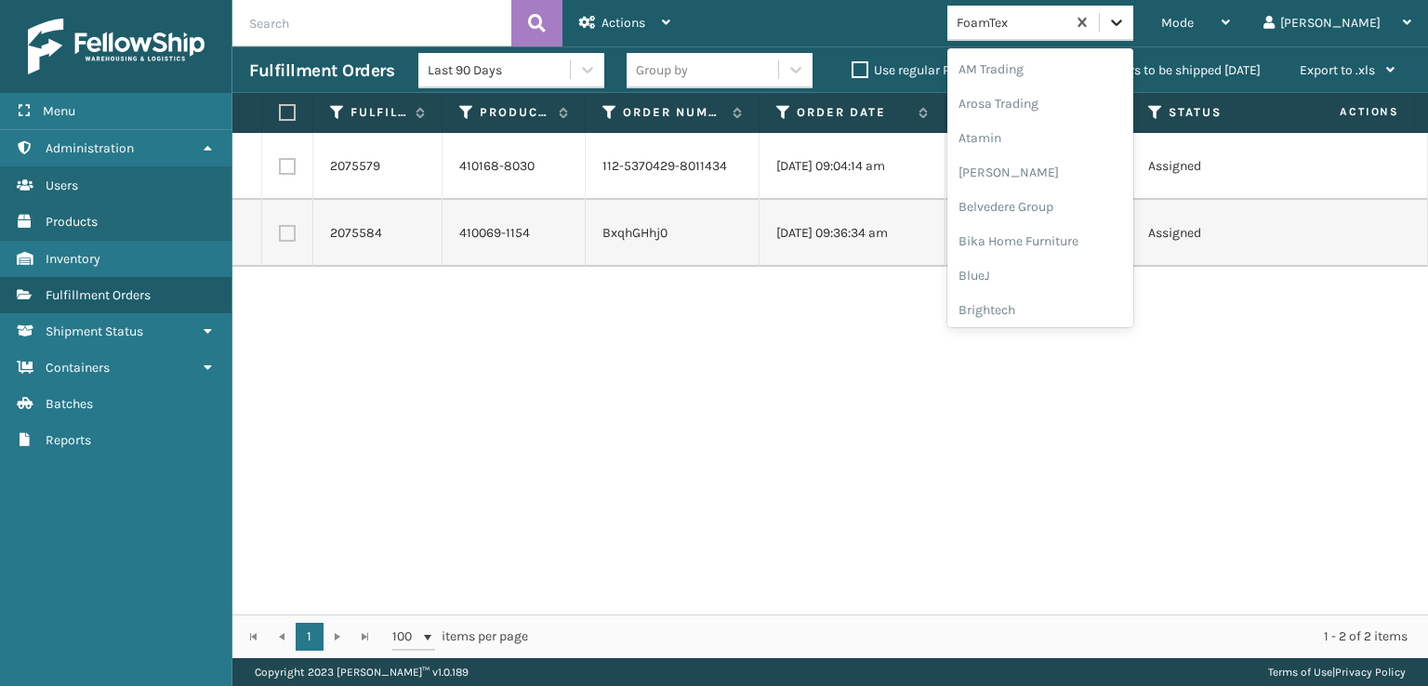
click at [1126, 31] on icon at bounding box center [1116, 22] width 19 height 19
click at [1056, 244] on div "[PERSON_NAME] Brands" at bounding box center [1040, 249] width 186 height 34
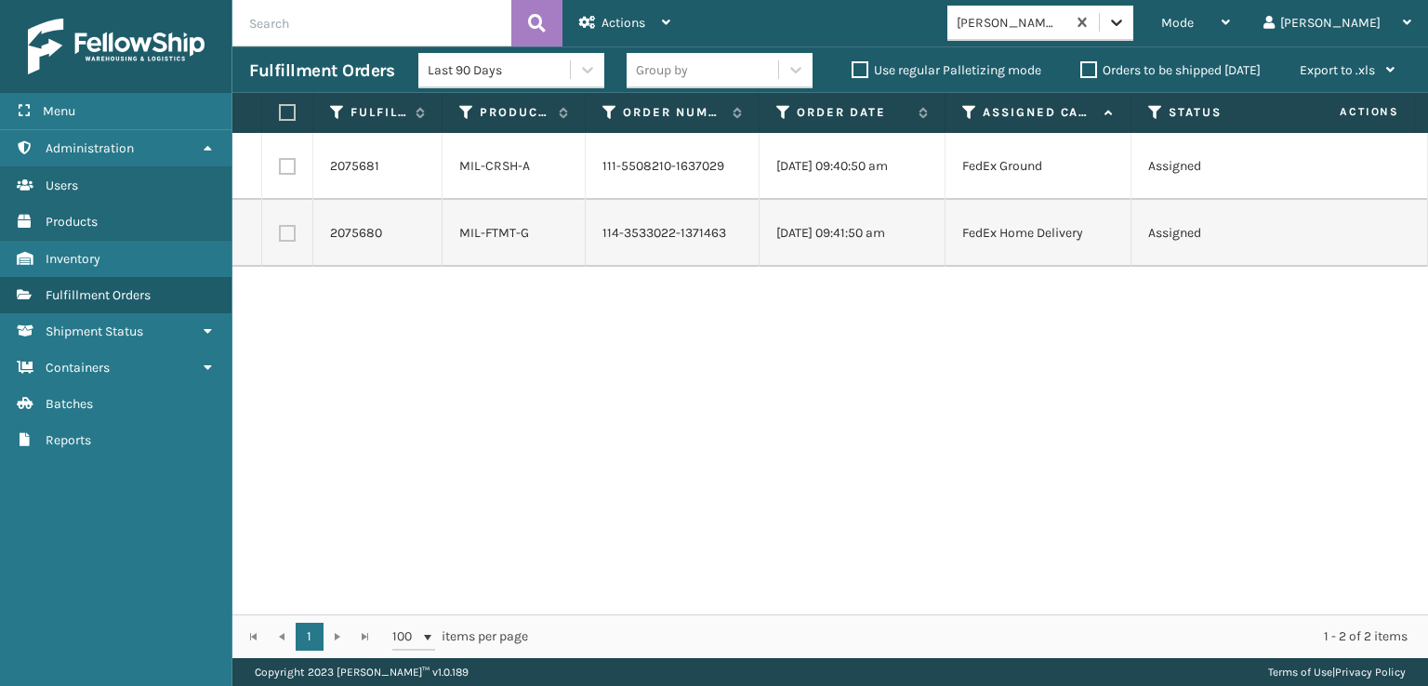
click at [1126, 31] on icon at bounding box center [1116, 22] width 19 height 19
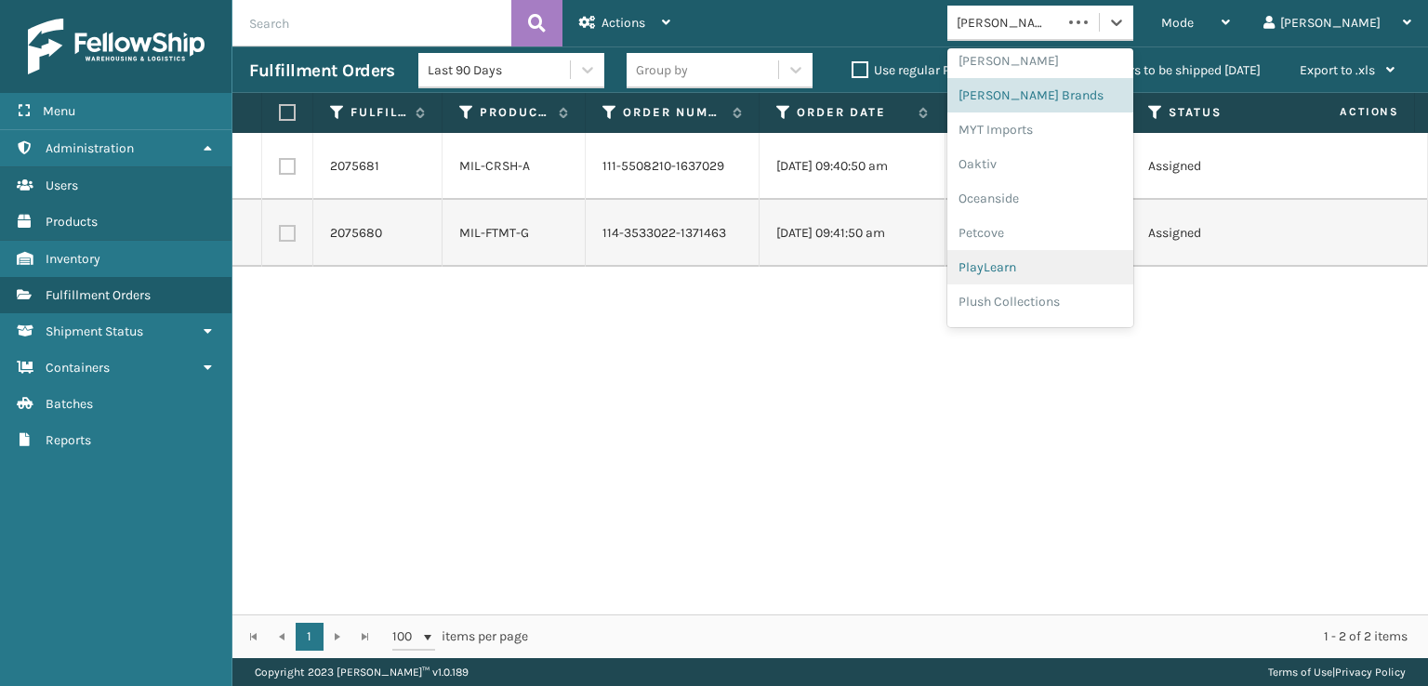
scroll to position [933, 0]
click at [1065, 271] on div "SleepGeekz" at bounding box center [1040, 272] width 186 height 34
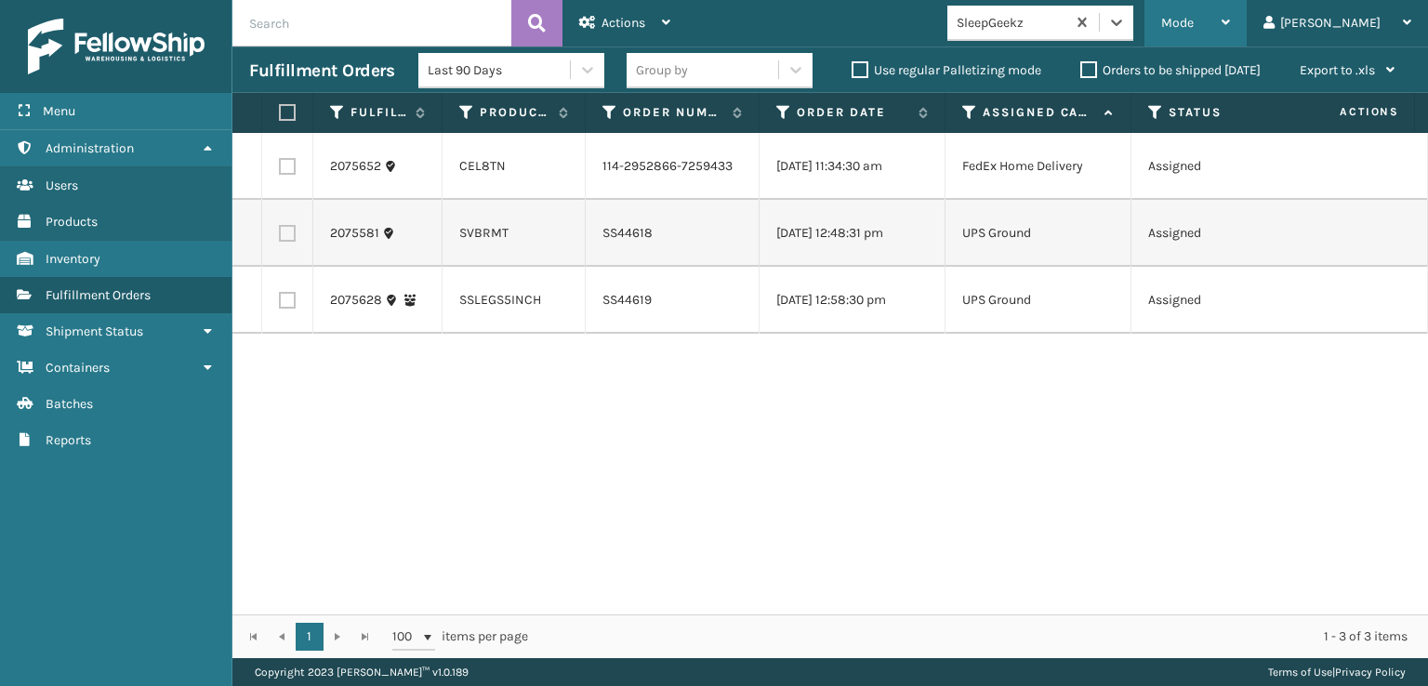
click at [1194, 23] on span "Mode" at bounding box center [1177, 23] width 33 height 16
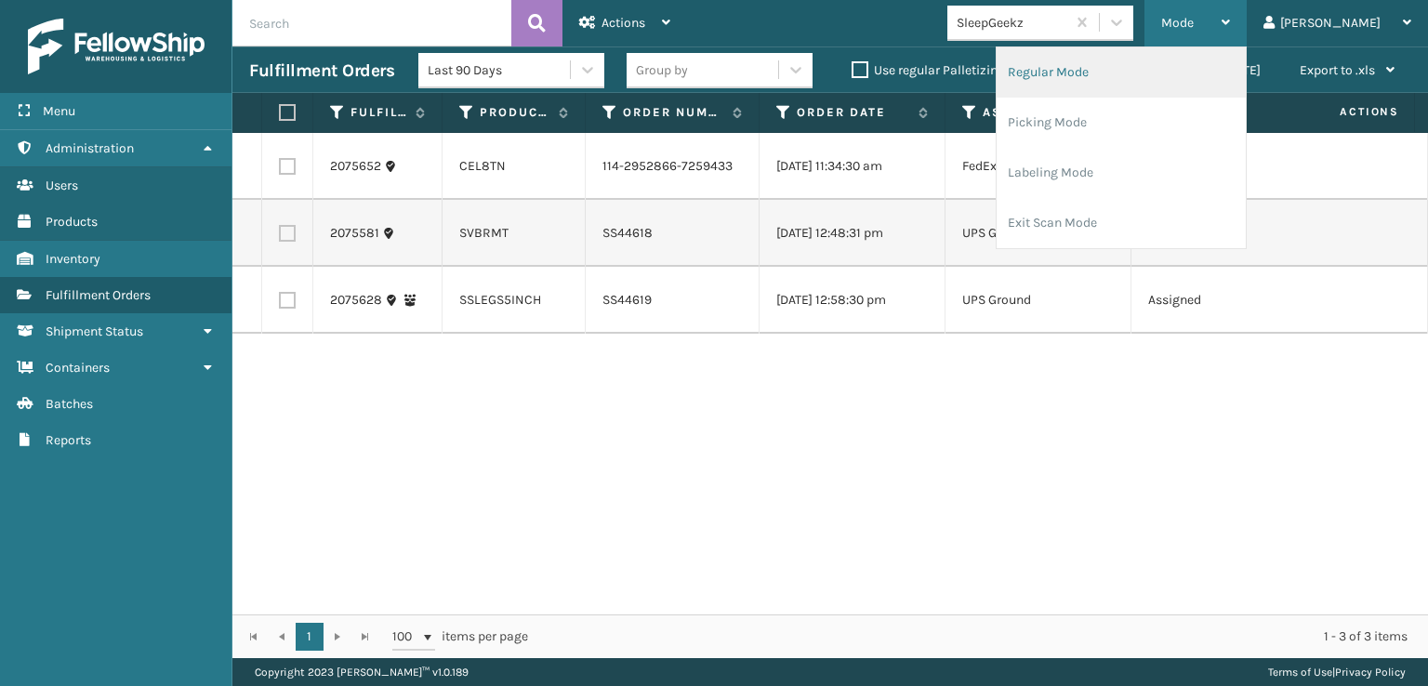
click at [1119, 68] on li "Regular Mode" at bounding box center [1121, 72] width 249 height 50
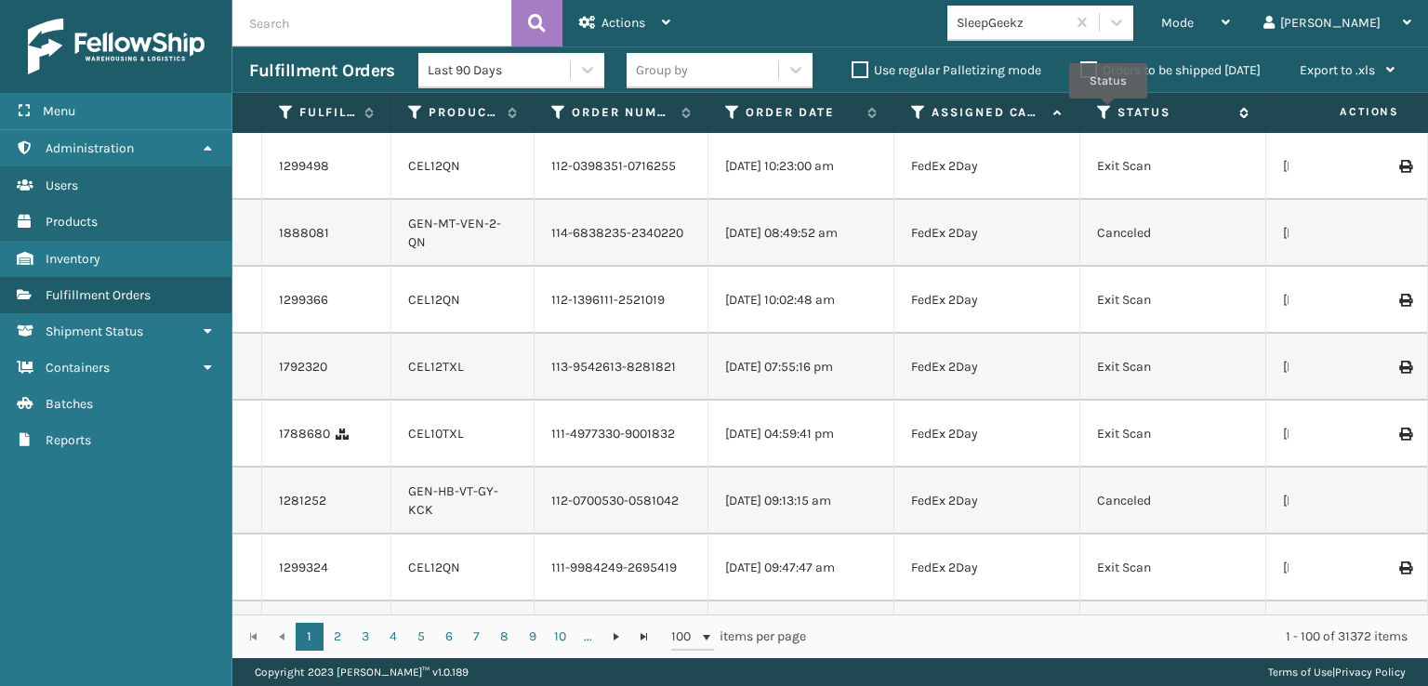
click at [1108, 112] on icon at bounding box center [1104, 112] width 15 height 17
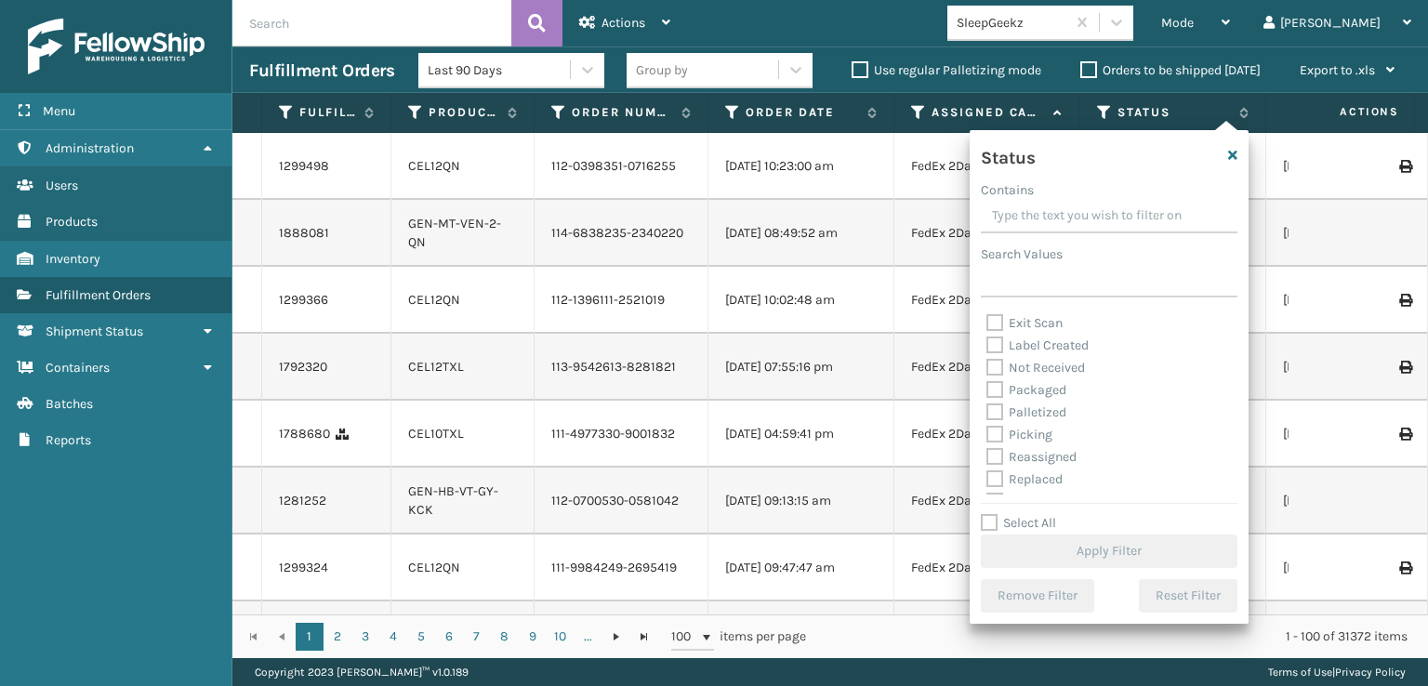
scroll to position [93, 0]
click at [992, 404] on label "Picking" at bounding box center [1019, 405] width 66 height 16
click at [987, 404] on input "Picking" at bounding box center [986, 400] width 1 height 12
checkbox input "true"
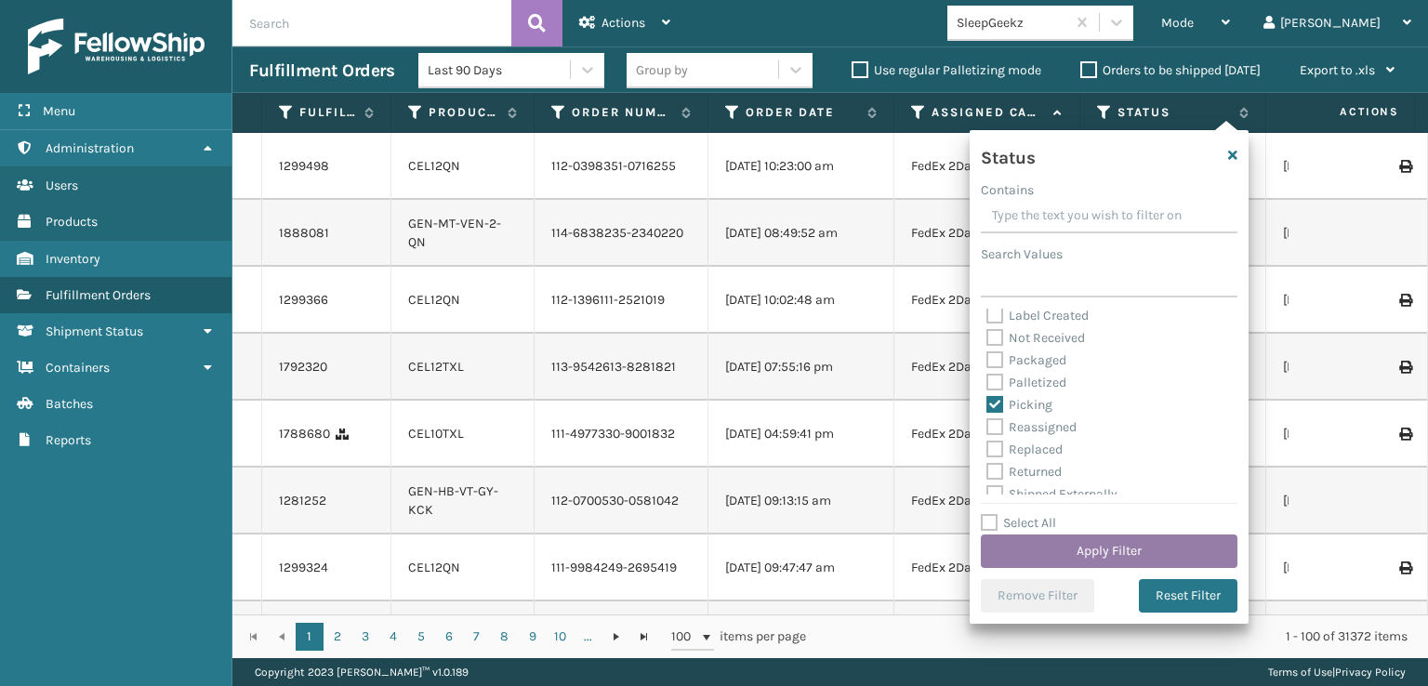
click at [1066, 549] on button "Apply Filter" at bounding box center [1109, 551] width 257 height 33
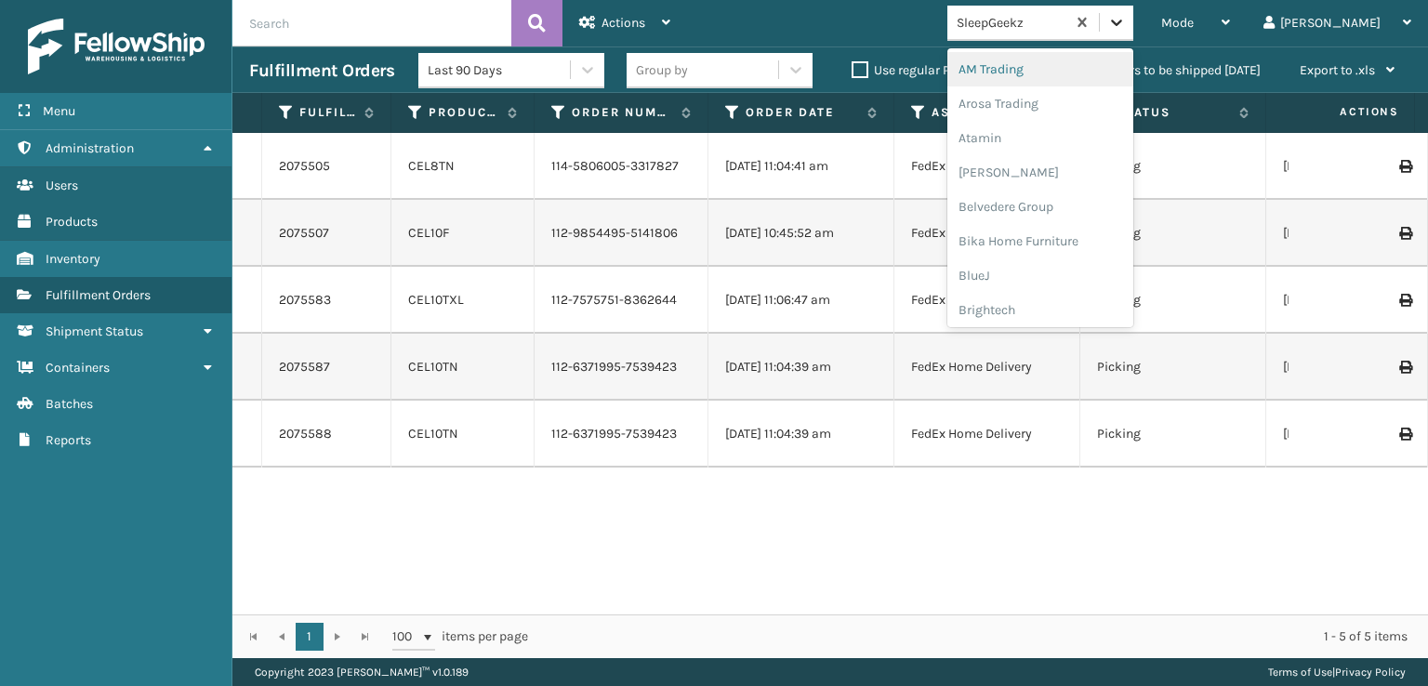
click at [1126, 19] on icon at bounding box center [1116, 22] width 19 height 19
click at [1072, 232] on div "FoamTex" at bounding box center [1040, 237] width 186 height 34
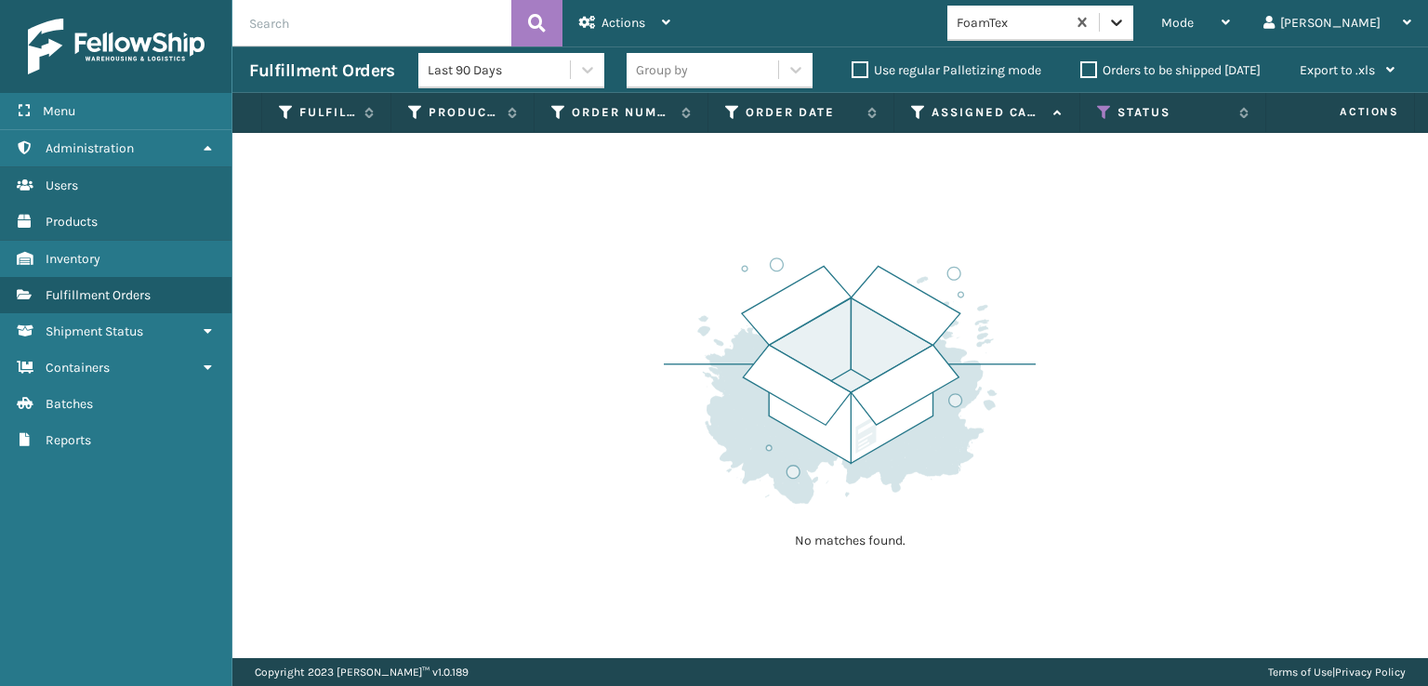
click at [1126, 27] on icon at bounding box center [1116, 22] width 19 height 19
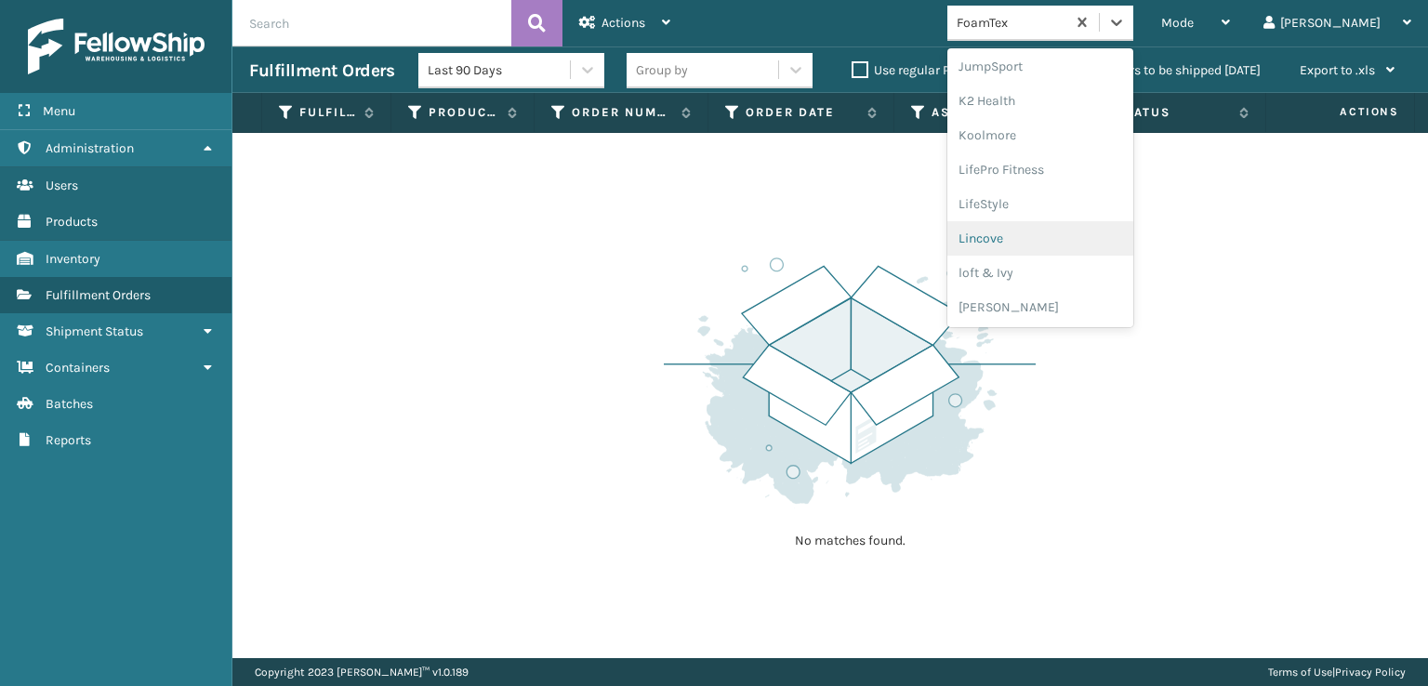
scroll to position [681, 0]
click at [1080, 246] on div "[PERSON_NAME] Brands" at bounding box center [1040, 249] width 186 height 34
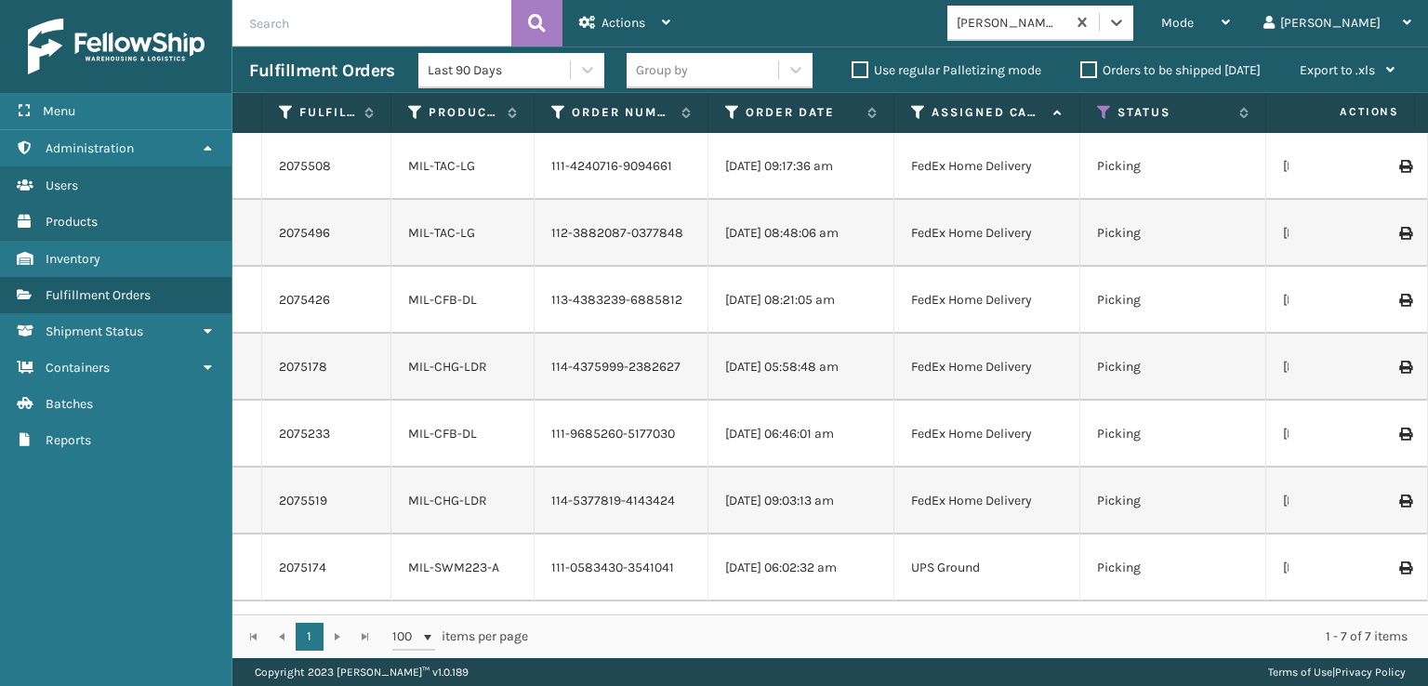
scroll to position [0, 0]
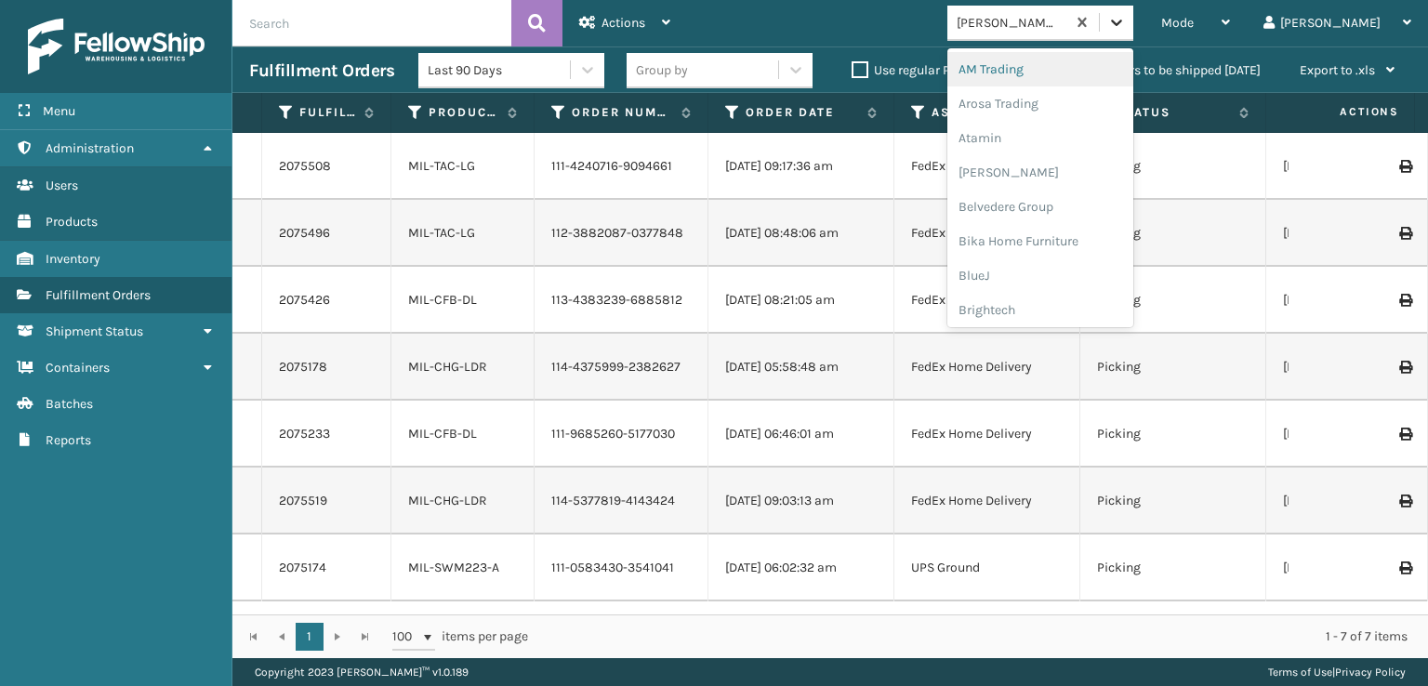
click at [1126, 20] on icon at bounding box center [1116, 22] width 19 height 19
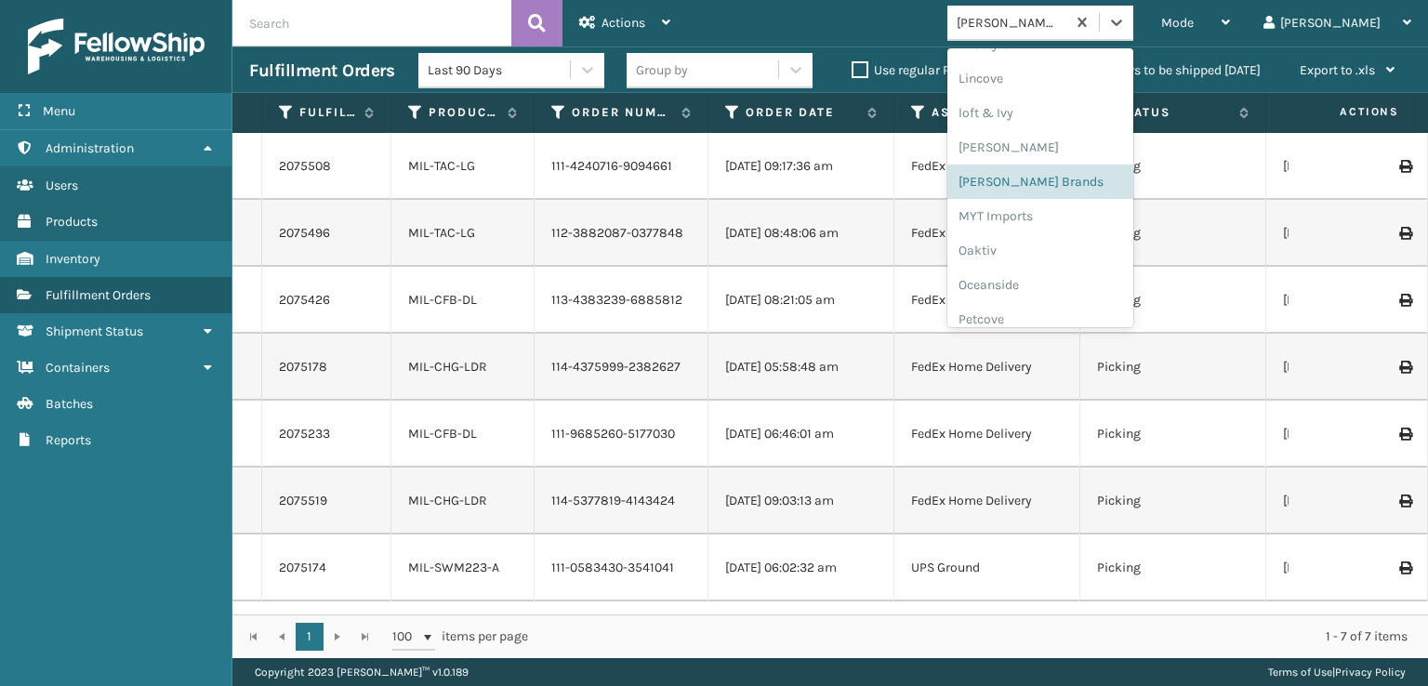
scroll to position [747, 0]
click at [1082, 179] on div "[PERSON_NAME] Brands" at bounding box center [1040, 182] width 186 height 34
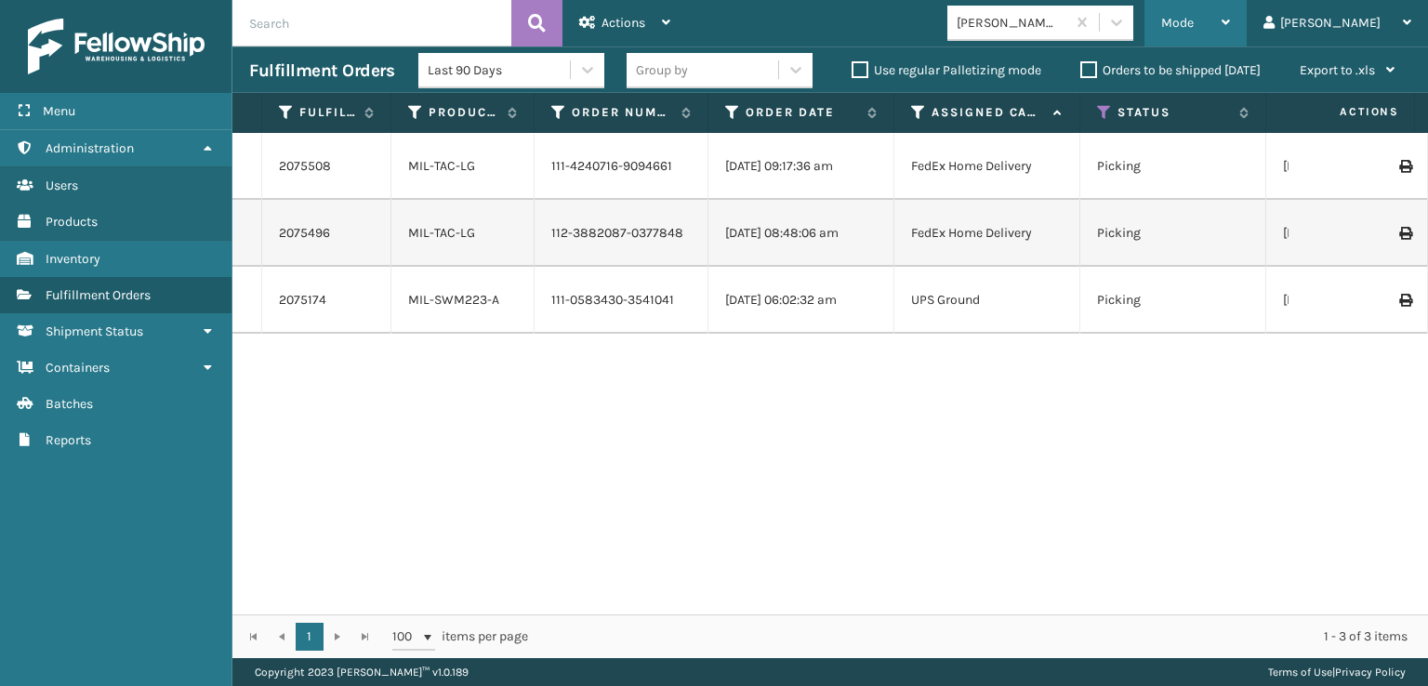
click at [1194, 20] on span "Mode" at bounding box center [1177, 23] width 33 height 16
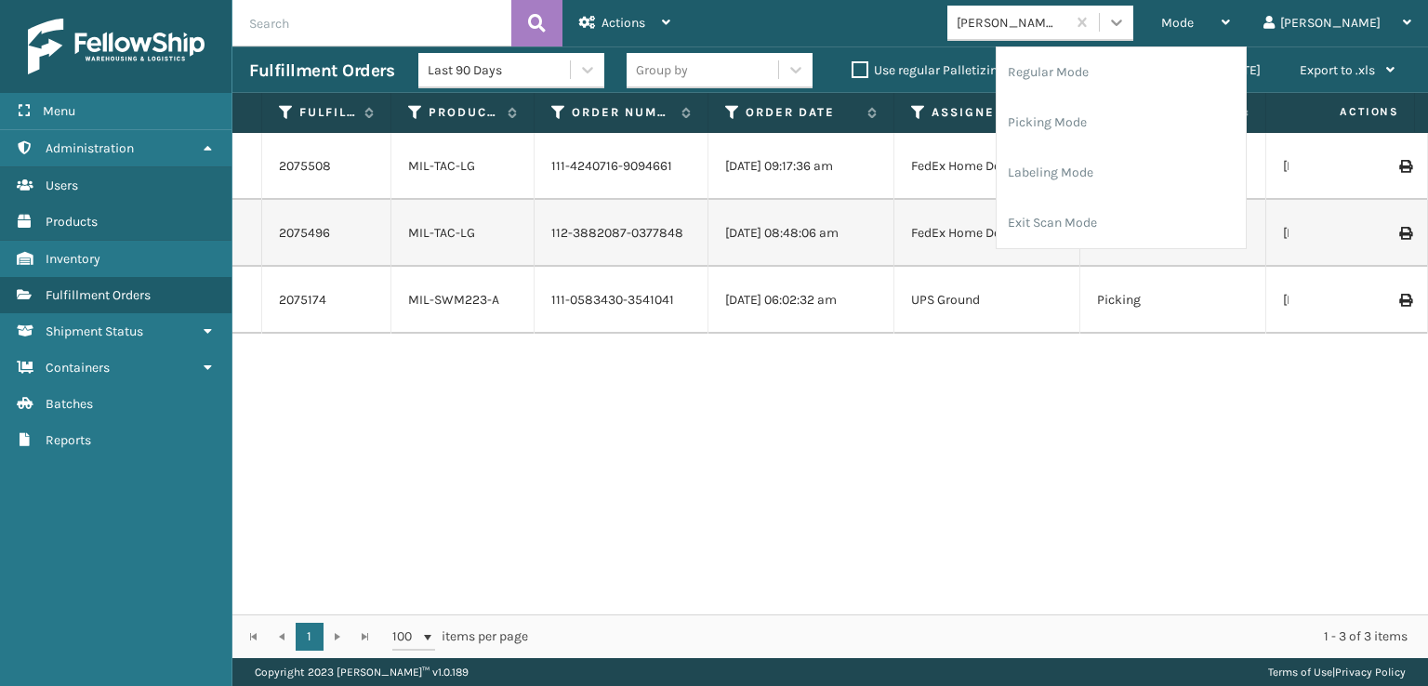
click at [1126, 28] on icon at bounding box center [1116, 22] width 19 height 19
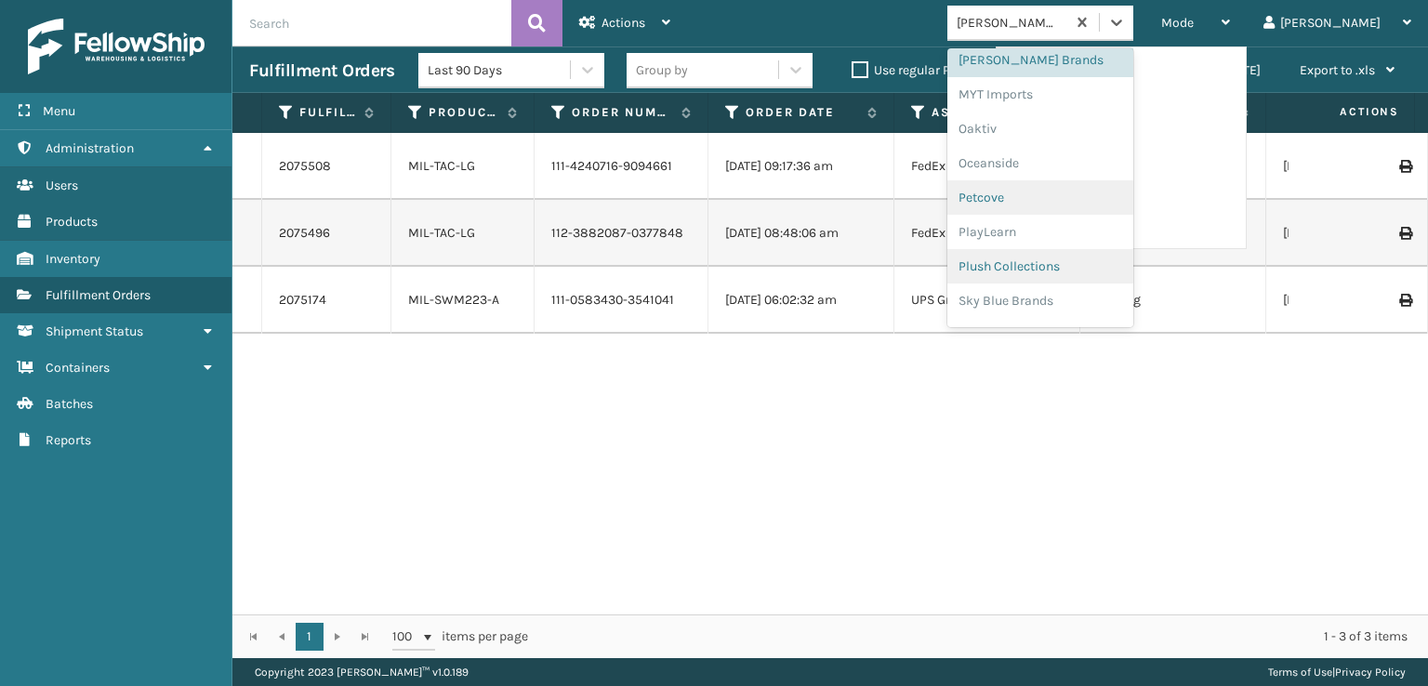
scroll to position [840, 0]
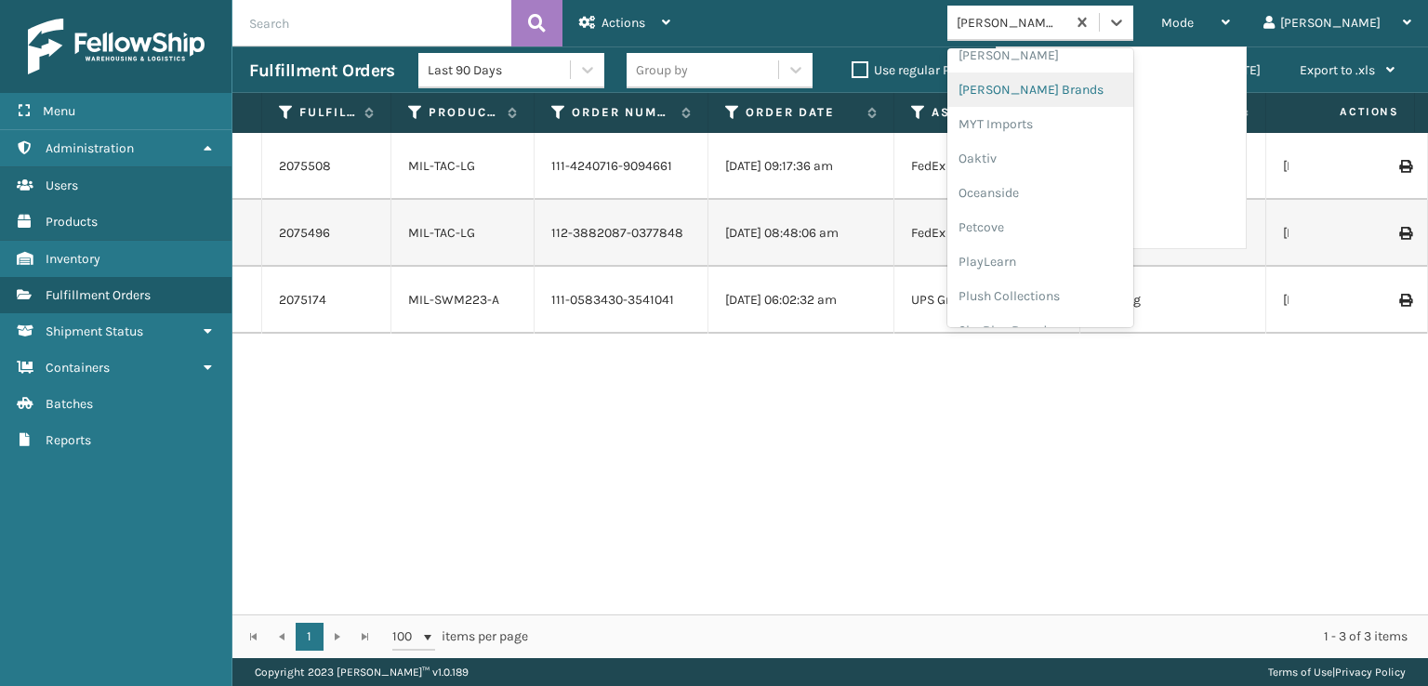
click at [1079, 89] on div "[PERSON_NAME] Brands" at bounding box center [1040, 90] width 186 height 34
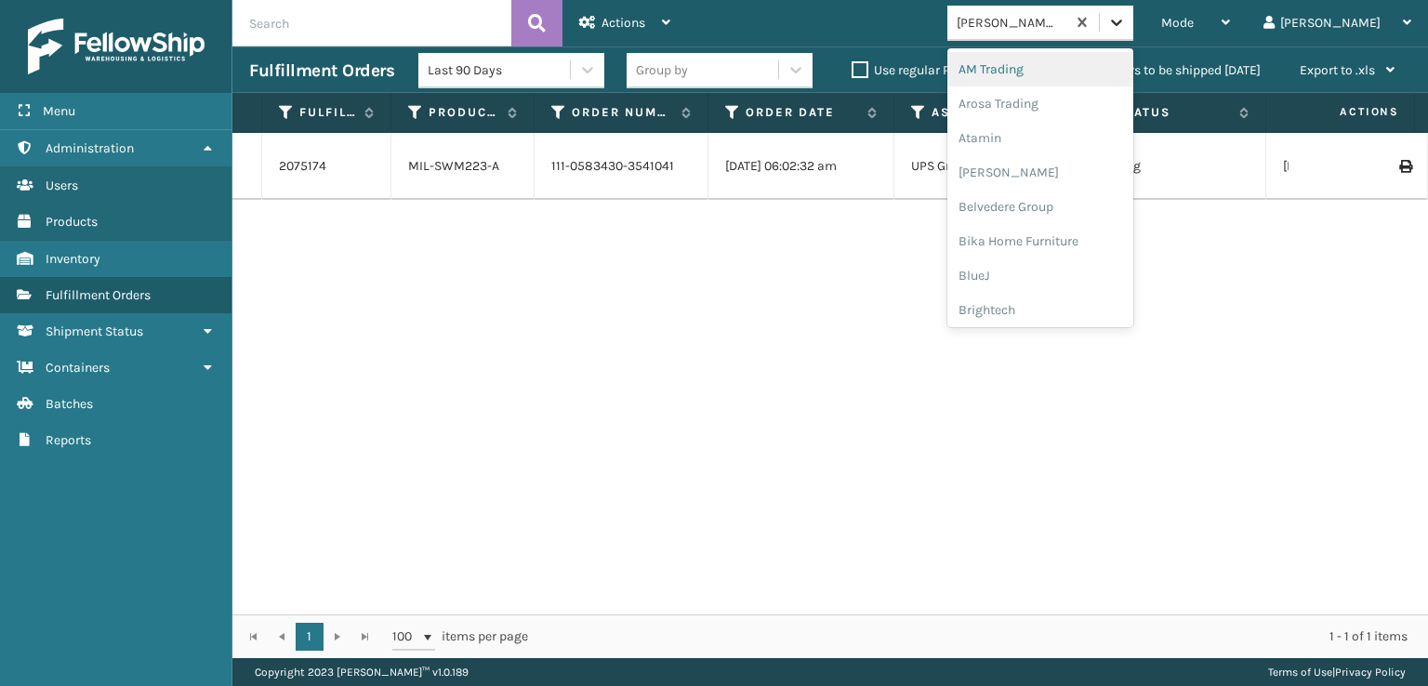
click at [1126, 25] on icon at bounding box center [1116, 22] width 19 height 19
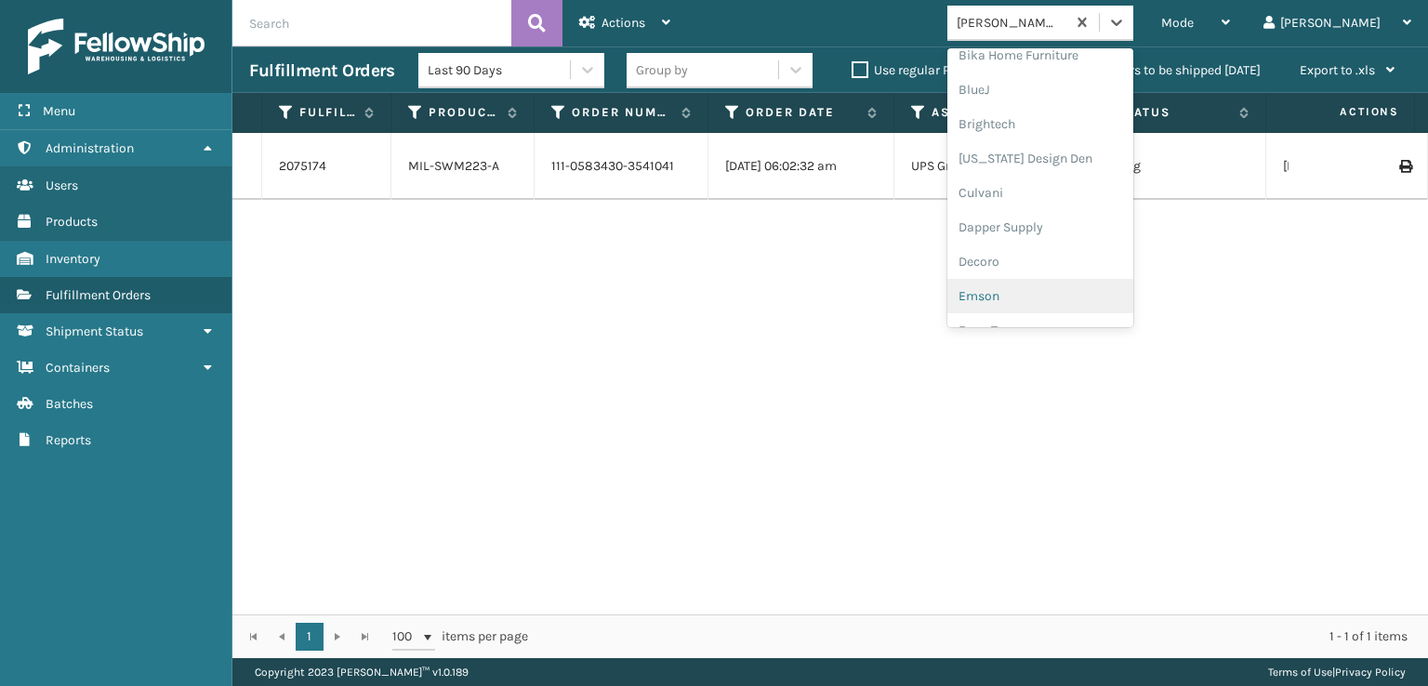
scroll to position [279, 0]
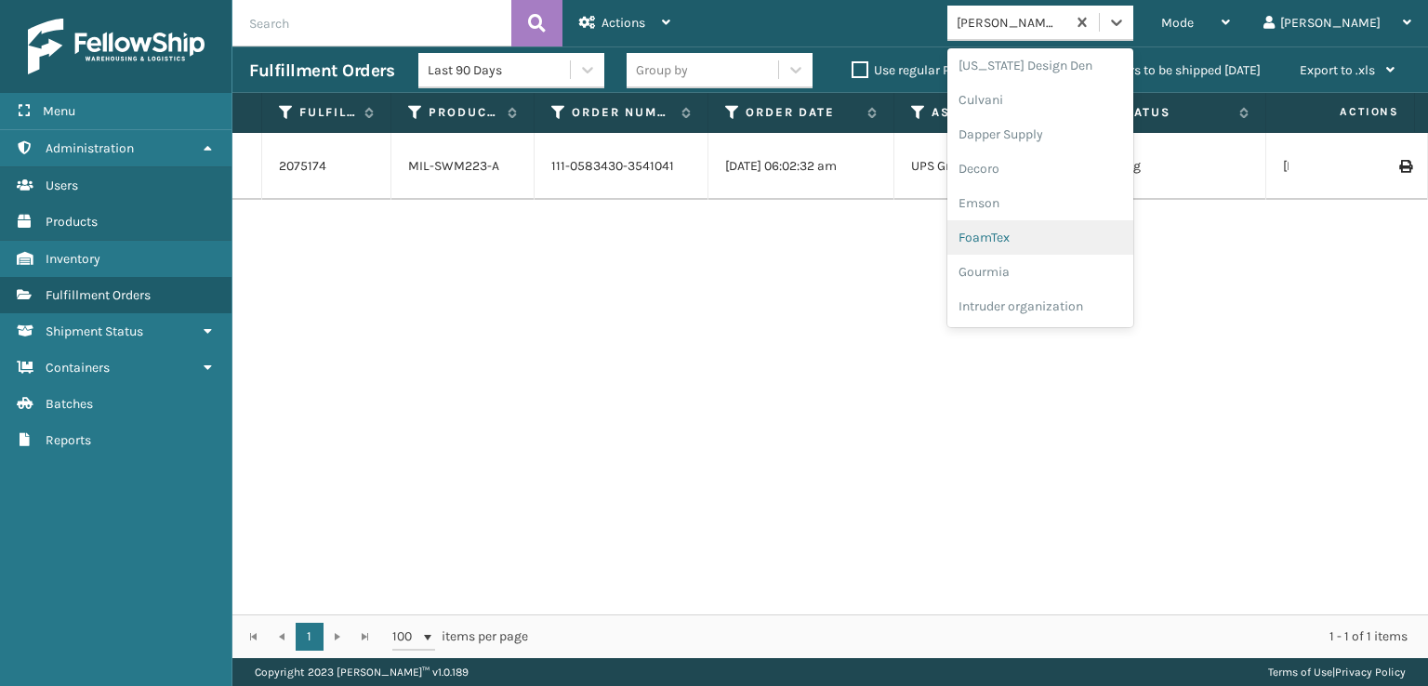
click at [1056, 237] on div "FoamTex" at bounding box center [1040, 237] width 186 height 34
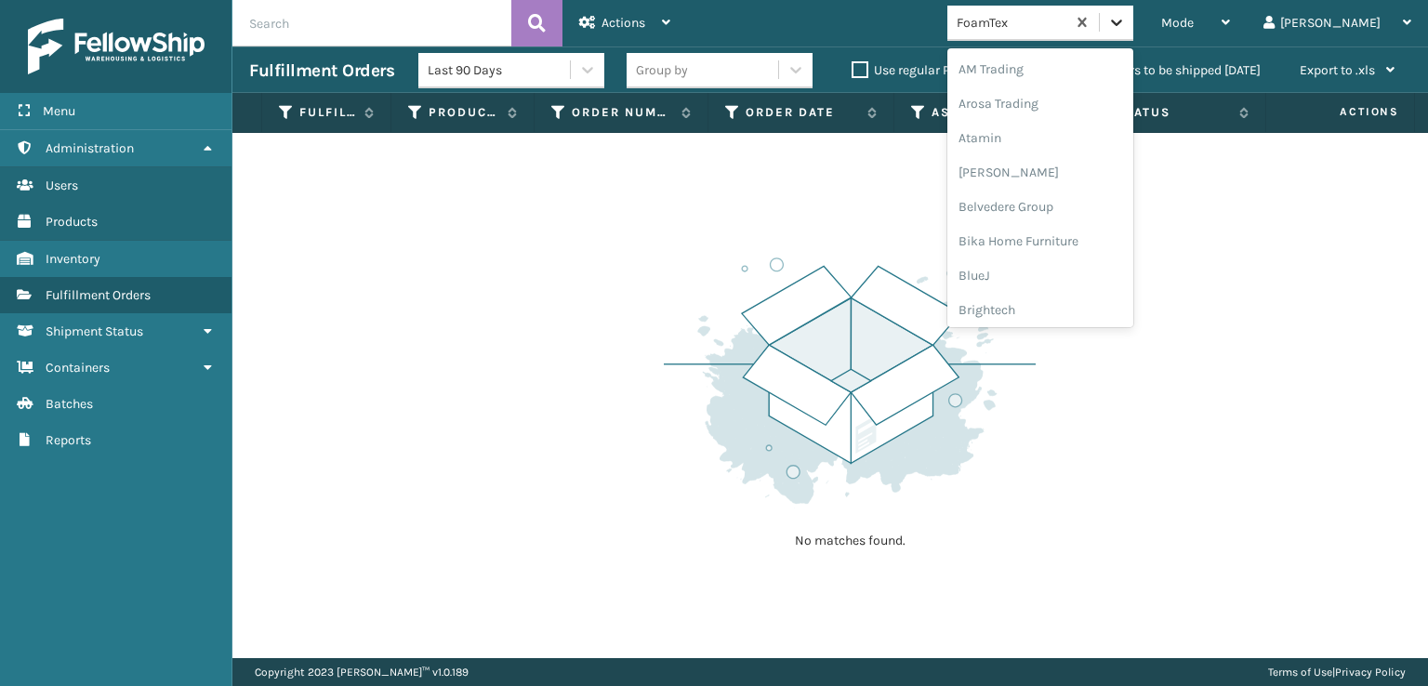
click at [1122, 20] on icon at bounding box center [1116, 23] width 11 height 7
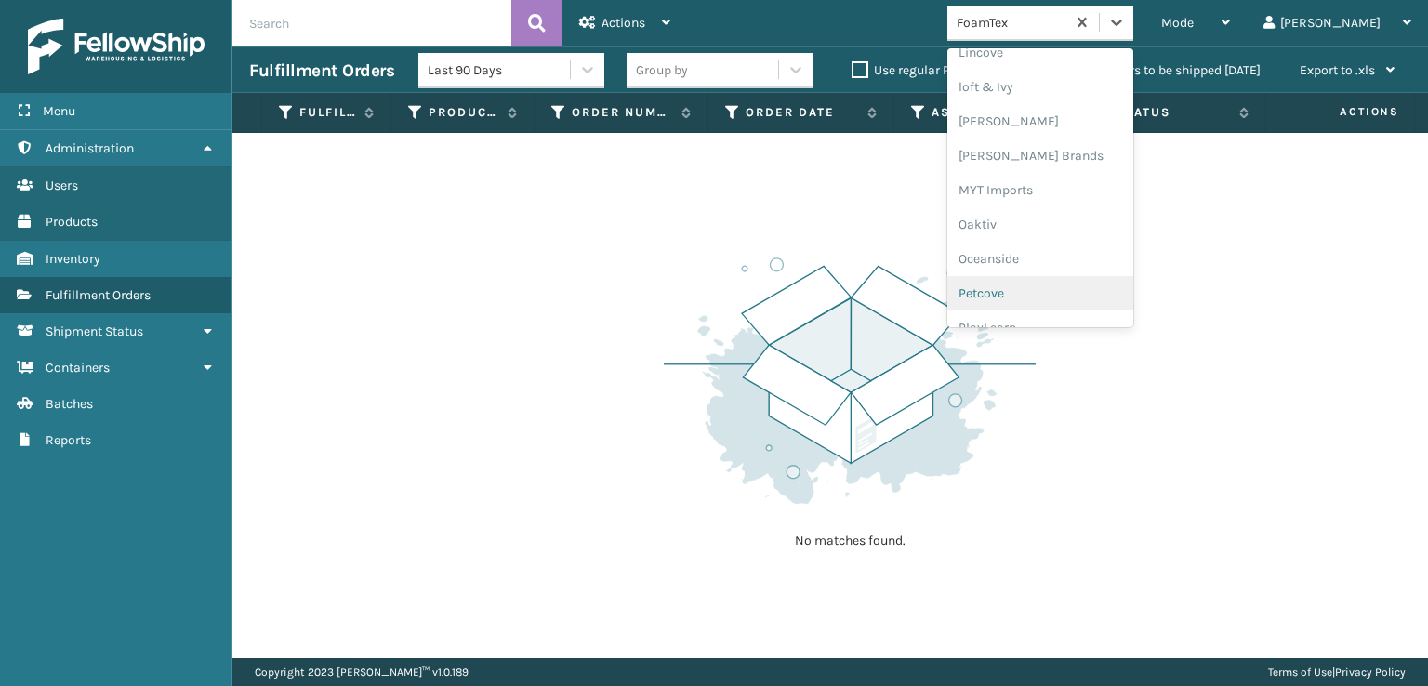
scroll to position [933, 0]
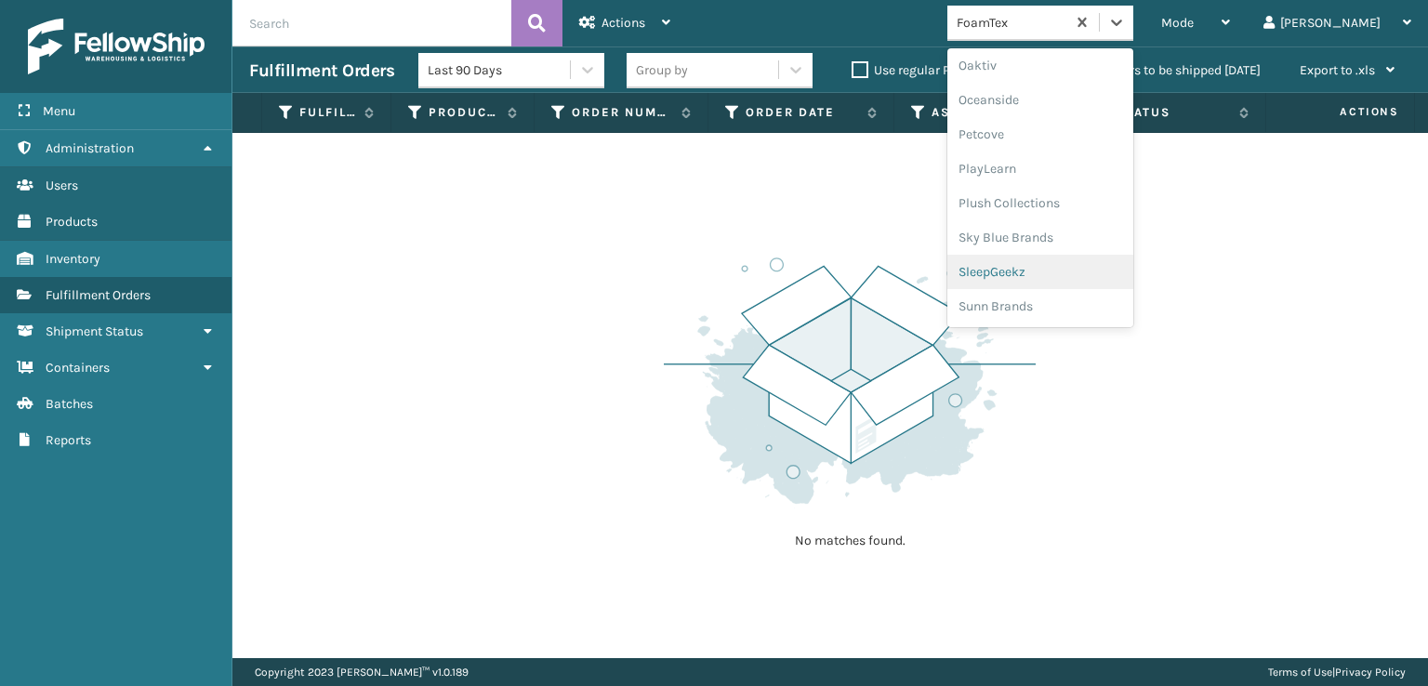
click at [1067, 263] on div "SleepGeekz" at bounding box center [1040, 272] width 186 height 34
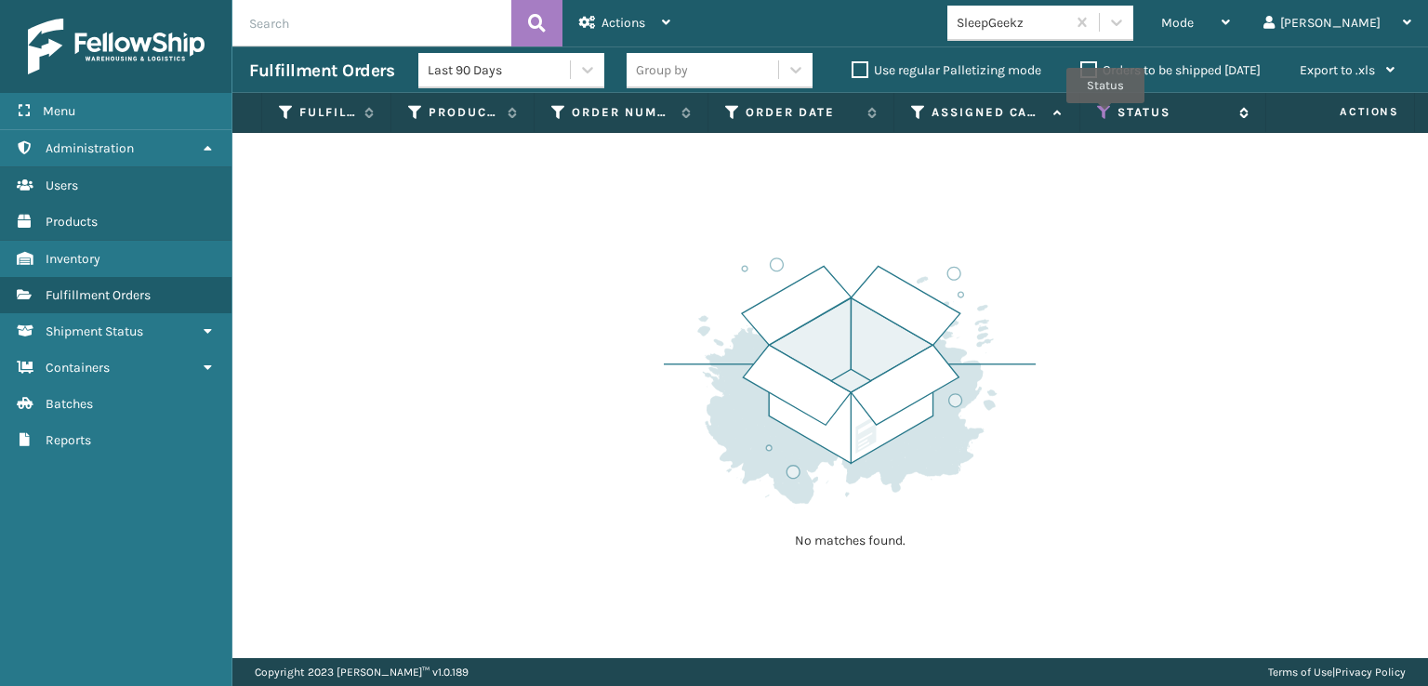
click at [1105, 116] on icon at bounding box center [1104, 112] width 15 height 17
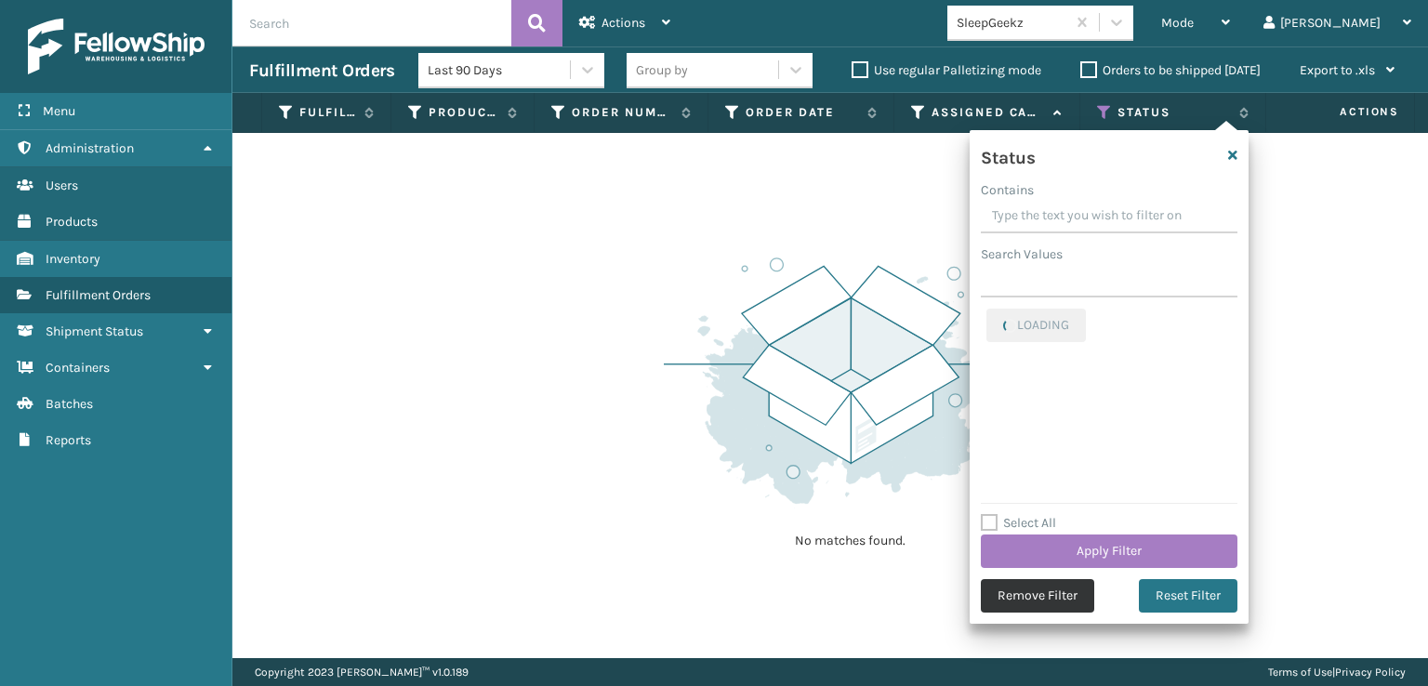
click at [1023, 589] on button "Remove Filter" at bounding box center [1037, 595] width 113 height 33
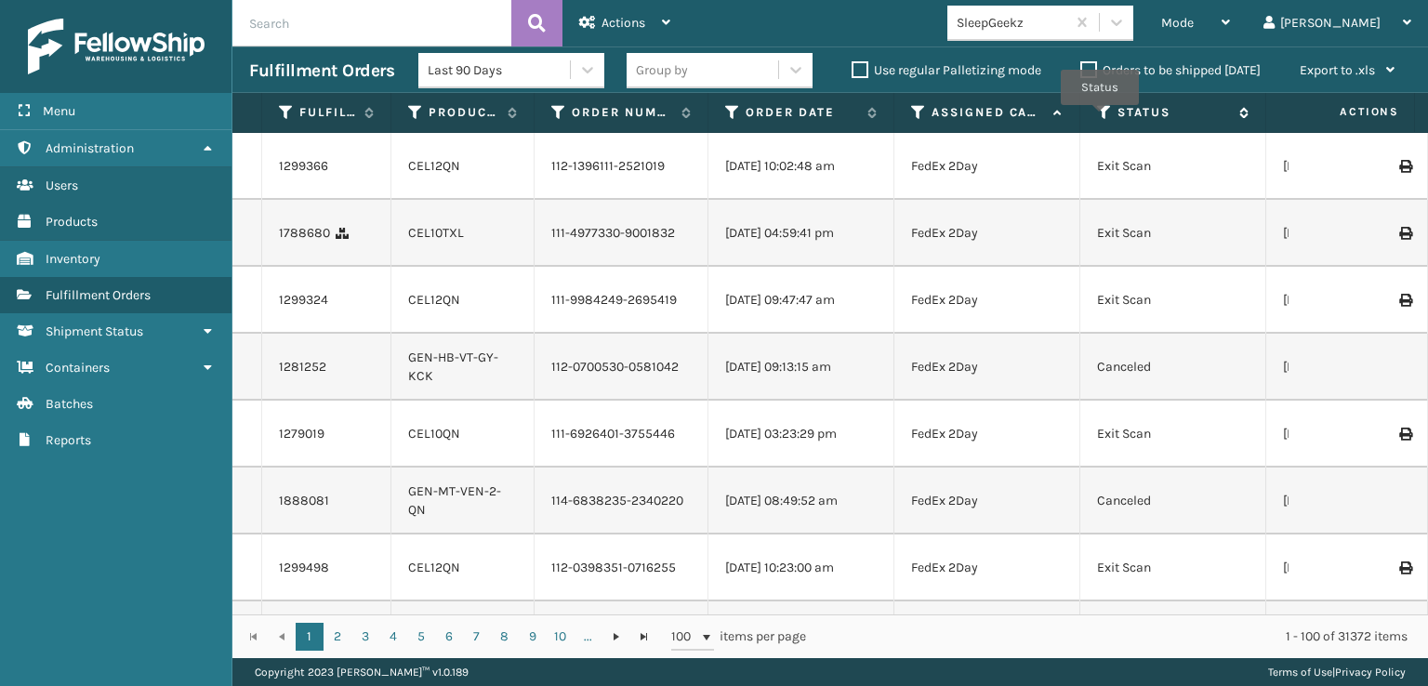
click at [1100, 118] on icon at bounding box center [1104, 112] width 15 height 17
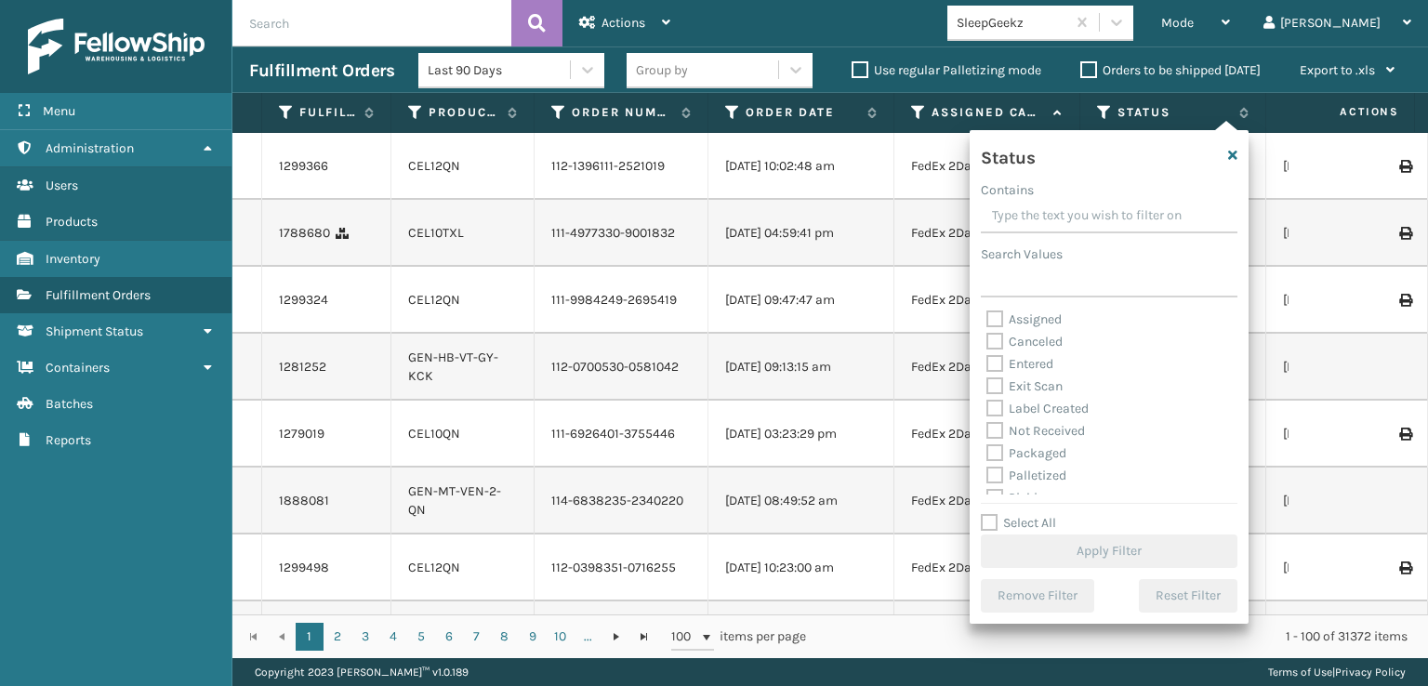
scroll to position [104, 0]
click at [1002, 392] on label "Picking" at bounding box center [1019, 394] width 66 height 16
click at [987, 392] on input "Picking" at bounding box center [986, 389] width 1 height 12
checkbox input "true"
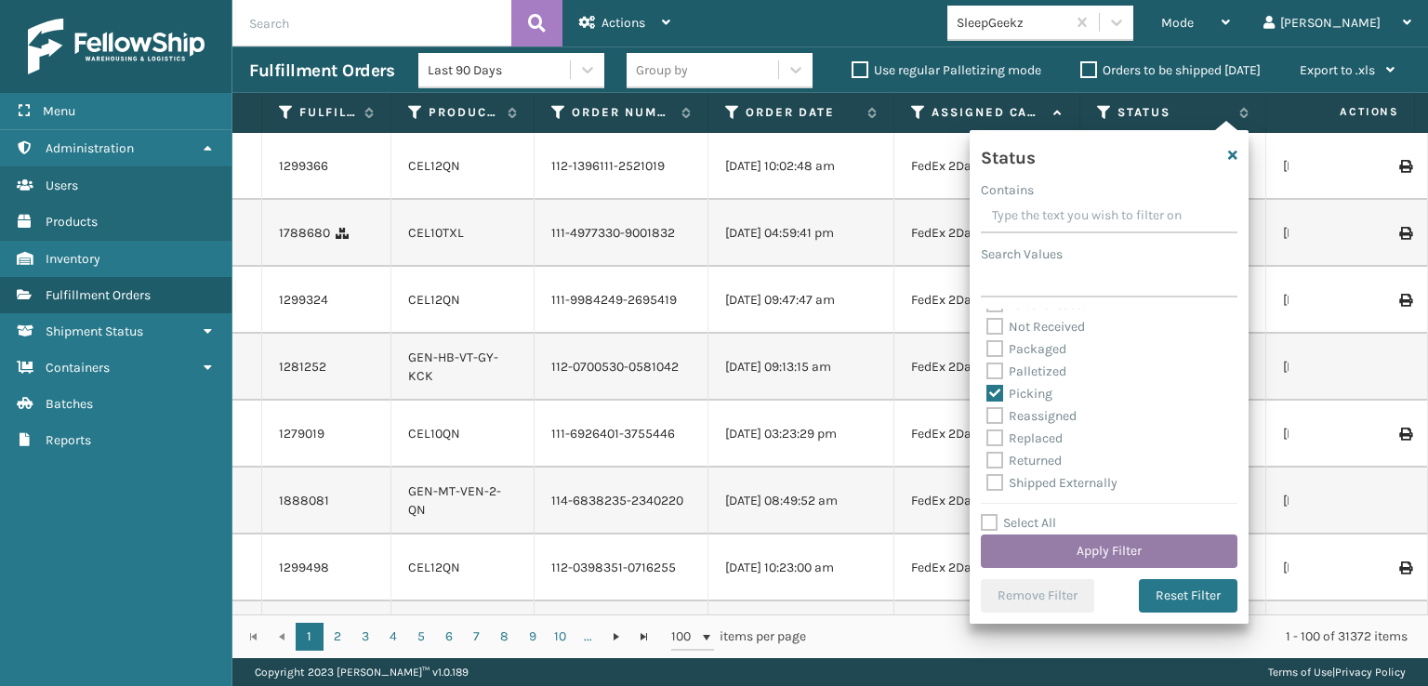
click at [1081, 551] on button "Apply Filter" at bounding box center [1109, 551] width 257 height 33
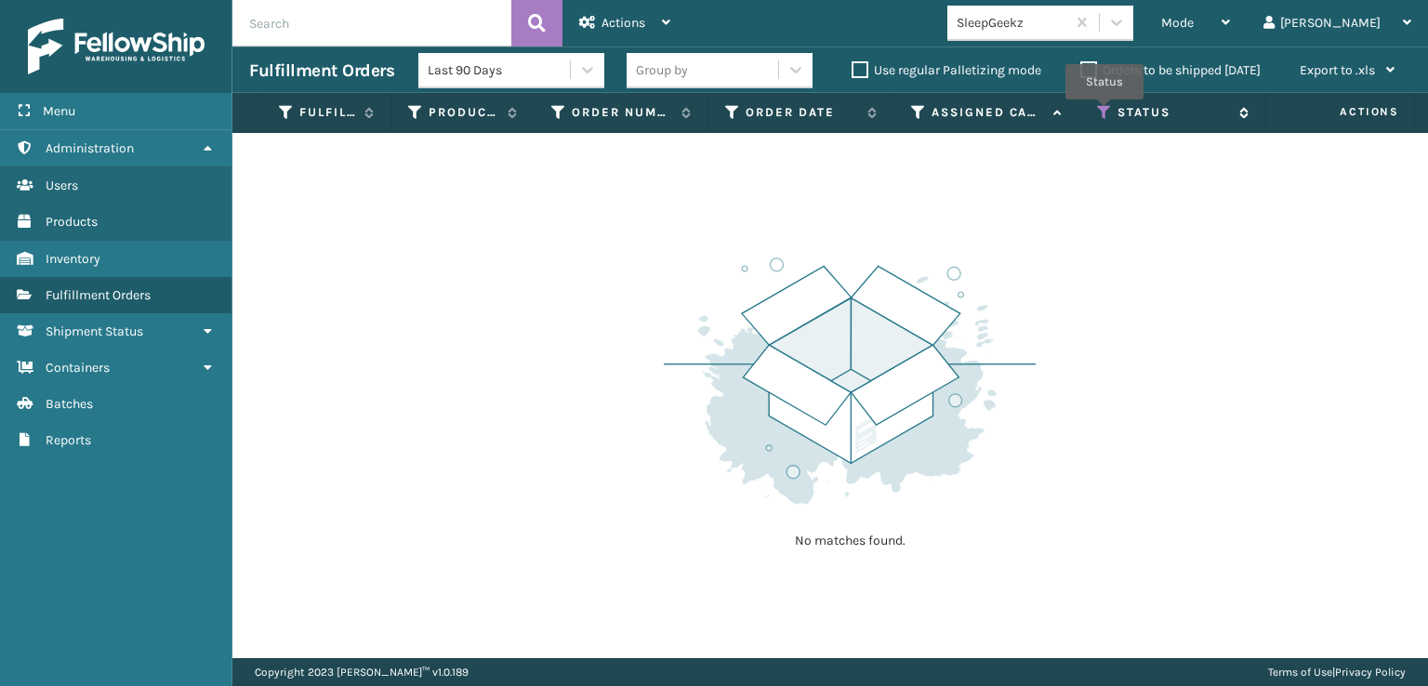
click at [1105, 112] on icon at bounding box center [1104, 112] width 15 height 17
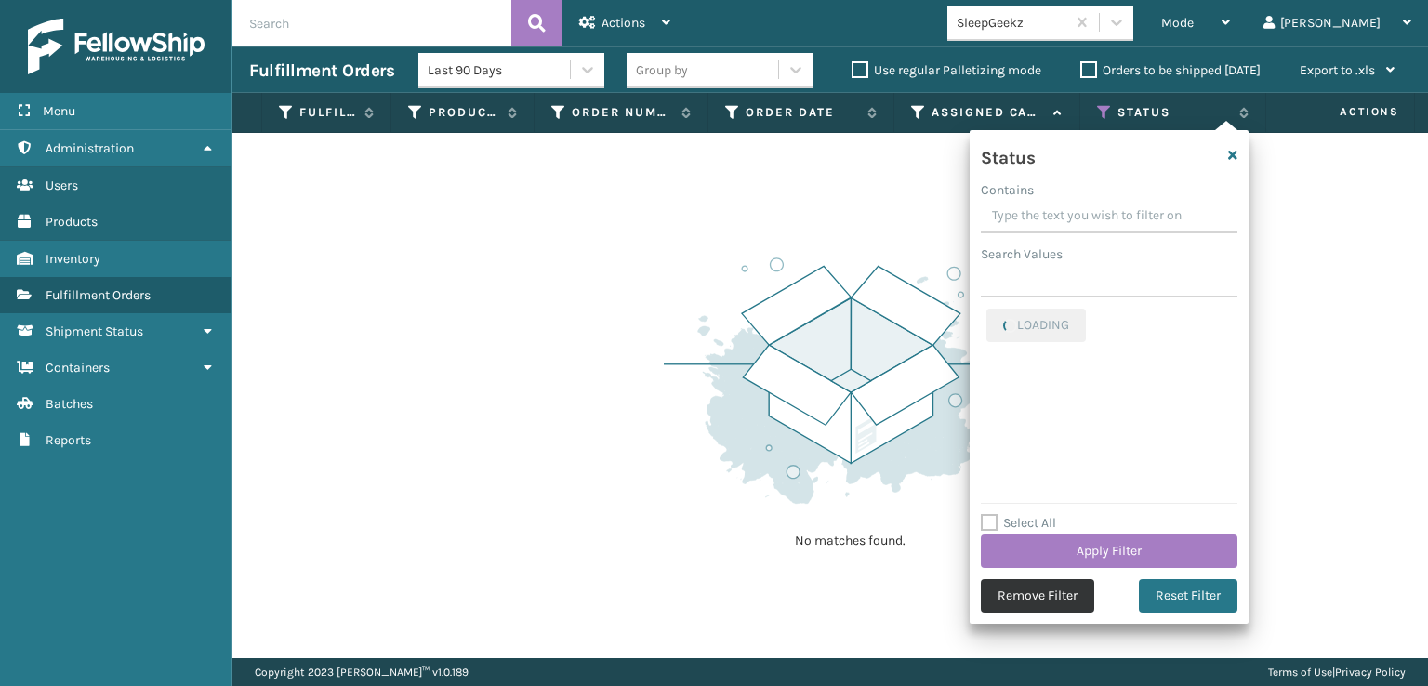
click at [1033, 600] on button "Remove Filter" at bounding box center [1037, 595] width 113 height 33
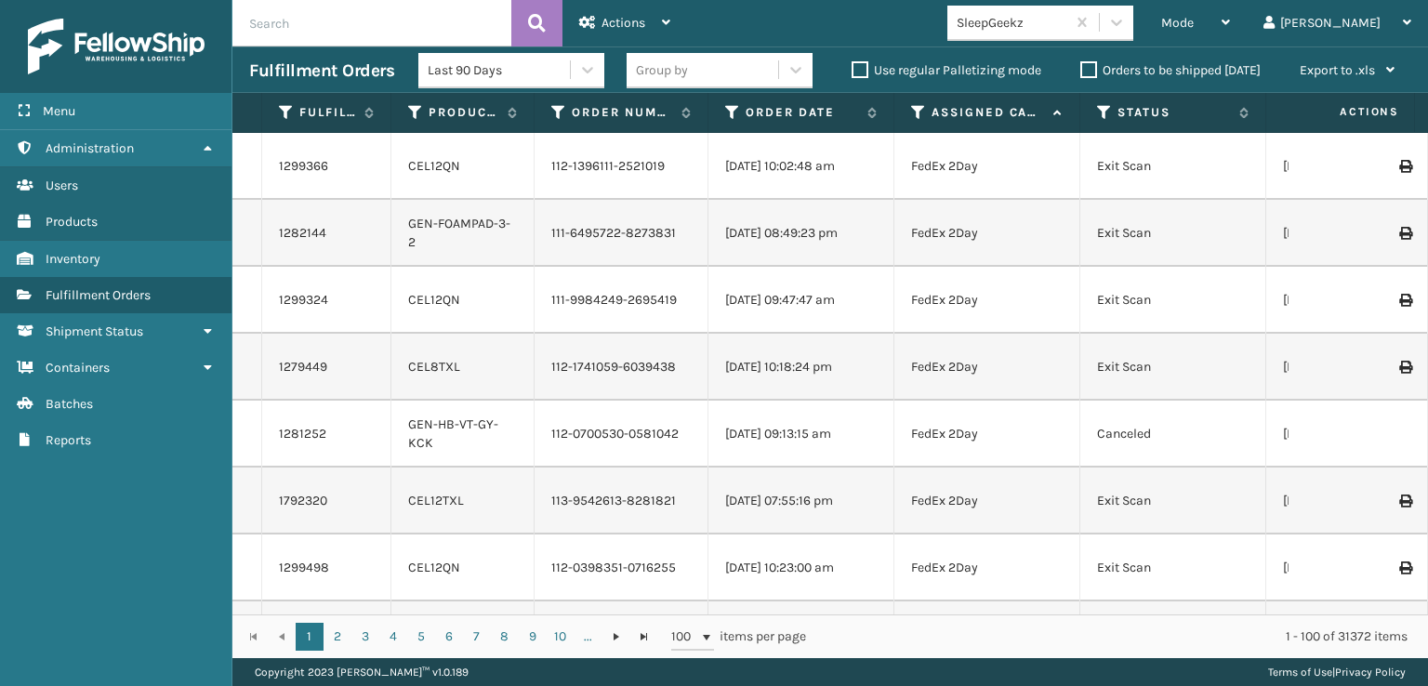
click at [1194, 22] on span "Mode" at bounding box center [1177, 23] width 33 height 16
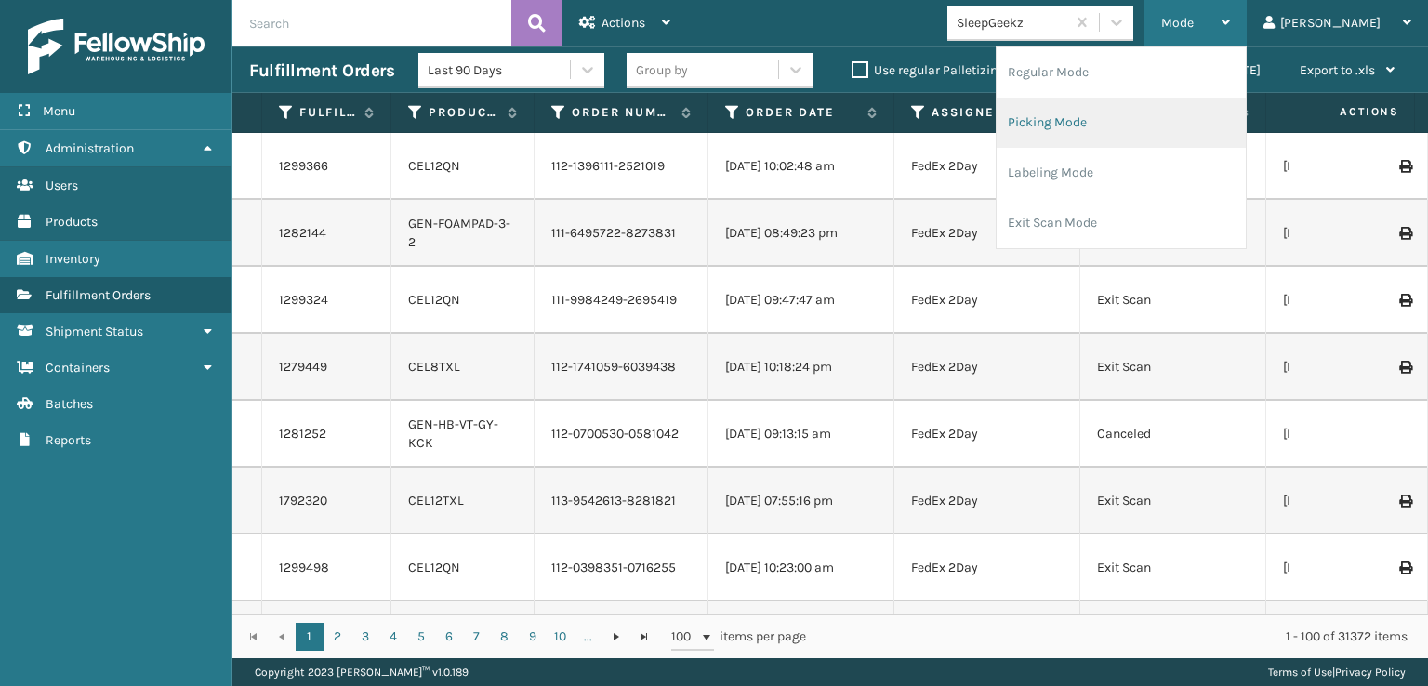
click at [1119, 116] on li "Picking Mode" at bounding box center [1121, 123] width 249 height 50
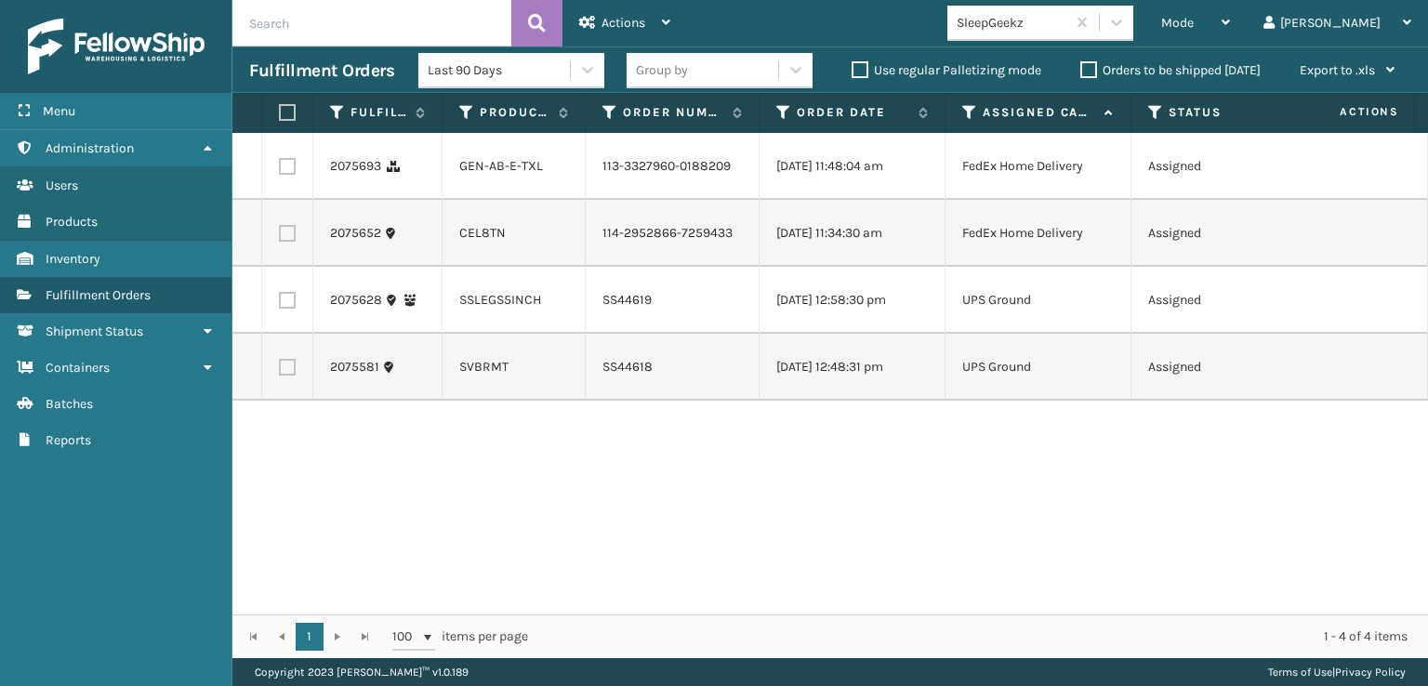
click at [284, 109] on label at bounding box center [284, 112] width 11 height 17
click at [280, 109] on input "checkbox" at bounding box center [279, 113] width 1 height 12
checkbox input "true"
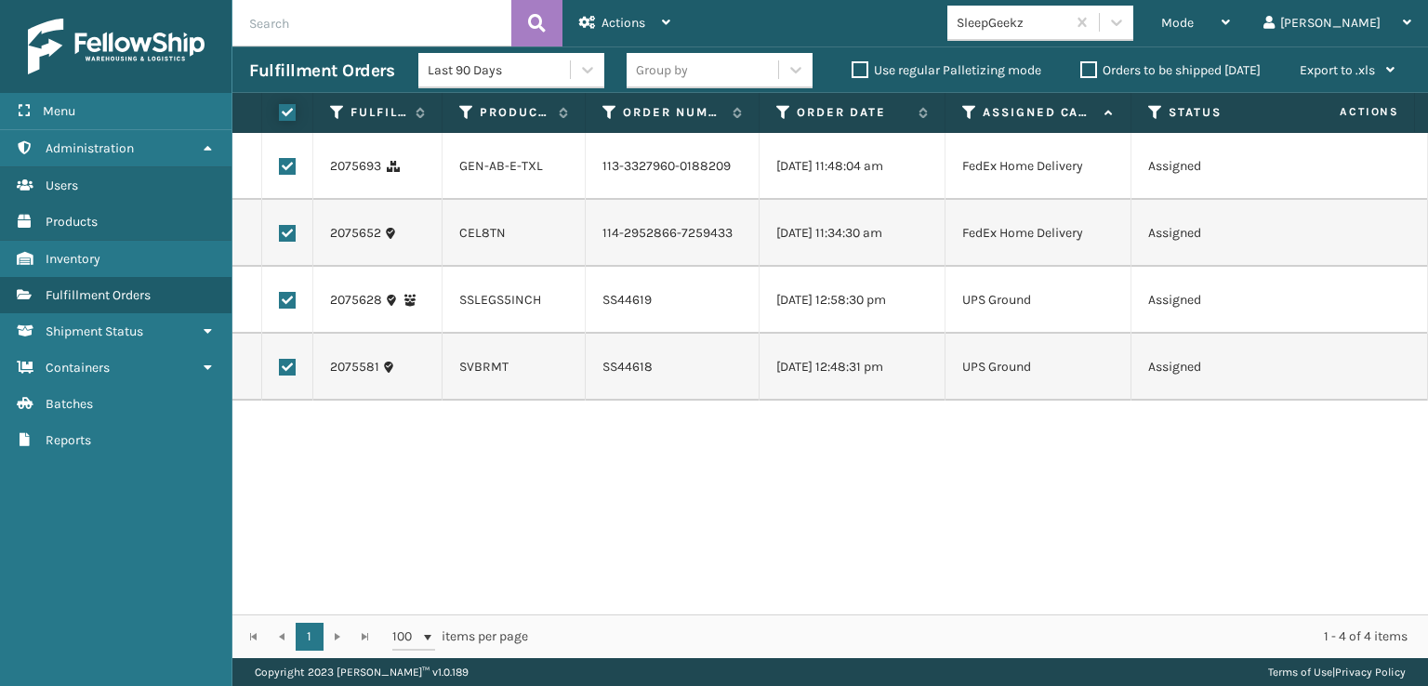
checkbox input "true"
click at [609, 10] on div "Actions" at bounding box center [624, 23] width 91 height 46
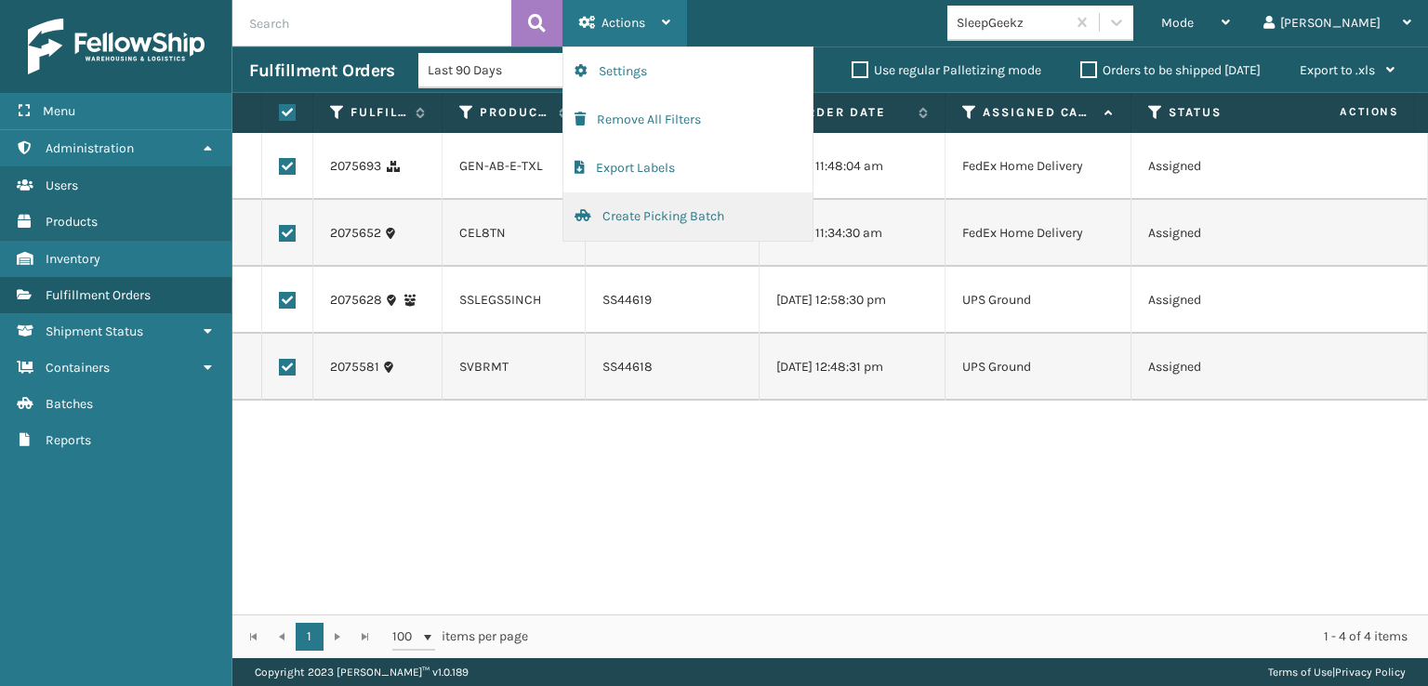
click at [620, 218] on button "Create Picking Batch" at bounding box center [687, 216] width 249 height 48
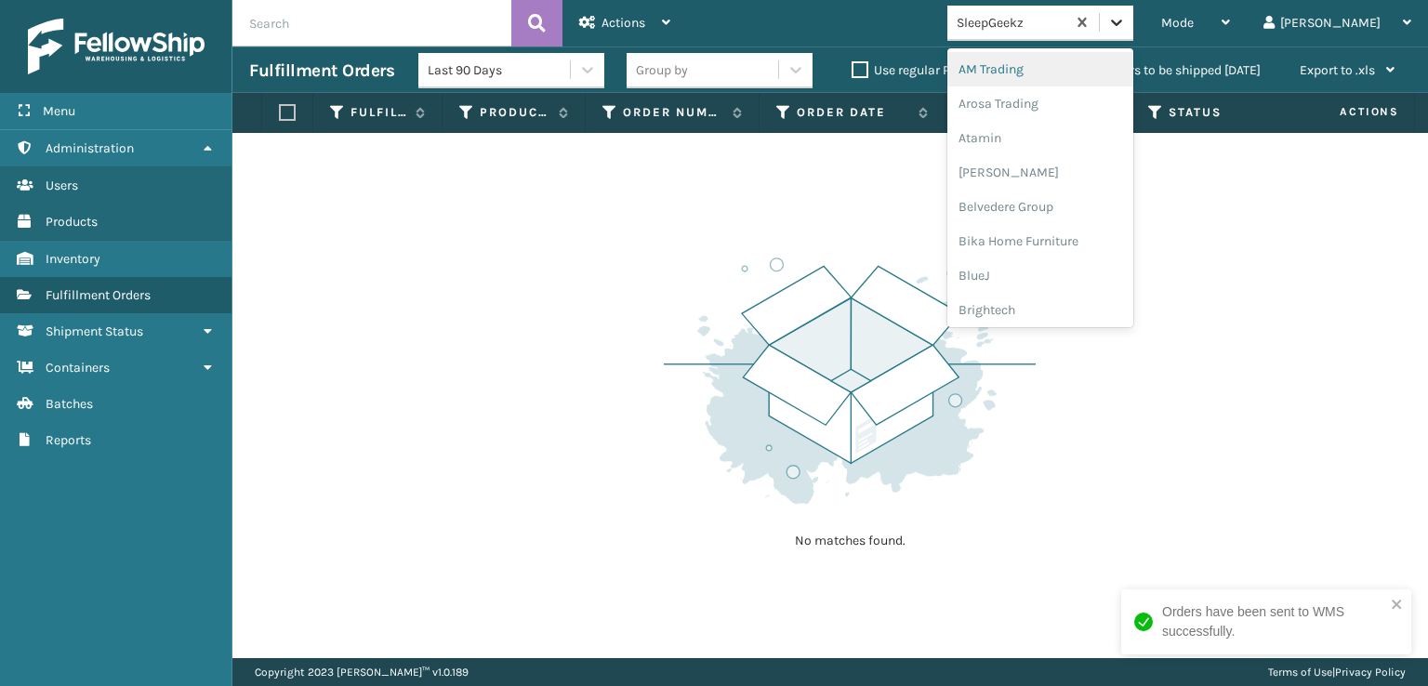
click at [1126, 25] on icon at bounding box center [1116, 22] width 19 height 19
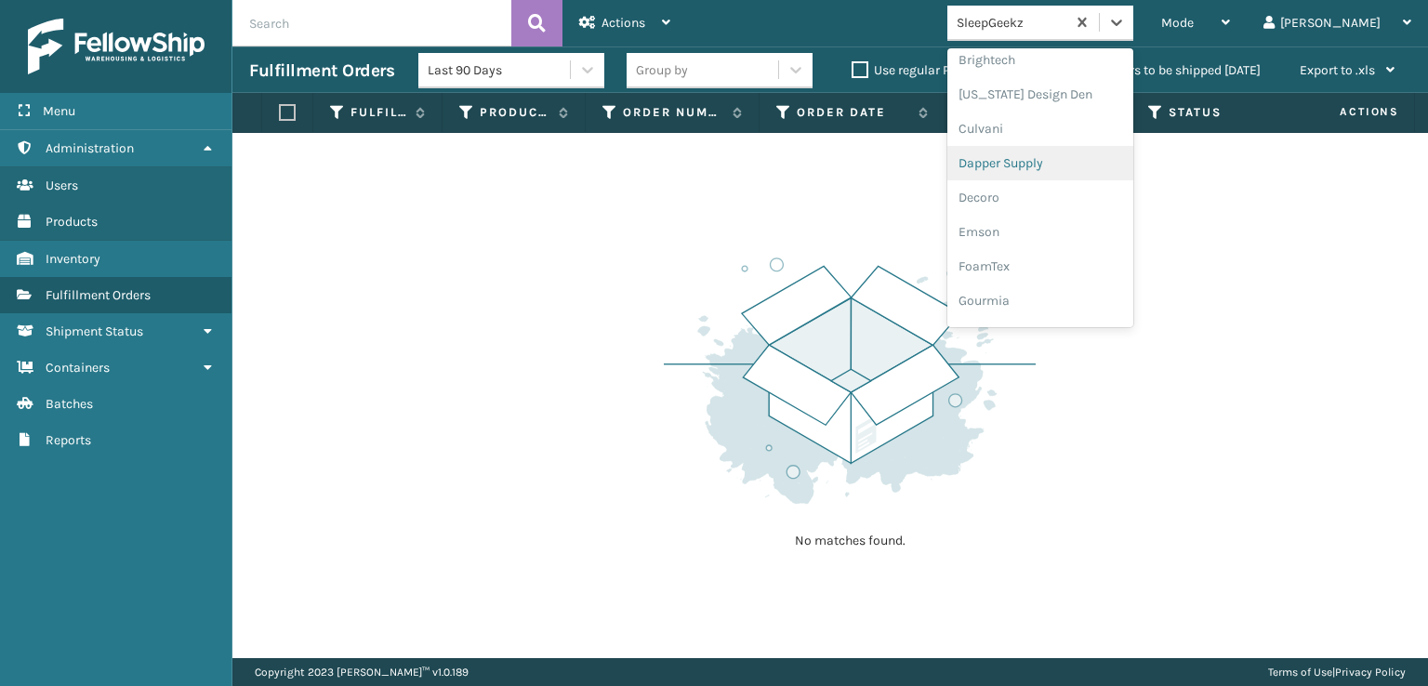
scroll to position [279, 0]
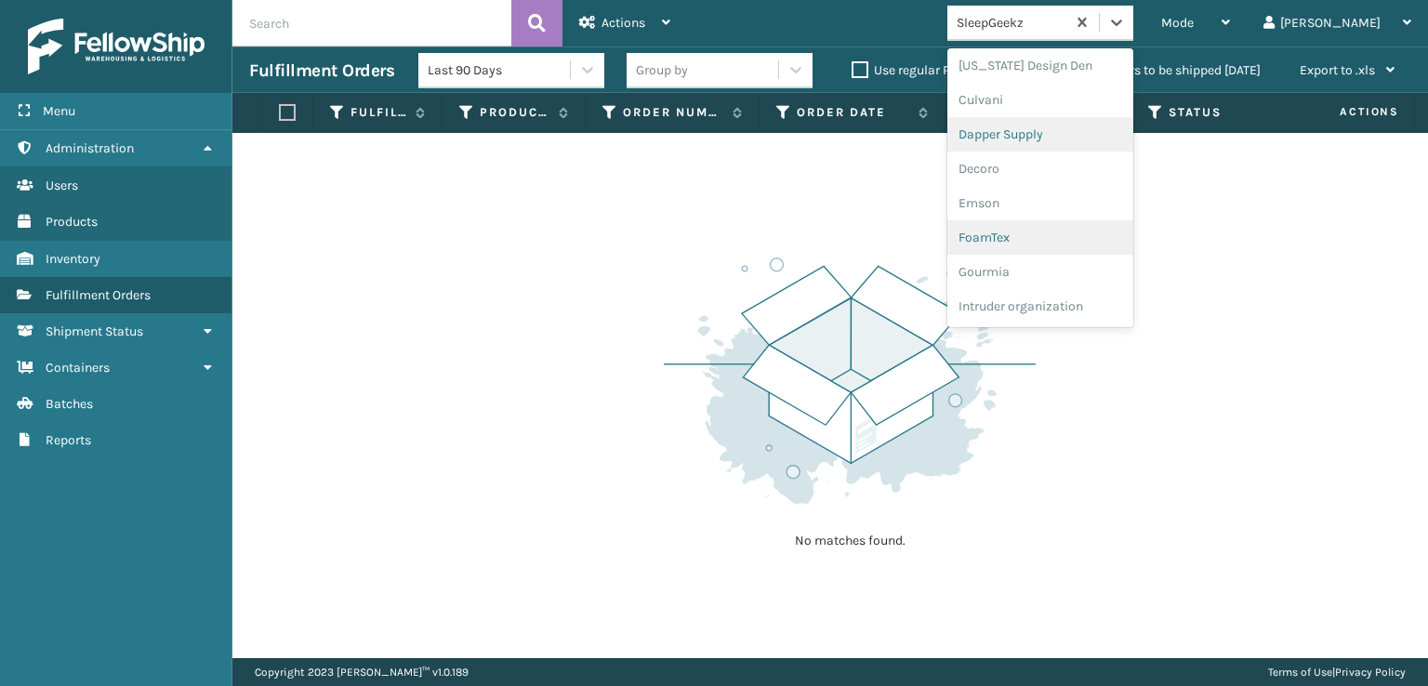
click at [1059, 232] on div "FoamTex" at bounding box center [1040, 237] width 186 height 34
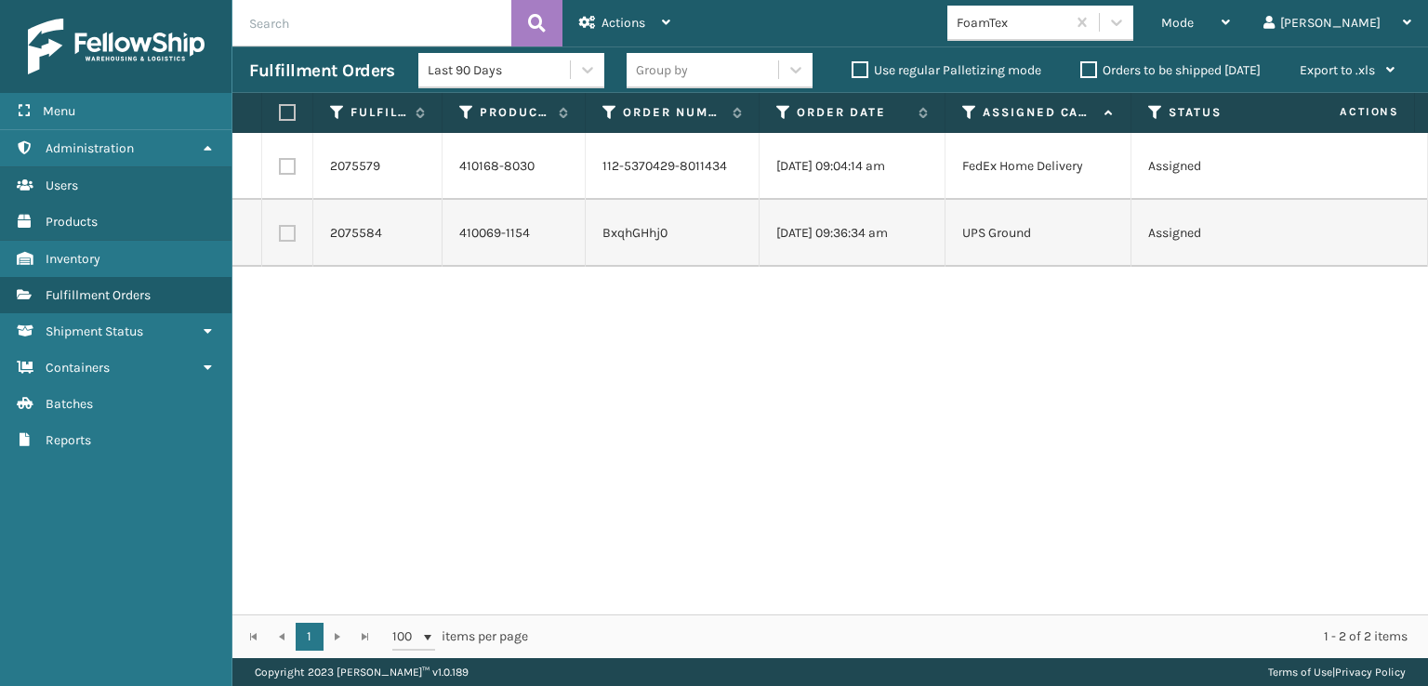
click at [289, 114] on label at bounding box center [284, 112] width 11 height 17
click at [280, 114] on input "checkbox" at bounding box center [279, 113] width 1 height 12
checkbox input "true"
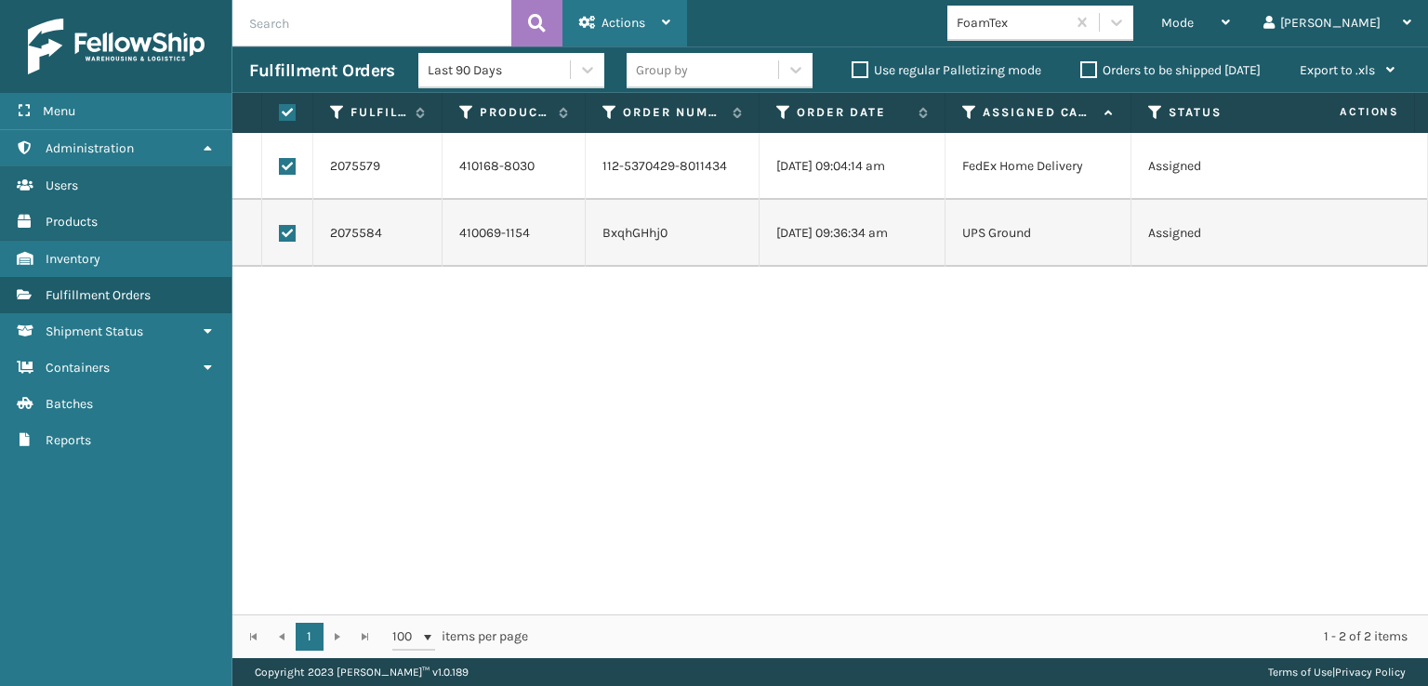
click at [634, 16] on span "Actions" at bounding box center [624, 23] width 44 height 16
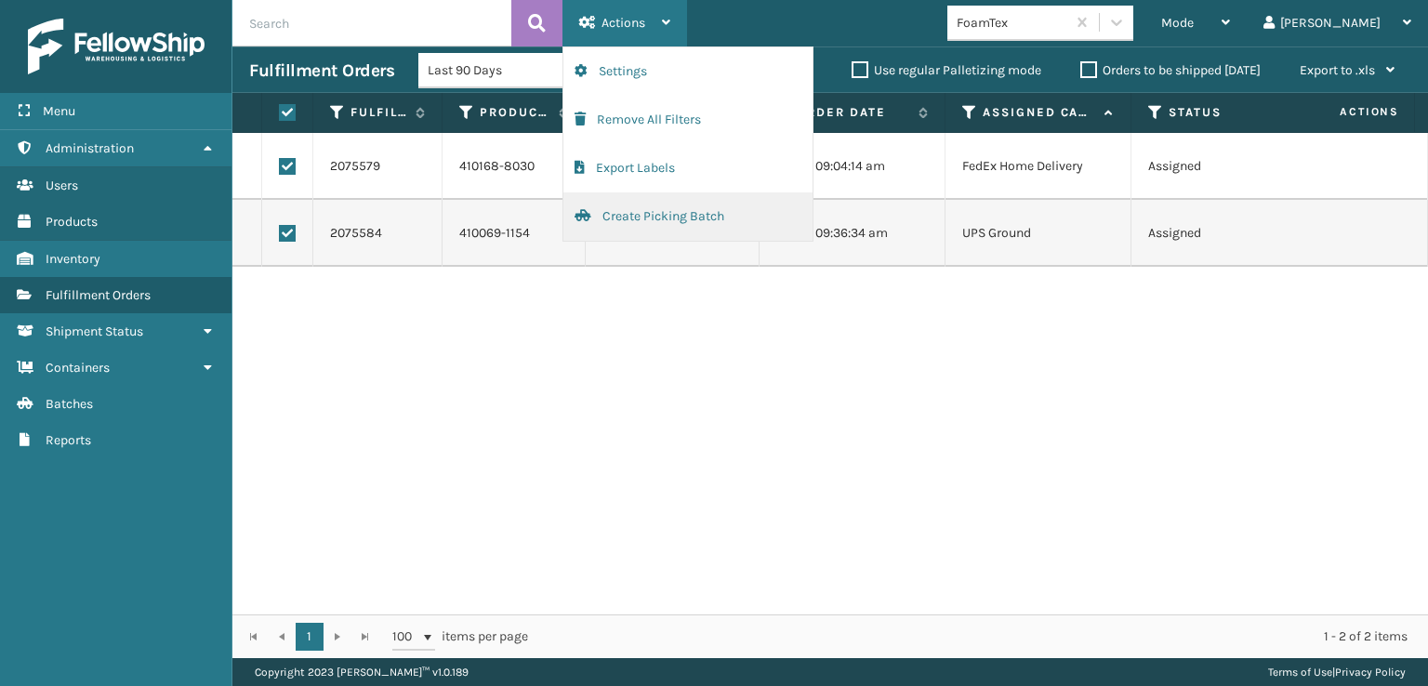
click at [659, 215] on button "Create Picking Batch" at bounding box center [687, 216] width 249 height 48
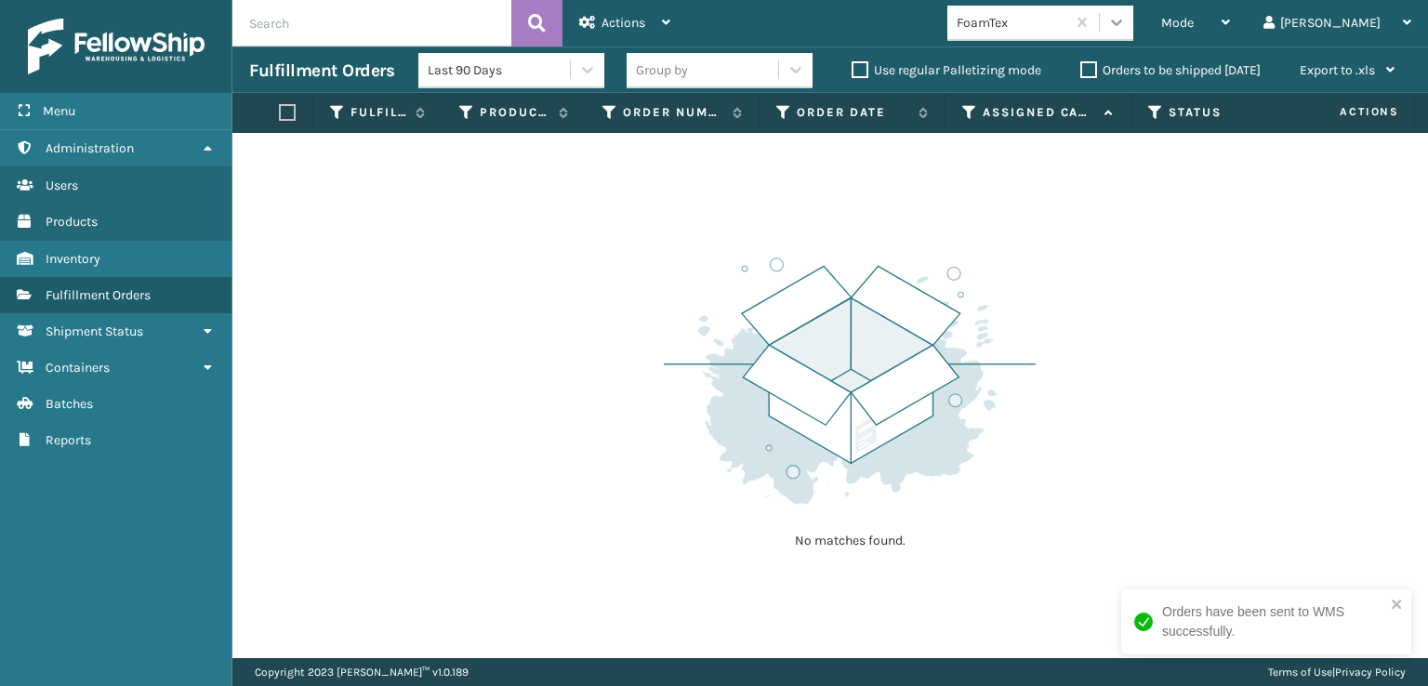
click at [1126, 21] on icon at bounding box center [1116, 22] width 19 height 19
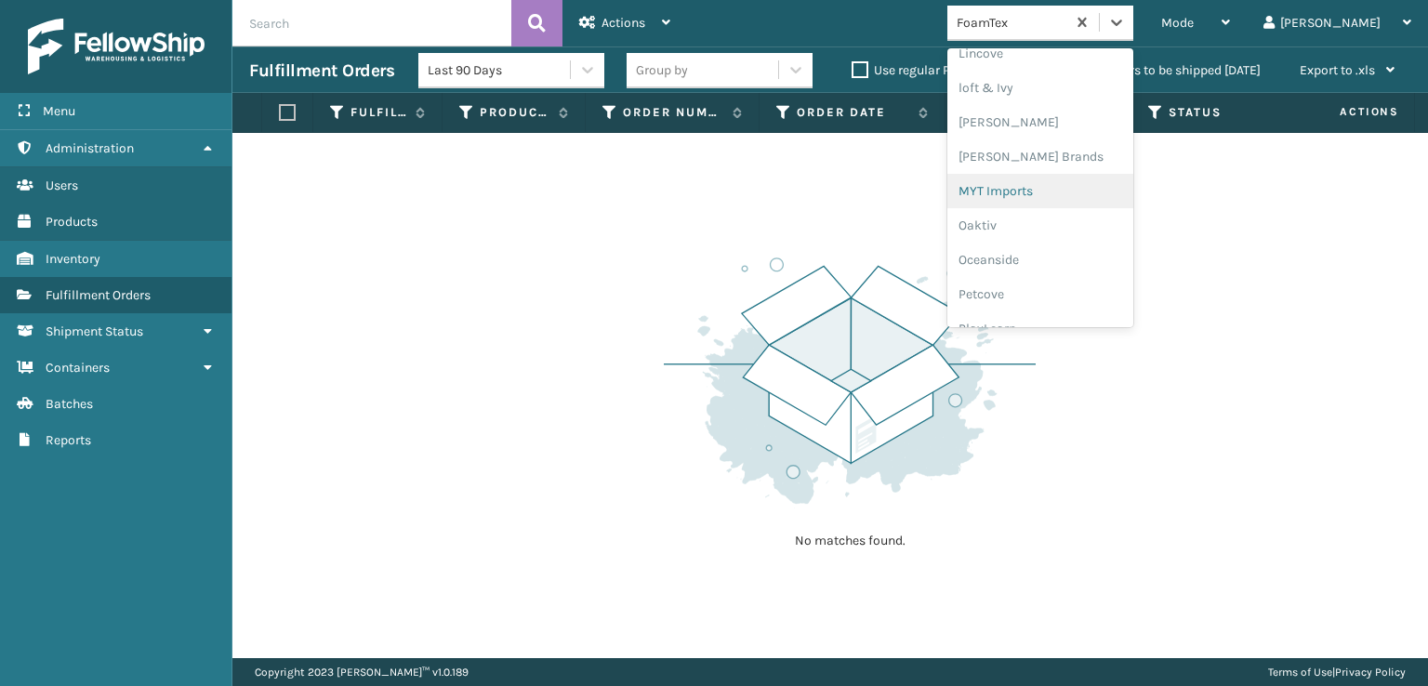
scroll to position [774, 0]
click at [1067, 155] on div "[PERSON_NAME] Brands" at bounding box center [1040, 156] width 186 height 34
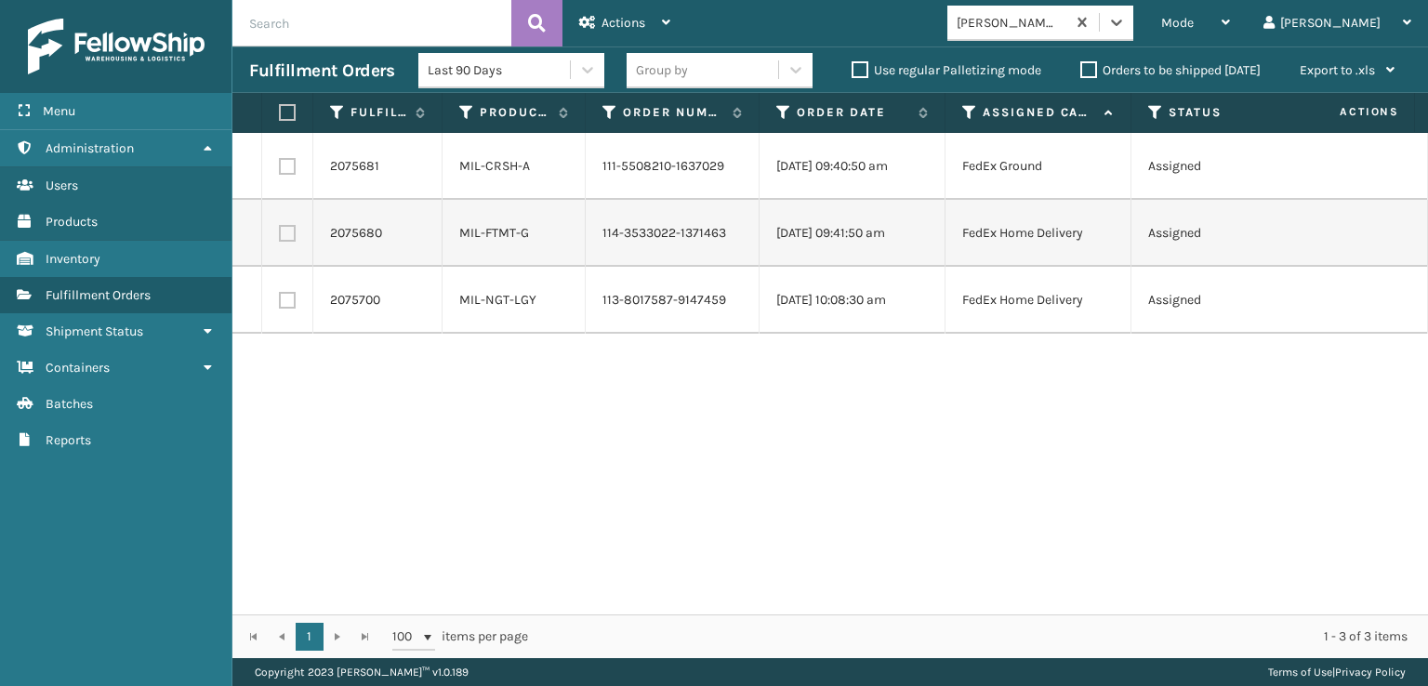
click at [287, 115] on label at bounding box center [284, 112] width 11 height 17
click at [280, 115] on input "checkbox" at bounding box center [279, 113] width 1 height 12
checkbox input "true"
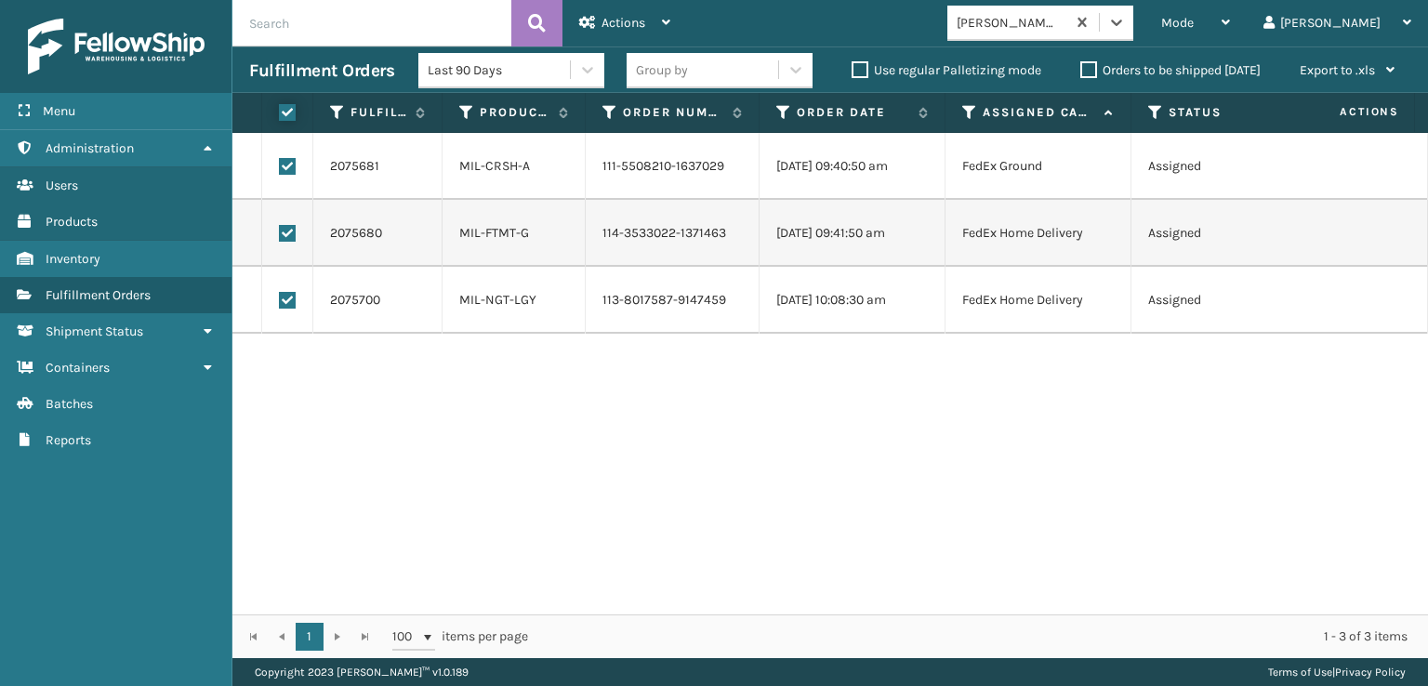
checkbox input "true"
click at [610, 23] on span "Actions" at bounding box center [624, 23] width 44 height 16
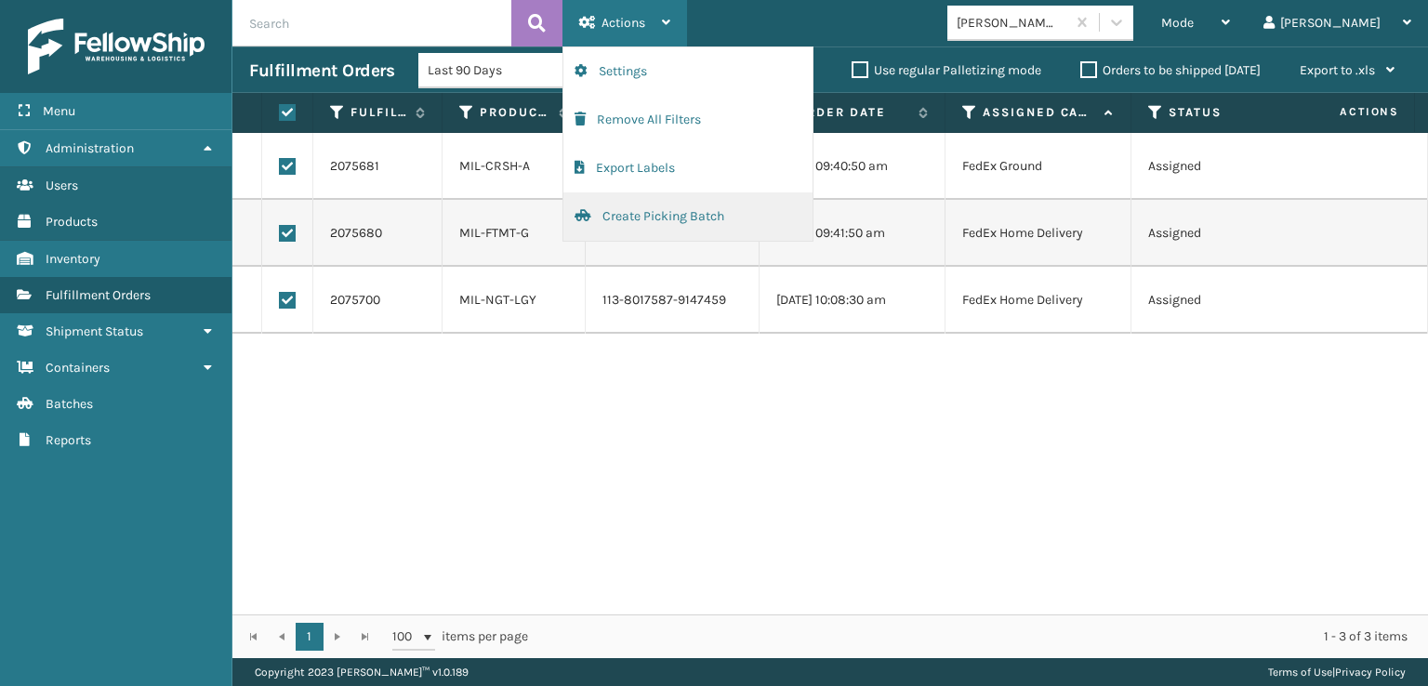
click at [630, 213] on button "Create Picking Batch" at bounding box center [687, 216] width 249 height 48
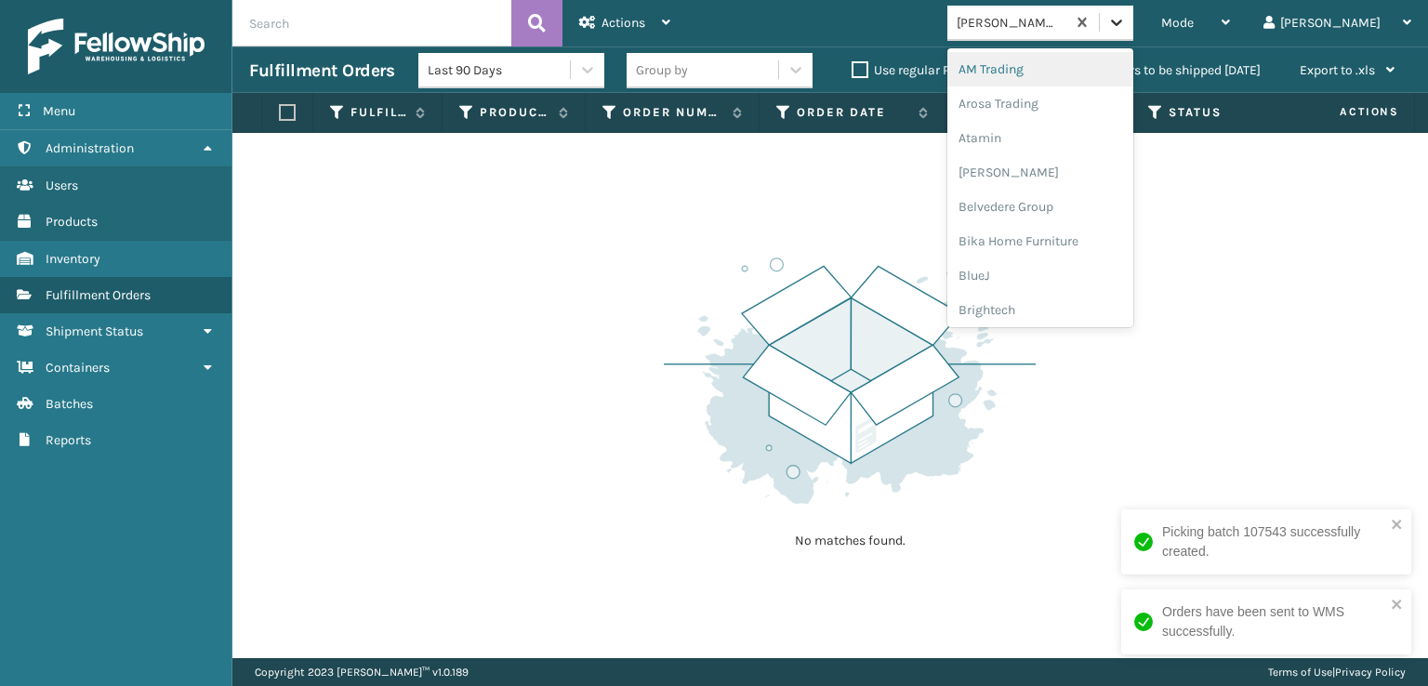
click at [1122, 21] on icon at bounding box center [1116, 23] width 11 height 7
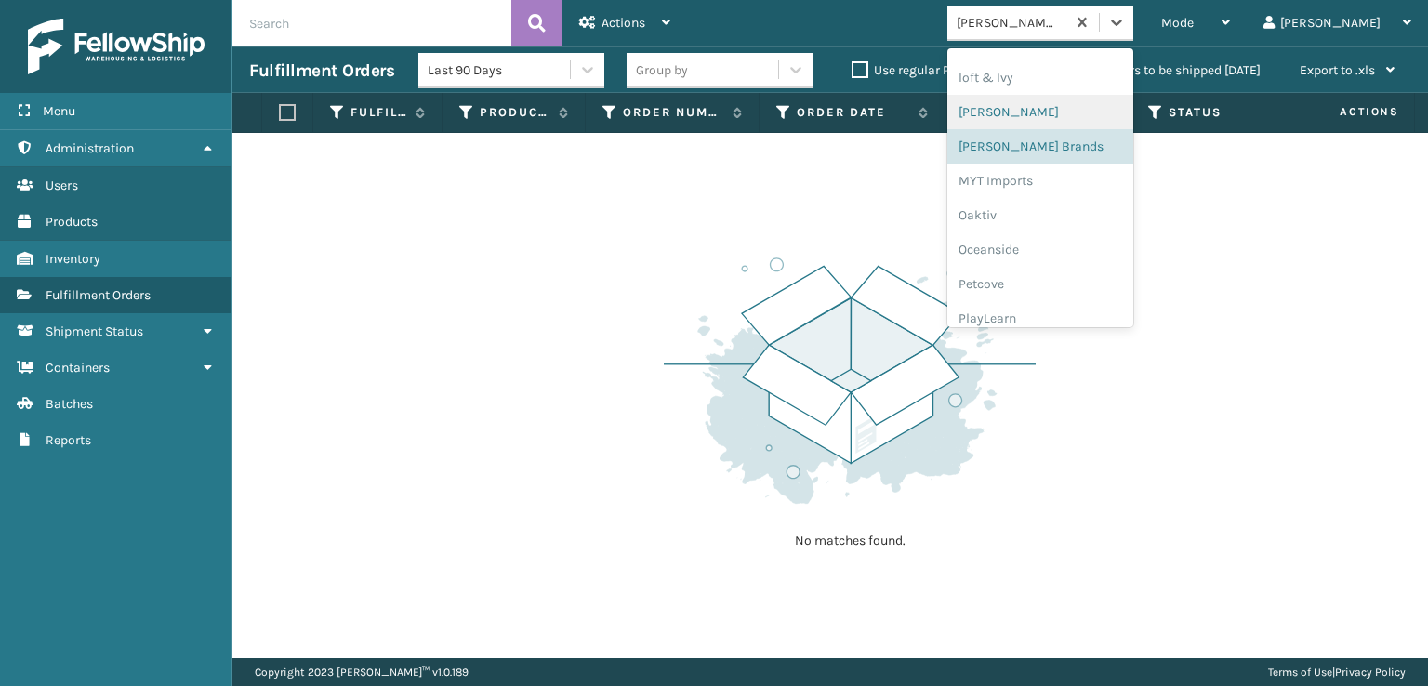
scroll to position [867, 0]
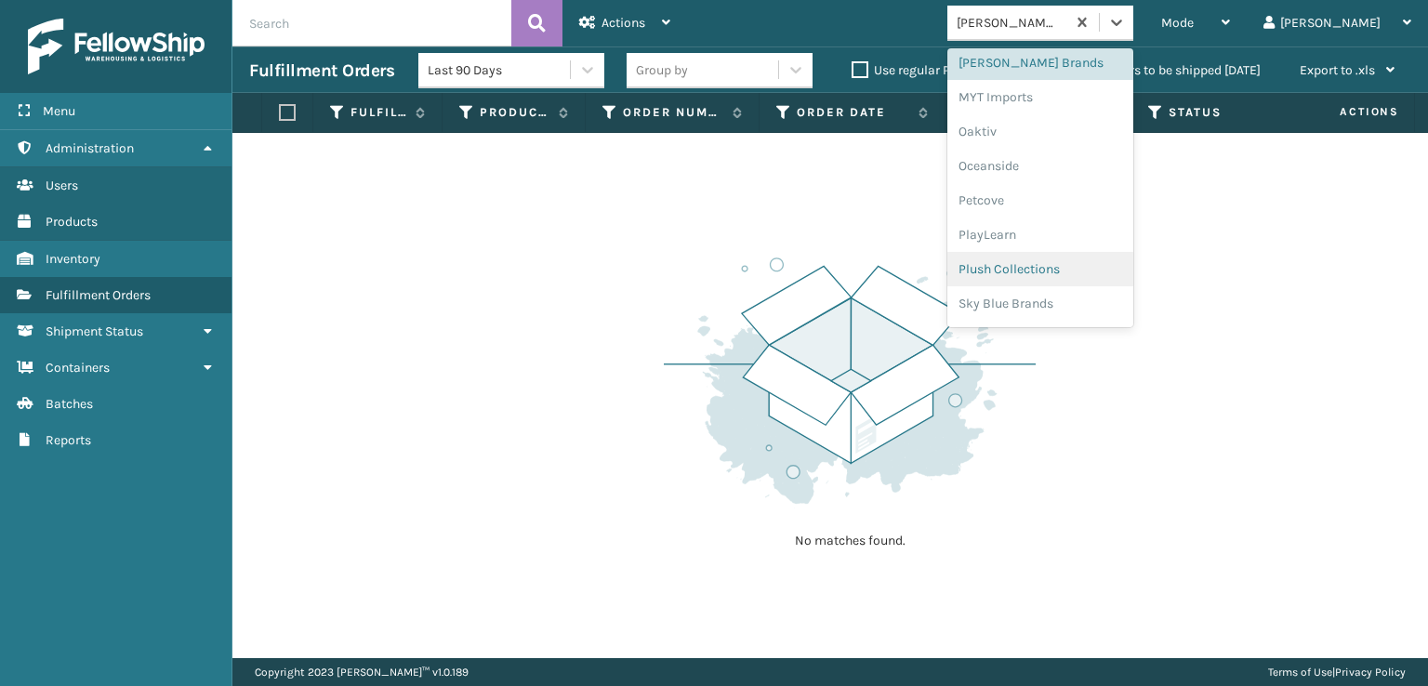
click at [1054, 260] on div "Plush Collections" at bounding box center [1040, 269] width 186 height 34
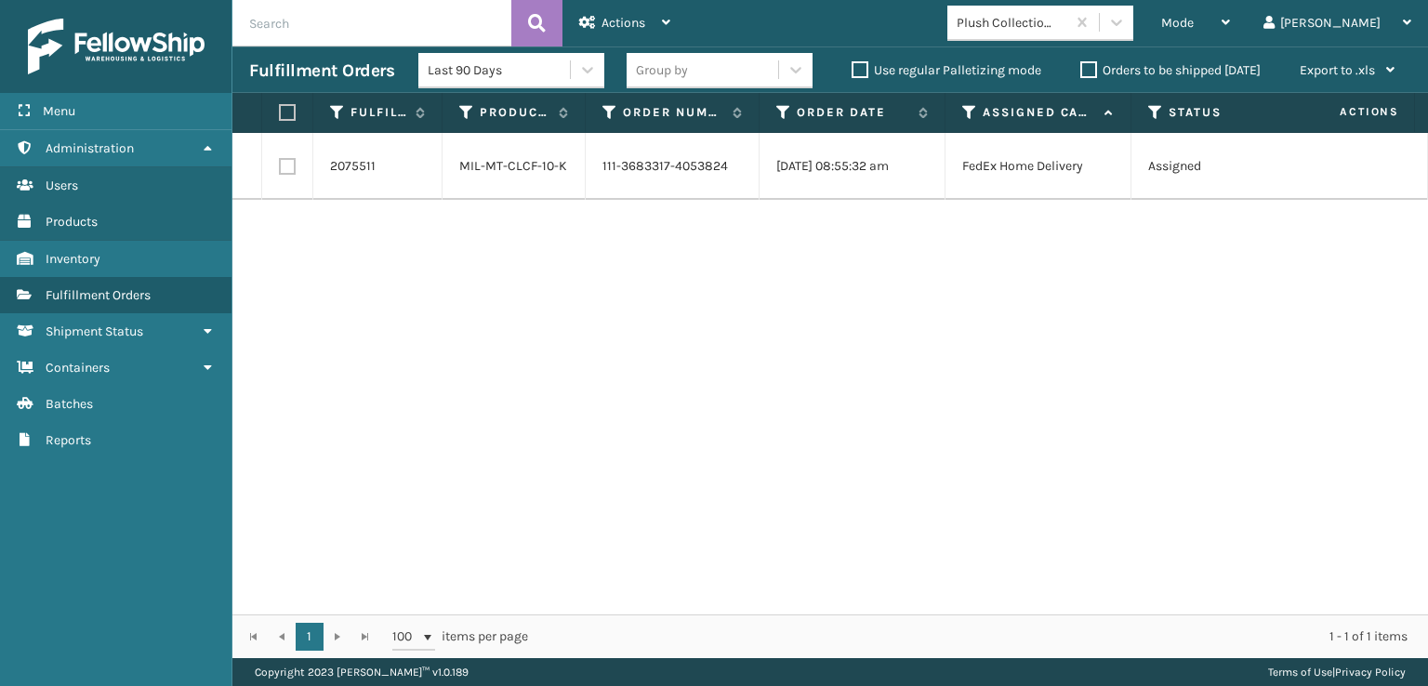
click at [279, 166] on label at bounding box center [287, 166] width 17 height 17
click at [279, 166] on input "checkbox" at bounding box center [279, 164] width 1 height 12
checkbox input "true"
click at [655, 20] on div "Actions" at bounding box center [624, 23] width 91 height 46
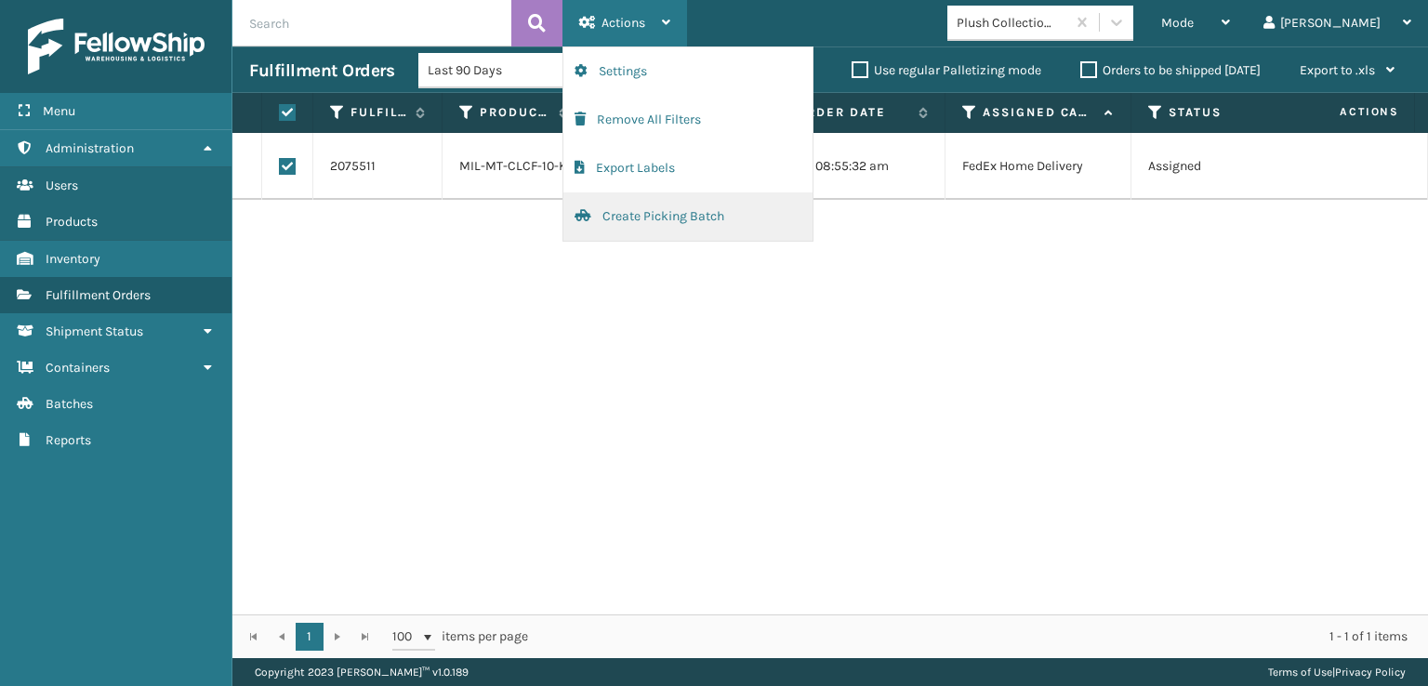
click at [651, 217] on button "Create Picking Batch" at bounding box center [687, 216] width 249 height 48
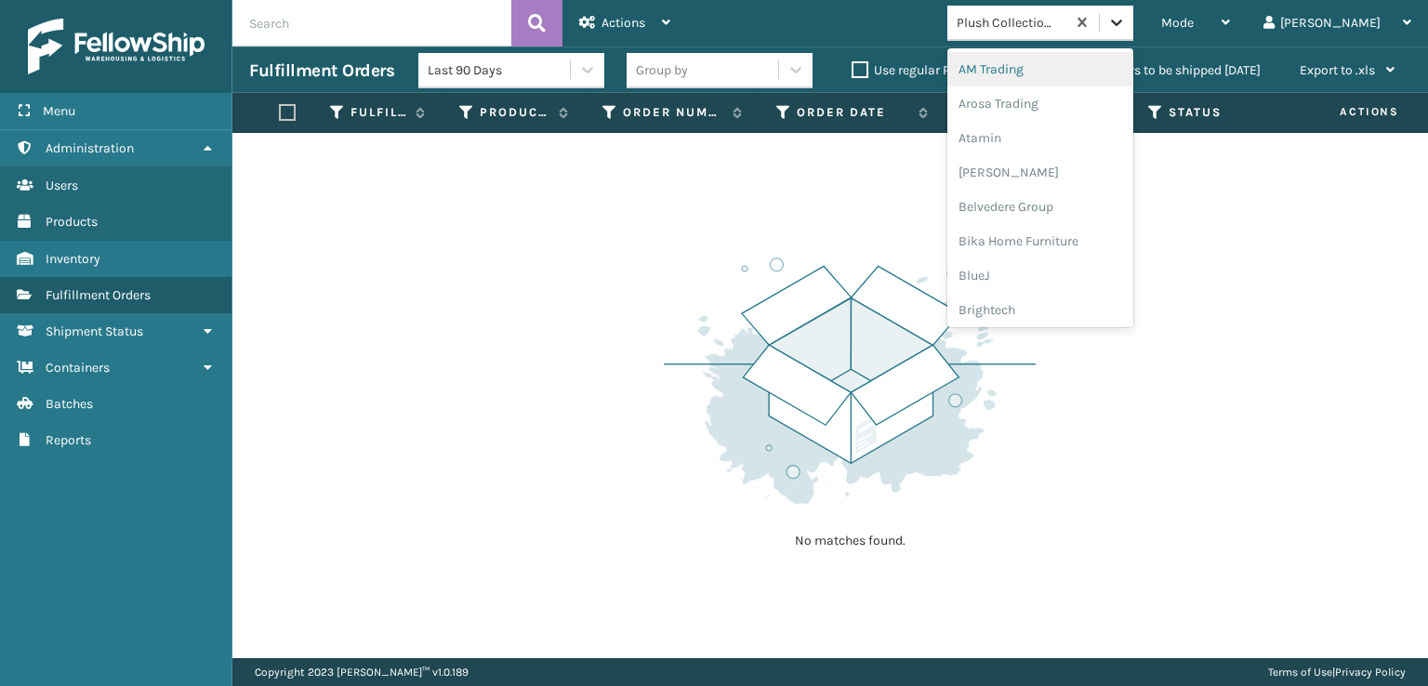
click at [1133, 27] on div at bounding box center [1116, 22] width 33 height 33
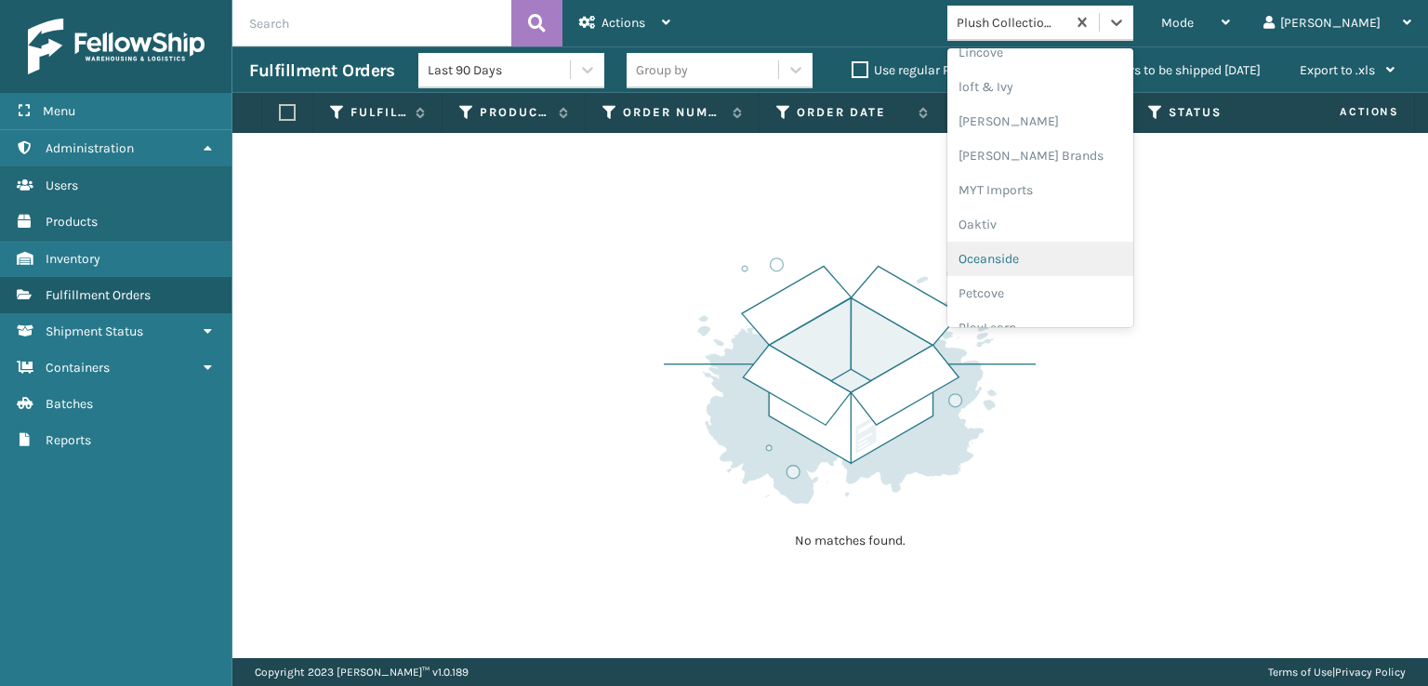
scroll to position [933, 0]
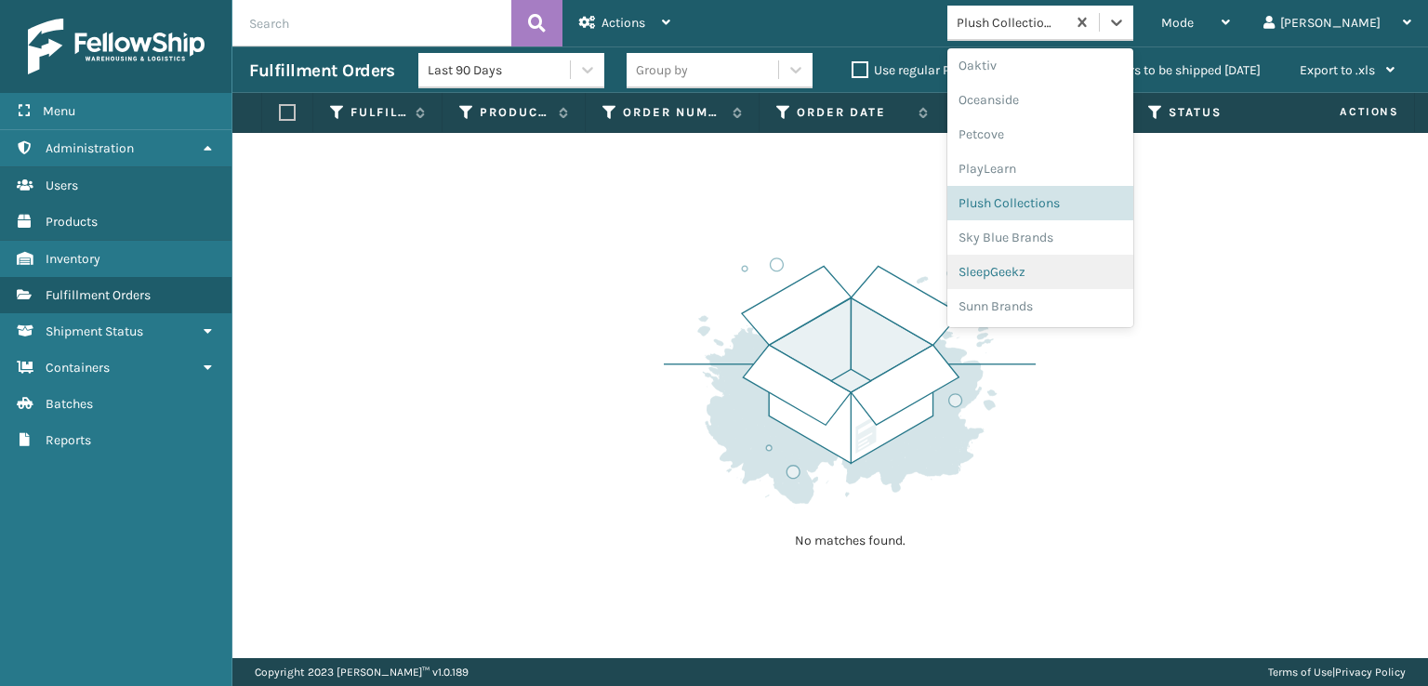
click at [1050, 273] on div "SleepGeekz" at bounding box center [1040, 272] width 186 height 34
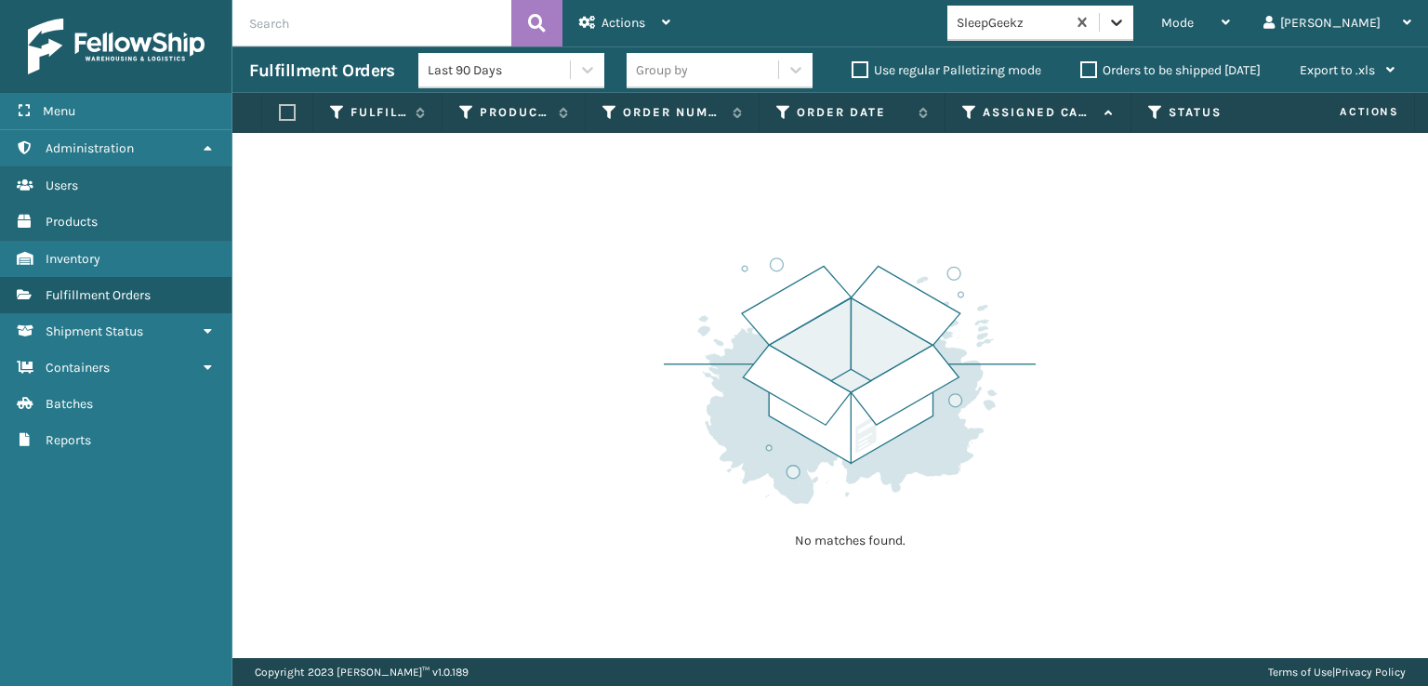
click at [1126, 15] on icon at bounding box center [1116, 22] width 19 height 19
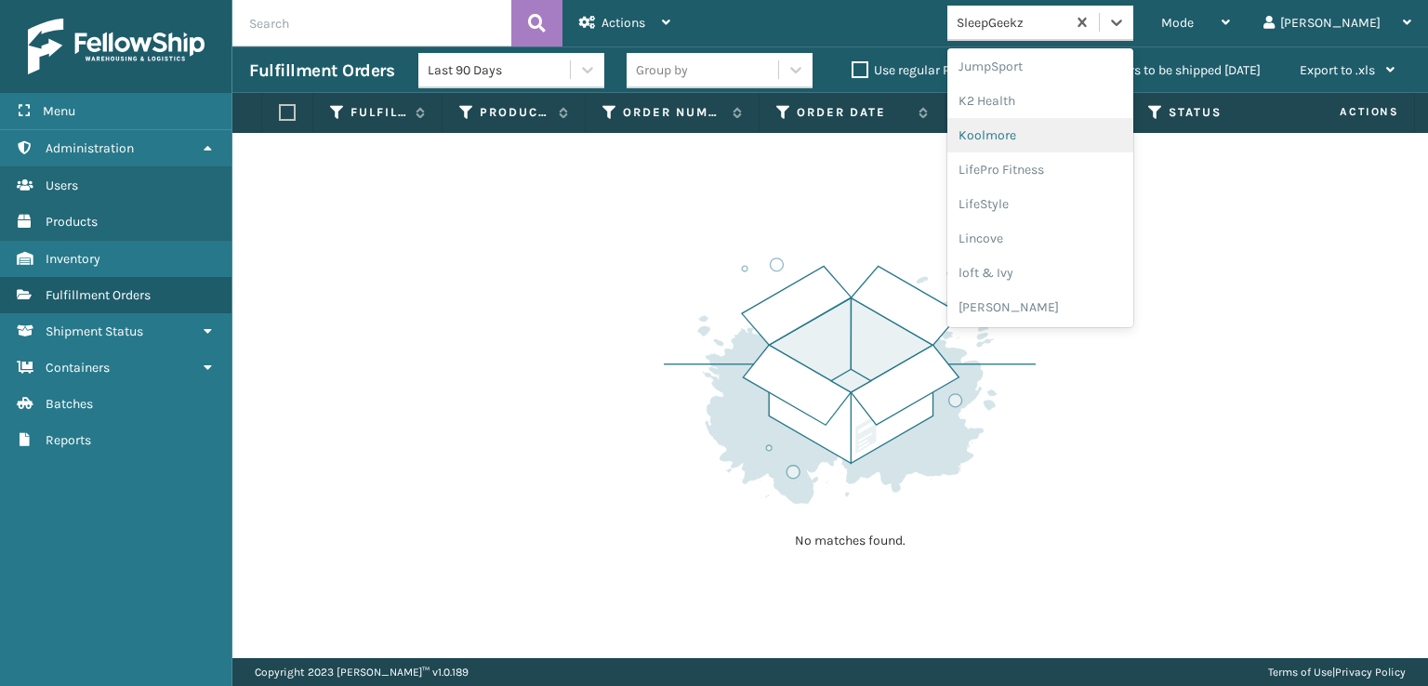
scroll to position [651, 0]
click at [1062, 282] on div "[PERSON_NAME] Brands" at bounding box center [1040, 278] width 186 height 34
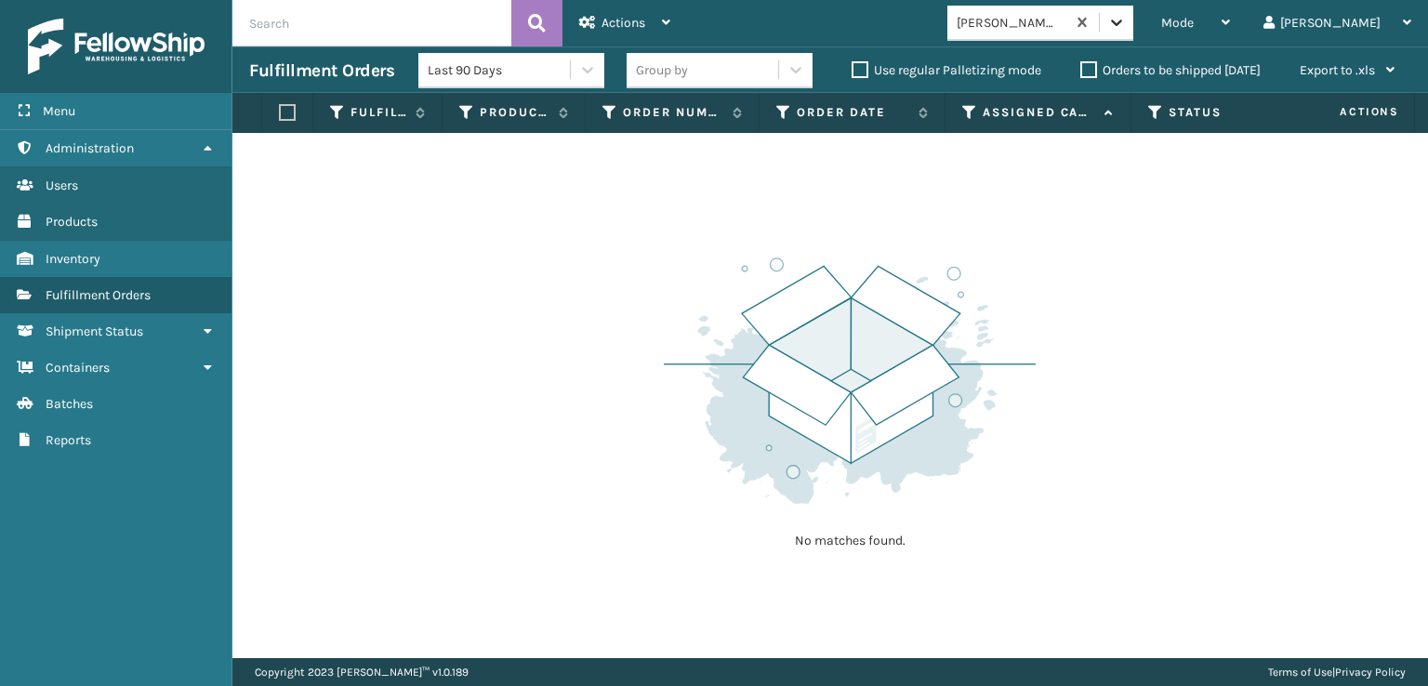
click at [1126, 21] on icon at bounding box center [1116, 22] width 19 height 19
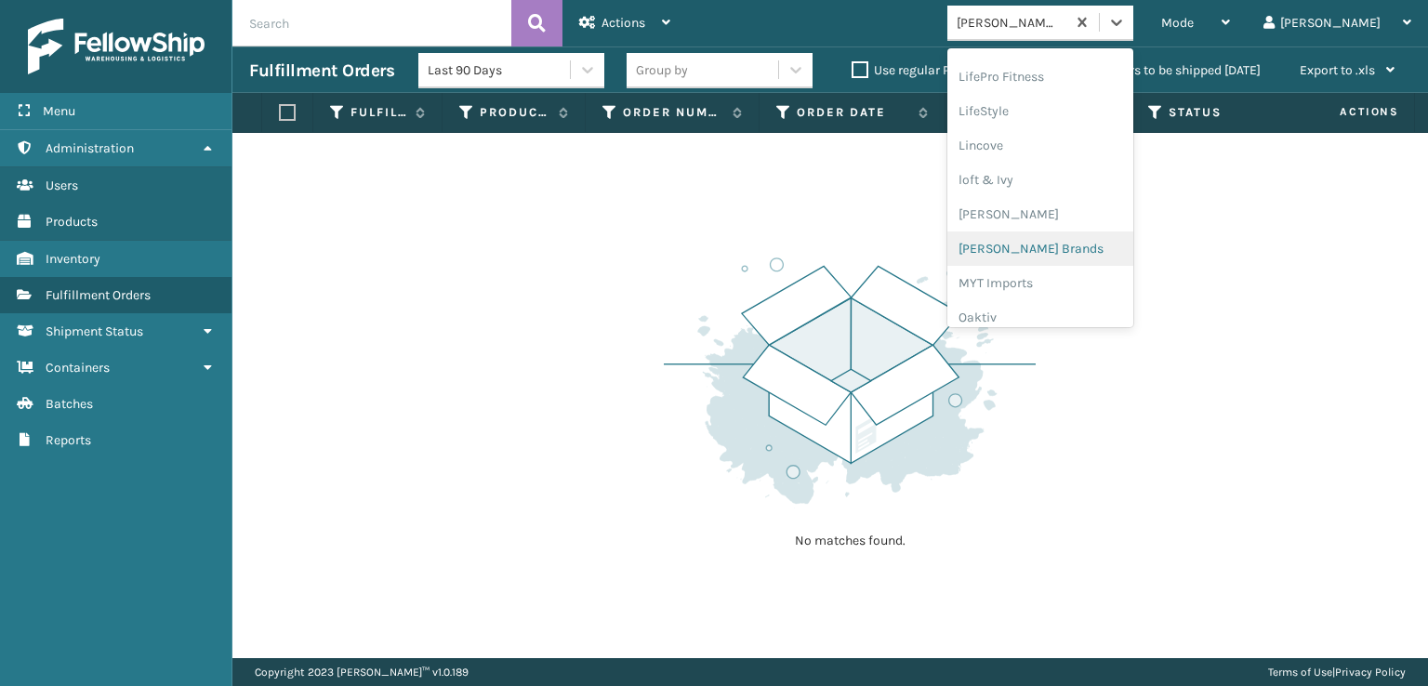
scroll to position [933, 0]
click at [1052, 272] on div "SleepGeekz" at bounding box center [1040, 272] width 186 height 34
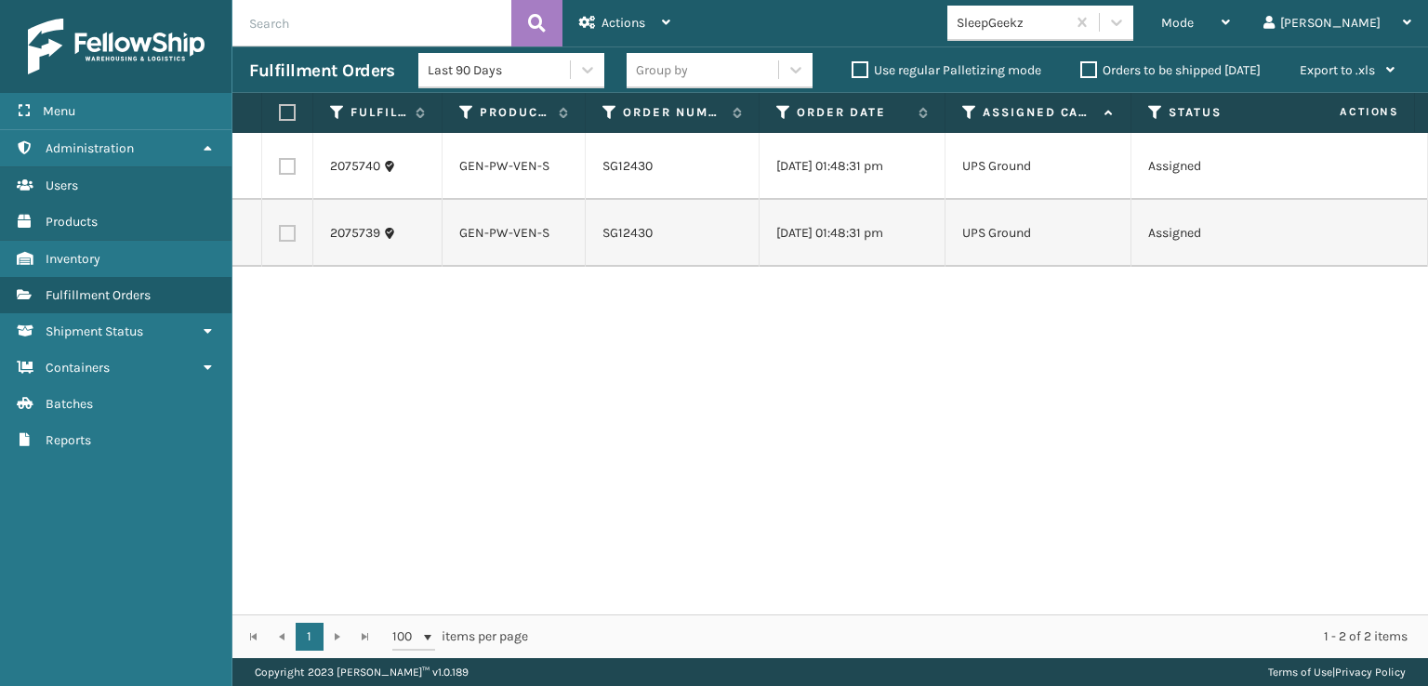
click at [285, 110] on label at bounding box center [284, 112] width 11 height 17
click at [280, 110] on input "checkbox" at bounding box center [279, 113] width 1 height 12
checkbox input "true"
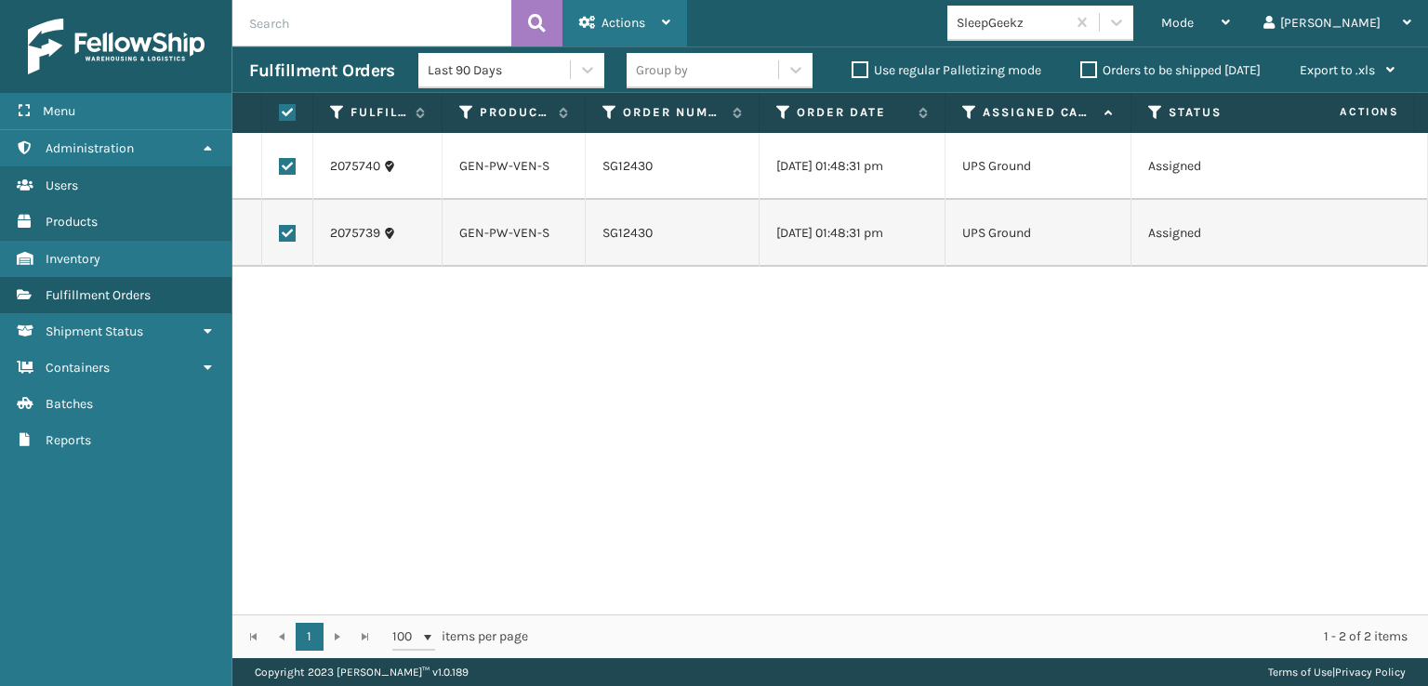
click at [640, 20] on span "Actions" at bounding box center [624, 23] width 44 height 16
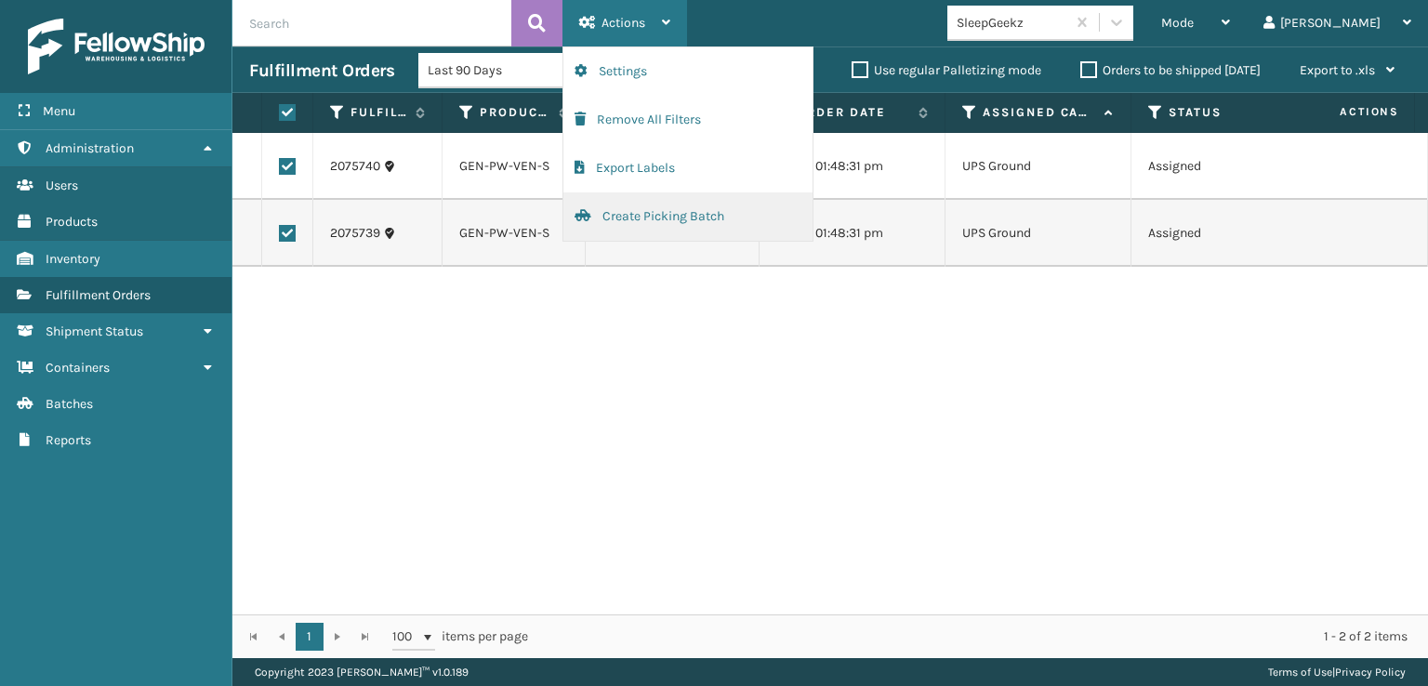
click at [638, 220] on button "Create Picking Batch" at bounding box center [687, 216] width 249 height 48
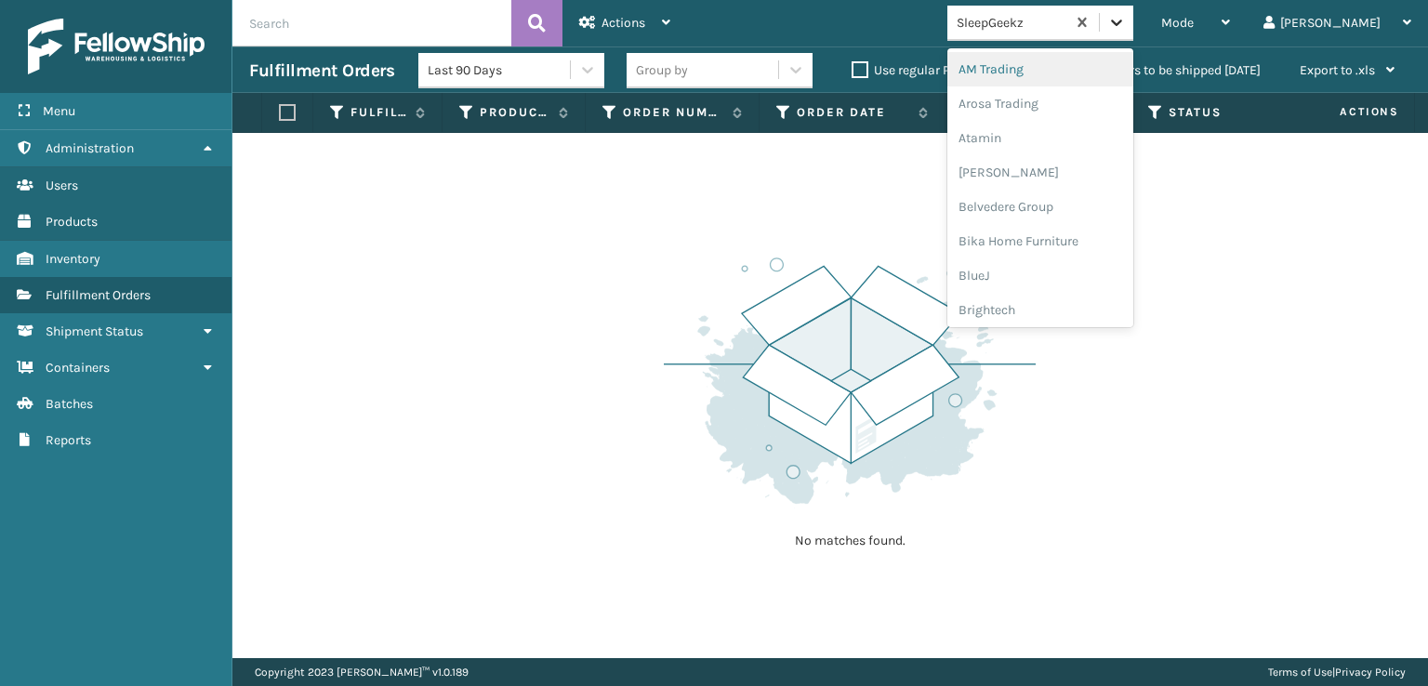
click at [1126, 16] on icon at bounding box center [1116, 22] width 19 height 19
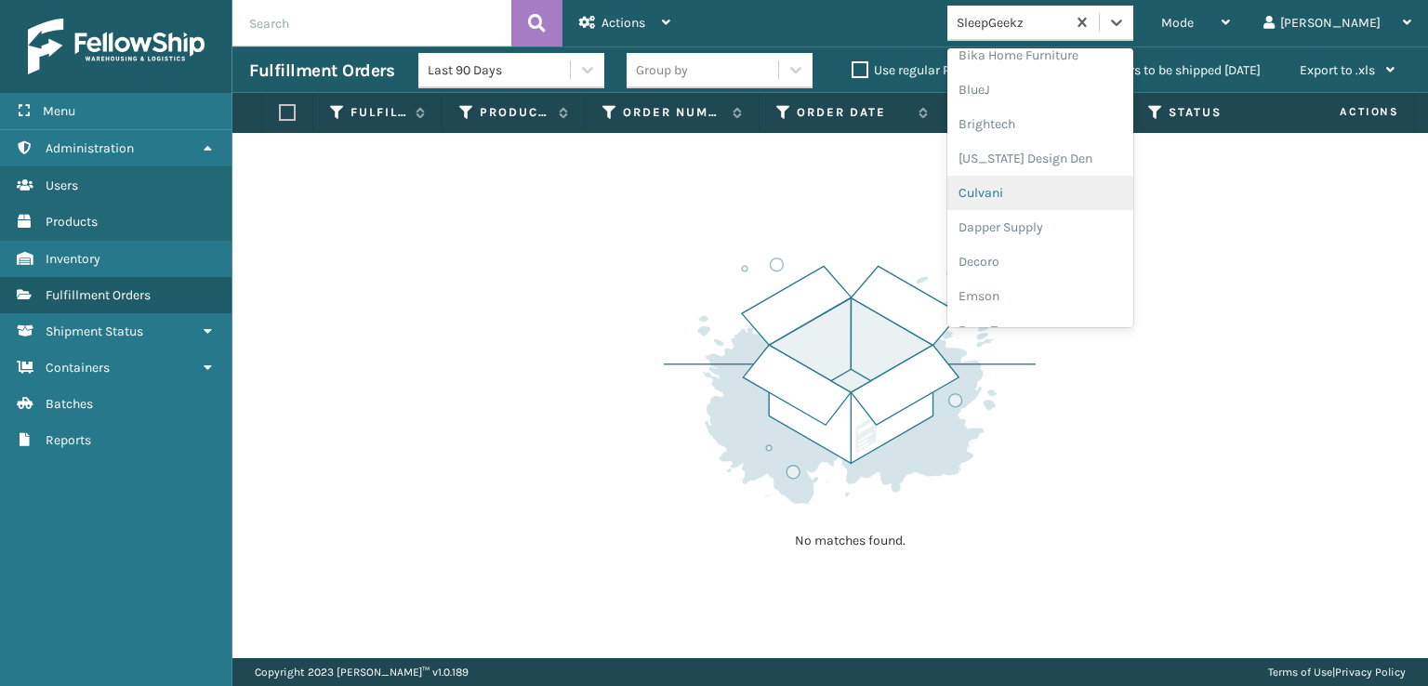
scroll to position [372, 0]
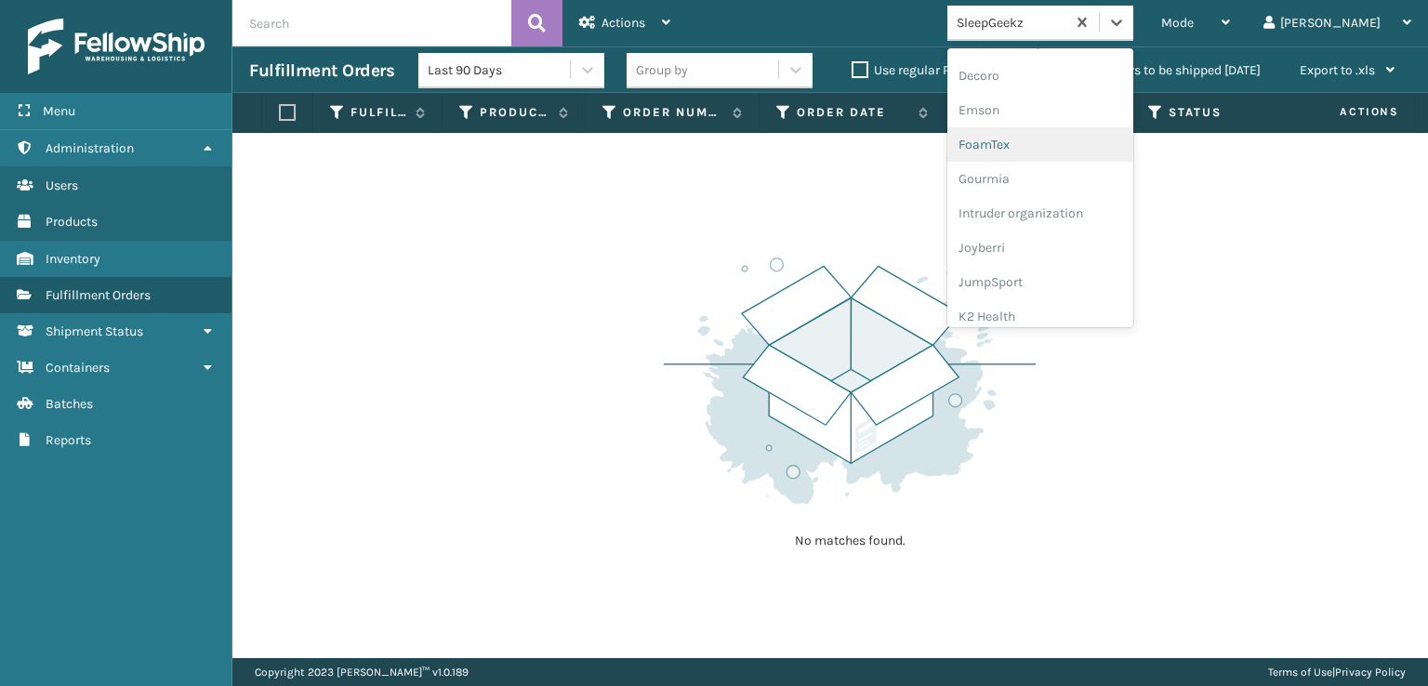
click at [1069, 144] on div "FoamTex" at bounding box center [1040, 144] width 186 height 34
click at [1122, 23] on icon at bounding box center [1116, 23] width 11 height 7
click at [1086, 238] on div "[PERSON_NAME] Brands" at bounding box center [1040, 249] width 186 height 34
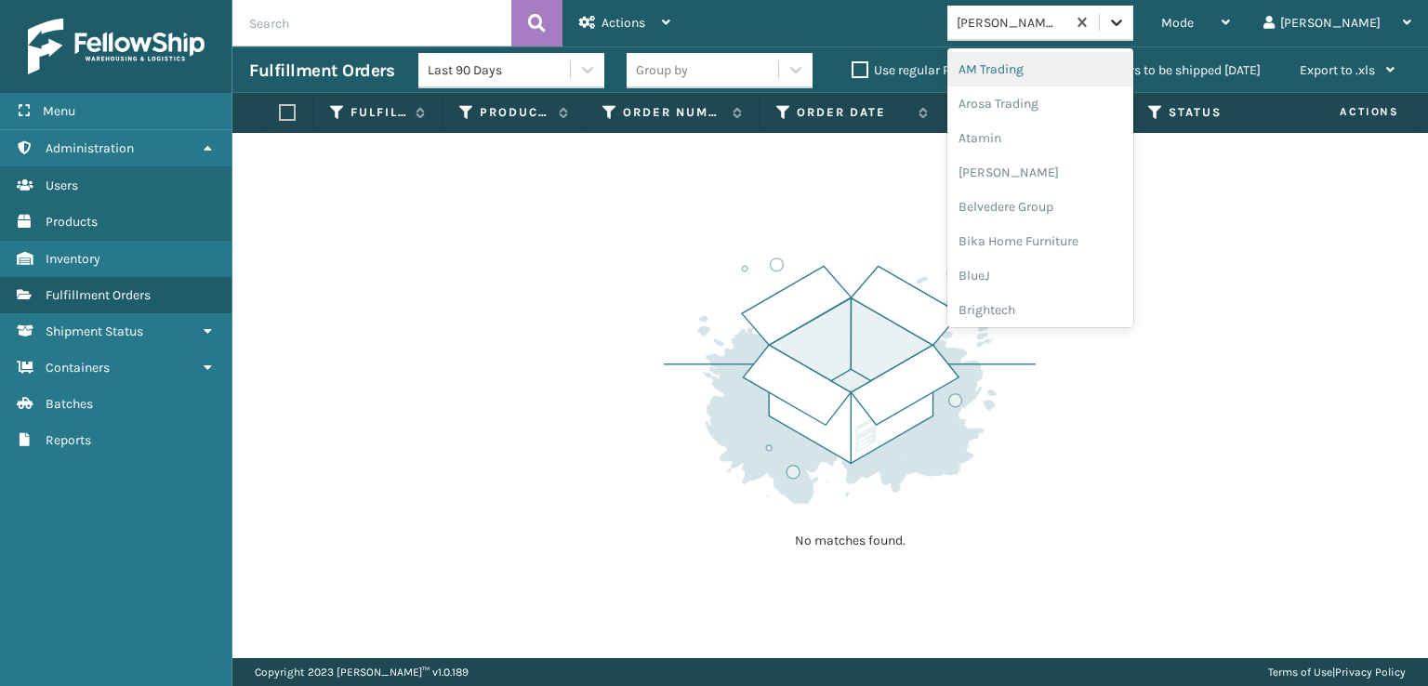
click at [1126, 19] on icon at bounding box center [1116, 22] width 19 height 19
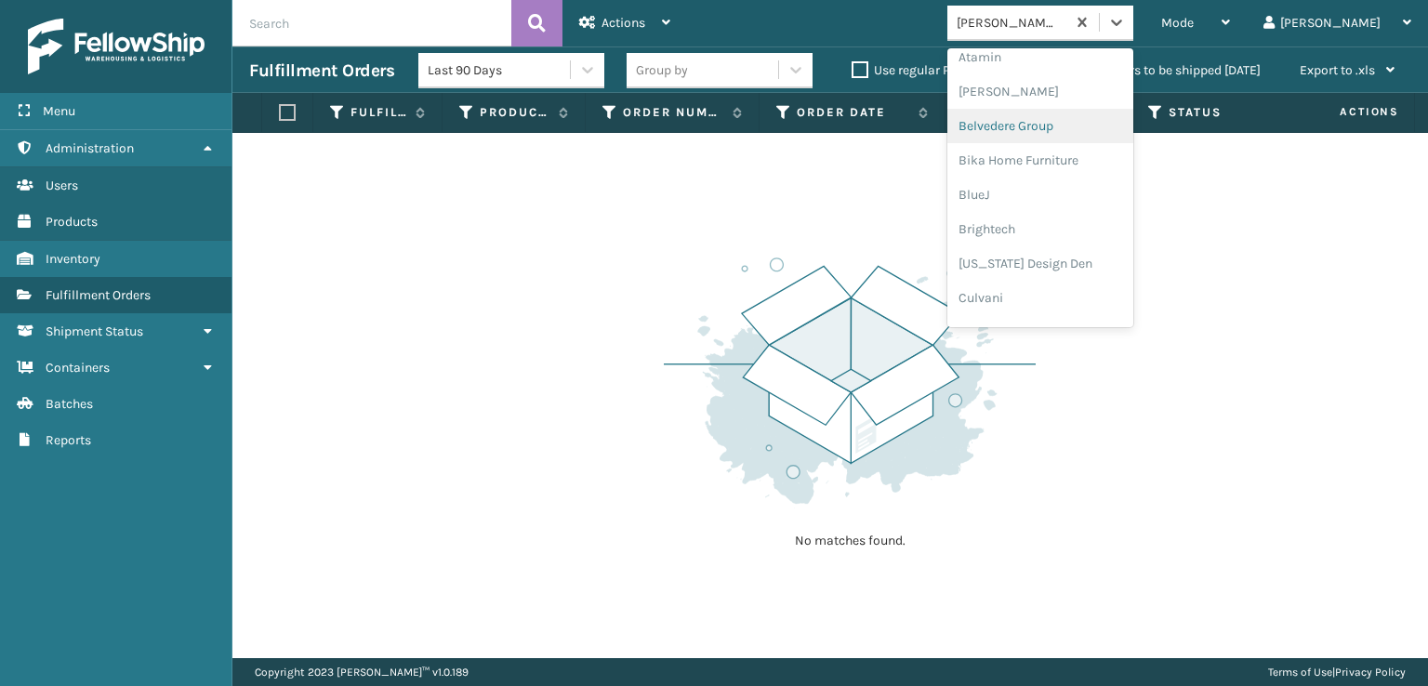
scroll to position [372, 0]
click at [1067, 148] on div "FoamTex" at bounding box center [1040, 144] width 186 height 34
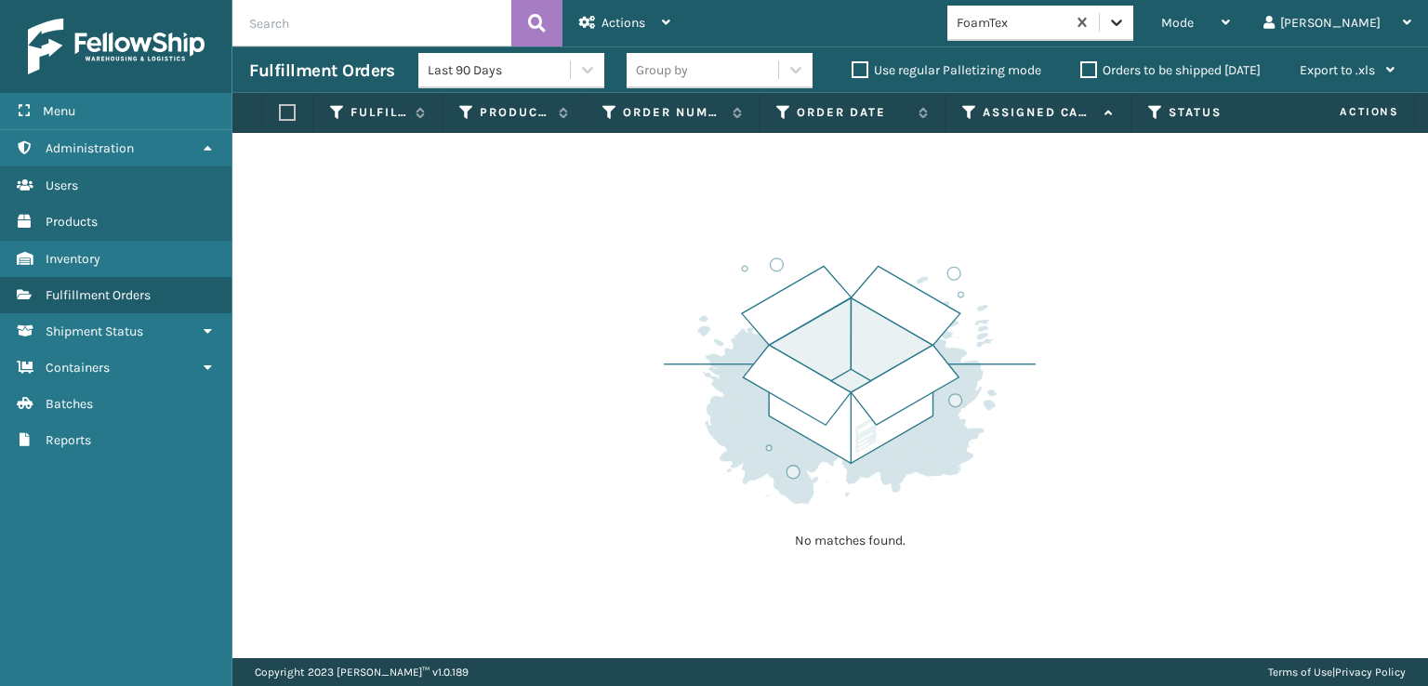
click at [1133, 10] on div at bounding box center [1116, 22] width 33 height 33
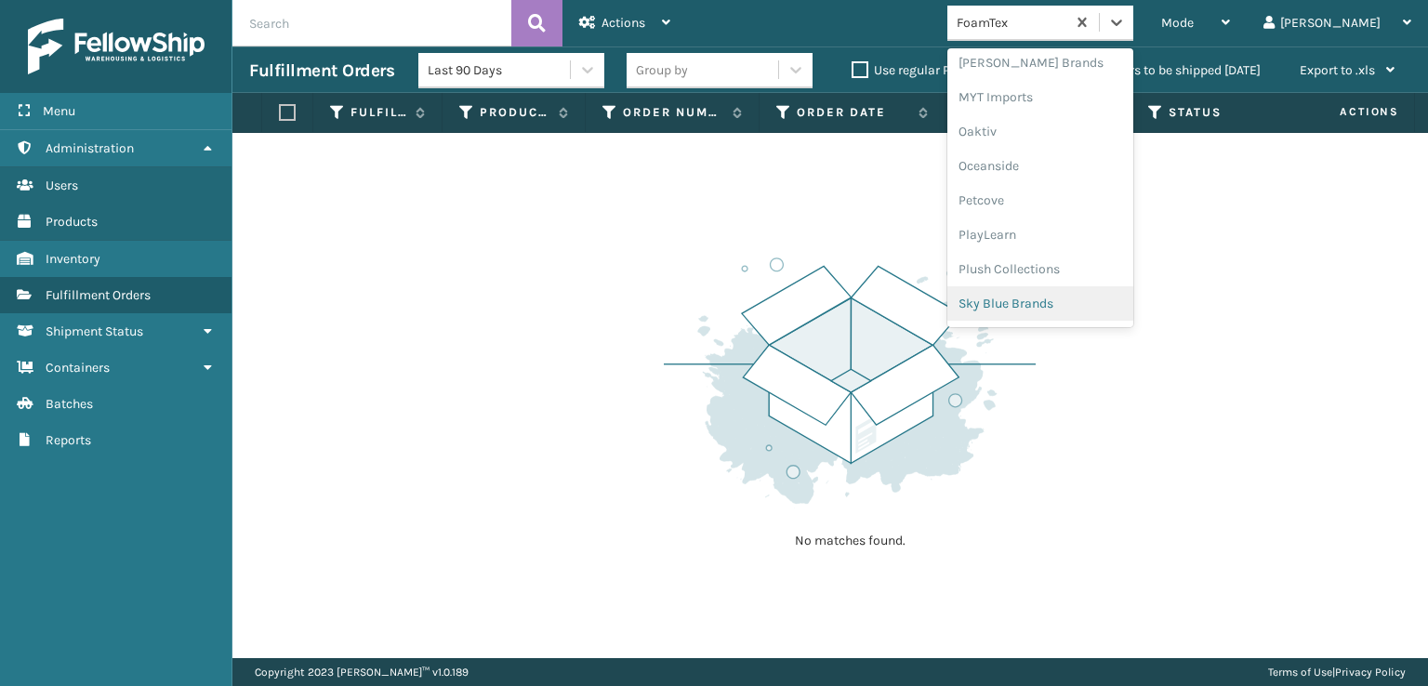
scroll to position [933, 0]
click at [1064, 203] on div "Plush Collections" at bounding box center [1040, 203] width 186 height 34
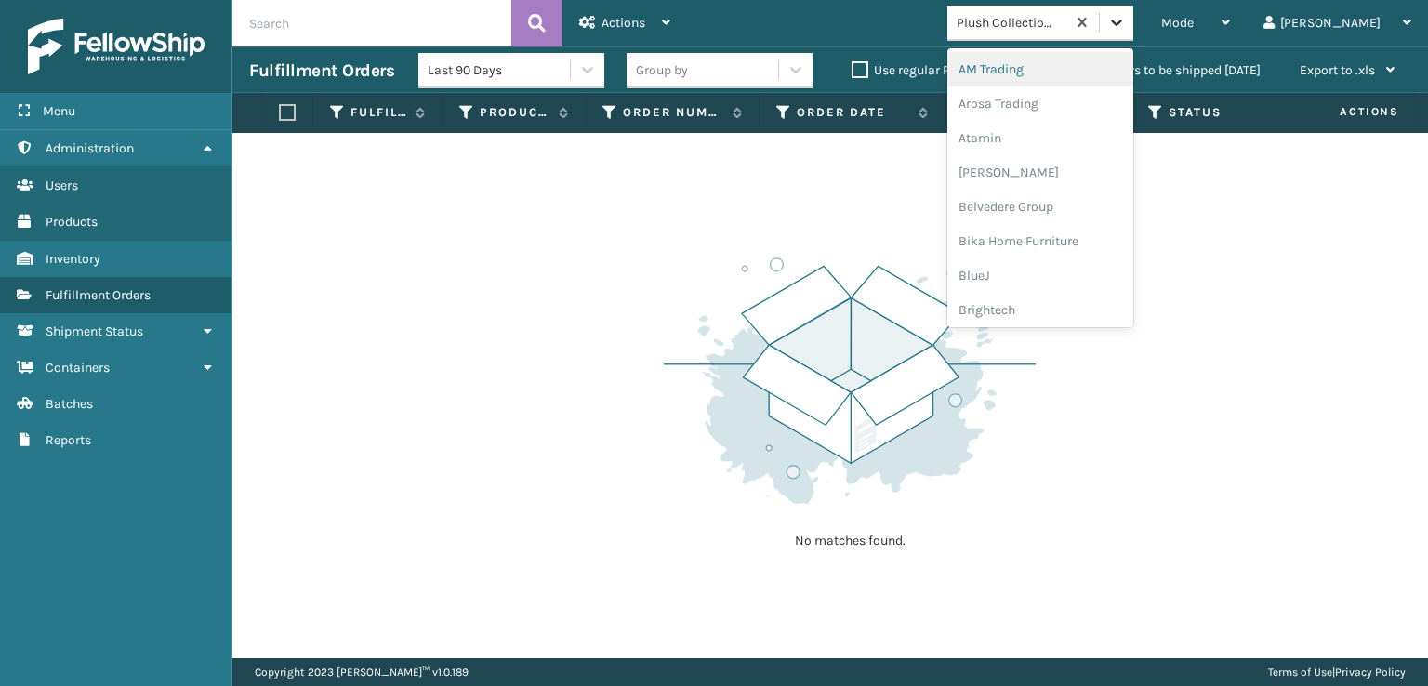
click at [1122, 23] on icon at bounding box center [1116, 23] width 11 height 7
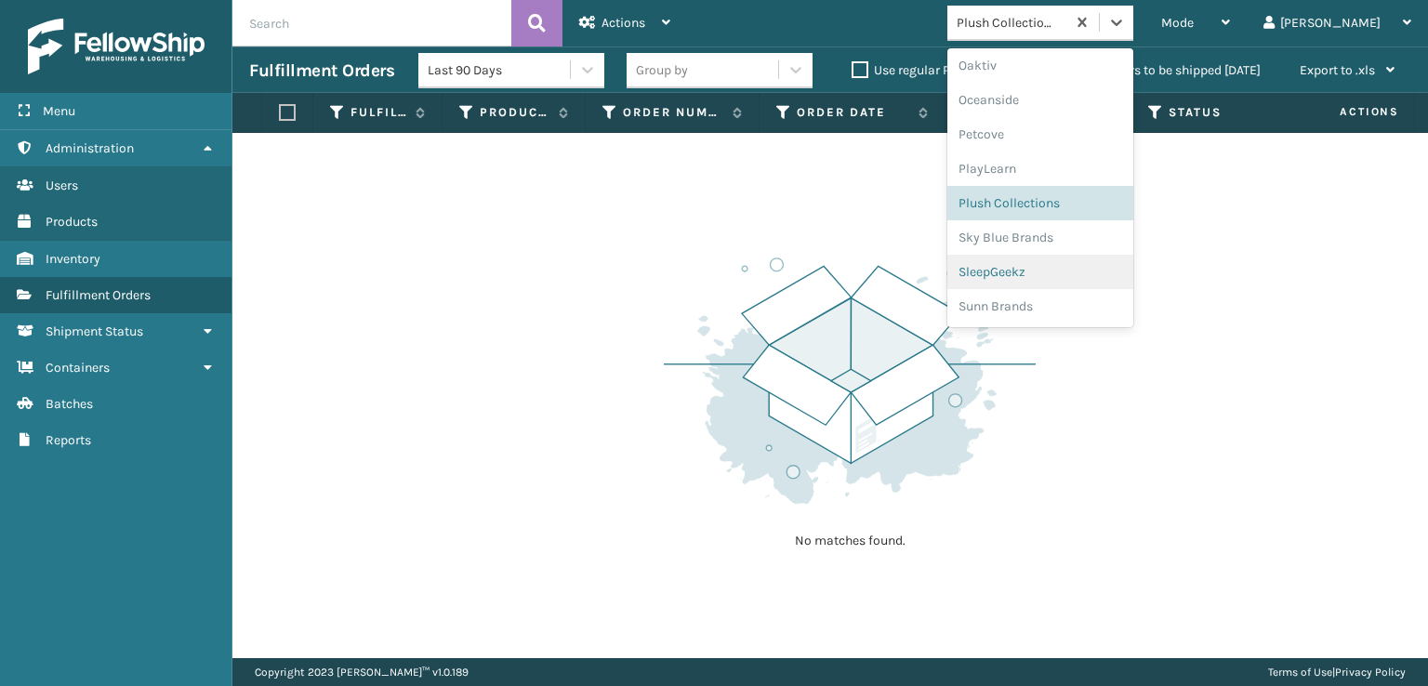
click at [1073, 276] on div "SleepGeekz" at bounding box center [1040, 272] width 186 height 34
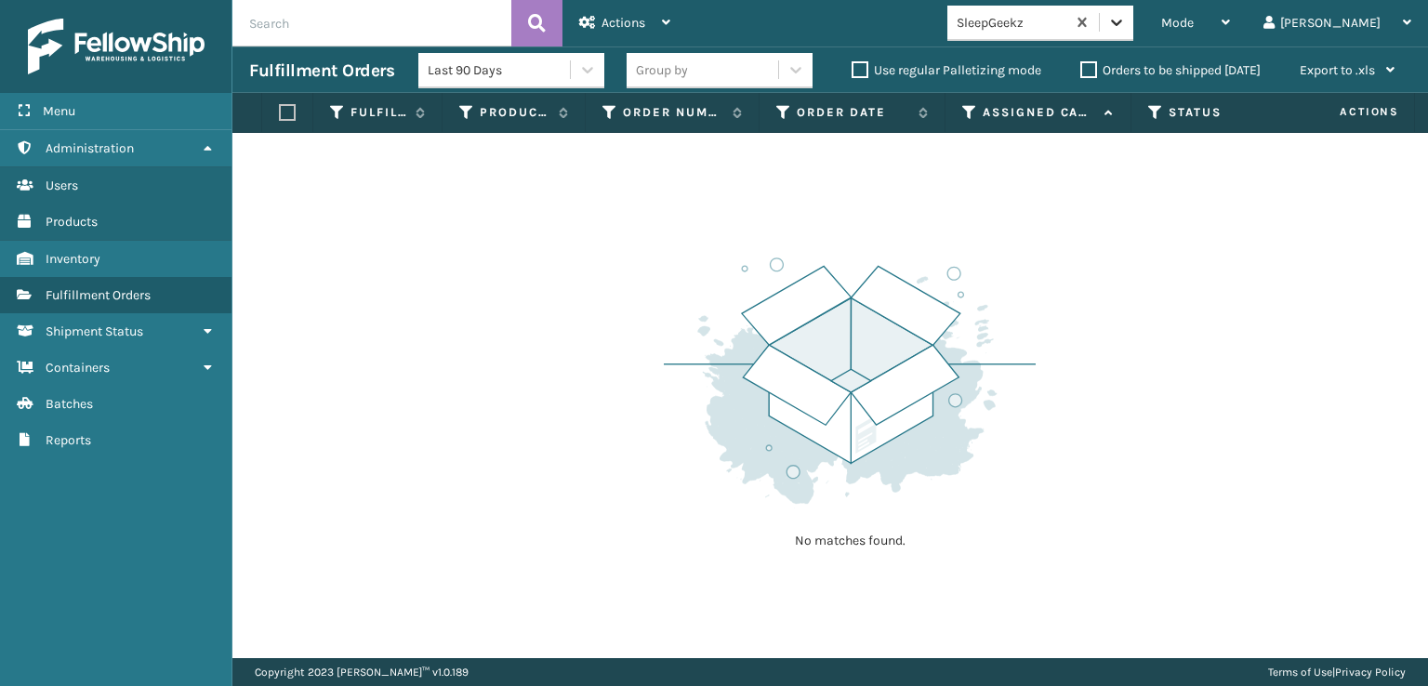
click at [1122, 23] on icon at bounding box center [1116, 23] width 11 height 7
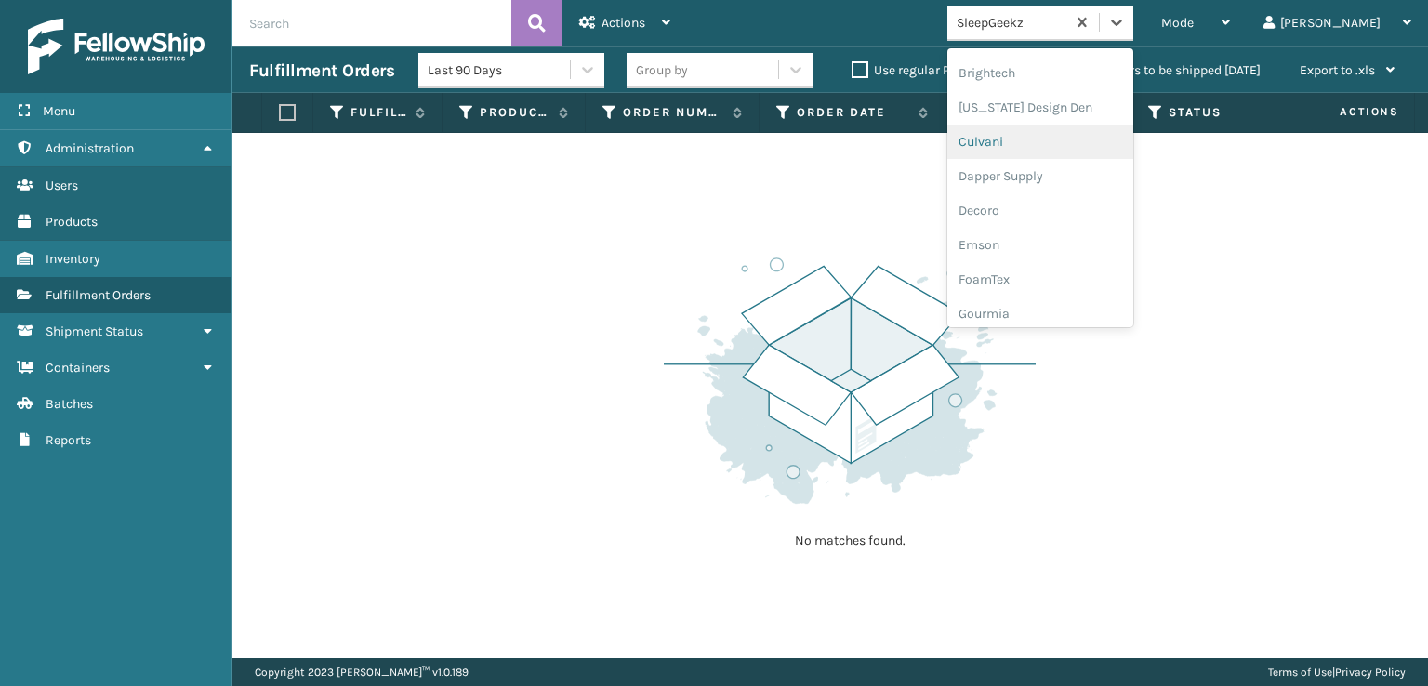
scroll to position [279, 0]
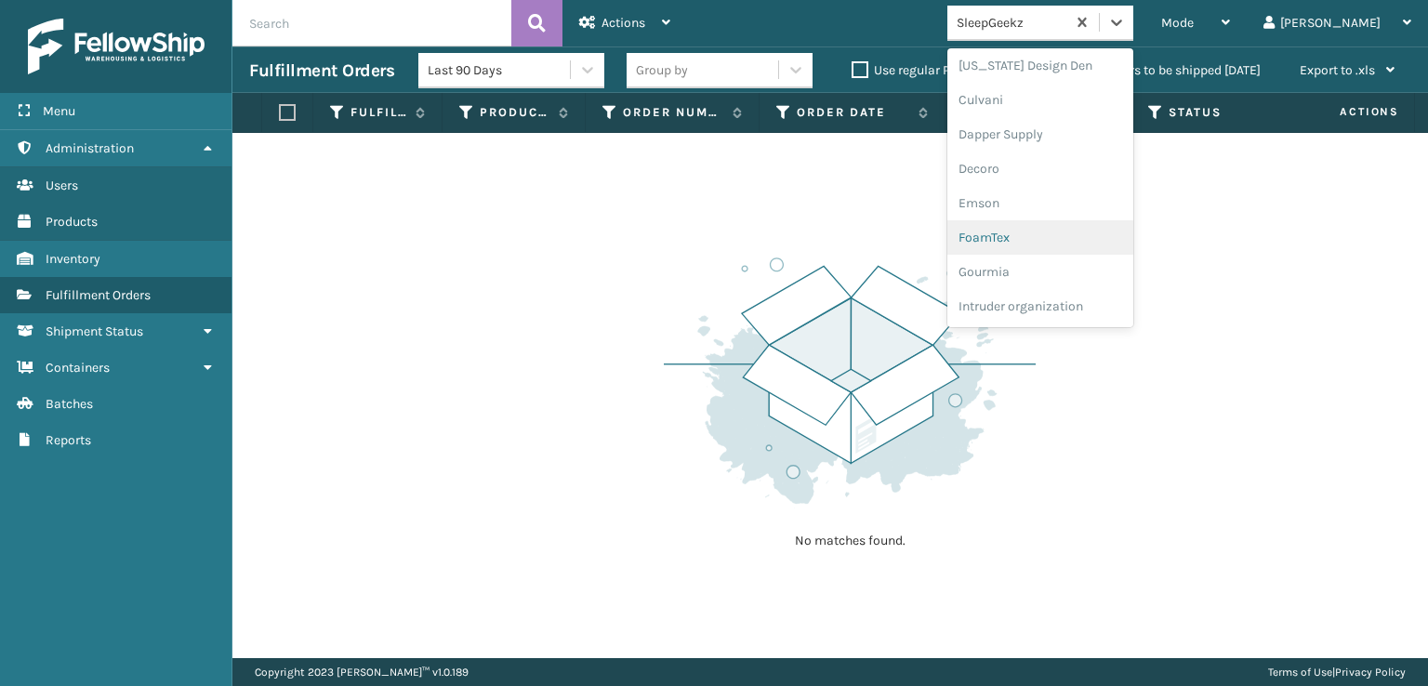
click at [1075, 240] on div "FoamTex" at bounding box center [1040, 237] width 186 height 34
click at [1126, 31] on icon at bounding box center [1116, 22] width 19 height 19
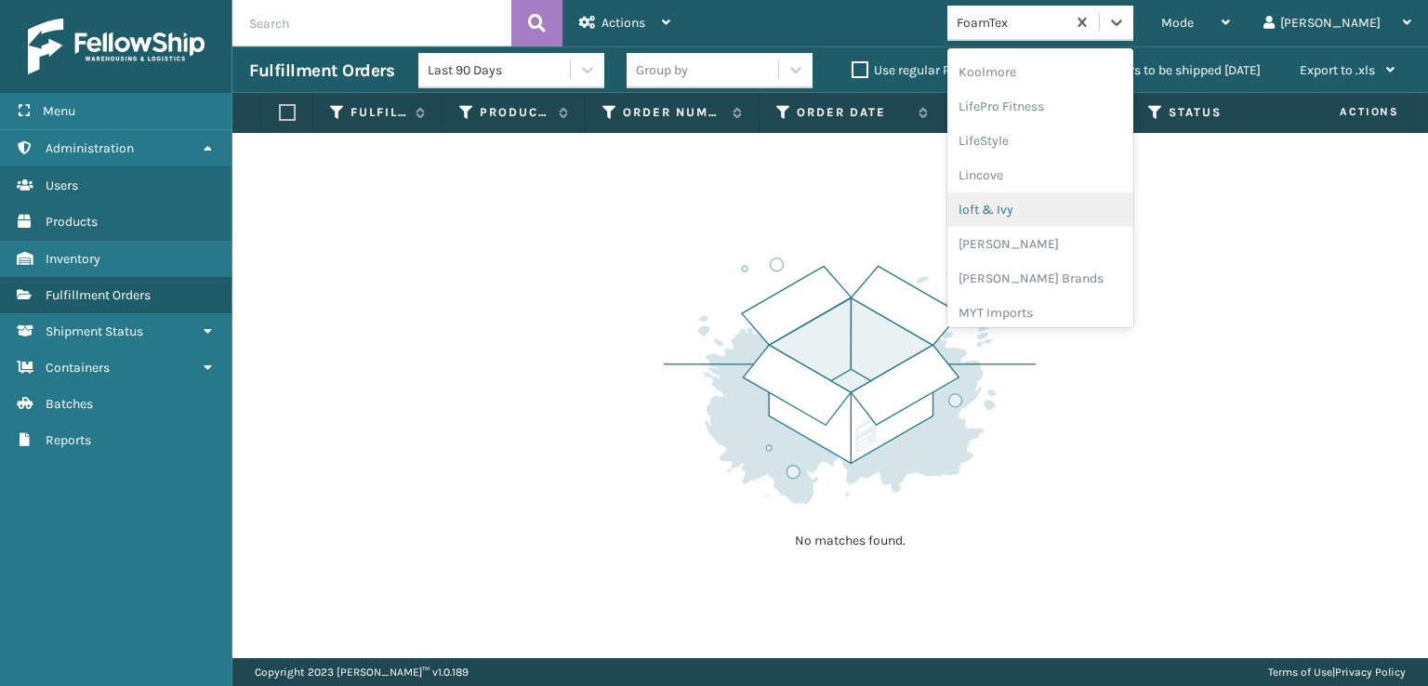
scroll to position [681, 0]
click at [1060, 250] on div "[PERSON_NAME] Brands" at bounding box center [1040, 249] width 186 height 34
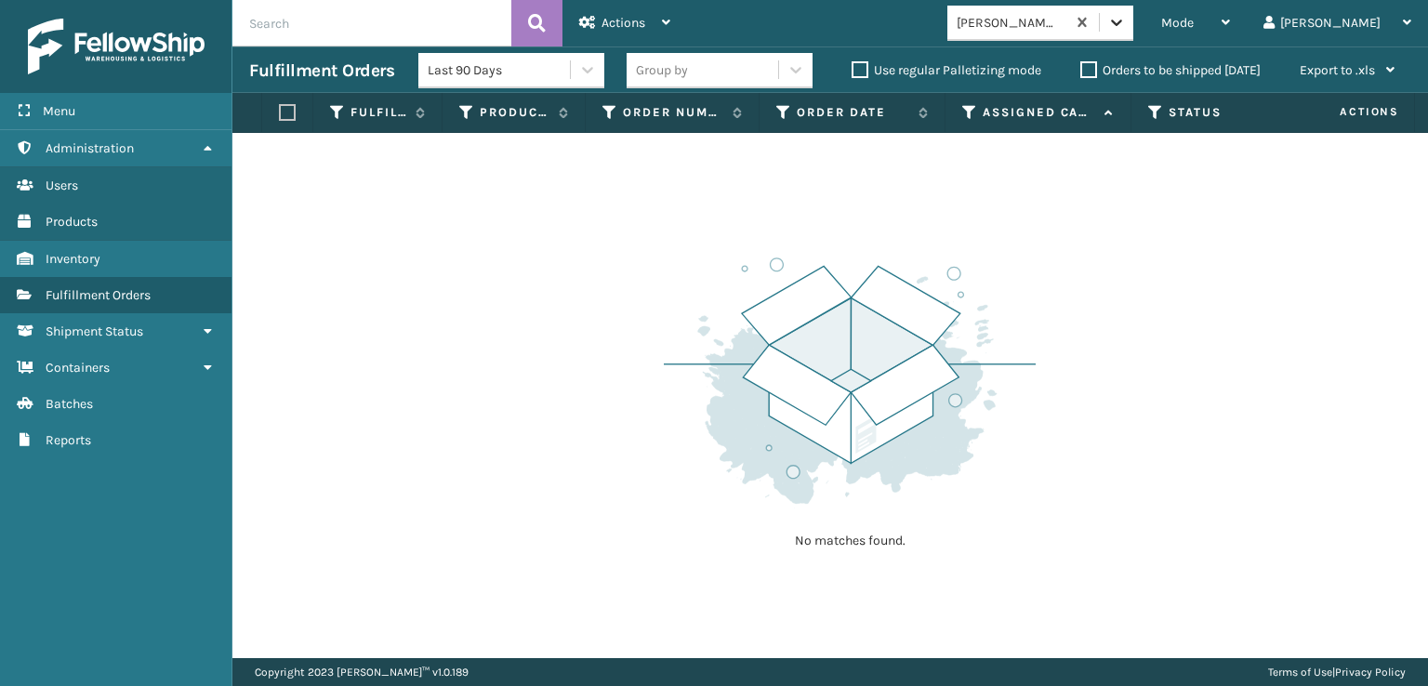
click at [1126, 27] on icon at bounding box center [1116, 22] width 19 height 19
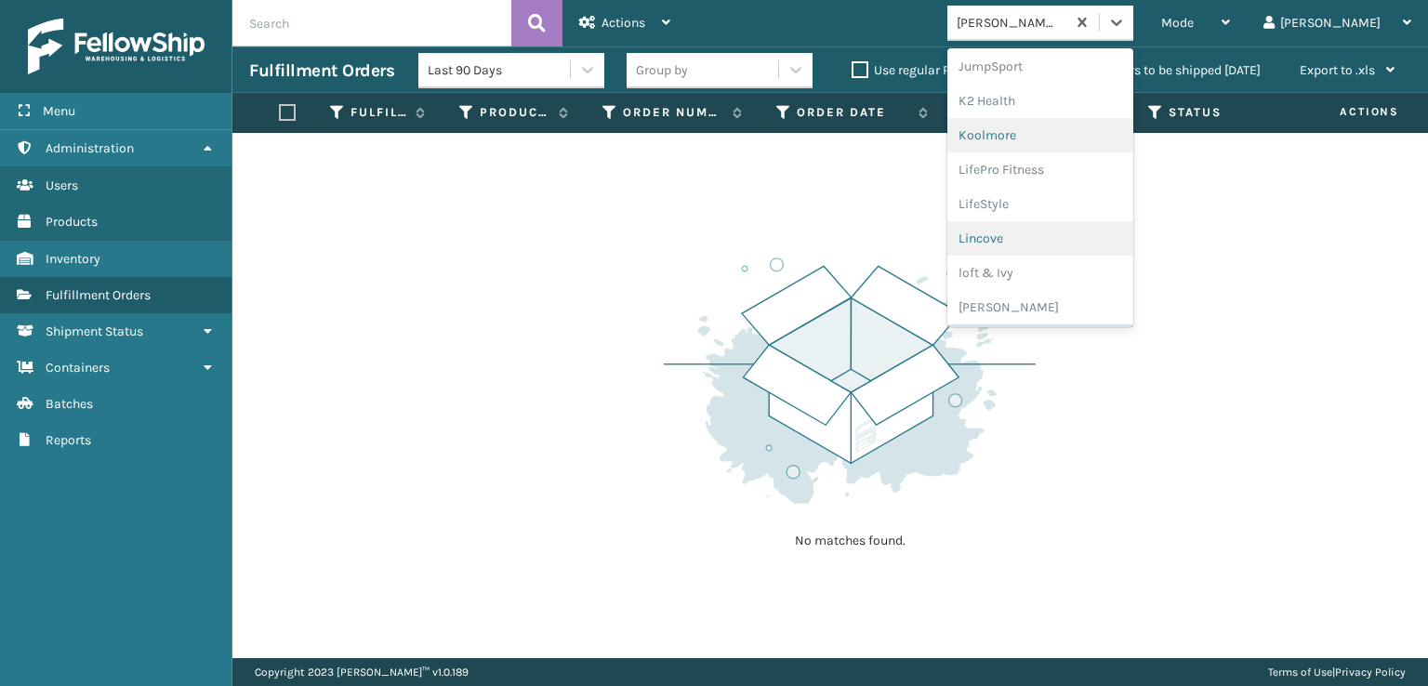
scroll to position [675, 0]
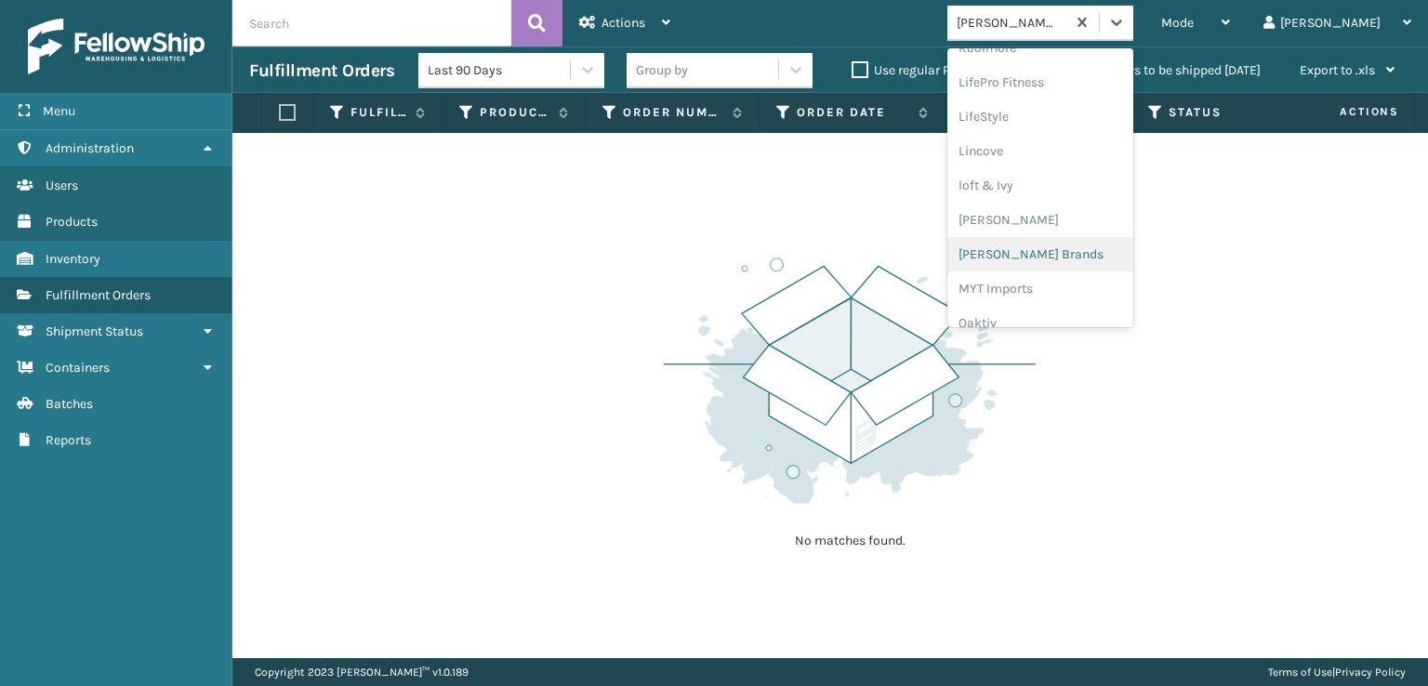
click at [1079, 256] on div "[PERSON_NAME] Brands" at bounding box center [1040, 254] width 186 height 34
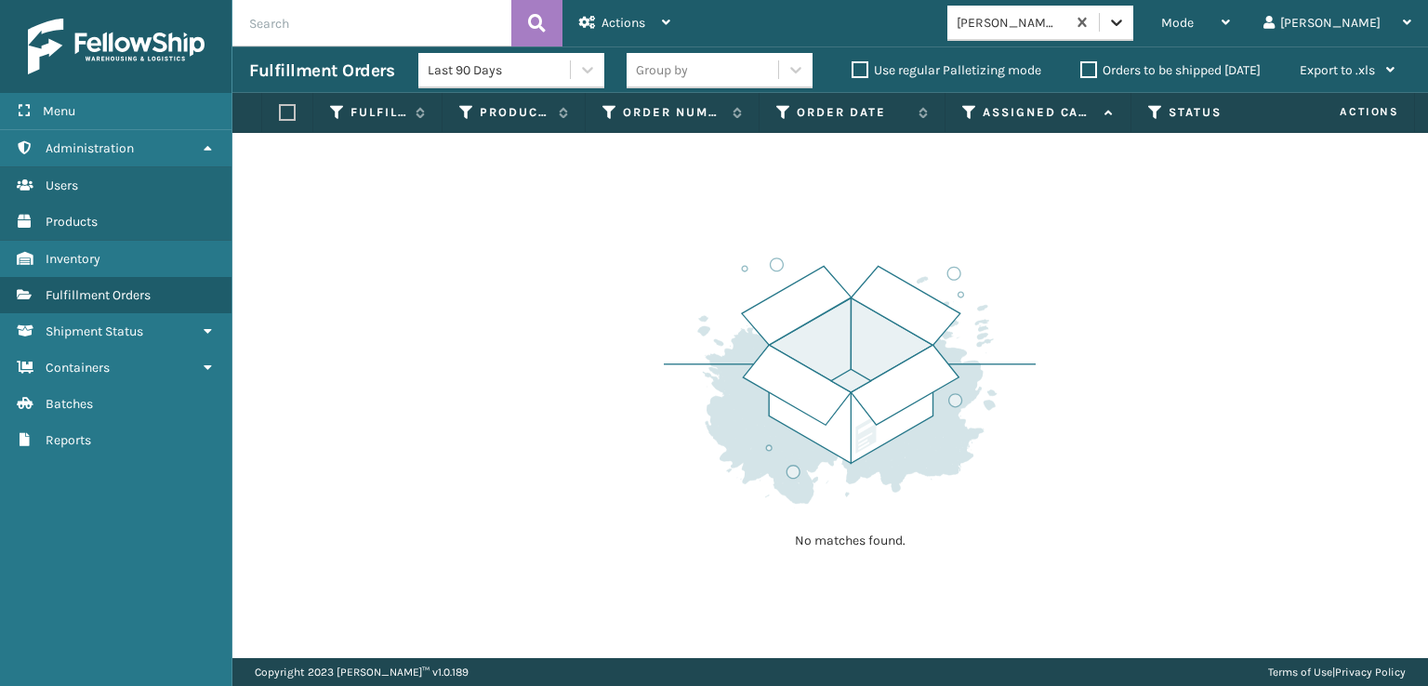
click at [1122, 23] on icon at bounding box center [1116, 23] width 11 height 7
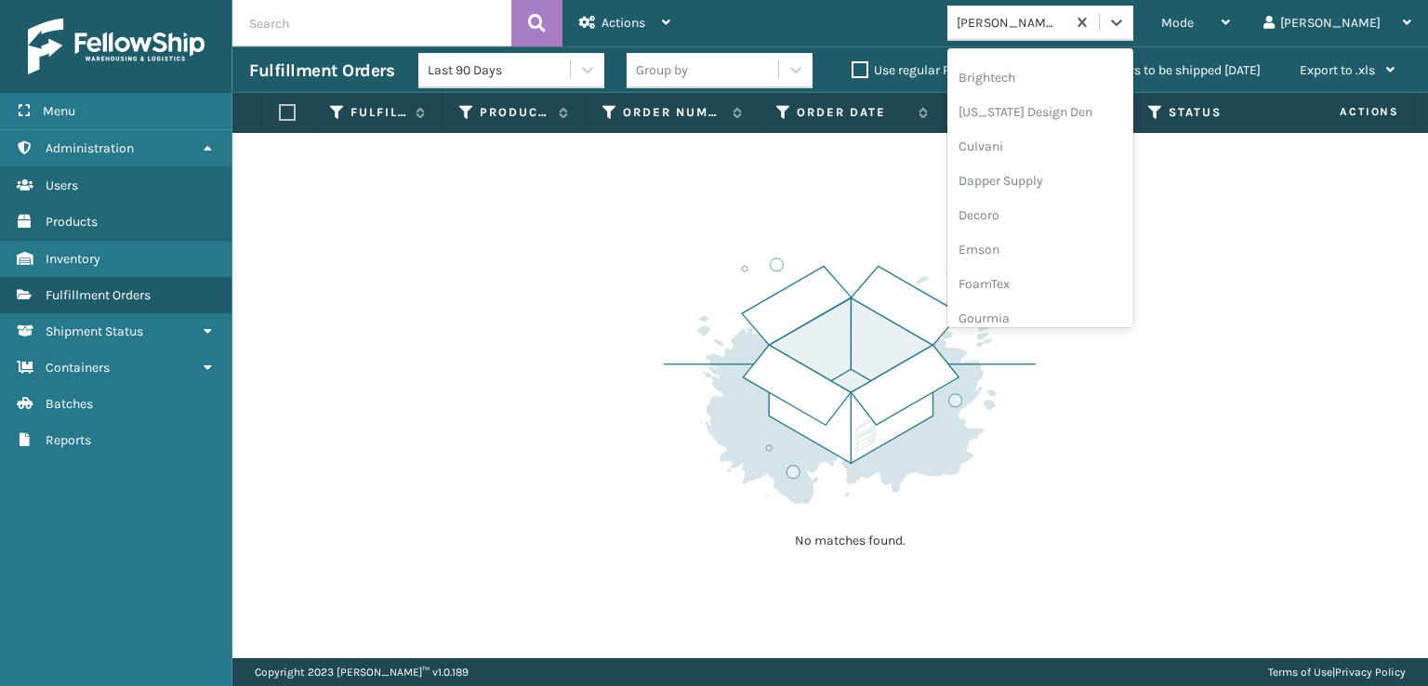
scroll to position [216, 0]
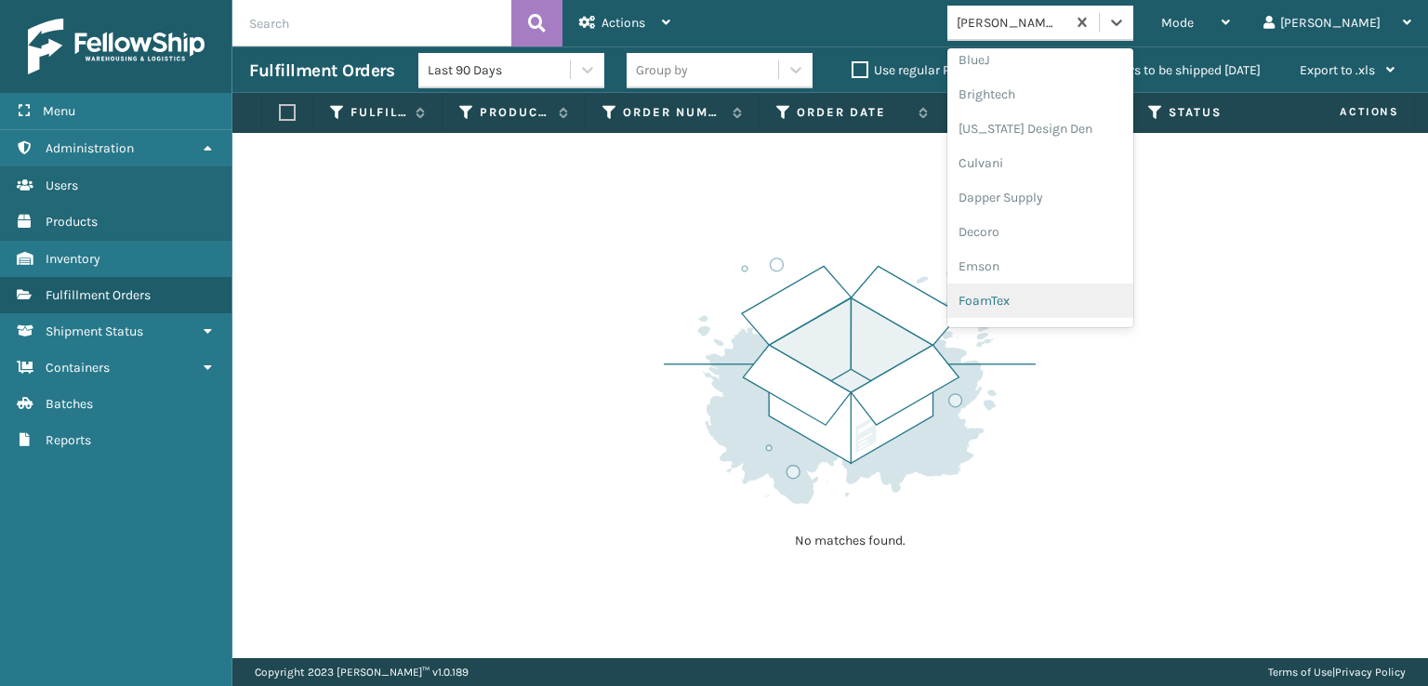
click at [1067, 298] on div "FoamTex" at bounding box center [1040, 301] width 186 height 34
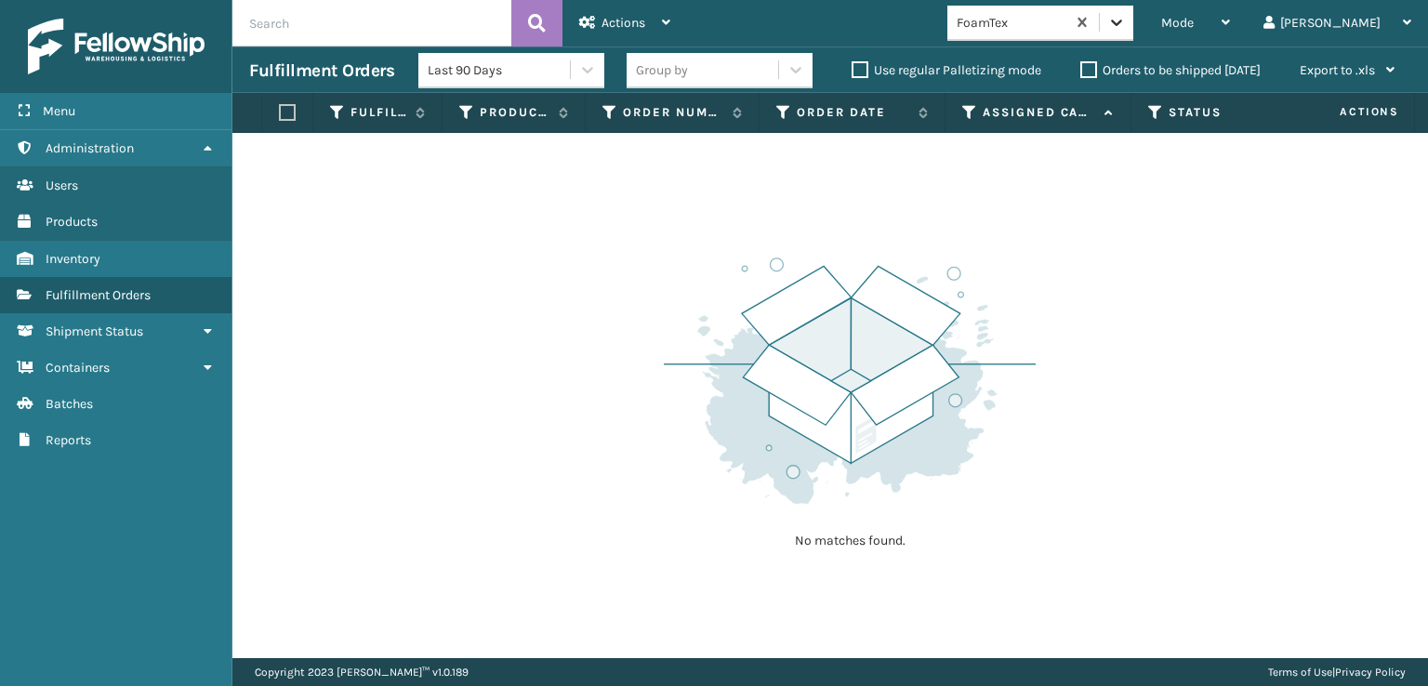
click at [1126, 20] on icon at bounding box center [1116, 22] width 19 height 19
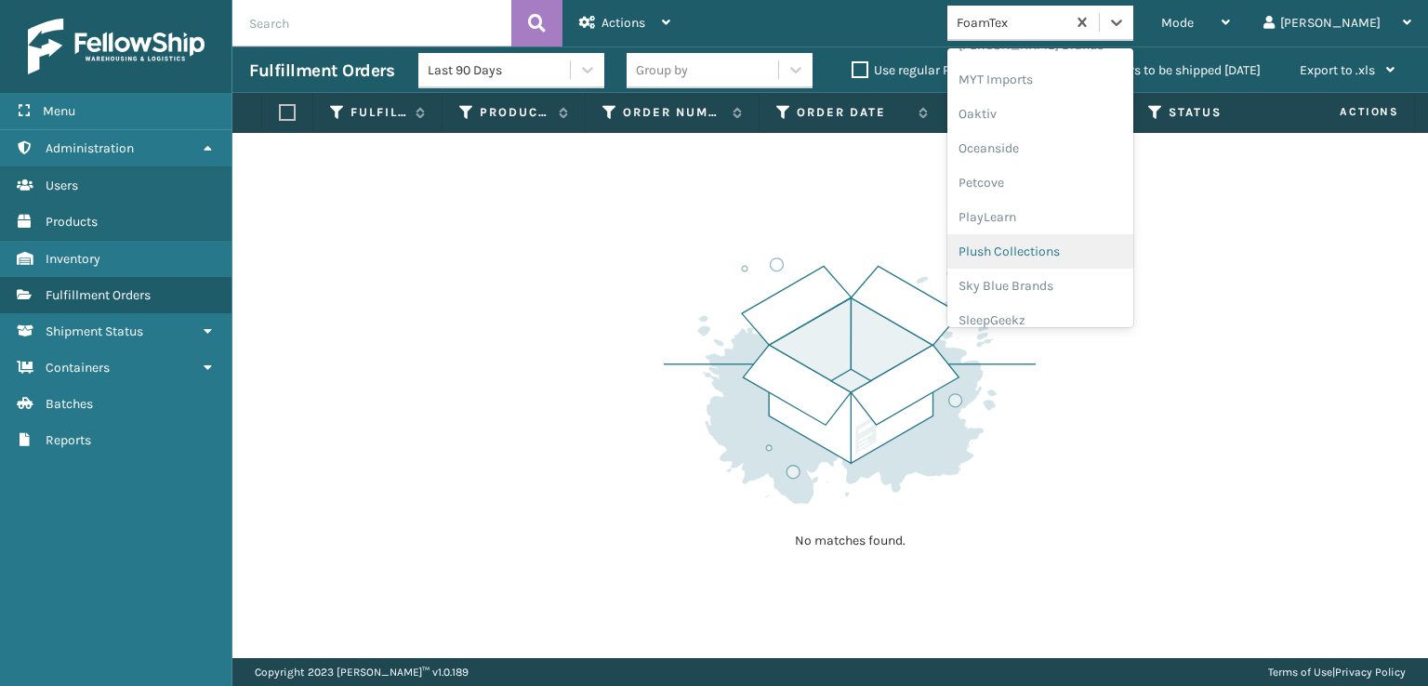
scroll to position [933, 0]
click at [1089, 269] on div "SleepGeekz" at bounding box center [1040, 272] width 186 height 34
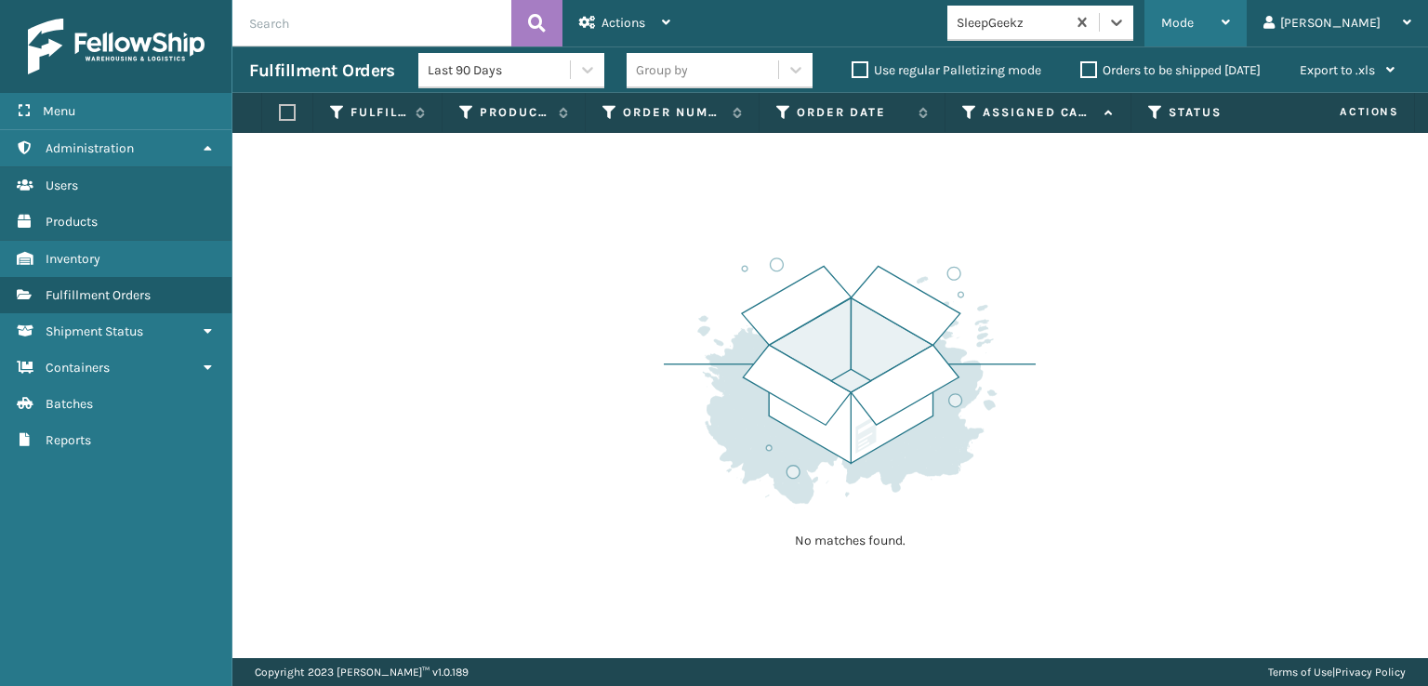
click at [1194, 19] on span "Mode" at bounding box center [1177, 23] width 33 height 16
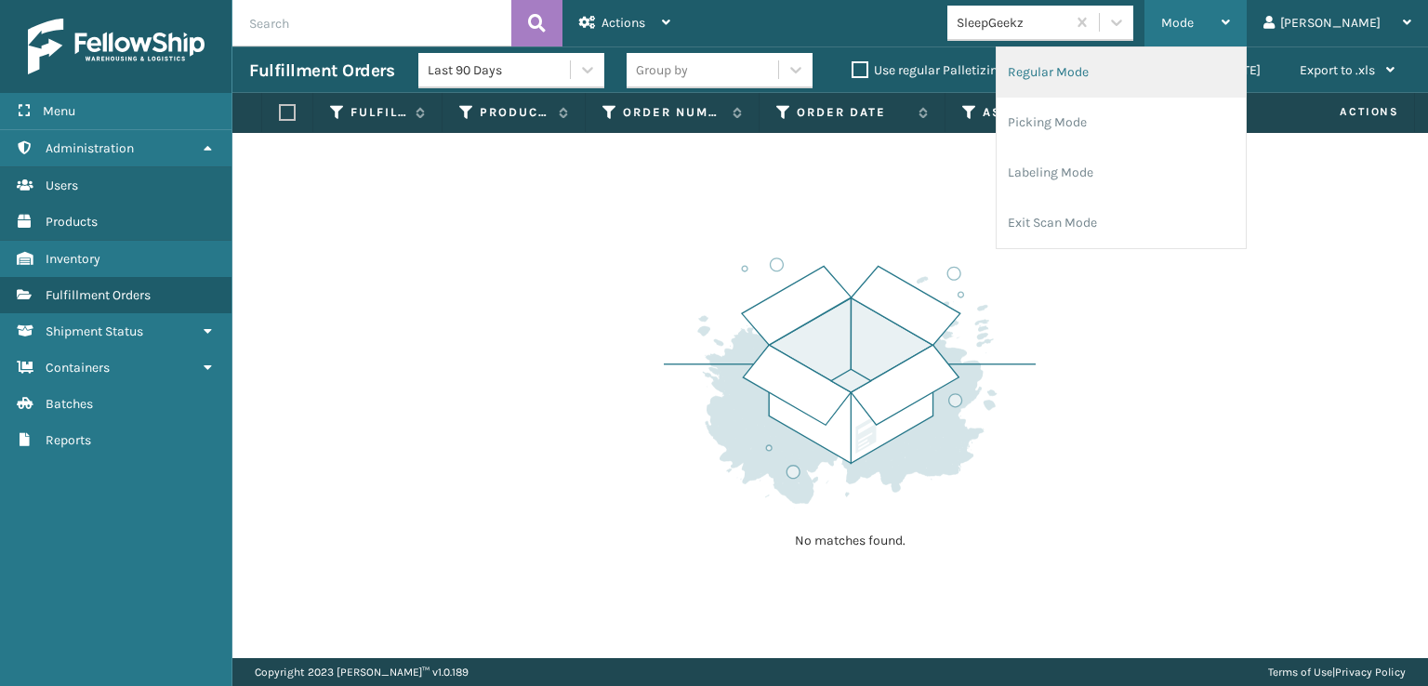
click at [1107, 66] on li "Regular Mode" at bounding box center [1121, 72] width 249 height 50
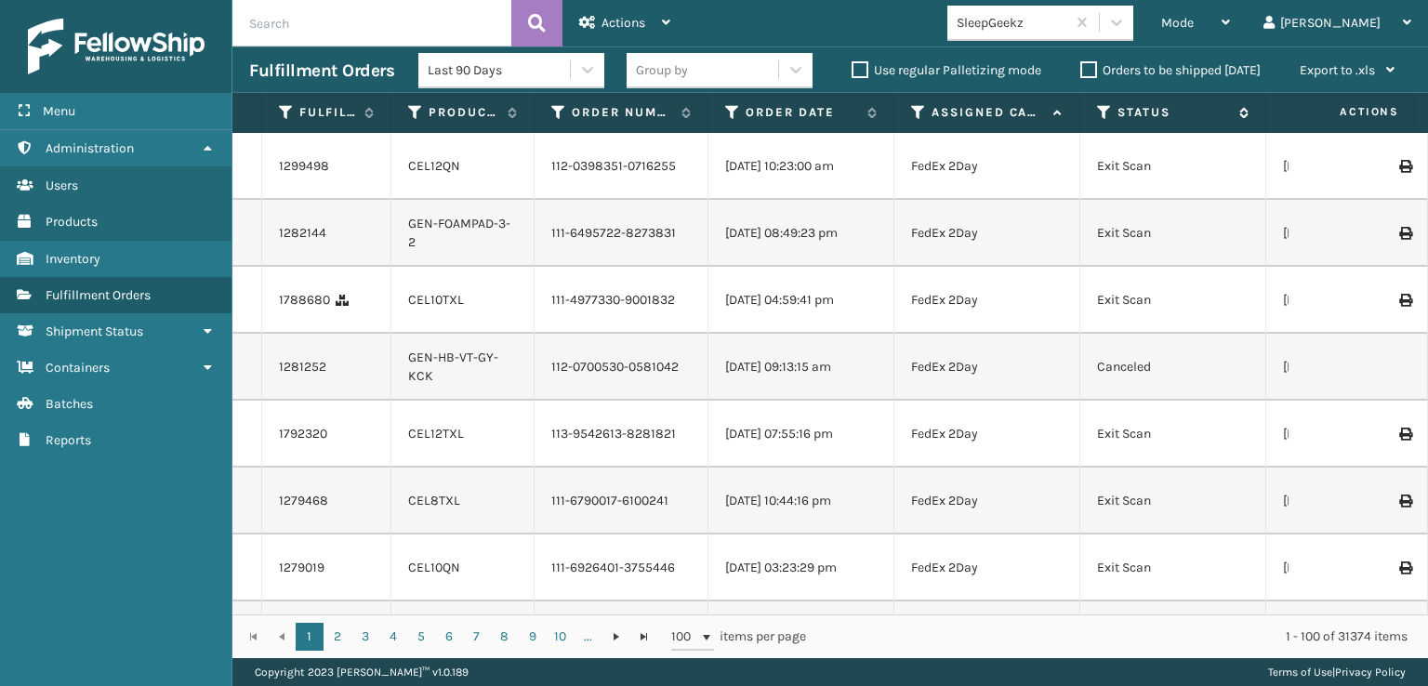
click at [1104, 118] on icon at bounding box center [1104, 112] width 15 height 17
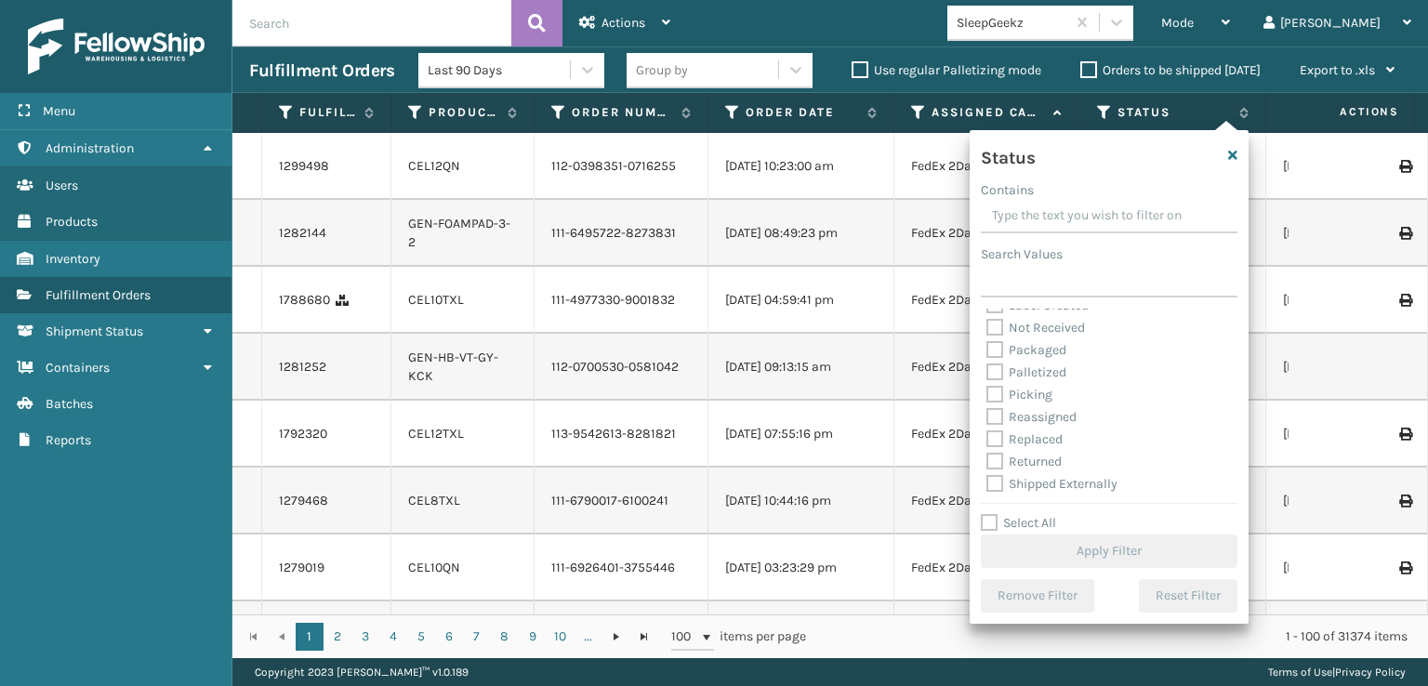
scroll to position [104, 0]
click at [994, 397] on label "Picking" at bounding box center [1019, 394] width 66 height 16
click at [987, 395] on input "Picking" at bounding box center [986, 389] width 1 height 12
checkbox input "true"
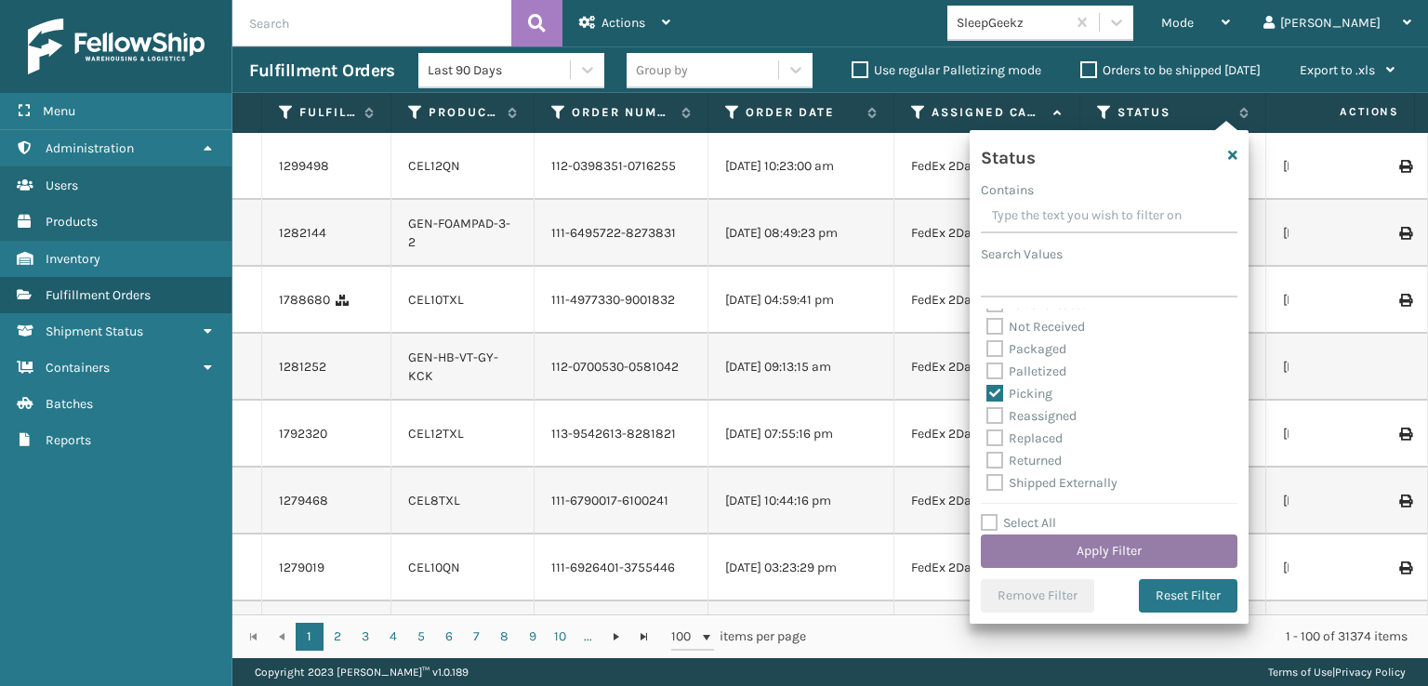
click at [1065, 548] on button "Apply Filter" at bounding box center [1109, 551] width 257 height 33
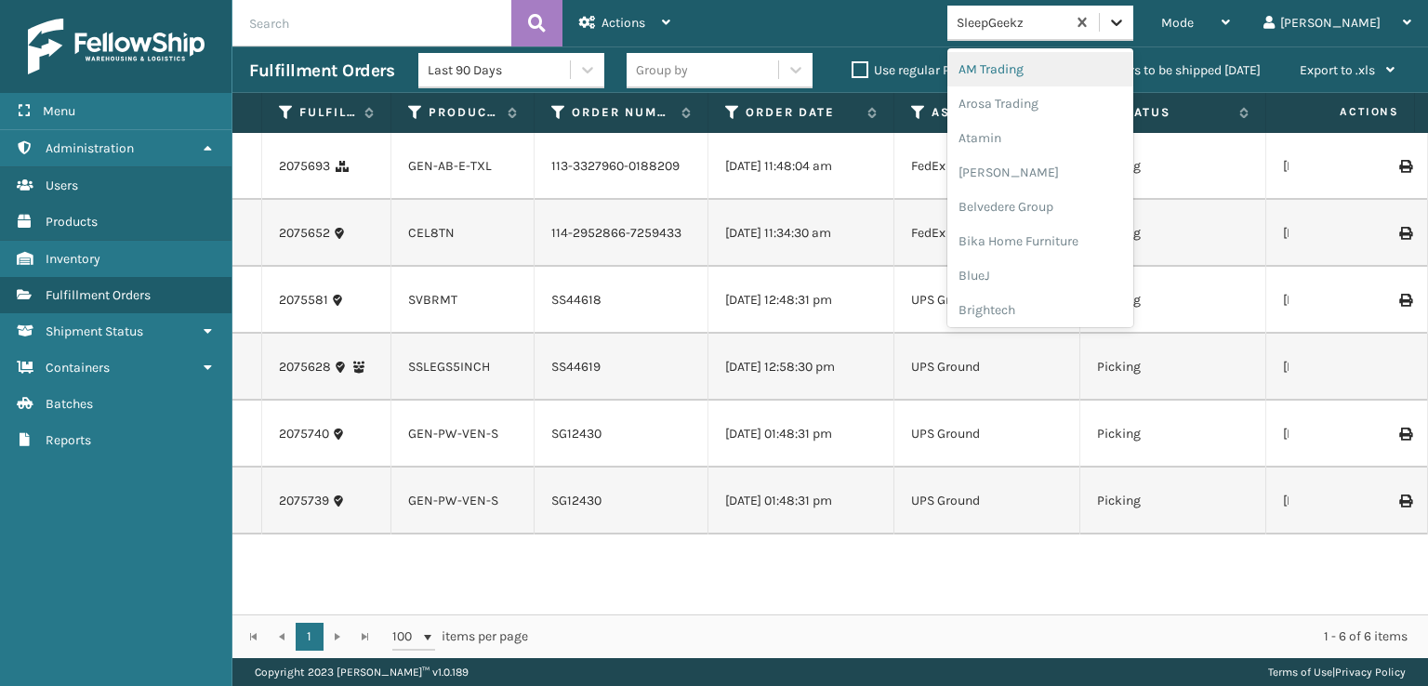
click at [1126, 27] on icon at bounding box center [1116, 22] width 19 height 19
click at [1069, 269] on div "SleepGeekz" at bounding box center [1040, 272] width 186 height 34
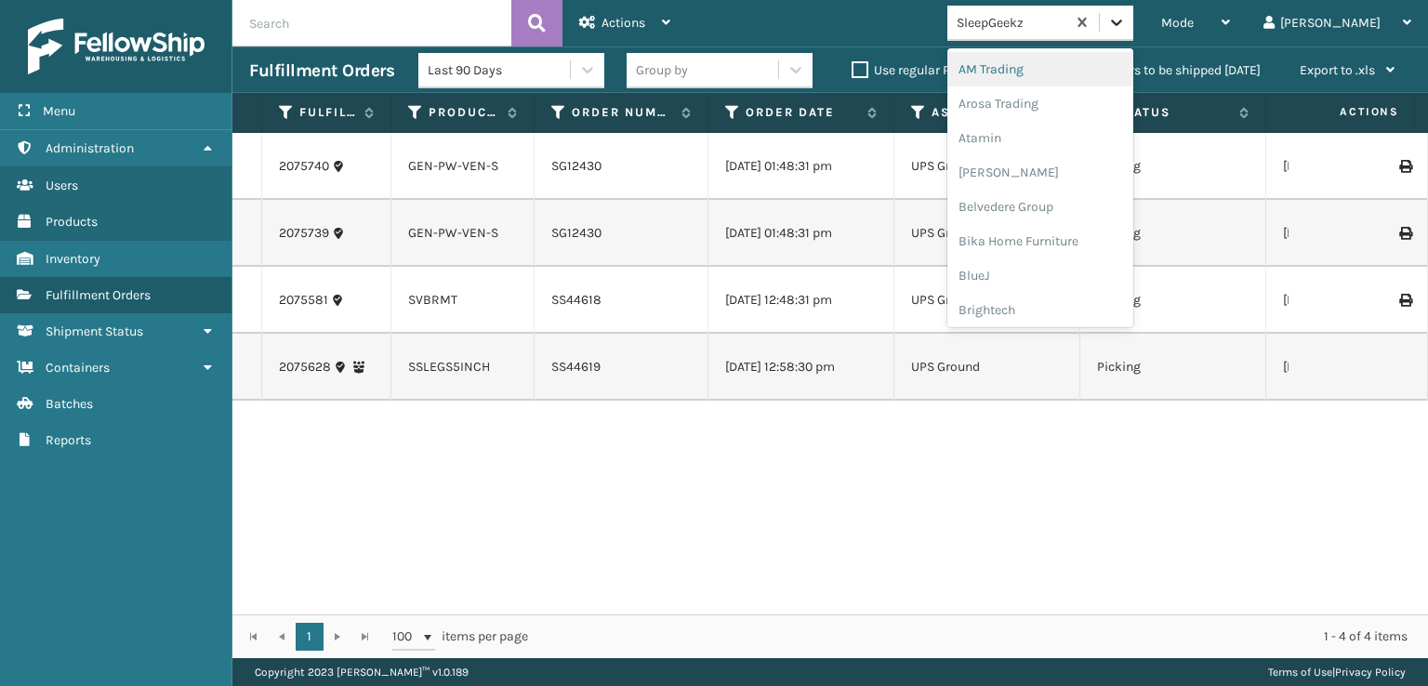
click at [1126, 29] on icon at bounding box center [1116, 22] width 19 height 19
click at [1074, 243] on div "FoamTex" at bounding box center [1040, 237] width 186 height 34
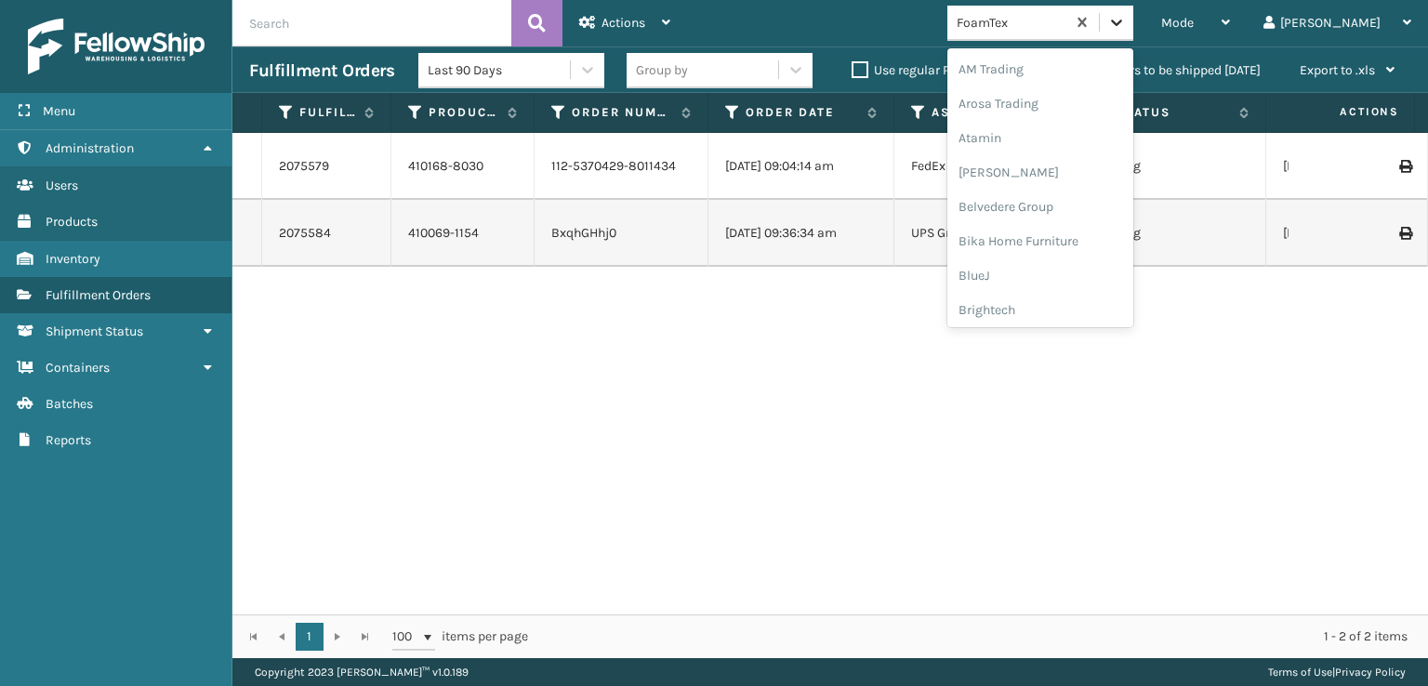
click at [1122, 23] on icon at bounding box center [1116, 23] width 11 height 7
click at [1078, 156] on div "[PERSON_NAME] Brands" at bounding box center [1040, 156] width 186 height 34
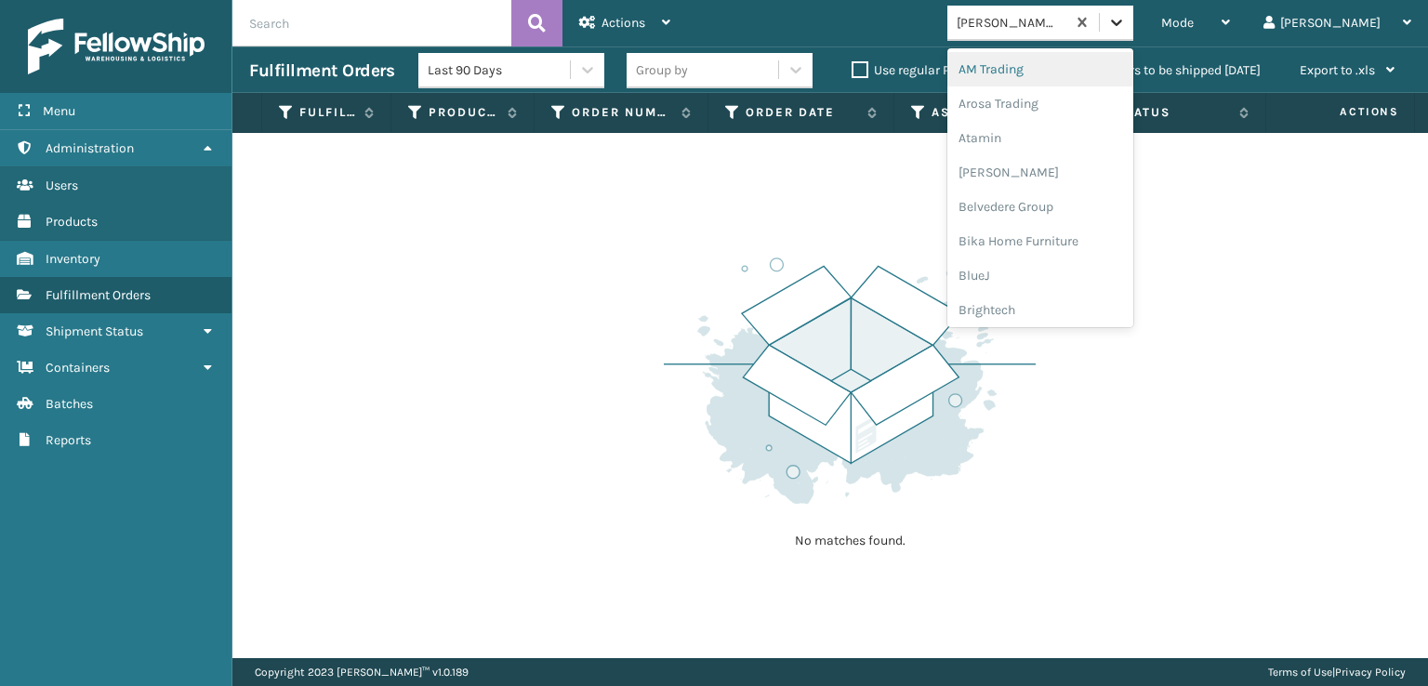
click at [1122, 23] on icon at bounding box center [1116, 23] width 11 height 7
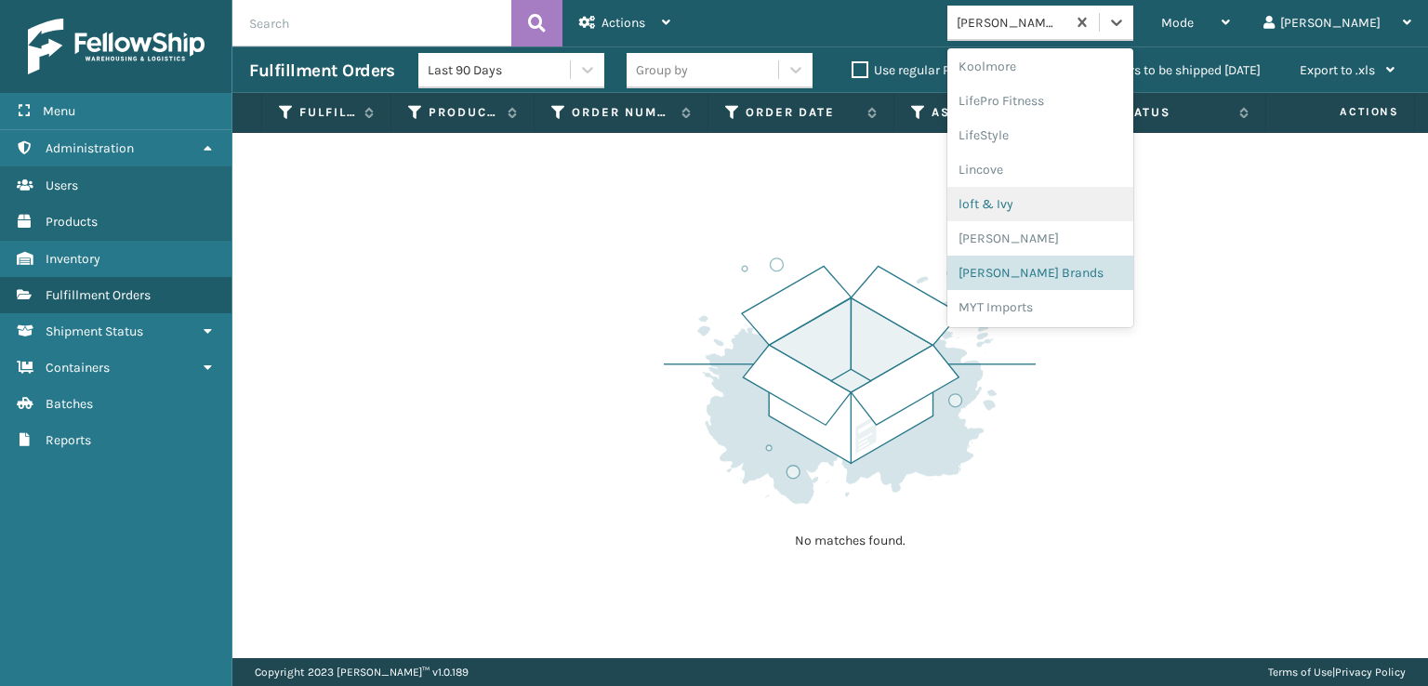
scroll to position [681, 0]
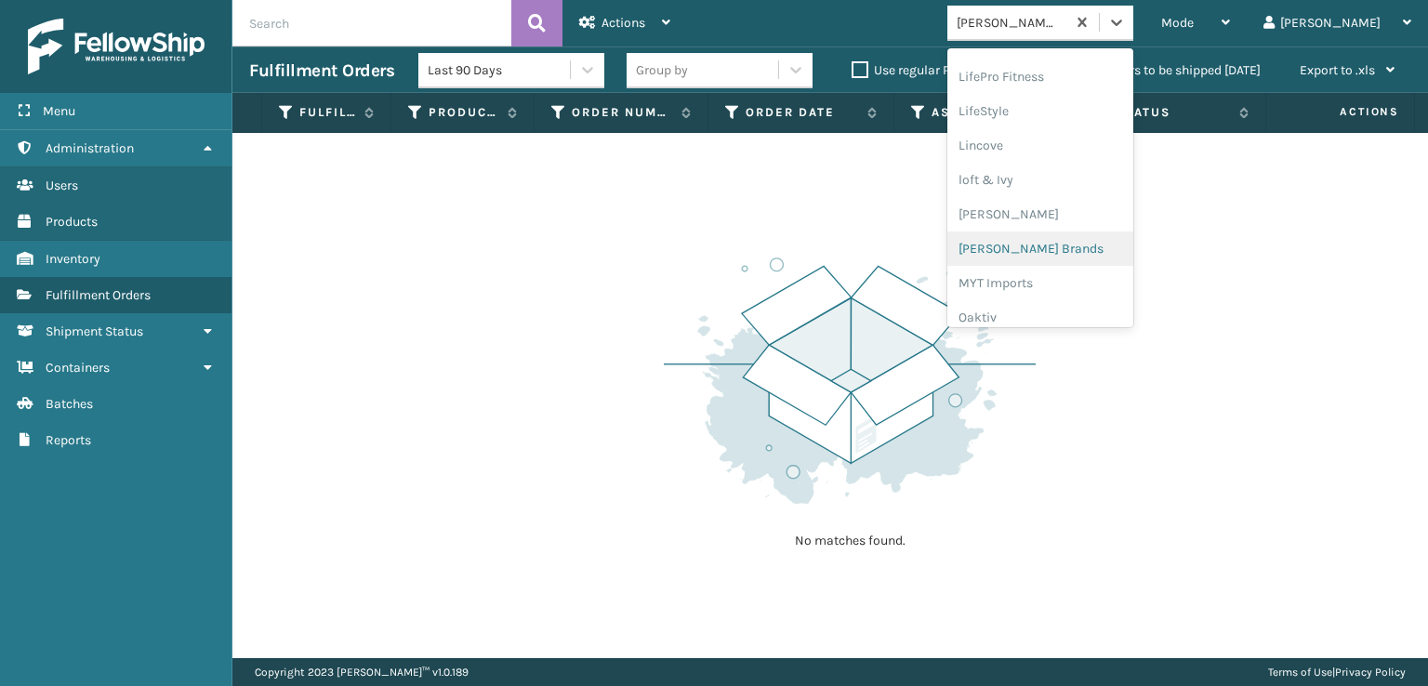
click at [1058, 250] on div "[PERSON_NAME] Brands" at bounding box center [1040, 249] width 186 height 34
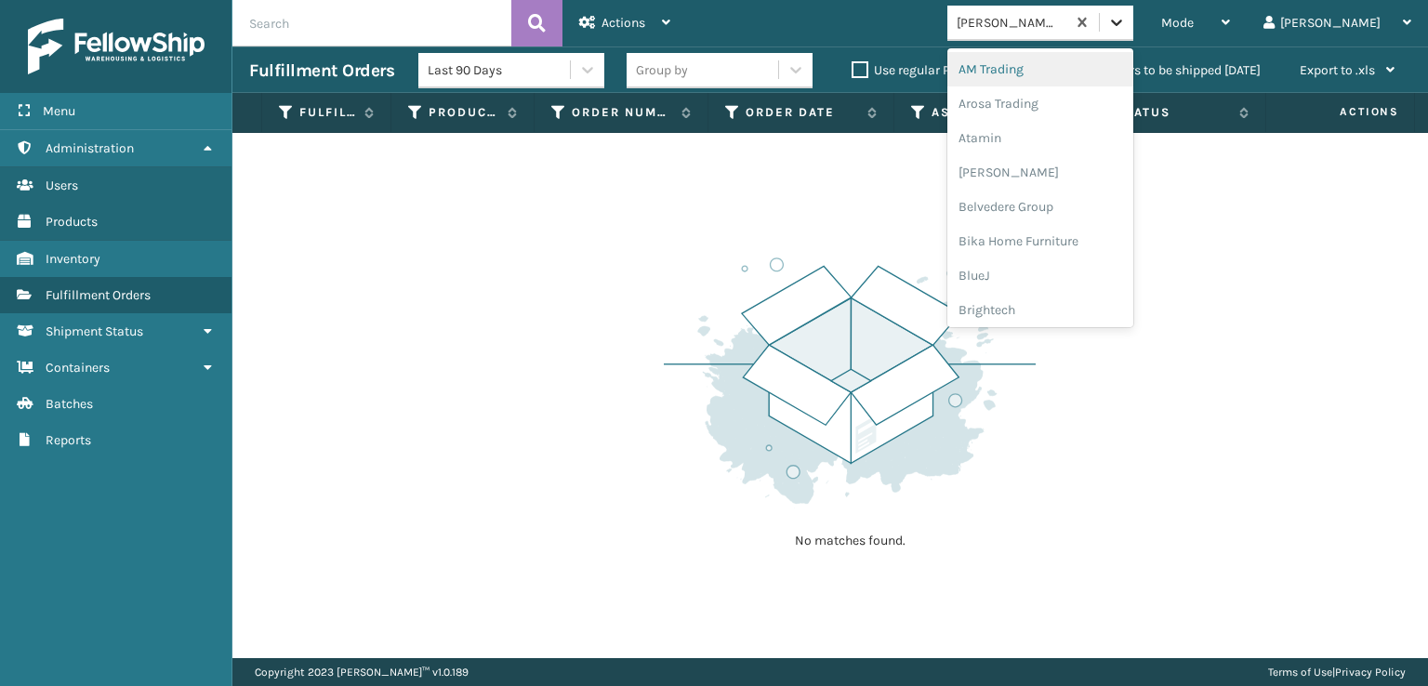
click at [1126, 20] on icon at bounding box center [1116, 22] width 19 height 19
click at [1056, 236] on div "FoamTex" at bounding box center [1040, 237] width 186 height 34
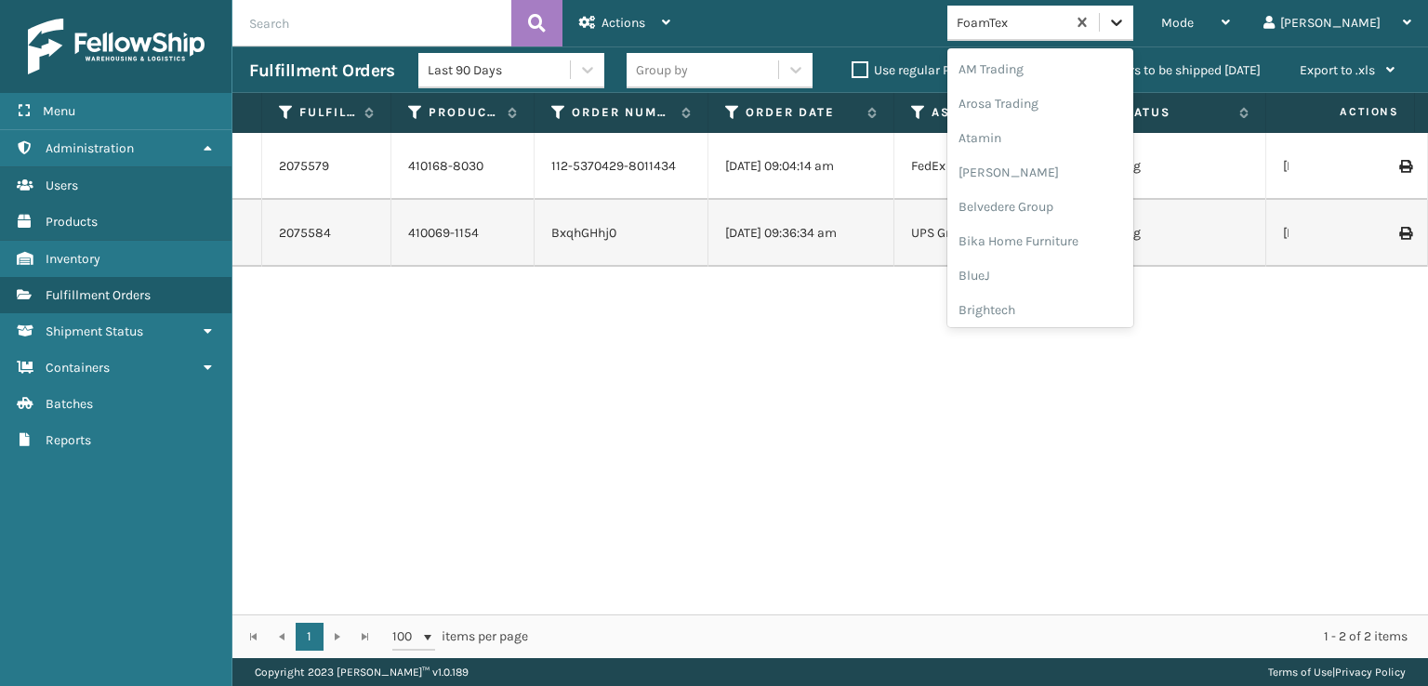
click at [1122, 23] on icon at bounding box center [1116, 23] width 11 height 7
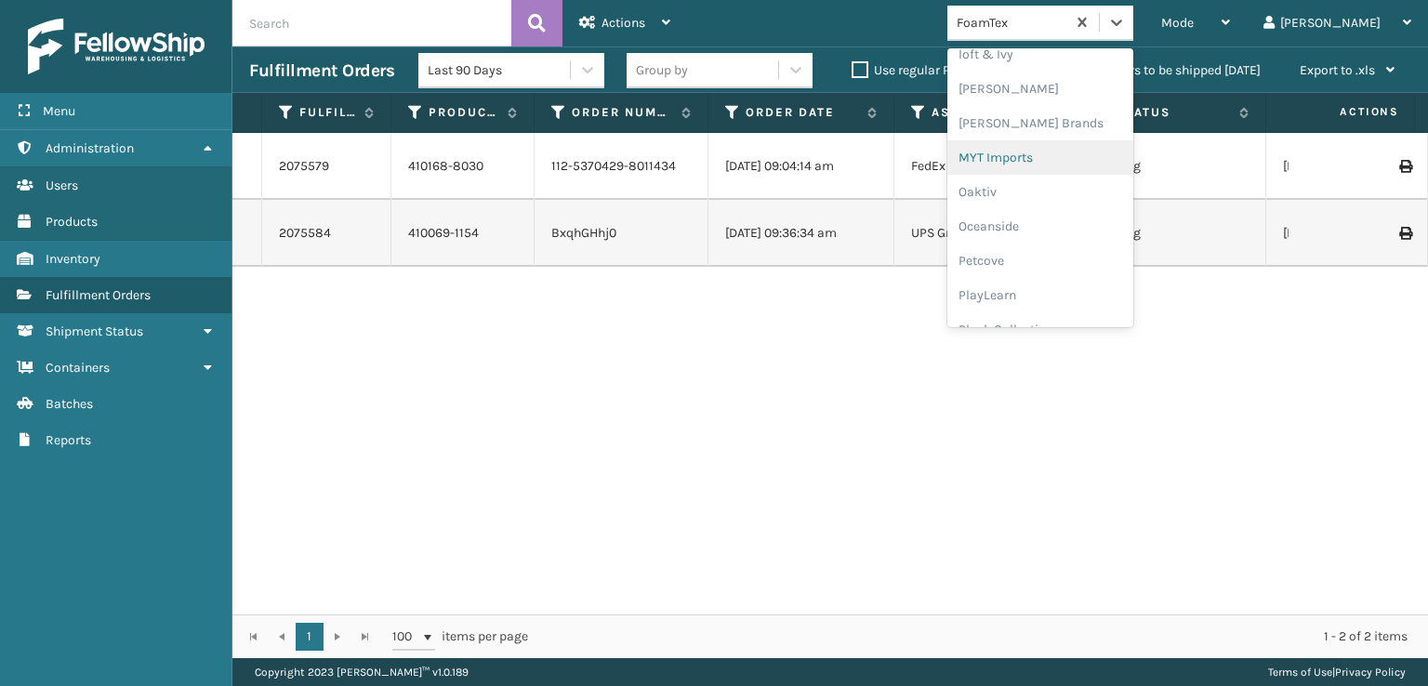
scroll to position [774, 0]
click at [1074, 161] on div "[PERSON_NAME] Brands" at bounding box center [1040, 156] width 186 height 34
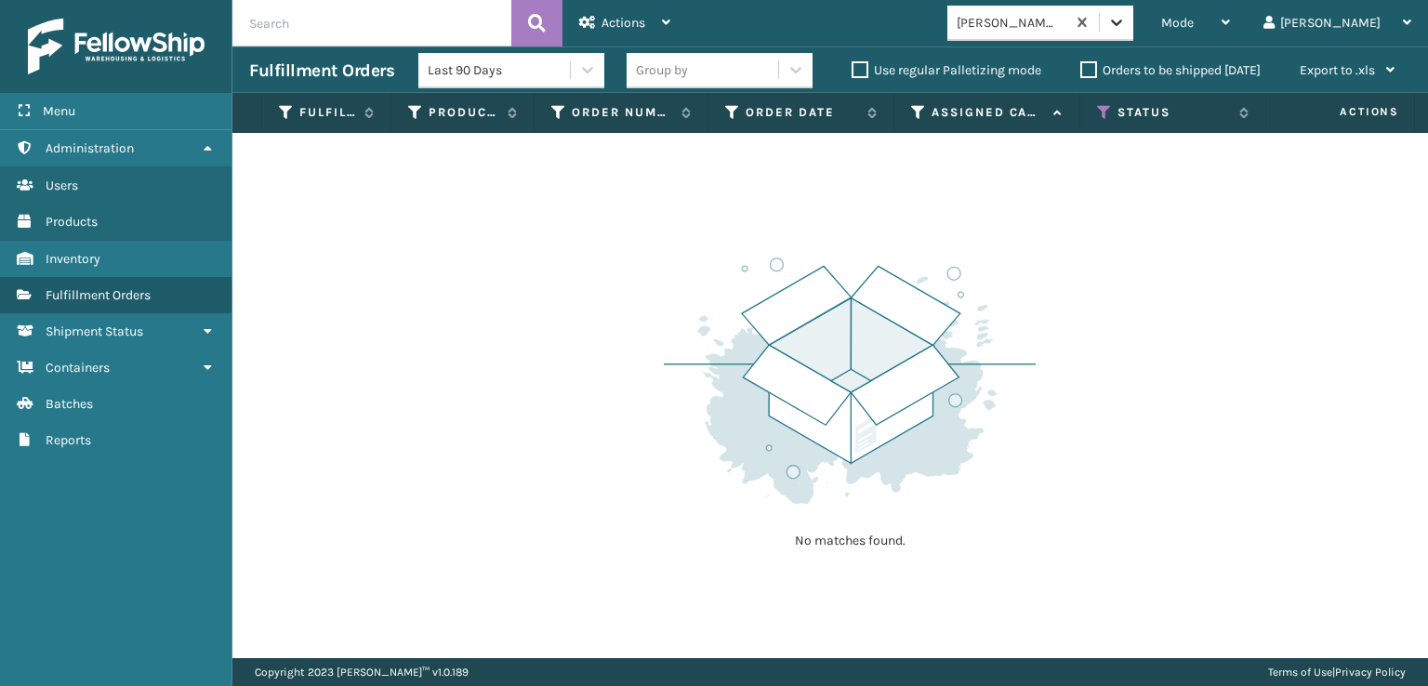
click at [1133, 11] on div at bounding box center [1116, 22] width 33 height 33
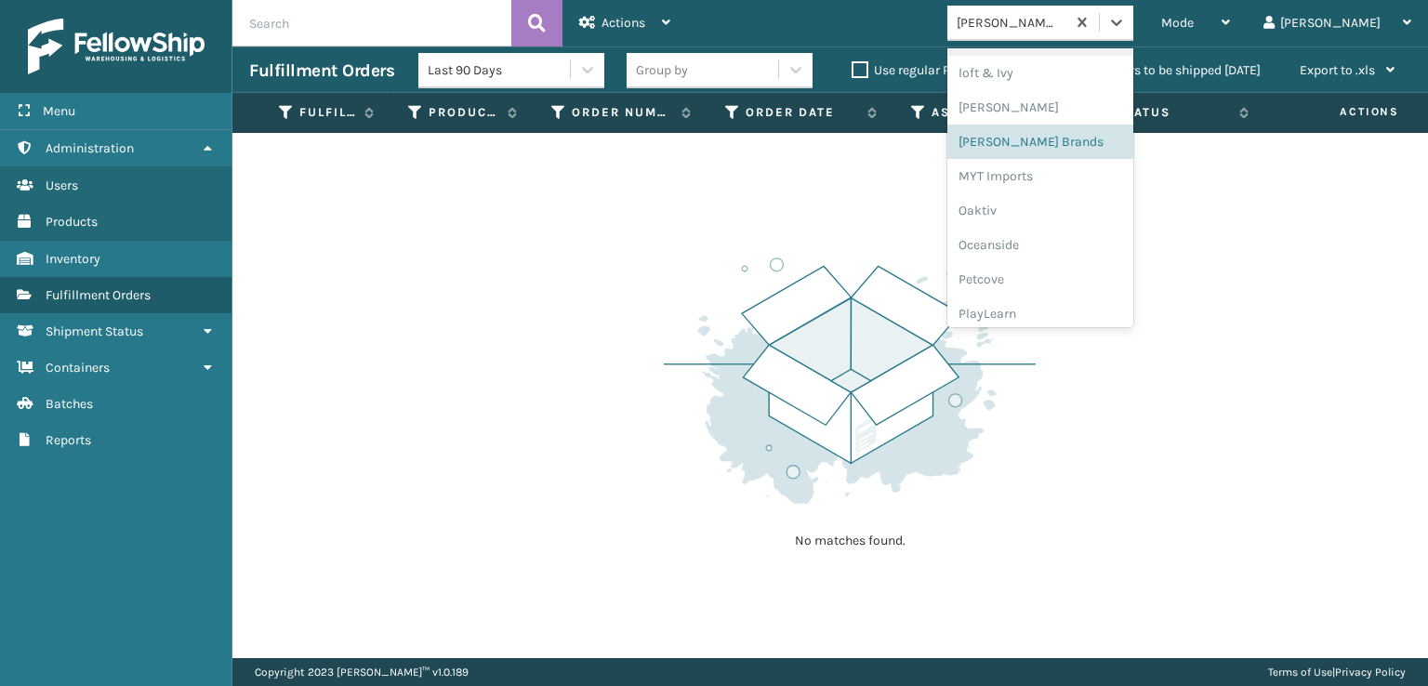
scroll to position [933, 0]
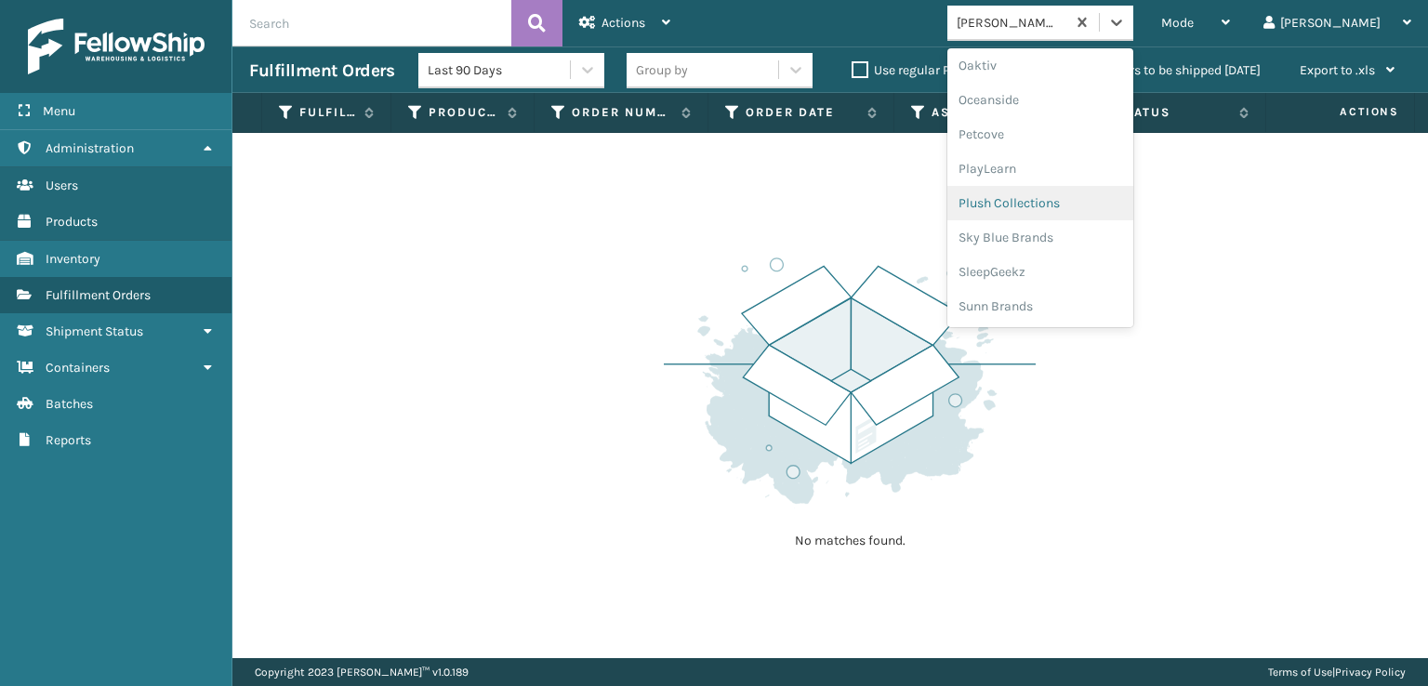
click at [1078, 209] on div "Plush Collections" at bounding box center [1040, 203] width 186 height 34
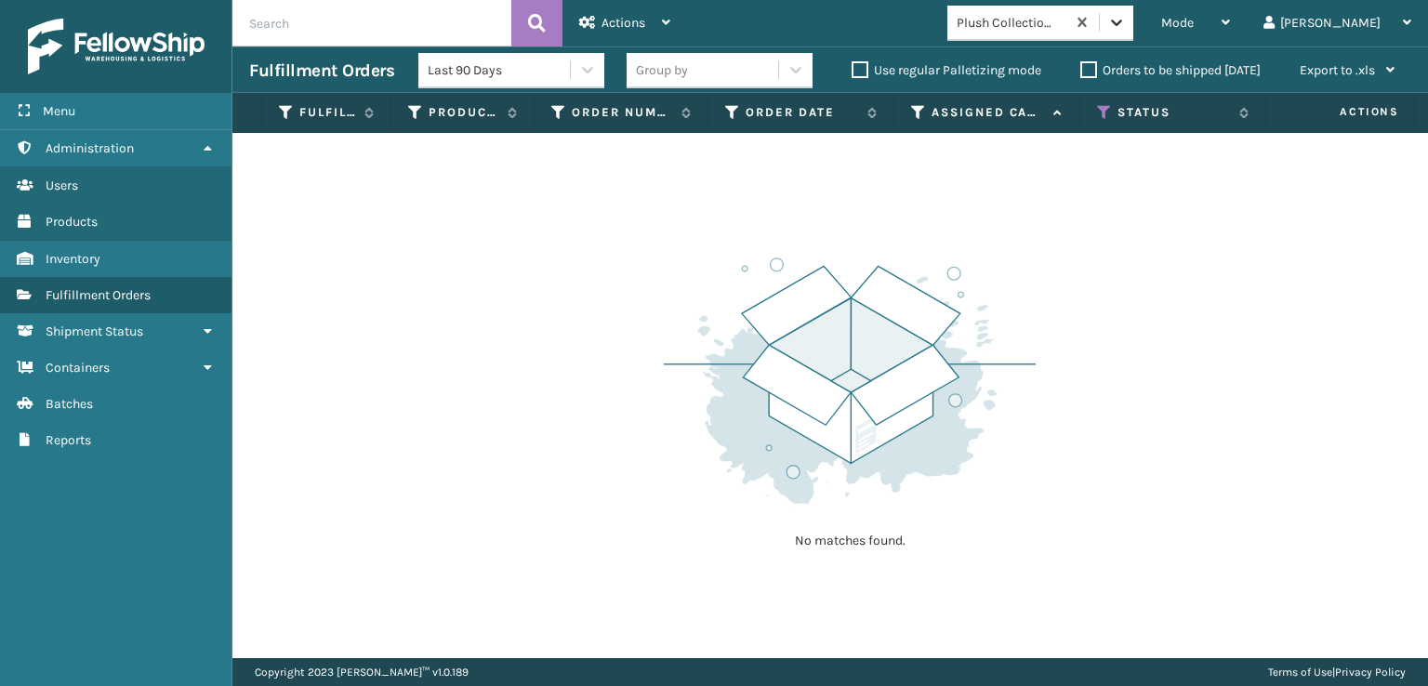
click at [1126, 23] on icon at bounding box center [1116, 22] width 19 height 19
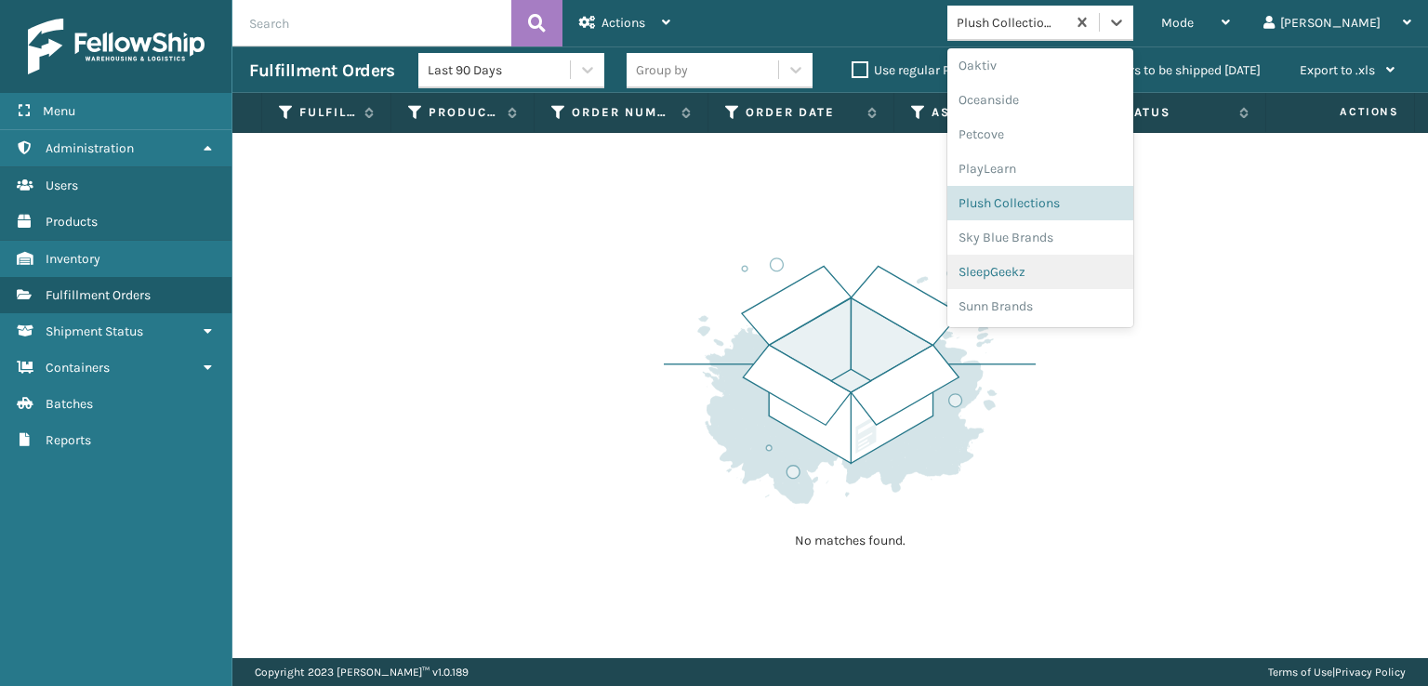
click at [1056, 274] on div "SleepGeekz" at bounding box center [1040, 272] width 186 height 34
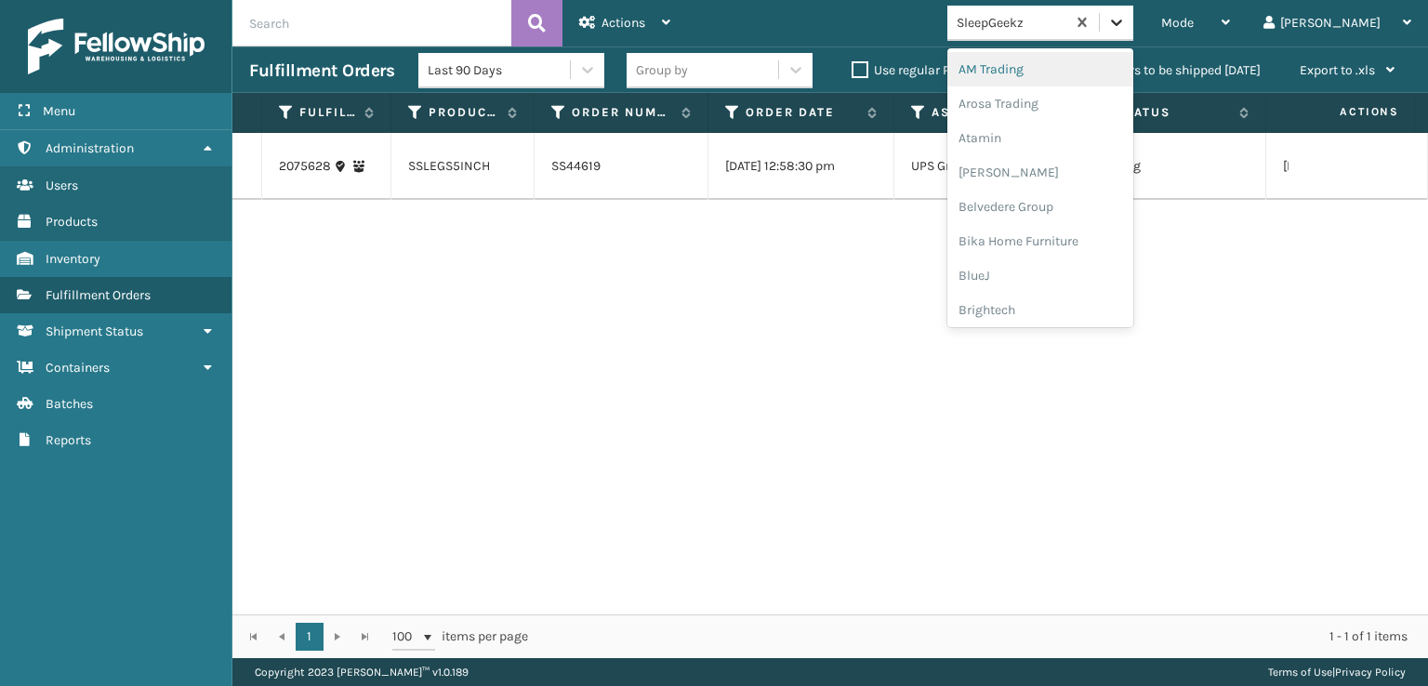
click at [1126, 20] on icon at bounding box center [1116, 22] width 19 height 19
click at [1074, 273] on div "SleepGeekz" at bounding box center [1040, 272] width 186 height 34
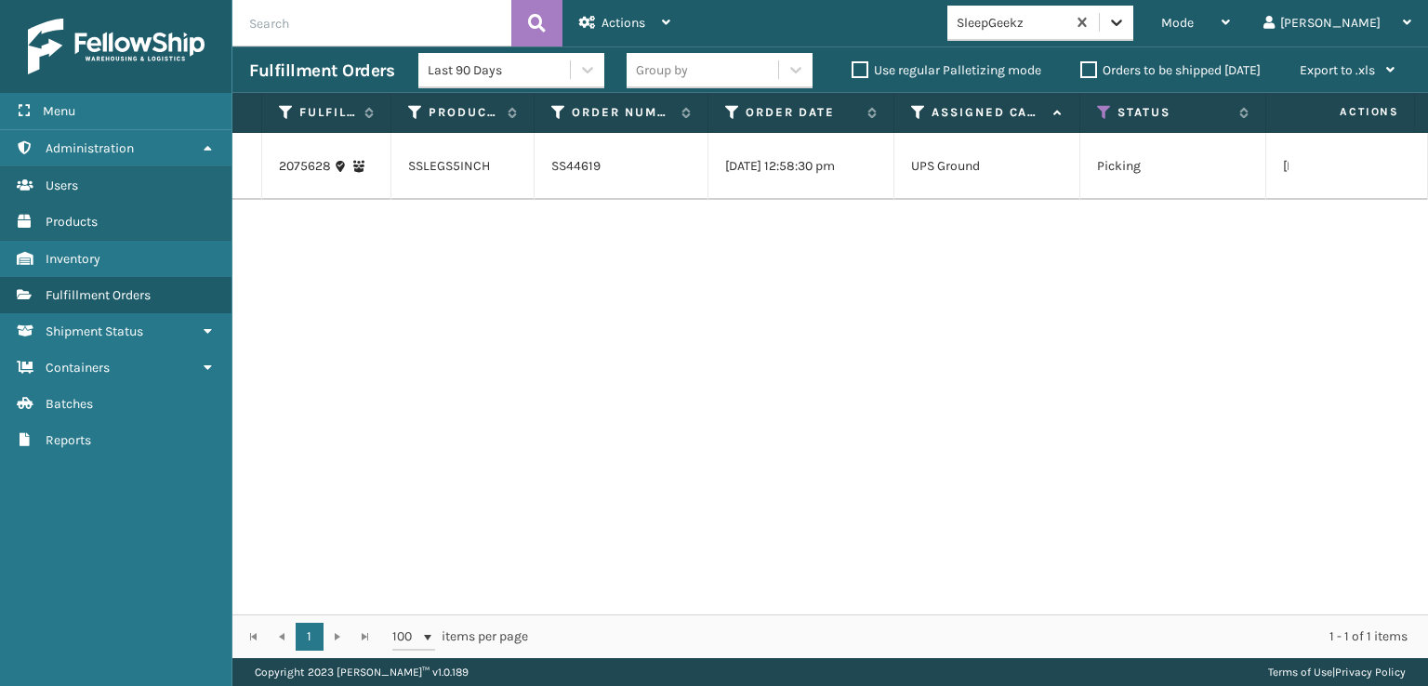
click at [1126, 25] on icon at bounding box center [1116, 22] width 19 height 19
click at [1126, 23] on icon at bounding box center [1116, 22] width 19 height 19
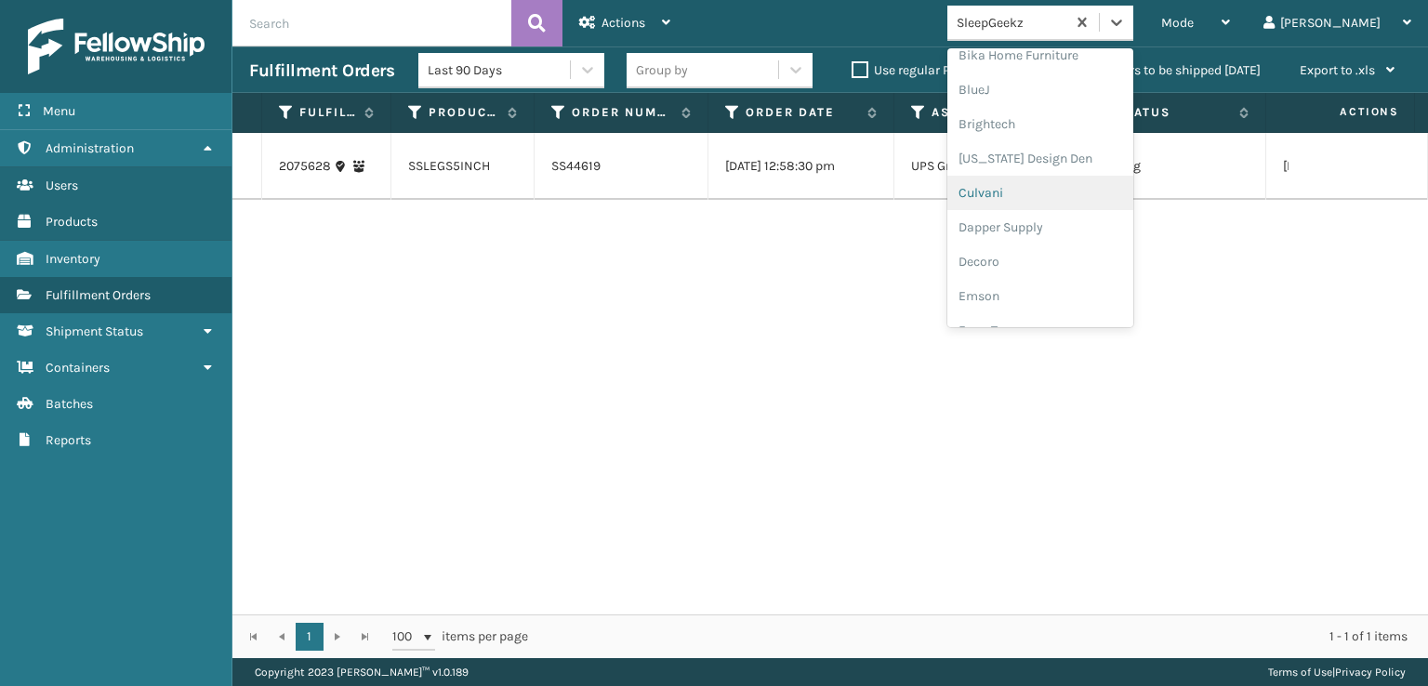
scroll to position [372, 0]
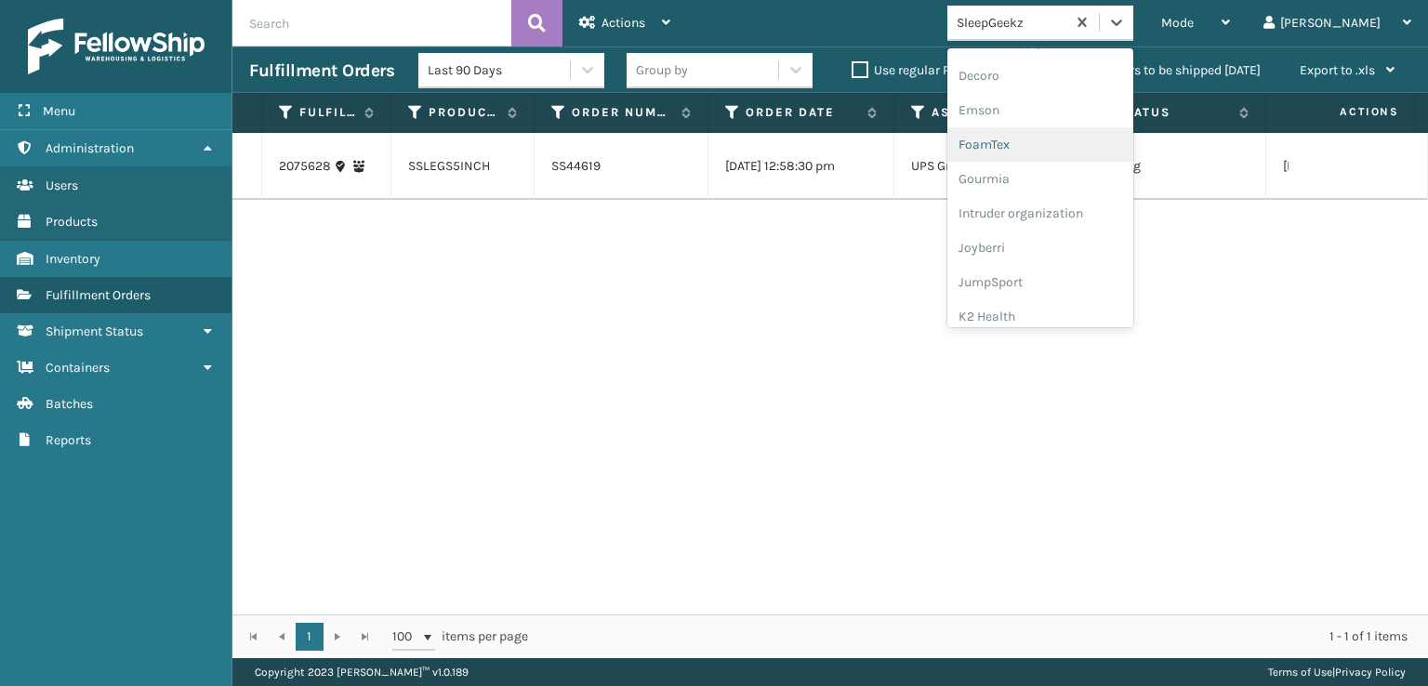
click at [1060, 148] on div "FoamTex" at bounding box center [1040, 144] width 186 height 34
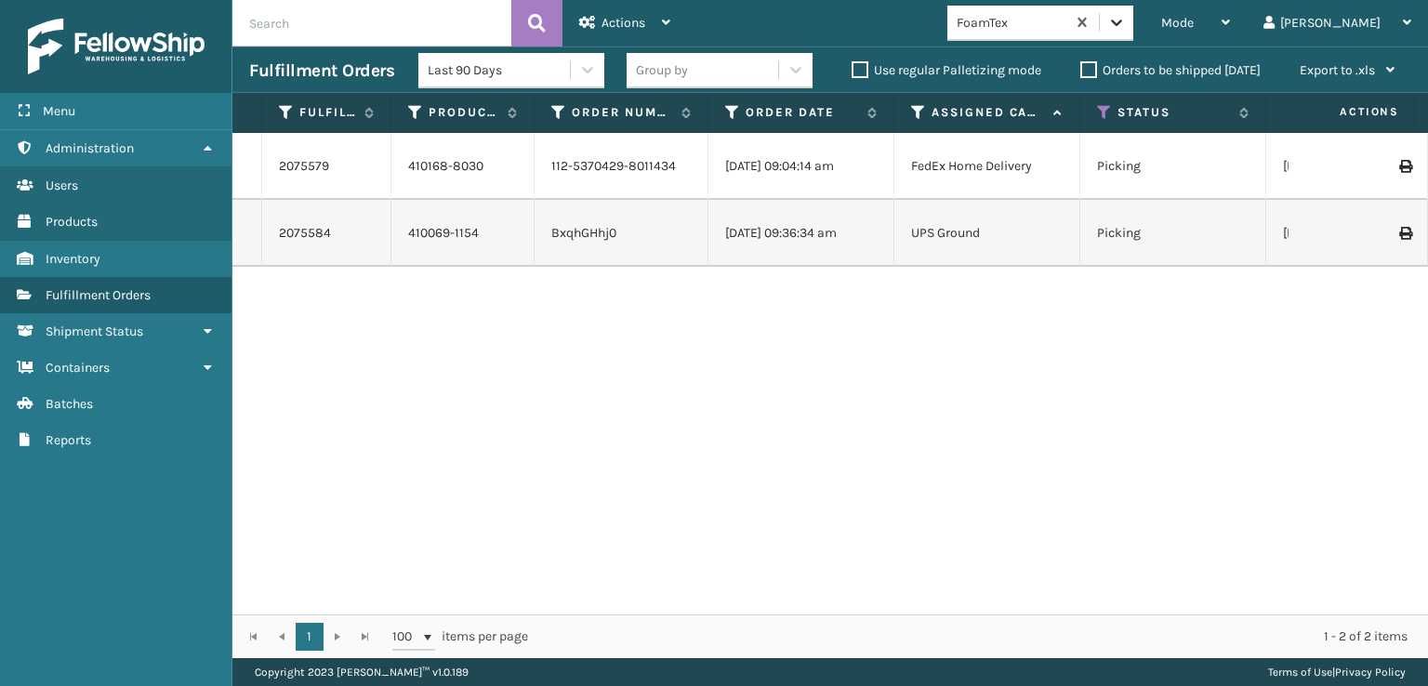
click at [1126, 20] on icon at bounding box center [1116, 22] width 19 height 19
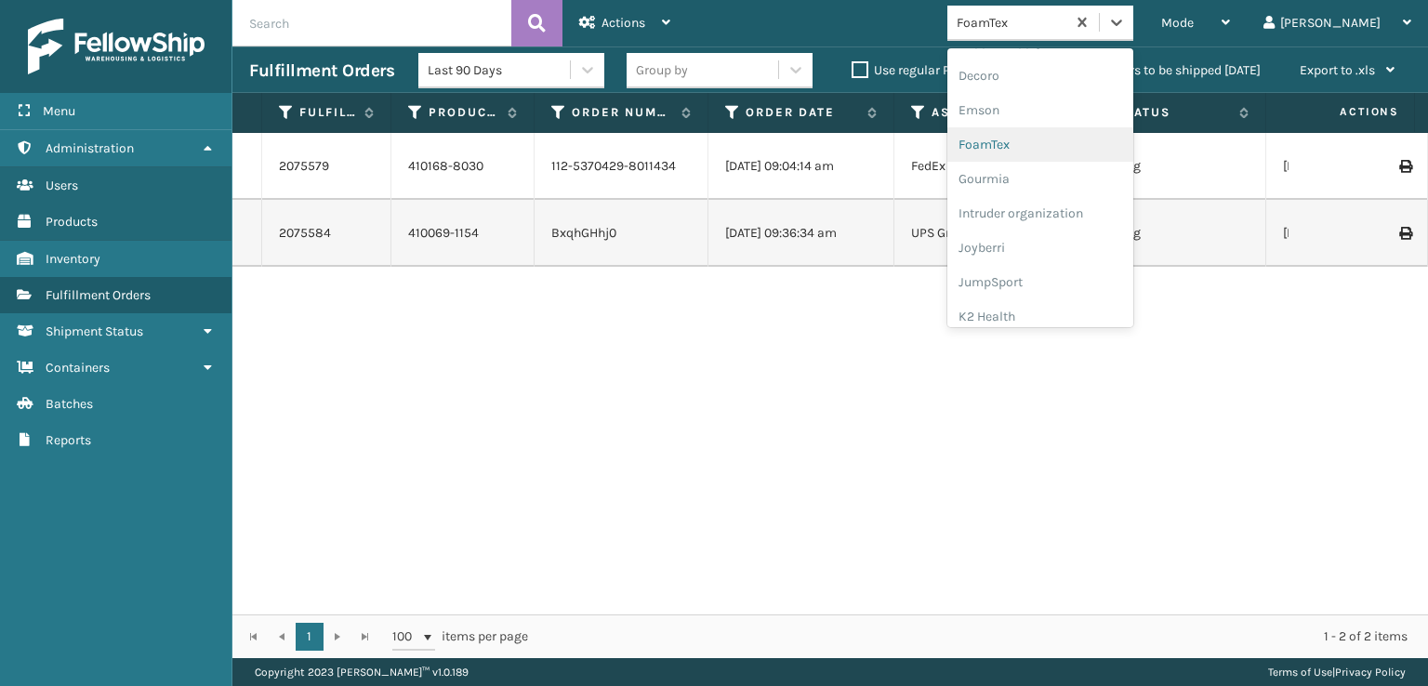
click at [1057, 141] on div "FoamTex" at bounding box center [1040, 144] width 186 height 34
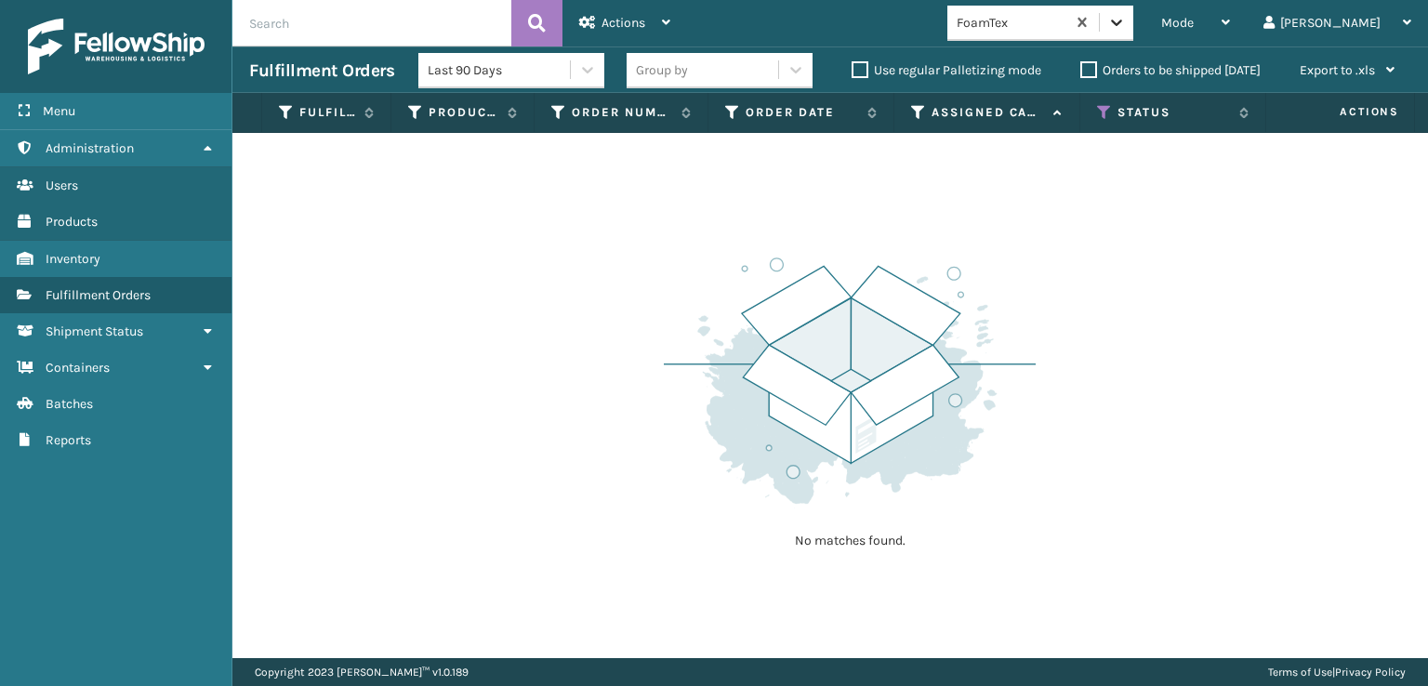
click at [1126, 27] on icon at bounding box center [1116, 22] width 19 height 19
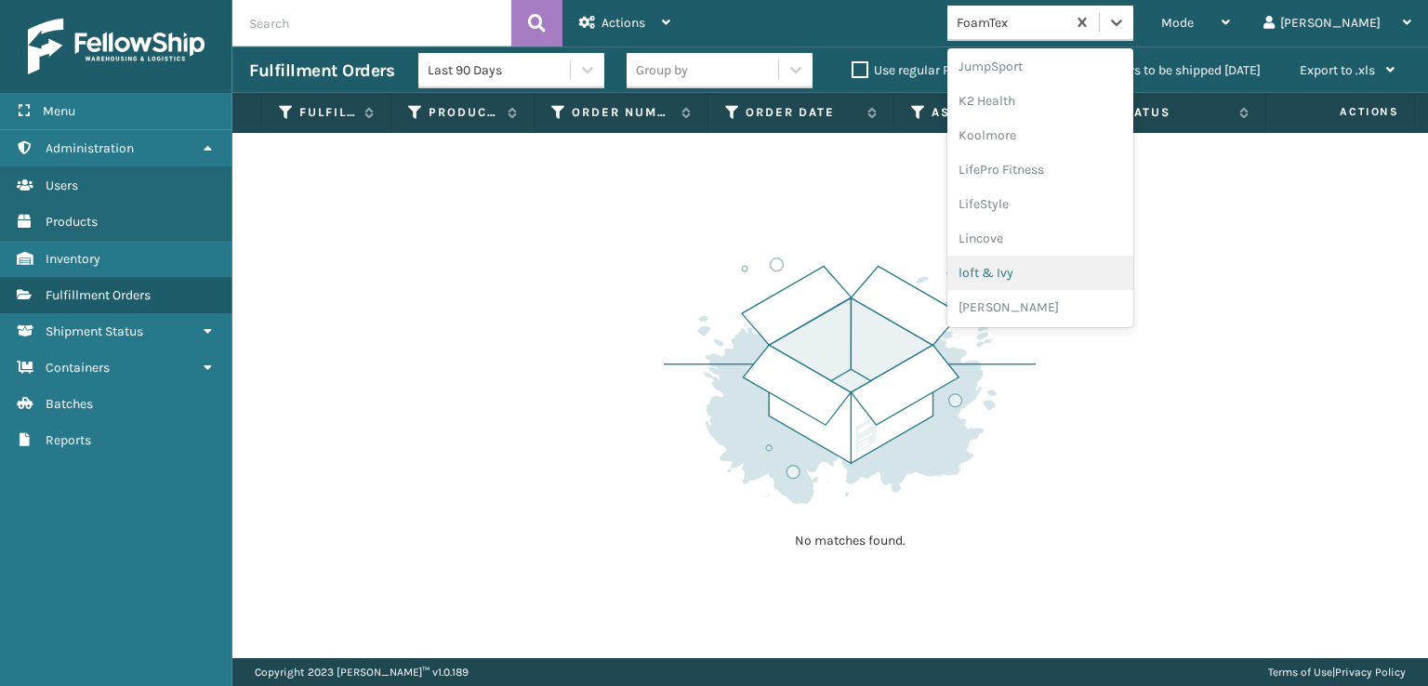
scroll to position [681, 0]
click at [1090, 245] on div "[PERSON_NAME] Brands" at bounding box center [1040, 249] width 186 height 34
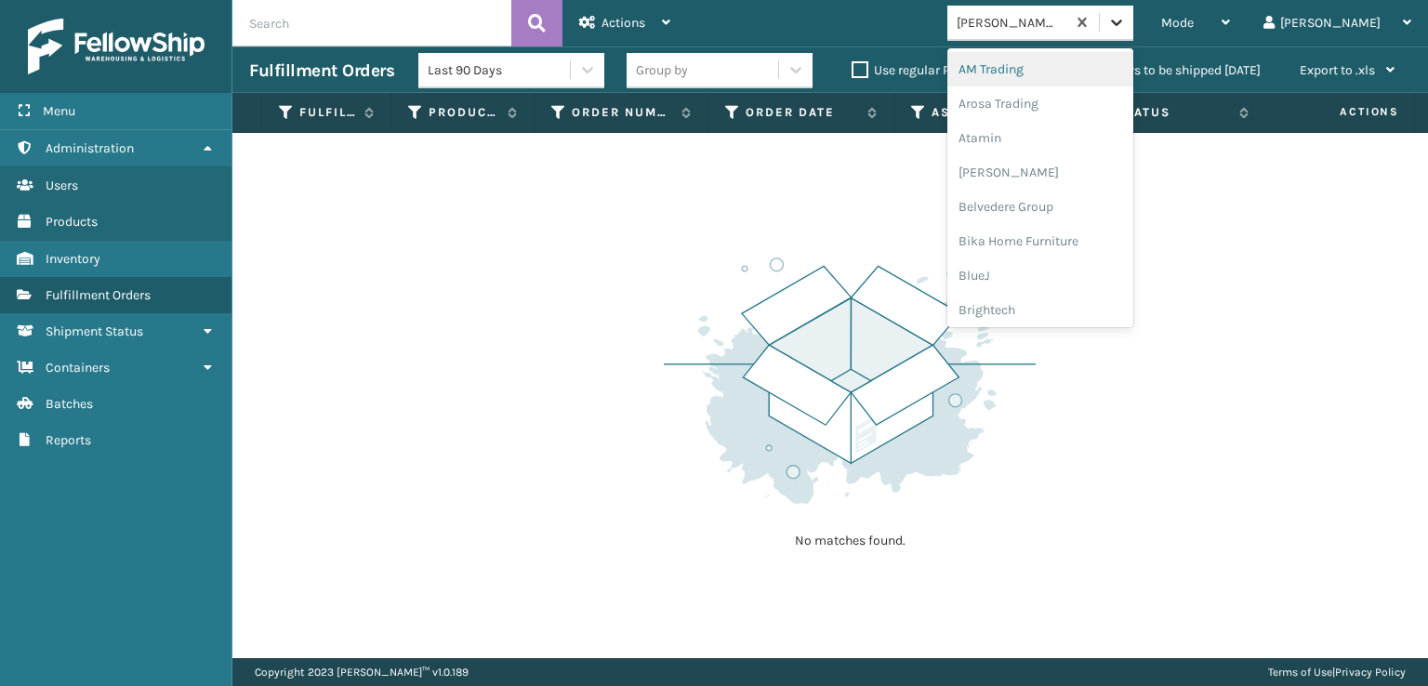
click at [1133, 10] on div at bounding box center [1116, 22] width 33 height 33
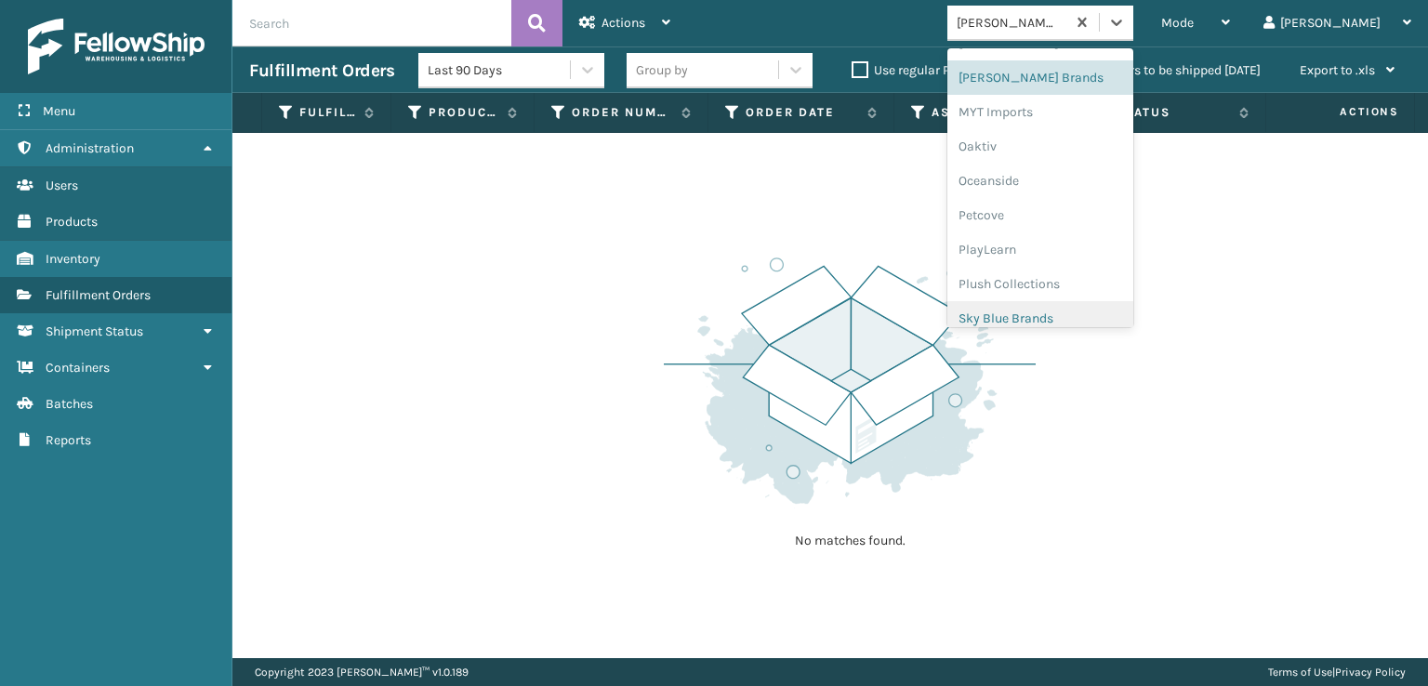
scroll to position [933, 0]
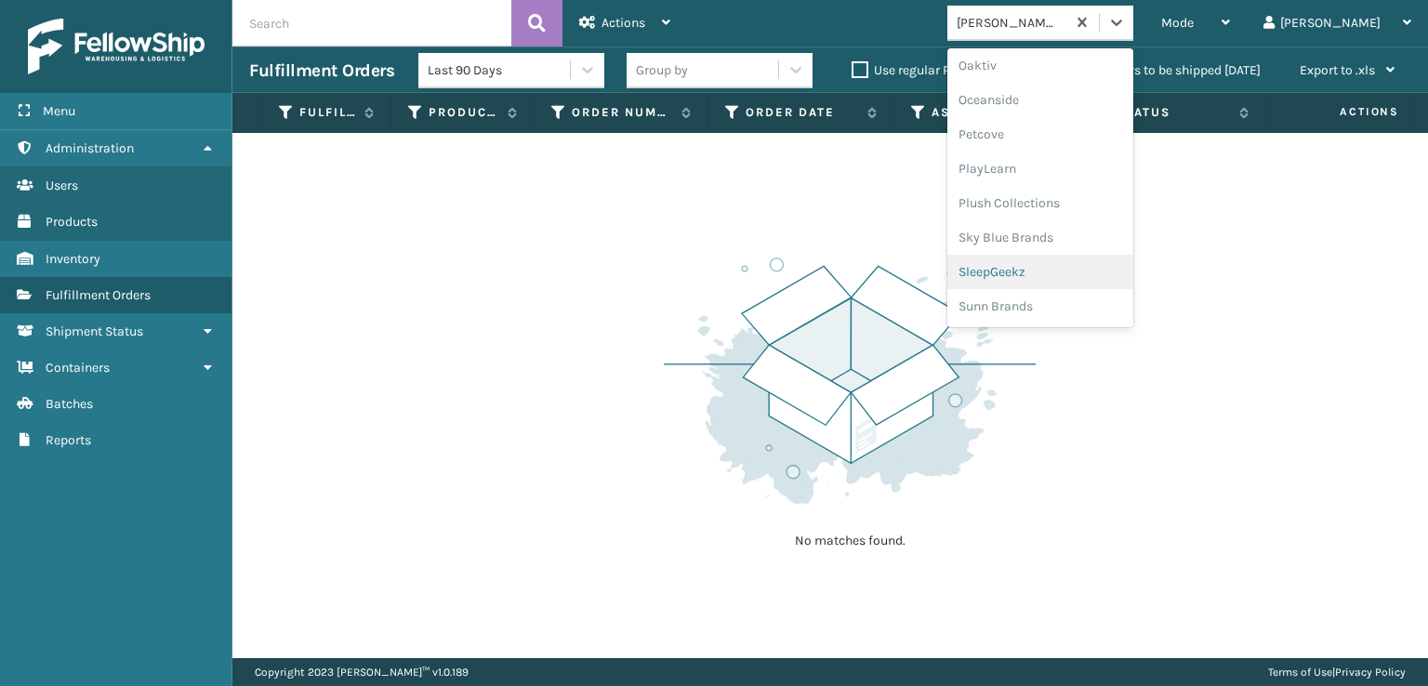
click at [1069, 271] on div "SleepGeekz" at bounding box center [1040, 272] width 186 height 34
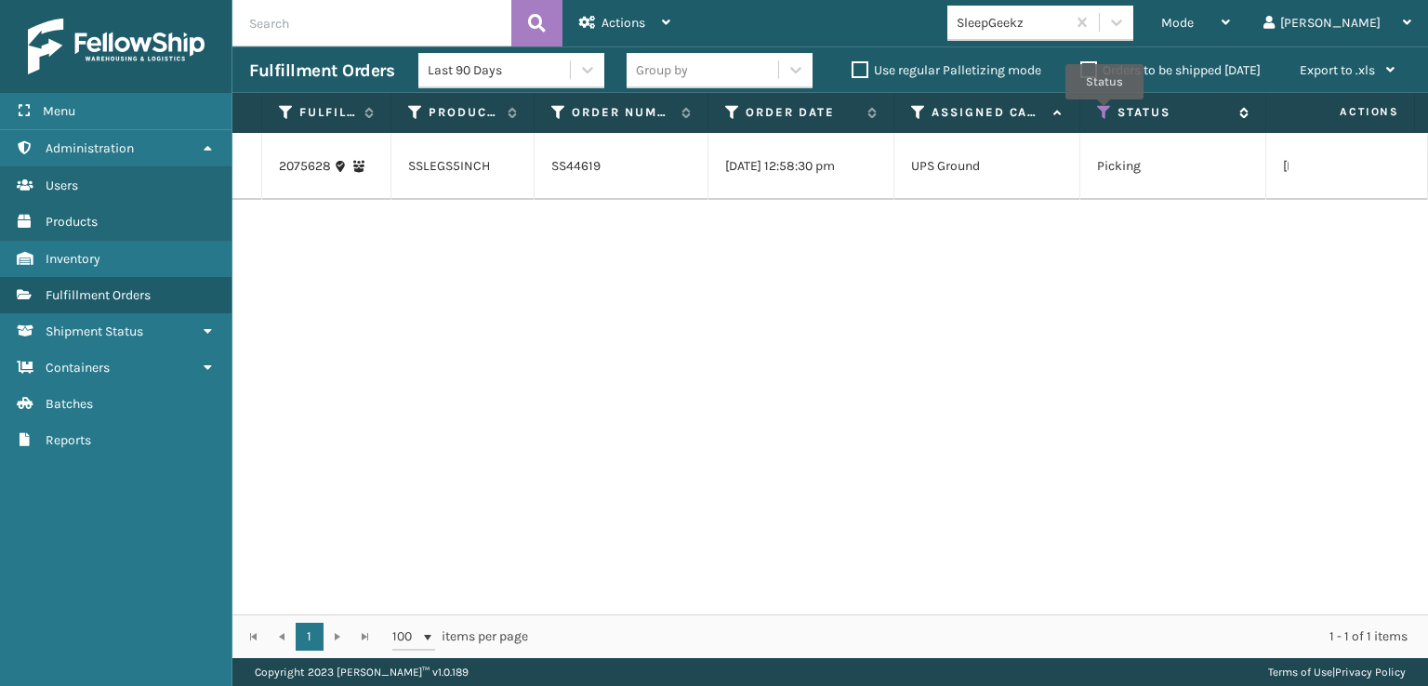
click at [1105, 112] on icon at bounding box center [1104, 112] width 15 height 17
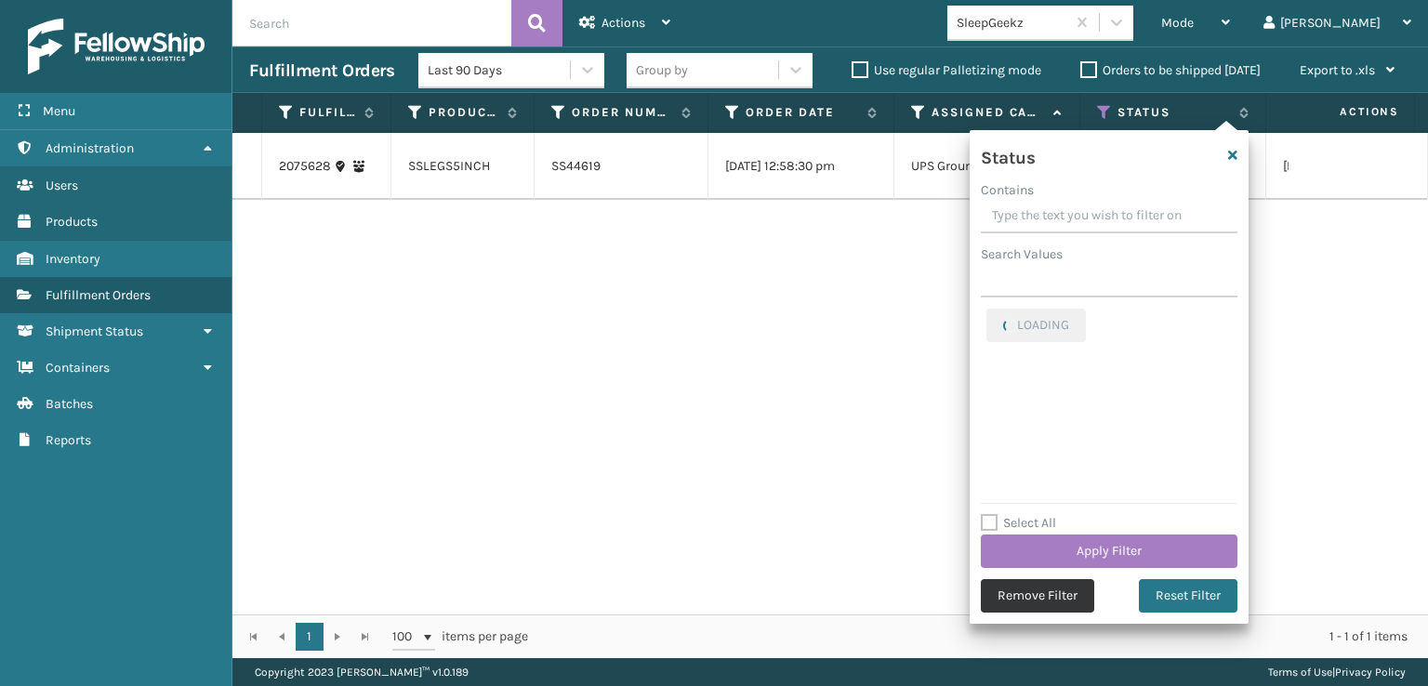
click at [1039, 593] on button "Remove Filter" at bounding box center [1037, 595] width 113 height 33
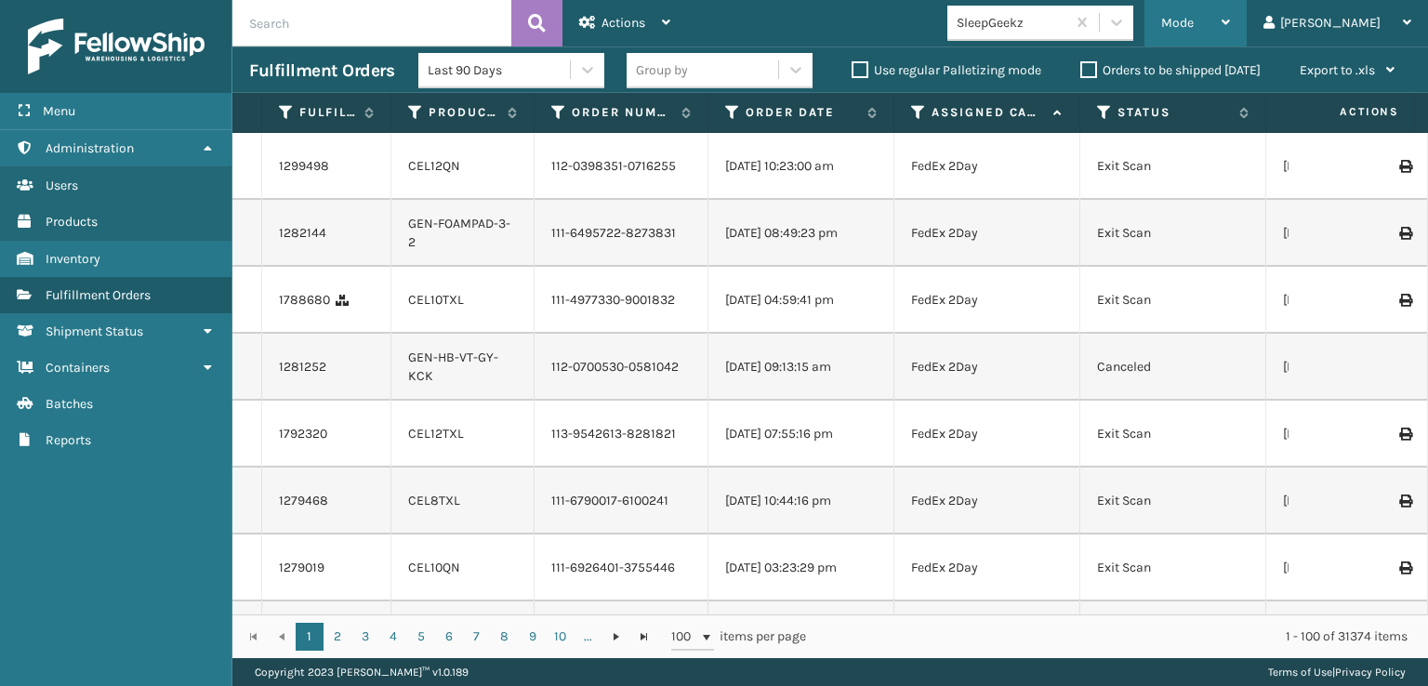
click at [1194, 23] on span "Mode" at bounding box center [1177, 23] width 33 height 16
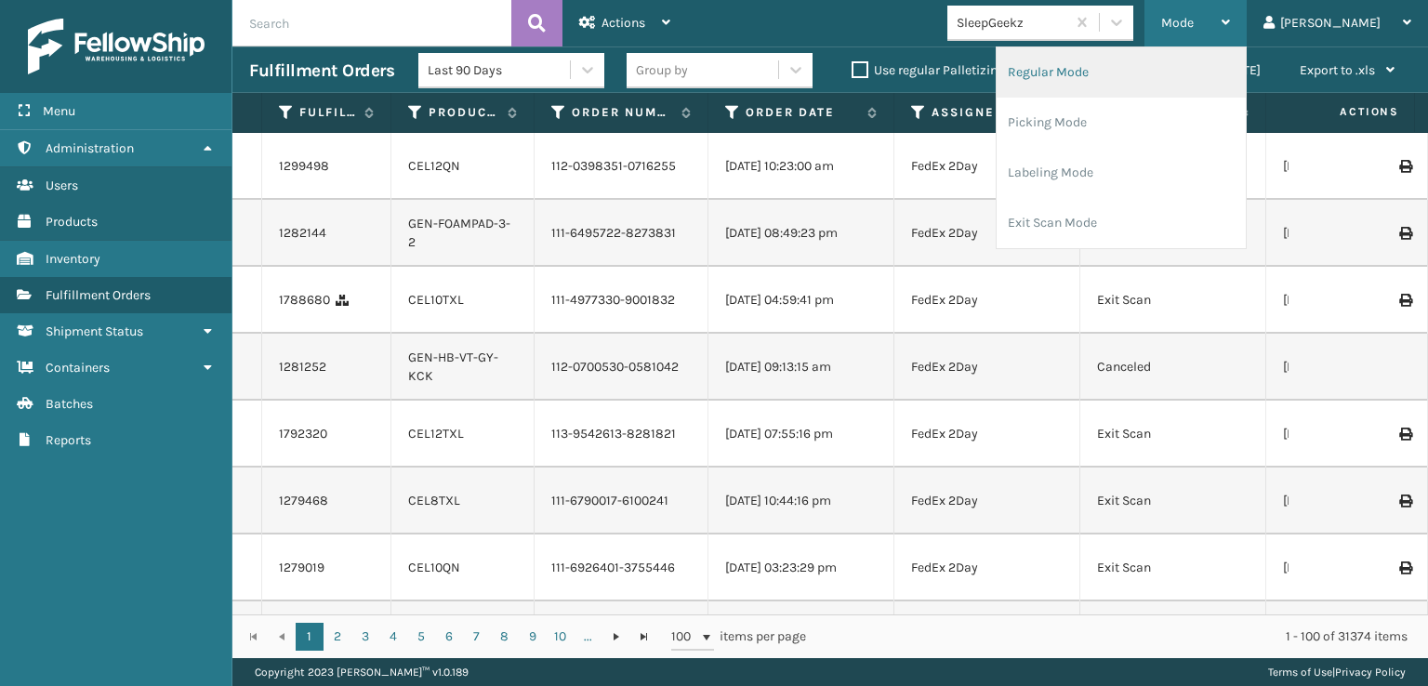
click at [1126, 69] on li "Regular Mode" at bounding box center [1121, 72] width 249 height 50
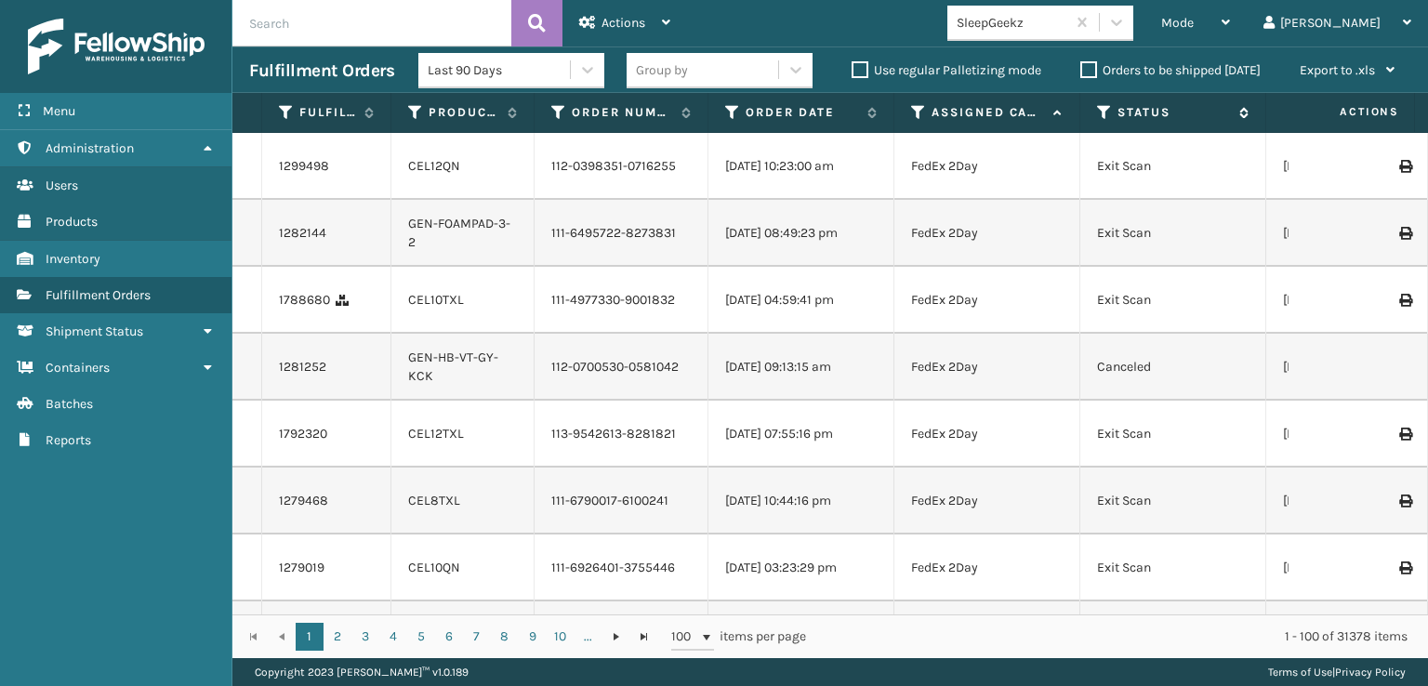
click at [1102, 107] on icon at bounding box center [1104, 112] width 15 height 17
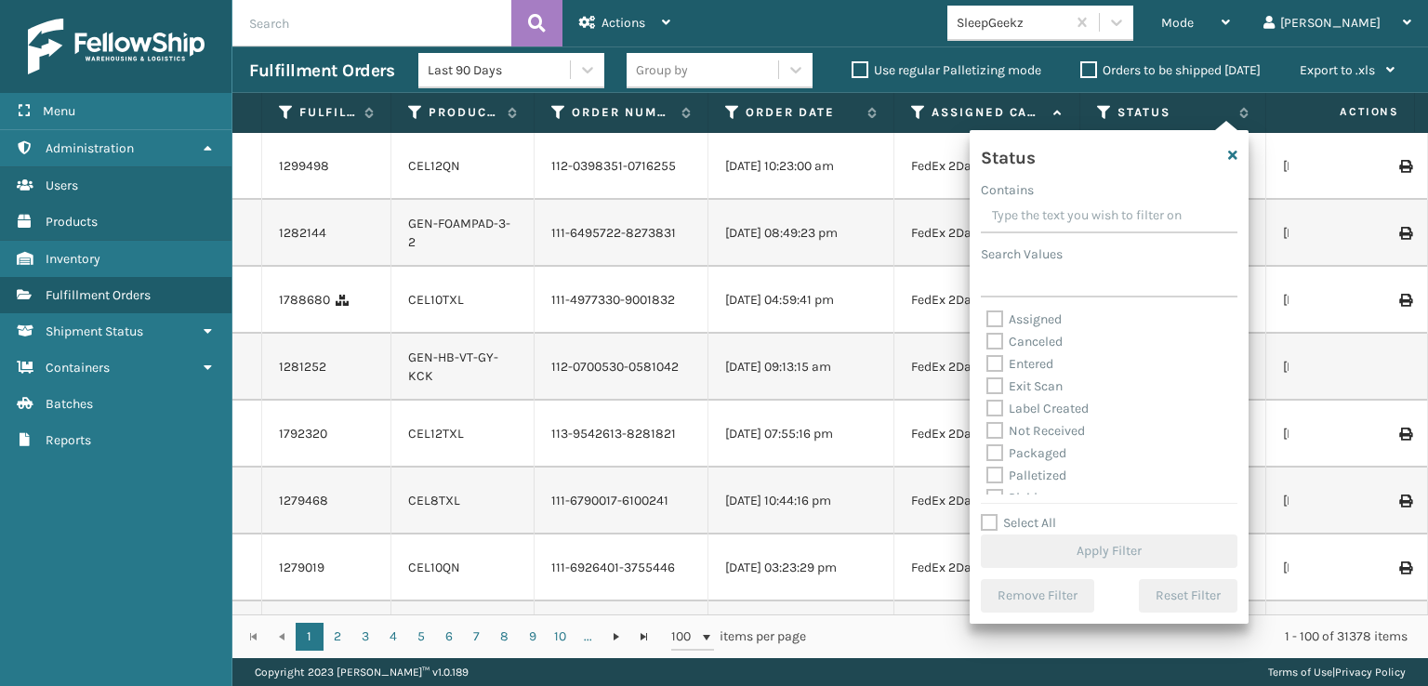
scroll to position [93, 0]
click at [995, 404] on label "Picking" at bounding box center [1019, 405] width 66 height 16
click at [987, 404] on input "Picking" at bounding box center [986, 400] width 1 height 12
checkbox input "true"
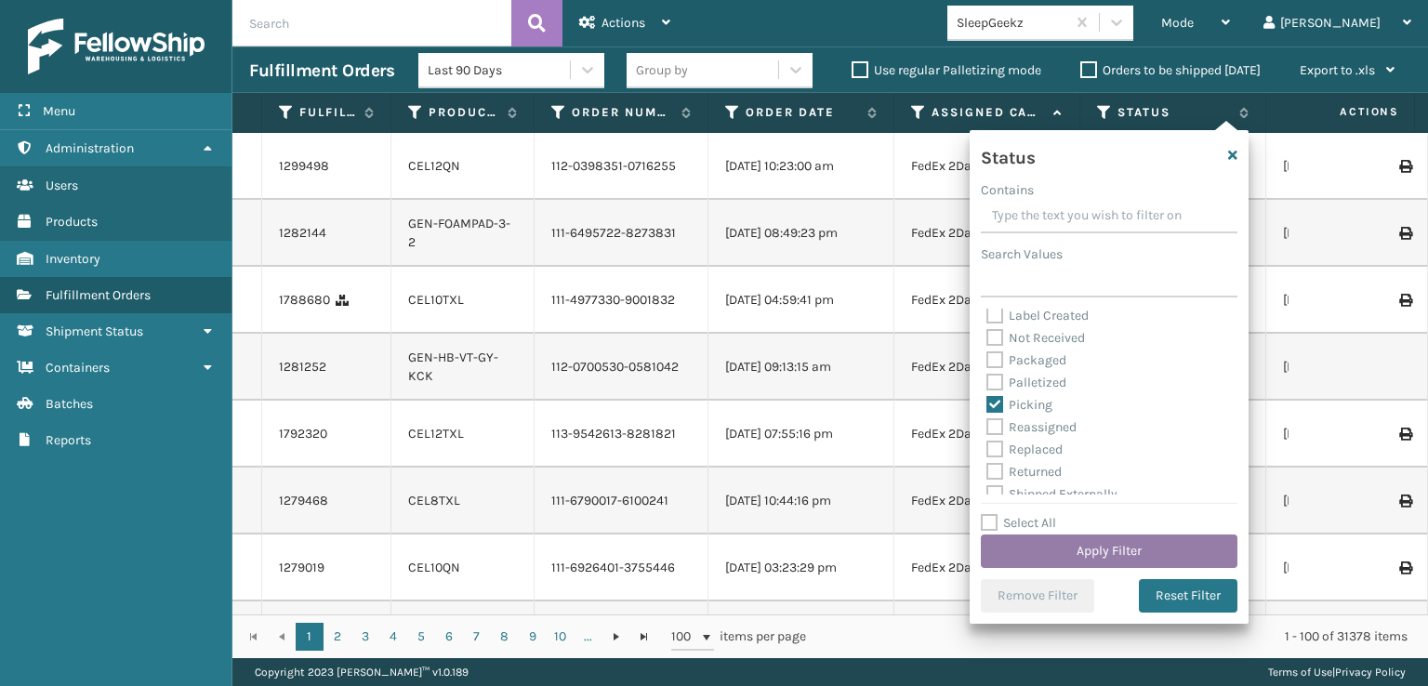
click at [1065, 540] on button "Apply Filter" at bounding box center [1109, 551] width 257 height 33
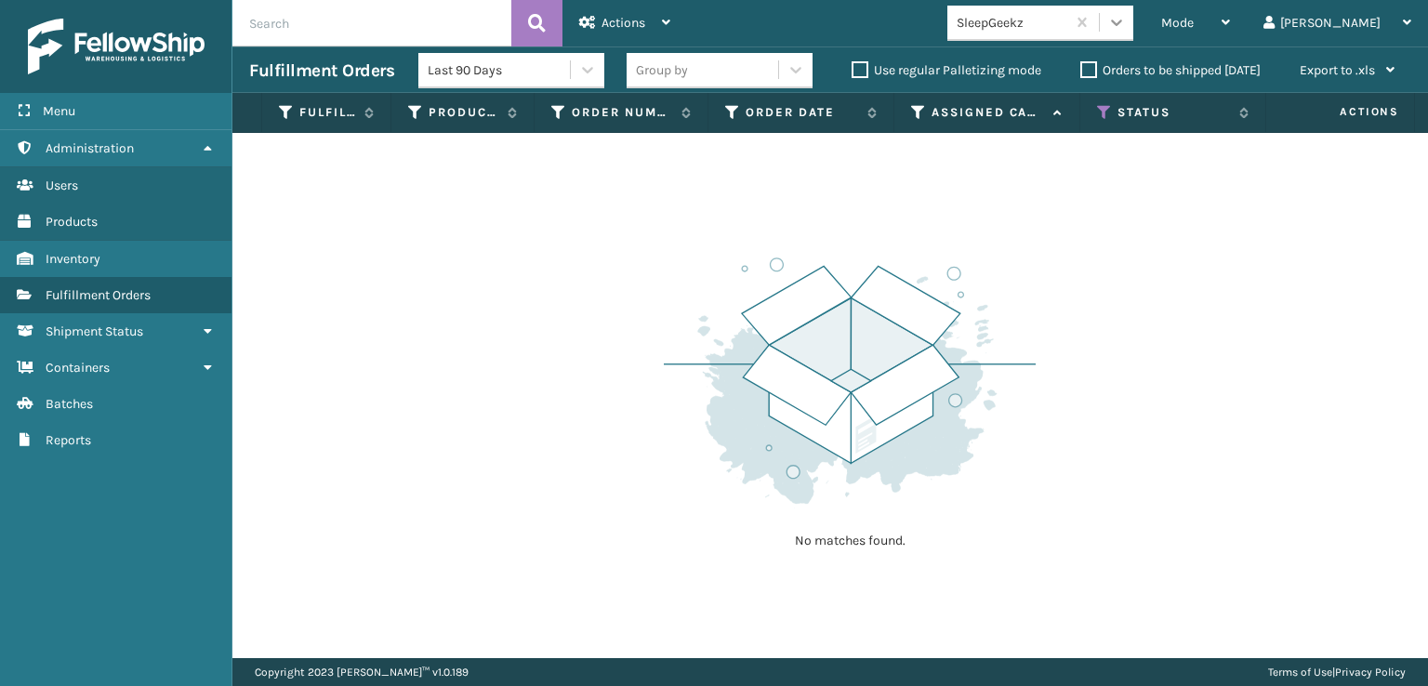
click at [1126, 27] on icon at bounding box center [1116, 22] width 19 height 19
click at [803, 190] on div "No matches found." at bounding box center [830, 395] width 1196 height 525
click at [1126, 24] on icon at bounding box center [1116, 22] width 19 height 19
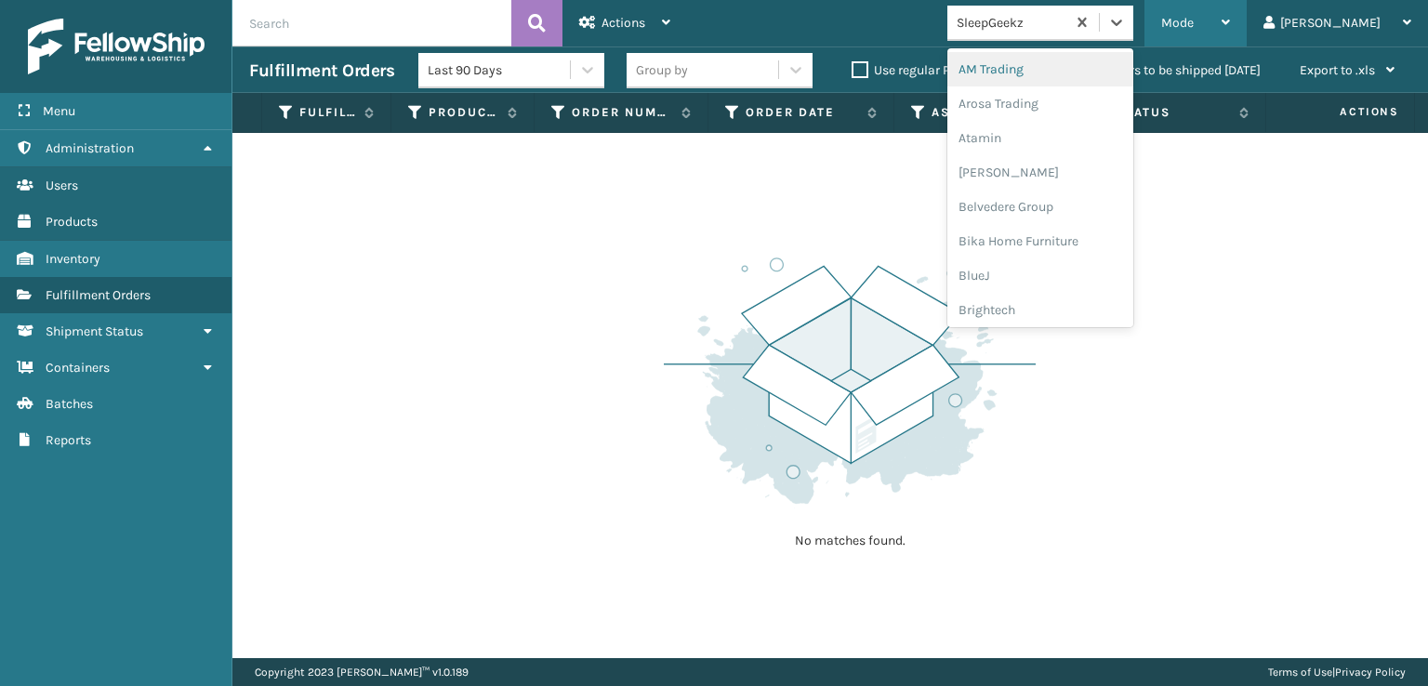
click at [1194, 25] on span "Mode" at bounding box center [1177, 23] width 33 height 16
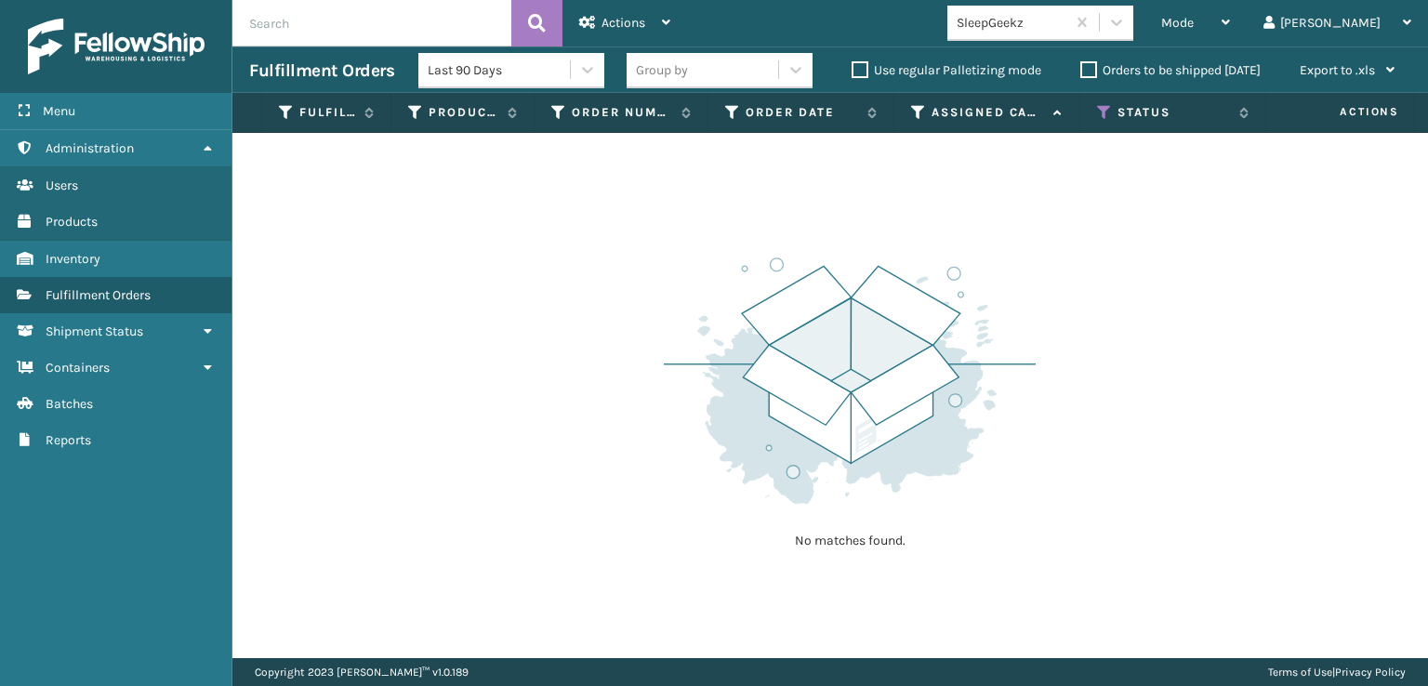
click at [1154, 386] on div "No matches found." at bounding box center [830, 395] width 1196 height 525
click at [1099, 109] on icon at bounding box center [1104, 112] width 15 height 17
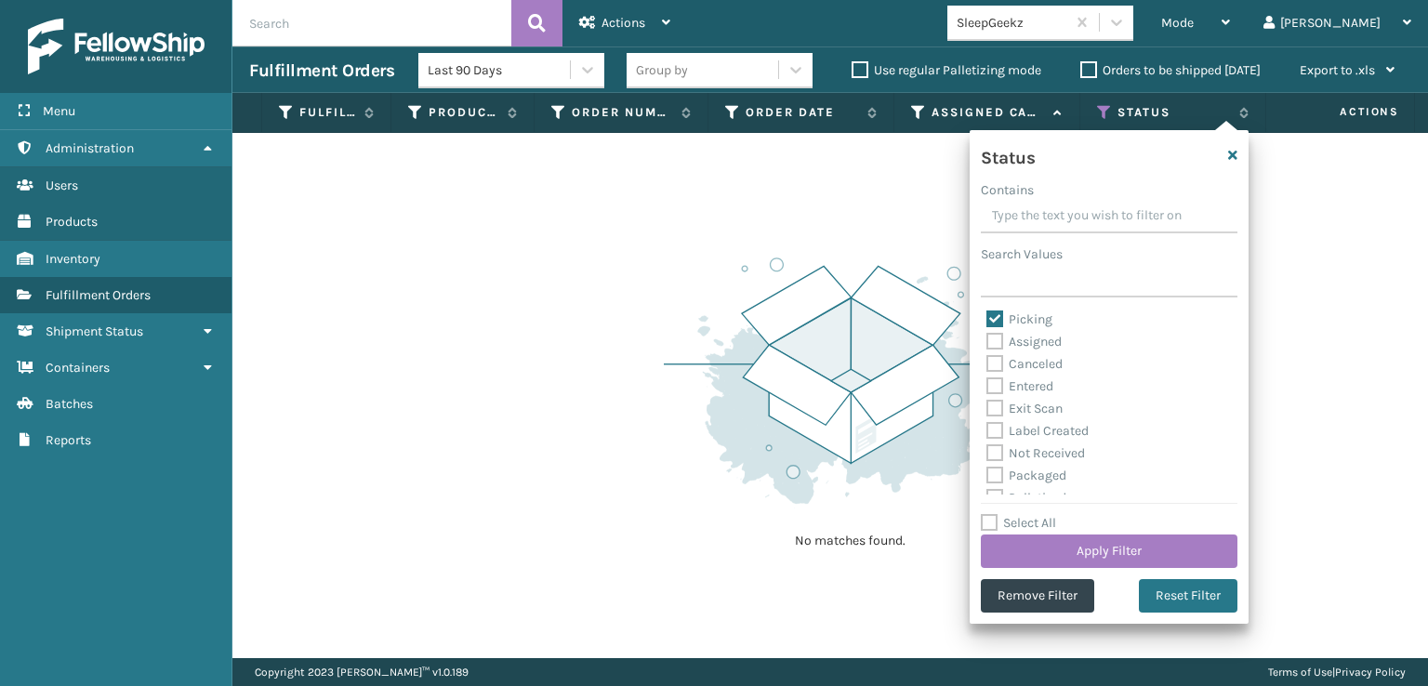
click at [993, 321] on label "Picking" at bounding box center [1019, 319] width 66 height 16
click at [987, 321] on input "Picking" at bounding box center [986, 315] width 1 height 12
checkbox input "false"
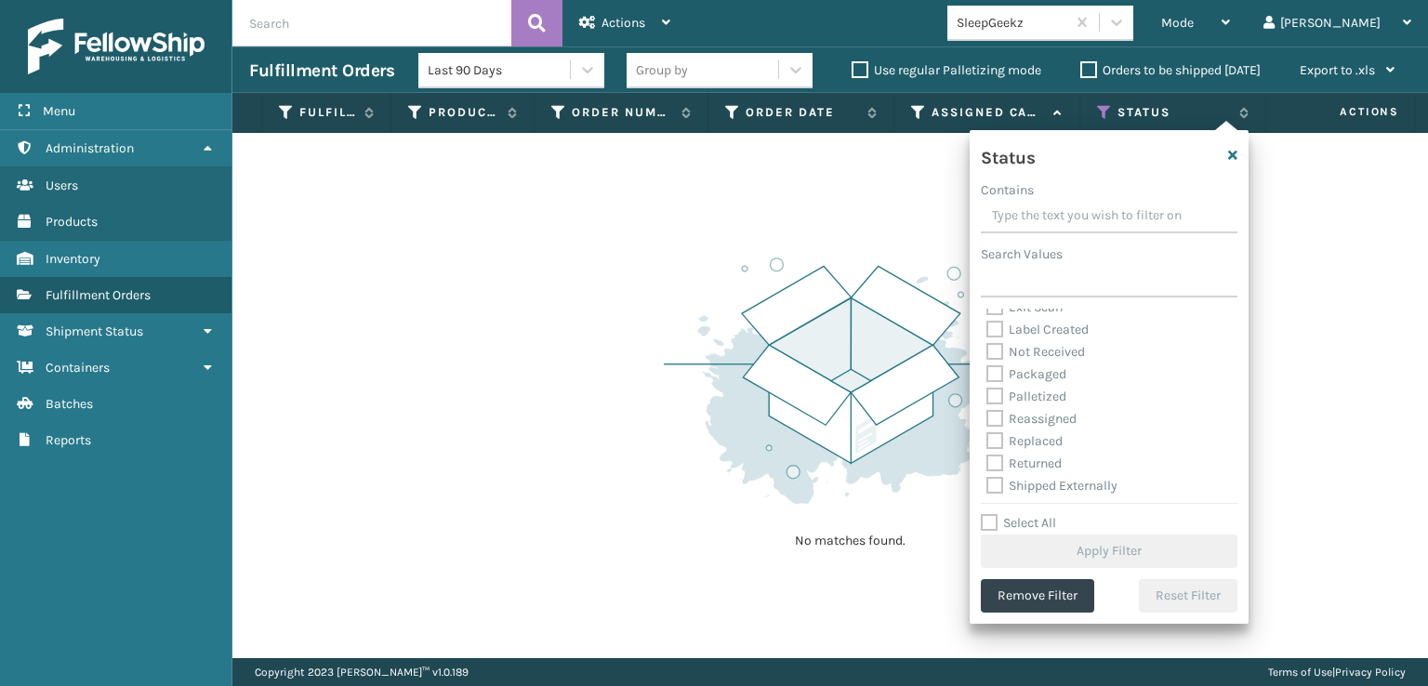
scroll to position [104, 0]
click at [994, 396] on label "Palletized" at bounding box center [1026, 394] width 80 height 16
click at [987, 395] on input "Palletized" at bounding box center [986, 389] width 1 height 12
checkbox input "true"
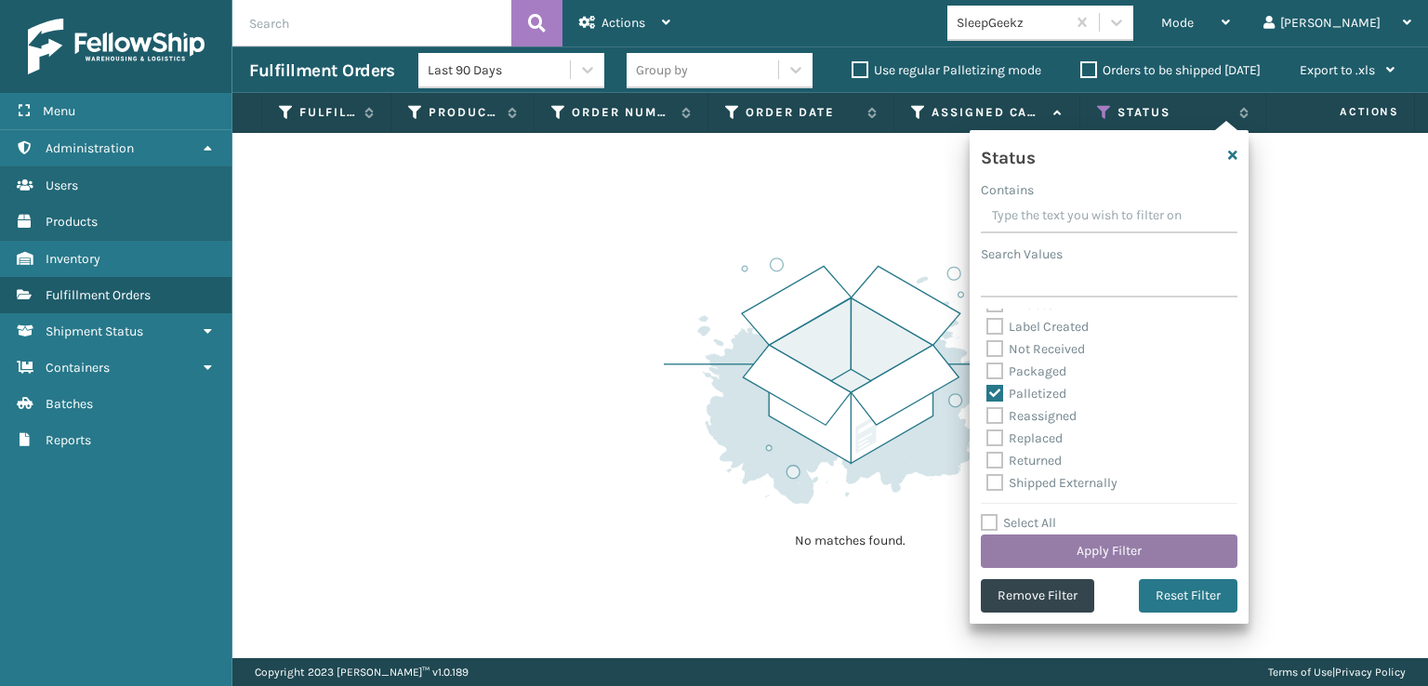
click at [1081, 548] on button "Apply Filter" at bounding box center [1109, 551] width 257 height 33
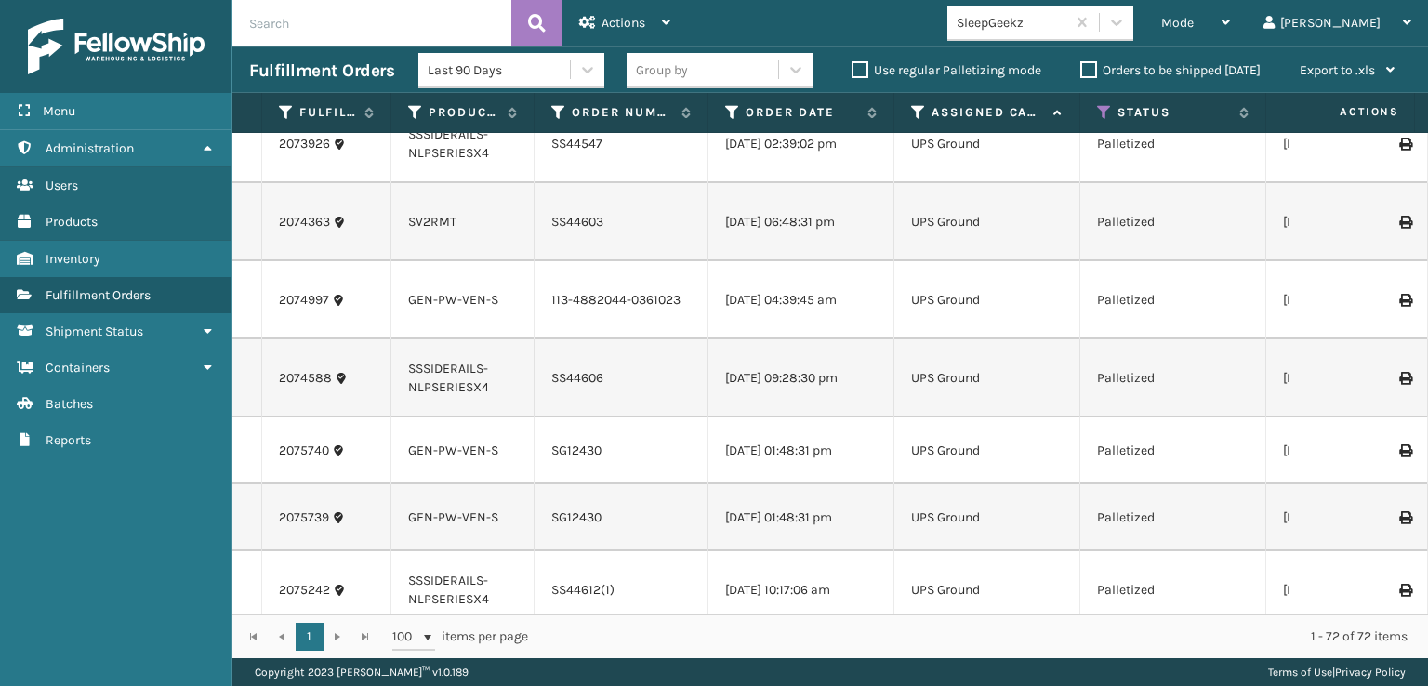
scroll to position [3440, 0]
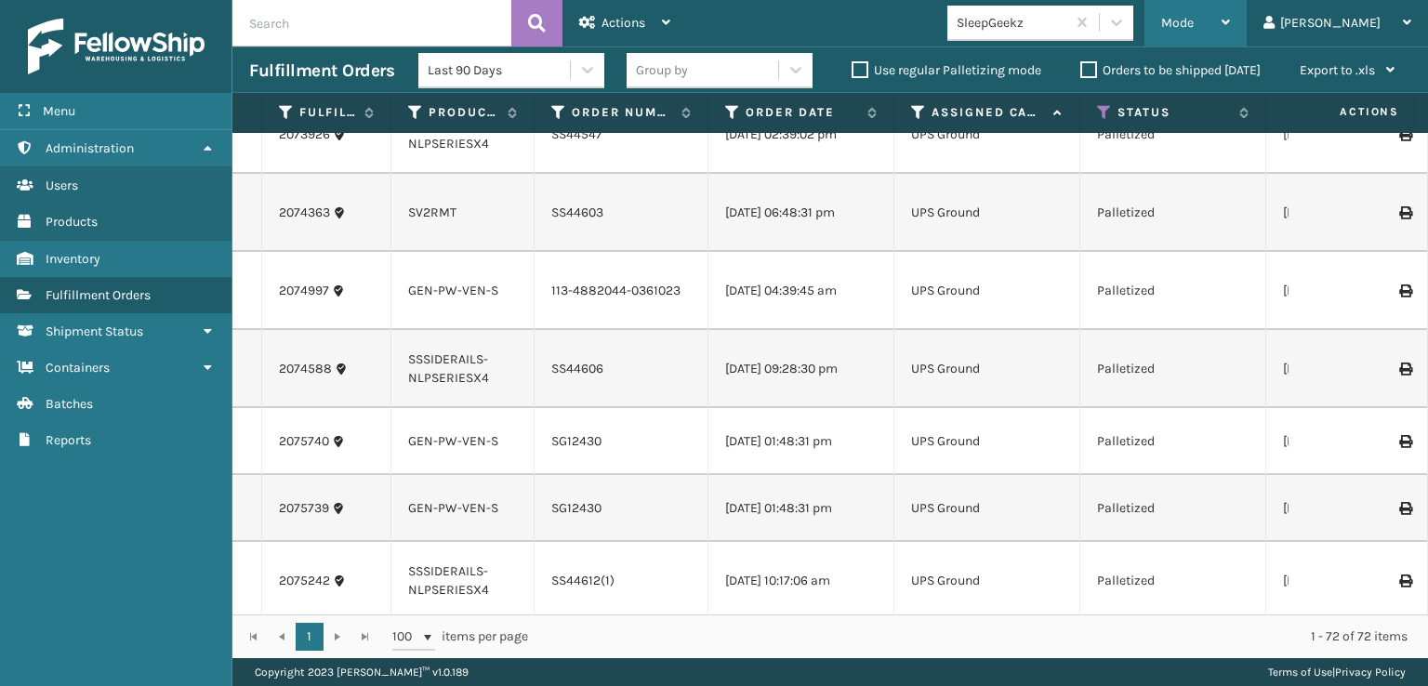
click at [1194, 15] on span "Mode" at bounding box center [1177, 23] width 33 height 16
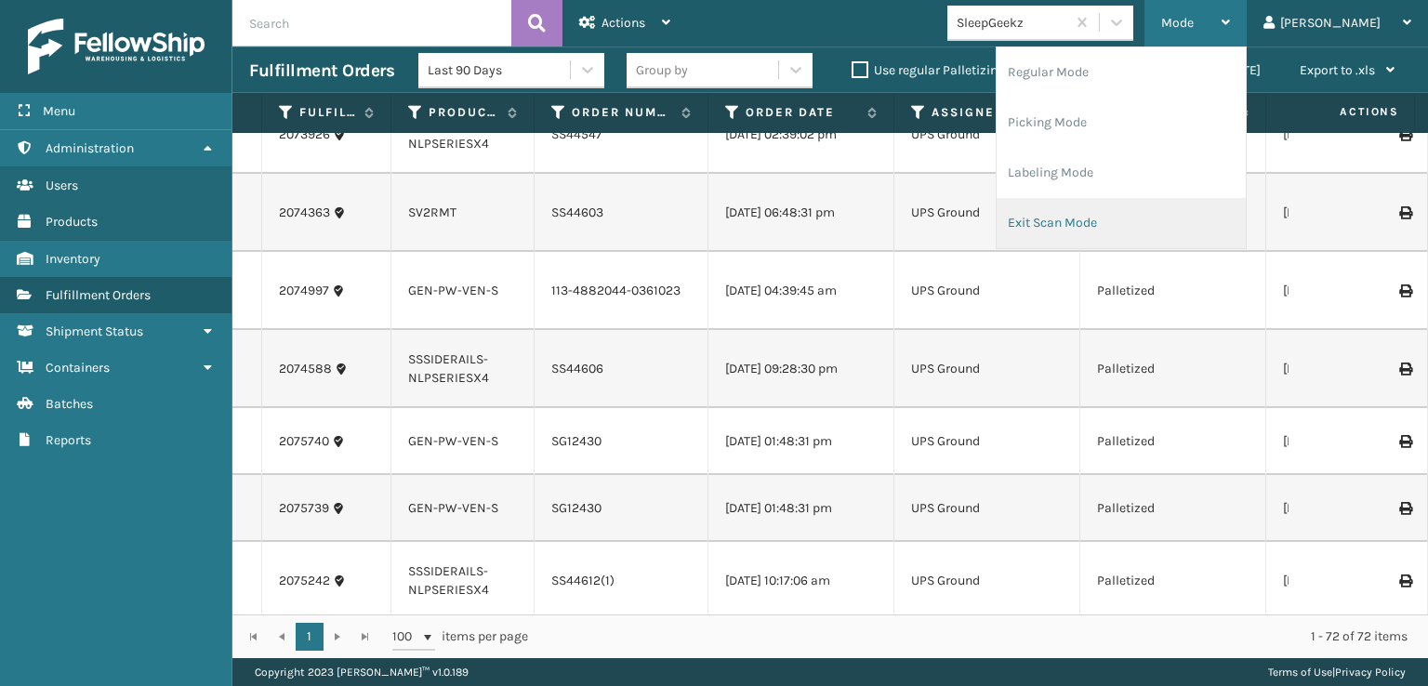
click at [1131, 217] on li "Exit Scan Mode" at bounding box center [1121, 223] width 249 height 50
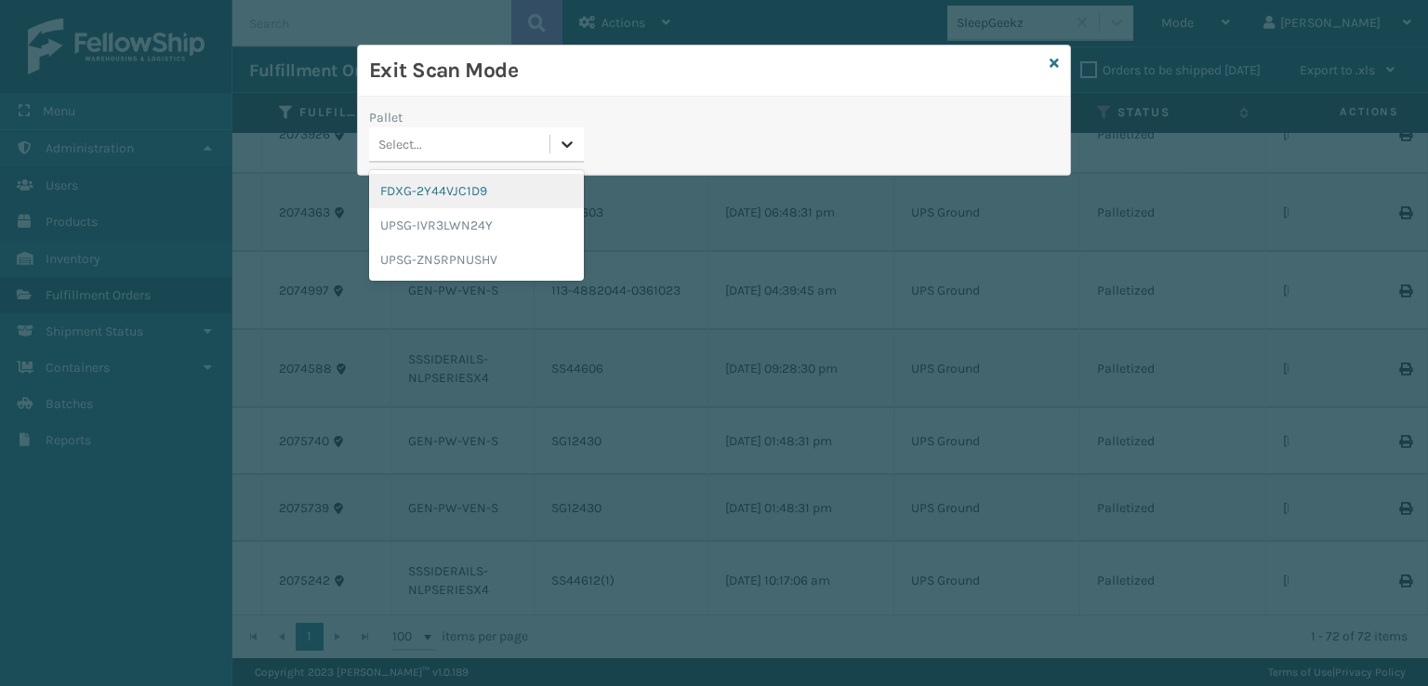
click at [576, 146] on icon at bounding box center [567, 144] width 19 height 19
click at [435, 192] on div "FDXG-2Y44VJC1D9" at bounding box center [476, 191] width 215 height 34
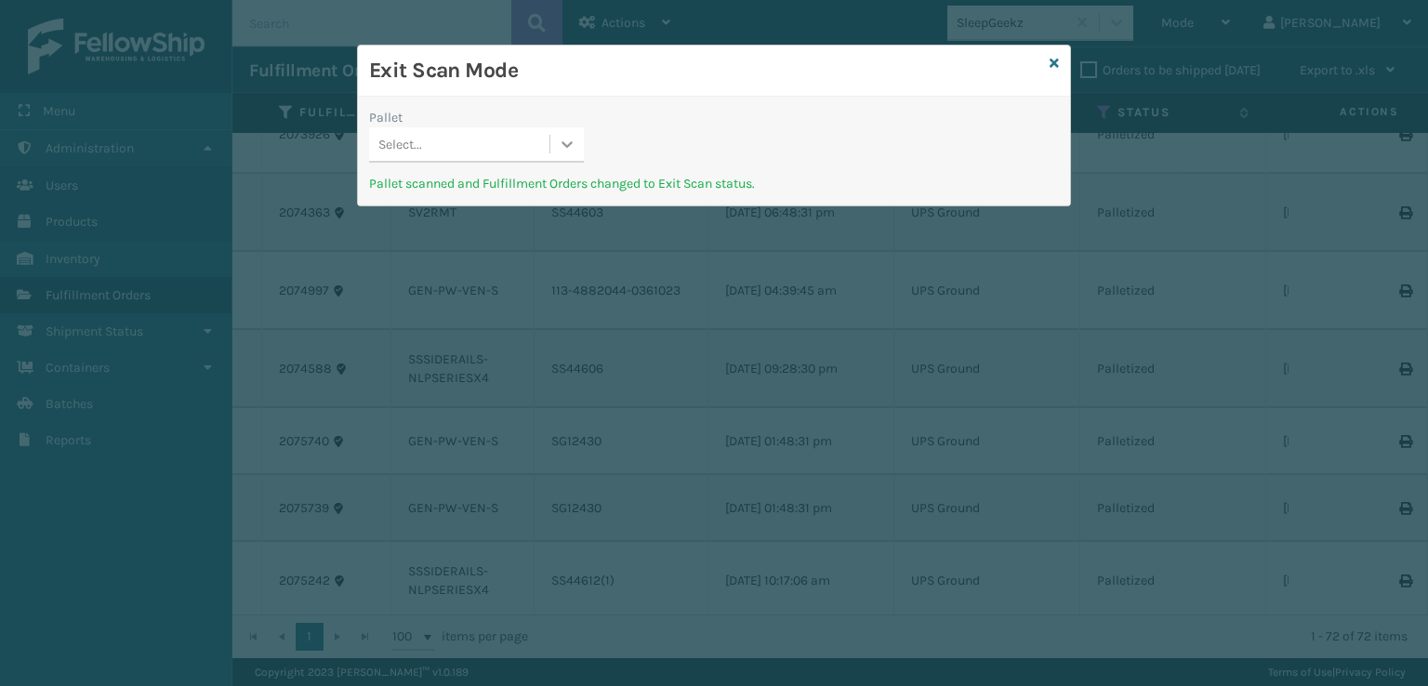
click at [569, 145] on icon at bounding box center [567, 144] width 11 height 7
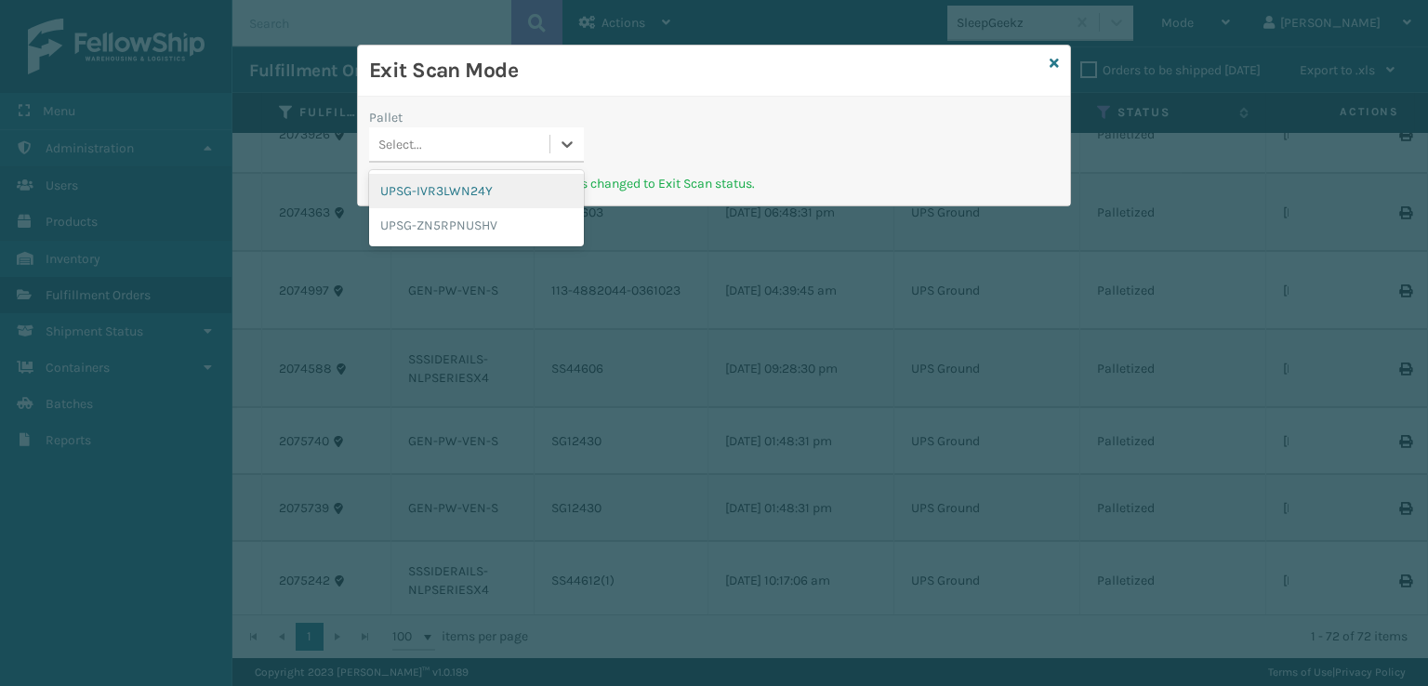
click at [470, 192] on div "UPSG-IVR3LWN24Y" at bounding box center [476, 191] width 215 height 34
click at [564, 142] on icon at bounding box center [567, 144] width 19 height 19
click at [501, 194] on div "UPSG-ZN5RPNUSHV" at bounding box center [476, 191] width 215 height 34
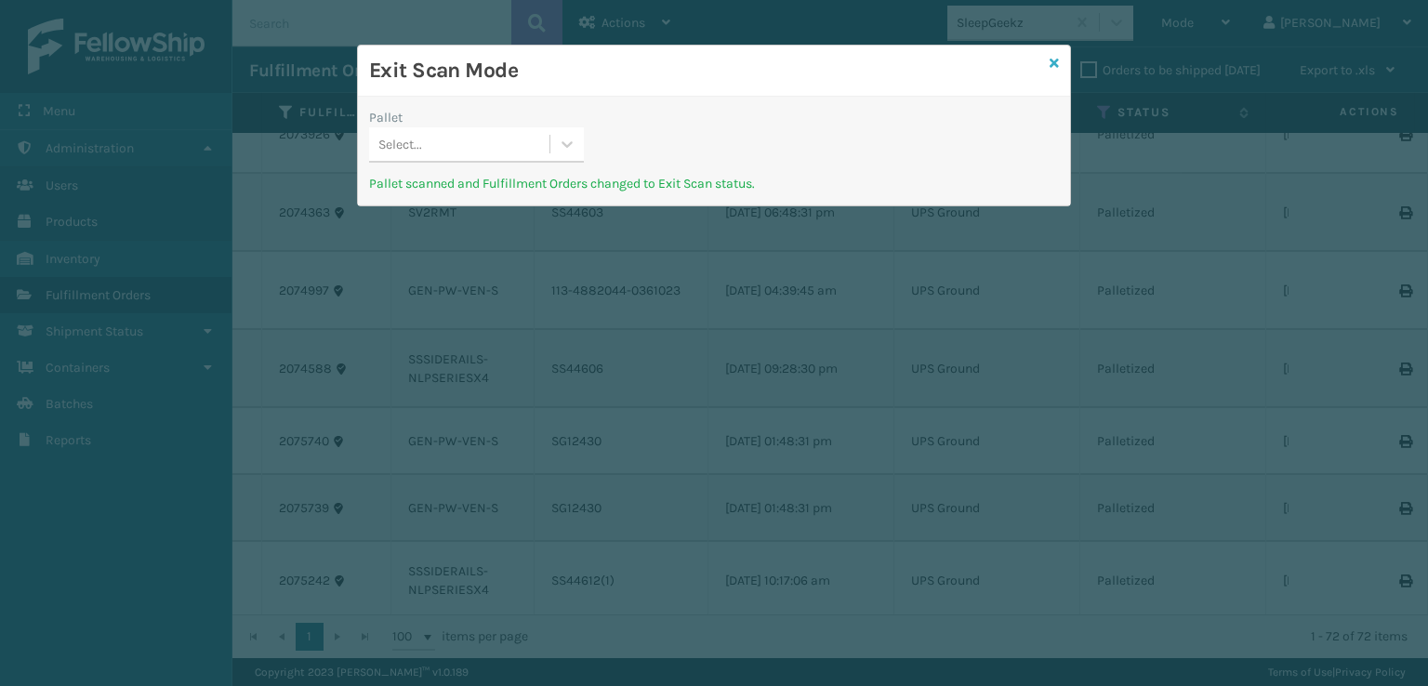
click at [1051, 57] on icon at bounding box center [1054, 63] width 9 height 13
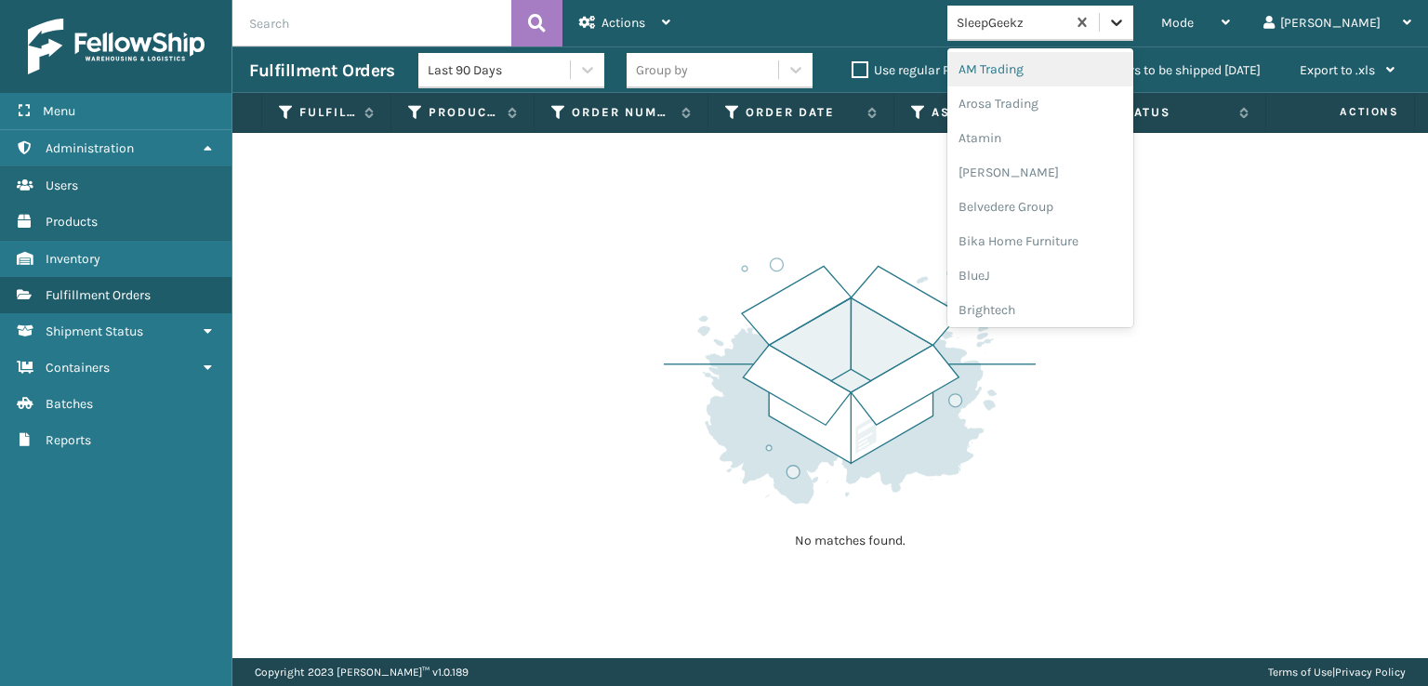
click at [1126, 23] on icon at bounding box center [1116, 22] width 19 height 19
click at [1051, 234] on div "FoamTex" at bounding box center [1040, 237] width 186 height 34
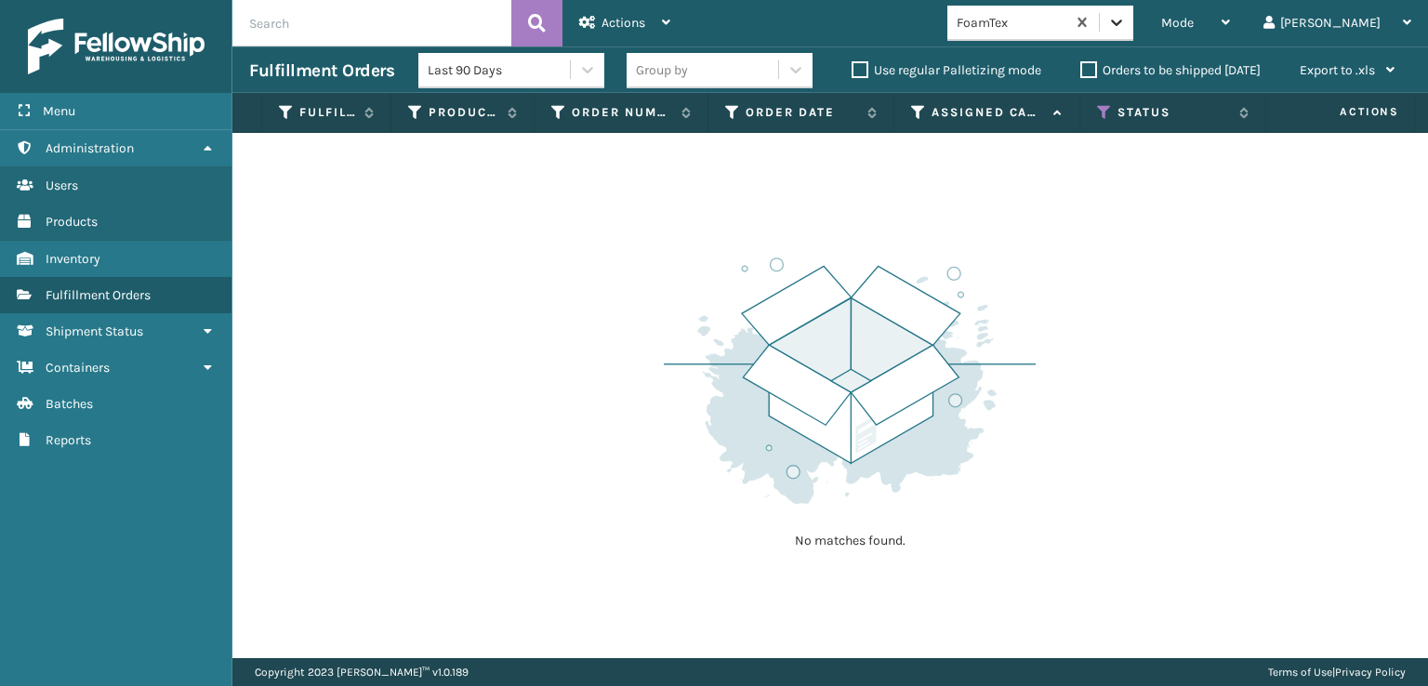
click at [1126, 26] on icon at bounding box center [1116, 22] width 19 height 19
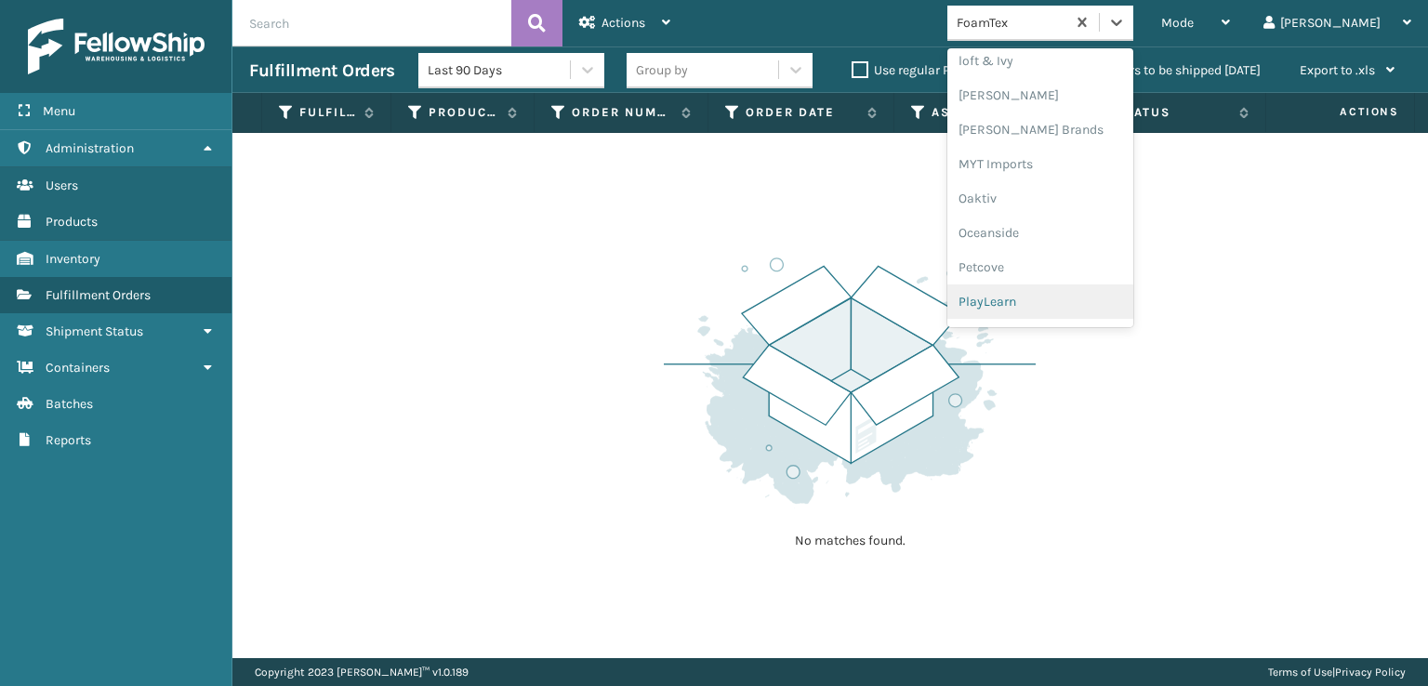
scroll to position [774, 0]
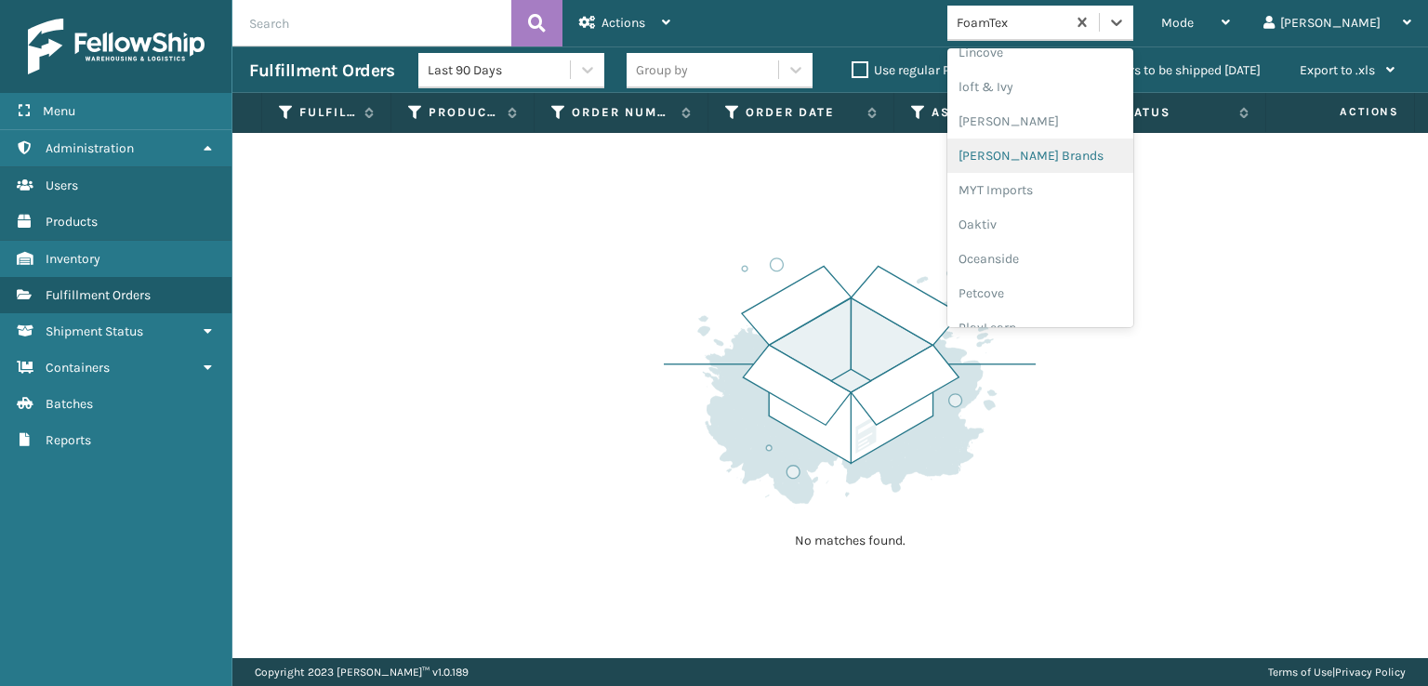
click at [1069, 148] on div "[PERSON_NAME] Brands" at bounding box center [1040, 156] width 186 height 34
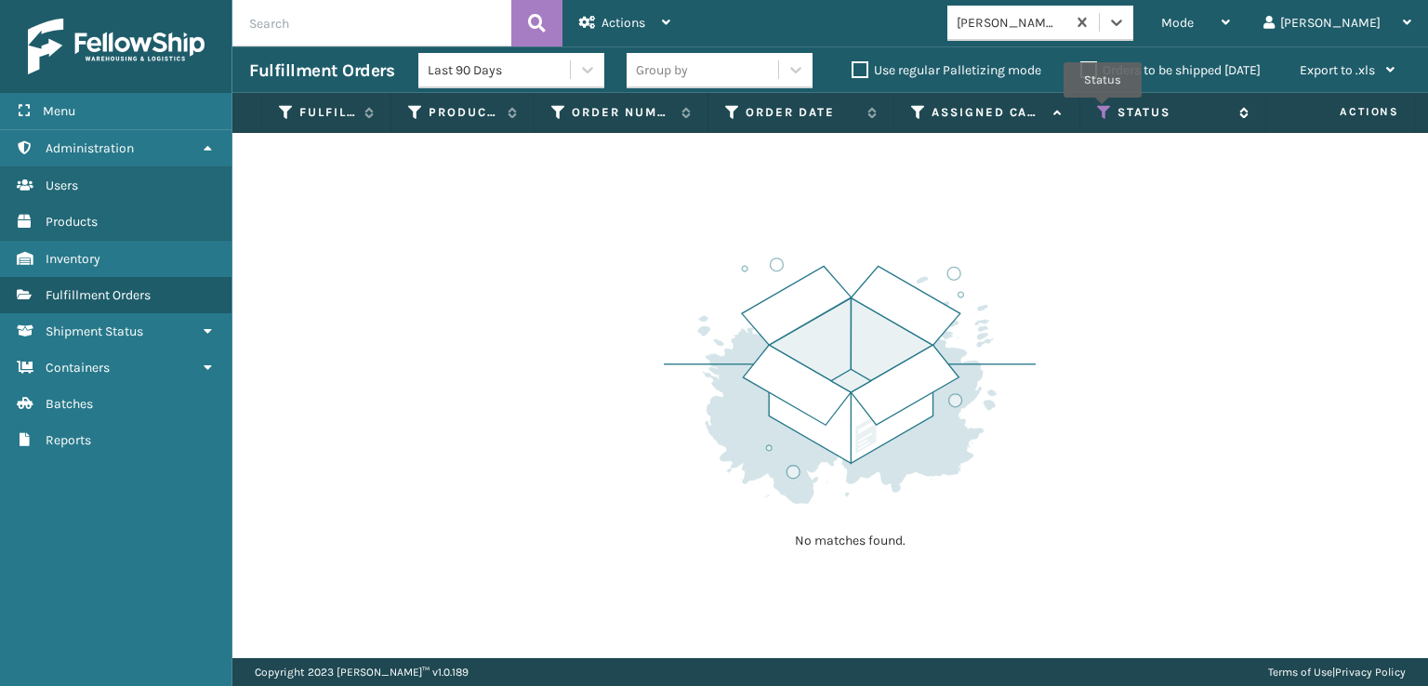
click at [1103, 111] on icon at bounding box center [1104, 112] width 15 height 17
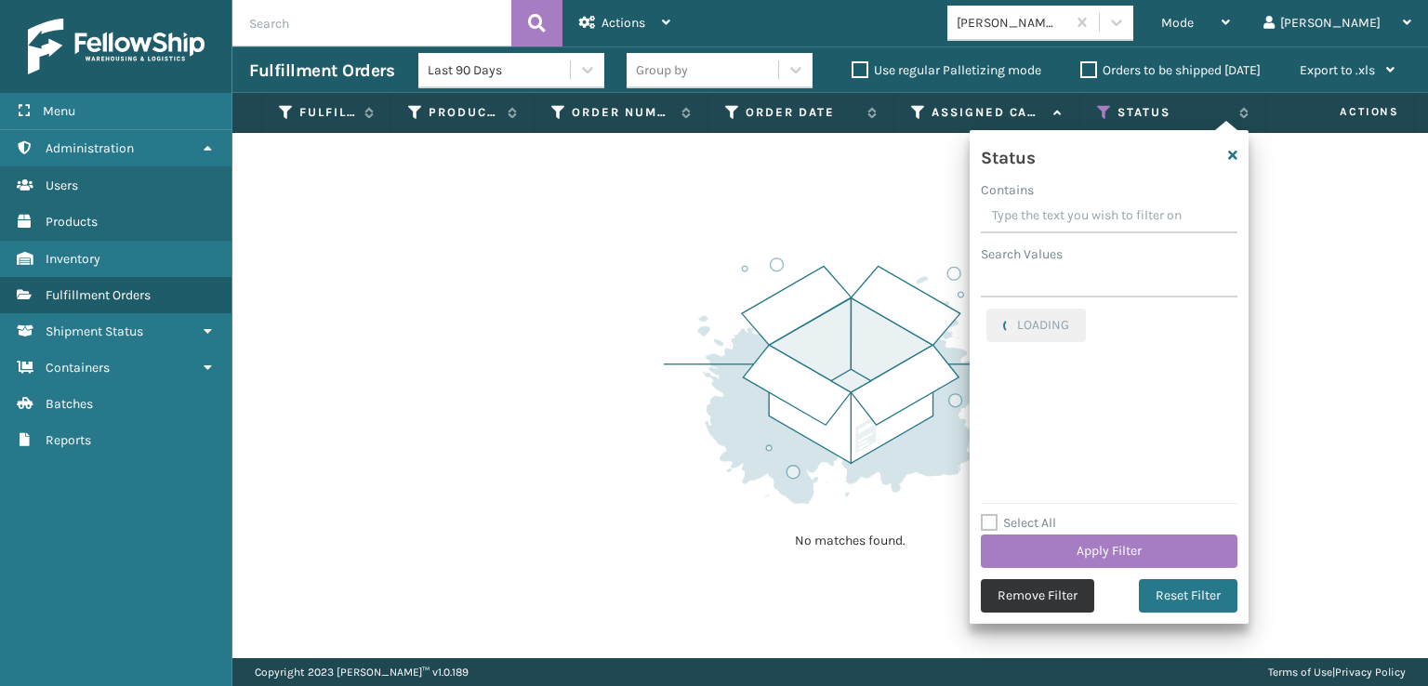
click at [1025, 600] on button "Remove Filter" at bounding box center [1037, 595] width 113 height 33
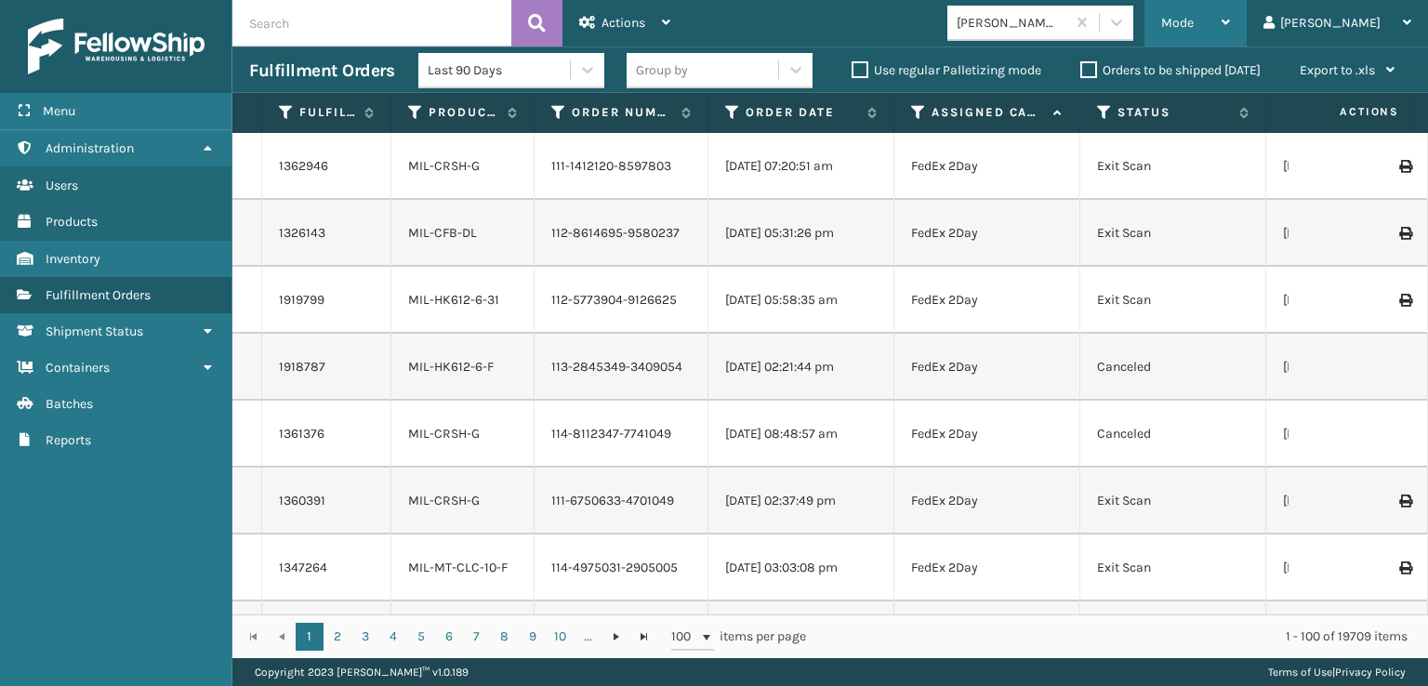
click at [1224, 28] on div "Mode Regular Mode Picking Mode Labeling Mode Exit Scan Mode" at bounding box center [1196, 23] width 102 height 46
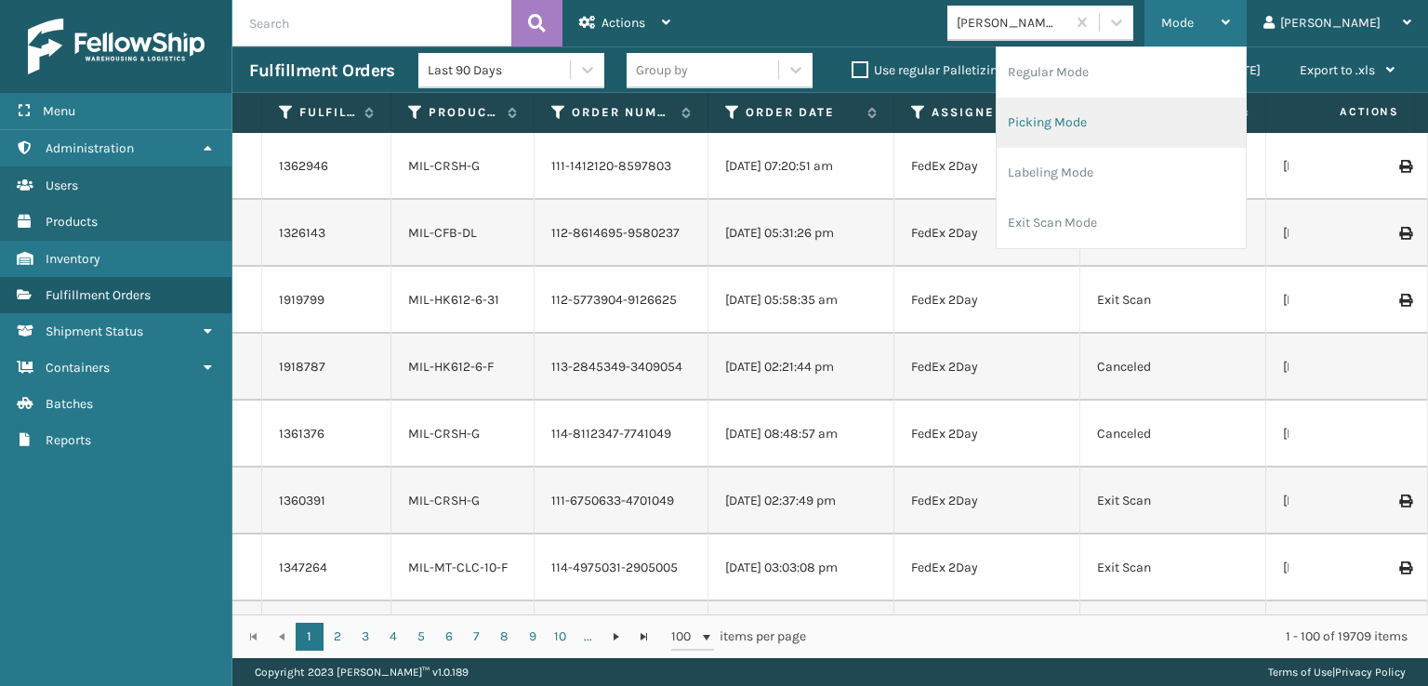
click at [1118, 112] on li "Picking Mode" at bounding box center [1121, 123] width 249 height 50
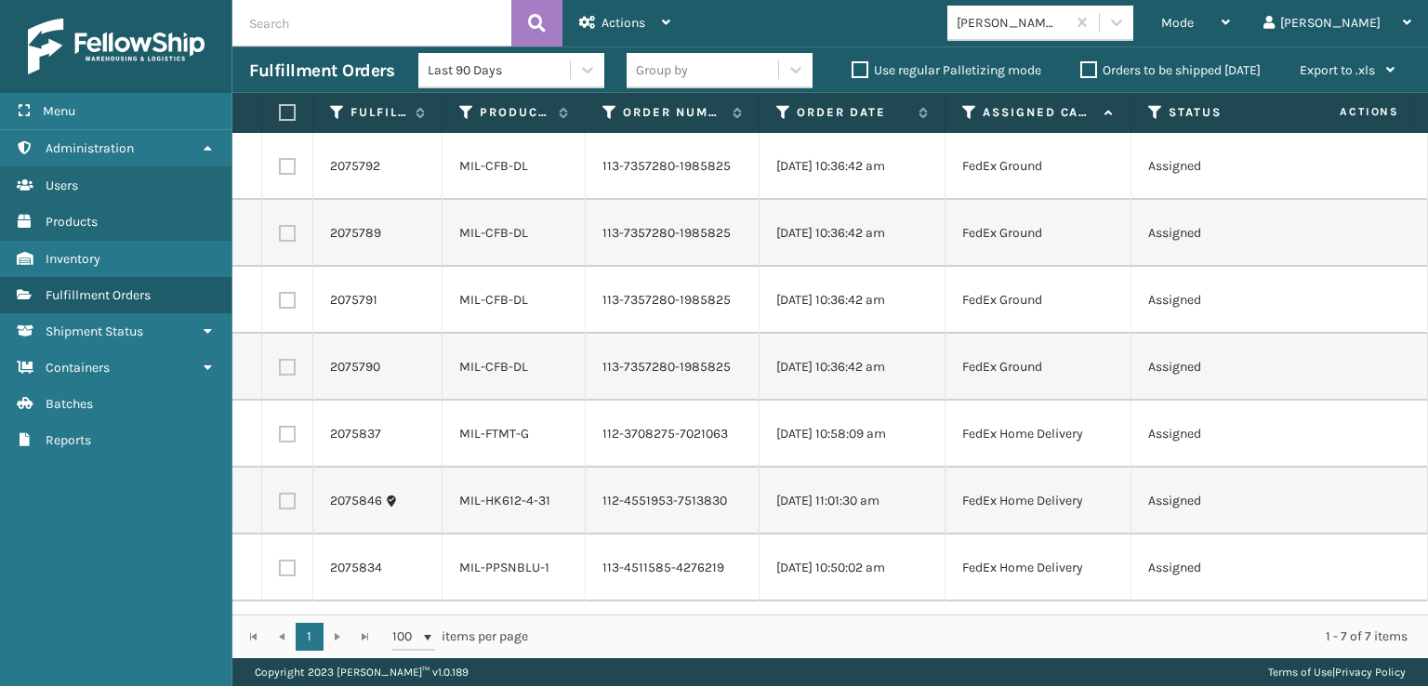
scroll to position [0, 0]
click at [1126, 31] on icon at bounding box center [1116, 22] width 19 height 19
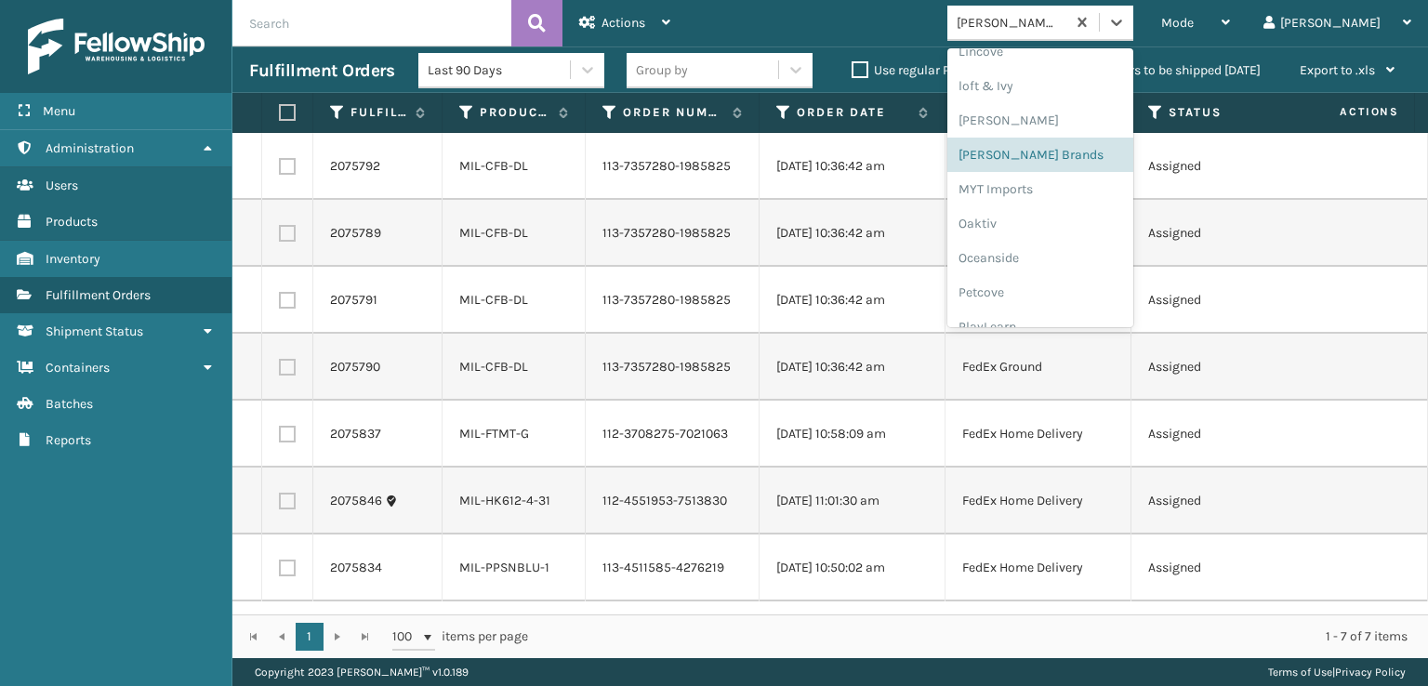
scroll to position [933, 0]
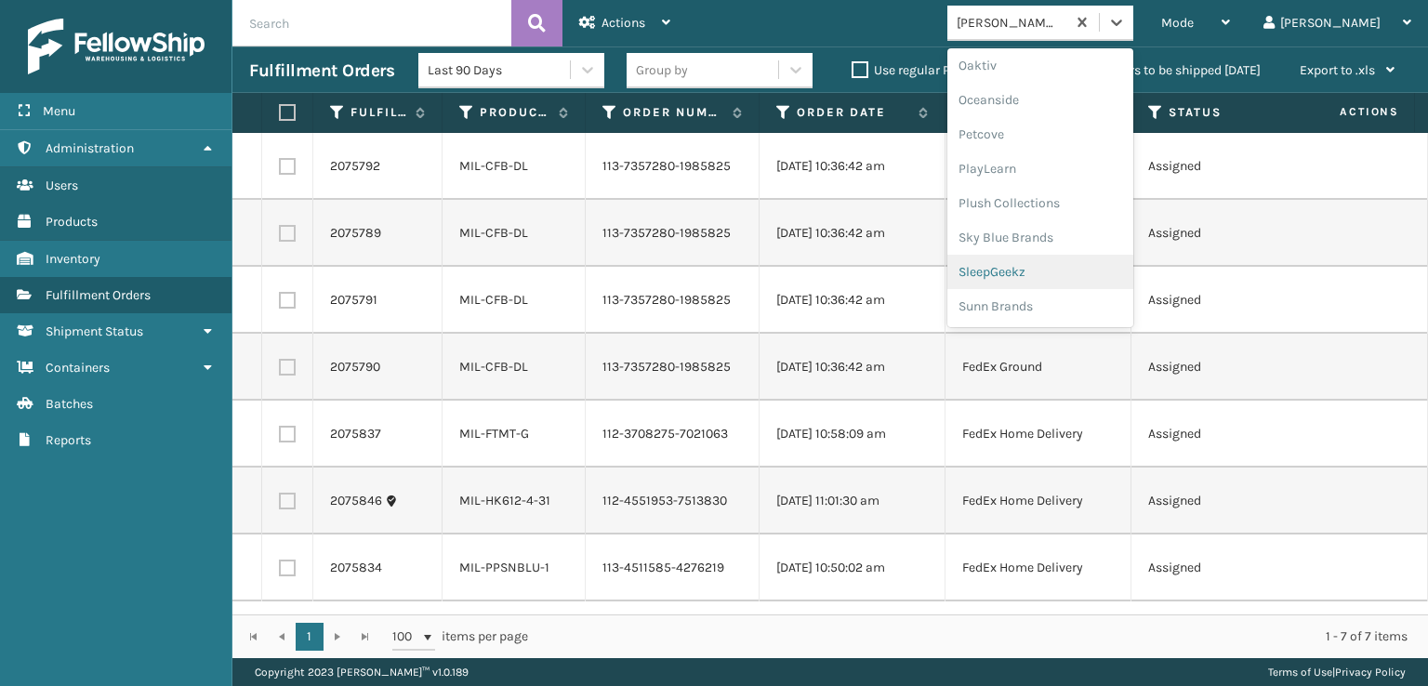
click at [1060, 280] on div "SleepGeekz" at bounding box center [1040, 272] width 186 height 34
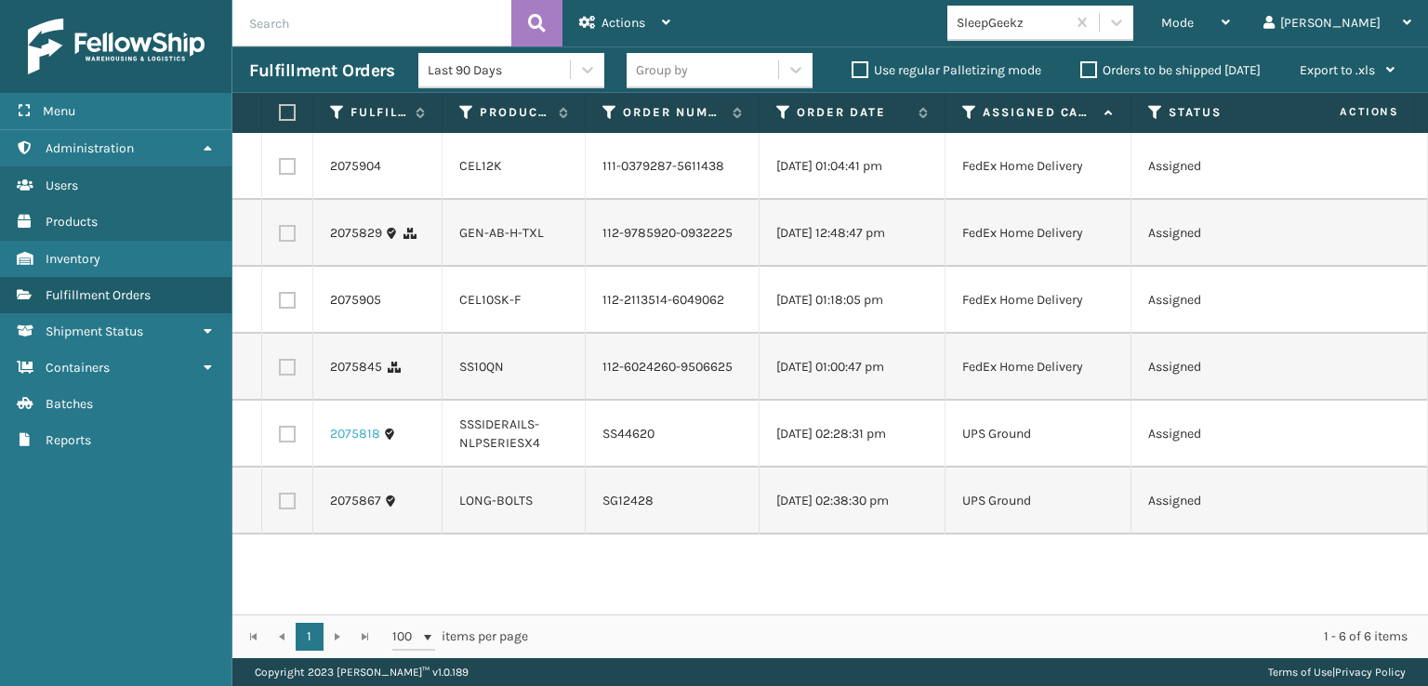
click at [353, 443] on link "2075818" at bounding box center [355, 434] width 50 height 19
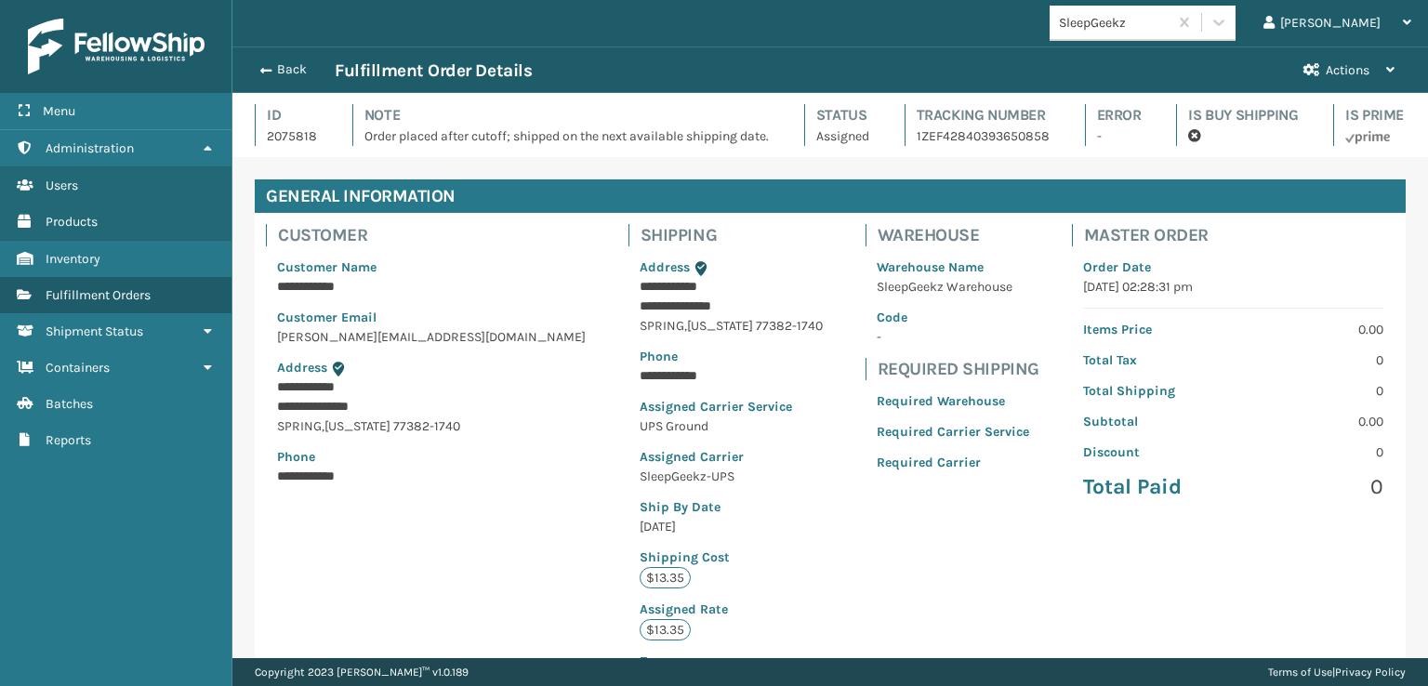
scroll to position [45, 1195]
click at [269, 72] on button "Back" at bounding box center [292, 69] width 86 height 17
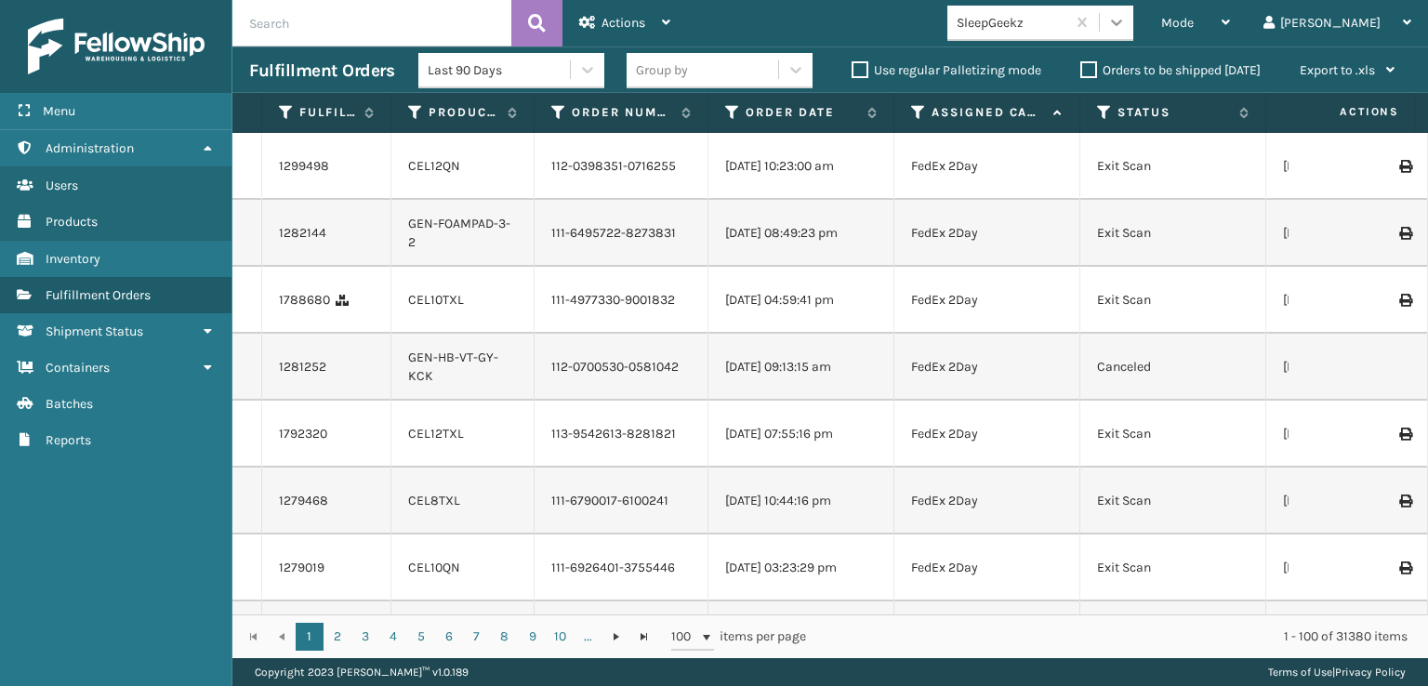
click at [1133, 32] on div at bounding box center [1116, 22] width 33 height 33
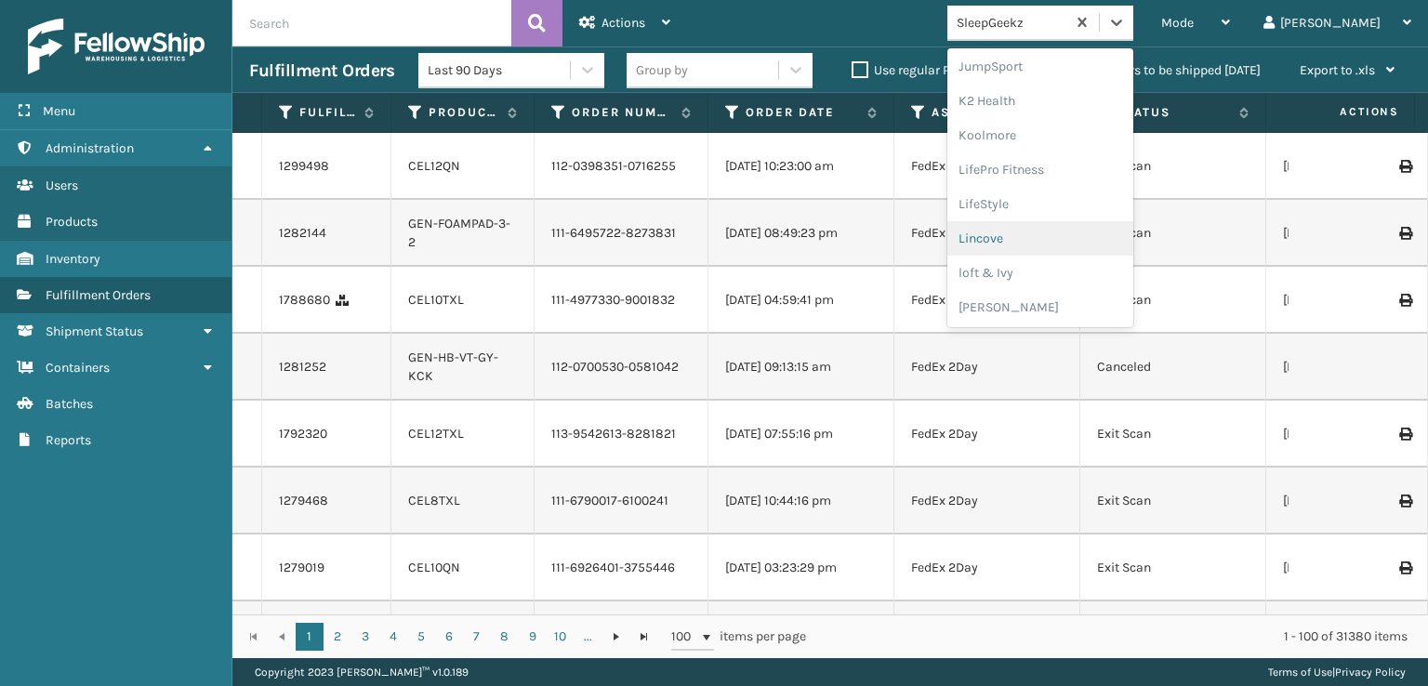
scroll to position [933, 0]
click at [1067, 271] on div "SleepGeekz" at bounding box center [1040, 272] width 186 height 34
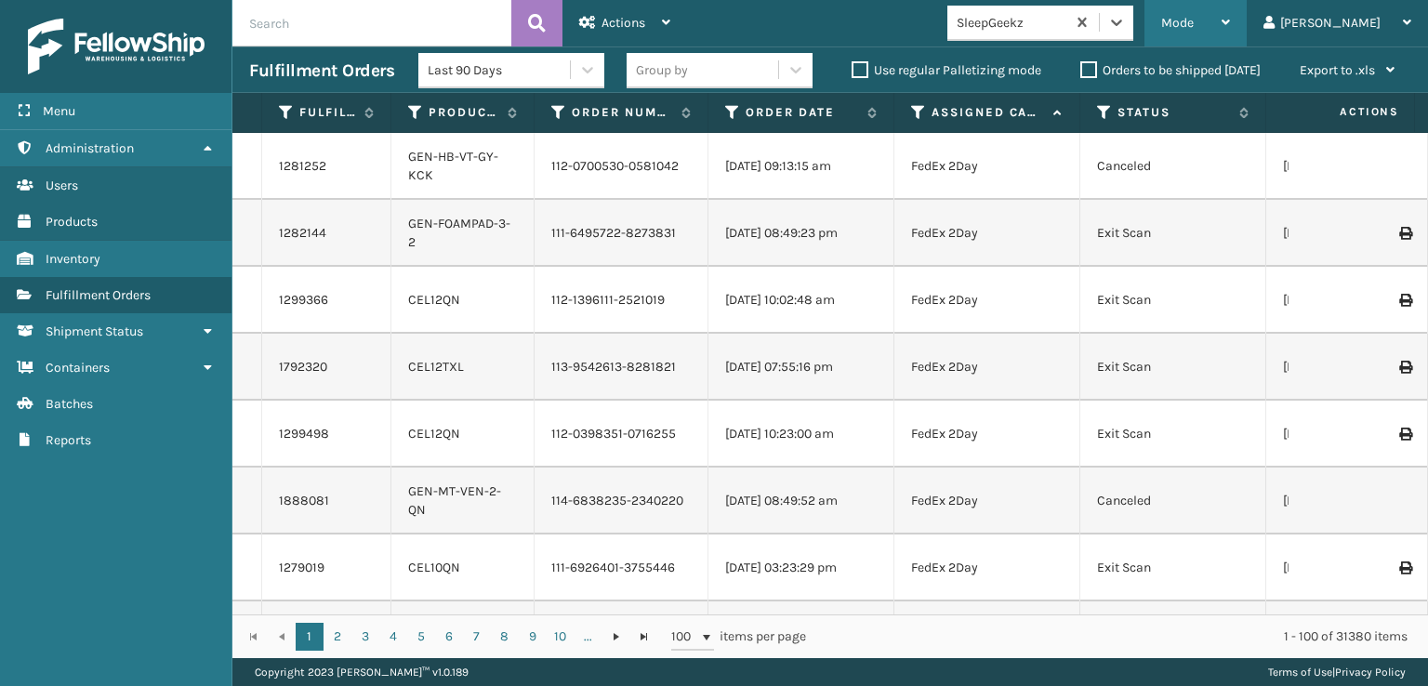
click at [1230, 13] on div "Mode" at bounding box center [1195, 23] width 69 height 46
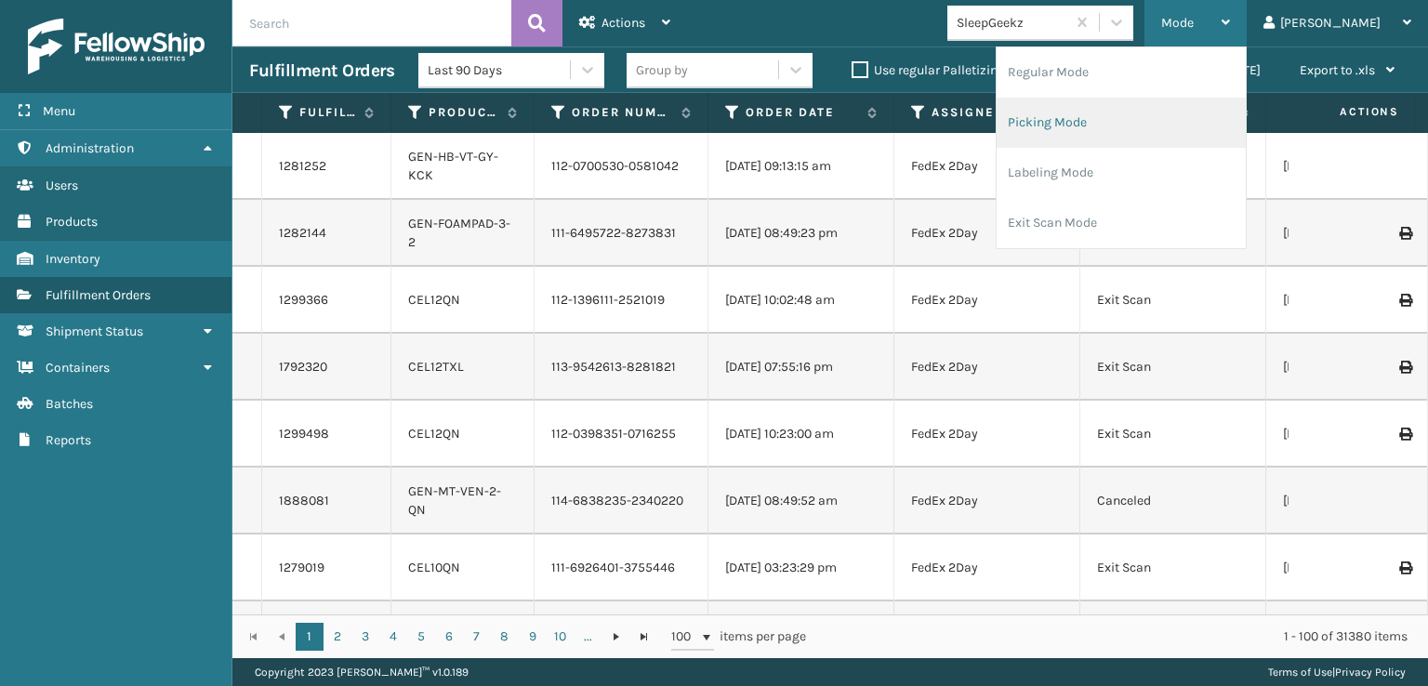
click at [1109, 116] on li "Picking Mode" at bounding box center [1121, 123] width 249 height 50
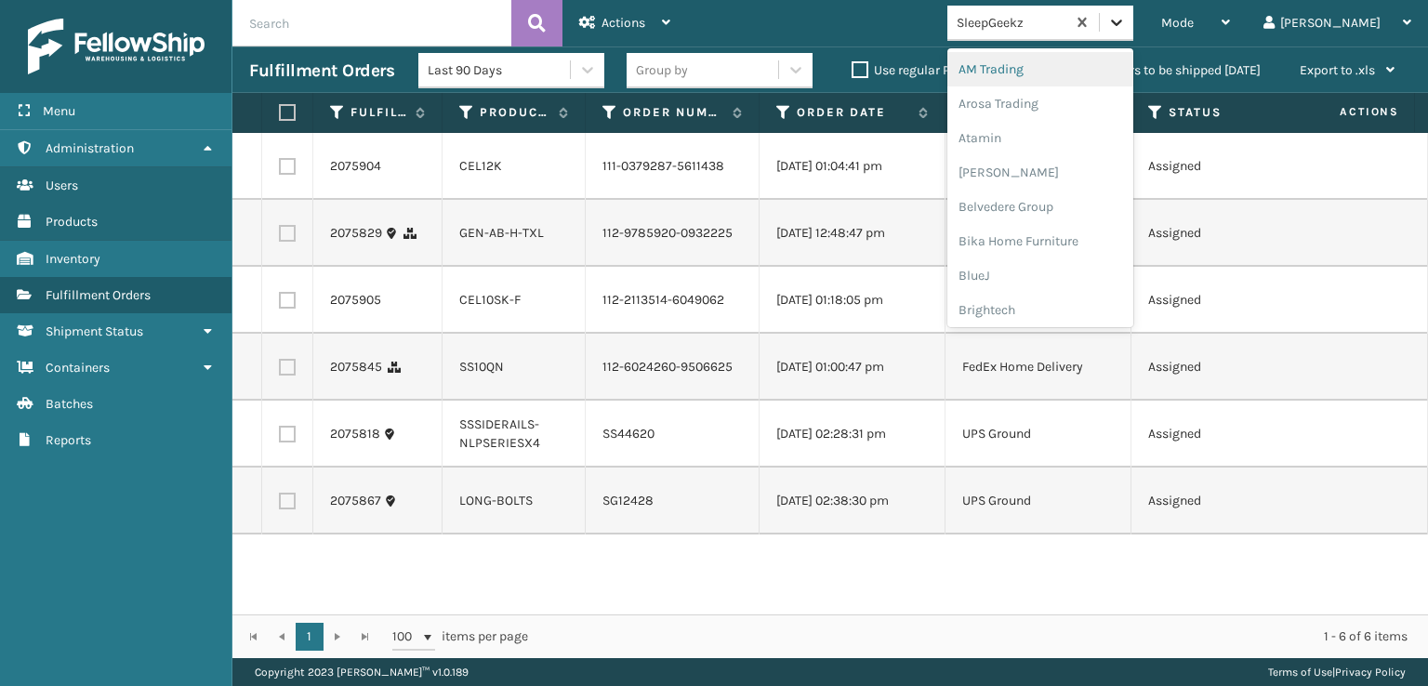
click at [1126, 22] on icon at bounding box center [1116, 22] width 19 height 19
click at [1074, 272] on div "SleepGeekz" at bounding box center [1040, 272] width 186 height 34
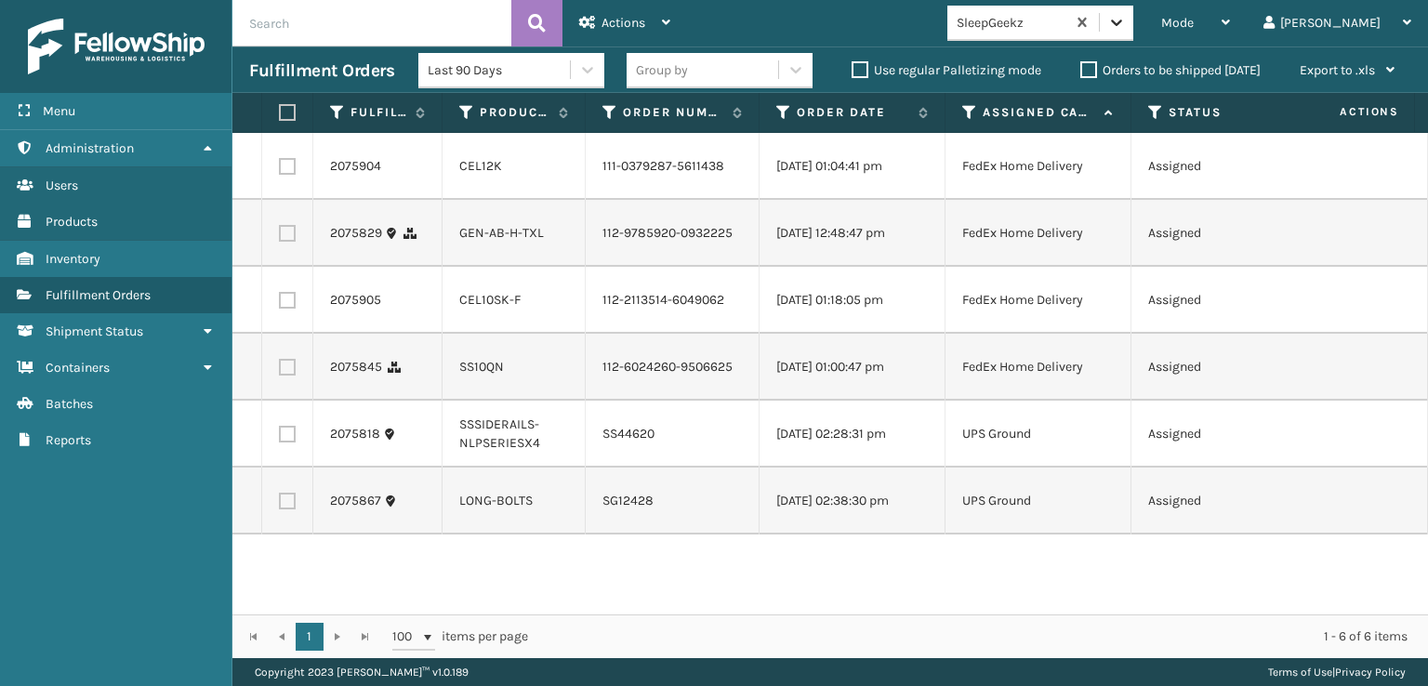
click at [1126, 17] on icon at bounding box center [1116, 22] width 19 height 19
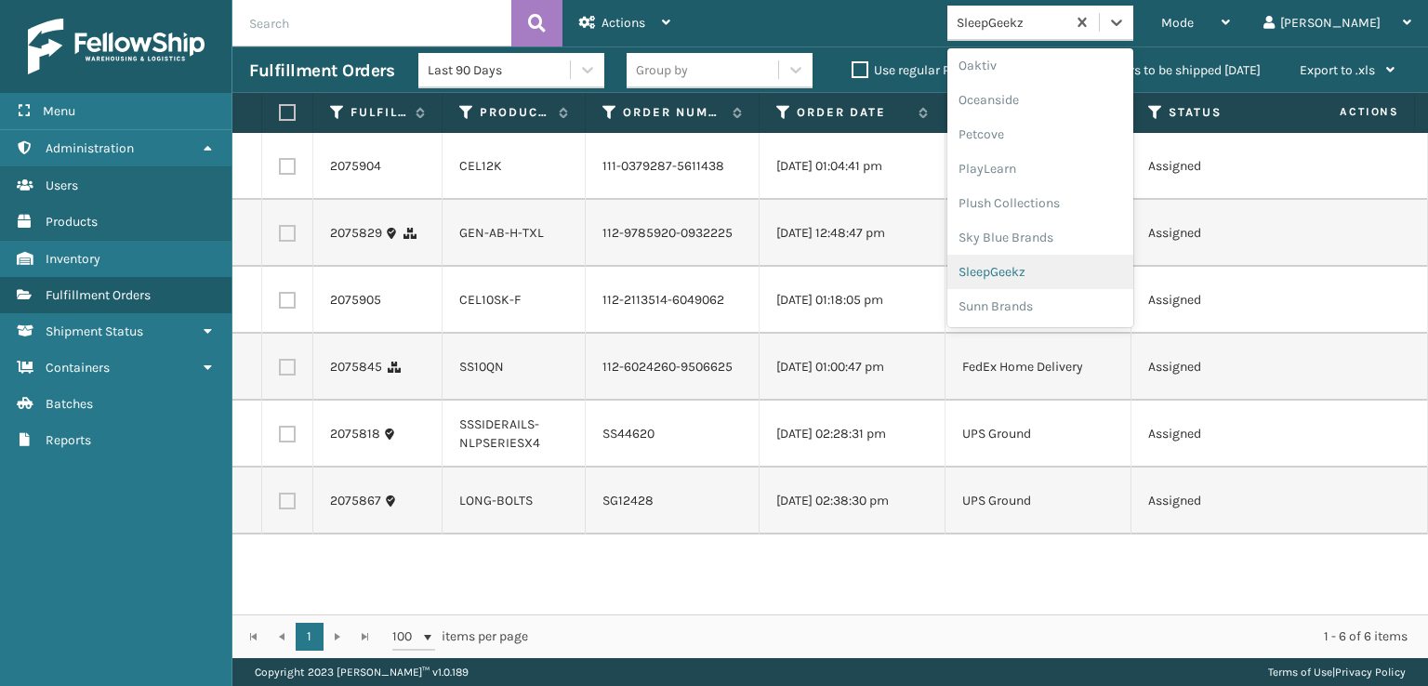
click at [1064, 271] on div "SleepGeekz" at bounding box center [1040, 272] width 186 height 34
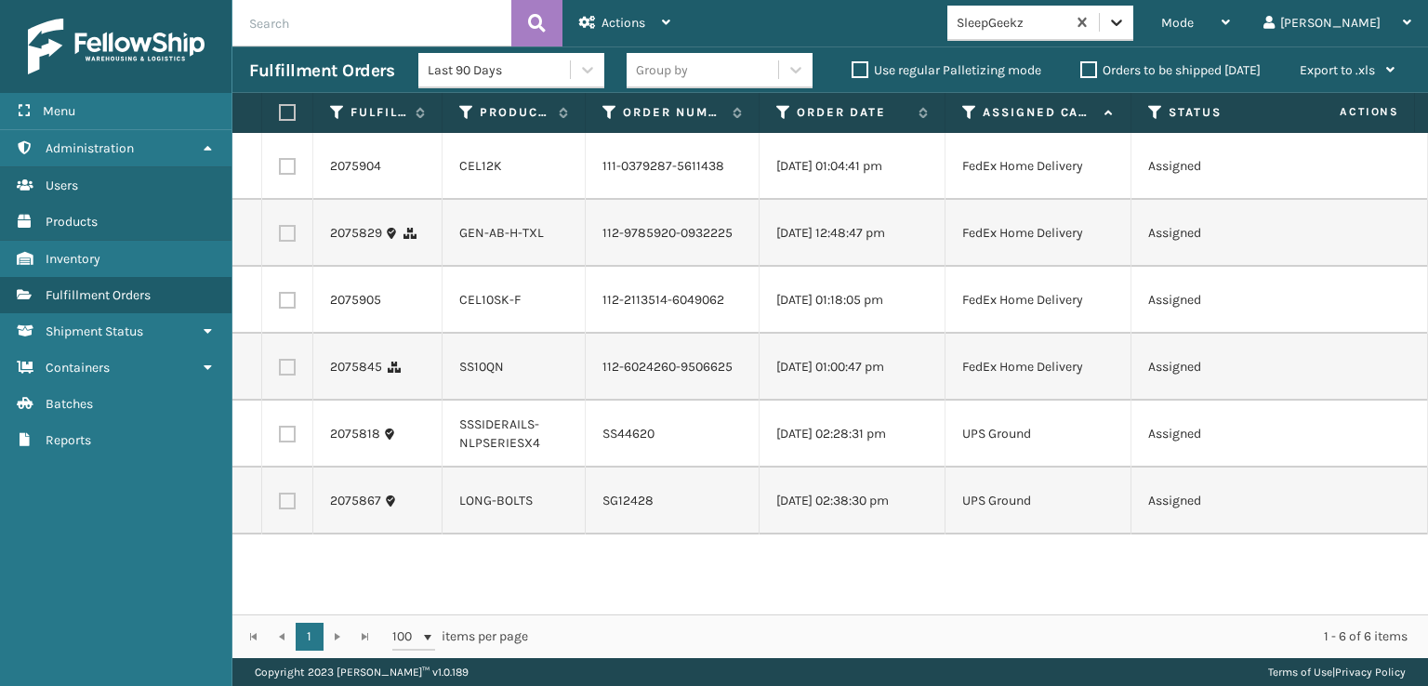
click at [1126, 29] on icon at bounding box center [1116, 22] width 19 height 19
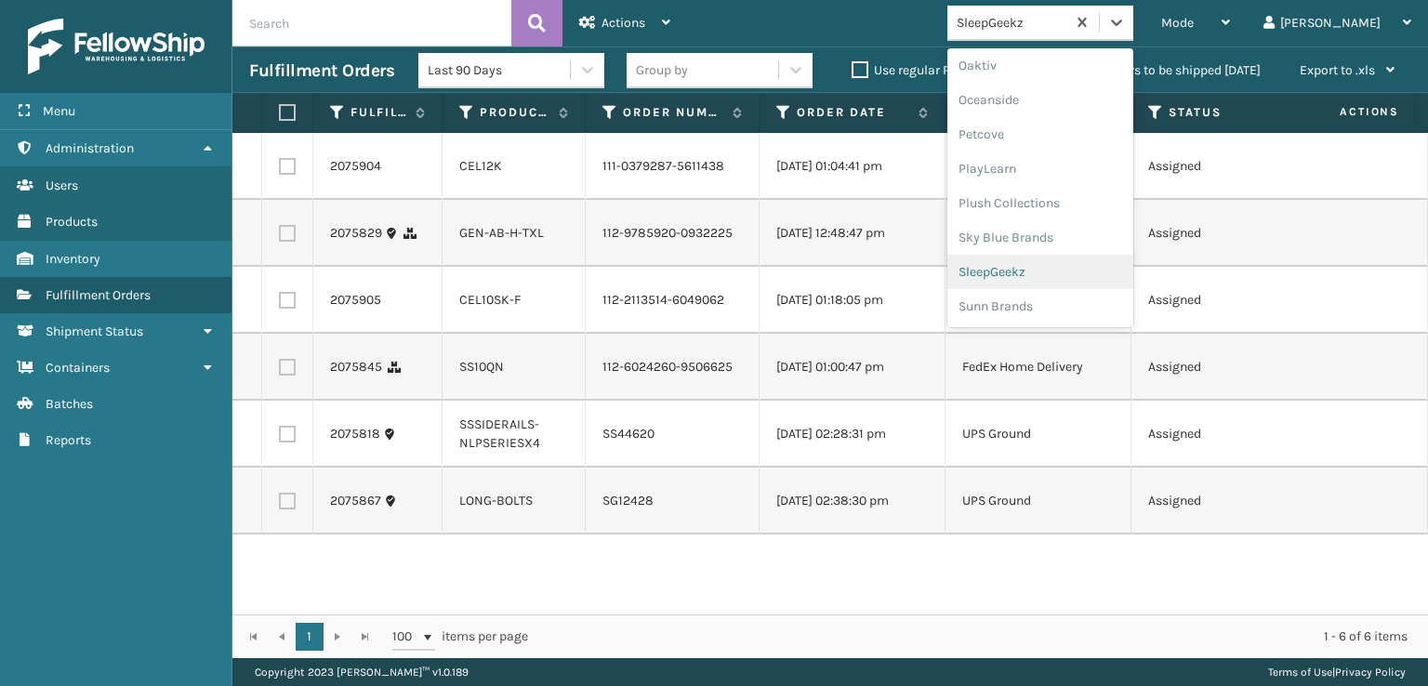
click at [1067, 270] on div "SleepGeekz" at bounding box center [1040, 272] width 186 height 34
click at [1126, 18] on icon at bounding box center [1116, 22] width 19 height 19
click at [1067, 270] on div "SleepGeekz" at bounding box center [1040, 272] width 186 height 34
click at [1126, 20] on icon at bounding box center [1116, 22] width 19 height 19
click at [1080, 269] on div "SleepGeekz" at bounding box center [1040, 272] width 186 height 34
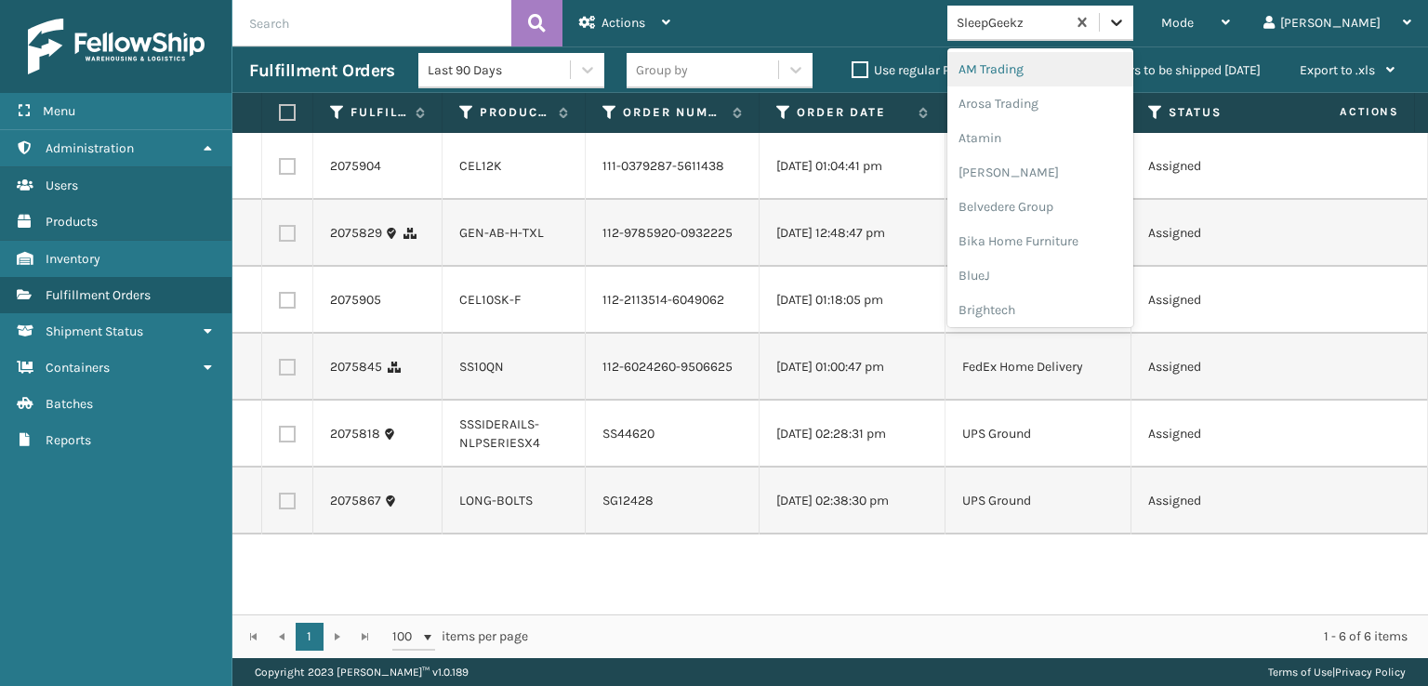
click at [1126, 16] on icon at bounding box center [1116, 22] width 19 height 19
click at [1081, 267] on div "SleepGeekz" at bounding box center [1040, 272] width 186 height 34
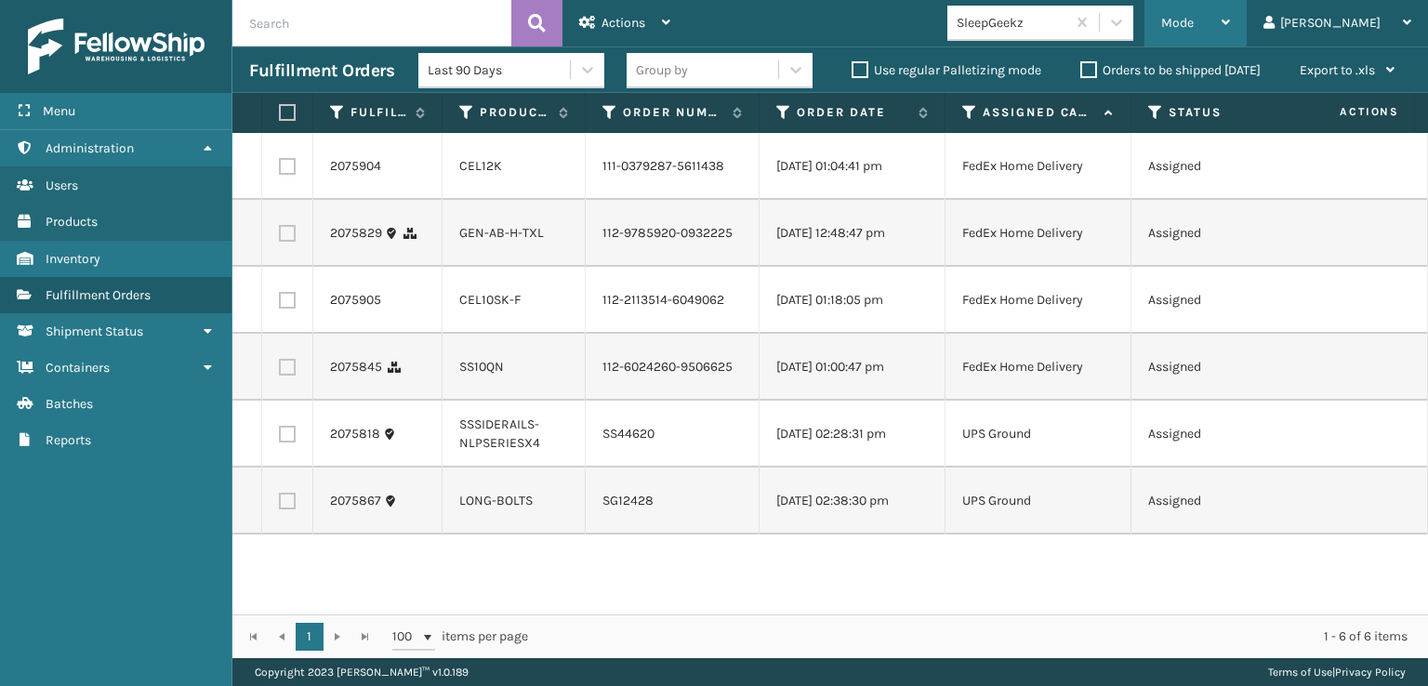
click at [1194, 23] on span "Mode" at bounding box center [1177, 23] width 33 height 16
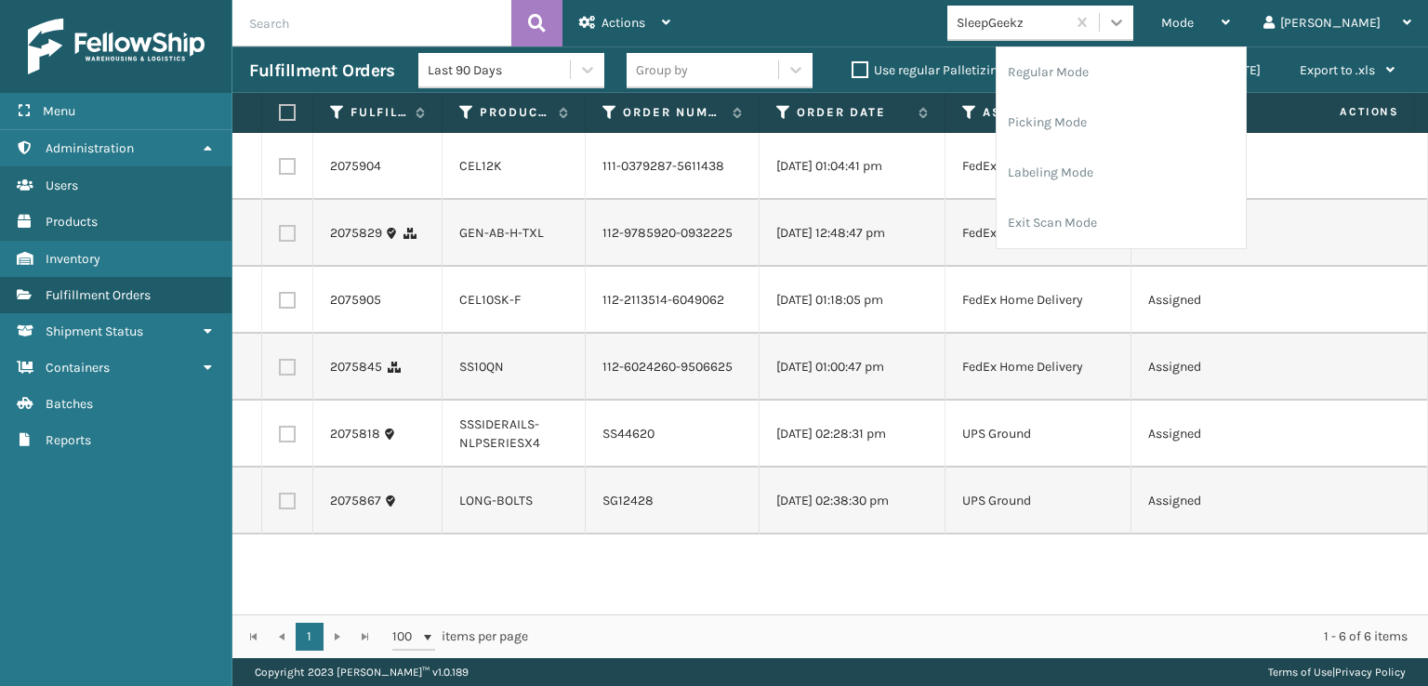
click at [1126, 24] on icon at bounding box center [1116, 22] width 19 height 19
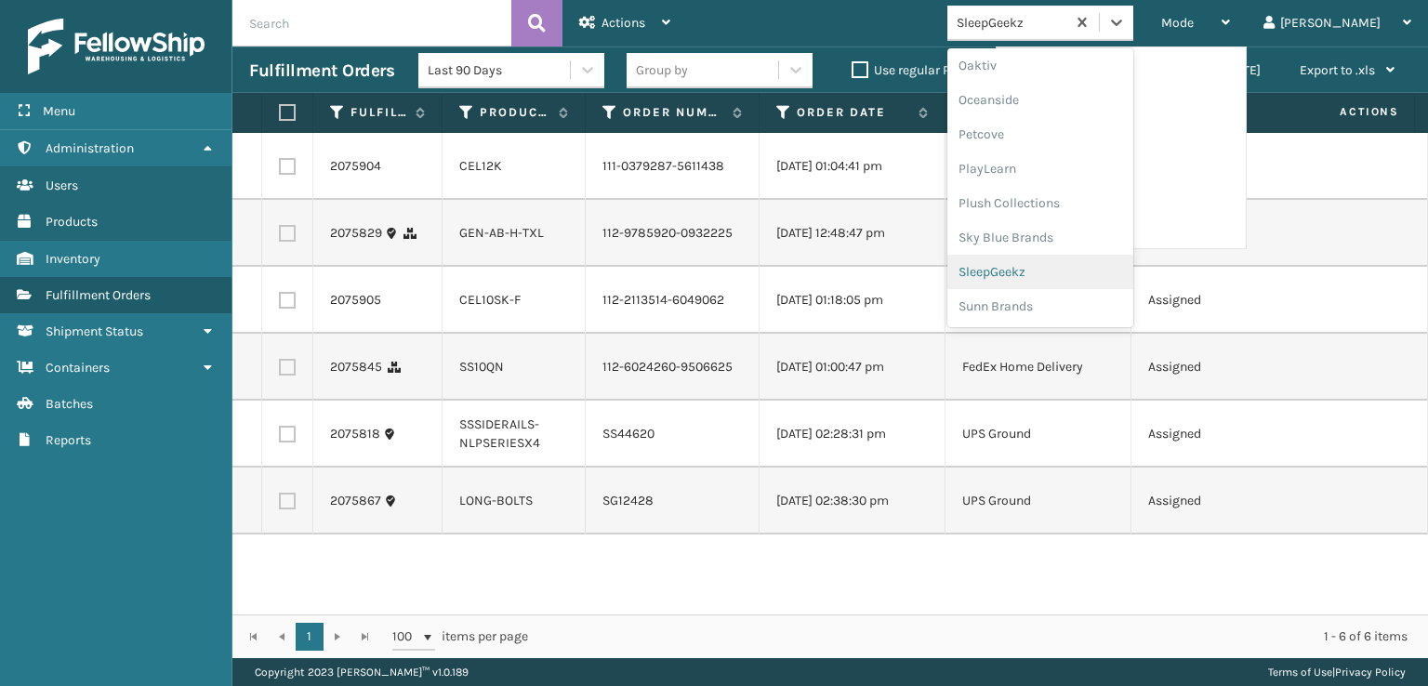
click at [1055, 271] on div "SleepGeekz" at bounding box center [1040, 272] width 186 height 34
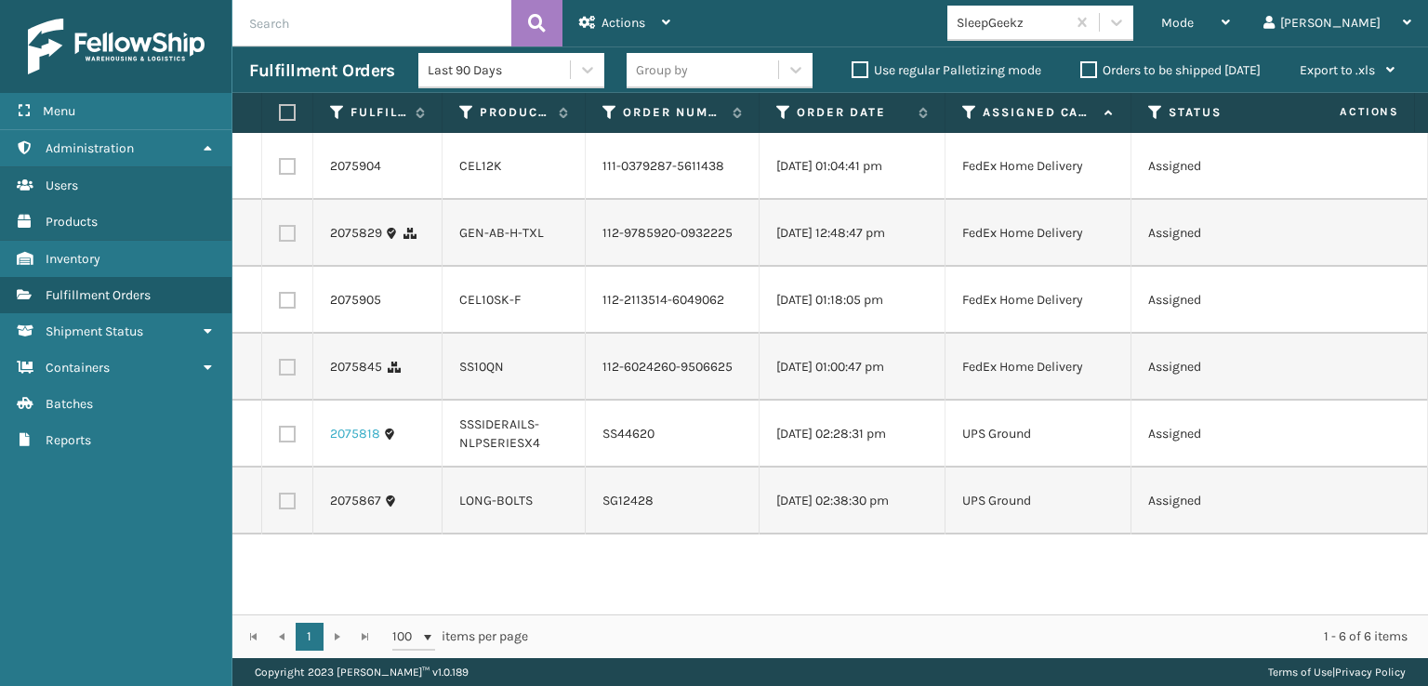
click at [346, 443] on link "2075818" at bounding box center [355, 434] width 50 height 19
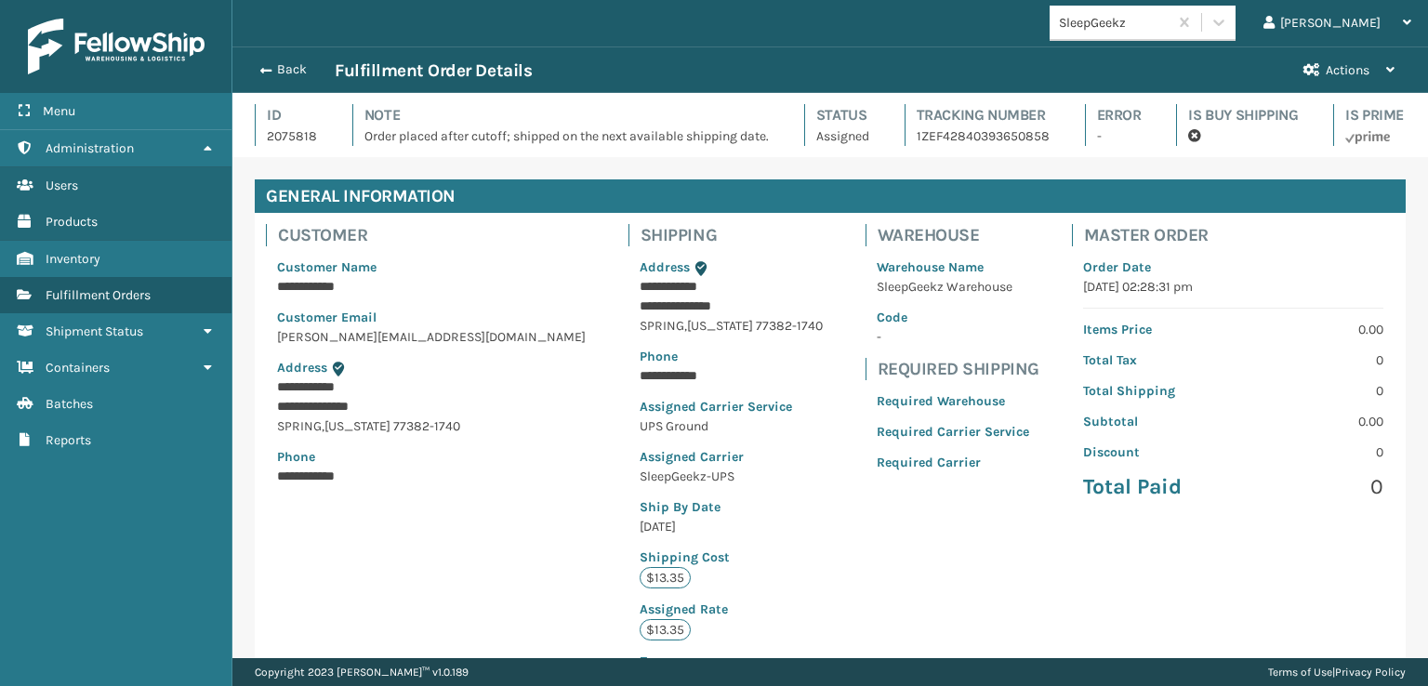
scroll to position [45, 1195]
click at [279, 72] on button "Back" at bounding box center [292, 69] width 86 height 17
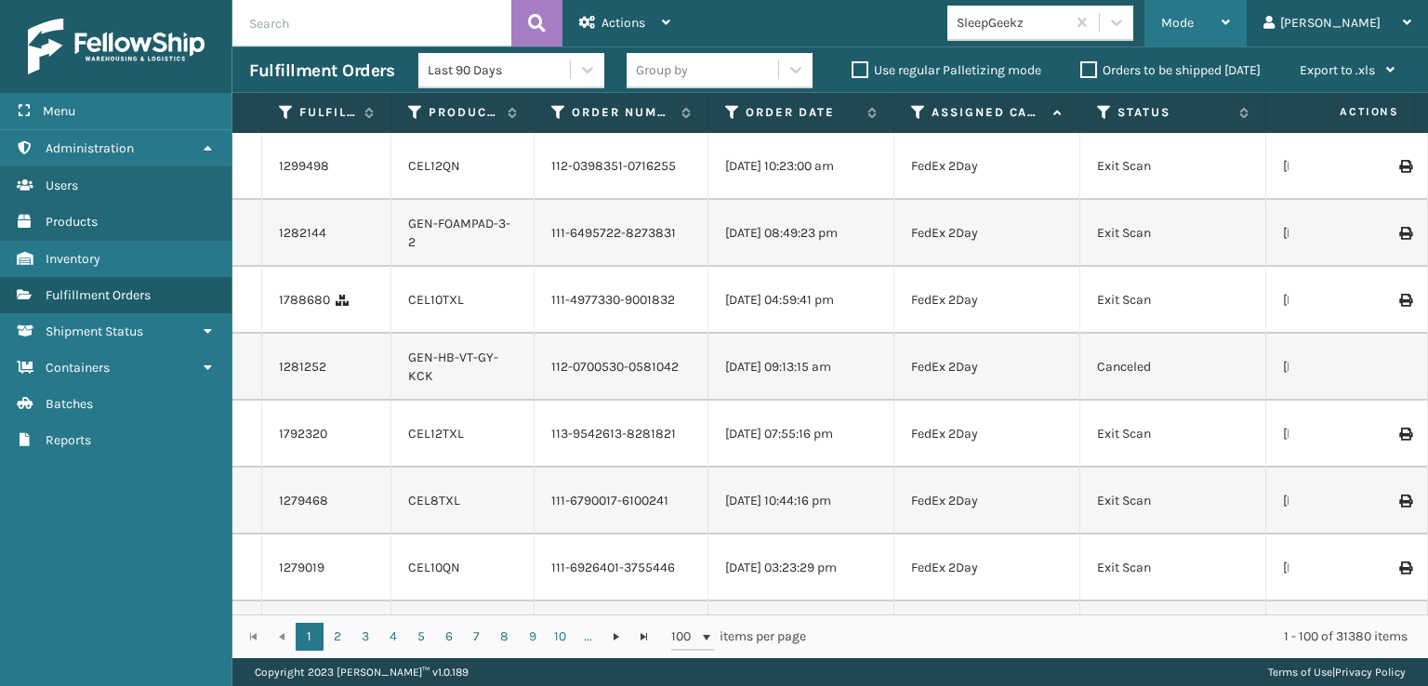
click at [1194, 23] on span "Mode" at bounding box center [1177, 23] width 33 height 16
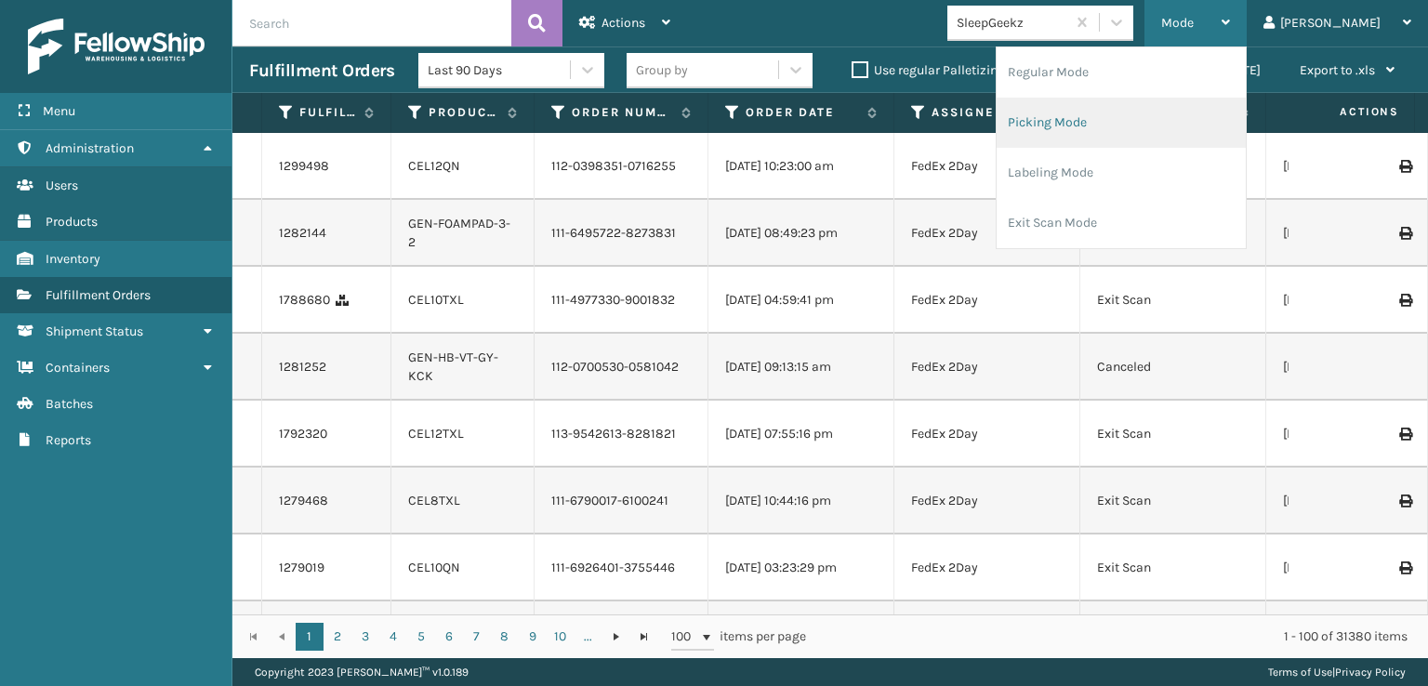
click at [1117, 127] on li "Picking Mode" at bounding box center [1121, 123] width 249 height 50
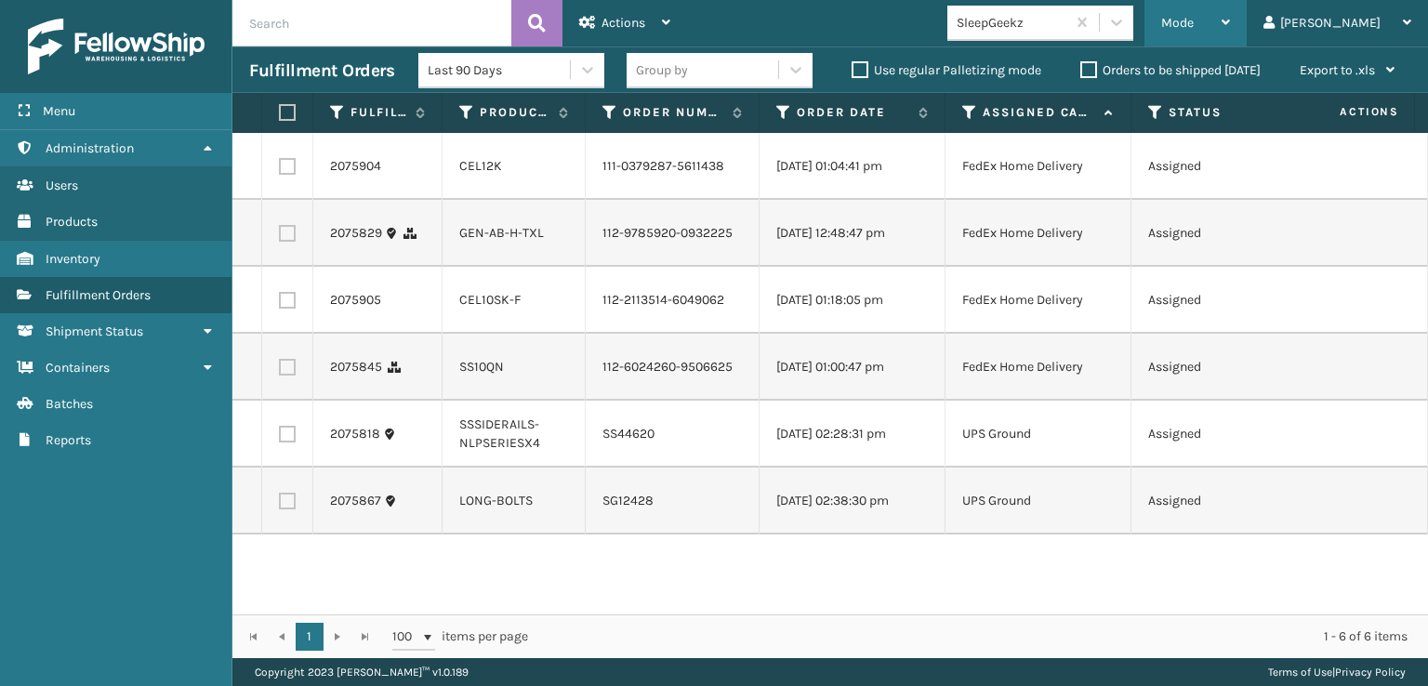
click at [1230, 19] on div "Mode" at bounding box center [1195, 23] width 69 height 46
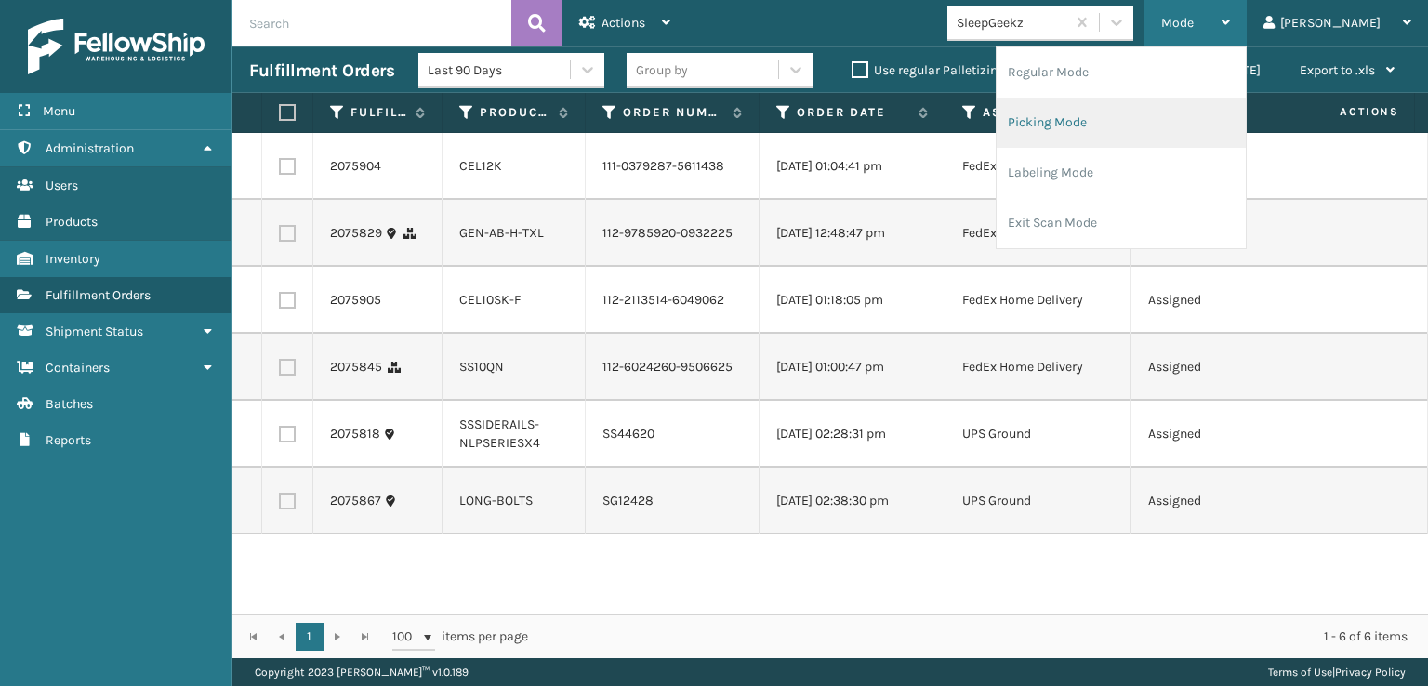
click at [1098, 120] on li "Picking Mode" at bounding box center [1121, 123] width 249 height 50
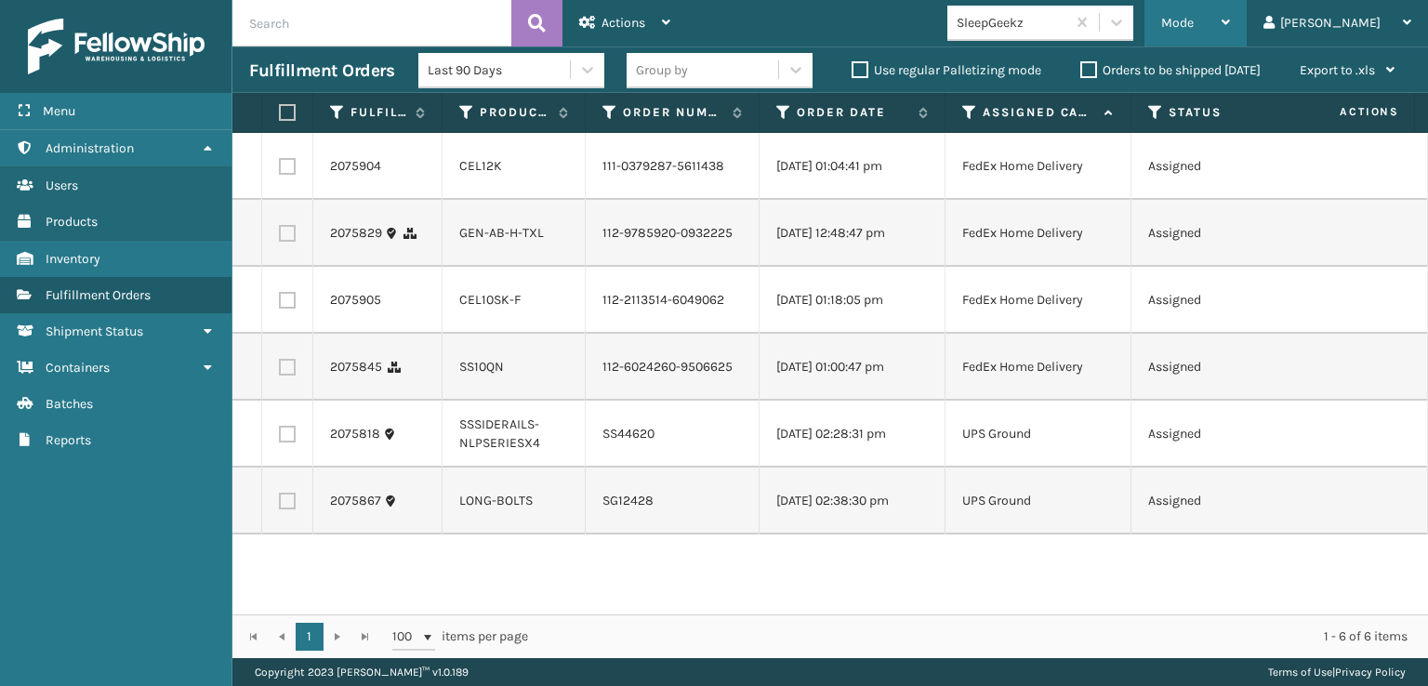
click at [1194, 19] on span "Mode" at bounding box center [1177, 23] width 33 height 16
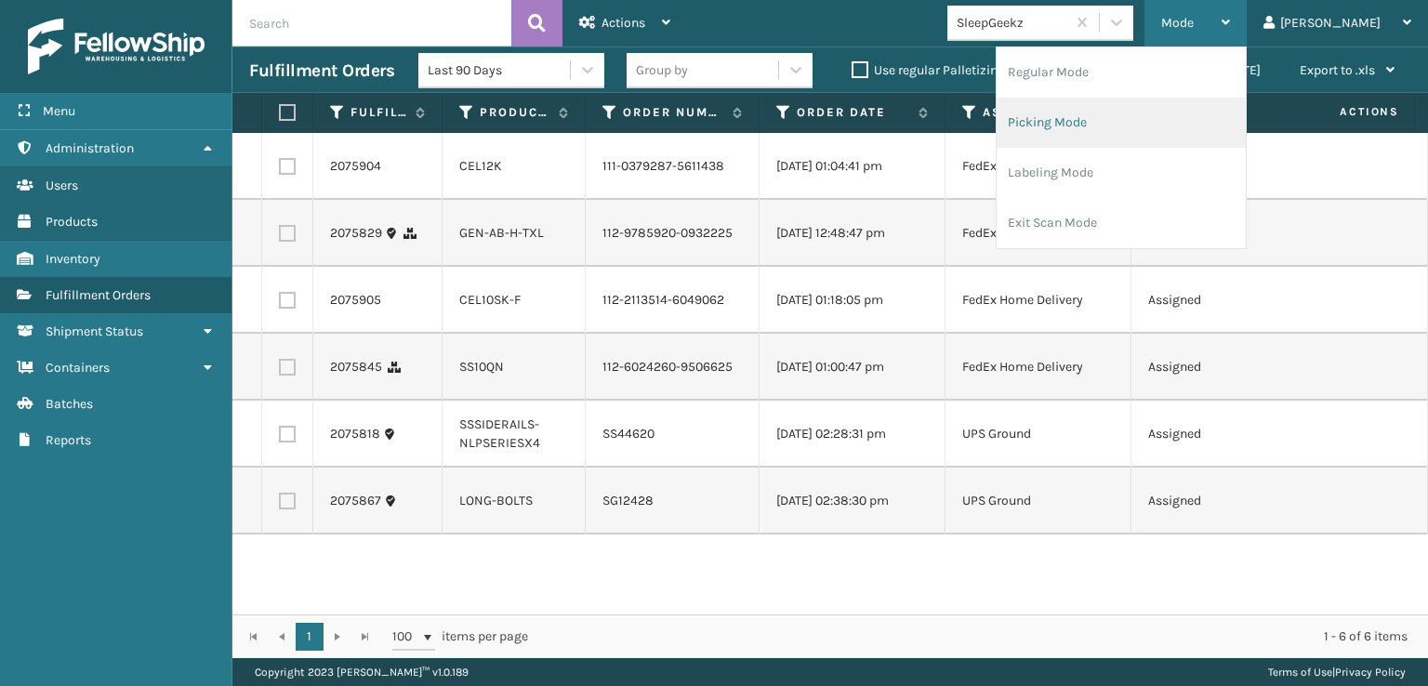
click at [1113, 120] on li "Picking Mode" at bounding box center [1121, 123] width 249 height 50
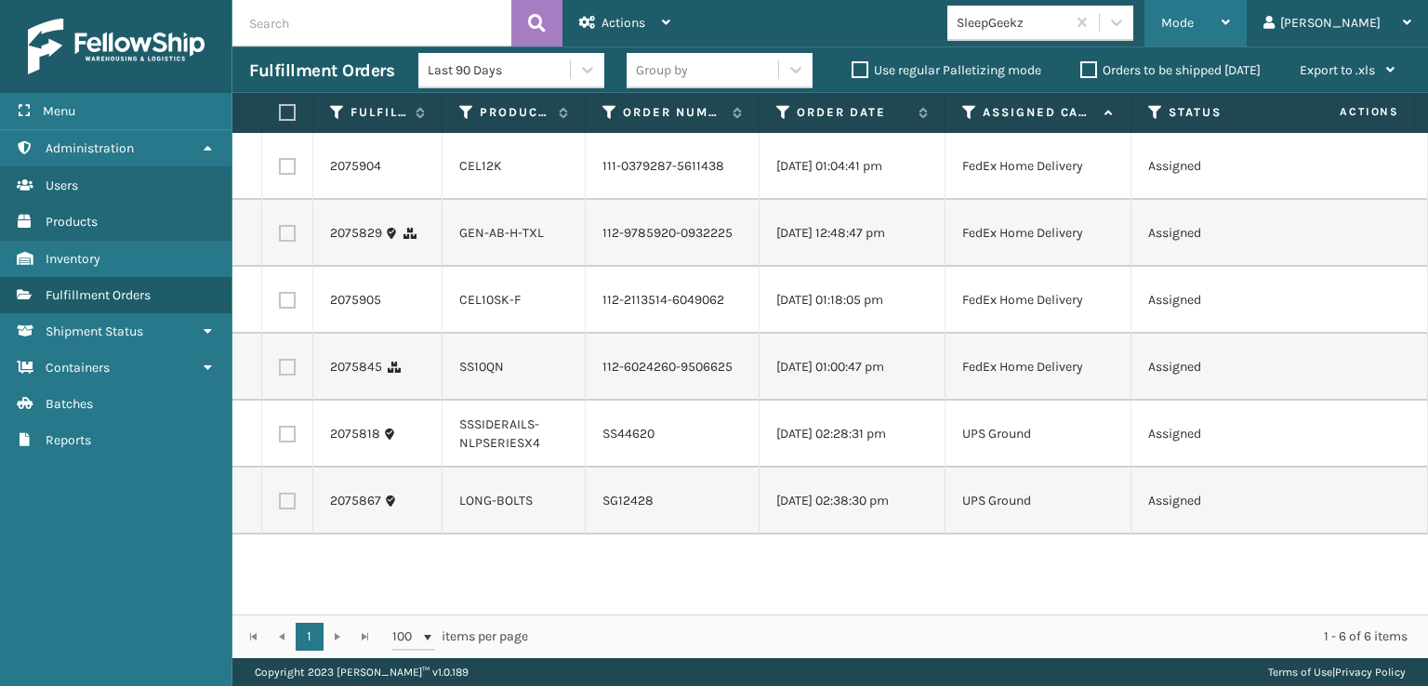
click at [1230, 20] on div "Mode" at bounding box center [1195, 23] width 69 height 46
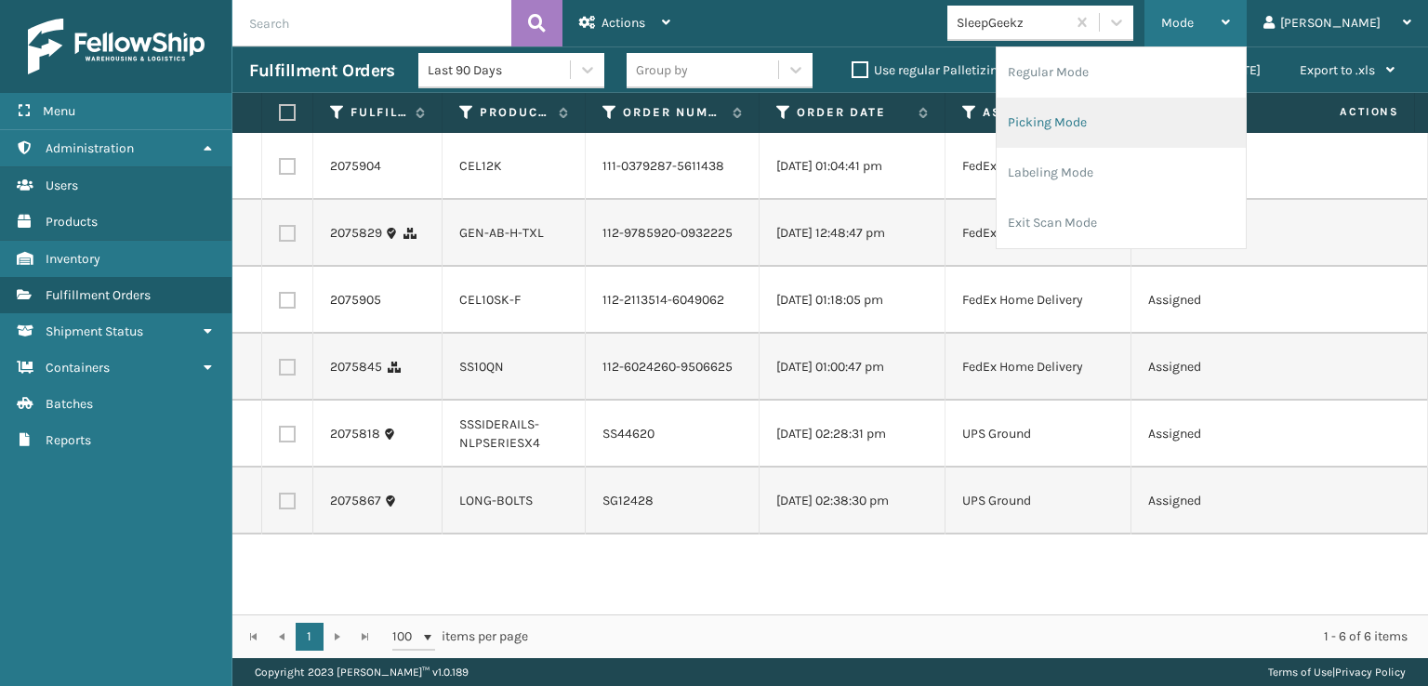
click at [1092, 115] on li "Picking Mode" at bounding box center [1121, 123] width 249 height 50
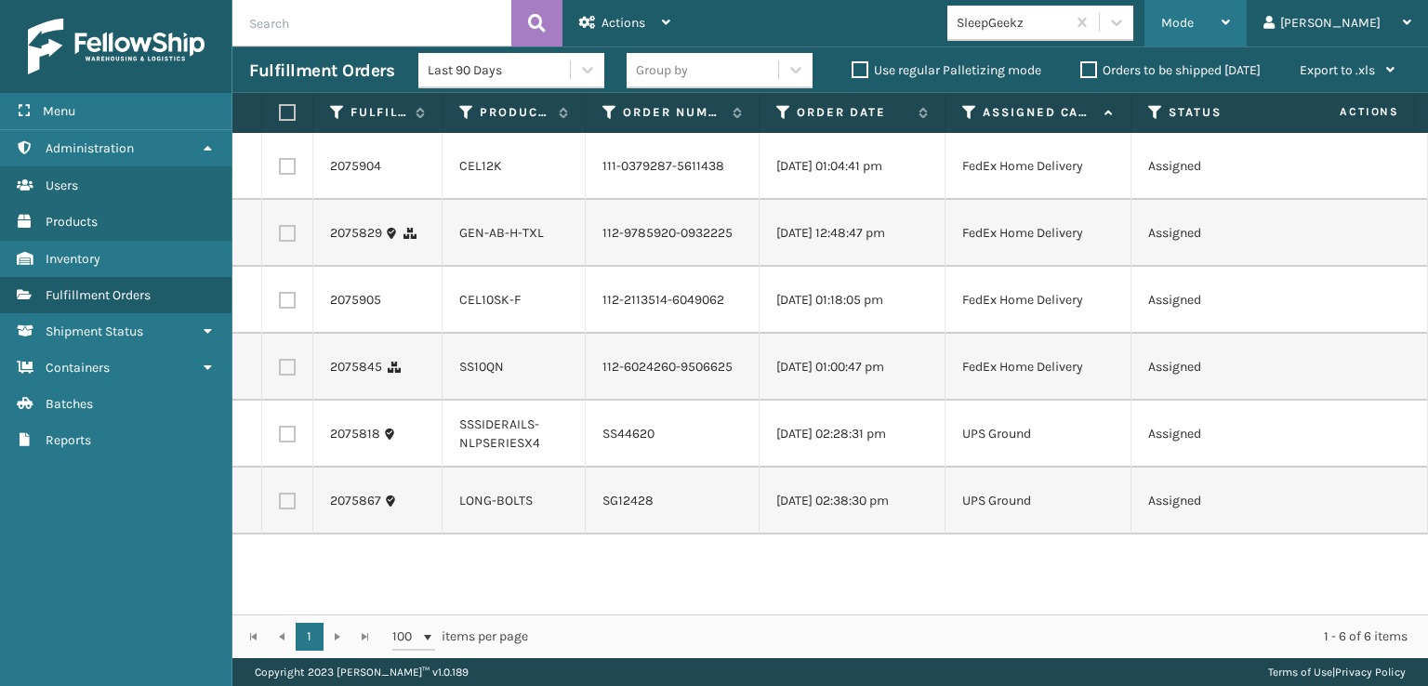
click at [1194, 20] on span "Mode" at bounding box center [1177, 23] width 33 height 16
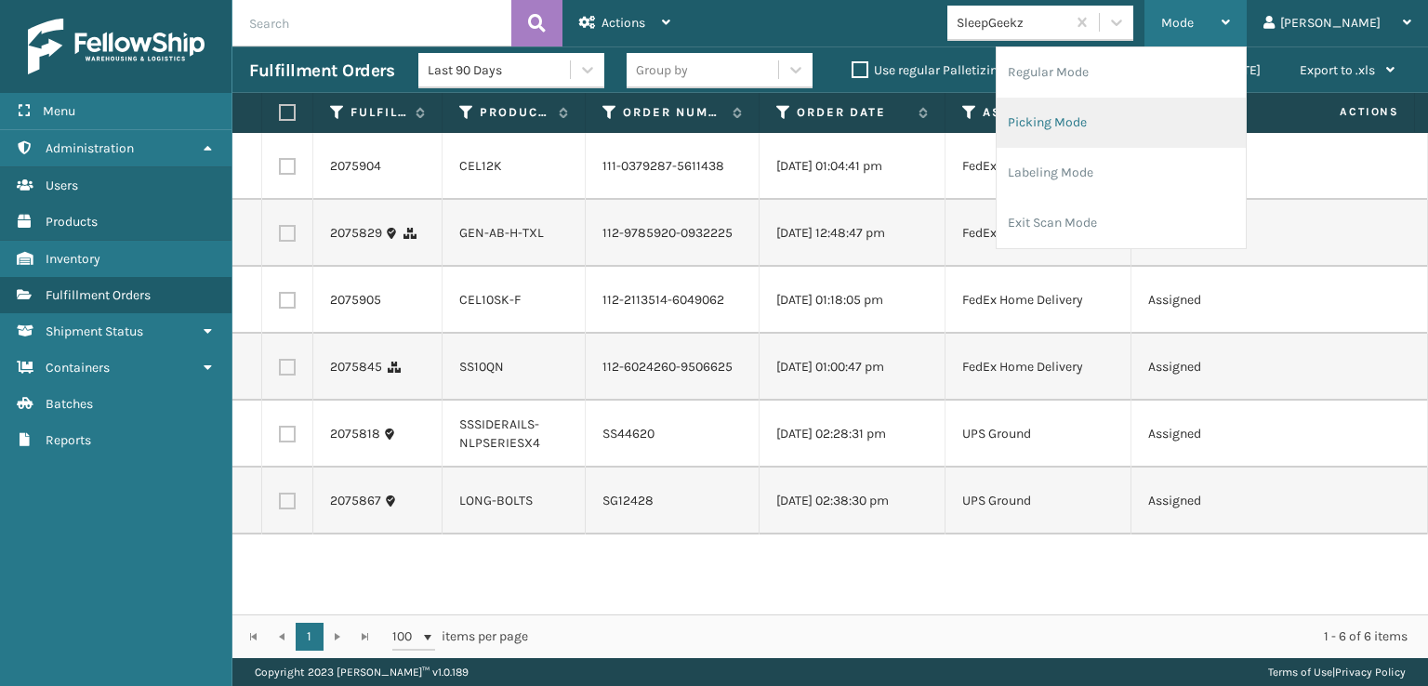
click at [1118, 117] on li "Picking Mode" at bounding box center [1121, 123] width 249 height 50
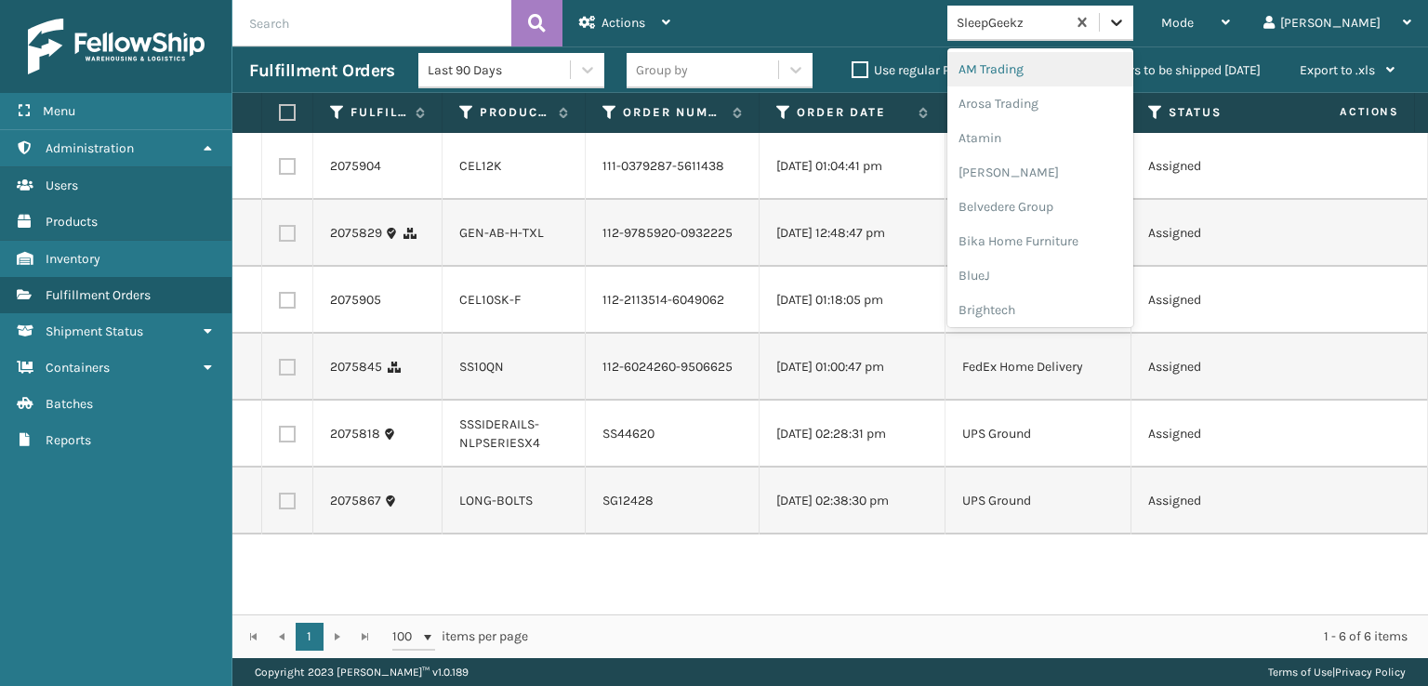
click at [1126, 26] on icon at bounding box center [1116, 22] width 19 height 19
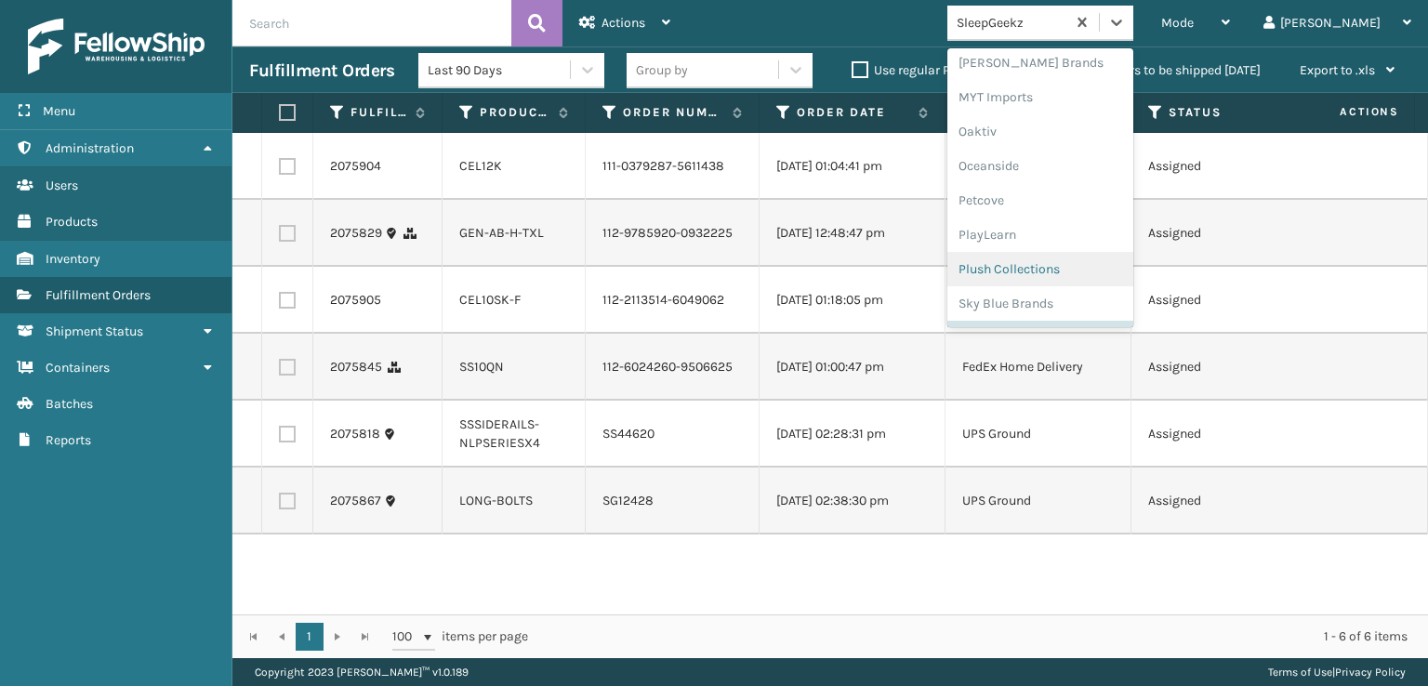
click at [1059, 265] on div "Plush Collections" at bounding box center [1040, 269] width 186 height 34
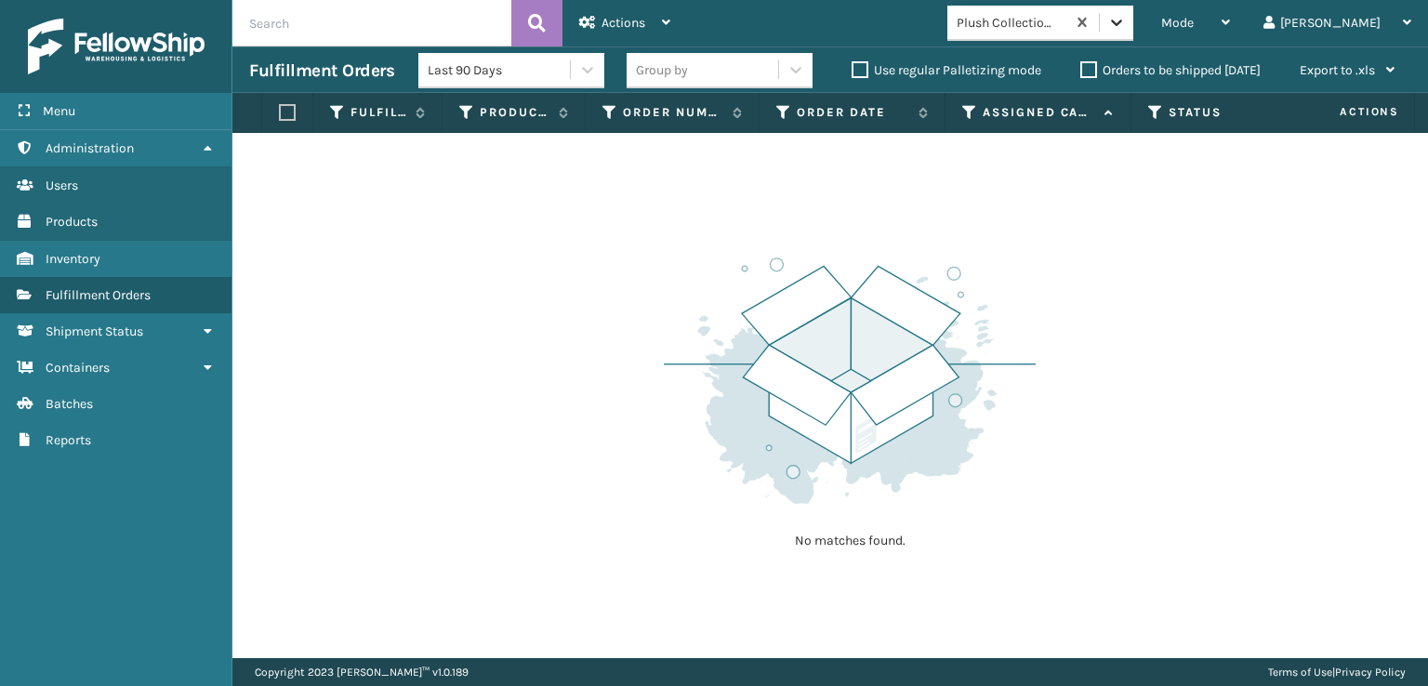
click at [1133, 34] on div at bounding box center [1116, 22] width 33 height 33
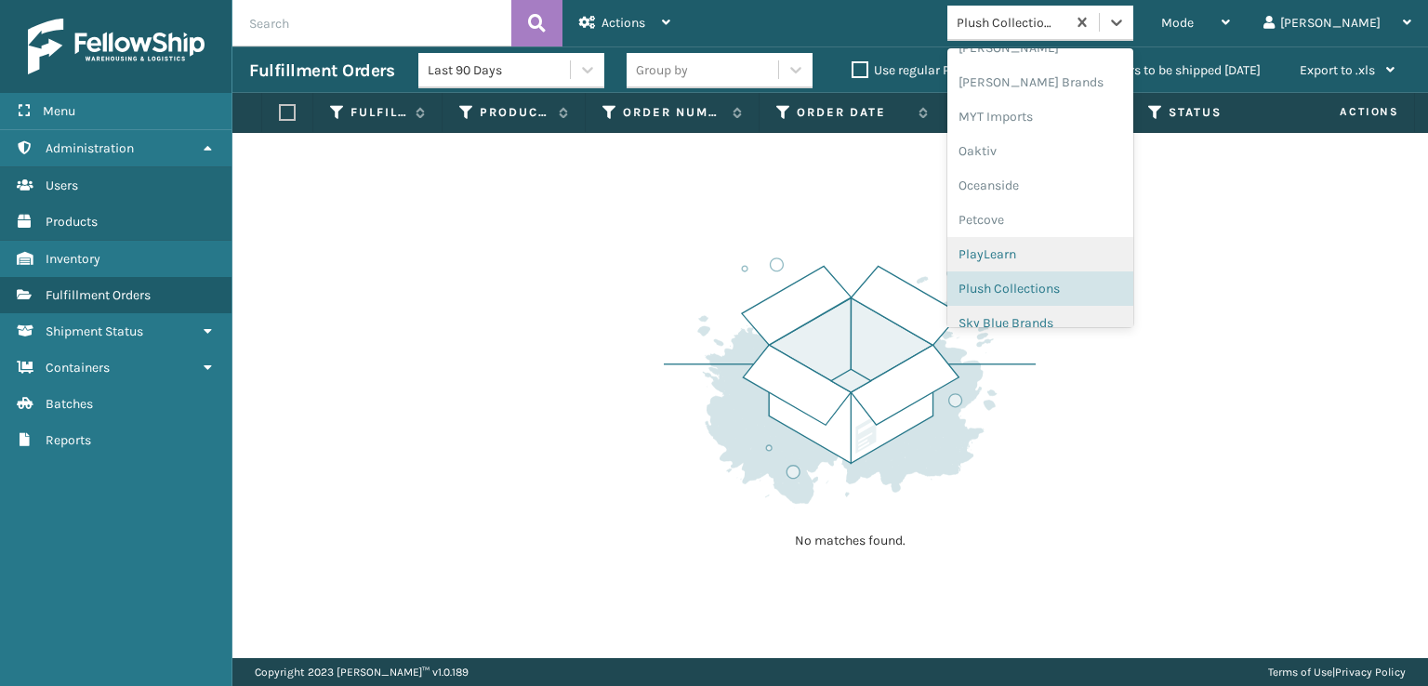
scroll to position [933, 0]
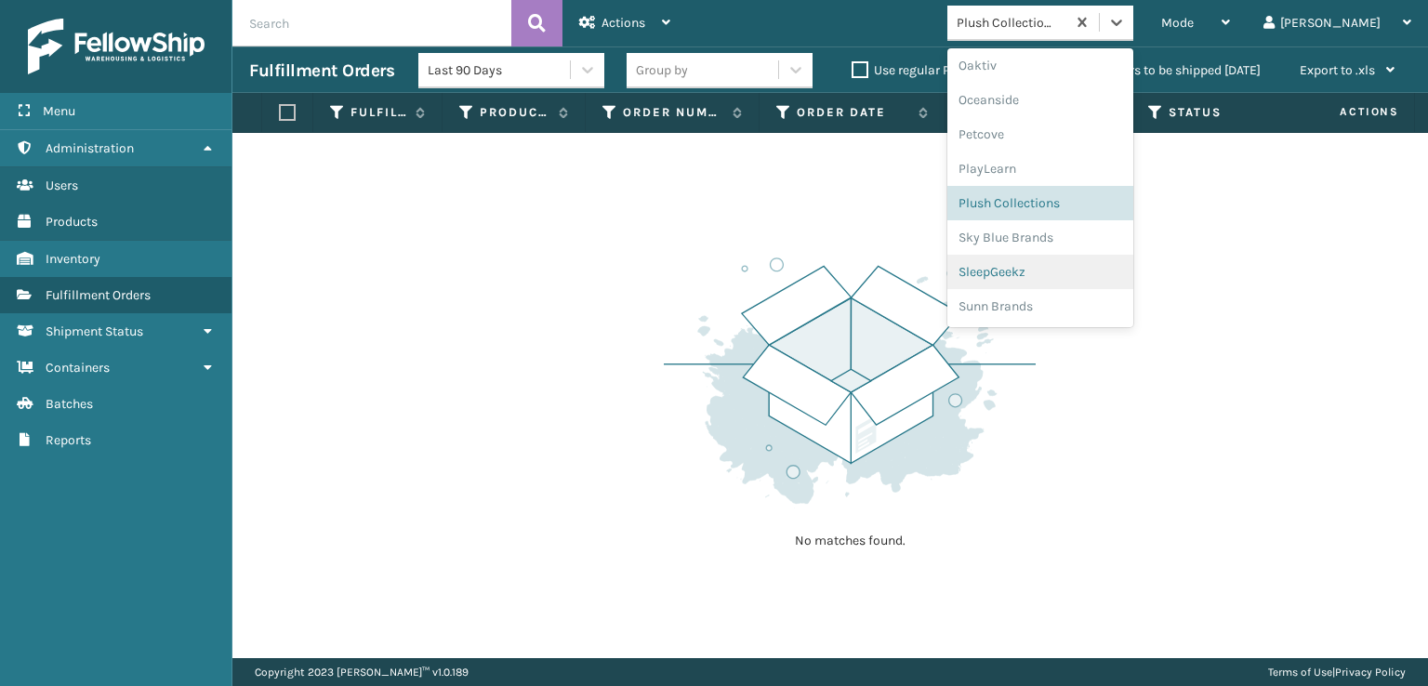
click at [1060, 269] on div "SleepGeekz" at bounding box center [1040, 272] width 186 height 34
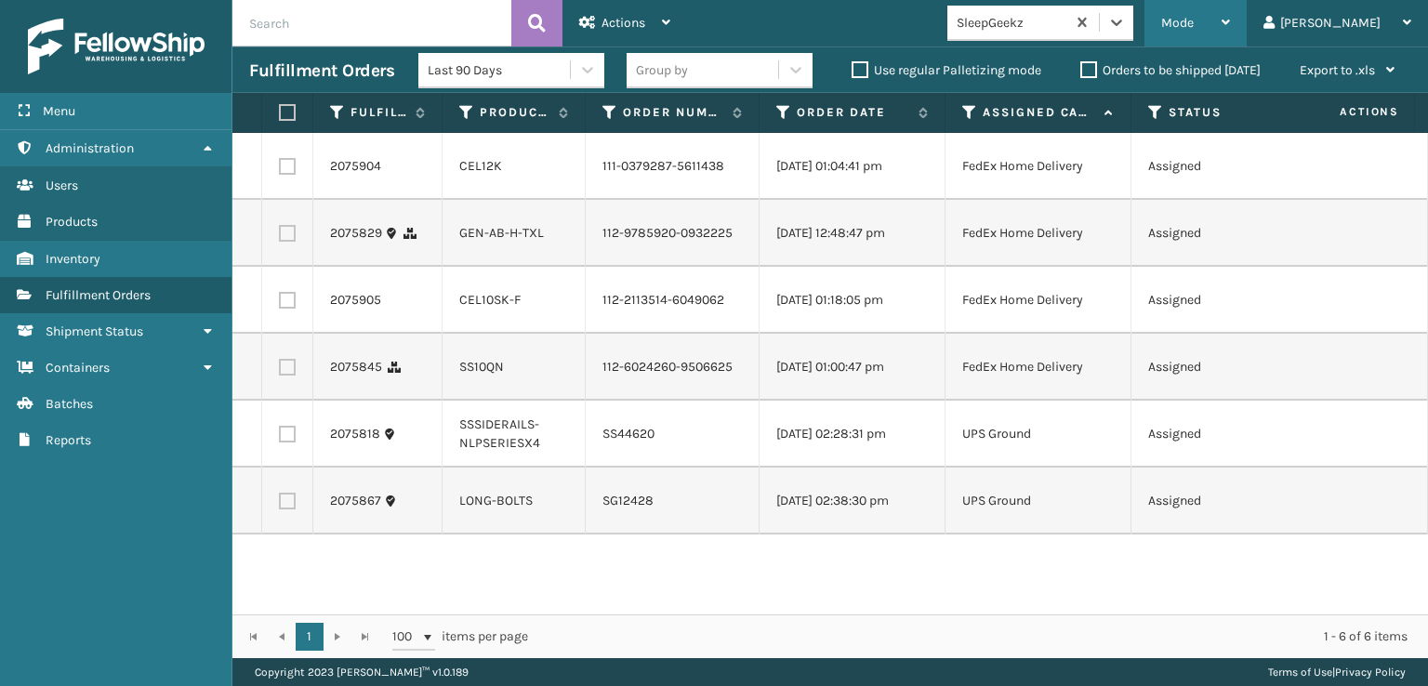
click at [1194, 23] on span "Mode" at bounding box center [1177, 23] width 33 height 16
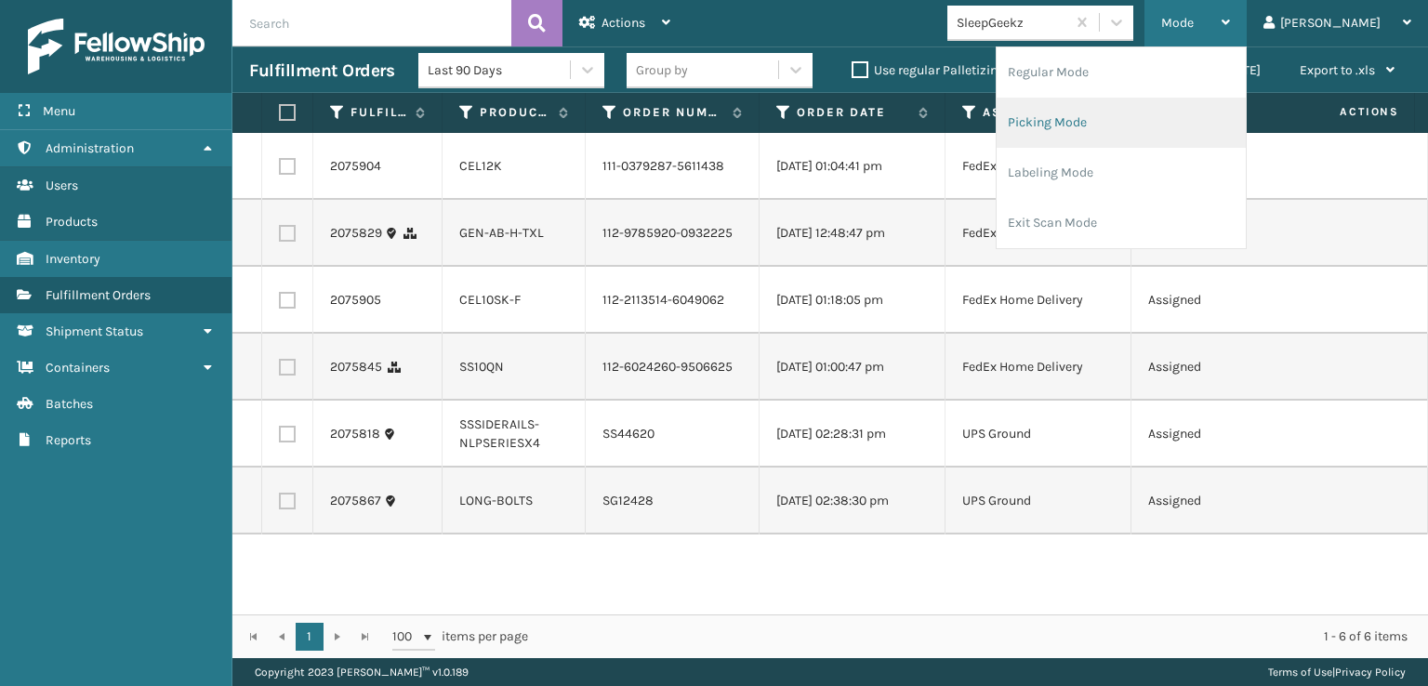
click at [1116, 113] on li "Picking Mode" at bounding box center [1121, 123] width 249 height 50
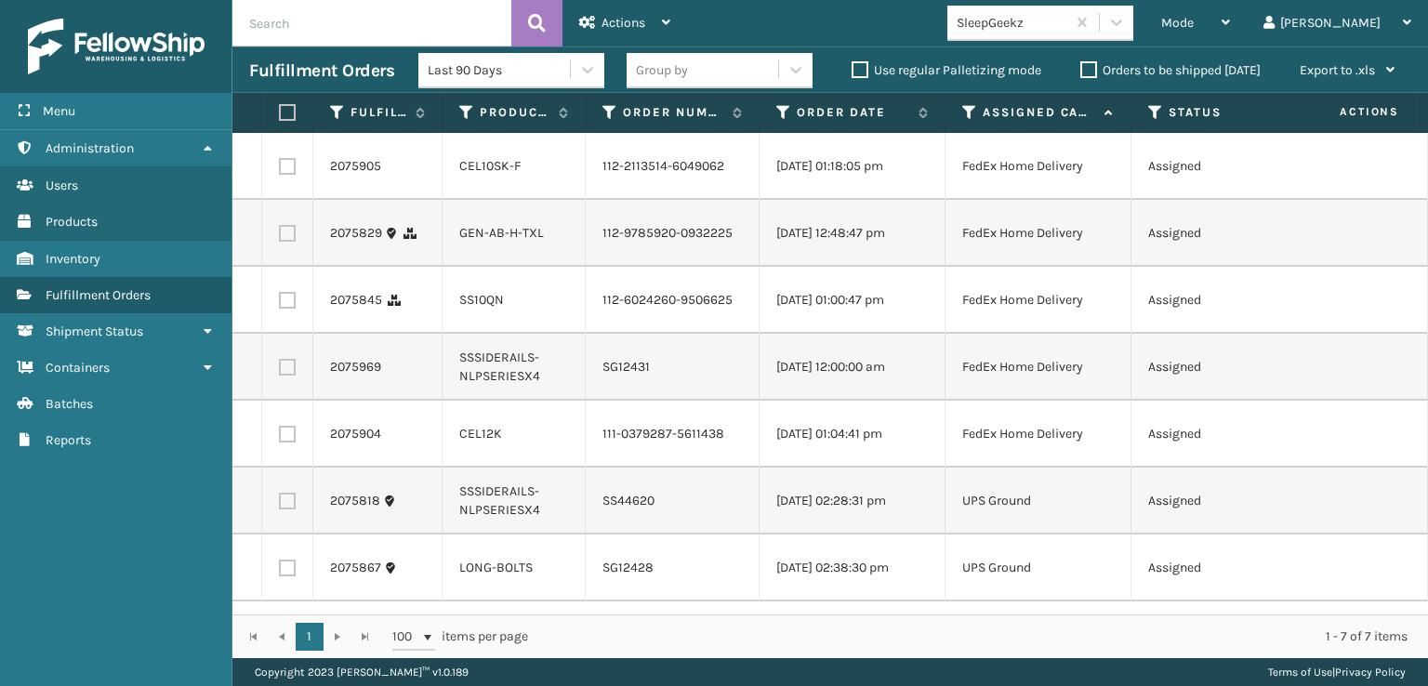
click at [284, 376] on label at bounding box center [287, 367] width 17 height 17
click at [280, 371] on input "checkbox" at bounding box center [279, 365] width 1 height 12
checkbox input "true"
click at [621, 12] on div "Actions" at bounding box center [624, 23] width 91 height 46
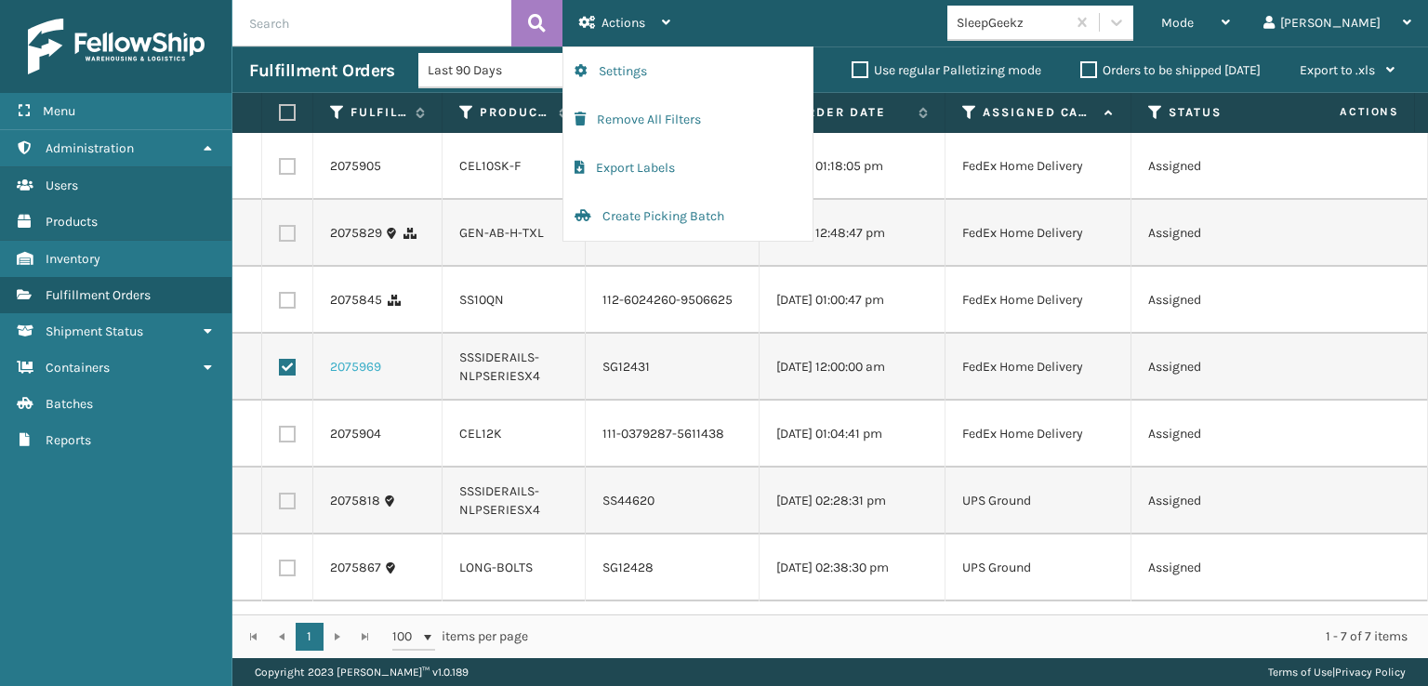
click at [350, 377] on link "2075969" at bounding box center [355, 367] width 51 height 19
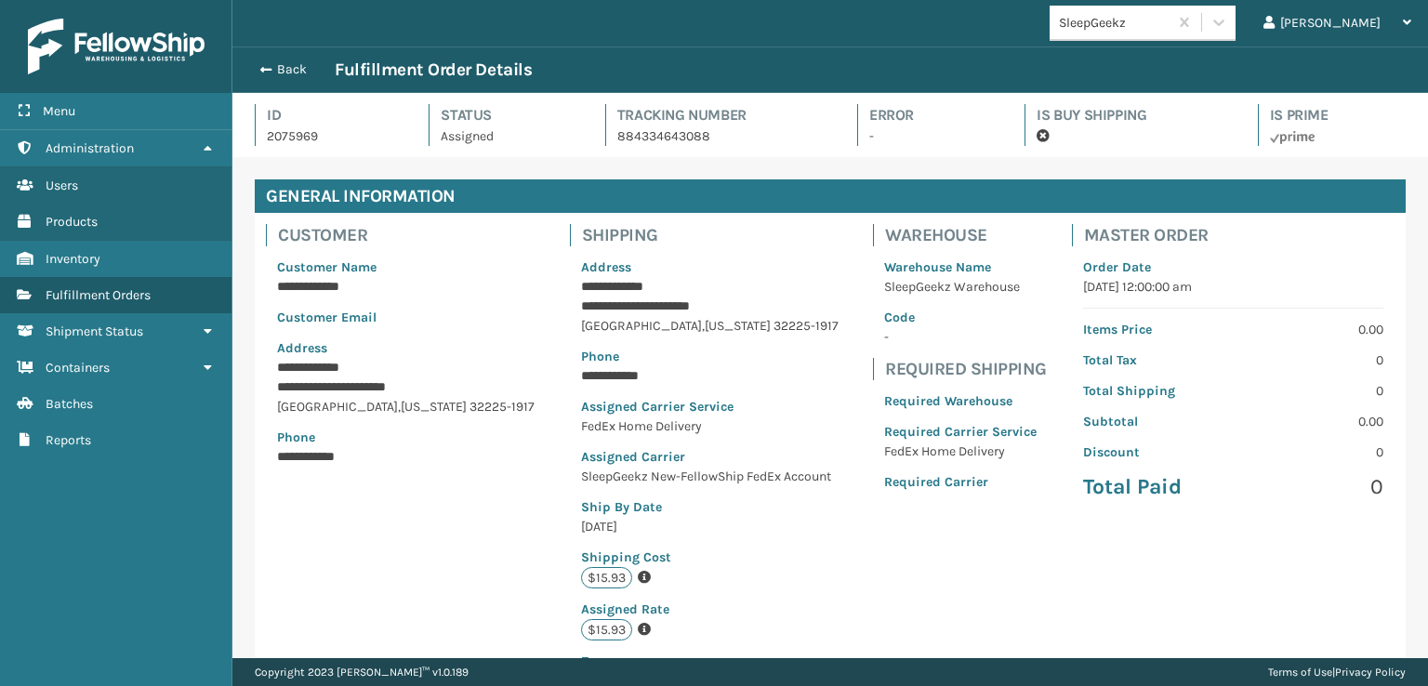
scroll to position [45, 1195]
click at [288, 73] on button "Back" at bounding box center [292, 69] width 86 height 17
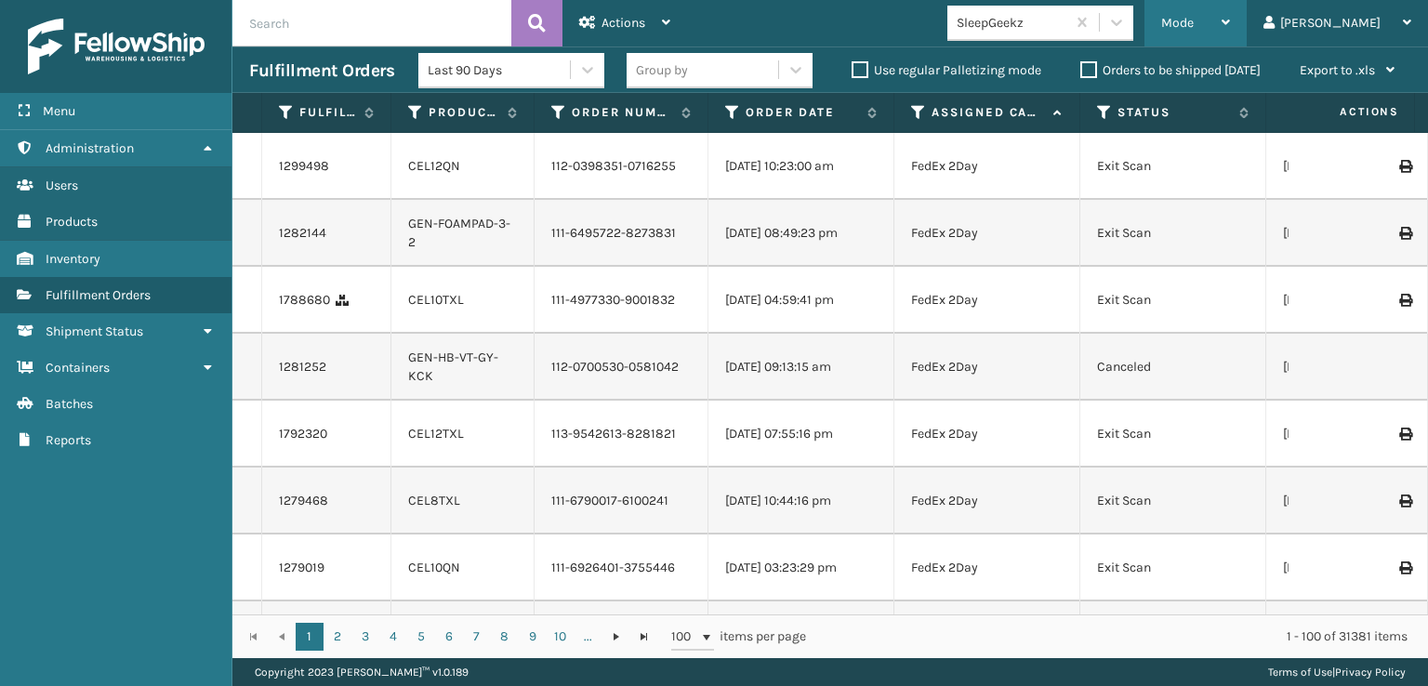
click at [1230, 4] on div "Mode" at bounding box center [1195, 23] width 69 height 46
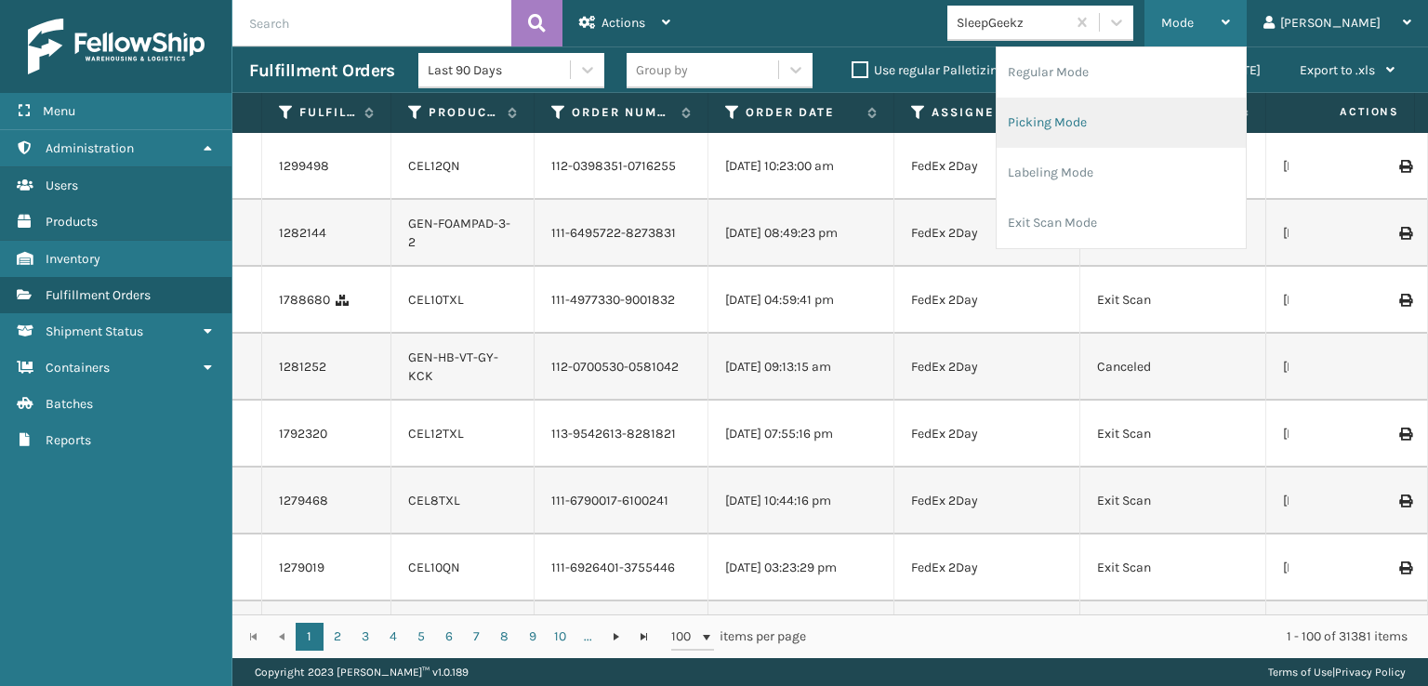
click at [1118, 118] on li "Picking Mode" at bounding box center [1121, 123] width 249 height 50
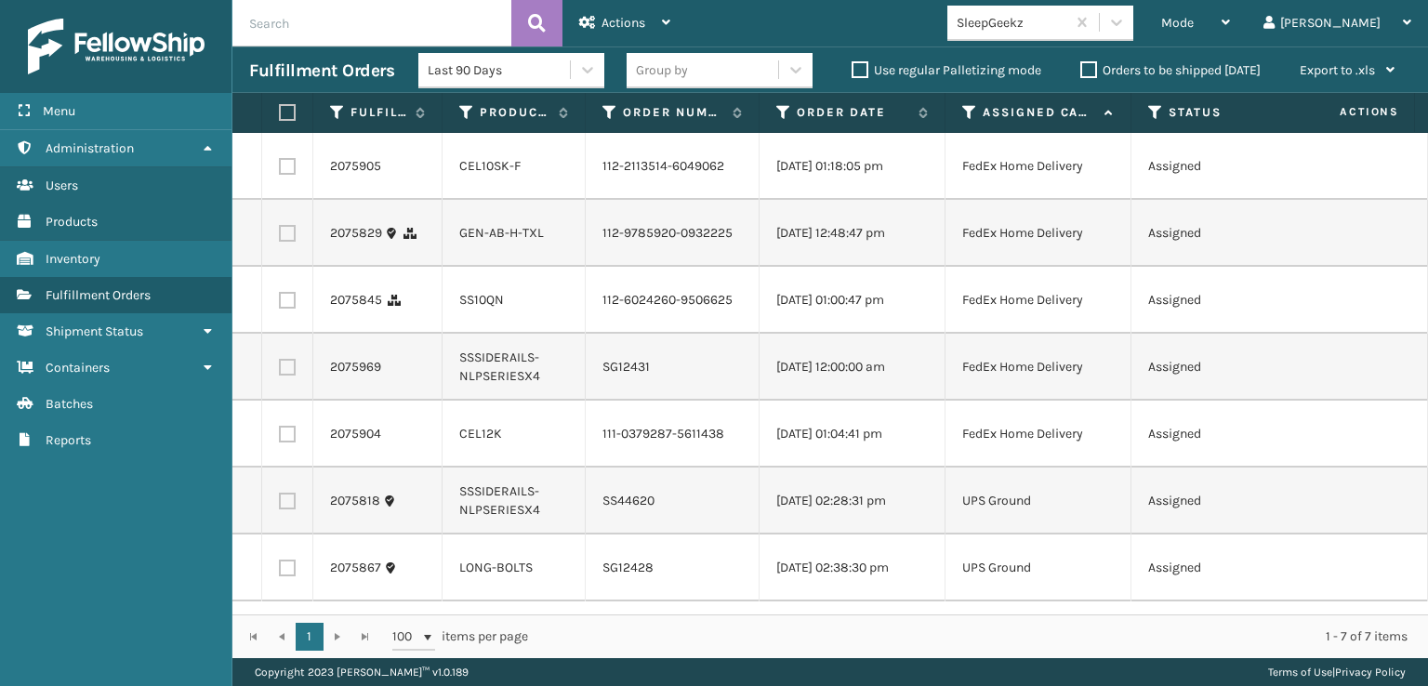
click at [289, 376] on label at bounding box center [287, 367] width 17 height 17
click at [280, 371] on input "checkbox" at bounding box center [279, 365] width 1 height 12
checkbox input "true"
click at [650, 31] on div "Actions" at bounding box center [624, 23] width 91 height 46
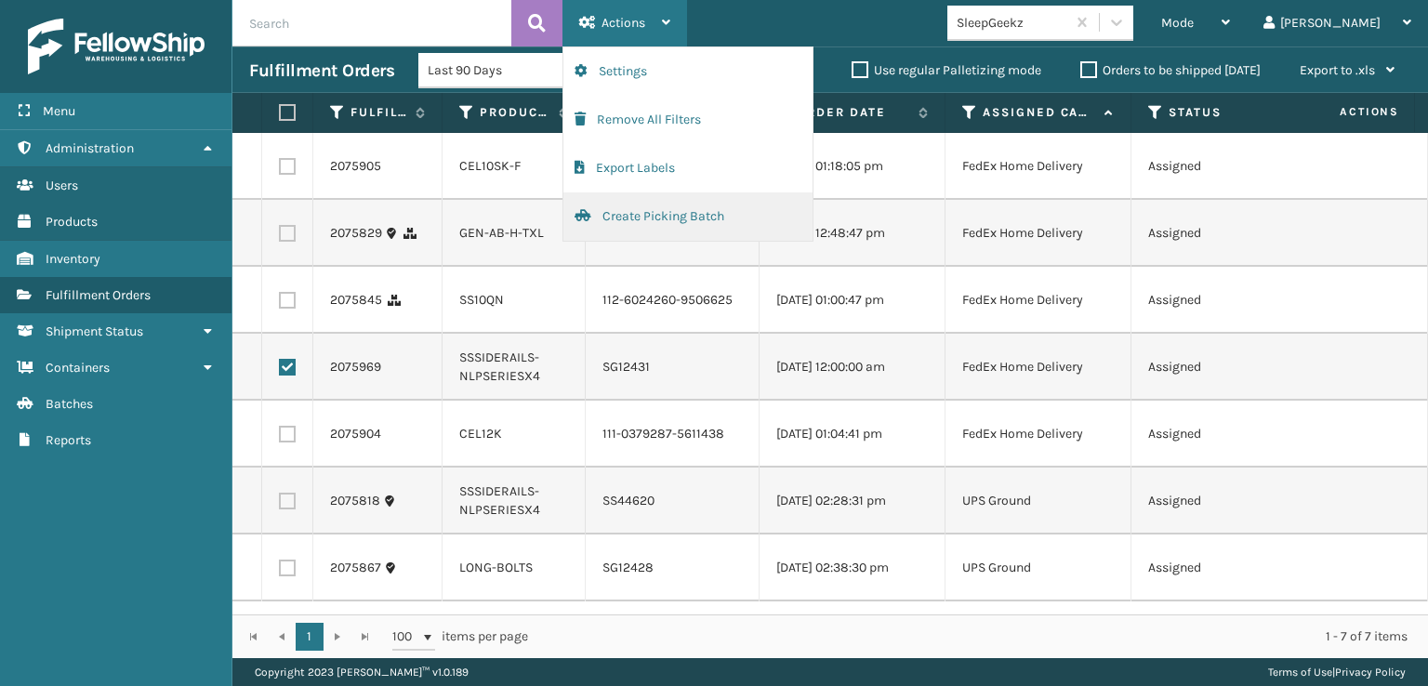
click at [636, 217] on button "Create Picking Batch" at bounding box center [687, 216] width 249 height 48
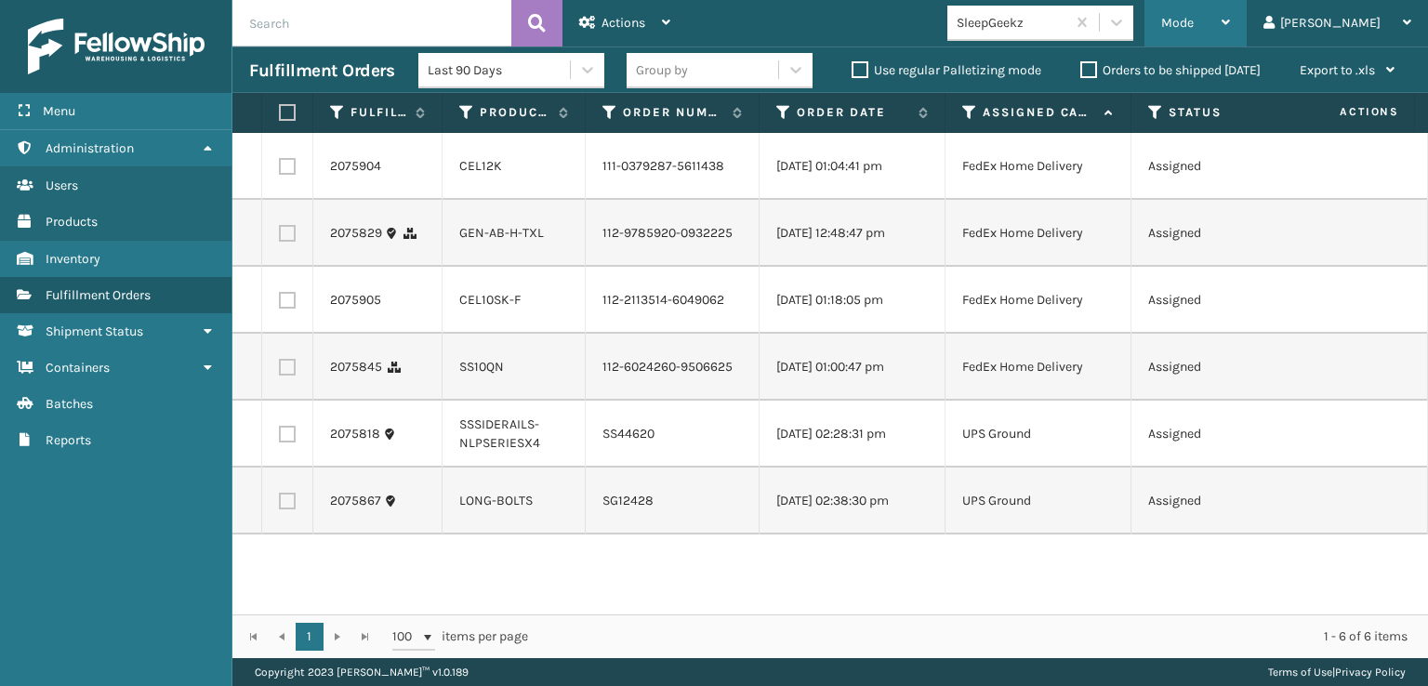
click at [1194, 21] on span "Mode" at bounding box center [1177, 23] width 33 height 16
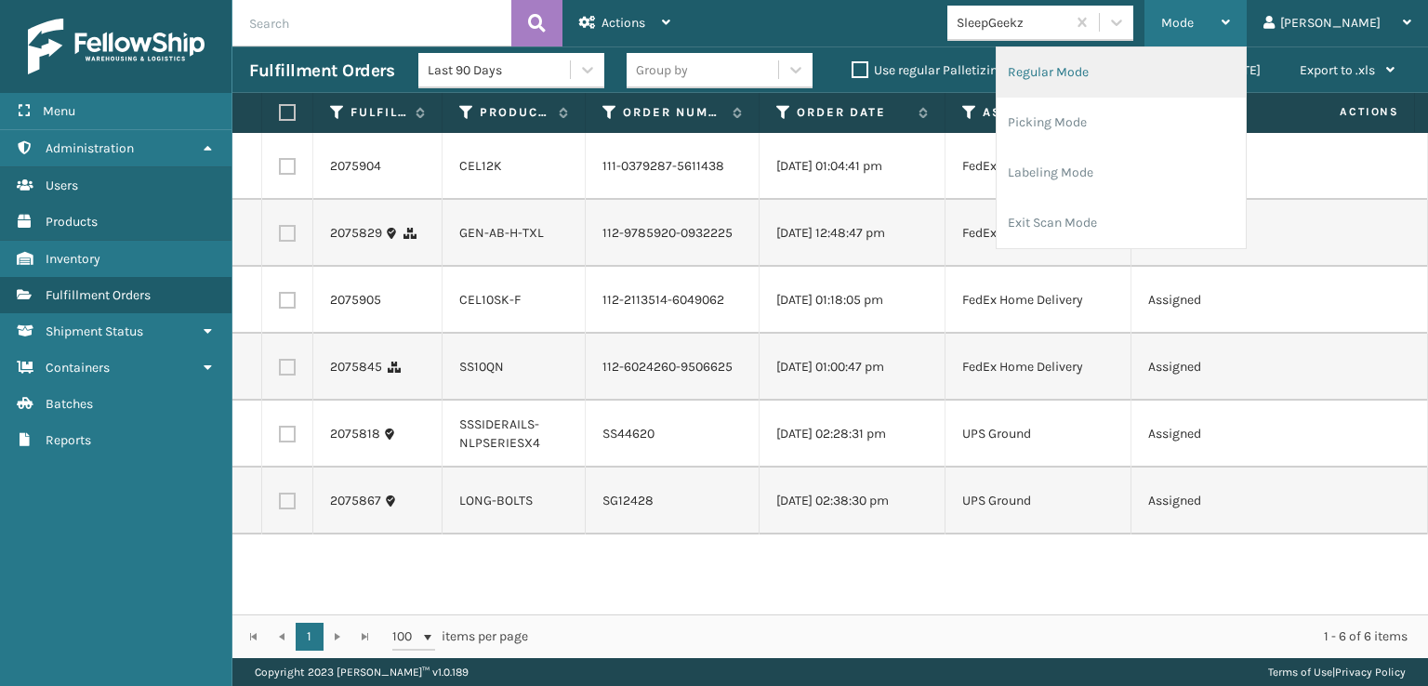
click at [1111, 73] on li "Regular Mode" at bounding box center [1121, 72] width 249 height 50
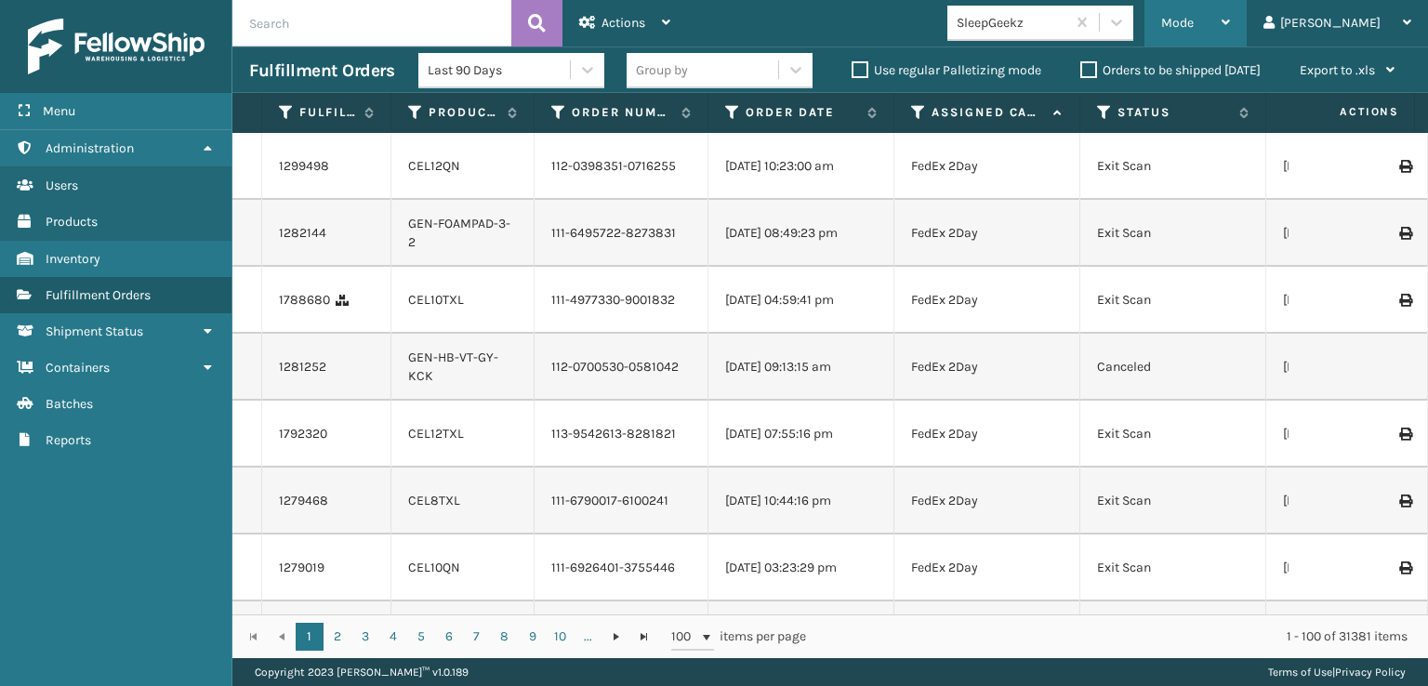
click at [1194, 28] on span "Mode" at bounding box center [1177, 23] width 33 height 16
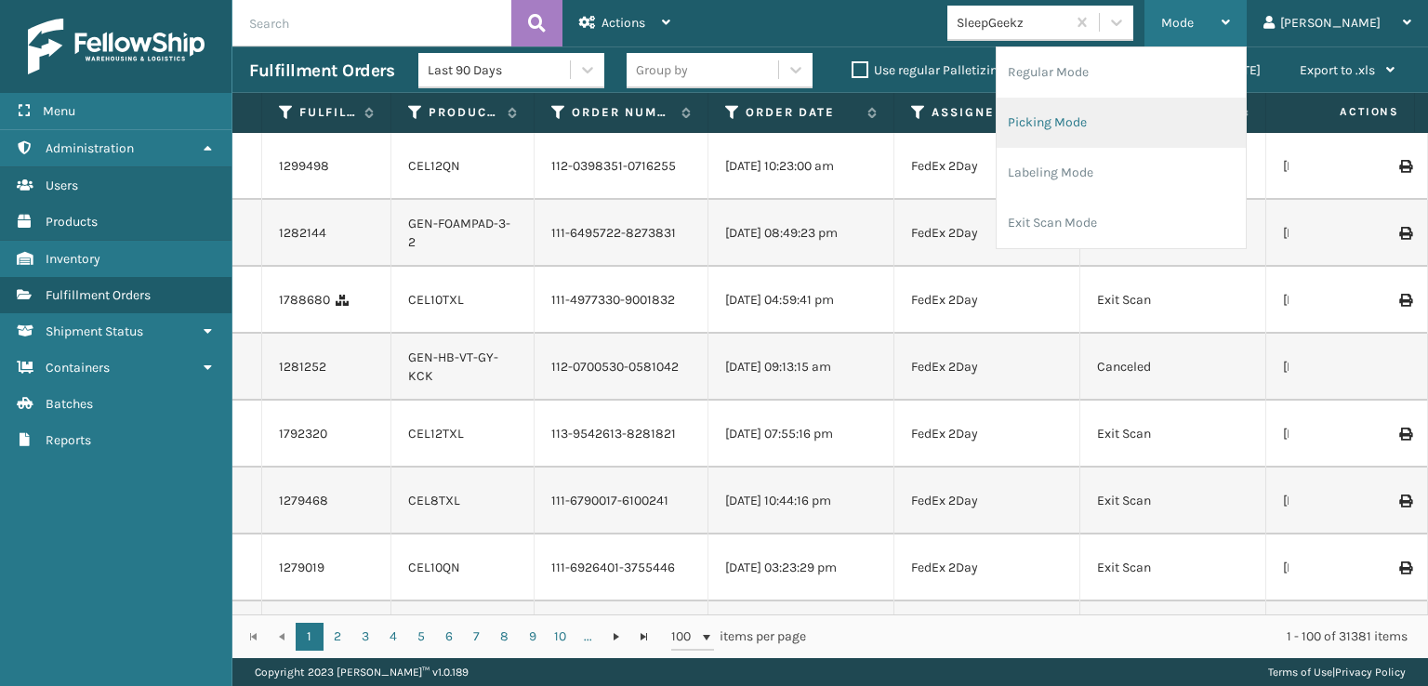
click at [1110, 120] on li "Picking Mode" at bounding box center [1121, 123] width 249 height 50
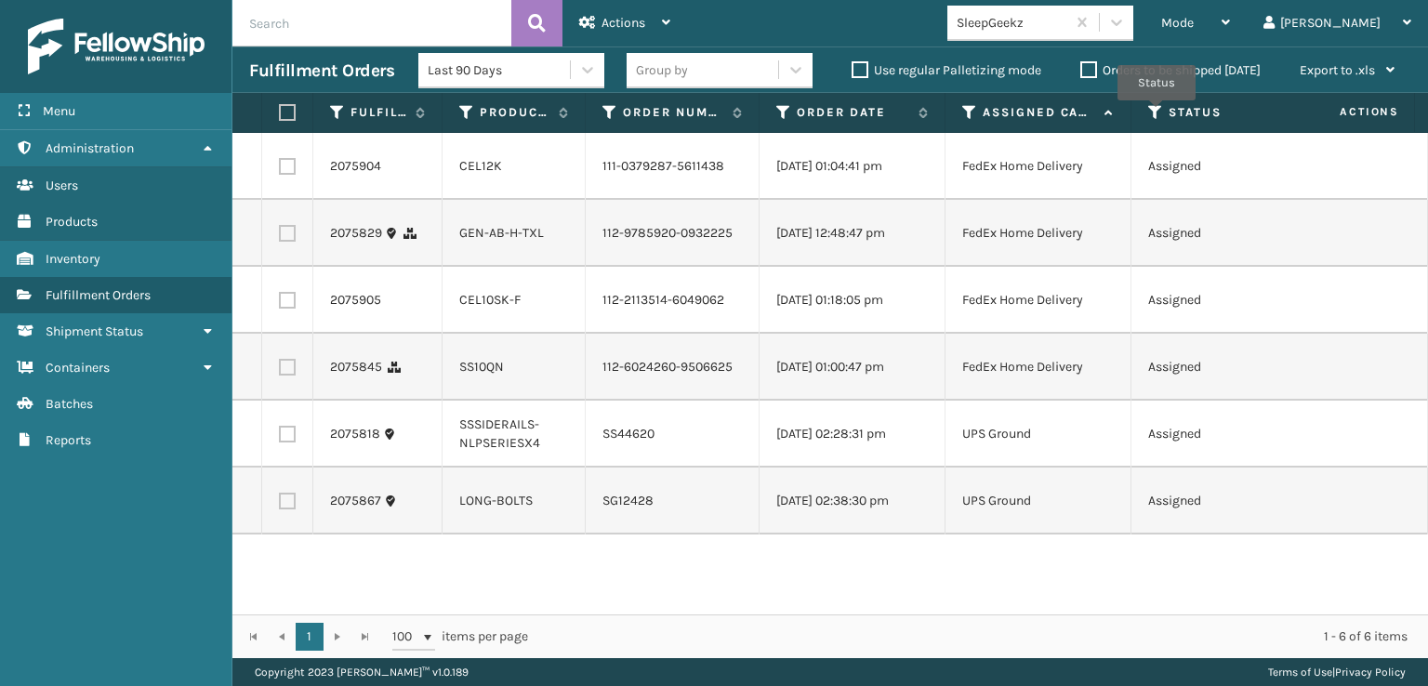
click at [1157, 113] on icon at bounding box center [1155, 112] width 15 height 17
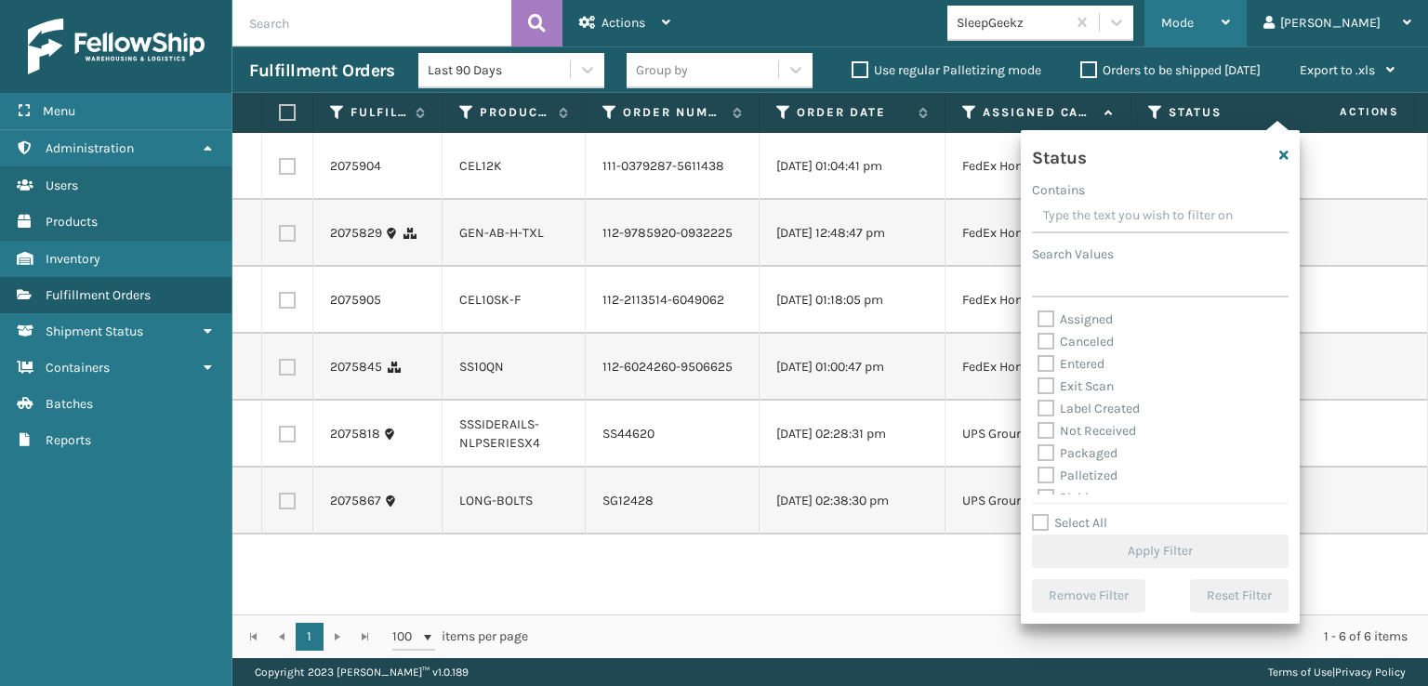
click at [1194, 30] on span "Mode" at bounding box center [1177, 23] width 33 height 16
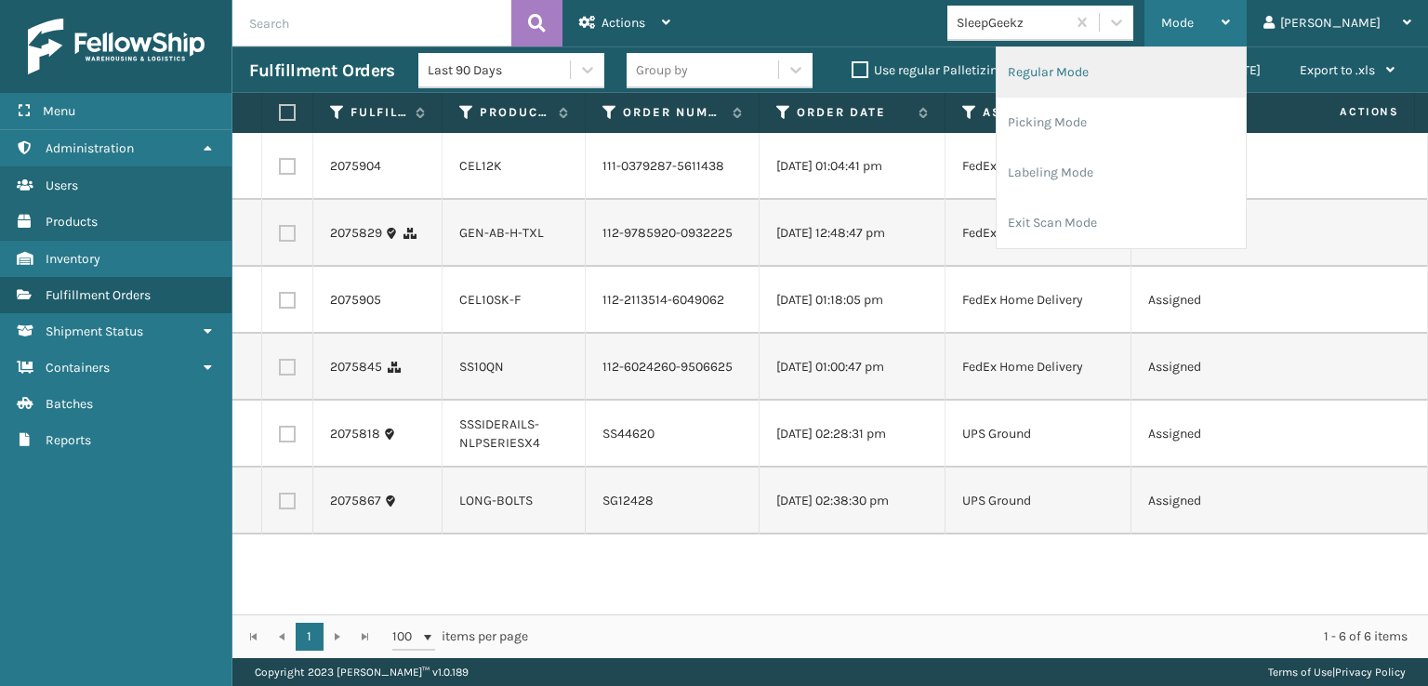
click at [1110, 70] on li "Regular Mode" at bounding box center [1121, 72] width 249 height 50
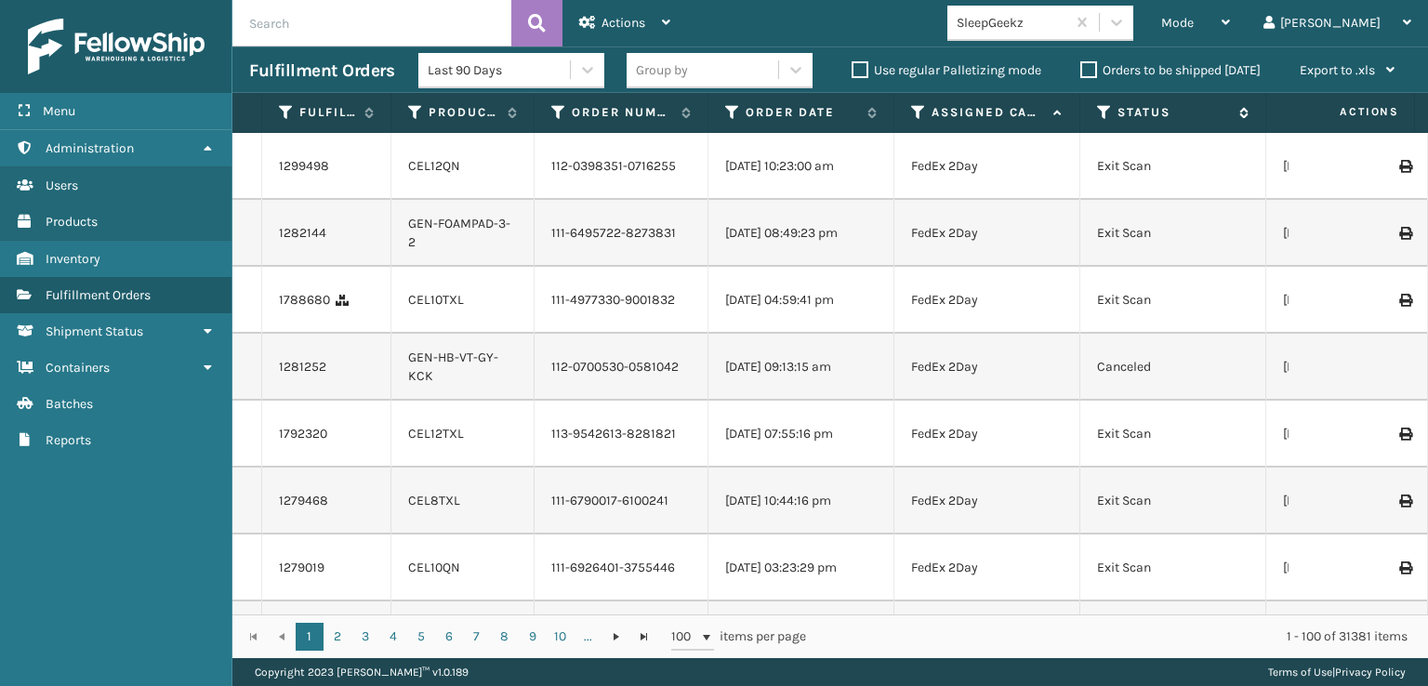
click at [1101, 110] on icon at bounding box center [1104, 112] width 15 height 17
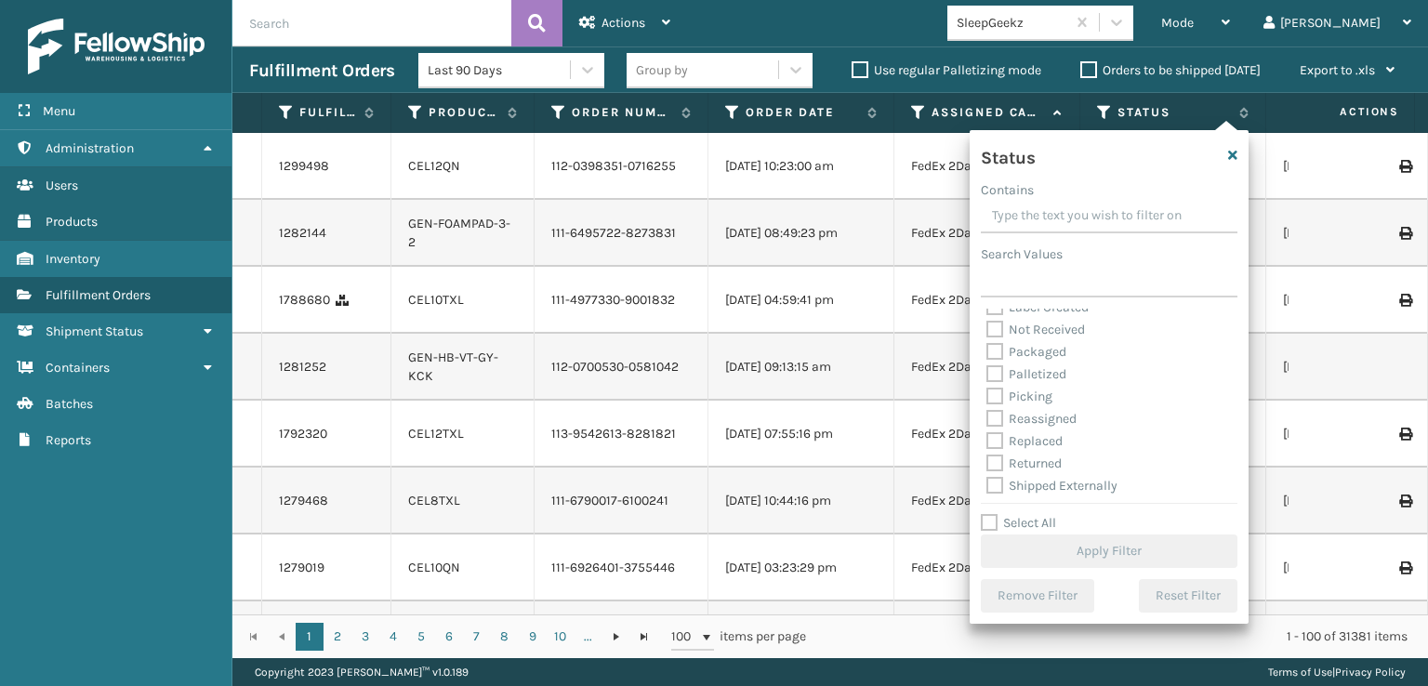
scroll to position [104, 0]
click at [997, 390] on label "Picking" at bounding box center [1019, 394] width 66 height 16
click at [987, 390] on input "Picking" at bounding box center [986, 389] width 1 height 12
checkbox input "true"
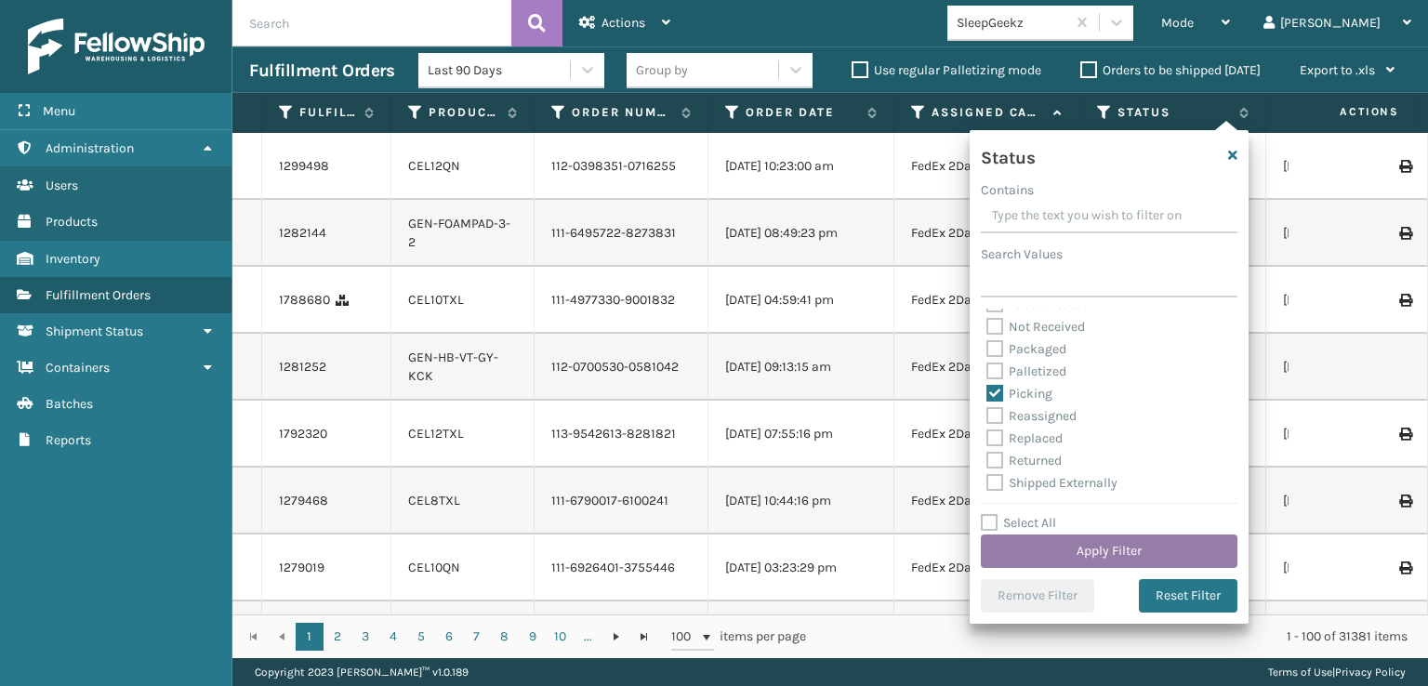
click at [1079, 545] on button "Apply Filter" at bounding box center [1109, 551] width 257 height 33
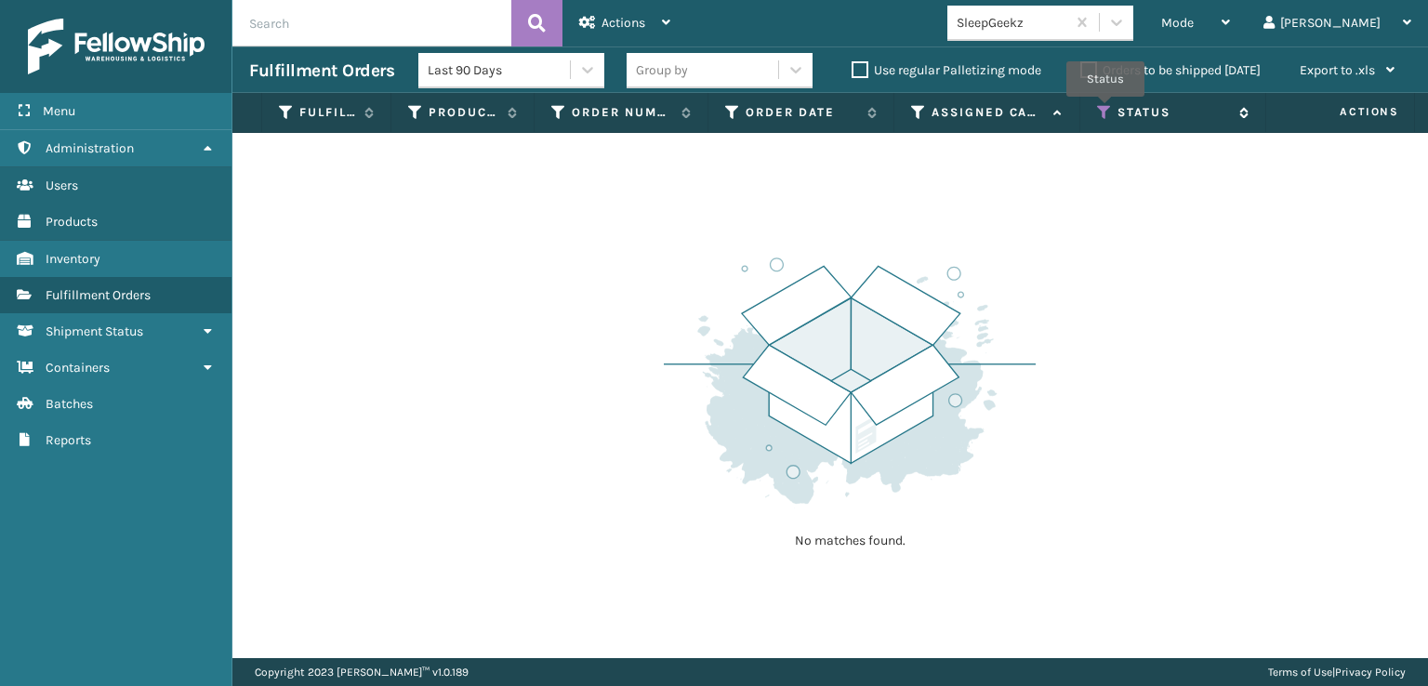
click at [1105, 110] on icon at bounding box center [1104, 112] width 15 height 17
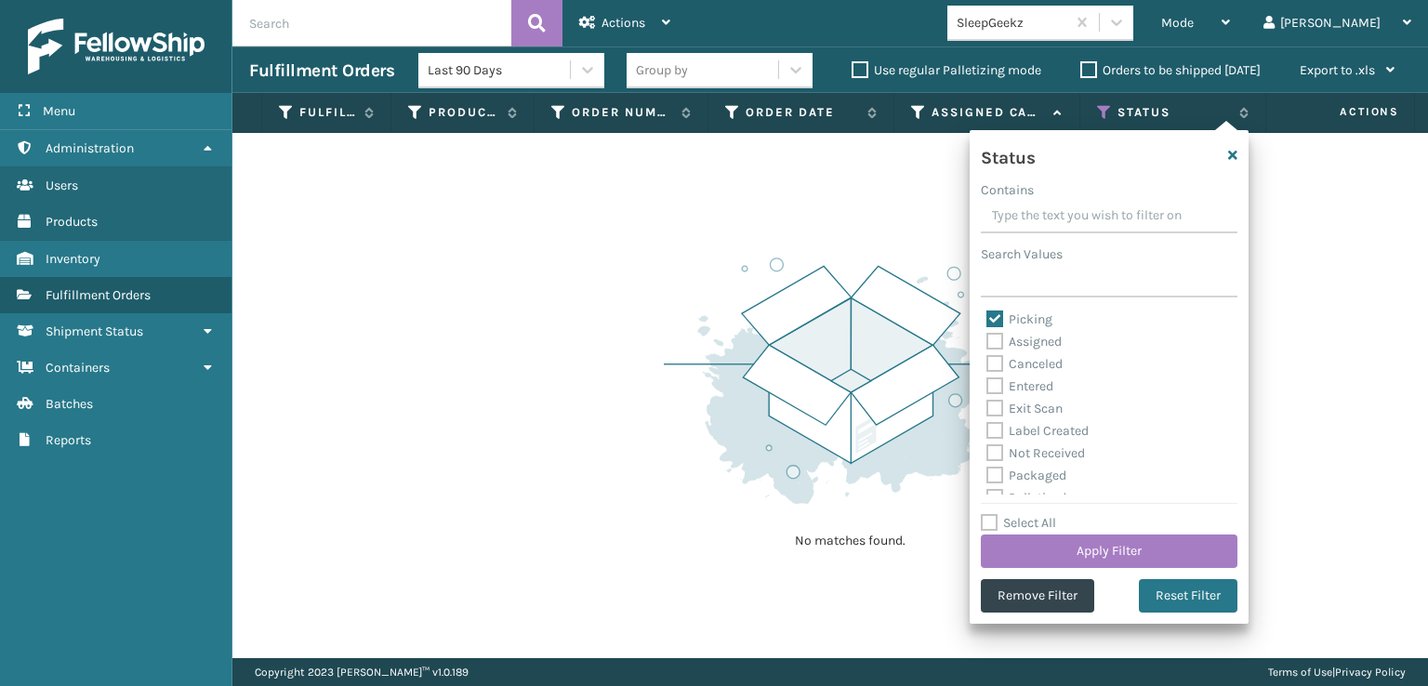
click at [994, 317] on label "Picking" at bounding box center [1019, 319] width 66 height 16
click at [987, 317] on input "Picking" at bounding box center [986, 315] width 1 height 12
checkbox input "false"
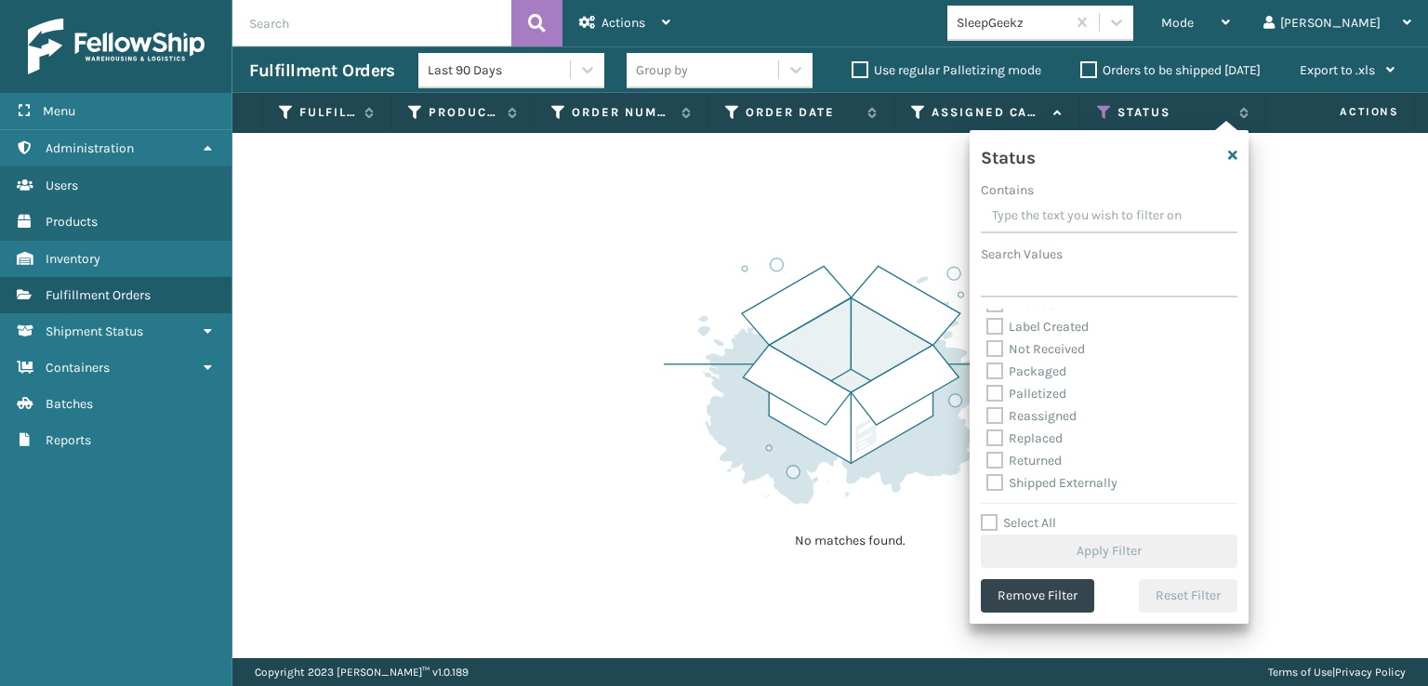
click at [997, 395] on label "Palletized" at bounding box center [1026, 394] width 80 height 16
click at [987, 395] on input "Palletized" at bounding box center [986, 389] width 1 height 12
checkbox input "true"
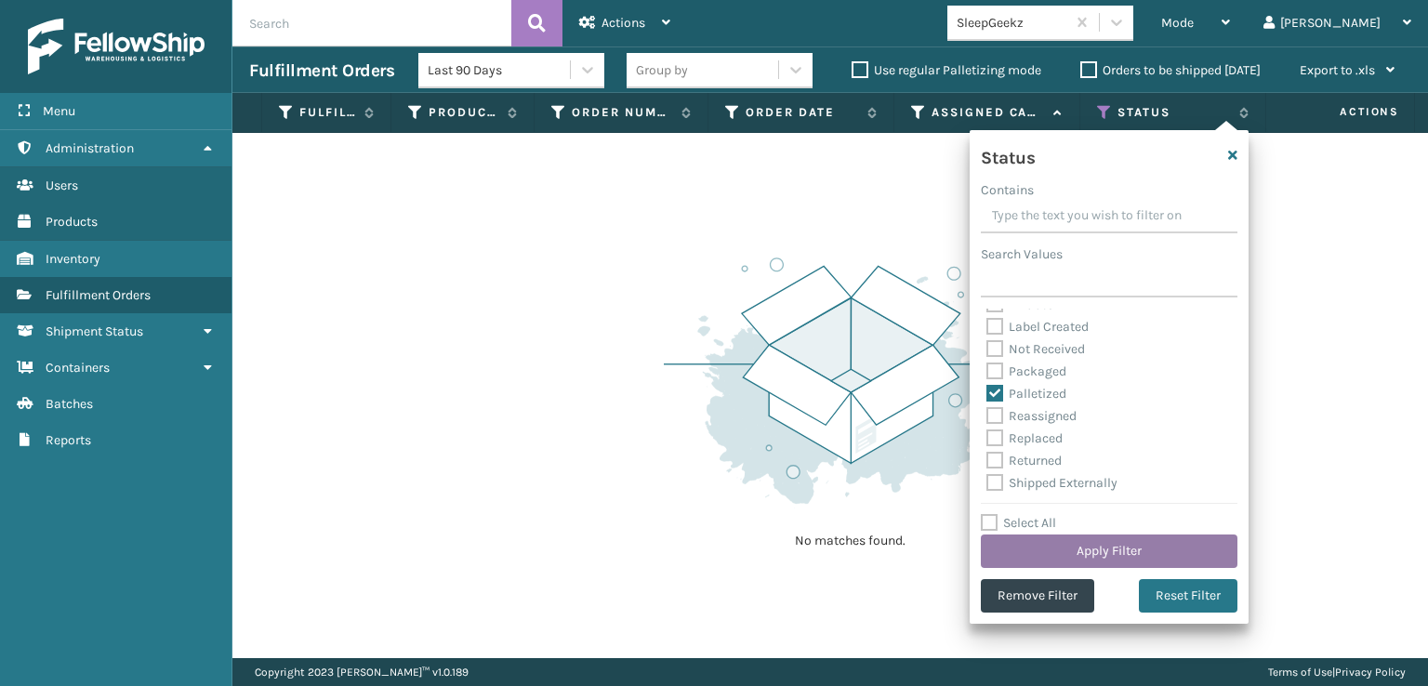
click at [1057, 550] on button "Apply Filter" at bounding box center [1109, 551] width 257 height 33
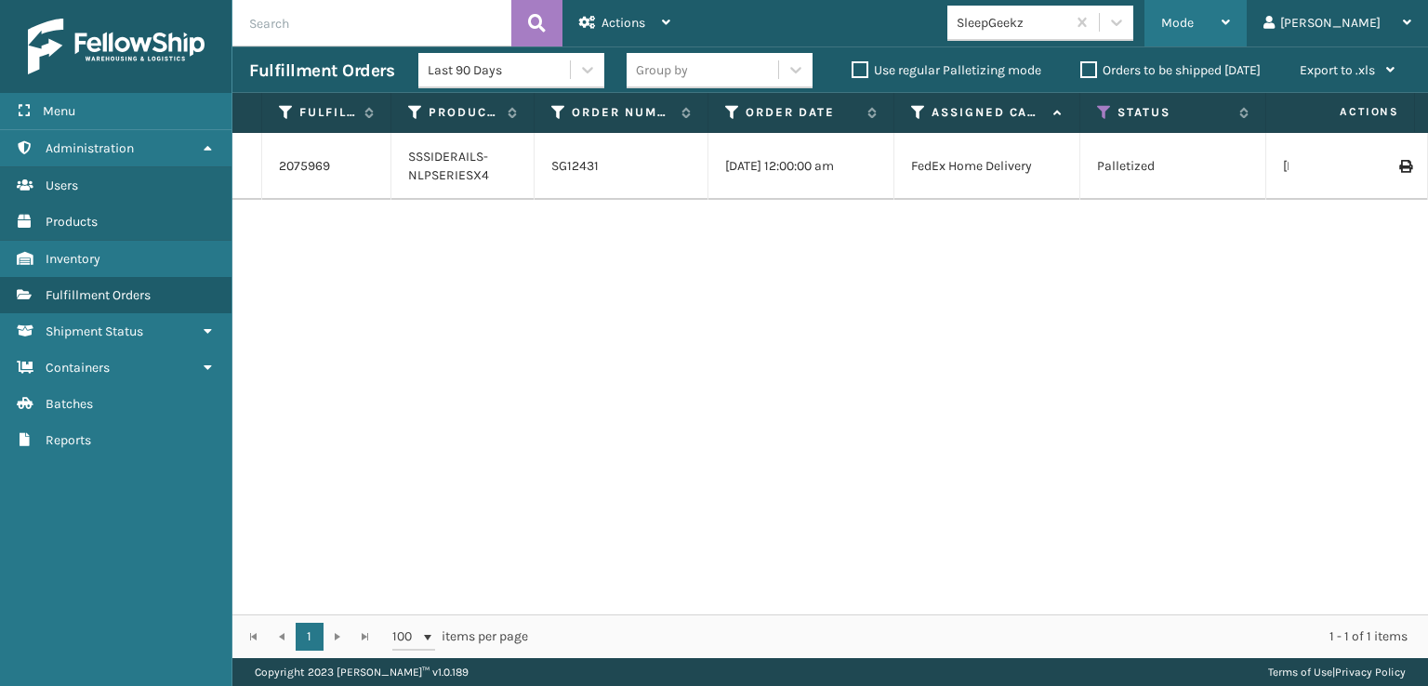
click at [1194, 23] on span "Mode" at bounding box center [1177, 23] width 33 height 16
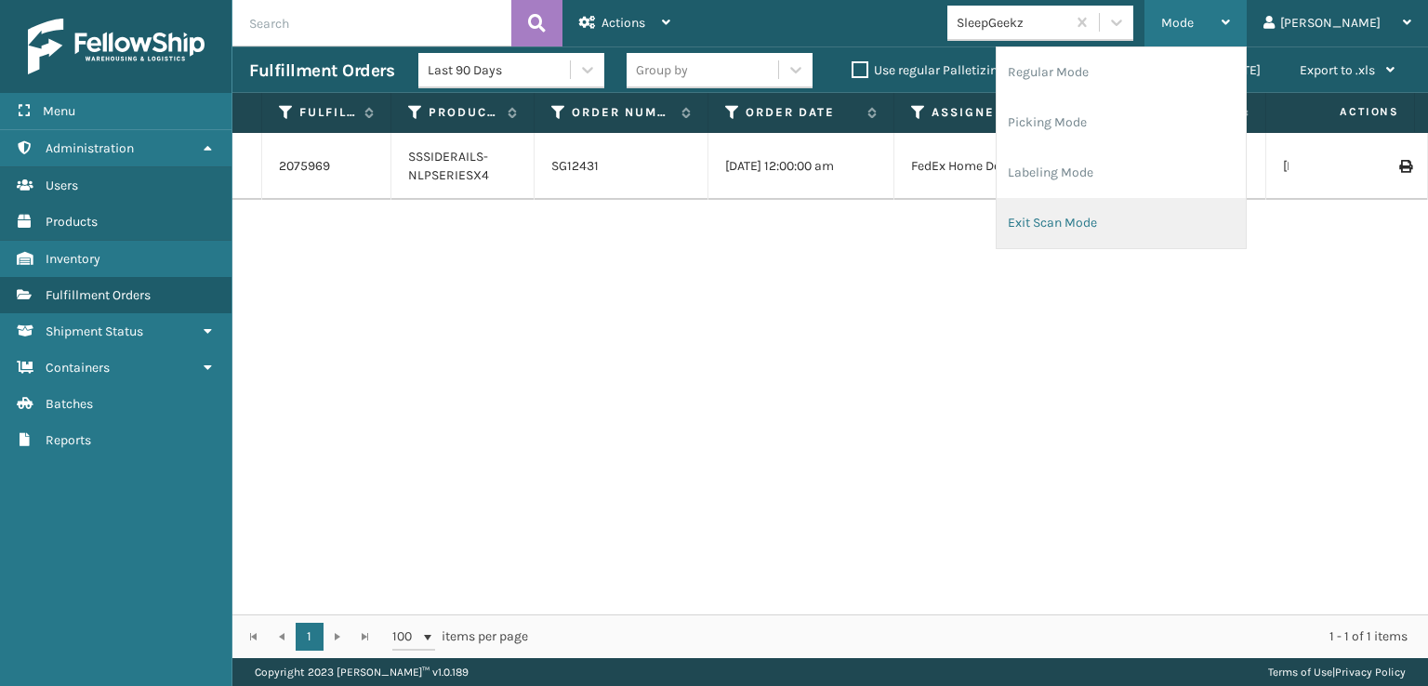
click at [1131, 225] on li "Exit Scan Mode" at bounding box center [1121, 223] width 249 height 50
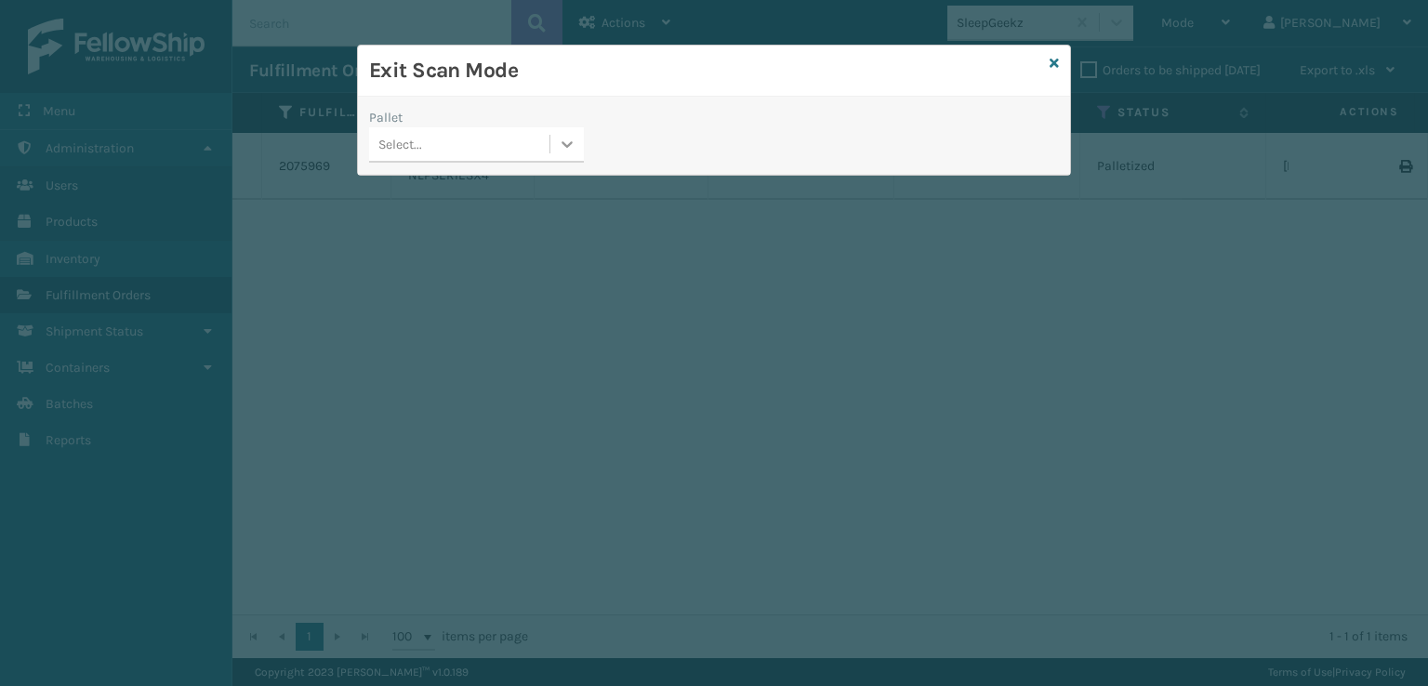
click at [557, 146] on div at bounding box center [566, 143] width 33 height 33
click at [487, 196] on div "FDXG-IVE1PGCEGM" at bounding box center [476, 191] width 215 height 34
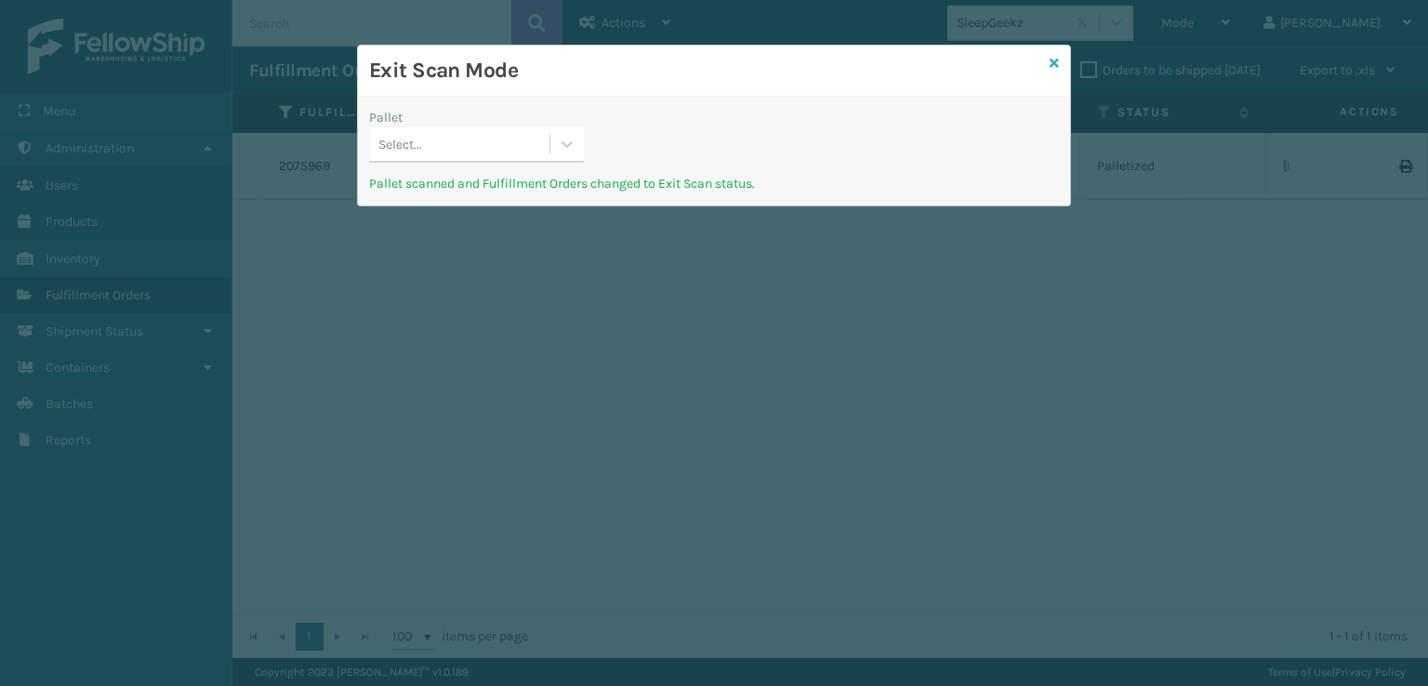
click at [1055, 64] on icon at bounding box center [1054, 63] width 9 height 13
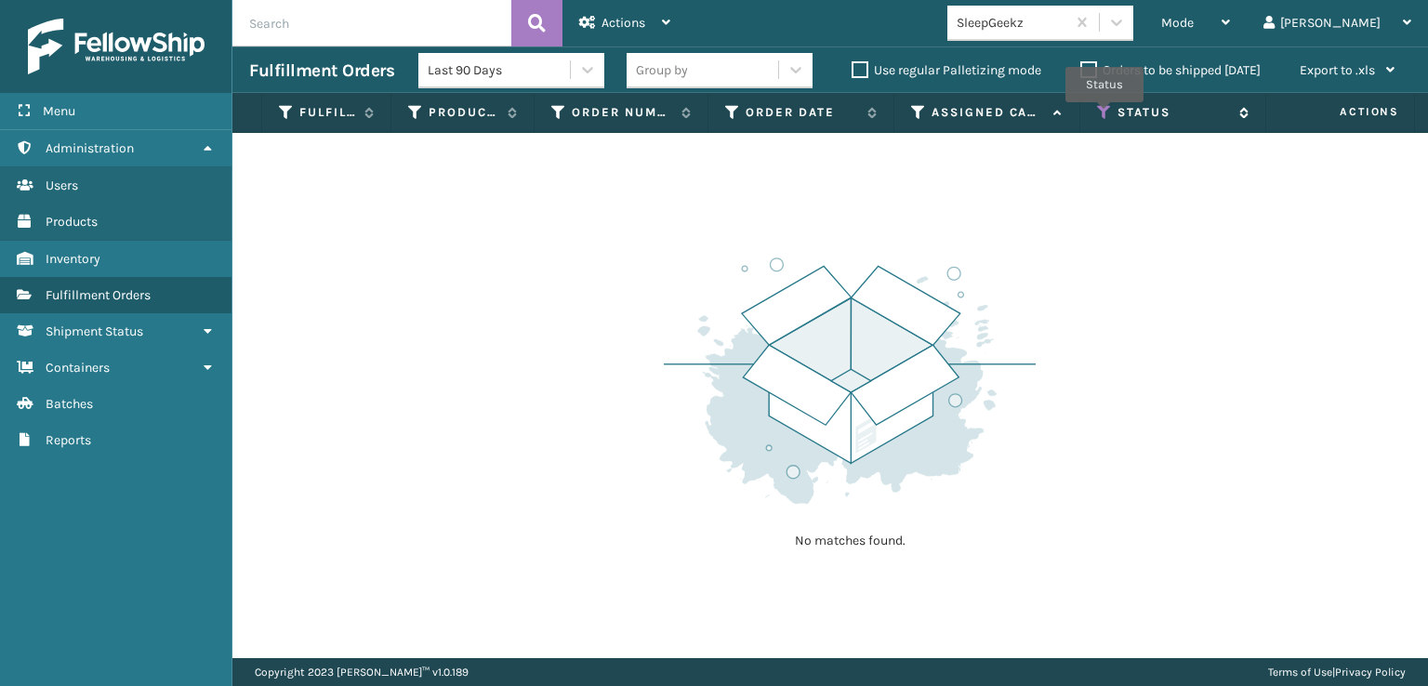
click at [1105, 115] on icon at bounding box center [1104, 112] width 15 height 17
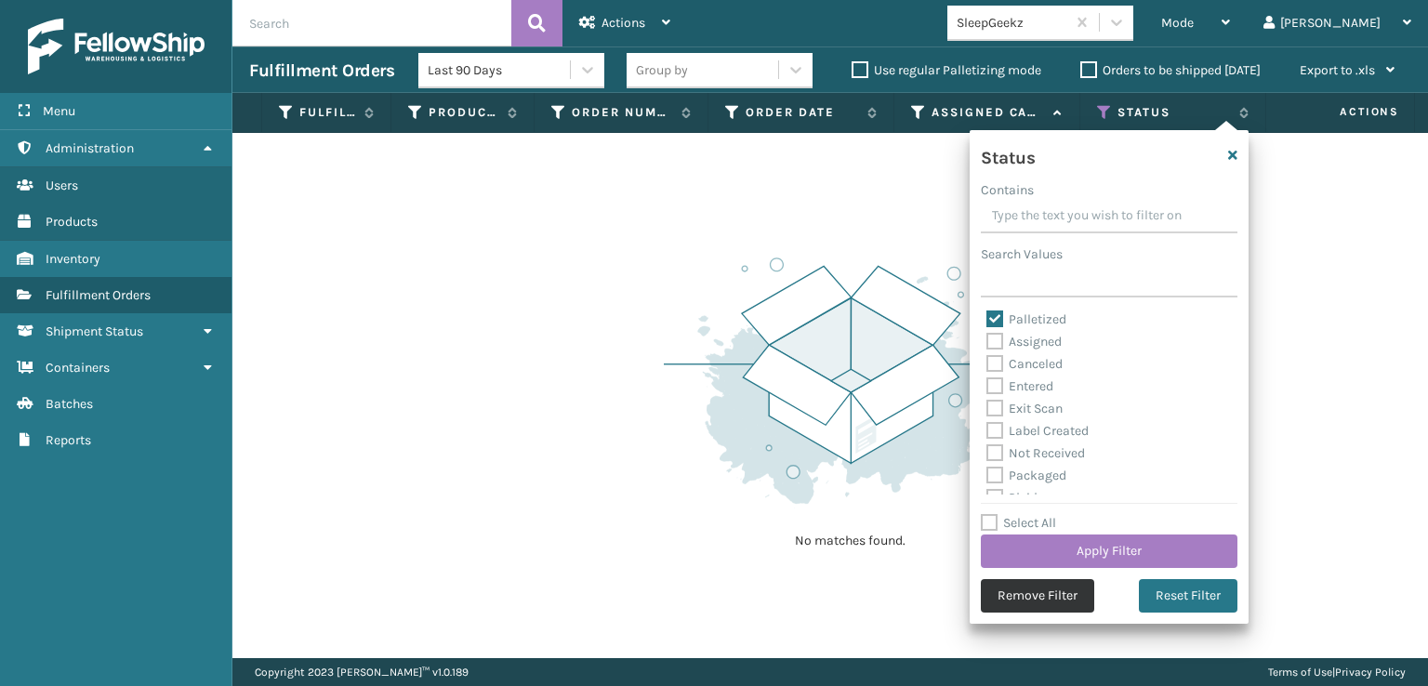
click at [1036, 603] on button "Remove Filter" at bounding box center [1037, 595] width 113 height 33
